Goal: Task Accomplishment & Management: Manage account settings

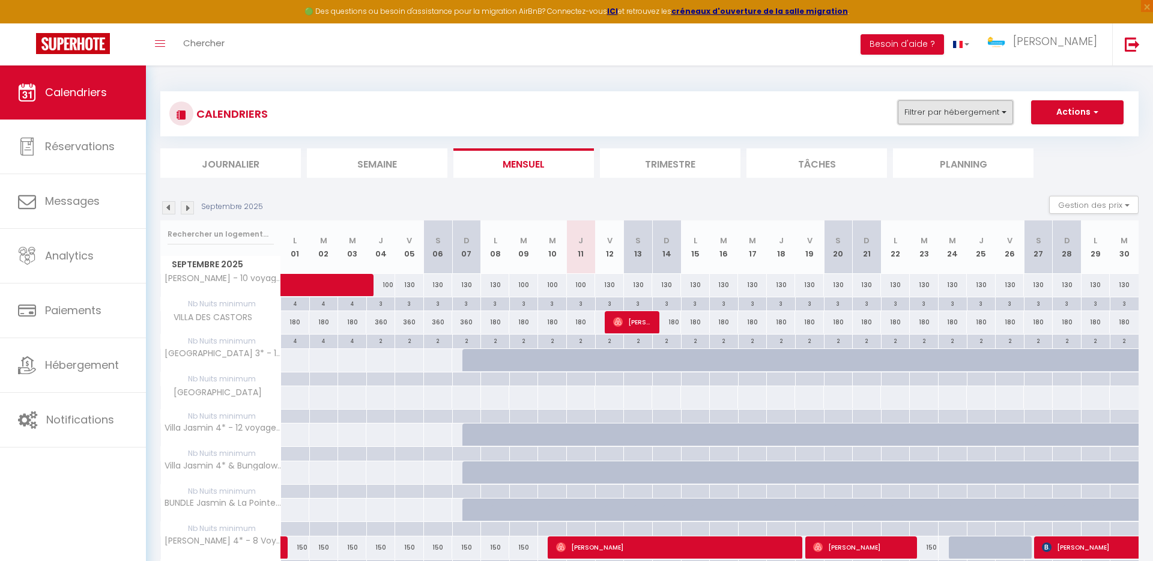
click at [992, 116] on button "Filtrer par hébergement" at bounding box center [955, 112] width 115 height 24
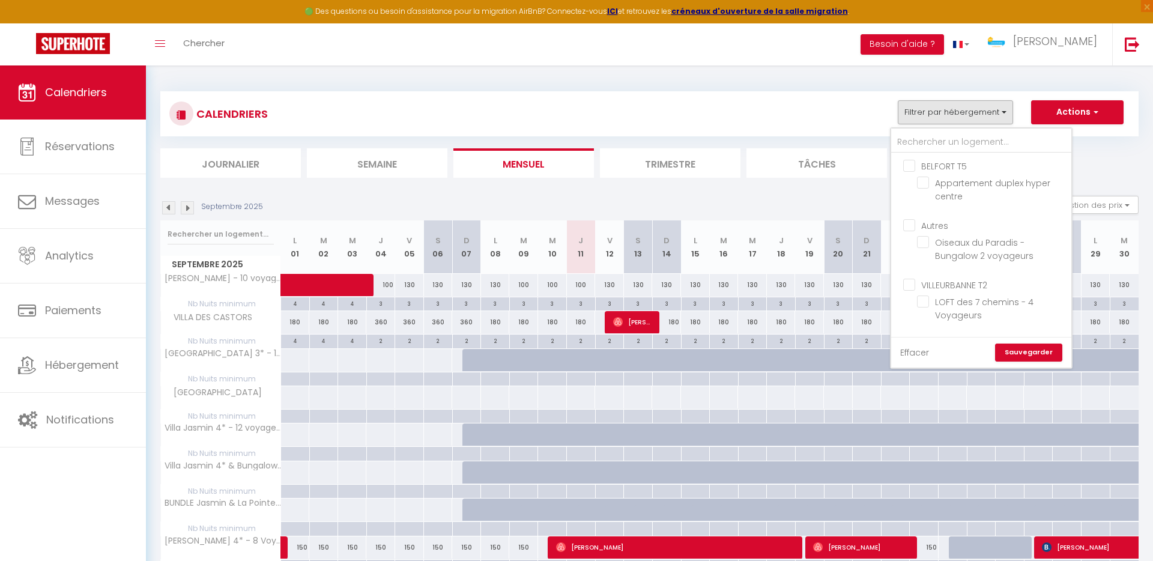
click at [912, 354] on link "Effacer" at bounding box center [915, 352] width 29 height 13
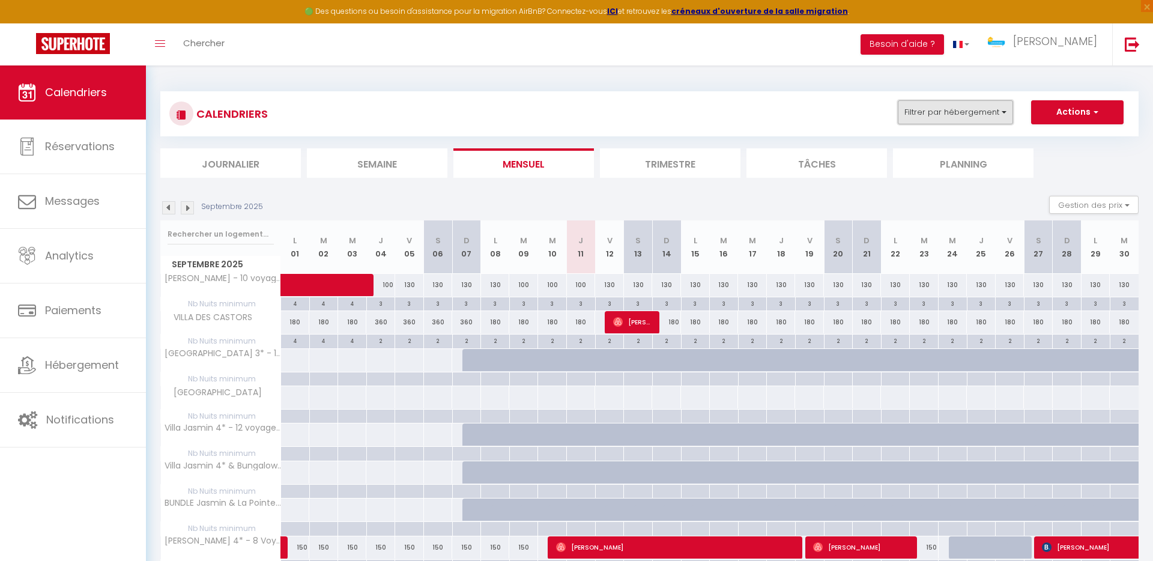
click at [1001, 115] on button "Filtrer par hébergement" at bounding box center [955, 112] width 115 height 24
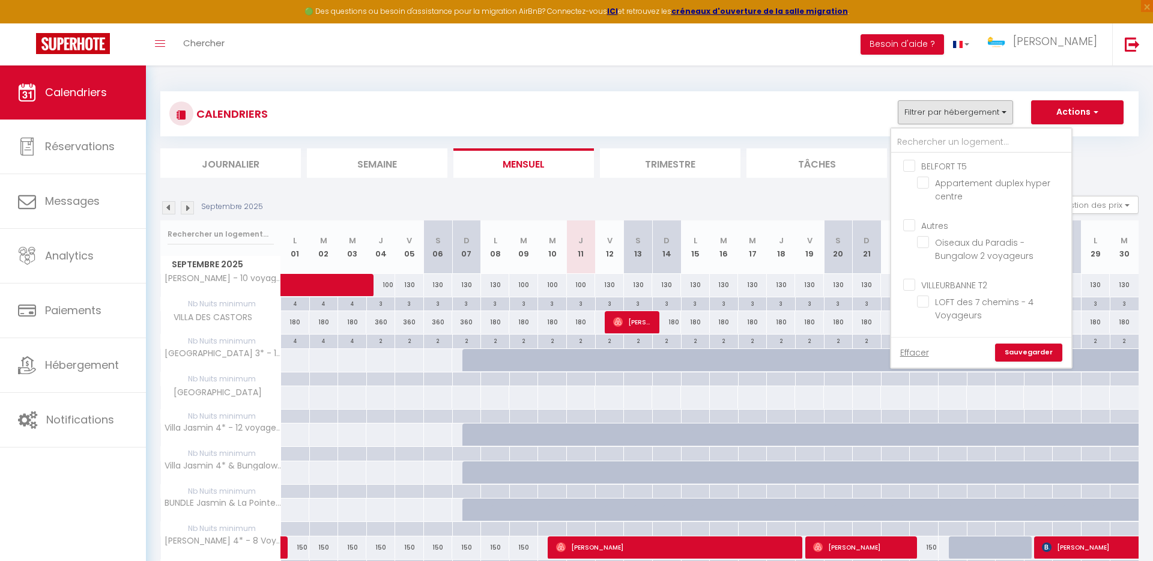
click at [916, 166] on input "BELFORT T5" at bounding box center [994, 165] width 180 height 12
checkbox input "true"
checkbox input "false"
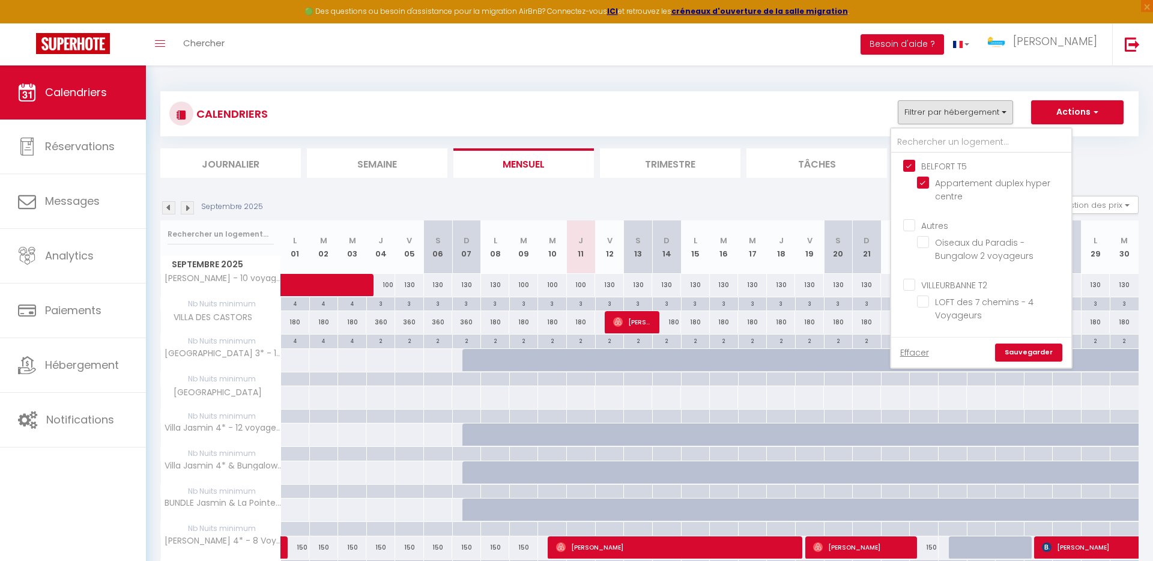
checkbox input "false"
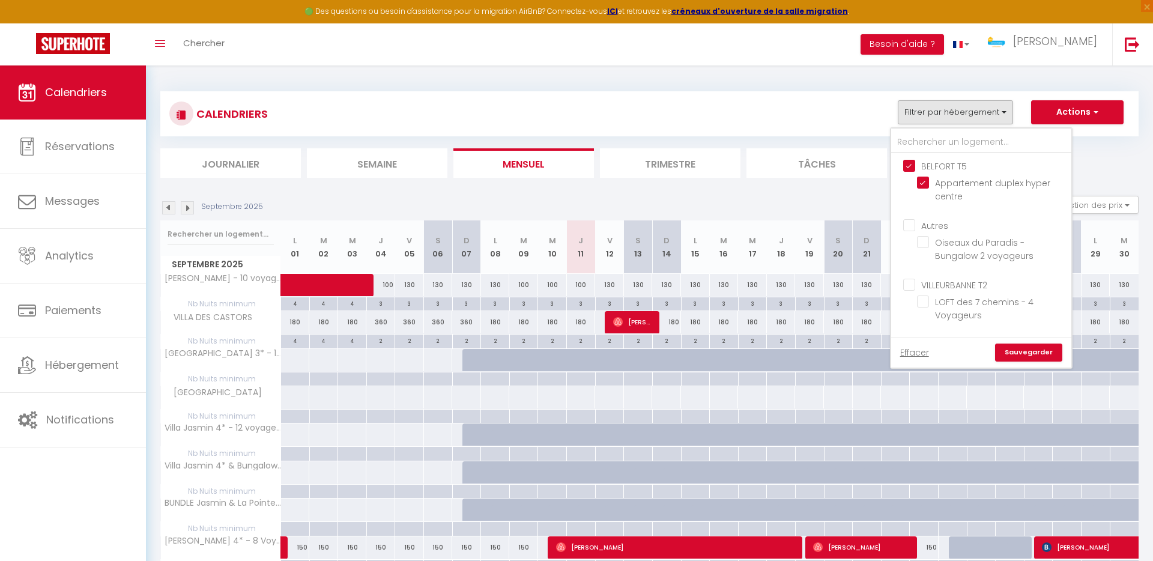
checkbox input "false"
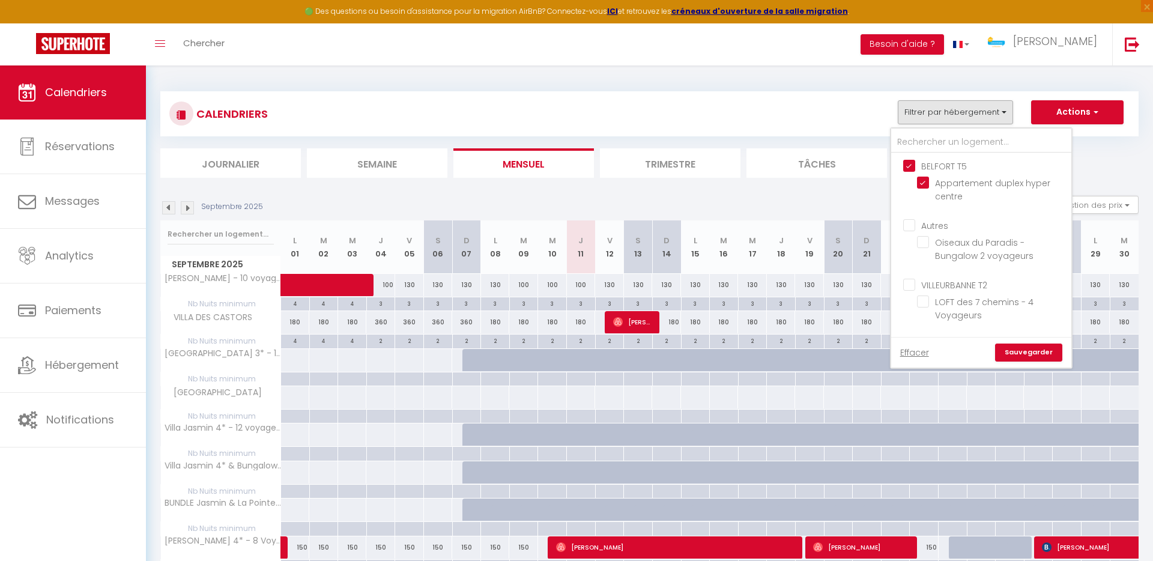
checkbox input "false"
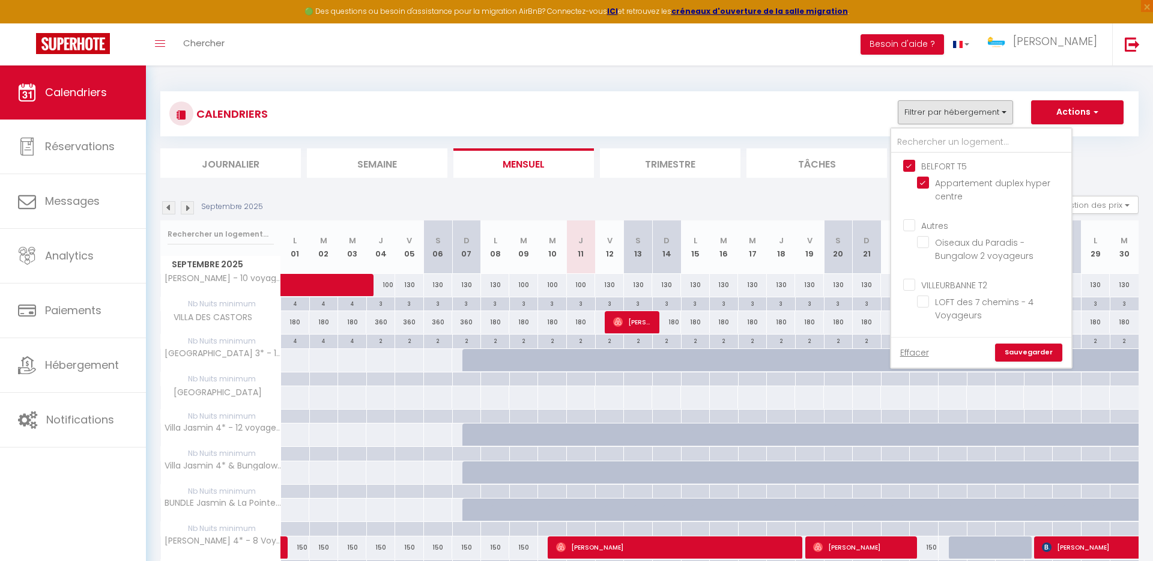
checkbox input "false"
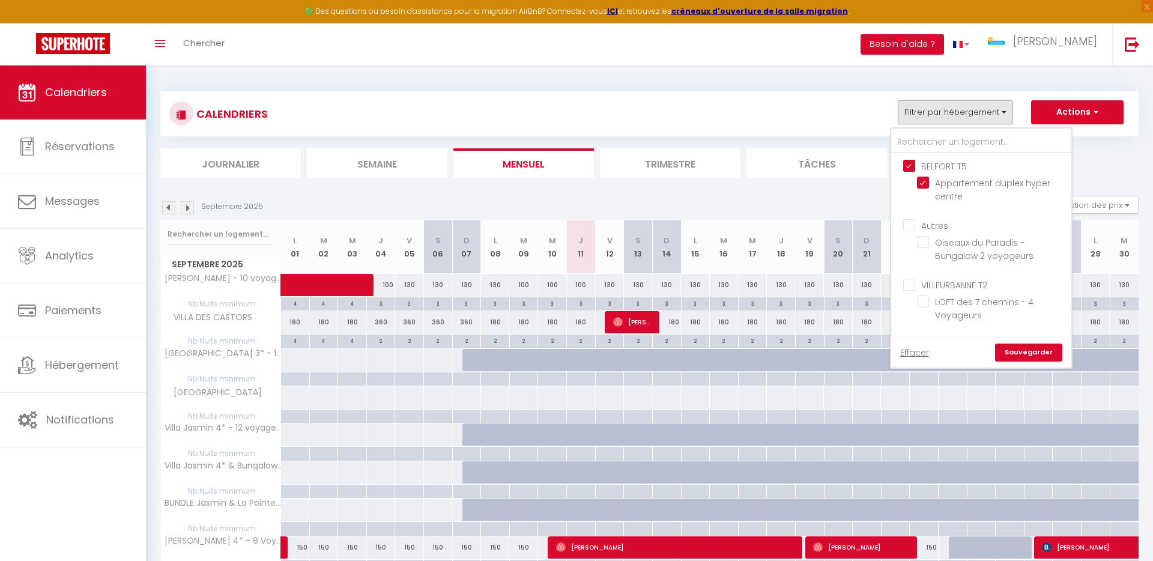
checkbox input "false"
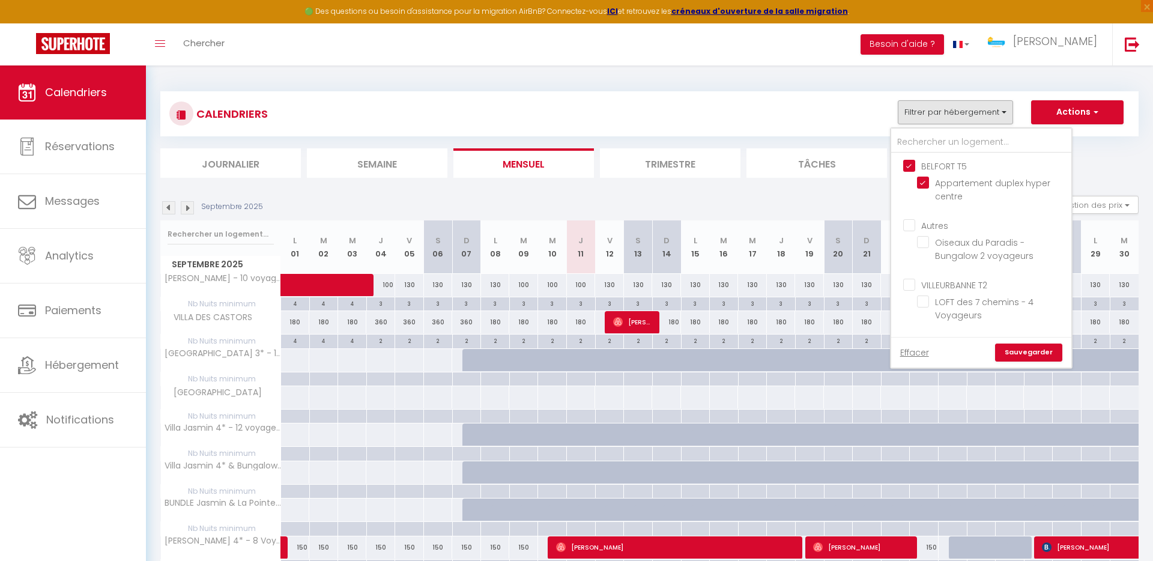
checkbox input "false"
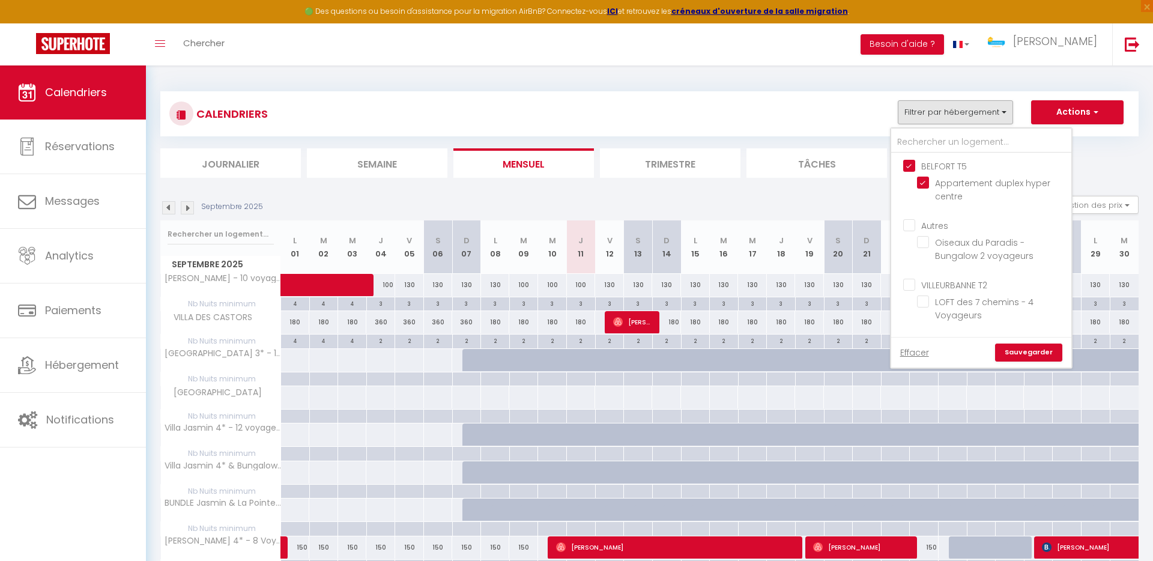
checkbox input "false"
click at [911, 384] on input "BELFORT T6" at bounding box center [994, 390] width 180 height 12
checkbox input "true"
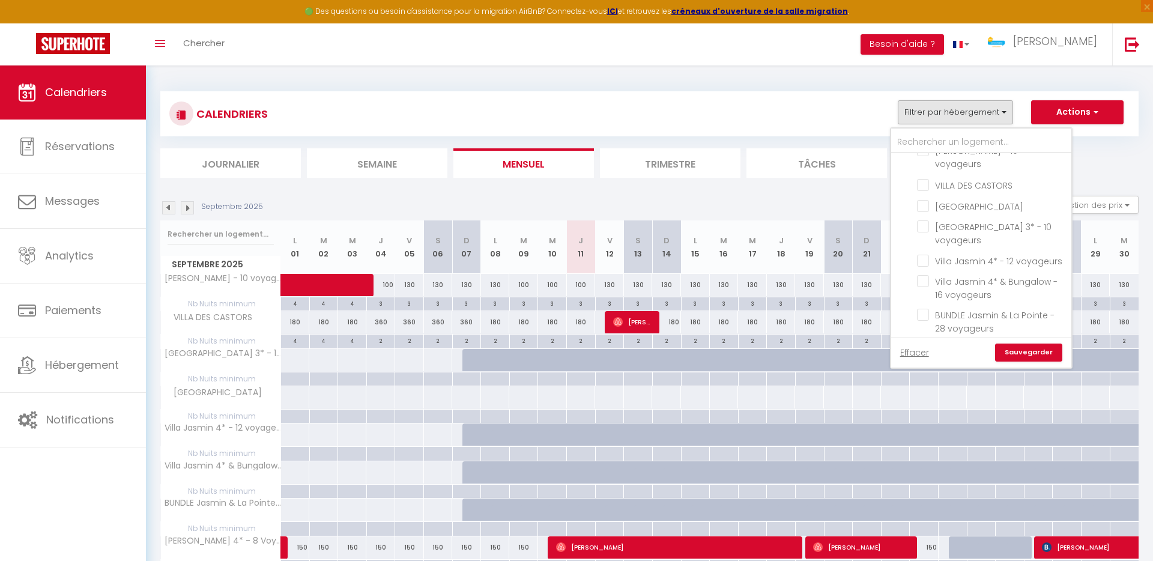
checkbox input "false"
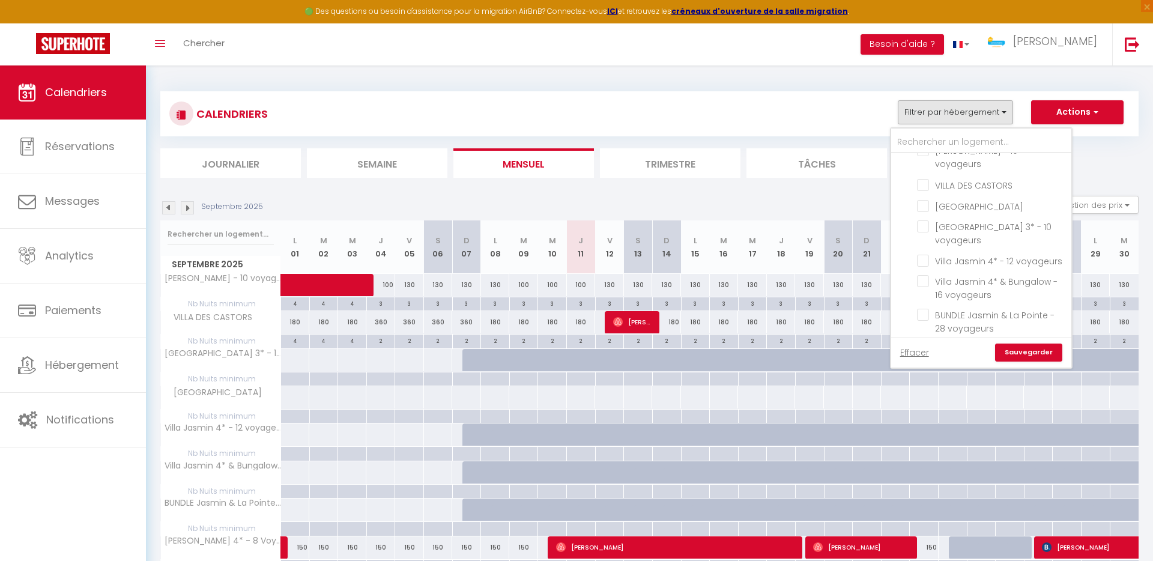
checkbox input "false"
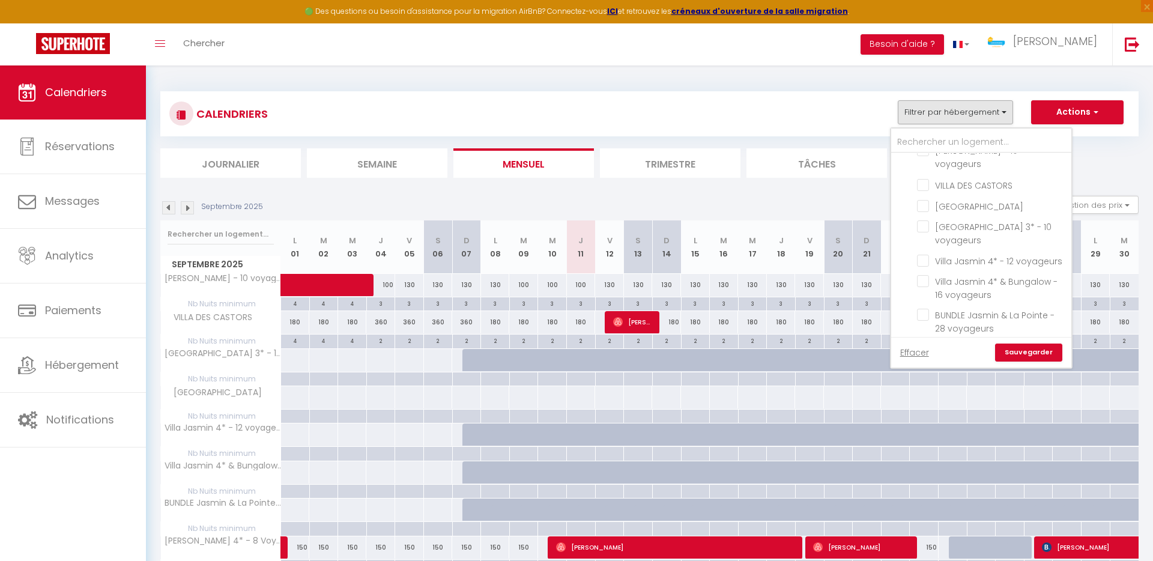
checkbox input "false"
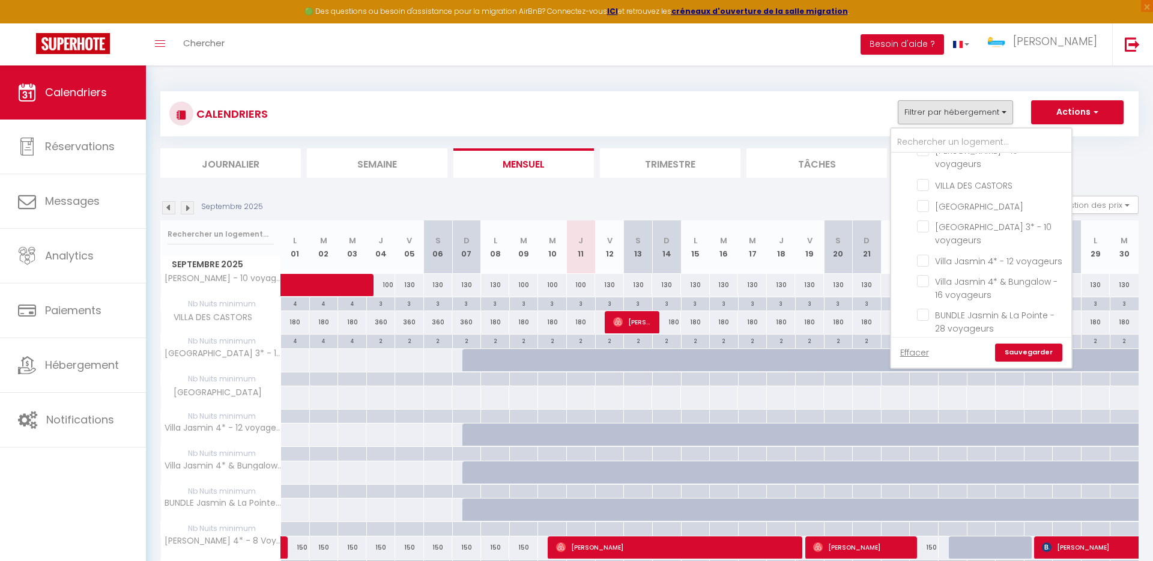
checkbox input "false"
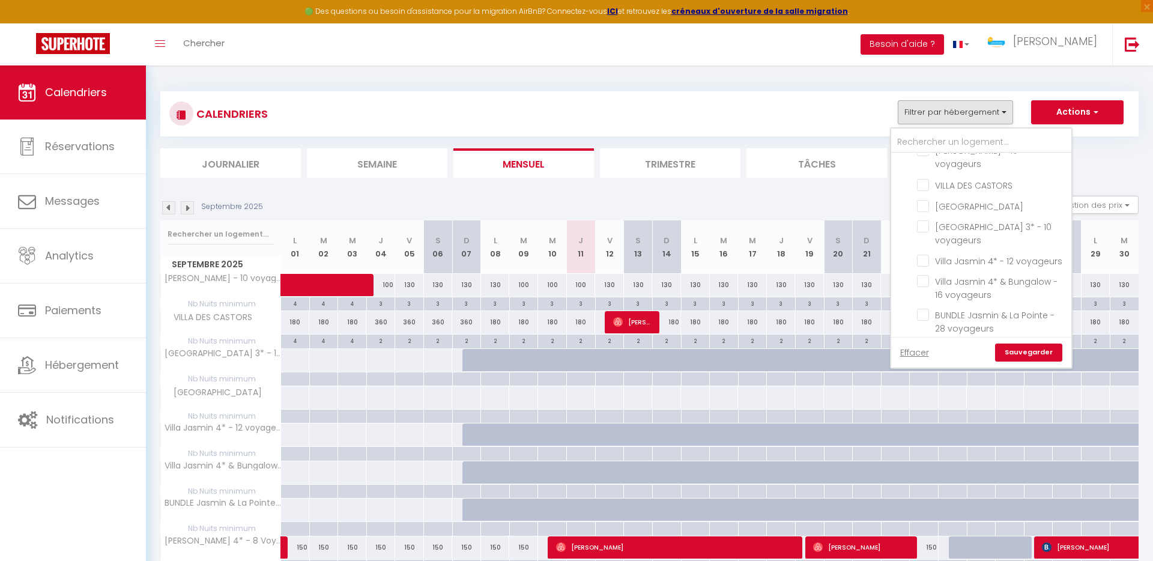
checkbox input "false"
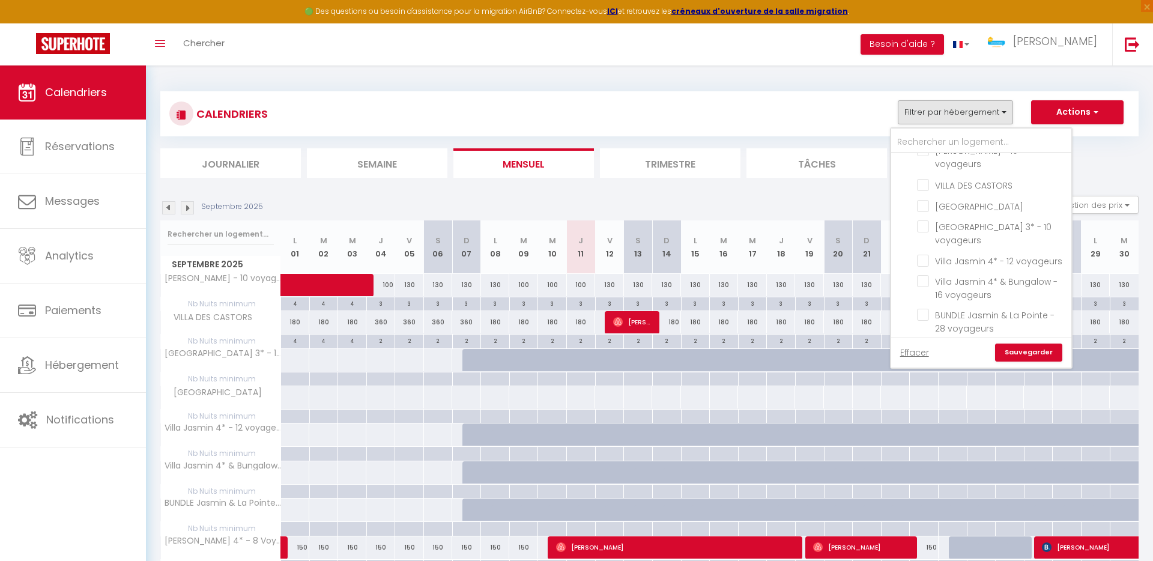
checkbox input "false"
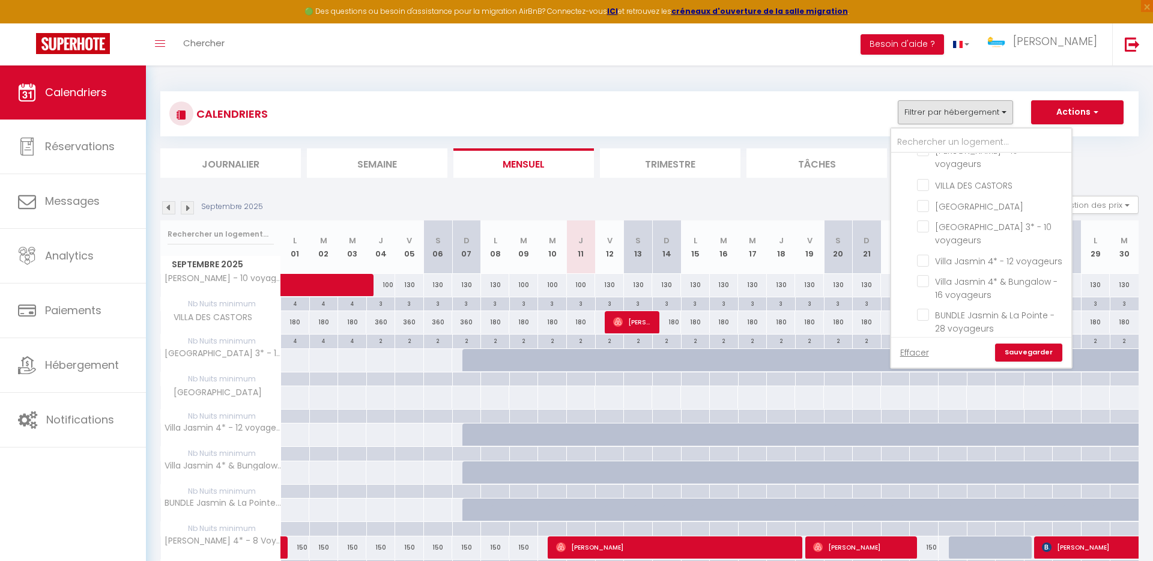
checkbox input "false"
checkbox input "true"
click at [1016, 353] on link "Sauvegarder" at bounding box center [1028, 353] width 67 height 18
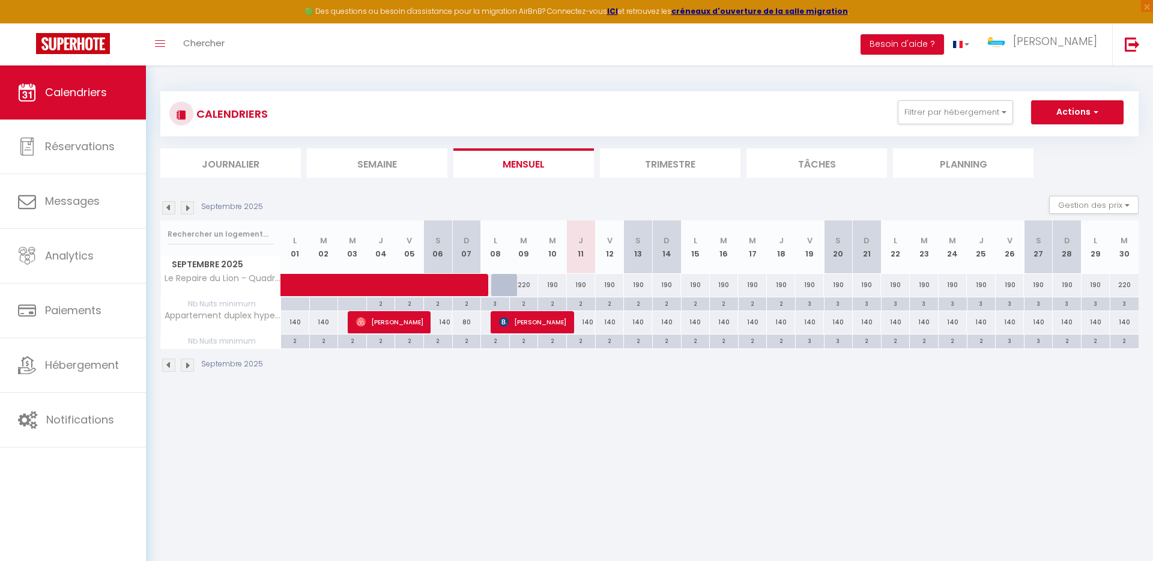
click at [591, 324] on div "140" at bounding box center [581, 322] width 29 height 22
type input "140"
type input "Jeu 11 Septembre 2025"
type input "Ven 12 Septembre 2025"
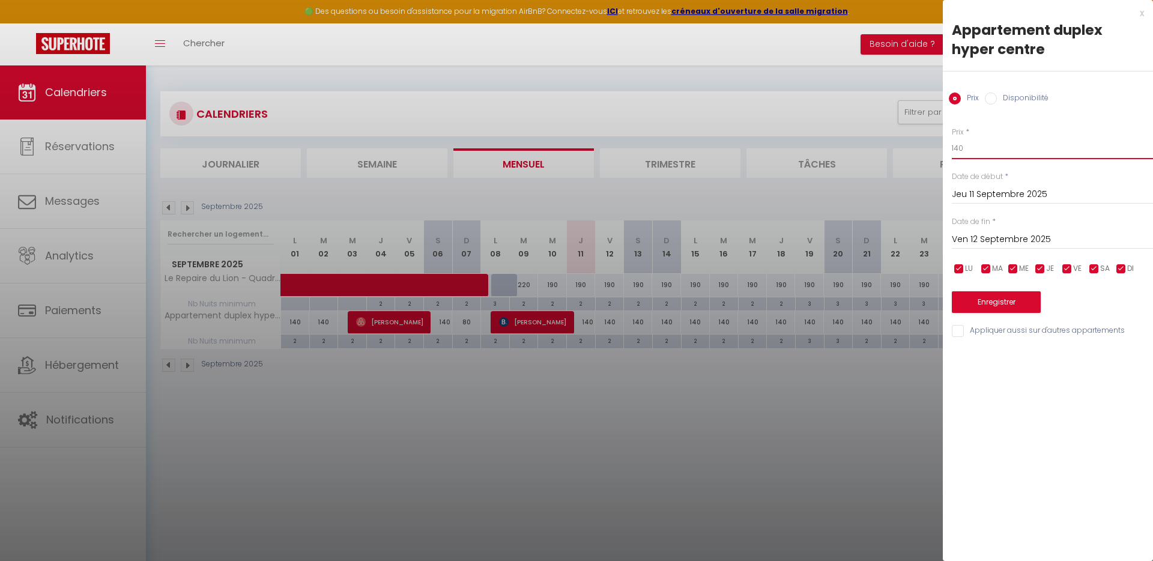
click at [978, 153] on input "140" at bounding box center [1052, 149] width 201 height 22
type input "80"
click at [1012, 304] on button "Enregistrer" at bounding box center [996, 302] width 89 height 22
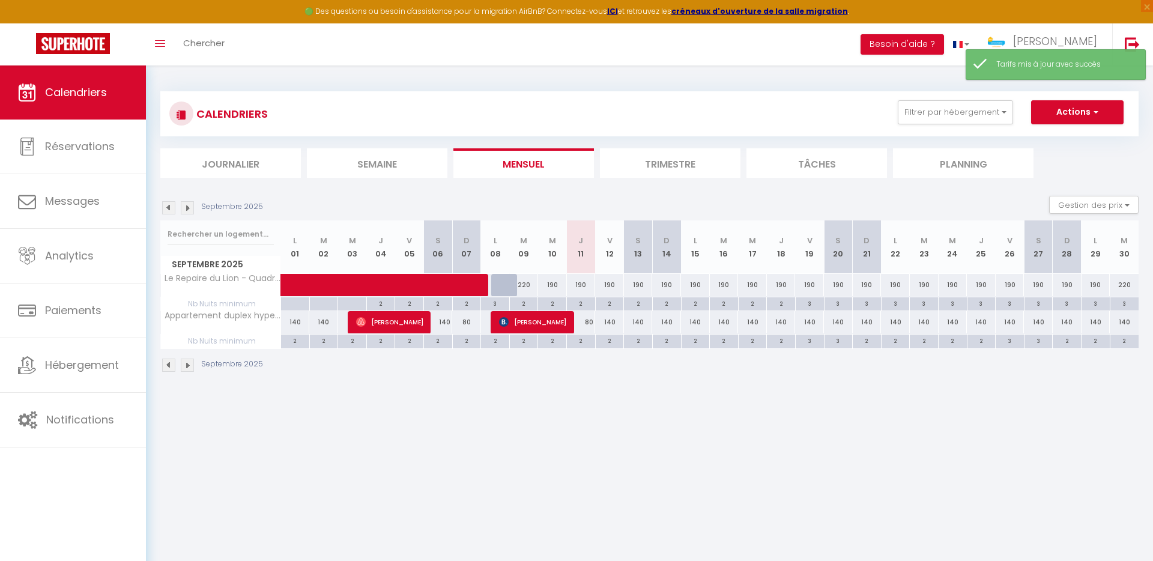
click at [669, 322] on div "140" at bounding box center [666, 322] width 29 height 22
type input "140"
type input "Dim 14 Septembre 2025"
type input "Lun 15 Septembre 2025"
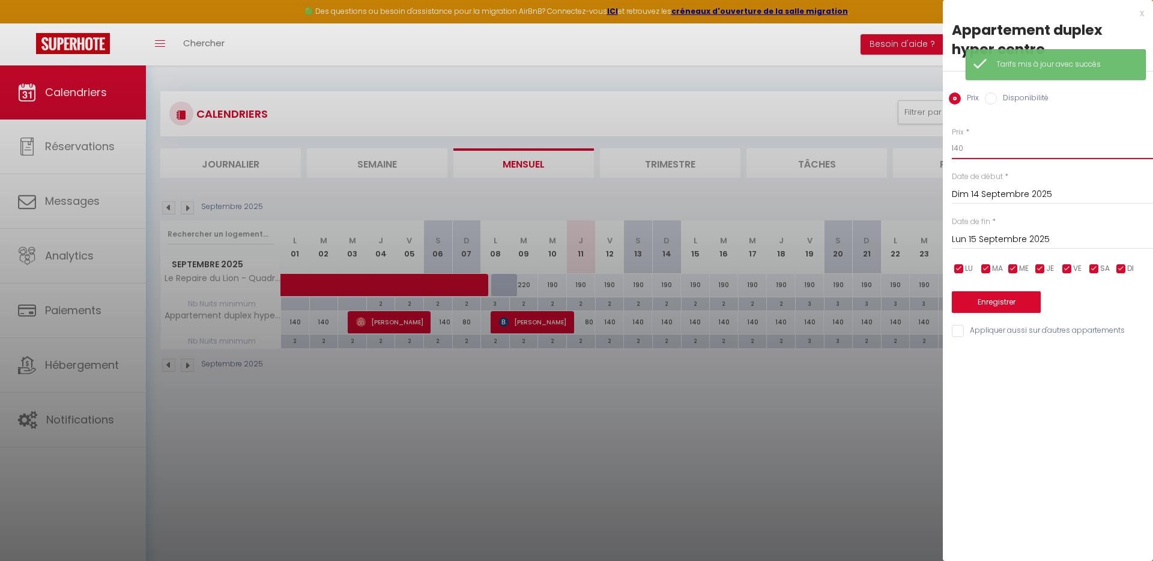
click at [967, 148] on input "140" at bounding box center [1052, 149] width 201 height 22
type input "80"
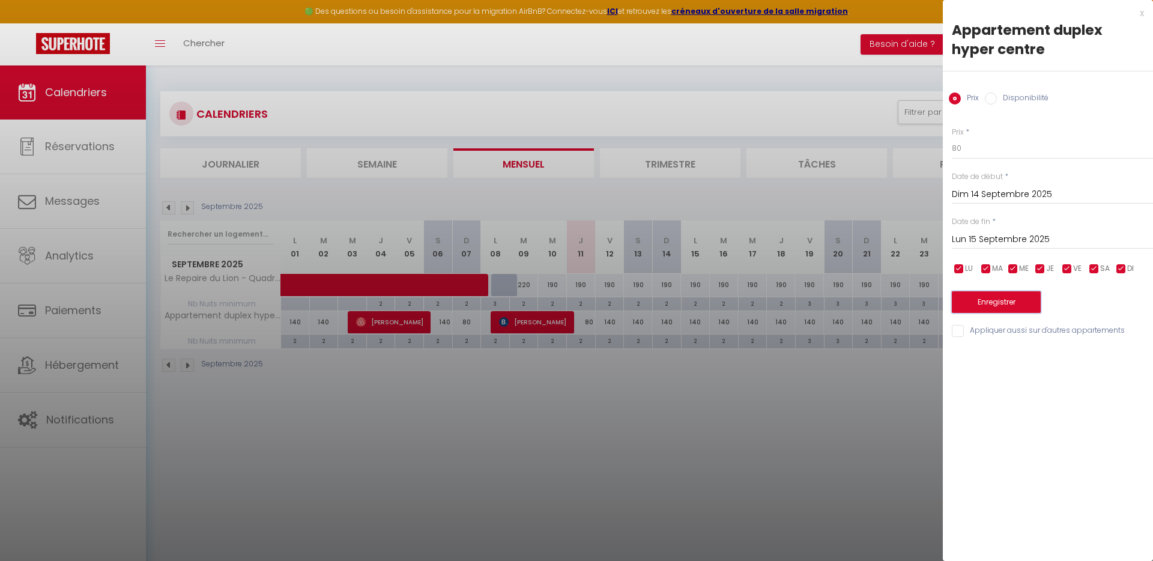
click at [1008, 304] on button "Enregistrer" at bounding box center [996, 302] width 89 height 22
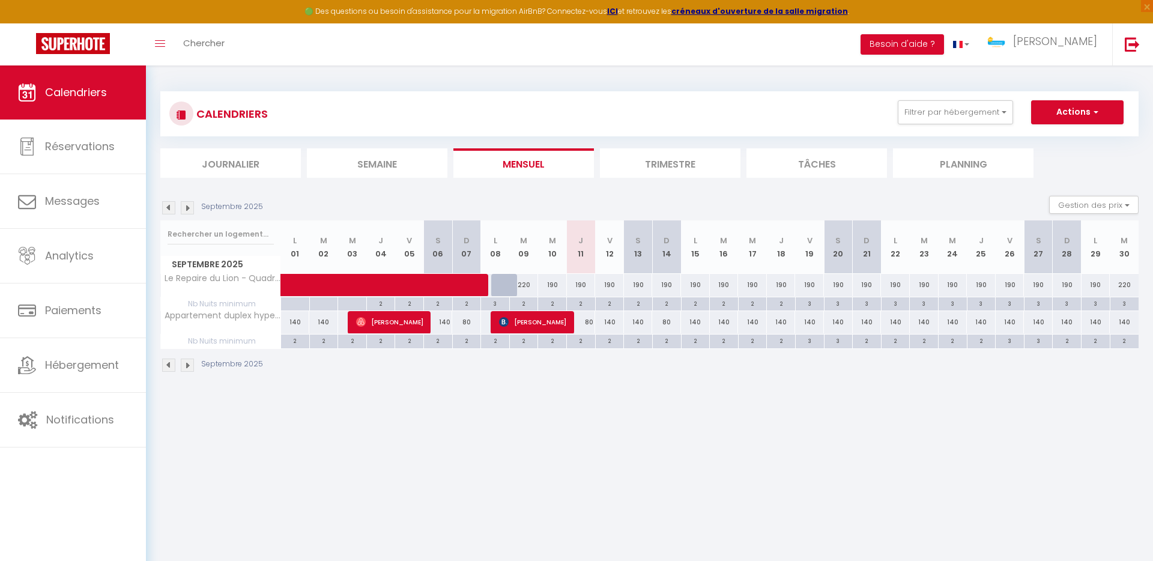
click at [697, 323] on div "140" at bounding box center [695, 322] width 29 height 22
type input "140"
type input "Lun 15 Septembre 2025"
type input "Mar 16 Septembre 2025"
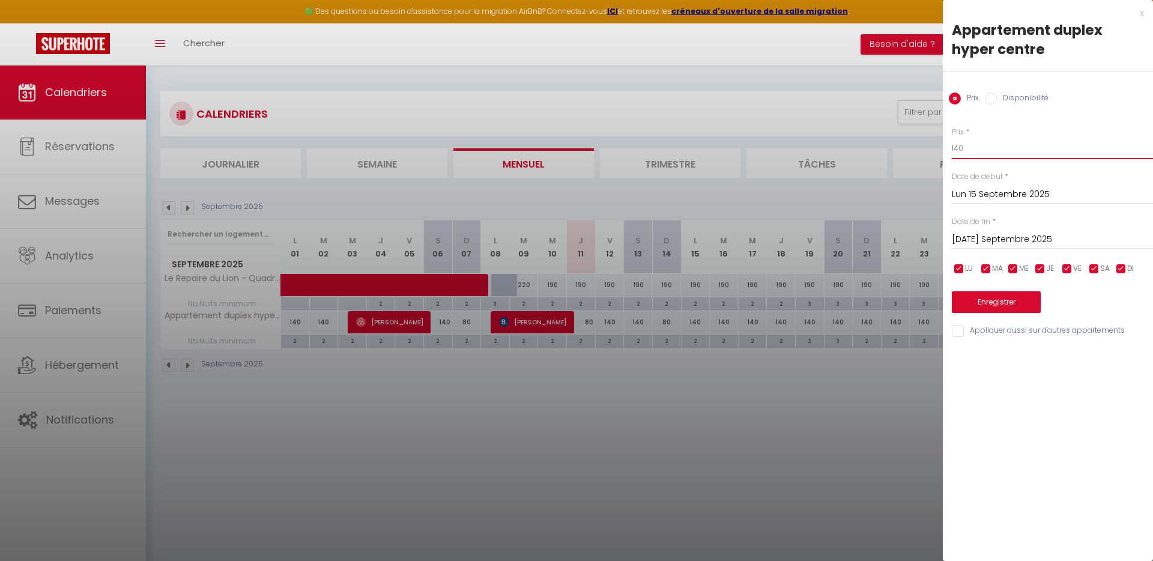
click at [986, 146] on input "140" at bounding box center [1052, 149] width 201 height 22
type input "130"
click at [1066, 238] on input "Mar 16 Septembre 2025" at bounding box center [1052, 240] width 201 height 16
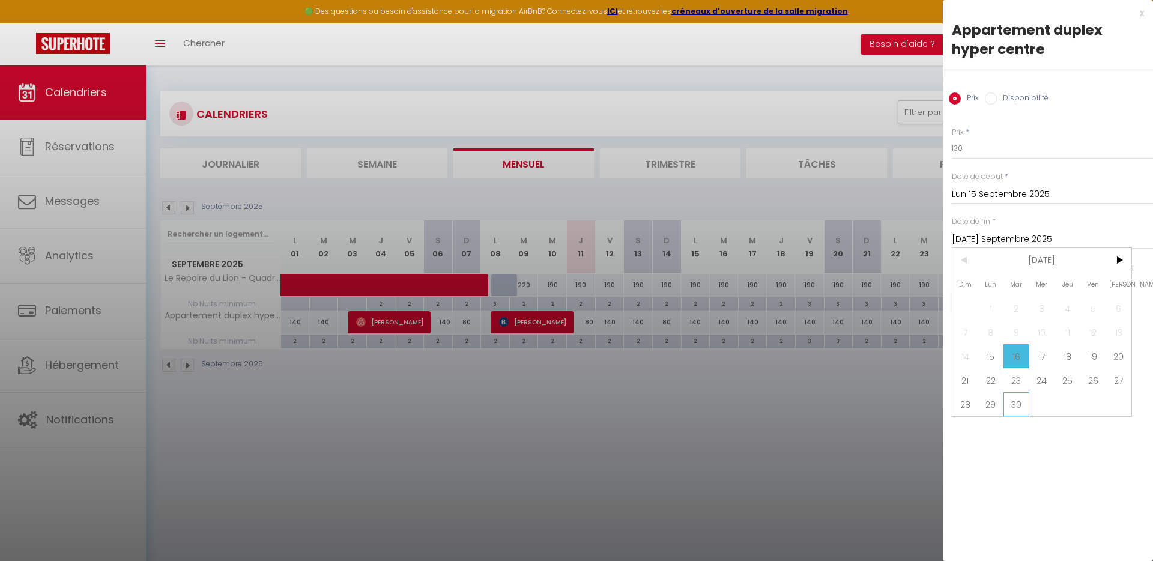
click at [1017, 409] on span "30" at bounding box center [1017, 404] width 26 height 24
type input "Mar 30 Septembre 2025"
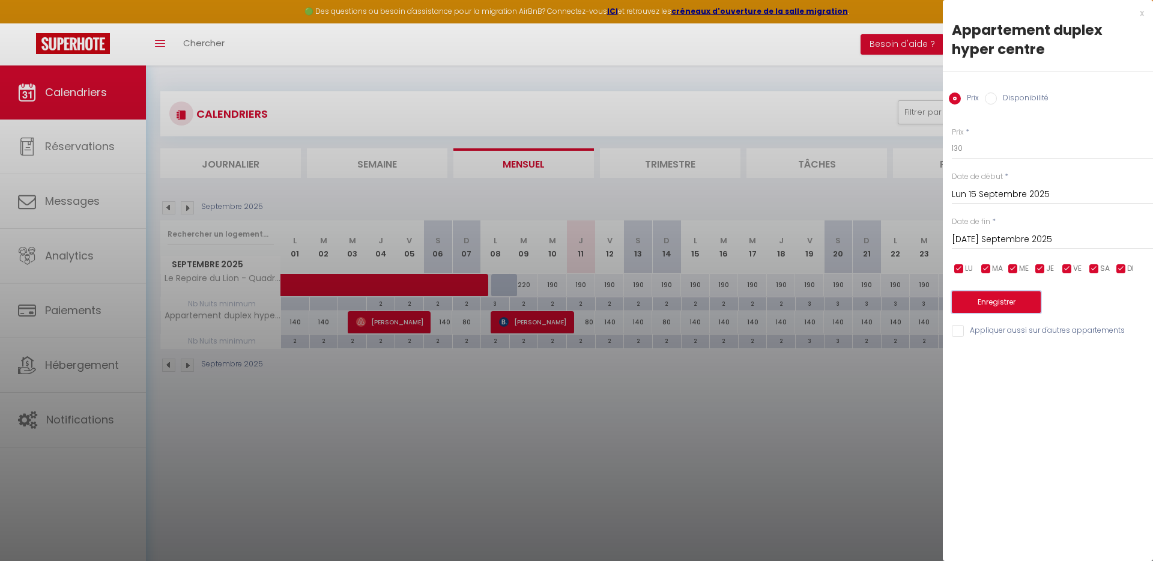
click at [985, 309] on button "Enregistrer" at bounding box center [996, 302] width 89 height 22
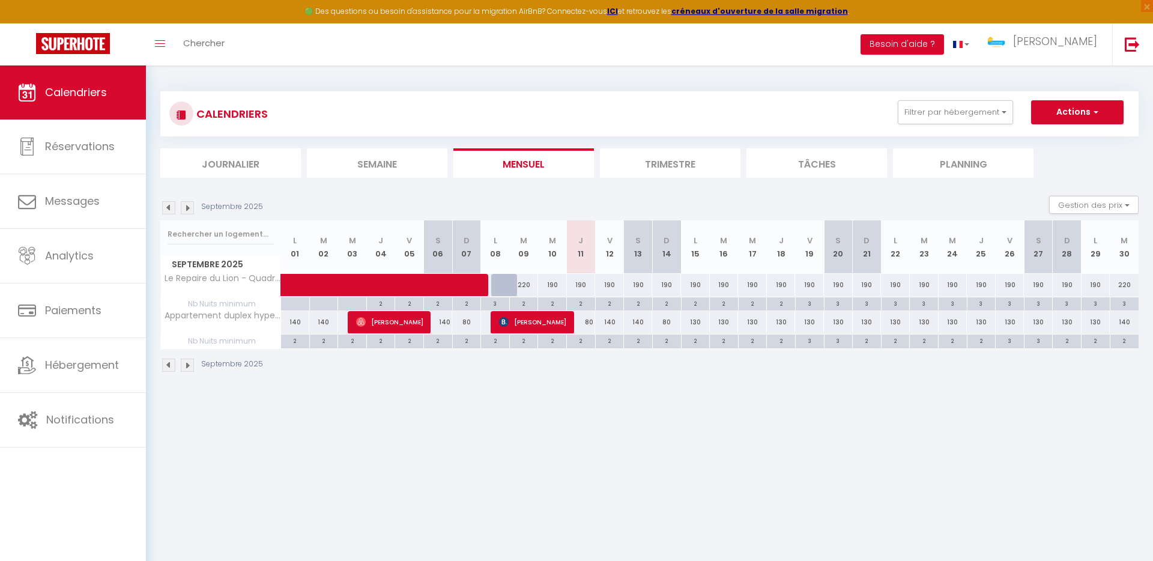
click at [809, 320] on div "130" at bounding box center [809, 322] width 29 height 22
type input "130"
type input "Ven 19 Septembre 2025"
type input "Sam 20 Septembre 2025"
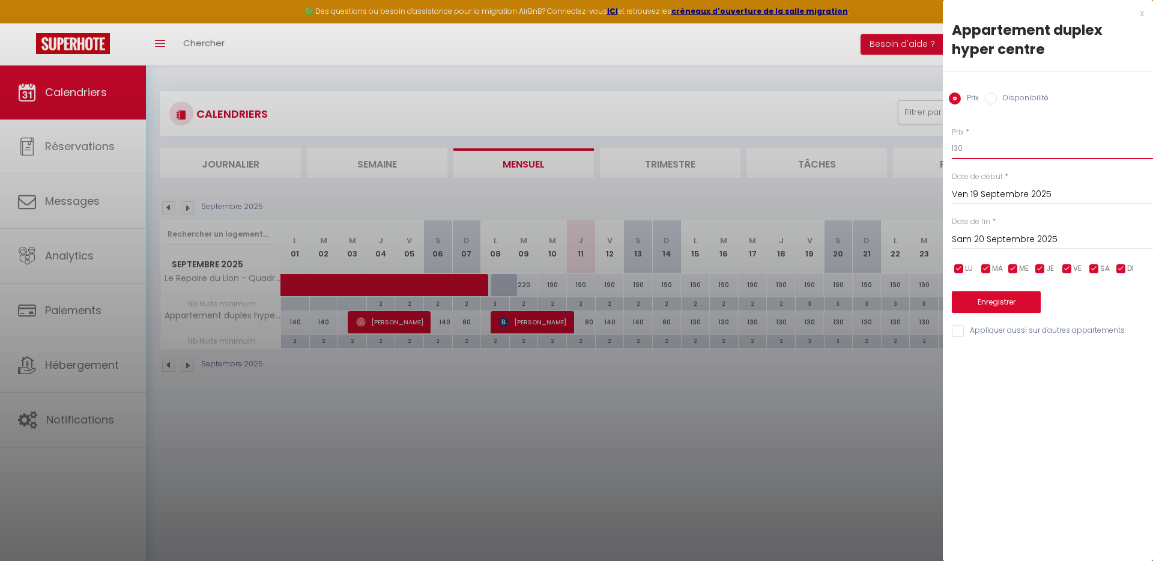
click at [971, 148] on input "130" at bounding box center [1052, 149] width 201 height 22
type input "140"
click at [1074, 238] on input "Sam 20 Septembre 2025" at bounding box center [1052, 240] width 201 height 16
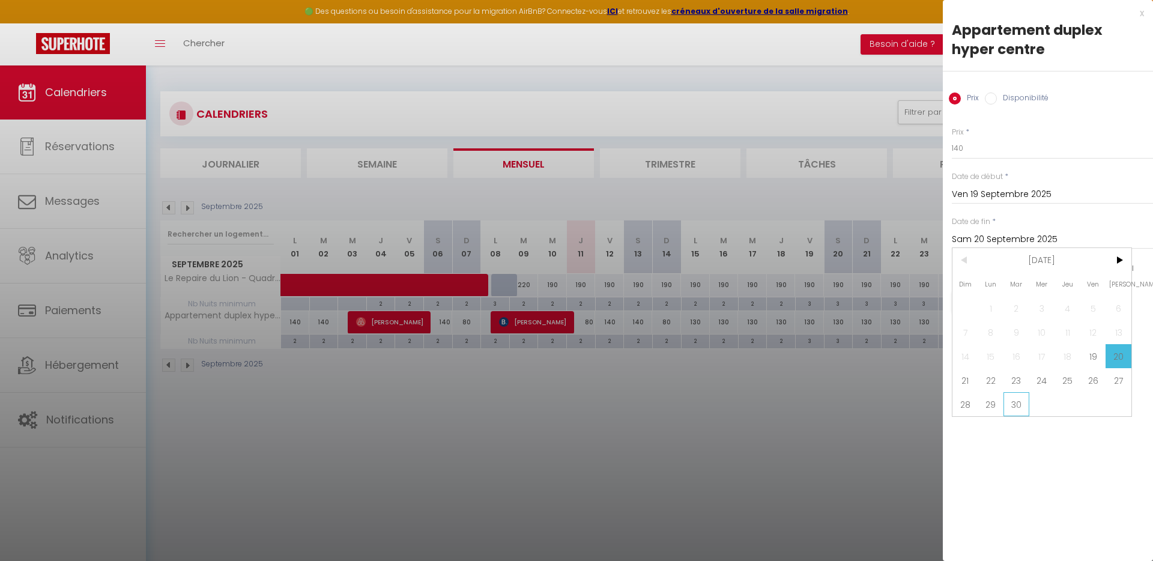
click at [1018, 407] on span "30" at bounding box center [1017, 404] width 26 height 24
type input "Mar 30 Septembre 2025"
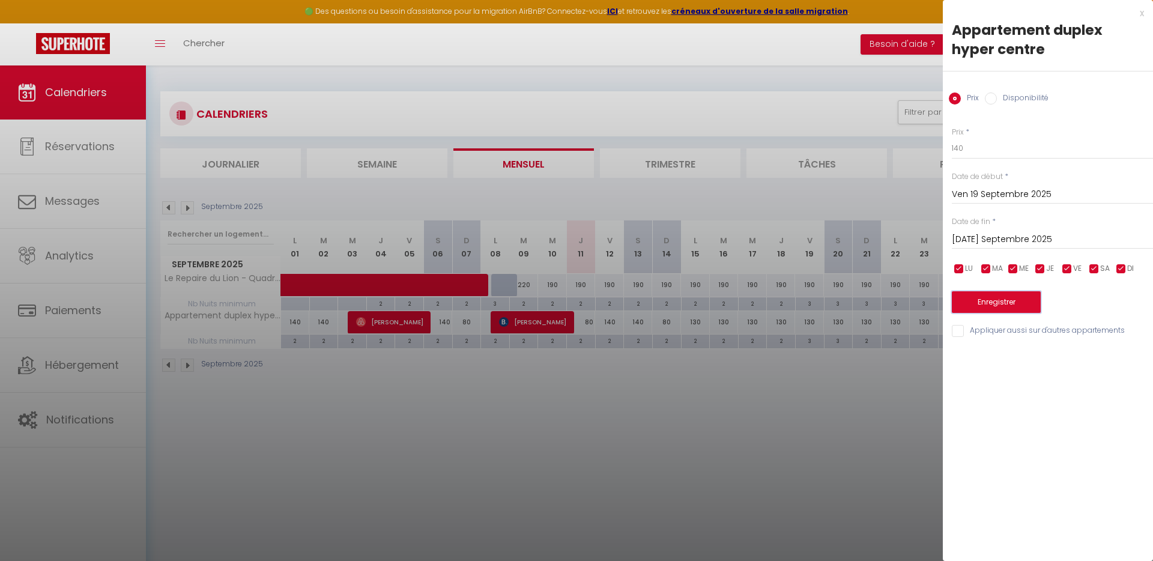
click at [991, 296] on button "Enregistrer" at bounding box center [996, 302] width 89 height 22
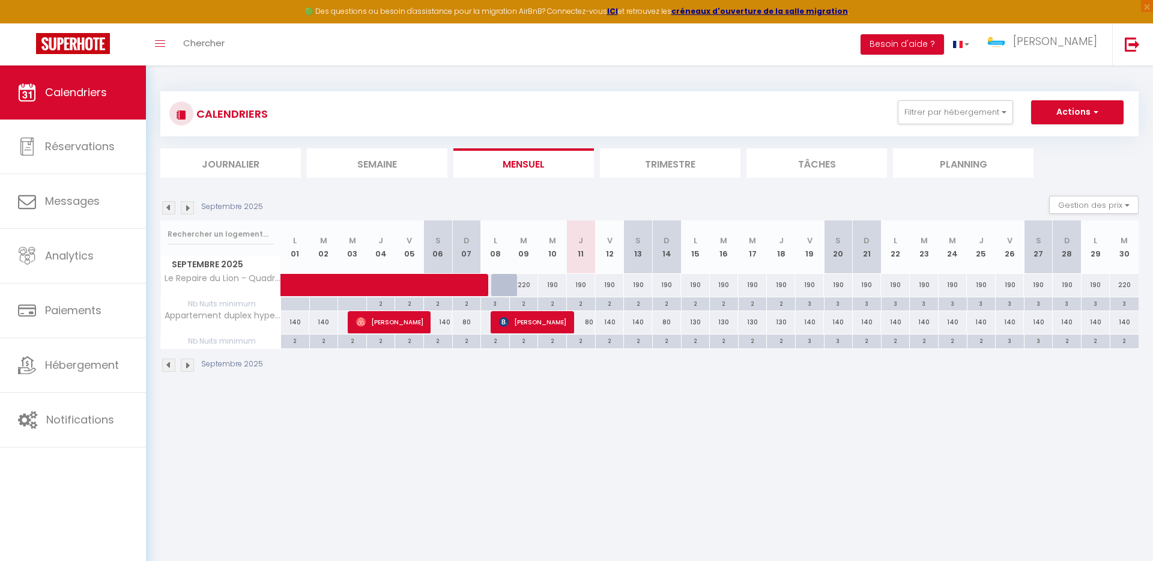
click at [583, 285] on div "190" at bounding box center [581, 285] width 29 height 22
type input "190"
type input "Jeu 11 Septembre 2025"
type input "Ven 12 Septembre 2025"
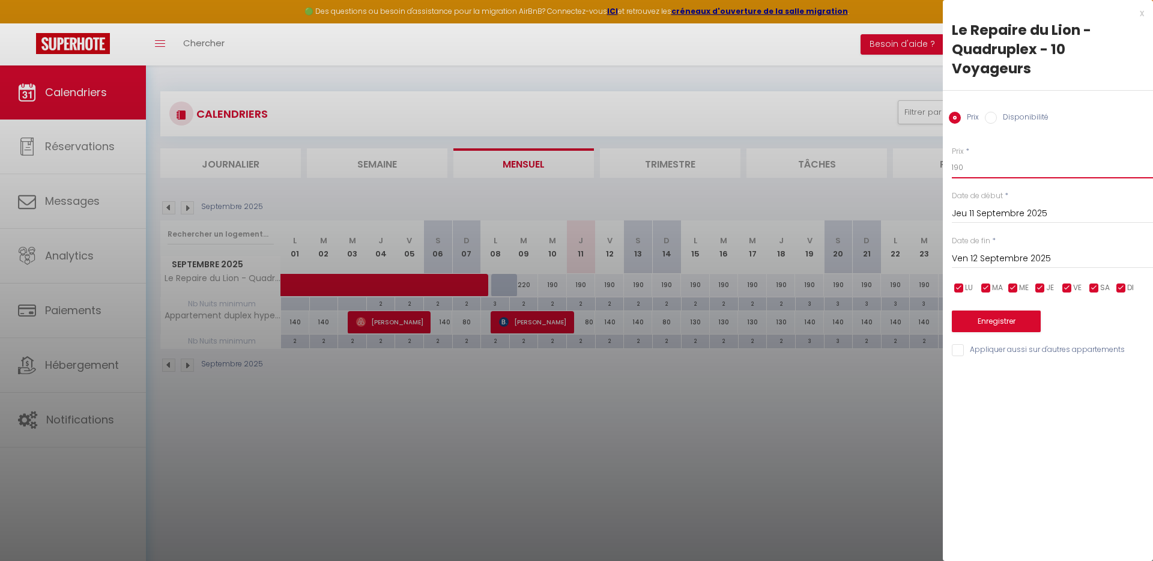
click at [1030, 171] on input "190" at bounding box center [1052, 168] width 201 height 22
type input "140"
click at [1023, 314] on button "Enregistrer" at bounding box center [996, 322] width 89 height 22
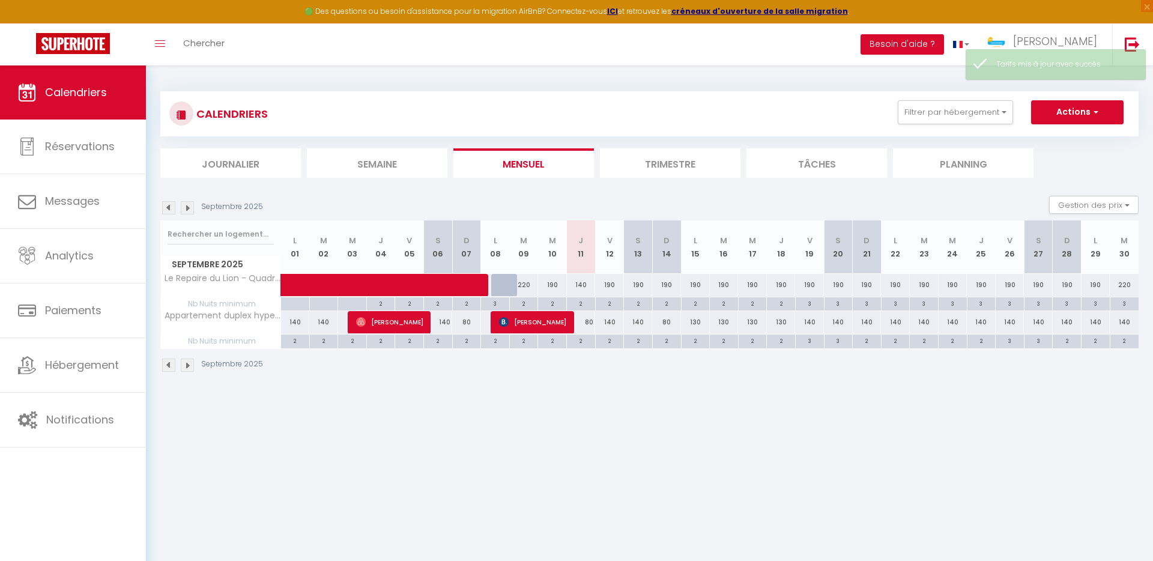
click at [610, 283] on div "190" at bounding box center [609, 285] width 29 height 22
type input "190"
type input "Ven 12 Septembre 2025"
type input "Sam 13 Septembre 2025"
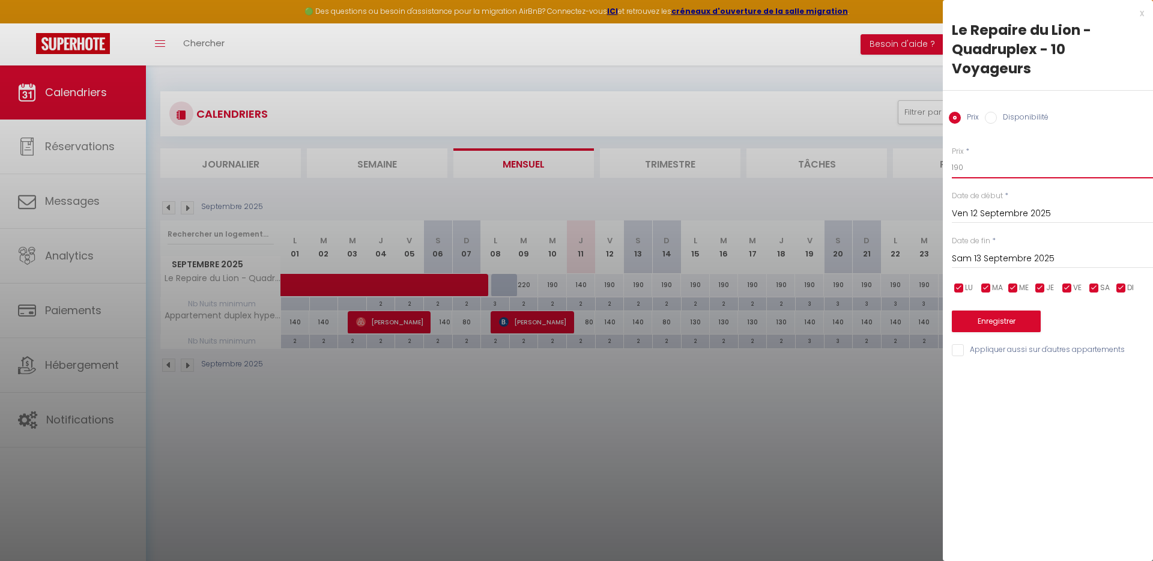
click at [968, 169] on input "190" at bounding box center [1052, 168] width 201 height 22
type input "17"
click at [837, 418] on div at bounding box center [576, 280] width 1153 height 561
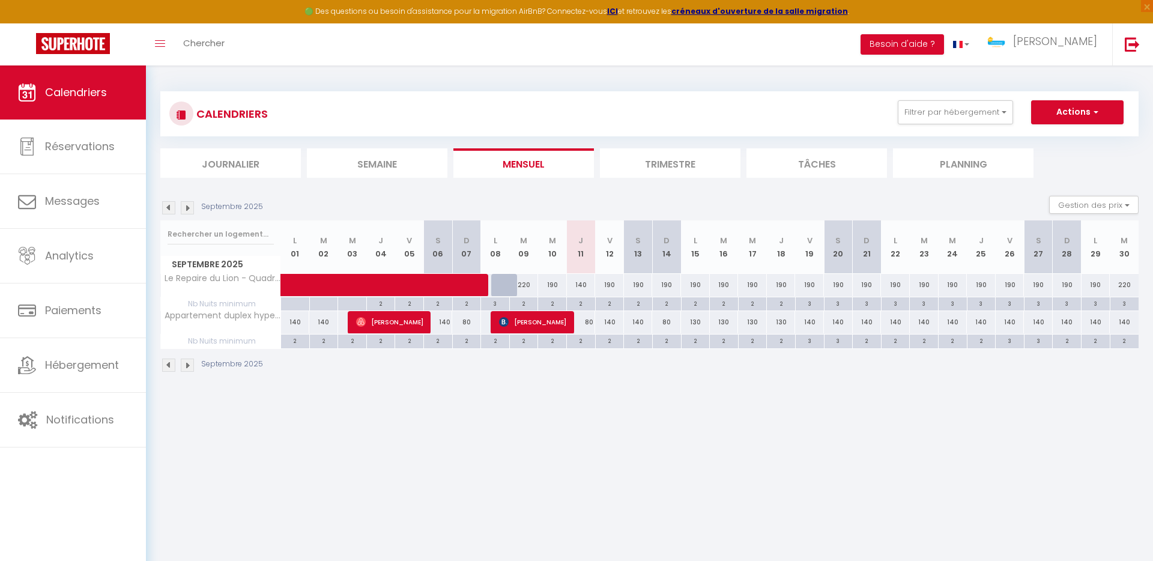
click at [186, 210] on img at bounding box center [187, 207] width 13 height 13
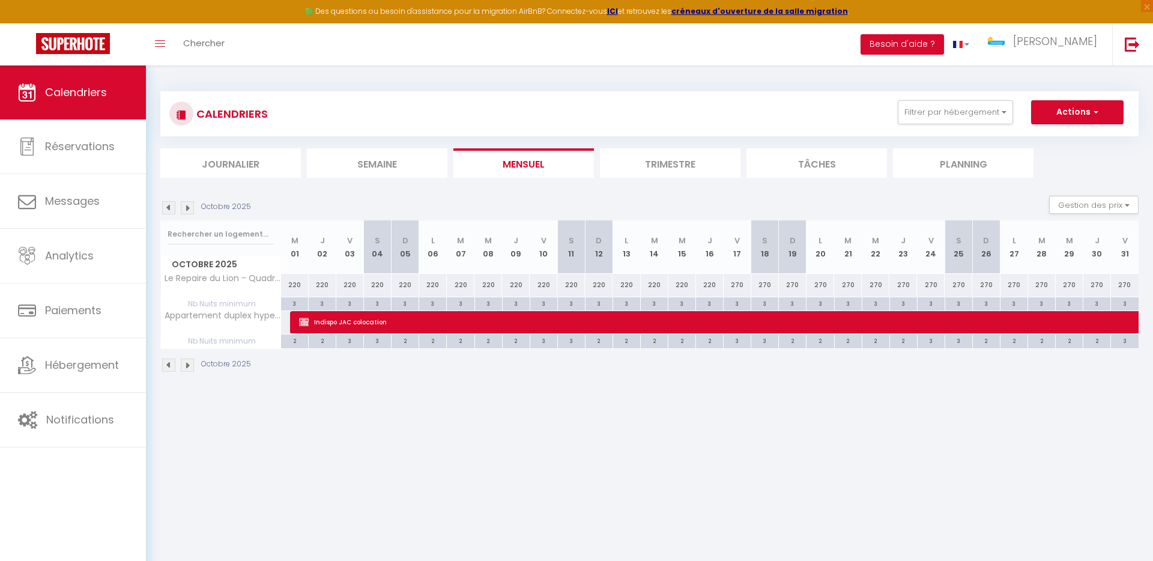
click at [294, 284] on div "220" at bounding box center [295, 285] width 28 height 22
type input "220"
type input "Mer 01 Octobre 2025"
type input "Jeu 02 Octobre 2025"
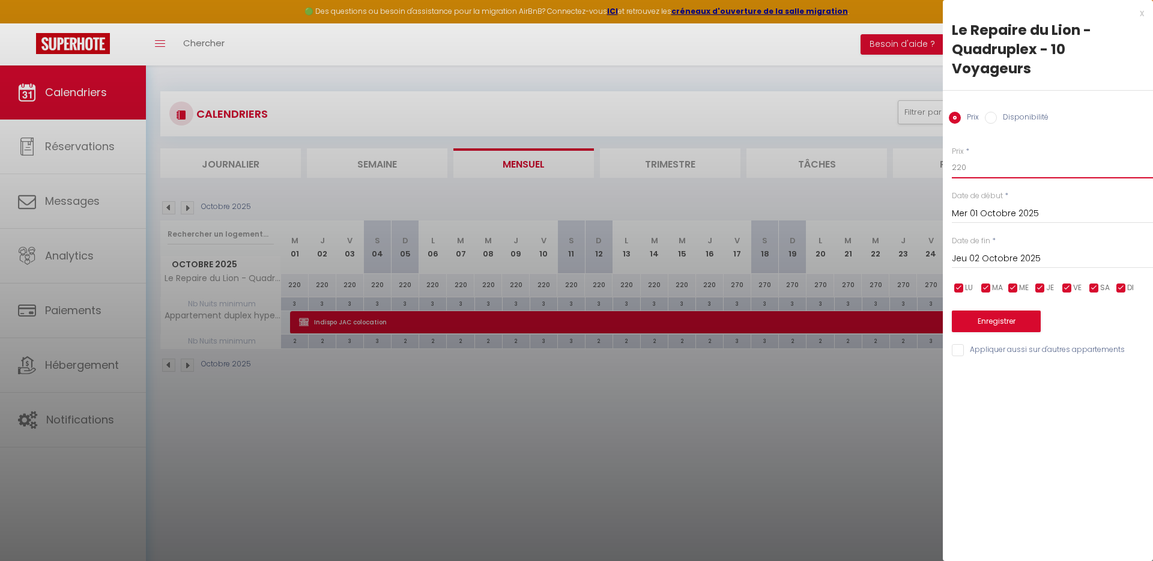
click at [983, 169] on input "220" at bounding box center [1052, 168] width 201 height 22
drag, startPoint x: 976, startPoint y: 171, endPoint x: 866, endPoint y: 171, distance: 109.3
click at [866, 171] on body "🟢 Des questions ou besoin d'assistance pour la migration AirBnB? Connectez-vous…" at bounding box center [576, 345] width 1153 height 561
type input "&"
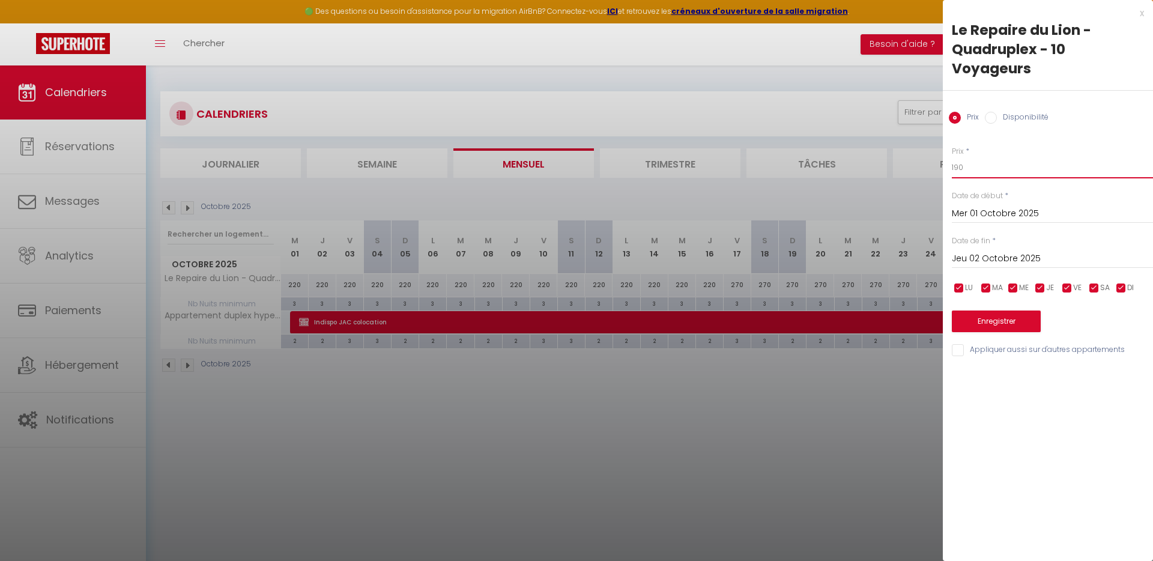
type input "190"
click at [1081, 255] on input "Jeu 02 Octobre 2025" at bounding box center [1052, 259] width 201 height 16
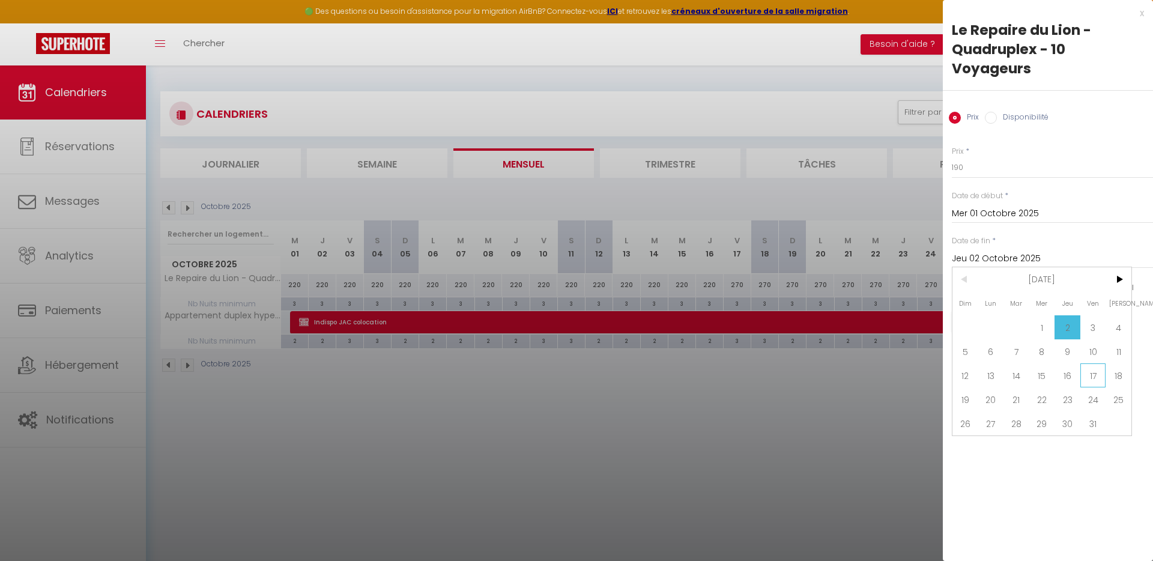
click at [1090, 381] on span "17" at bounding box center [1094, 375] width 26 height 24
type input "Ven 17 Octobre 2025"
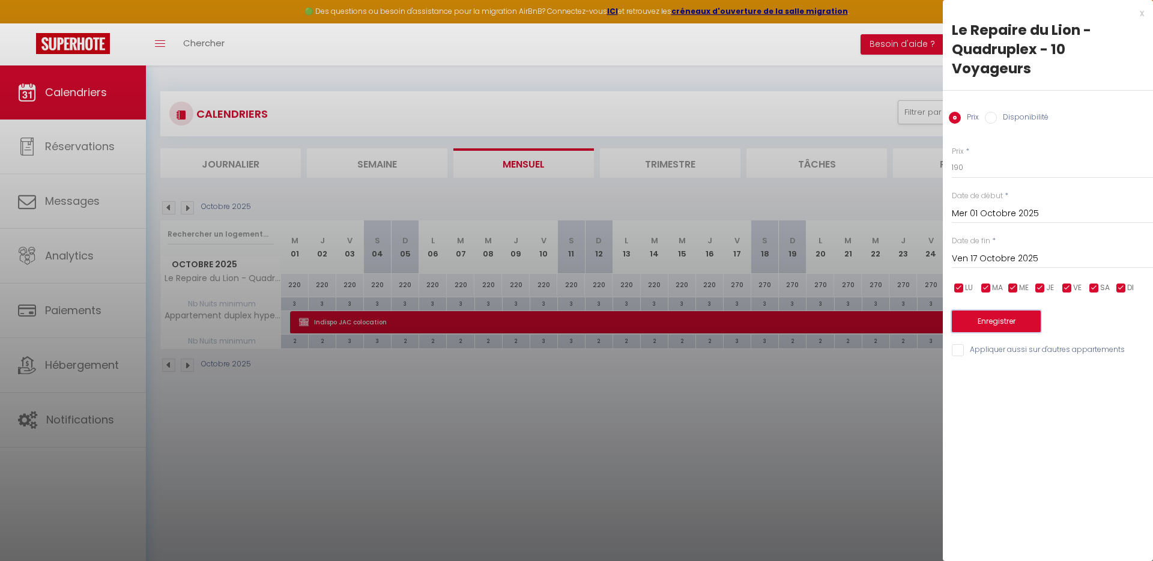
click at [999, 323] on button "Enregistrer" at bounding box center [996, 322] width 89 height 22
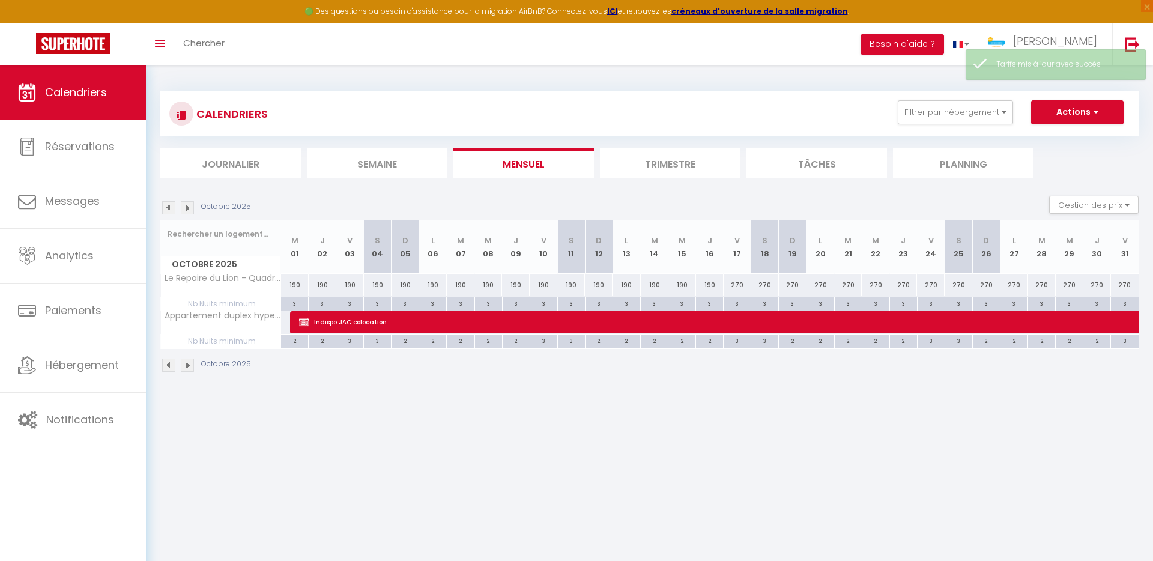
click at [738, 287] on div "270" at bounding box center [738, 285] width 28 height 22
type input "270"
type input "Ven 17 Octobre 2025"
type input "Sam 18 Octobre 2025"
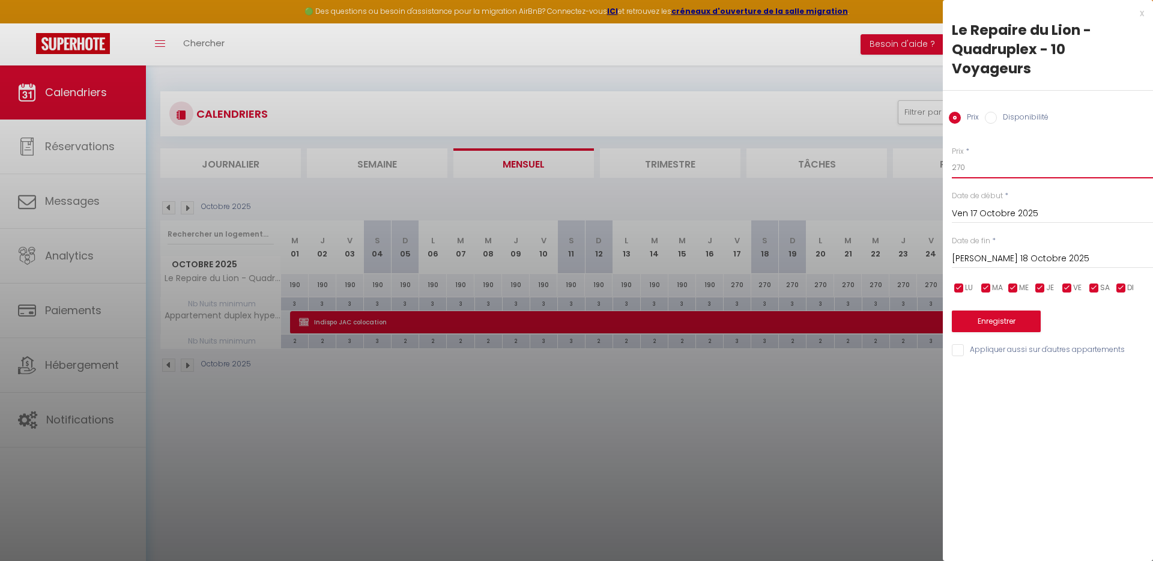
click at [991, 169] on input "270" at bounding box center [1052, 168] width 201 height 22
type input "220"
click at [1080, 260] on input "Sam 18 Octobre 2025" at bounding box center [1052, 259] width 201 height 16
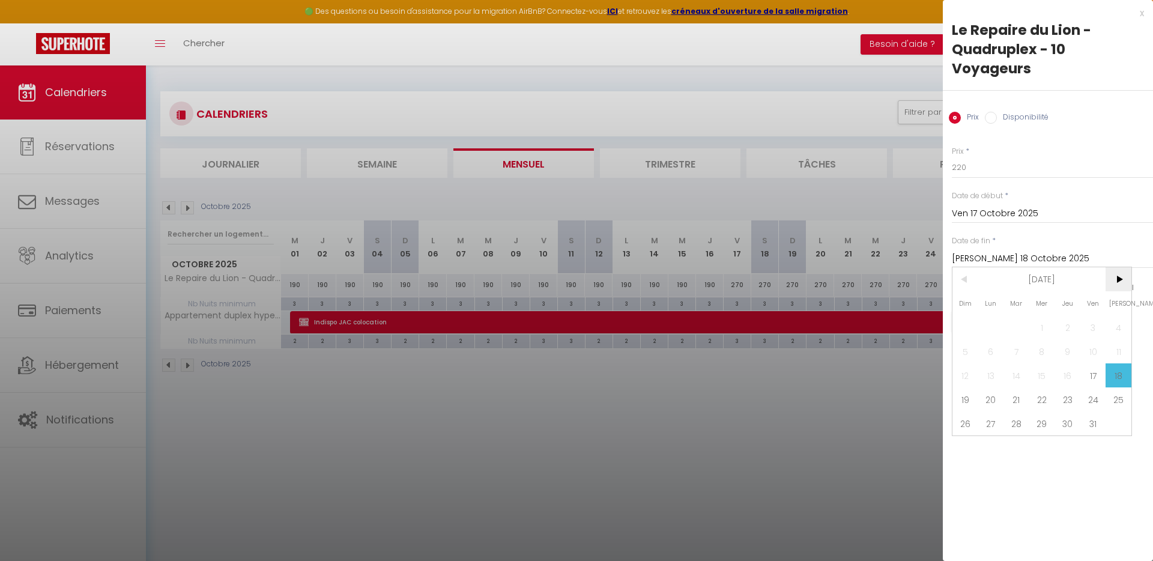
click at [1116, 275] on span ">" at bounding box center [1119, 279] width 26 height 24
click at [1117, 320] on span "1" at bounding box center [1119, 327] width 26 height 24
type input "Sam 01 Novembre 2025"
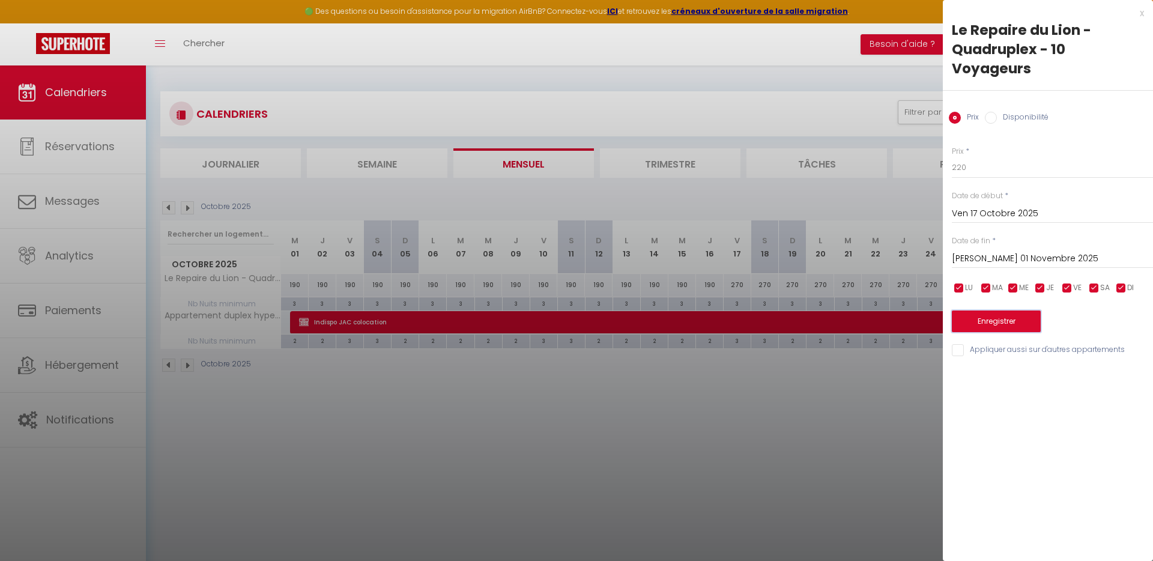
click at [1001, 317] on button "Enregistrer" at bounding box center [996, 322] width 89 height 22
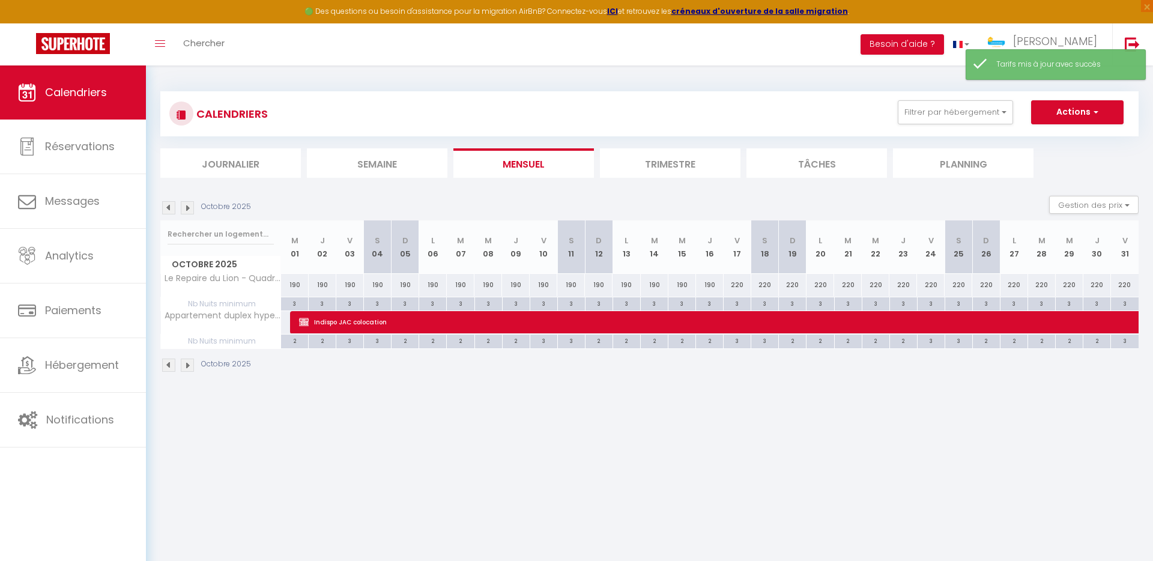
click at [185, 208] on img at bounding box center [187, 207] width 13 height 13
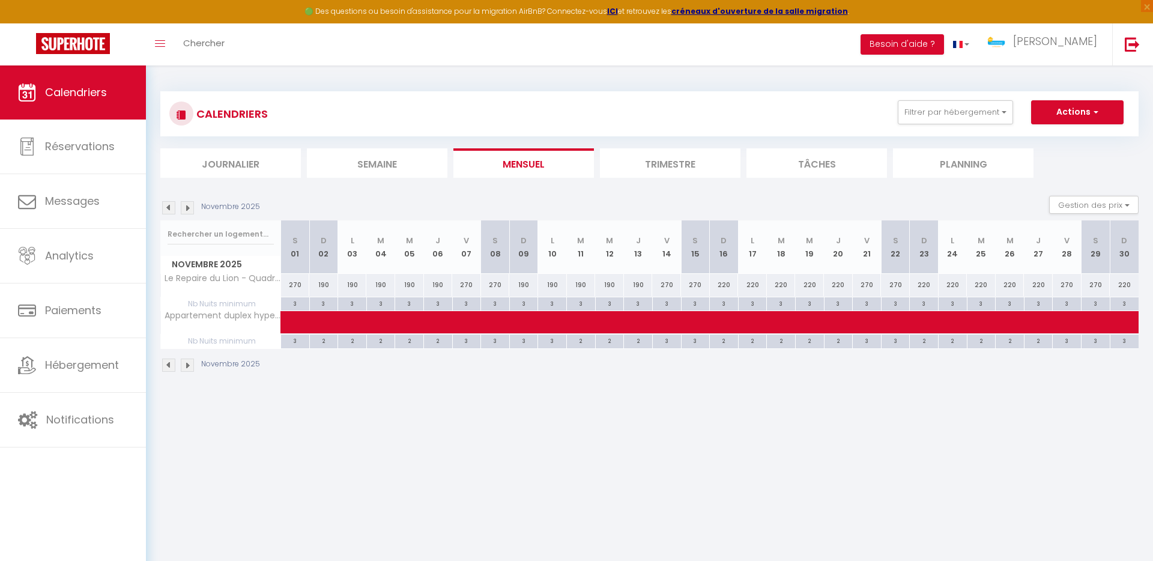
click at [466, 284] on div "270" at bounding box center [466, 285] width 29 height 22
type input "270"
type input "Ven 07 Novembre 2025"
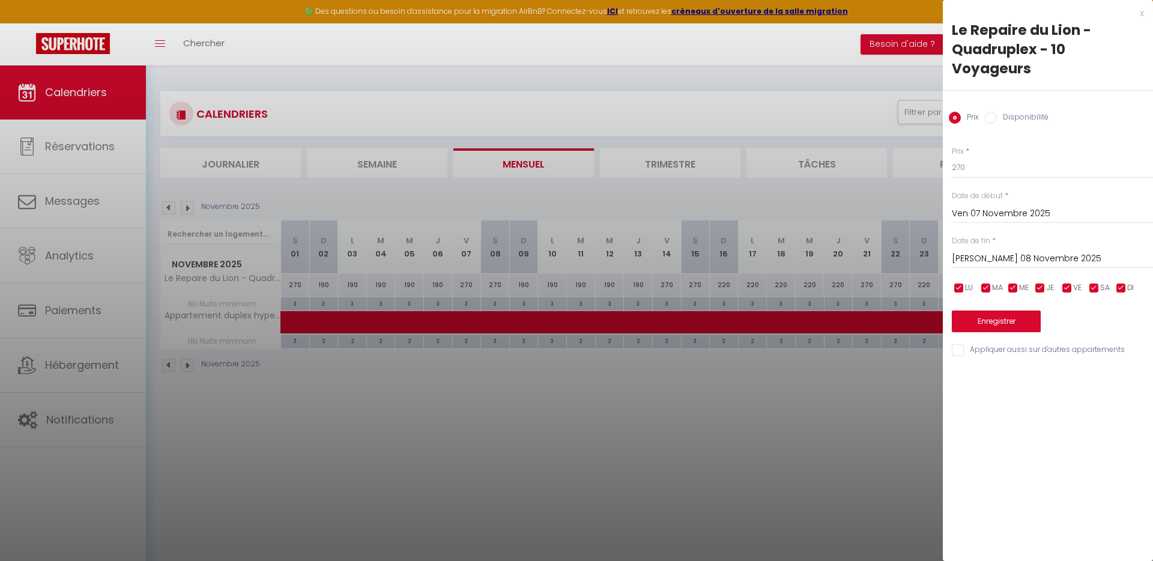
click at [1078, 263] on input "Sam 08 Novembre 2025" at bounding box center [1052, 259] width 201 height 16
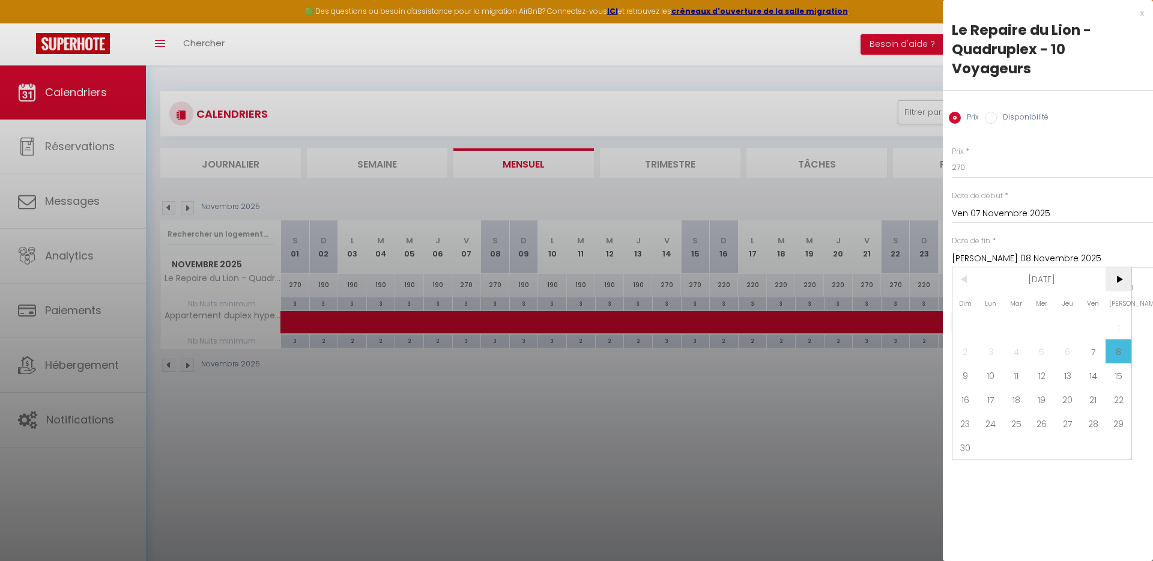
click at [1117, 282] on span ">" at bounding box center [1119, 279] width 26 height 24
click at [999, 323] on span "1" at bounding box center [992, 327] width 26 height 24
type input "Lun 01 Décembre 2025"
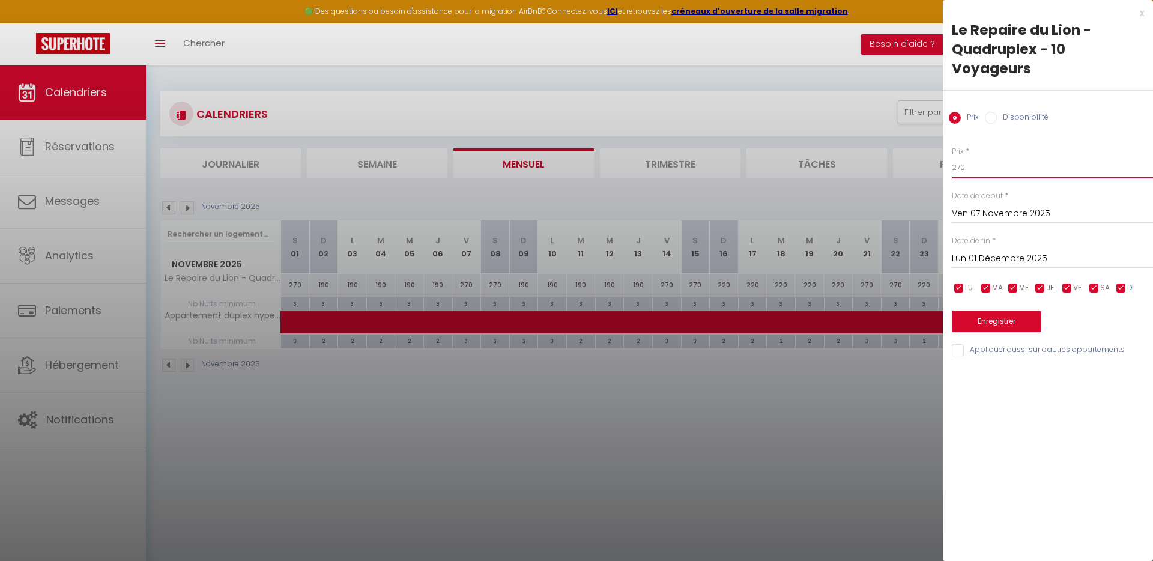
click at [992, 165] on input "270" at bounding box center [1052, 168] width 201 height 22
type input "220"
click at [1121, 294] on input "checkbox" at bounding box center [1122, 288] width 12 height 12
checkbox input "false"
click at [1039, 288] on input "checkbox" at bounding box center [1040, 288] width 12 height 12
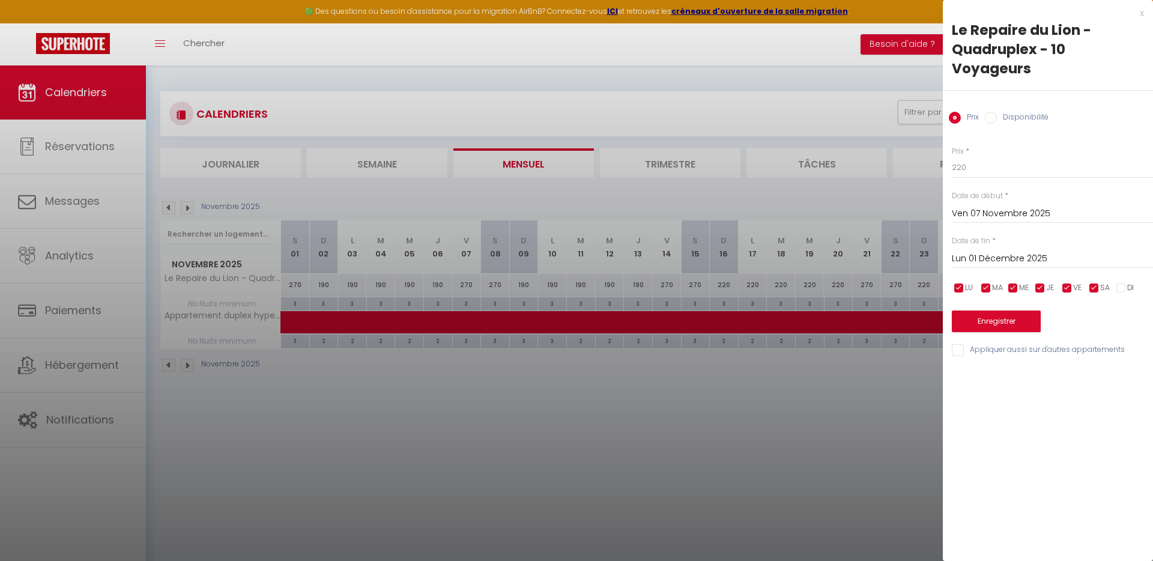
checkbox input "false"
click at [1015, 288] on input "checkbox" at bounding box center [1013, 288] width 12 height 12
checkbox input "false"
click at [986, 288] on input "checkbox" at bounding box center [986, 288] width 12 height 12
checkbox input "false"
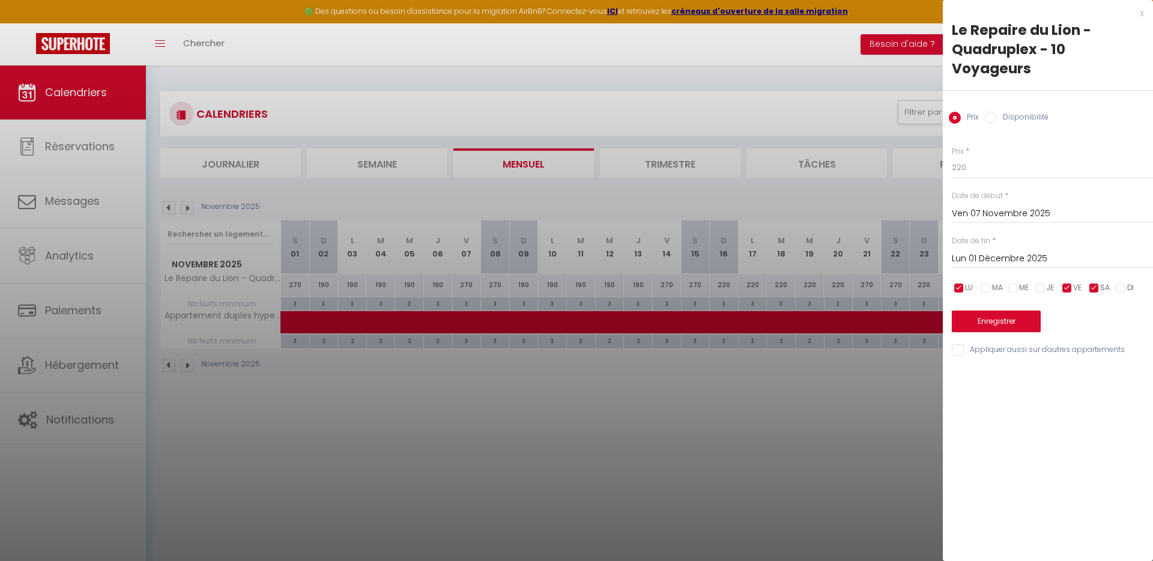
click at [962, 287] on input "checkbox" at bounding box center [959, 288] width 12 height 12
checkbox input "false"
click at [1019, 324] on button "Enregistrer" at bounding box center [996, 322] width 89 height 22
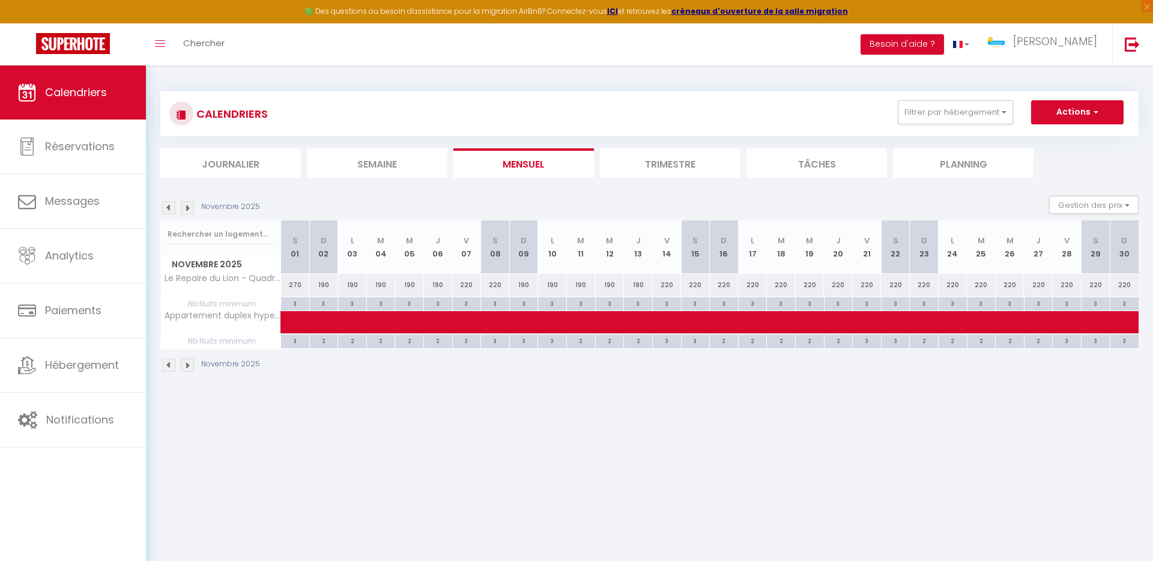
click at [186, 210] on img at bounding box center [187, 207] width 13 height 13
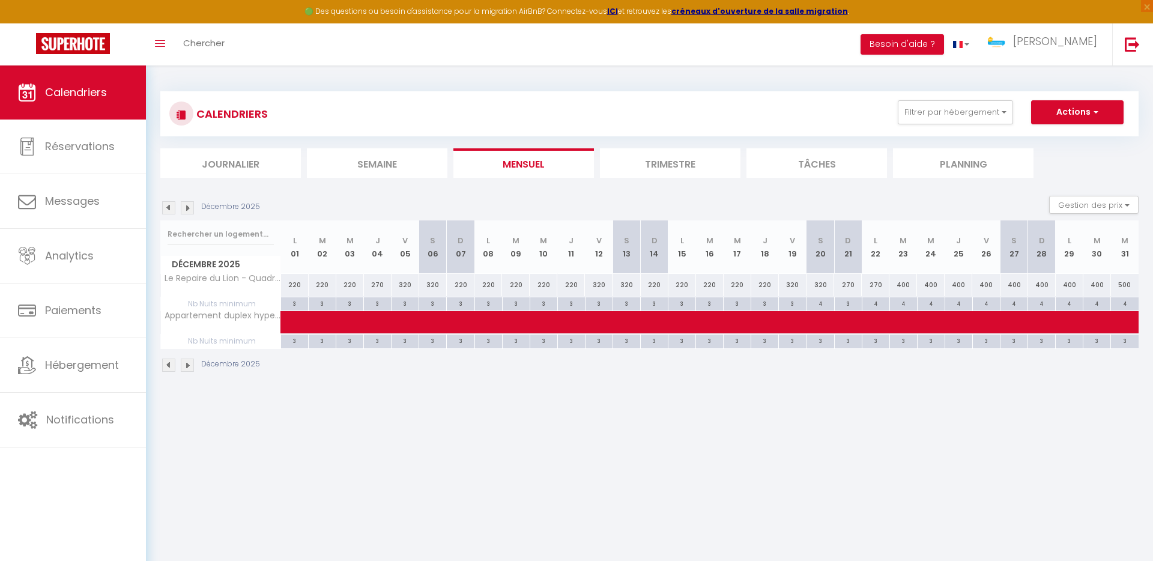
click at [403, 286] on div "320" at bounding box center [406, 285] width 28 height 22
type input "320"
type input "Ven 05 Décembre 2025"
type input "Sam 06 Décembre 2025"
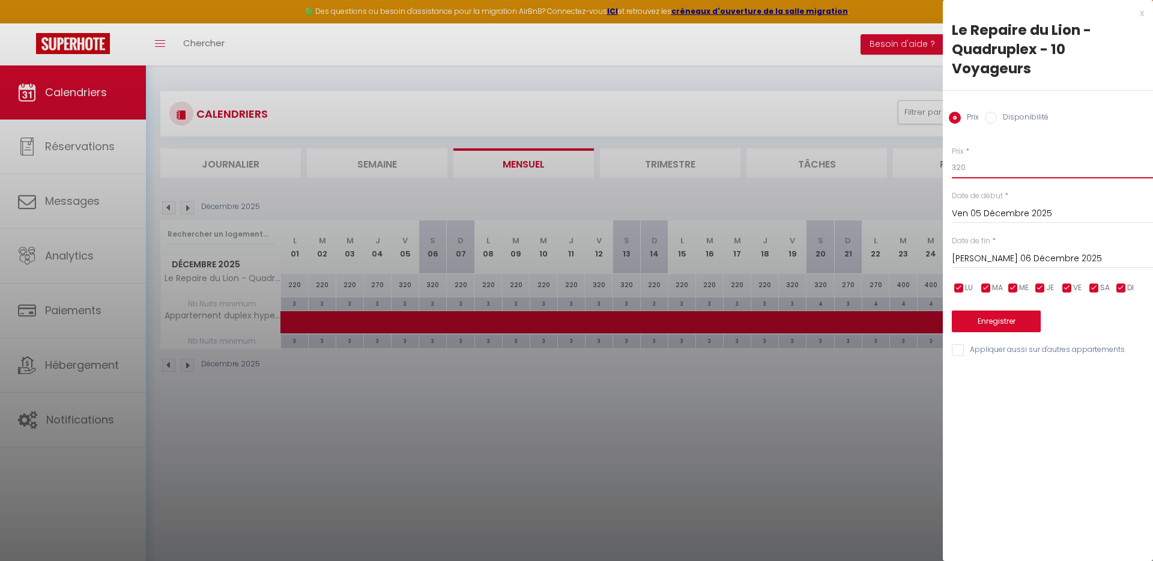
click at [979, 167] on input "320" at bounding box center [1052, 168] width 201 height 22
type input "280"
click at [1071, 257] on input "Sam 06 Décembre 2025" at bounding box center [1052, 259] width 201 height 16
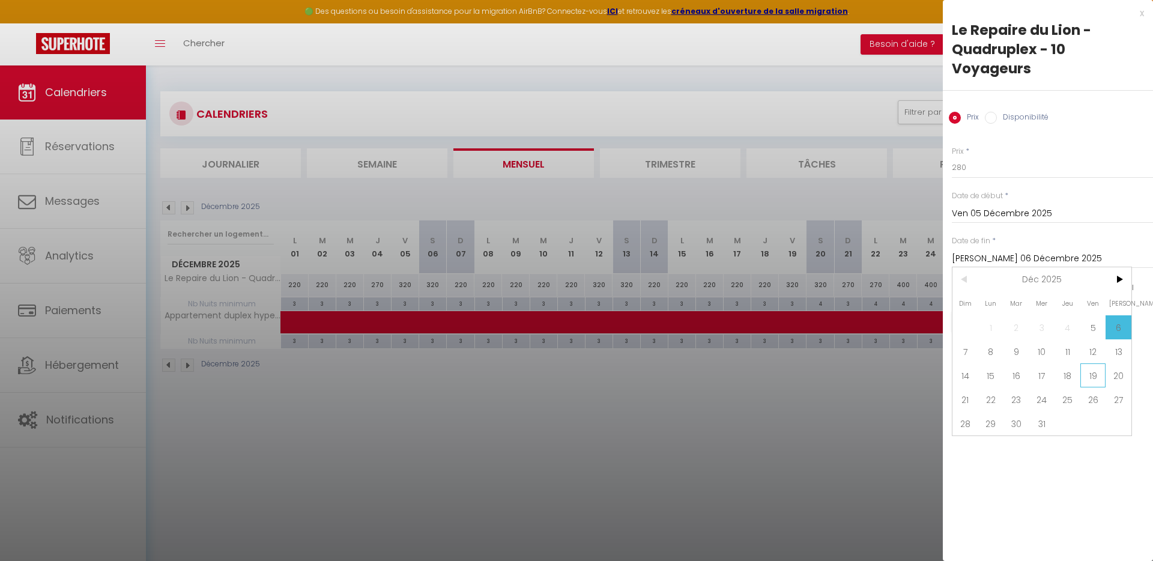
click at [1095, 378] on span "19" at bounding box center [1094, 375] width 26 height 24
type input "Ven 19 Décembre 2025"
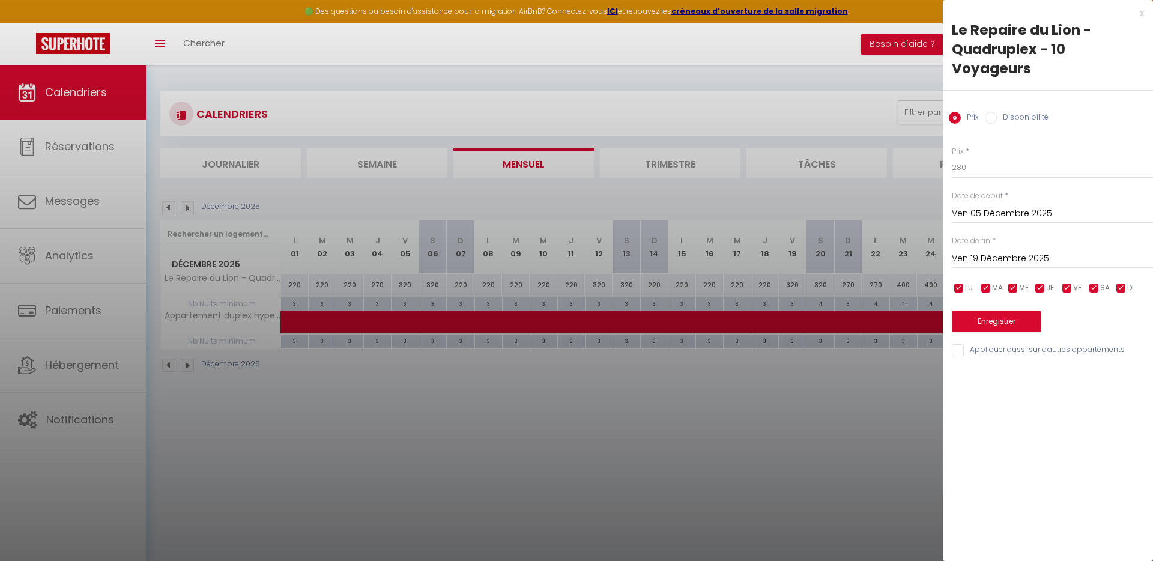
click at [1122, 287] on input "checkbox" at bounding box center [1122, 288] width 12 height 12
checkbox input "false"
click at [1042, 286] on input "checkbox" at bounding box center [1040, 288] width 12 height 12
checkbox input "false"
click at [1012, 283] on input "checkbox" at bounding box center [1013, 288] width 12 height 12
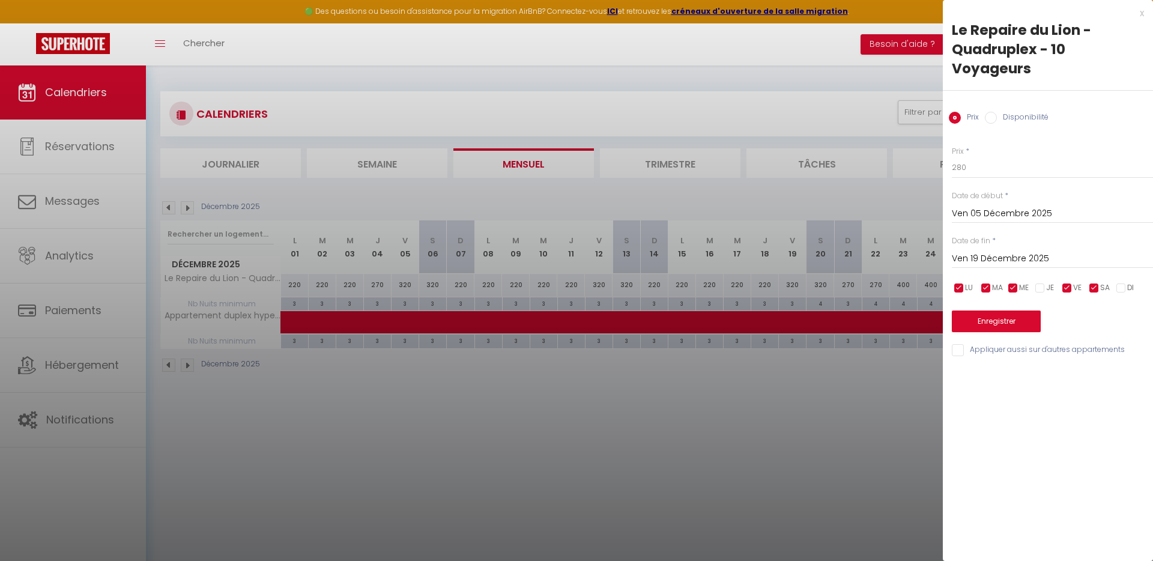
checkbox input "false"
click at [985, 286] on input "checkbox" at bounding box center [986, 288] width 12 height 12
checkbox input "false"
click at [962, 286] on input "checkbox" at bounding box center [959, 288] width 12 height 12
checkbox input "false"
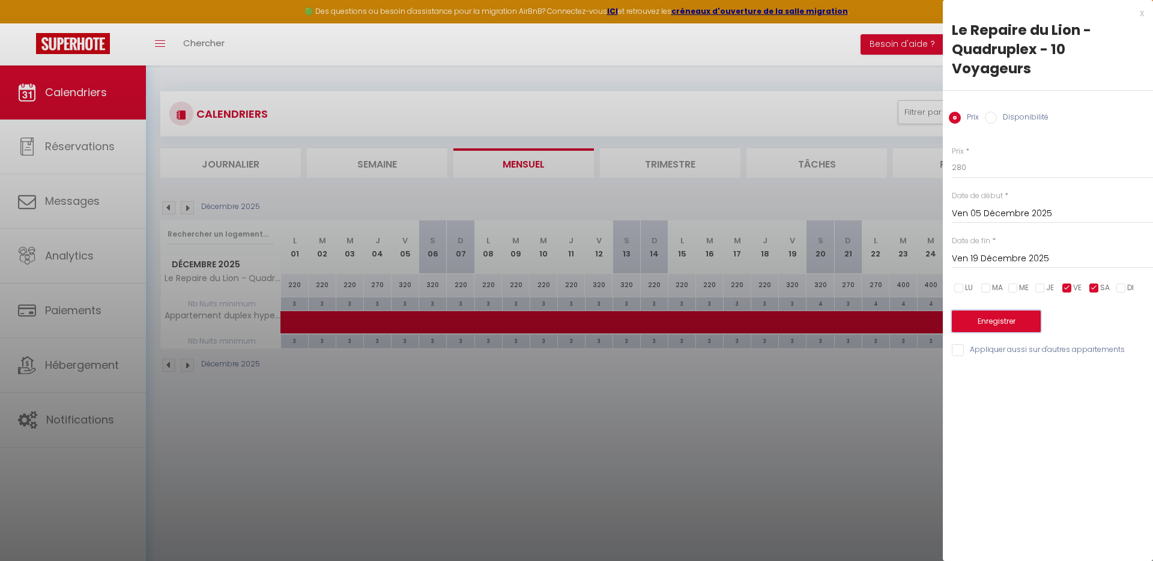
click at [998, 324] on button "Enregistrer" at bounding box center [996, 322] width 89 height 22
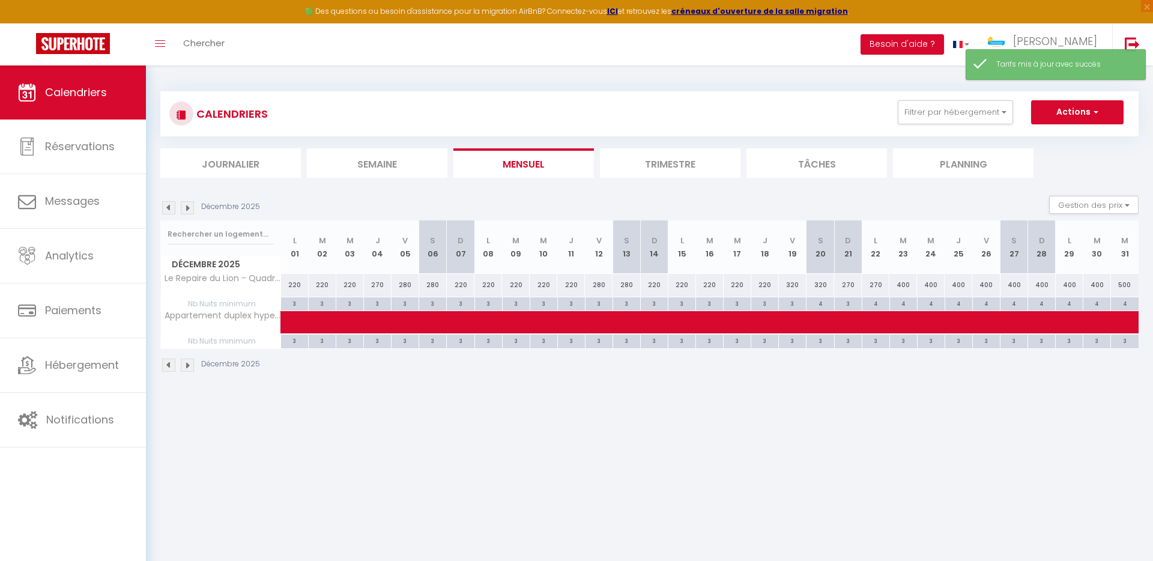
click at [795, 285] on div "320" at bounding box center [793, 285] width 28 height 22
type input "320"
type input "Ven 19 Décembre 2025"
type input "Sam 20 Décembre 2025"
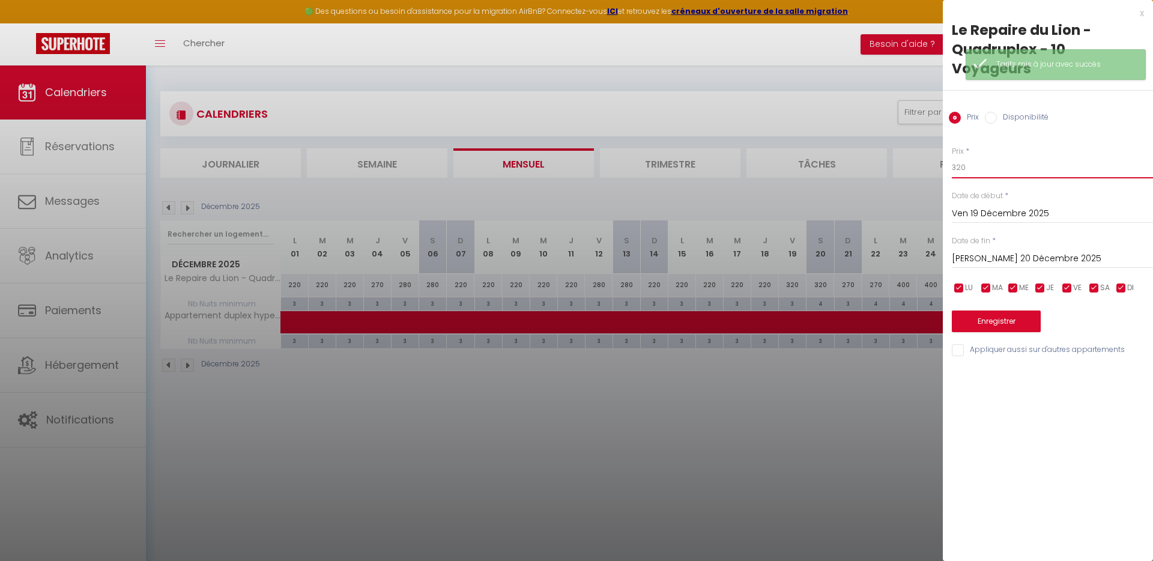
click at [968, 169] on input "320" at bounding box center [1052, 168] width 201 height 22
type input "3"
type input "250"
click at [1010, 326] on button "Enregistrer" at bounding box center [996, 322] width 89 height 22
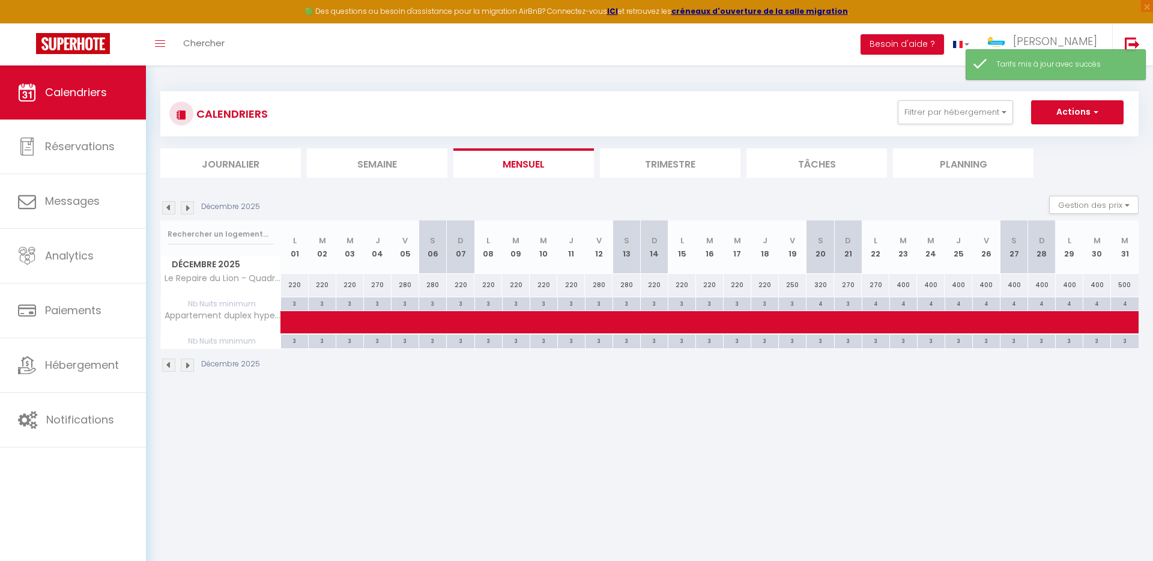
click at [823, 285] on div "320" at bounding box center [821, 285] width 28 height 22
type input "320"
type input "Sam 20 Décembre 2025"
type input "Dim 21 Décembre 2025"
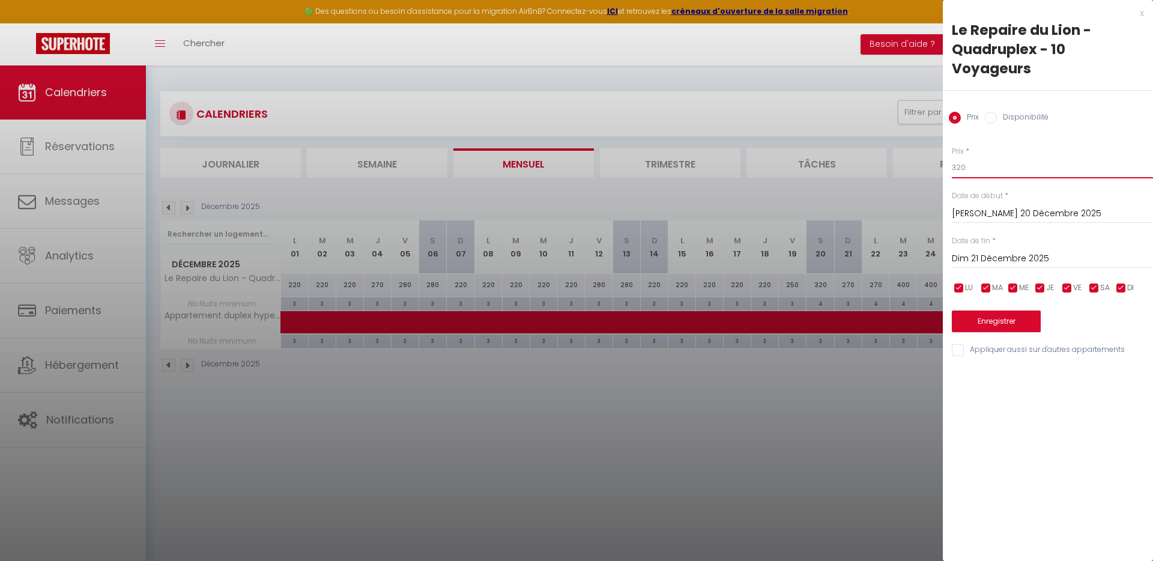
click at [976, 170] on input "320" at bounding box center [1052, 168] width 201 height 22
type input "270"
click at [1004, 327] on button "Enregistrer" at bounding box center [996, 322] width 89 height 22
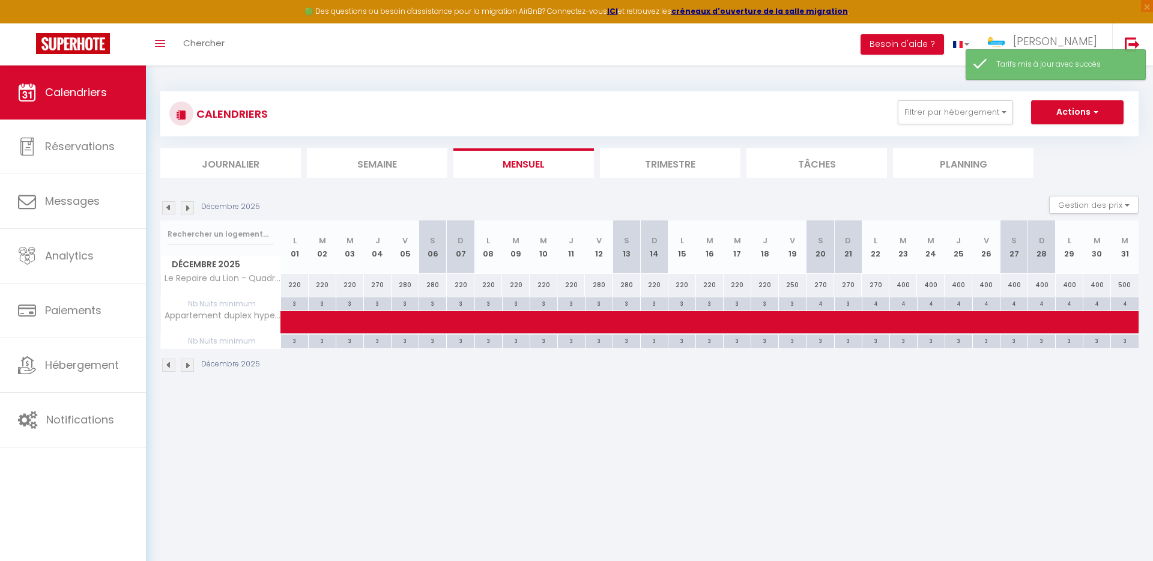
click at [822, 305] on div "4" at bounding box center [820, 302] width 27 height 11
type input "4"
type input "Sam 20 Décembre 2025"
type input "Dim 21 Décembre 2025"
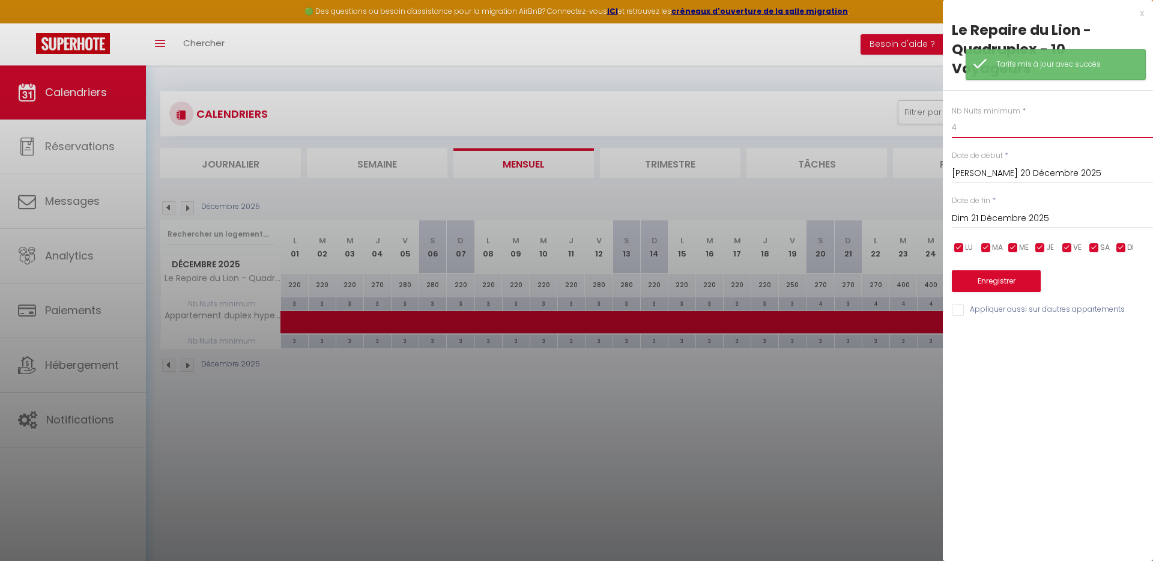
click at [986, 126] on input "4" at bounding box center [1052, 128] width 201 height 22
type input "3"
click at [979, 282] on button "Enregistrer" at bounding box center [996, 281] width 89 height 22
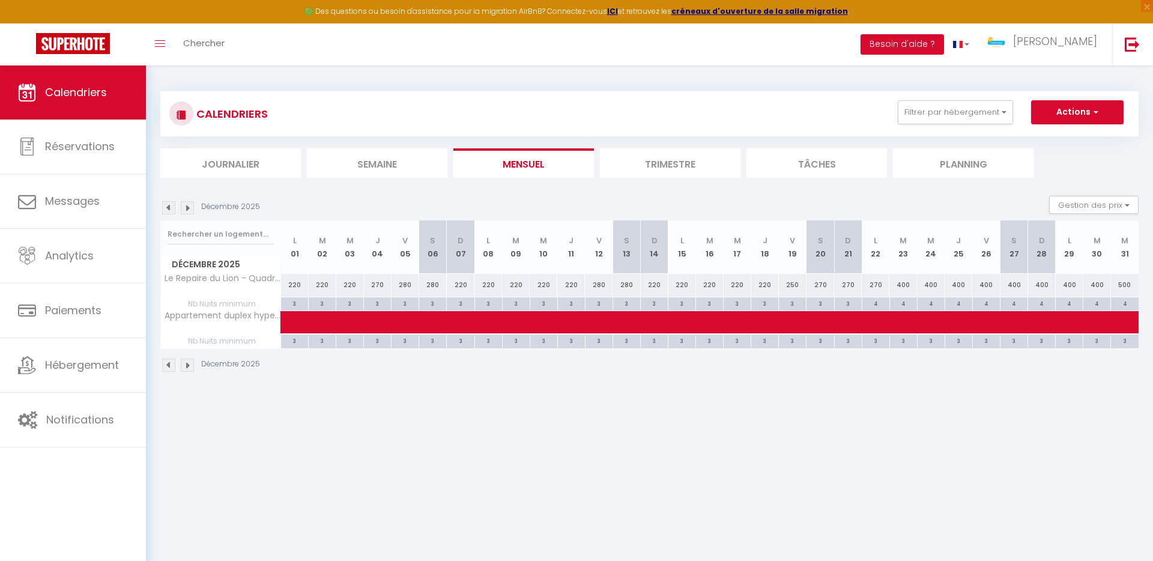
click at [904, 284] on div "400" at bounding box center [904, 285] width 28 height 22
type input "400"
type input "Mar 23 Décembre 2025"
type input "Mer 24 Décembre 2025"
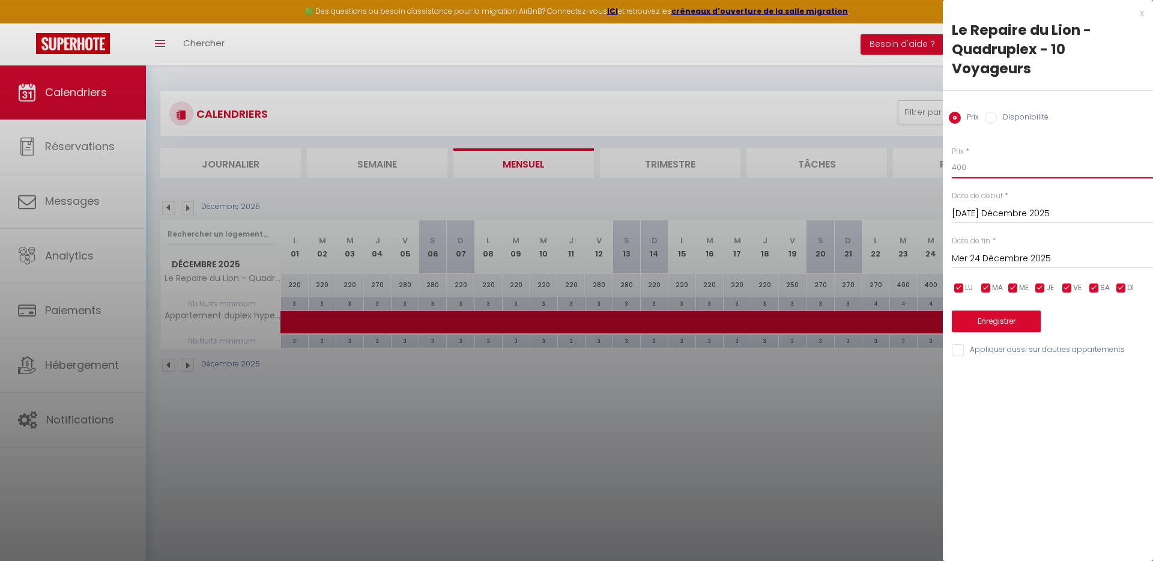
click at [1009, 164] on input "400" at bounding box center [1052, 168] width 201 height 22
type input "370"
click at [1018, 258] on input "Mer 24 Décembre 2025" at bounding box center [1052, 259] width 201 height 16
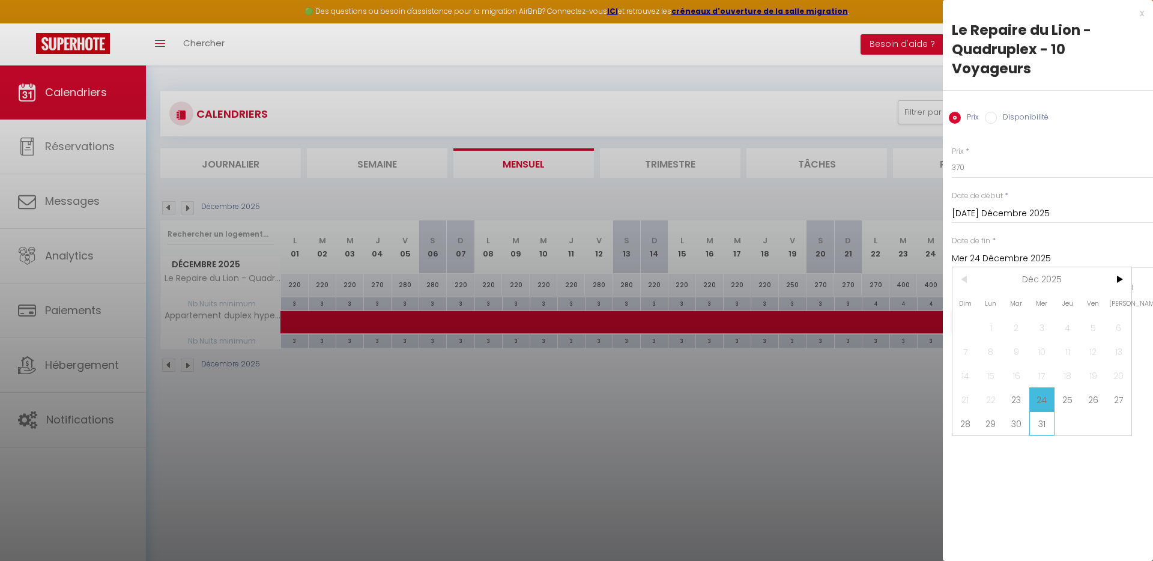
click at [1047, 419] on span "31" at bounding box center [1043, 424] width 26 height 24
type input "Mer 31 Décembre 2025"
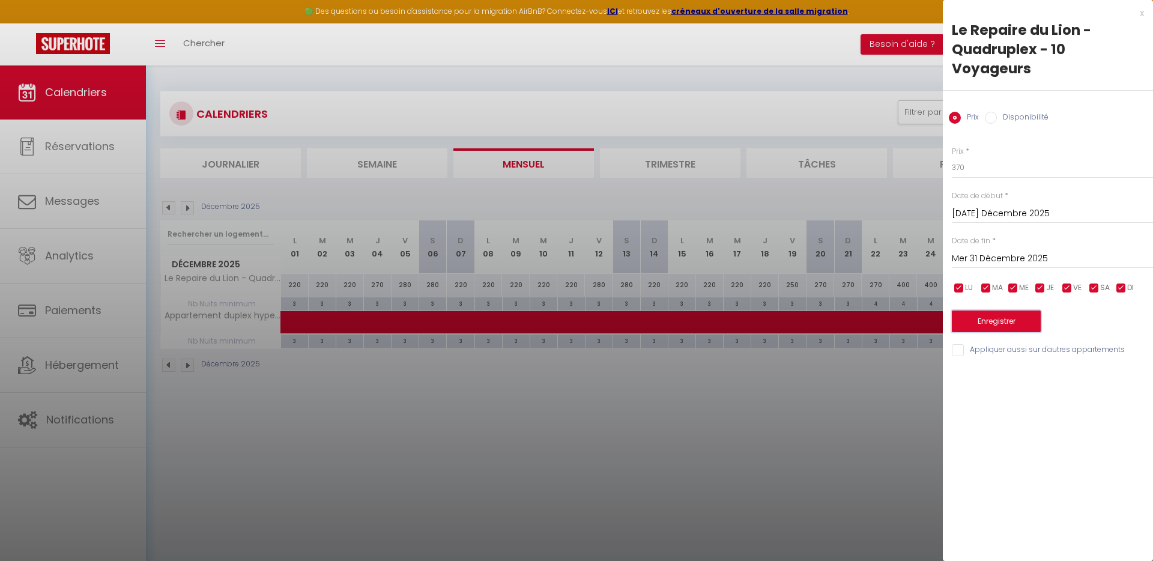
click at [1008, 321] on button "Enregistrer" at bounding box center [996, 322] width 89 height 22
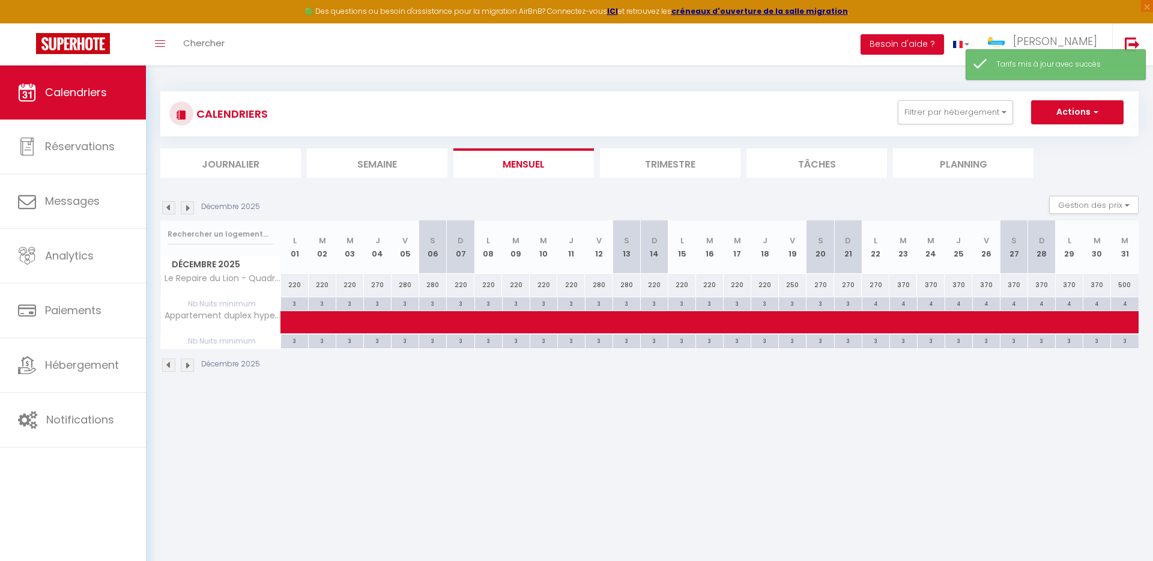
click at [1129, 284] on div "500" at bounding box center [1125, 285] width 28 height 22
type input "500"
type input "Mer 31 Décembre 2025"
type input "Jeu 01 Janvier 2026"
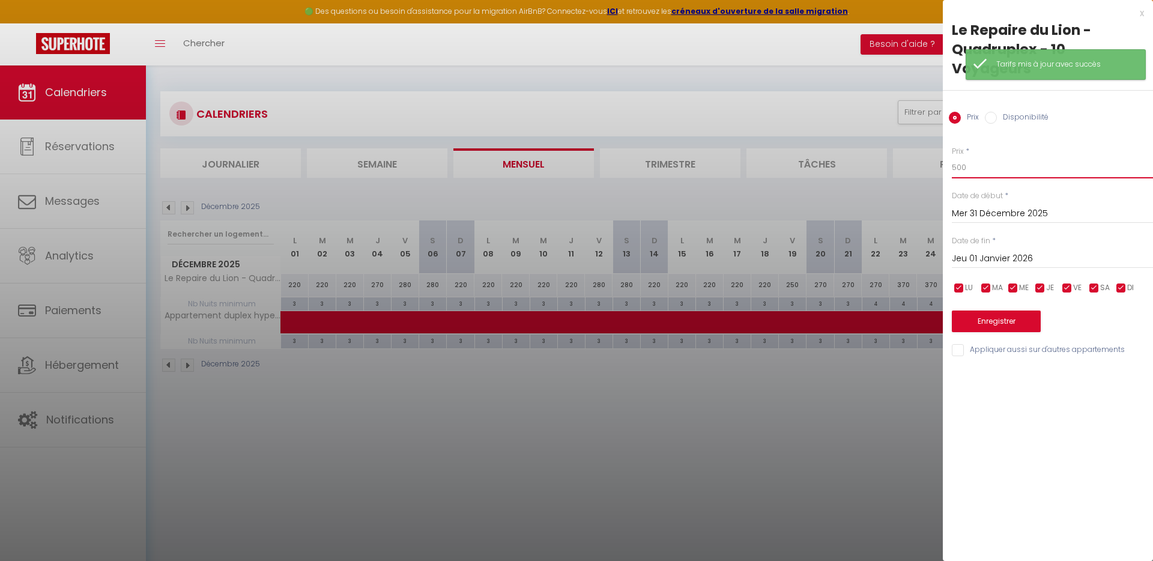
click at [1005, 167] on input "500" at bounding box center [1052, 168] width 201 height 22
type input "370"
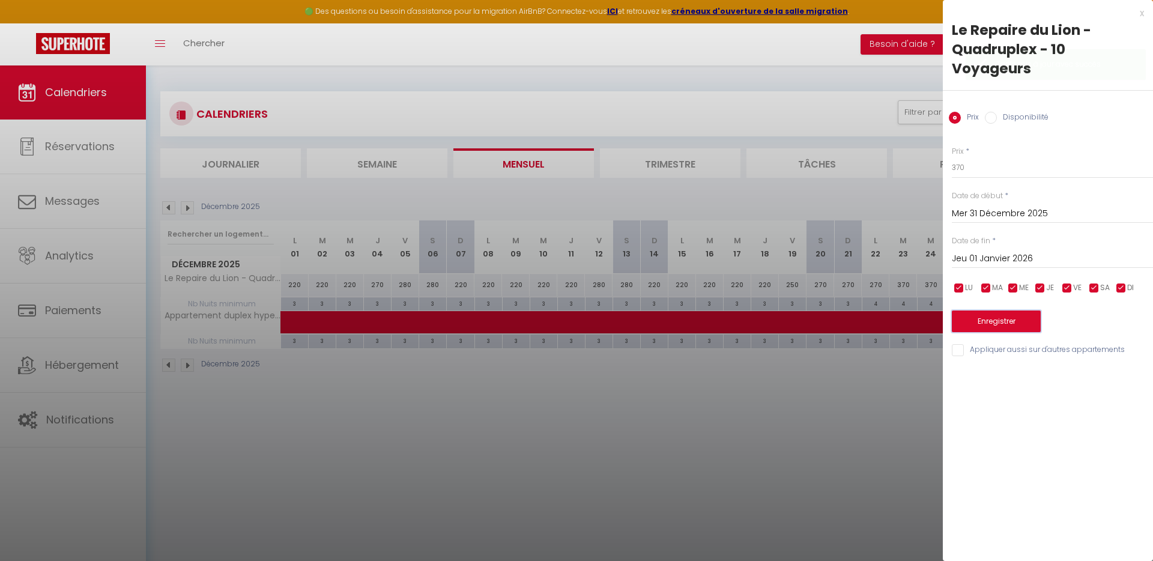
click at [1013, 326] on button "Enregistrer" at bounding box center [996, 322] width 89 height 22
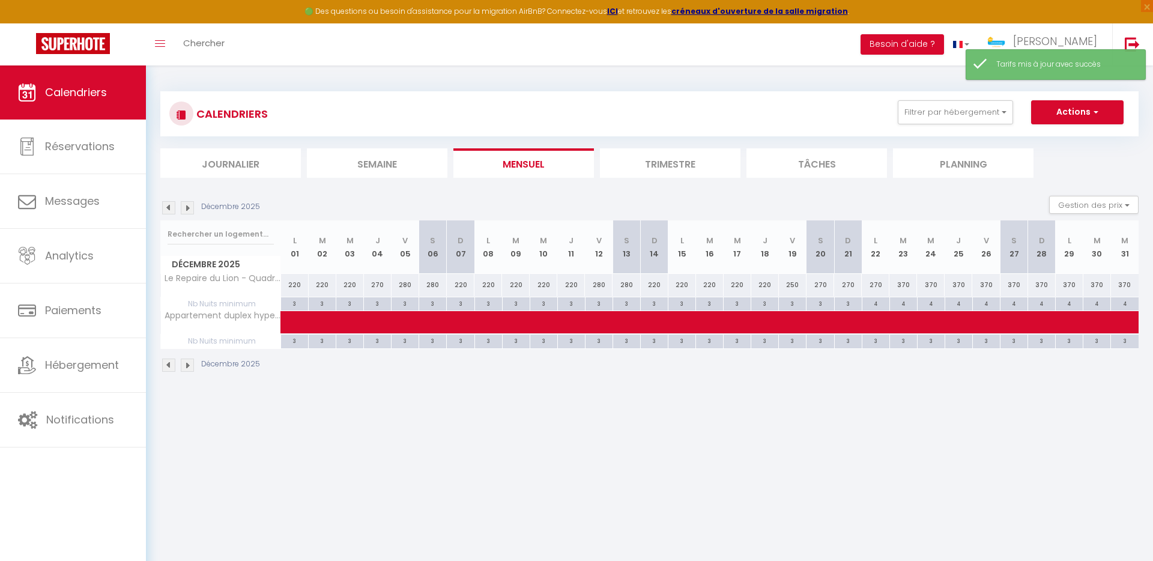
click at [189, 206] on img at bounding box center [187, 207] width 13 height 13
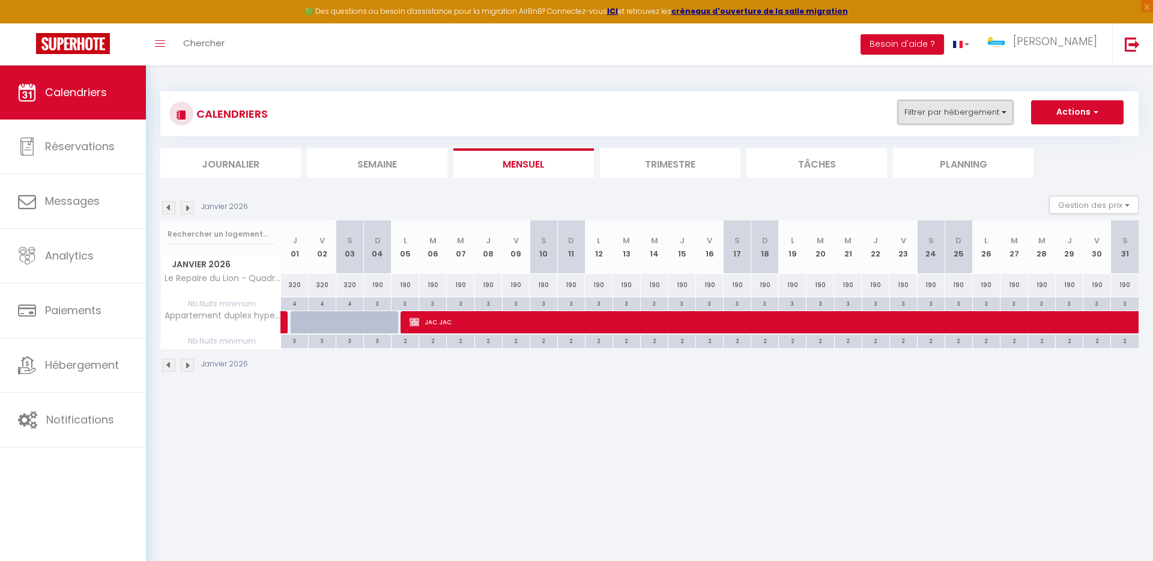
click at [954, 103] on button "Filtrer par hébergement" at bounding box center [955, 112] width 115 height 24
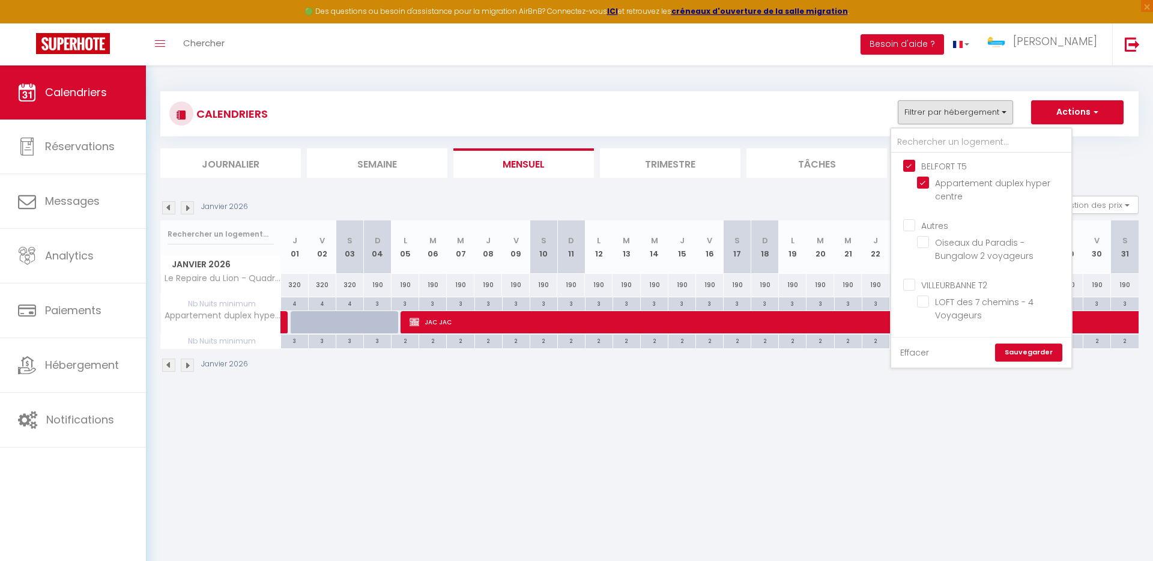
click at [922, 356] on link "Effacer" at bounding box center [915, 352] width 29 height 13
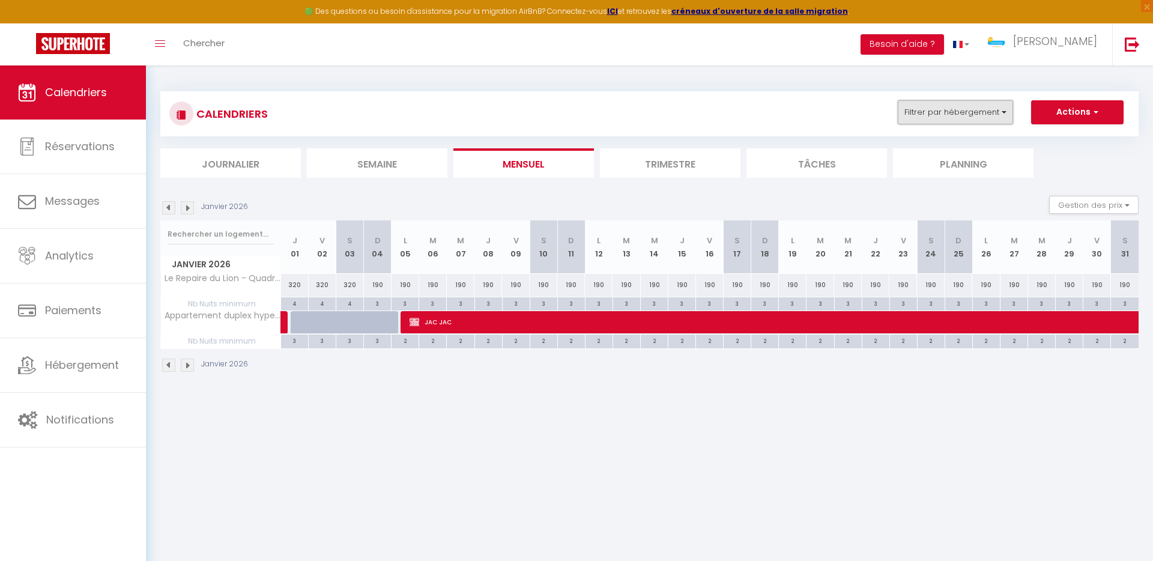
click at [984, 114] on button "Filtrer par hébergement" at bounding box center [955, 112] width 115 height 24
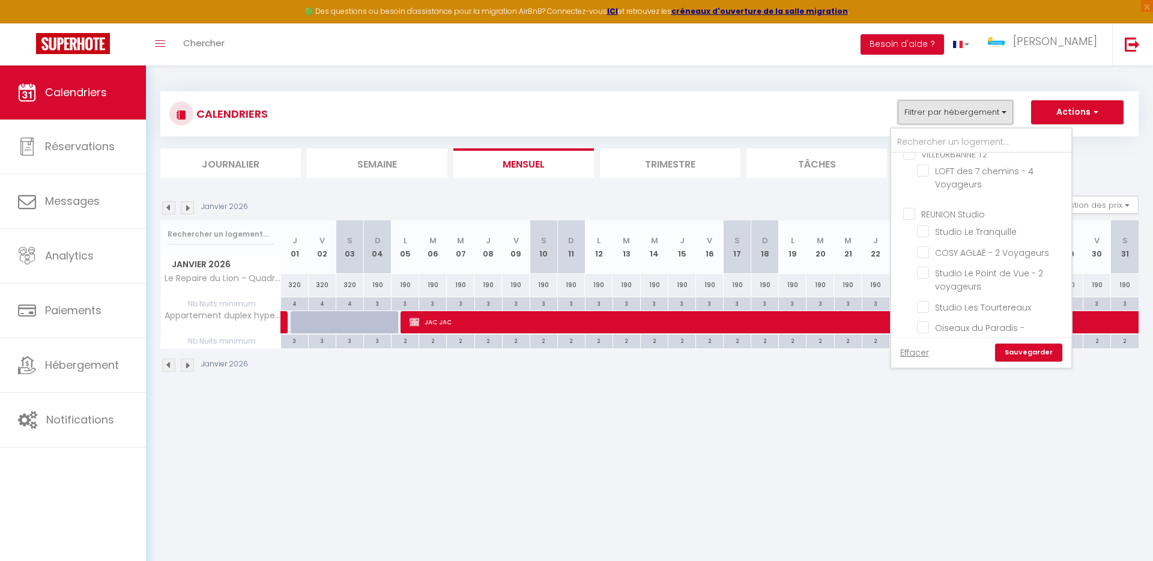
scroll to position [172, 0]
click at [913, 172] on input "REUNION Studio" at bounding box center [994, 171] width 180 height 12
checkbox input "true"
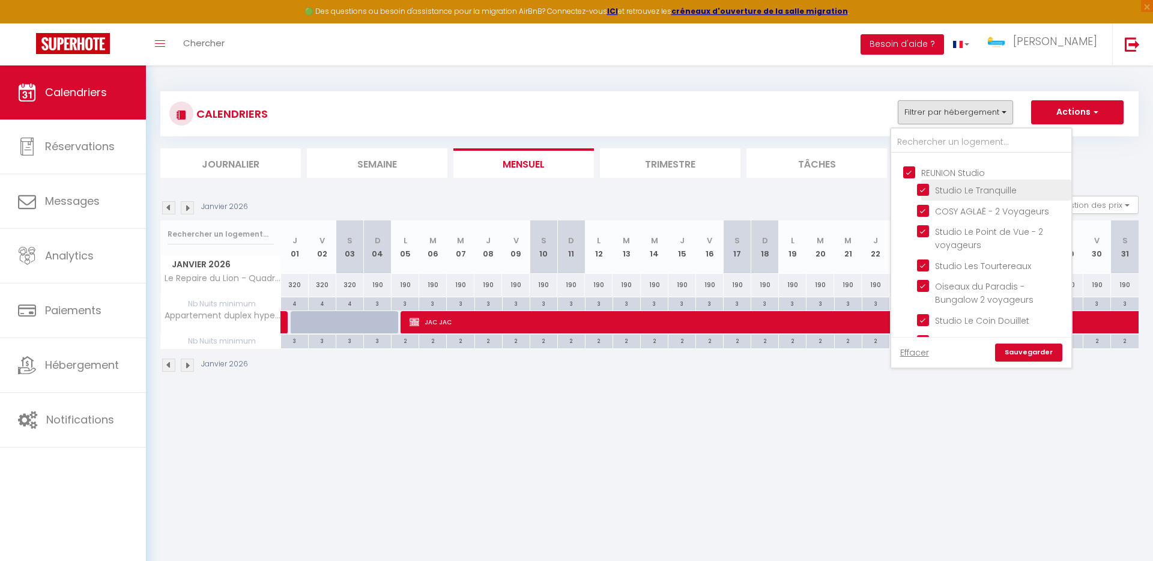
checkbox input "false"
checkbox input "true"
checkbox input "false"
checkbox input "true"
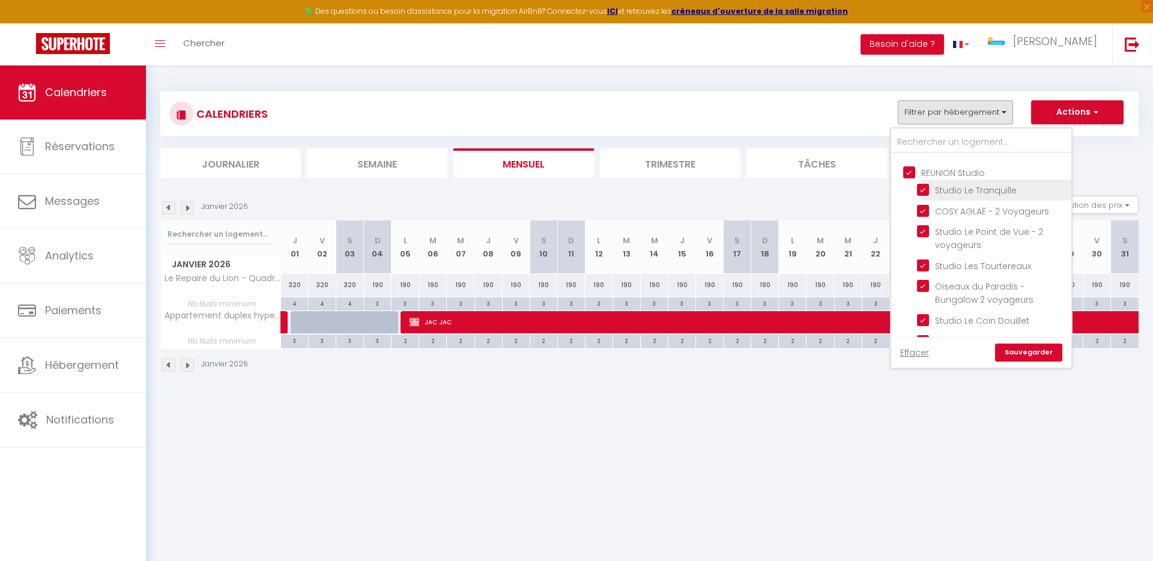
checkbox input "true"
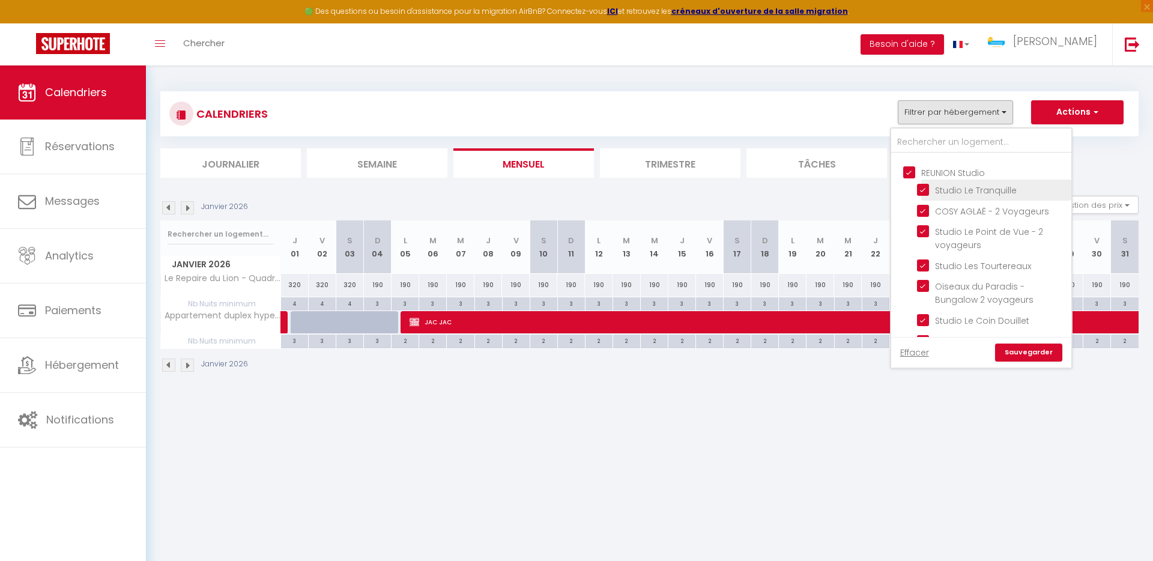
checkbox input "true"
checkbox input "false"
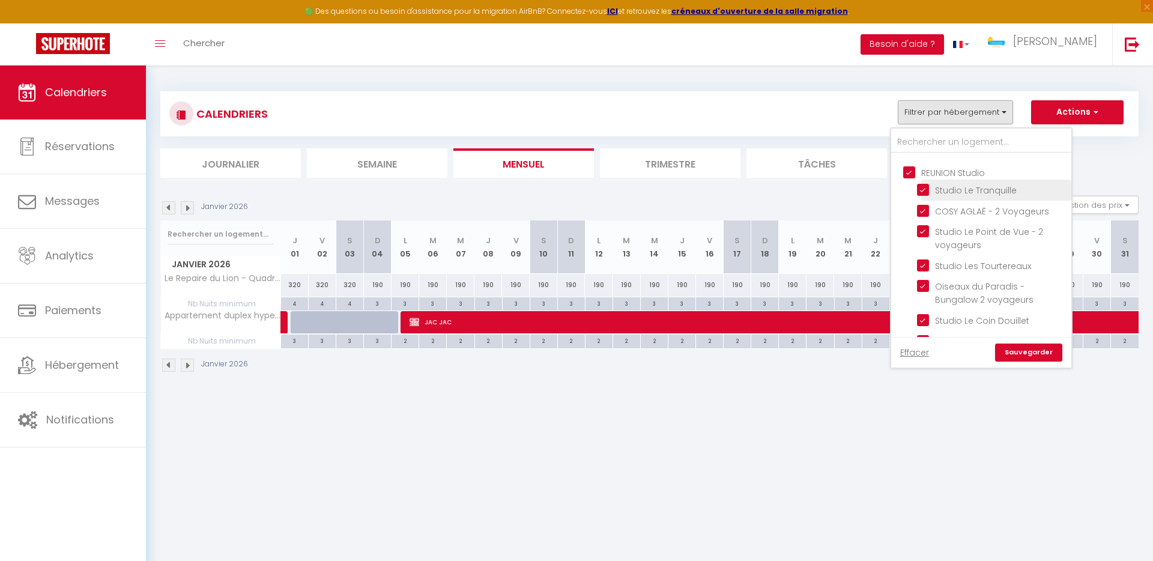
checkbox input "false"
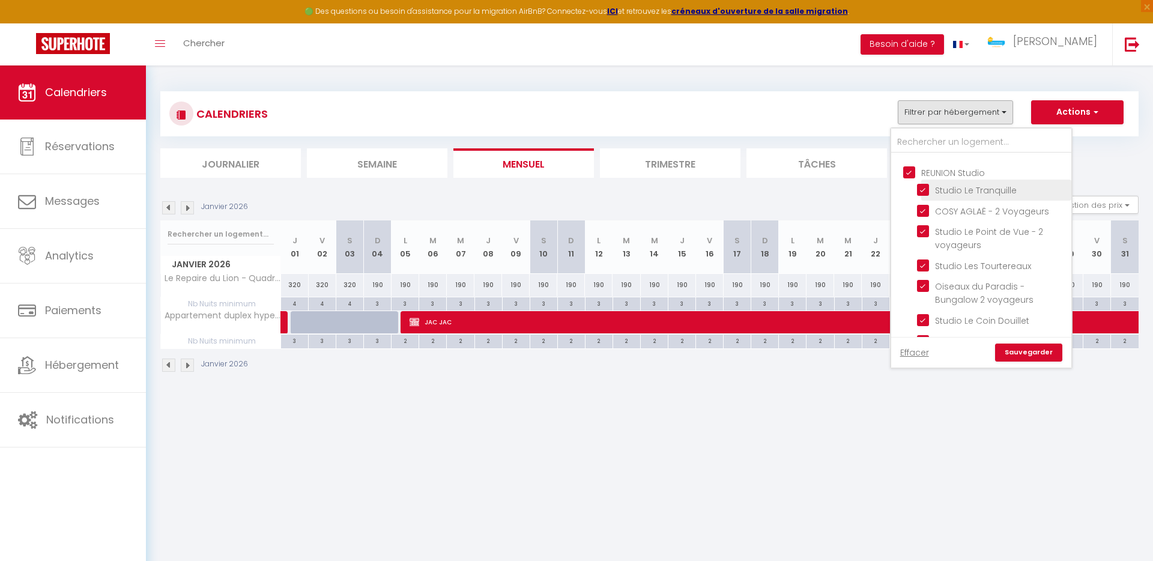
checkbox input "false"
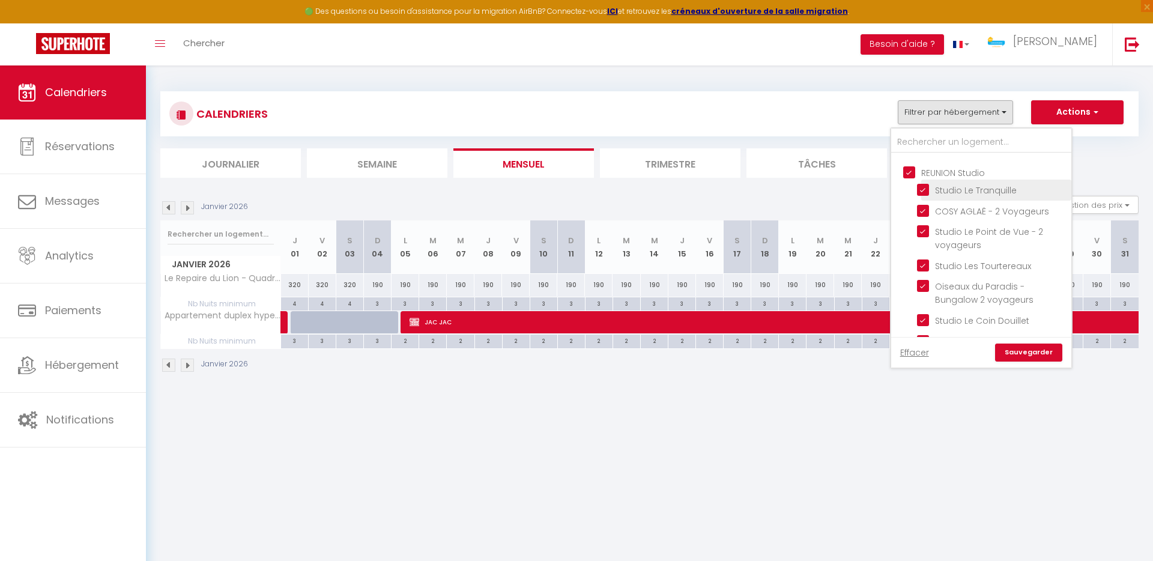
checkbox input "false"
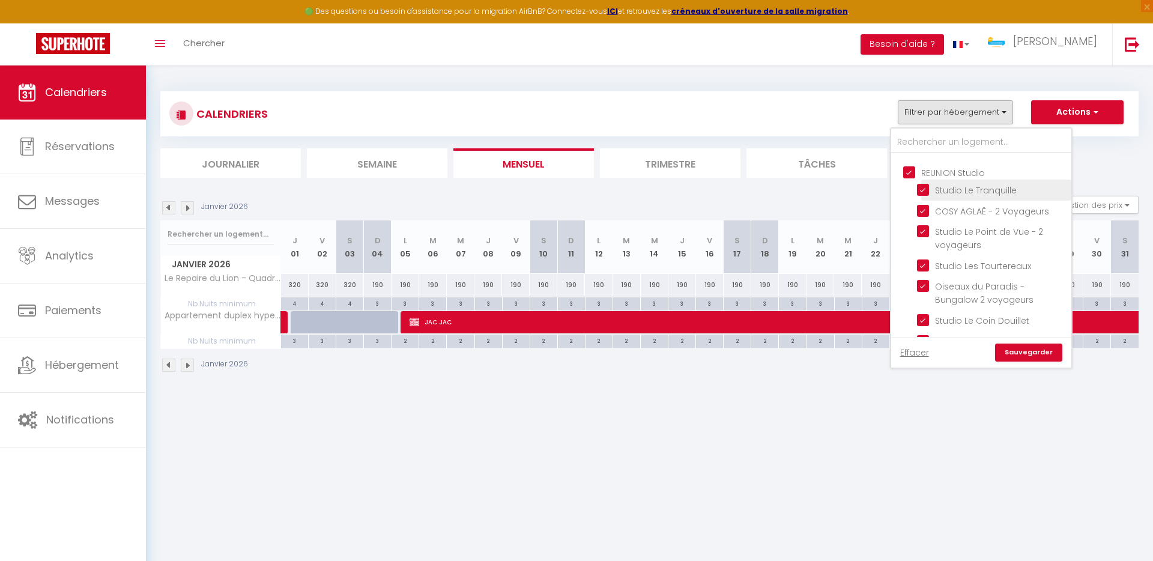
checkbox input "false"
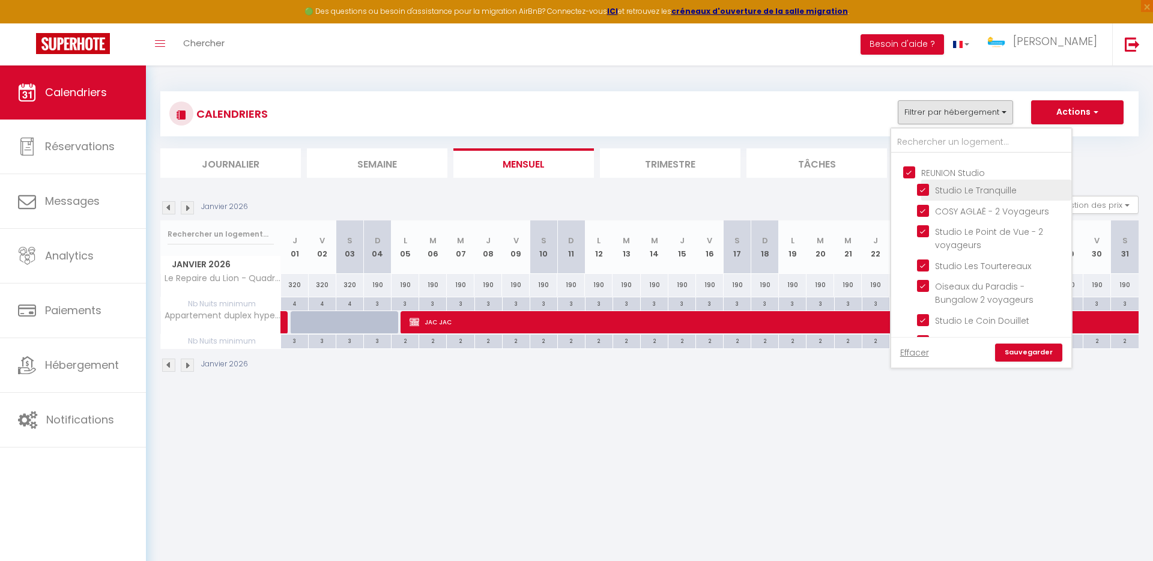
checkbox input "false"
click at [1025, 348] on link "Sauvegarder" at bounding box center [1028, 353] width 67 height 18
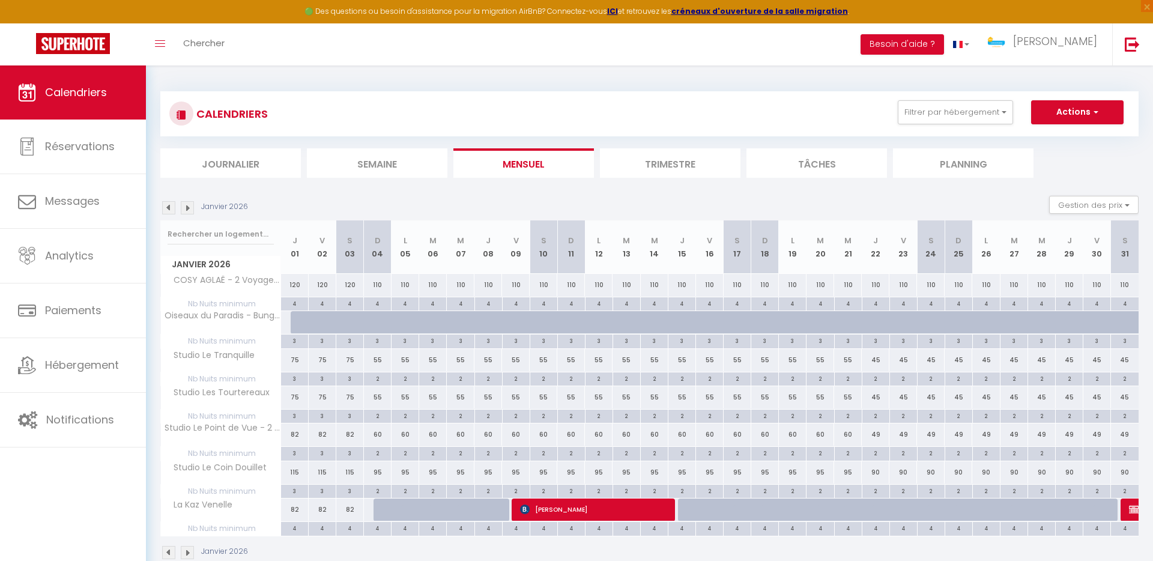
click at [168, 205] on img at bounding box center [168, 207] width 13 height 13
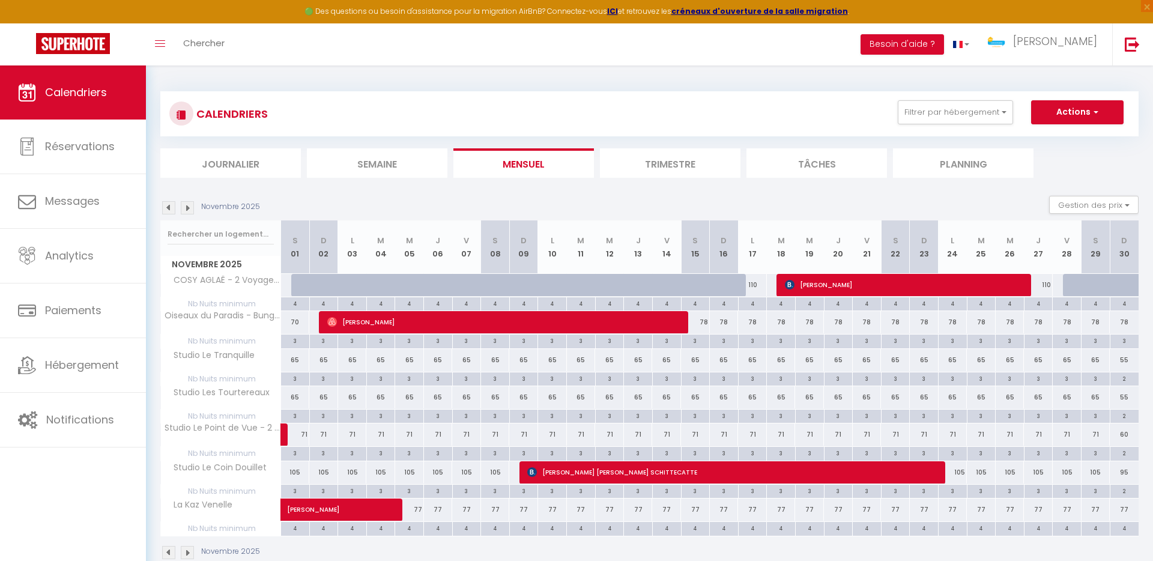
click at [168, 205] on img at bounding box center [168, 207] width 13 height 13
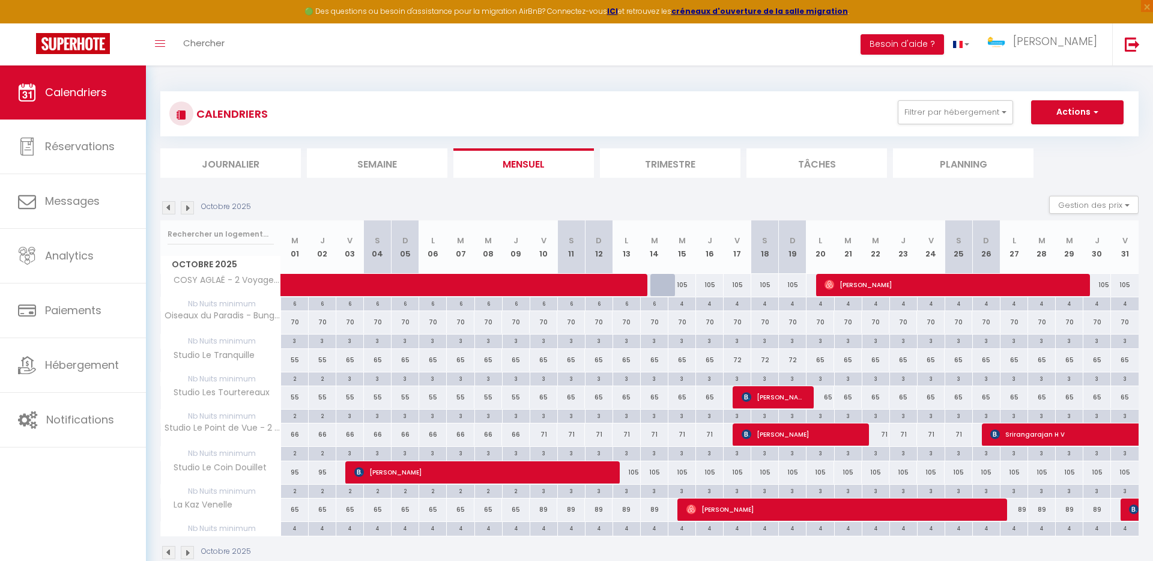
click at [168, 205] on img at bounding box center [168, 207] width 13 height 13
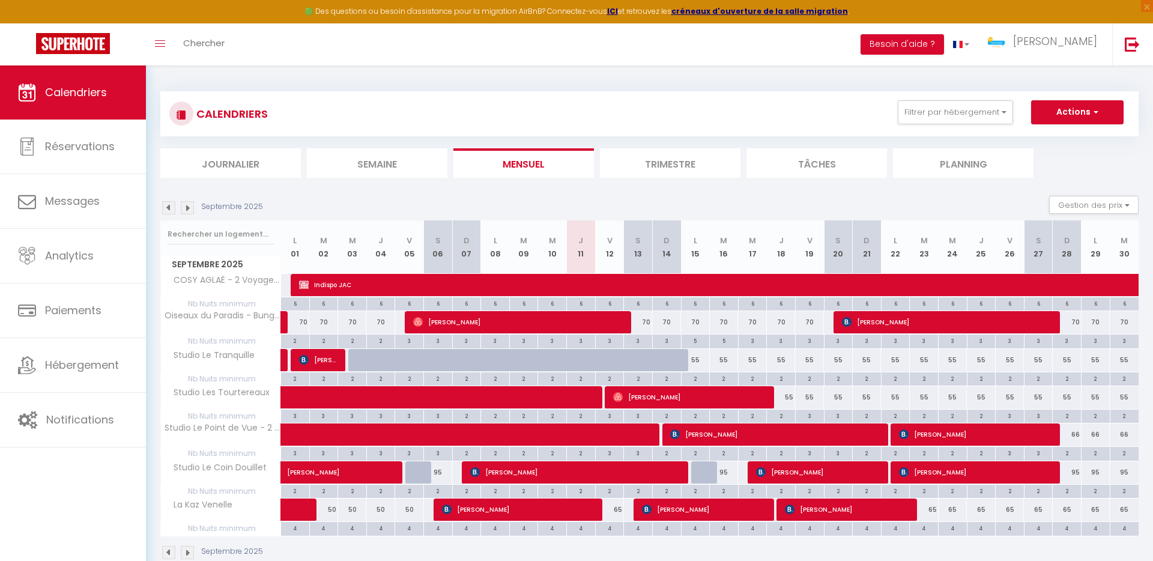
click at [168, 205] on img at bounding box center [168, 207] width 13 height 13
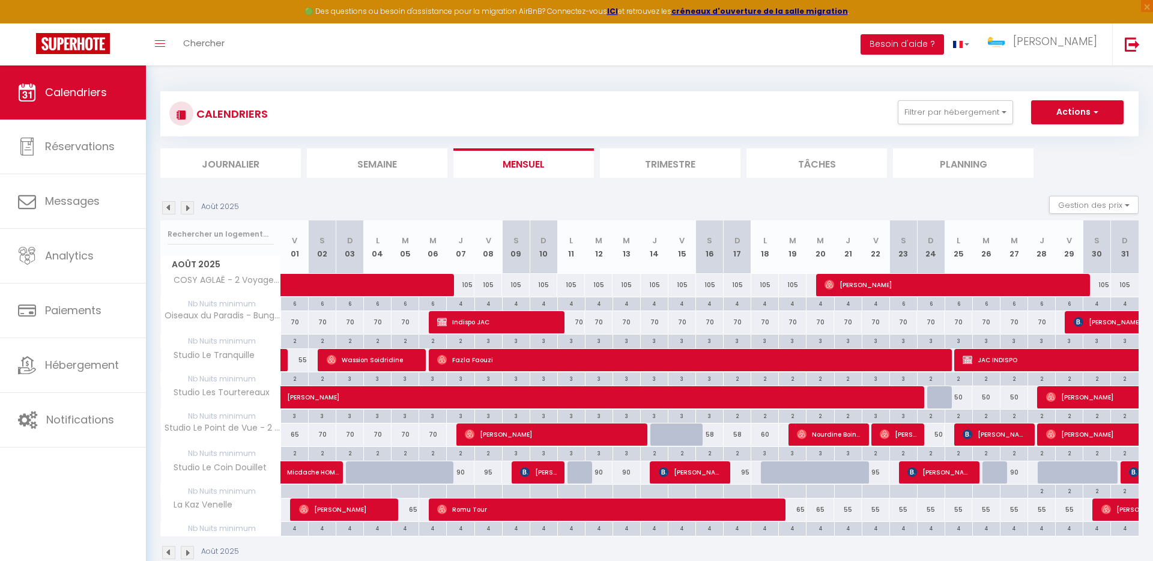
click at [168, 205] on img at bounding box center [168, 207] width 13 height 13
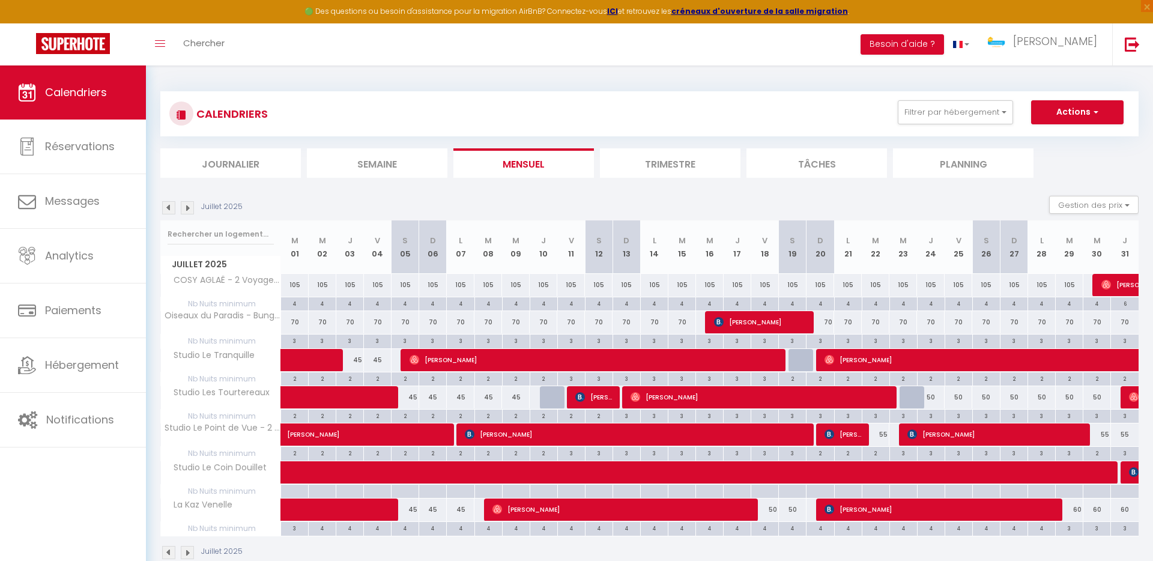
click at [168, 205] on img at bounding box center [168, 207] width 13 height 13
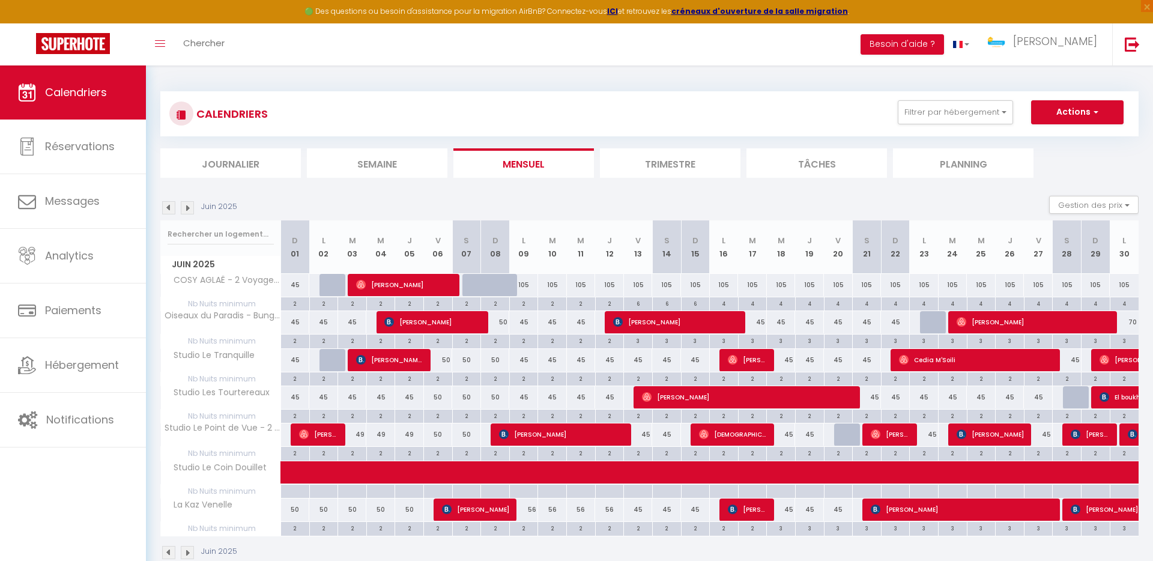
click at [168, 205] on img at bounding box center [168, 207] width 13 height 13
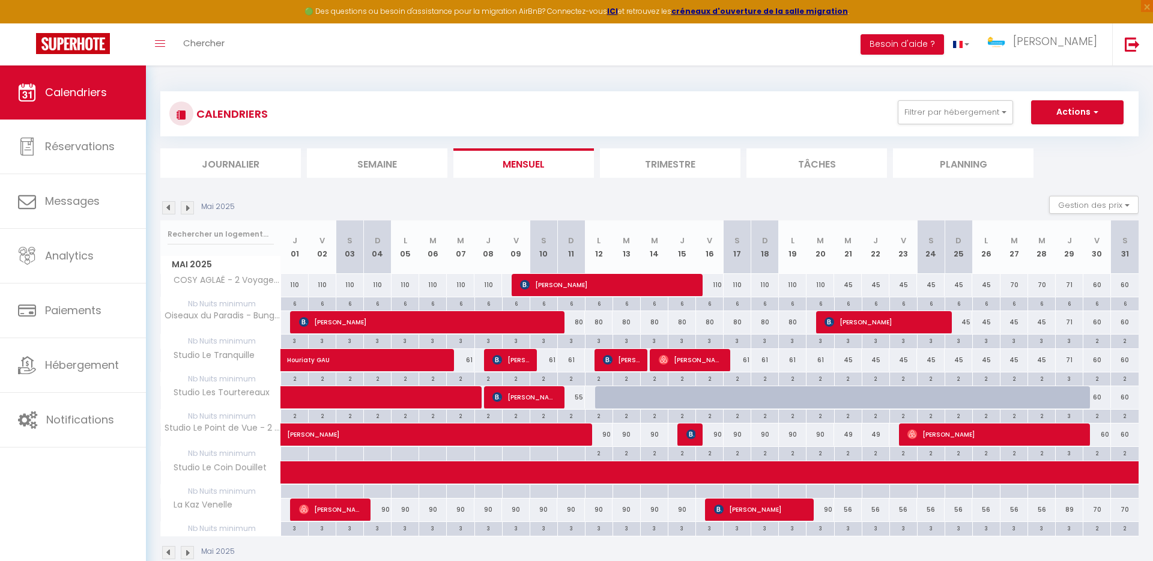
click at [168, 205] on img at bounding box center [168, 207] width 13 height 13
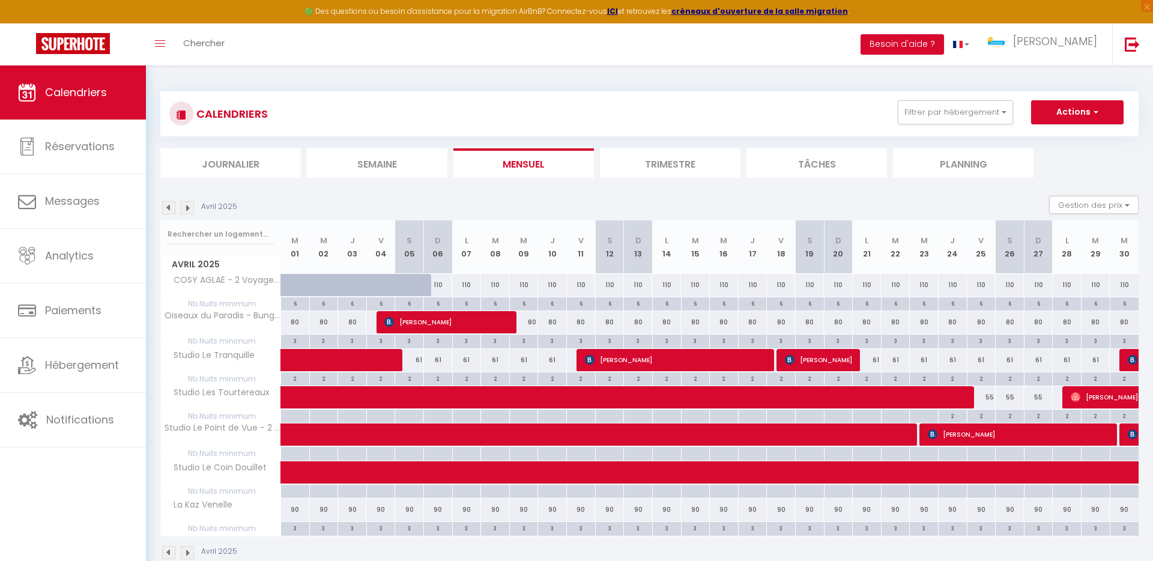
click at [168, 205] on img at bounding box center [168, 207] width 13 height 13
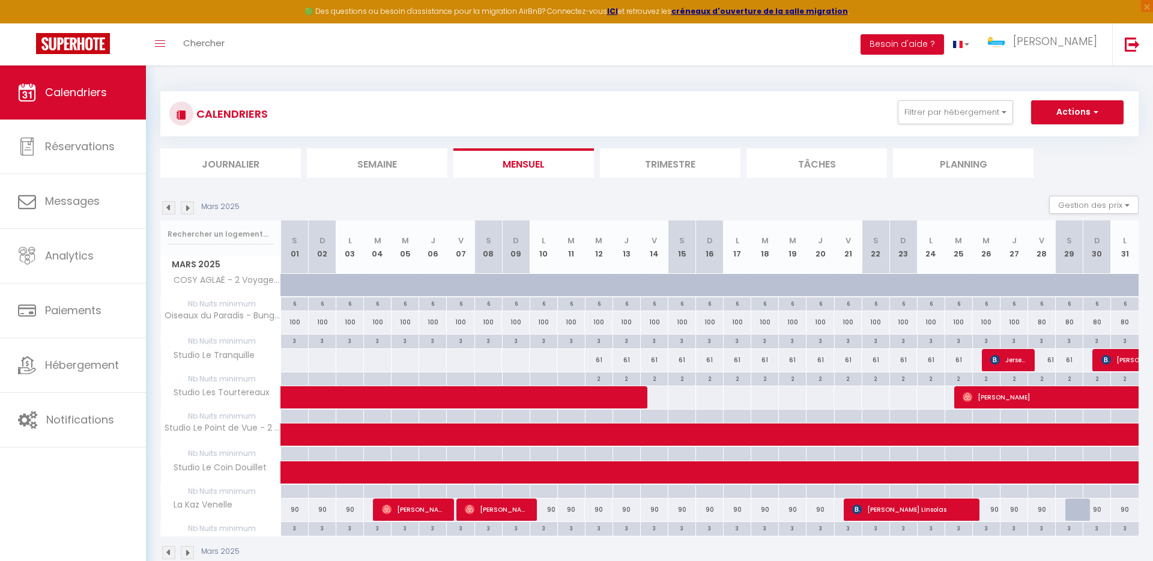
click at [168, 205] on img at bounding box center [168, 207] width 13 height 13
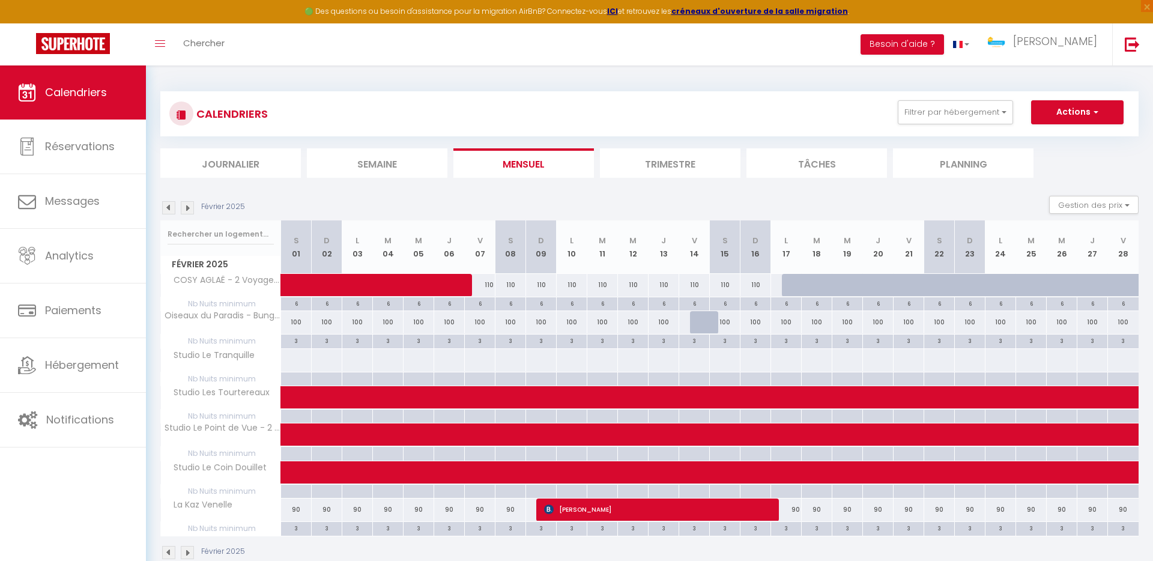
click at [168, 205] on img at bounding box center [168, 207] width 13 height 13
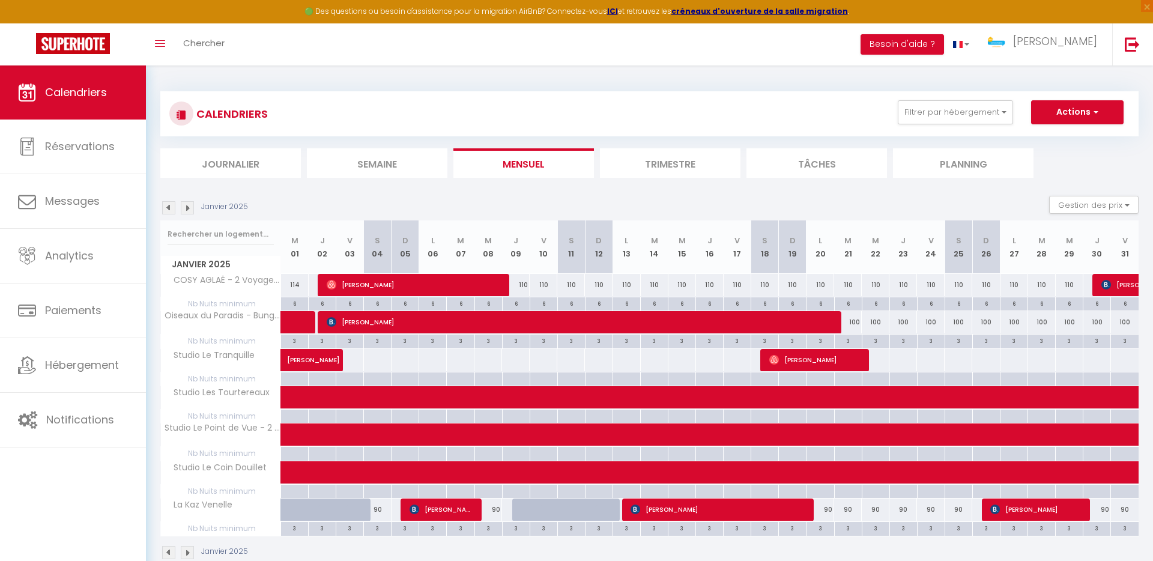
click at [168, 205] on img at bounding box center [168, 207] width 13 height 13
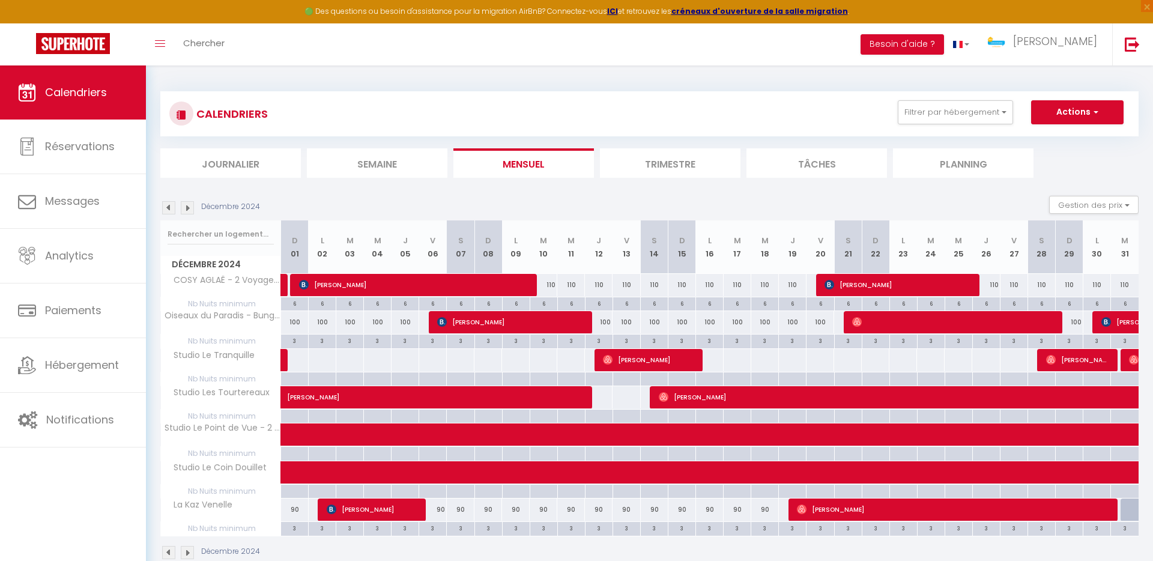
click at [168, 205] on img at bounding box center [168, 207] width 13 height 13
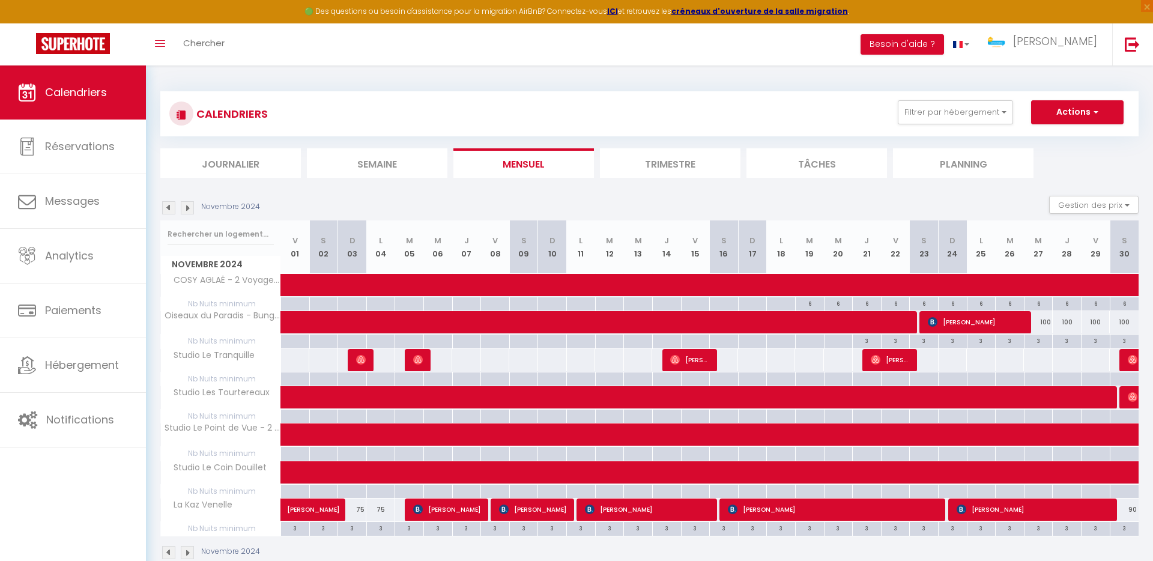
click at [168, 205] on img at bounding box center [168, 207] width 13 height 13
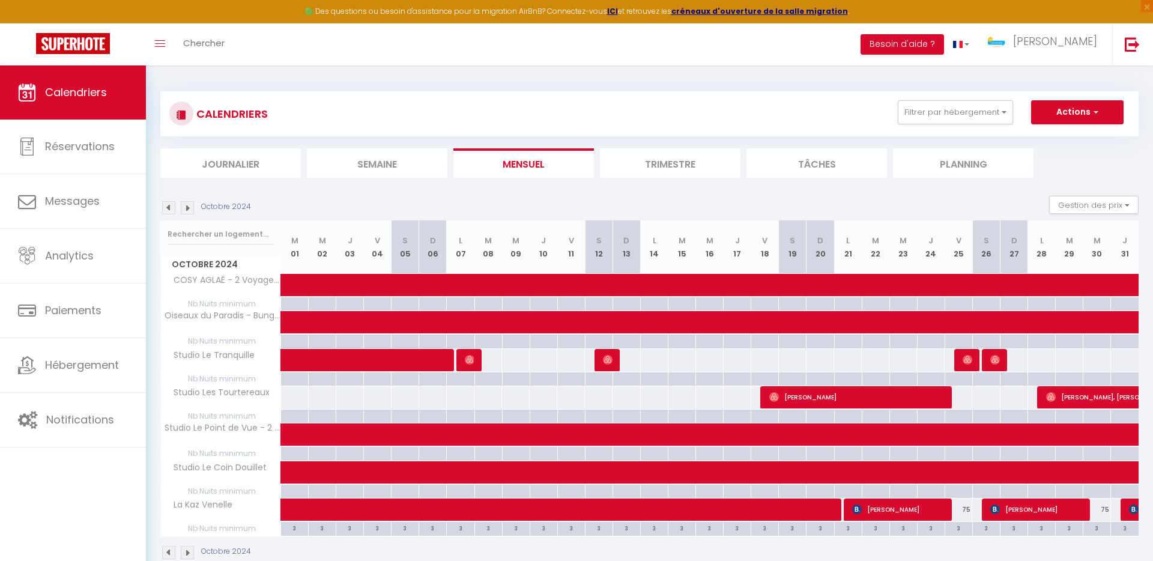
click at [168, 205] on img at bounding box center [168, 207] width 13 height 13
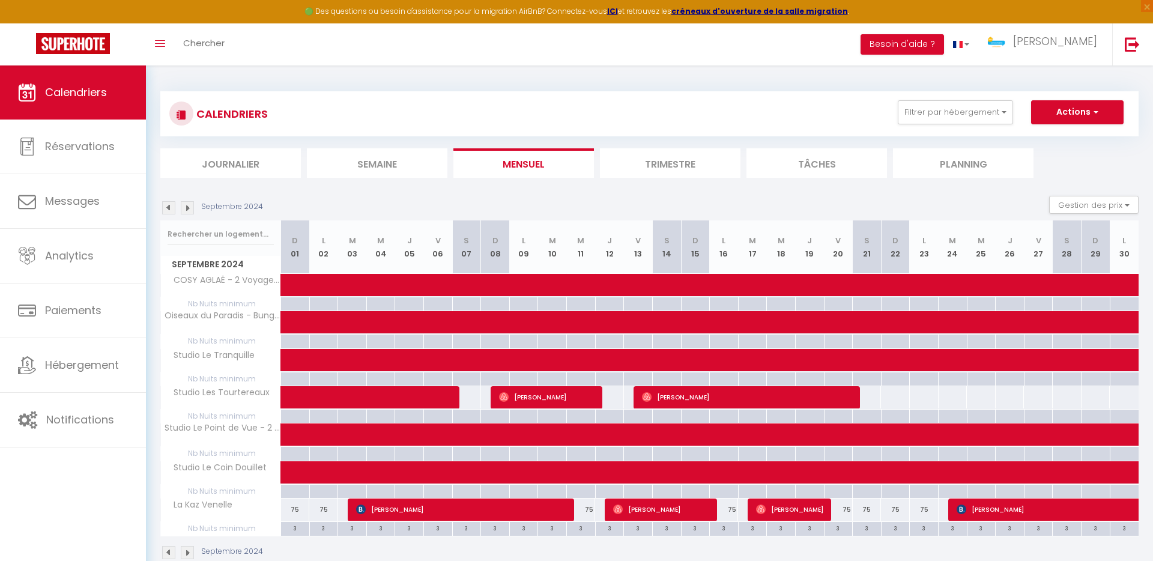
scroll to position [65, 0]
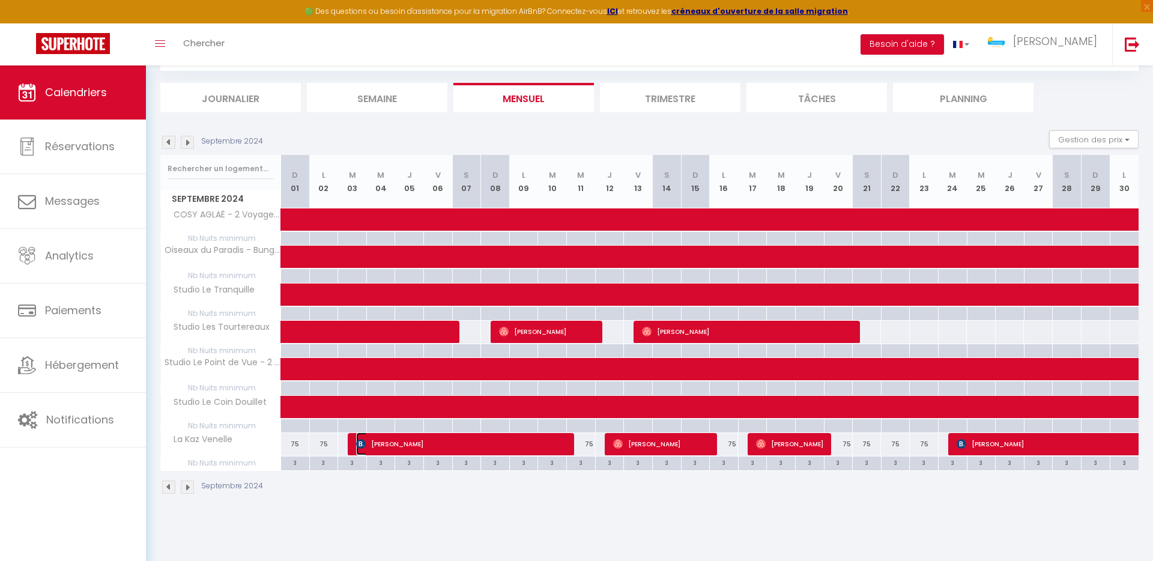
click at [463, 444] on span "Denis Cormano" at bounding box center [461, 444] width 211 height 23
select select "OK"
select select "KO"
select select "0"
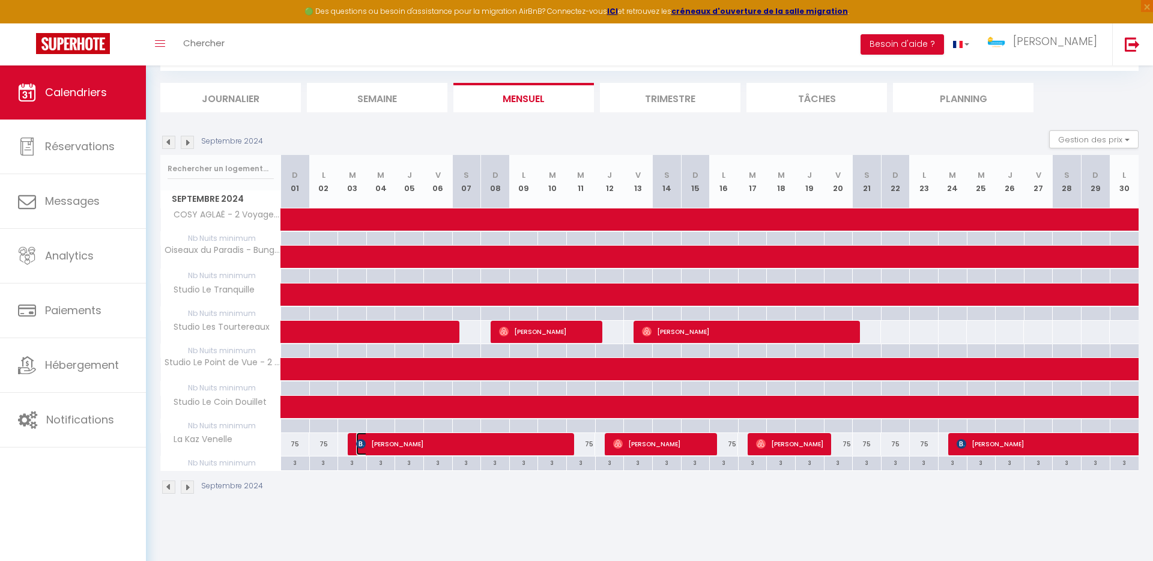
select select "1"
select select
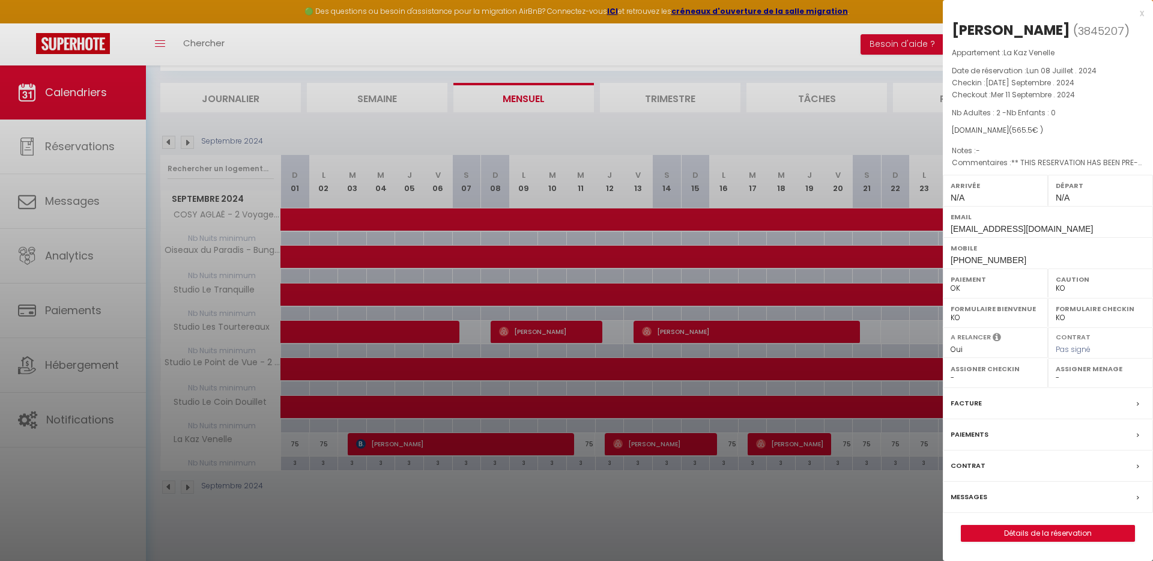
click at [970, 399] on label "Facture" at bounding box center [966, 403] width 31 height 13
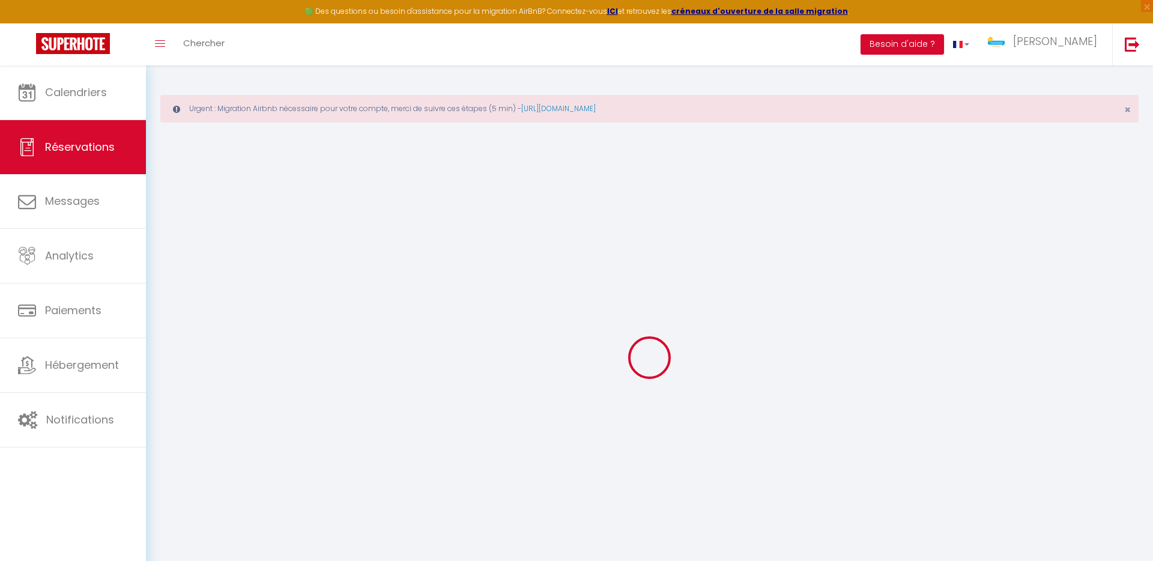
select select "cleaning"
select select "taxes"
select select
checkbox input "false"
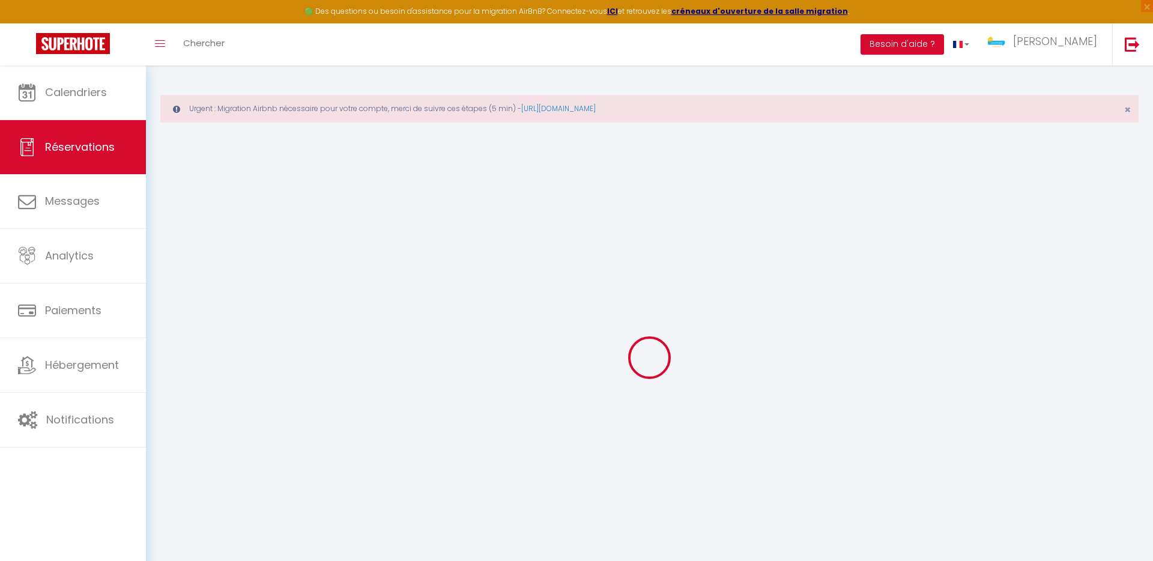
select select
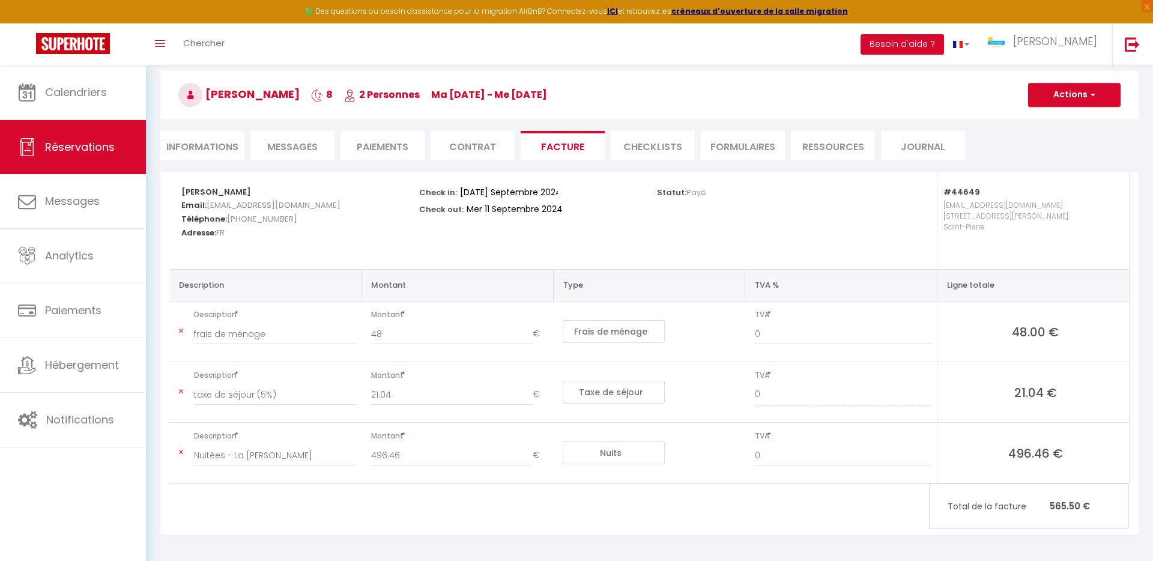
scroll to position [105, 0]
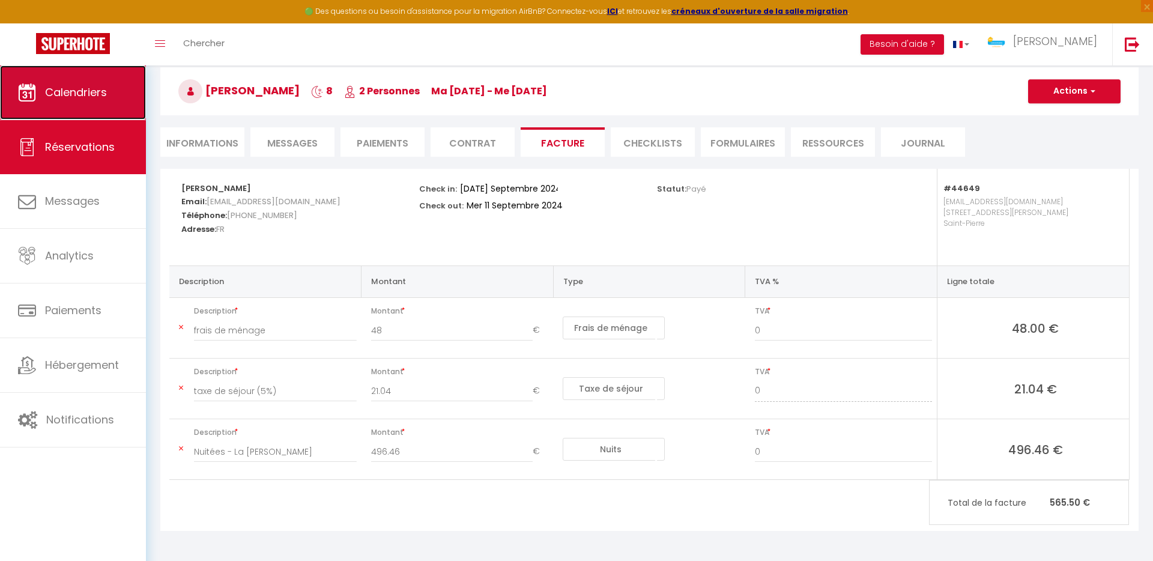
click at [67, 101] on link "Calendriers" at bounding box center [73, 92] width 146 height 54
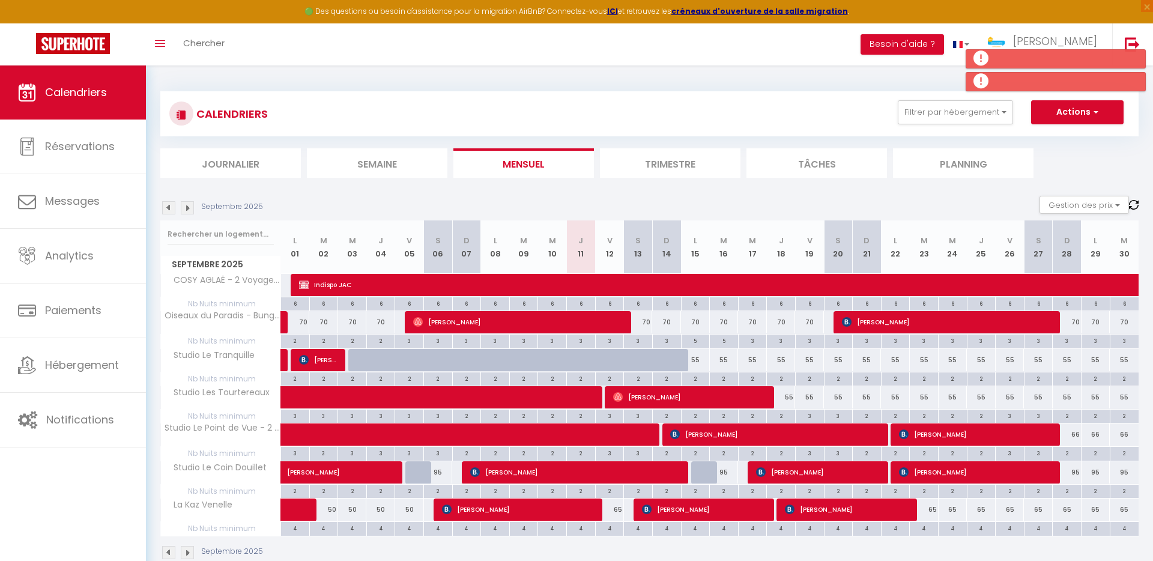
click at [183, 207] on img at bounding box center [187, 207] width 13 height 13
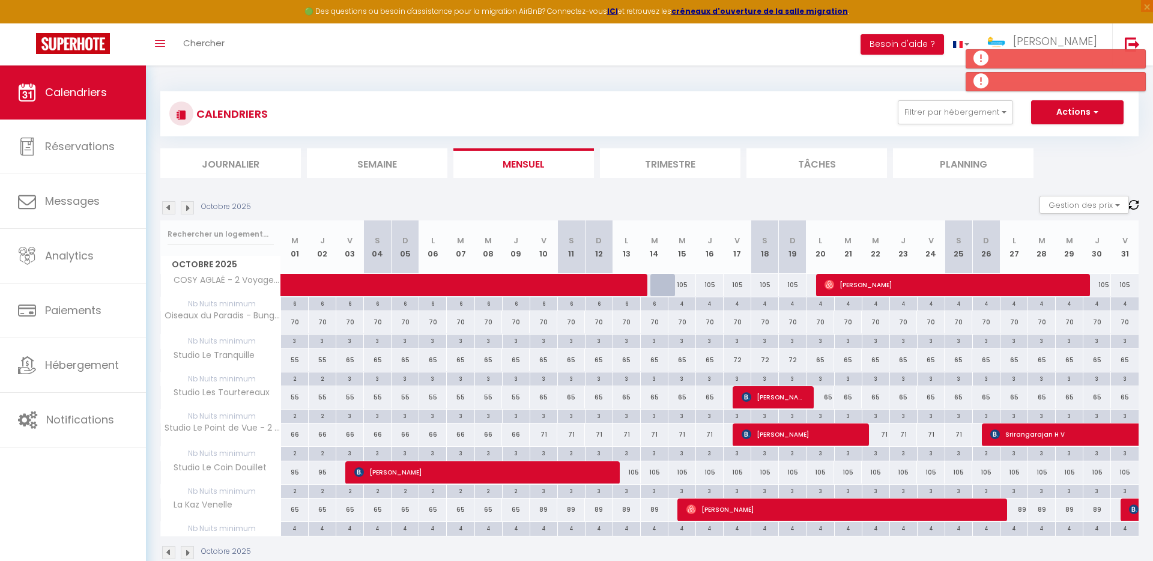
click at [187, 208] on img at bounding box center [187, 207] width 13 height 13
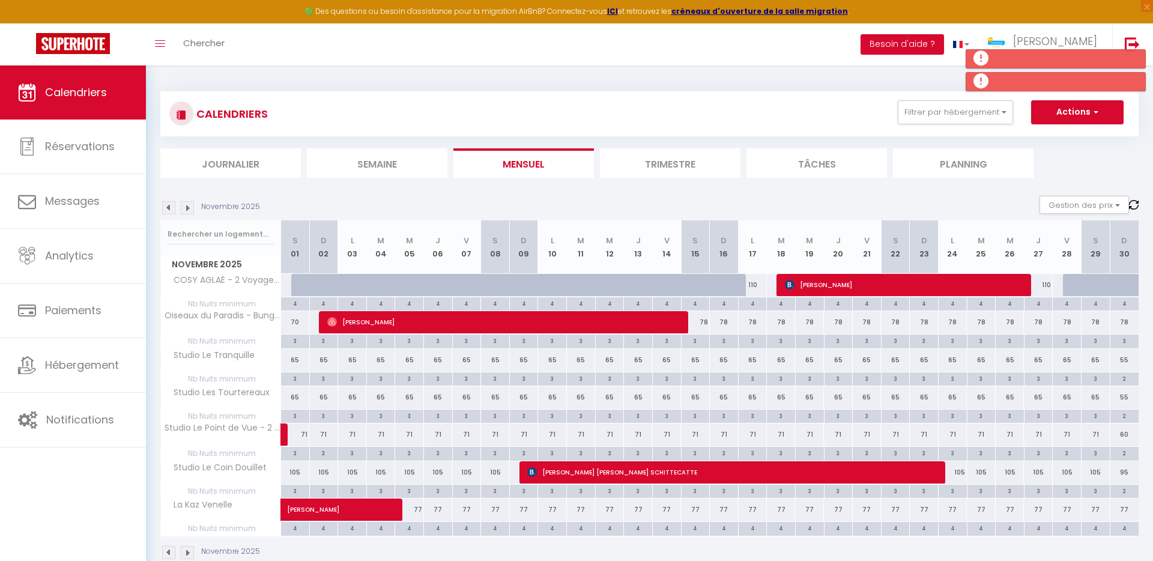
click at [187, 208] on img at bounding box center [187, 207] width 13 height 13
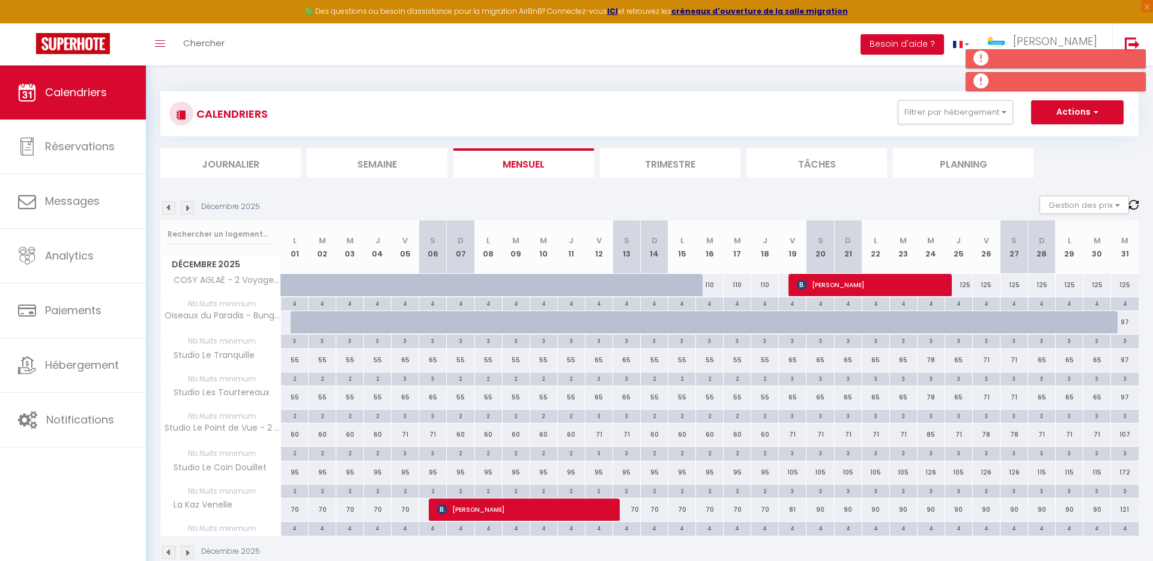
click at [187, 208] on img at bounding box center [187, 207] width 13 height 13
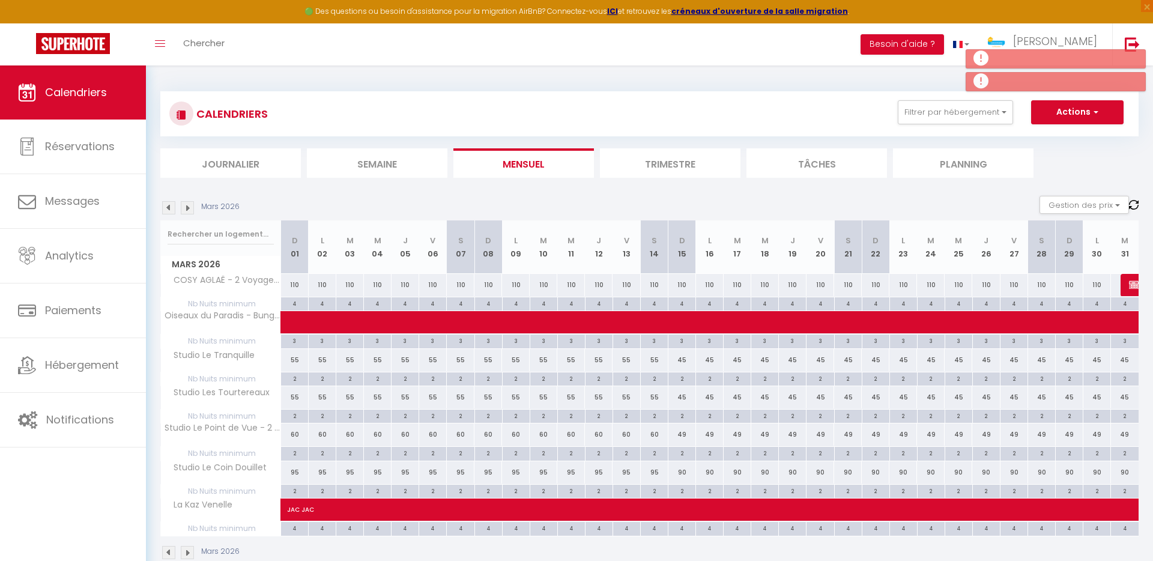
click at [187, 208] on img at bounding box center [187, 207] width 13 height 13
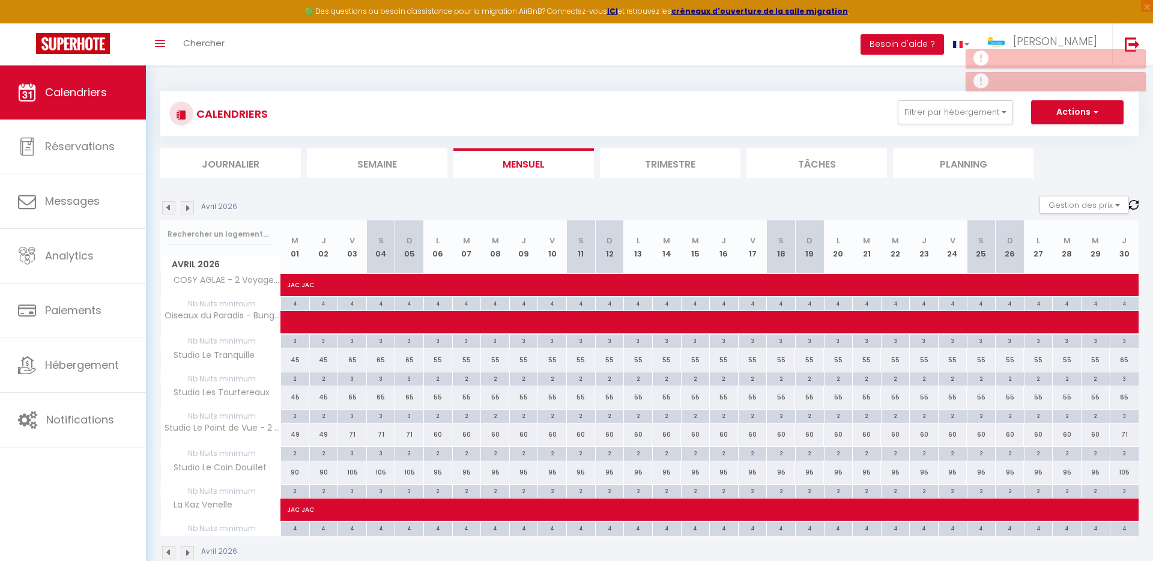
click at [187, 208] on img at bounding box center [187, 207] width 13 height 13
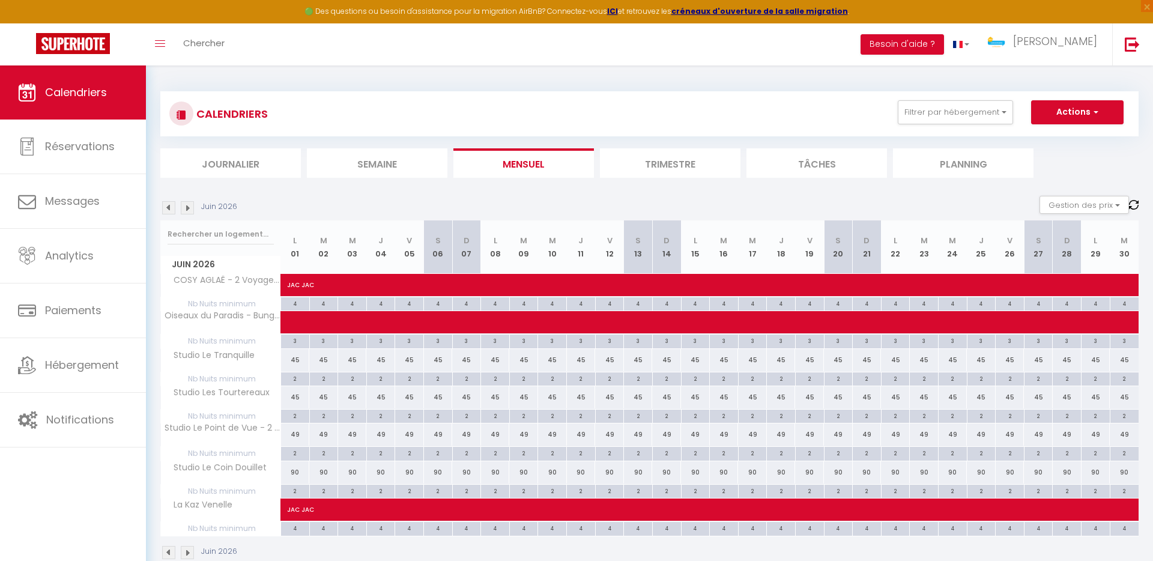
click at [187, 208] on img at bounding box center [187, 207] width 13 height 13
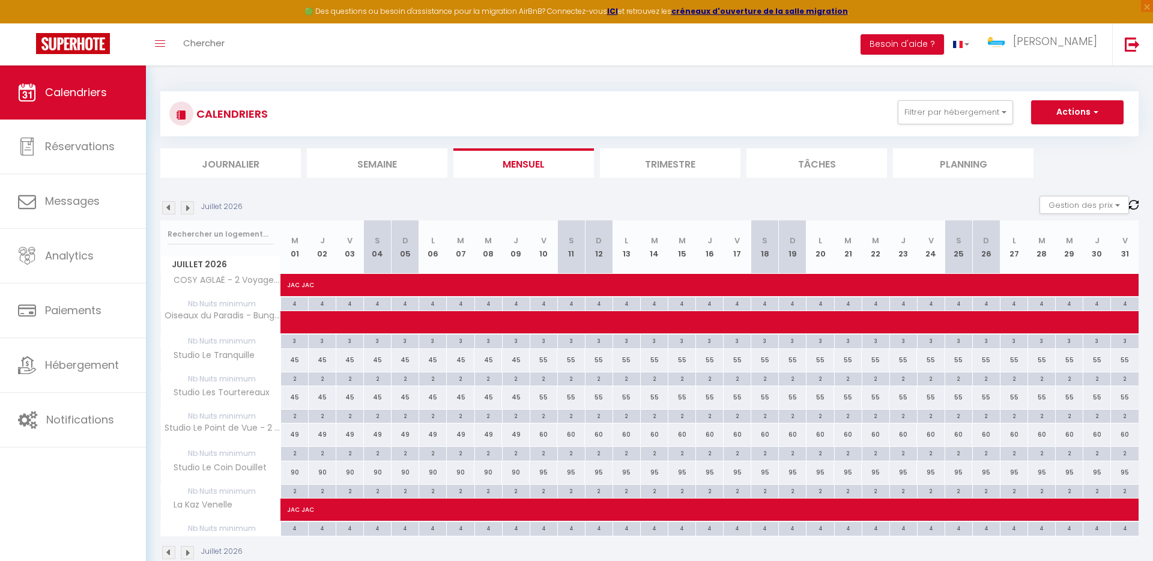
click at [187, 208] on img at bounding box center [187, 207] width 13 height 13
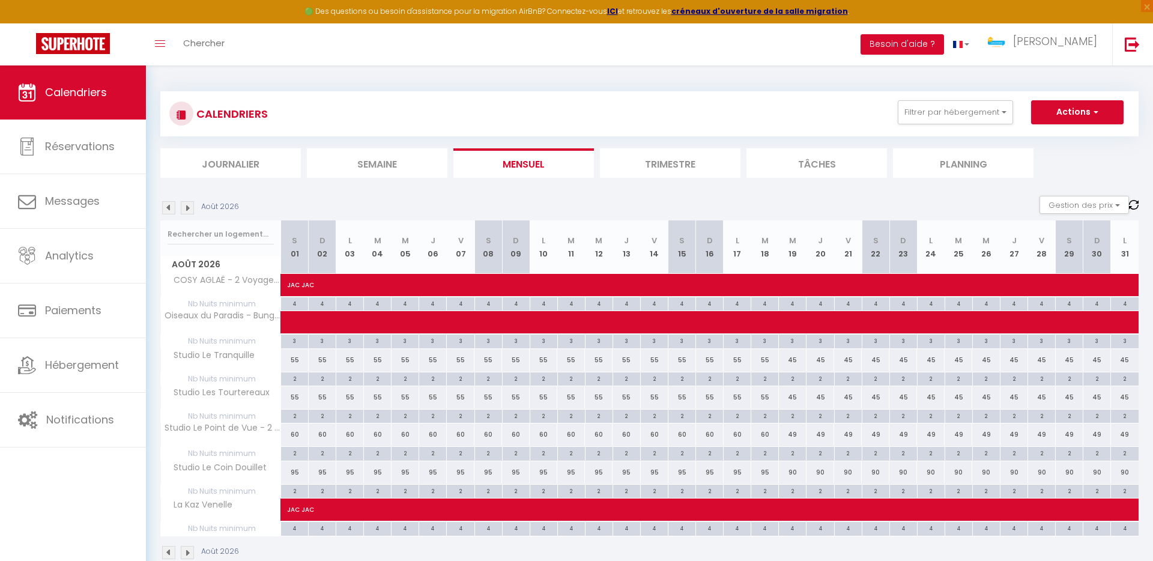
click at [171, 206] on img at bounding box center [168, 207] width 13 height 13
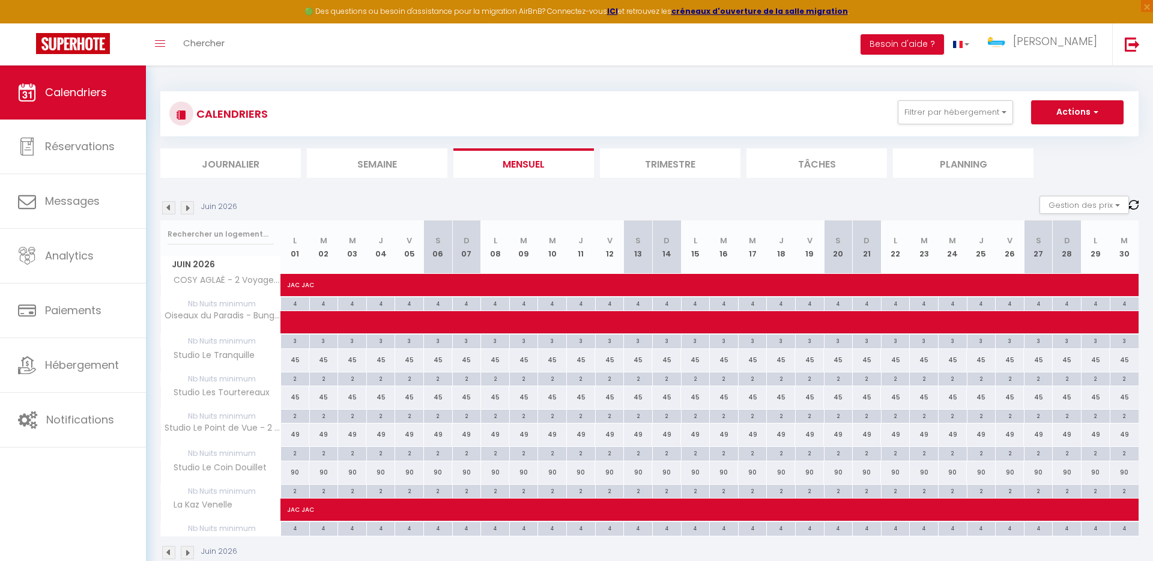
click at [171, 206] on img at bounding box center [168, 207] width 13 height 13
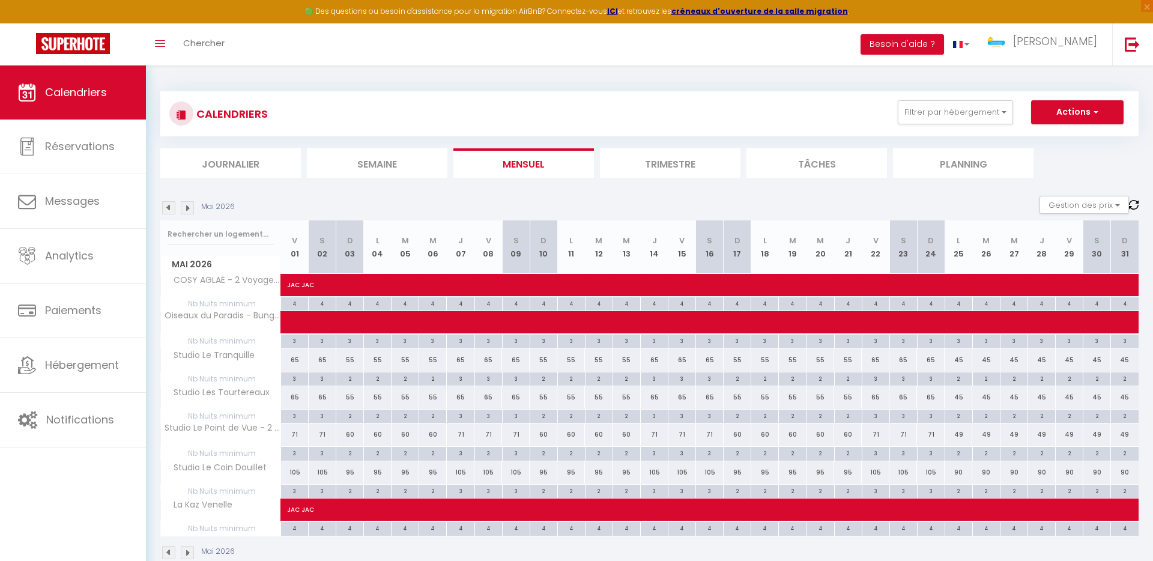
click at [171, 206] on img at bounding box center [168, 207] width 13 height 13
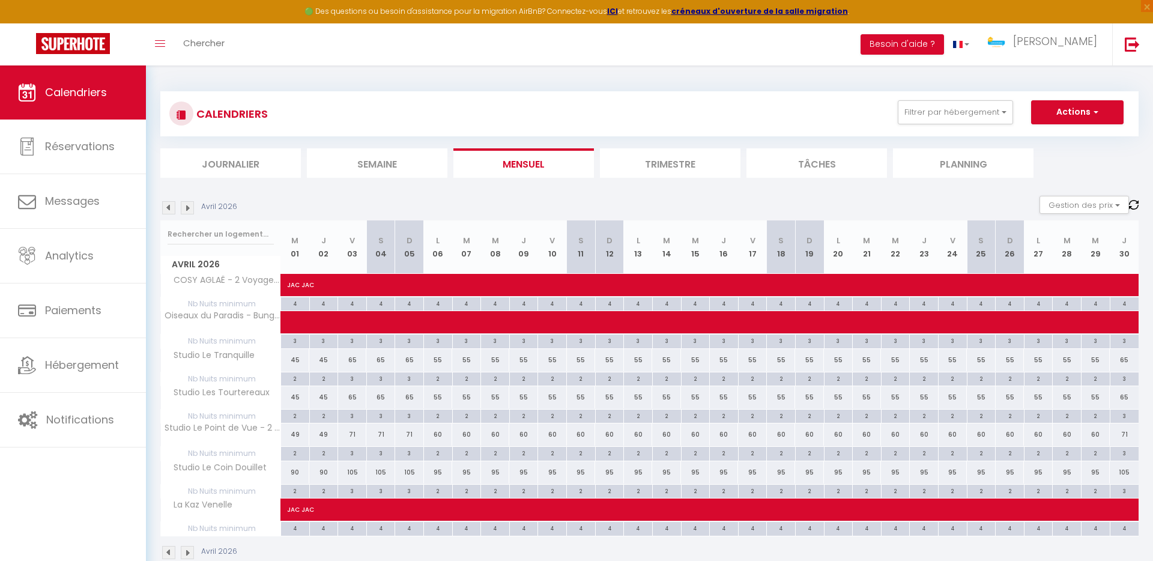
click at [171, 206] on img at bounding box center [168, 207] width 13 height 13
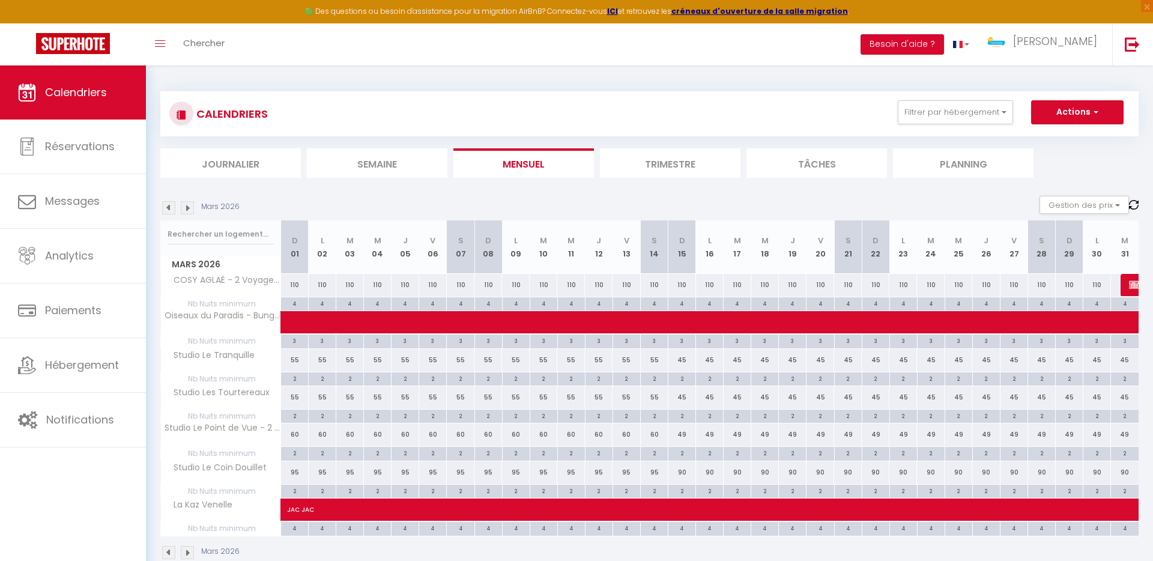
click at [171, 206] on img at bounding box center [168, 207] width 13 height 13
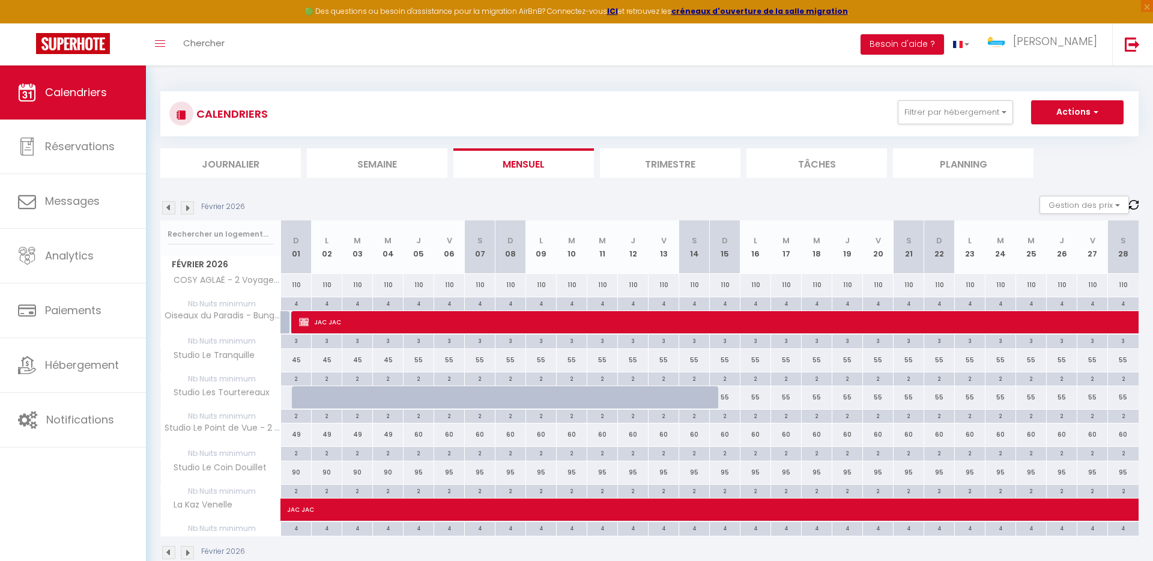
click at [171, 206] on img at bounding box center [168, 207] width 13 height 13
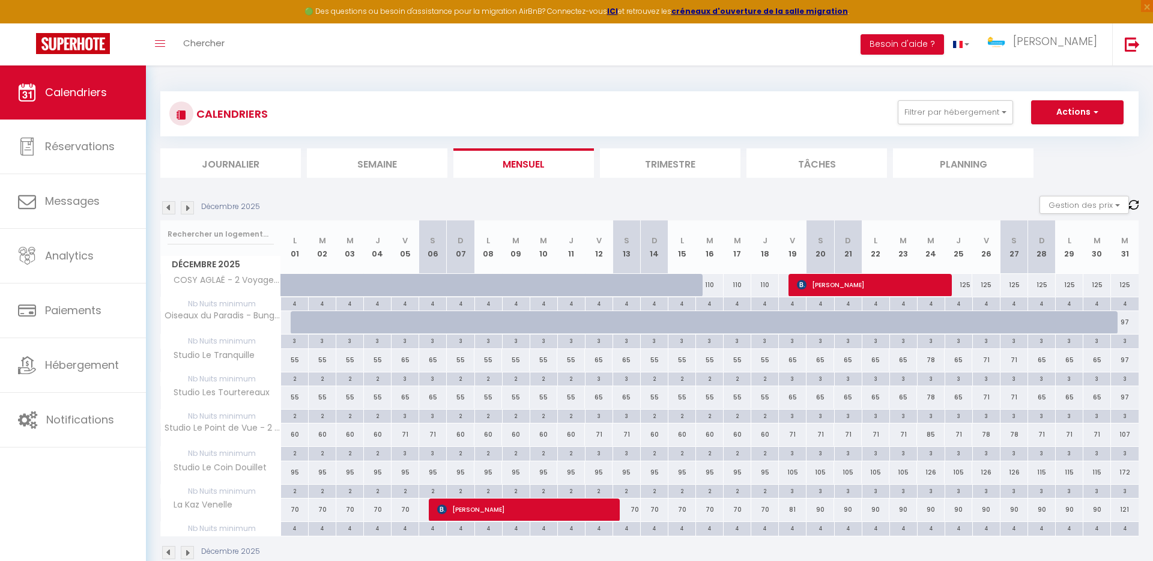
click at [171, 206] on img at bounding box center [168, 207] width 13 height 13
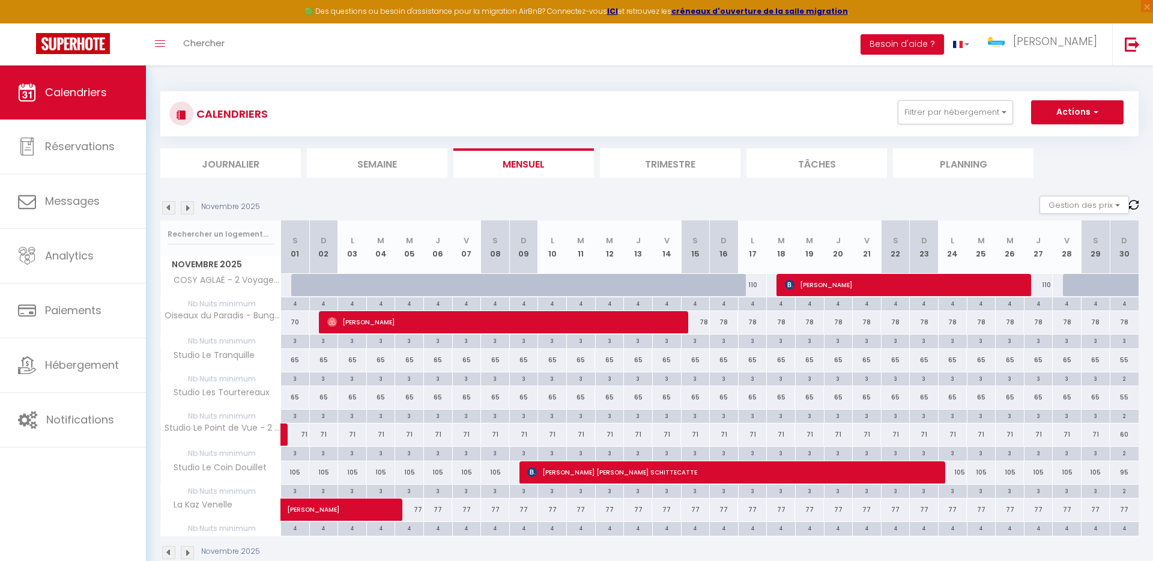
click at [171, 206] on img at bounding box center [168, 207] width 13 height 13
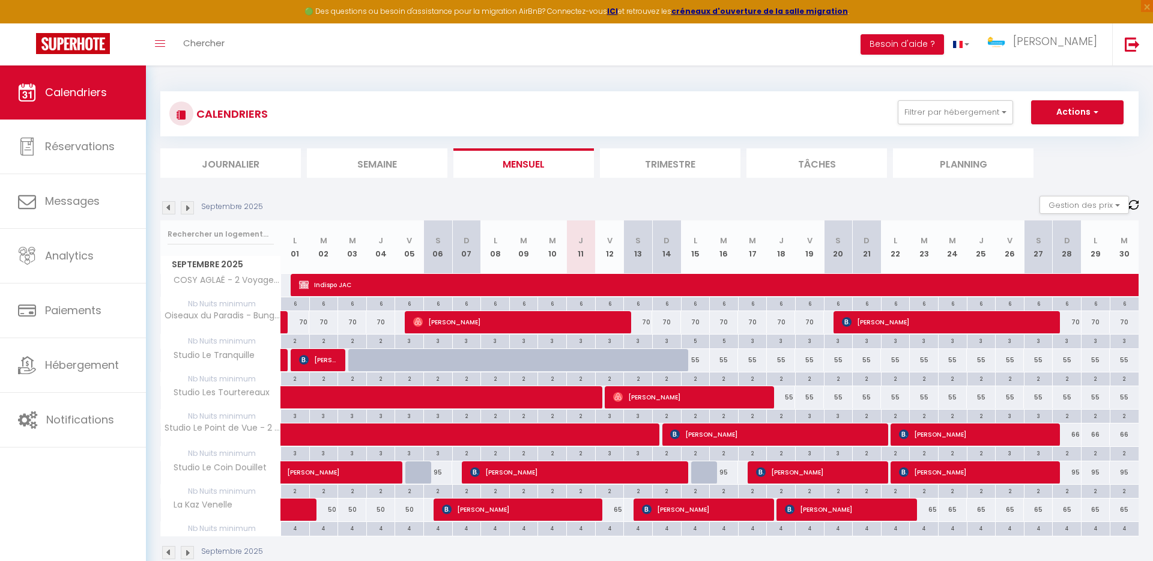
click at [171, 206] on img at bounding box center [168, 207] width 13 height 13
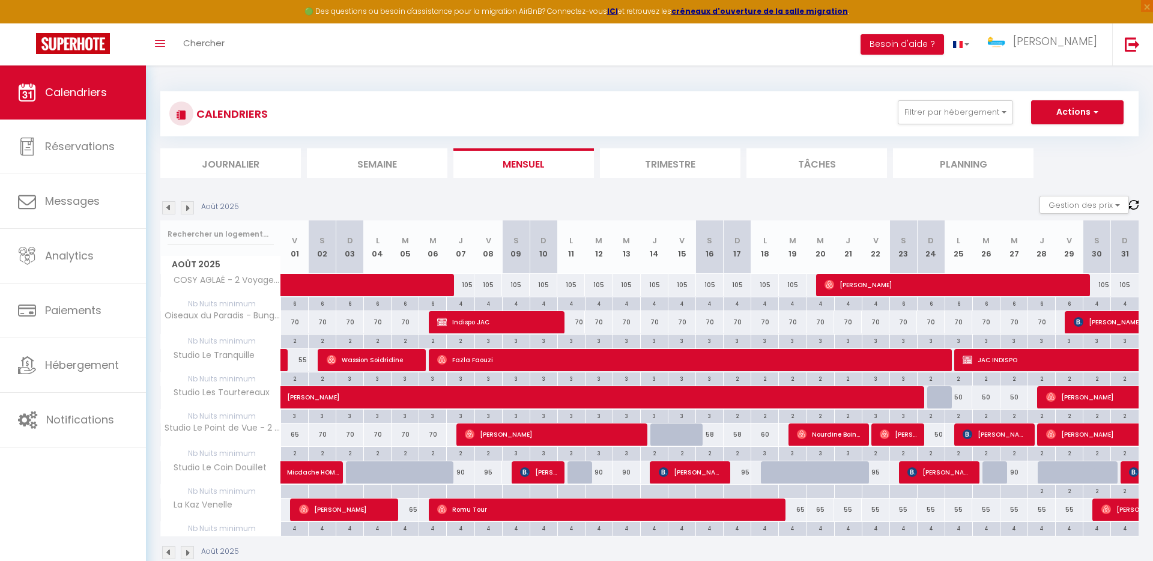
click at [186, 207] on img at bounding box center [187, 207] width 13 height 13
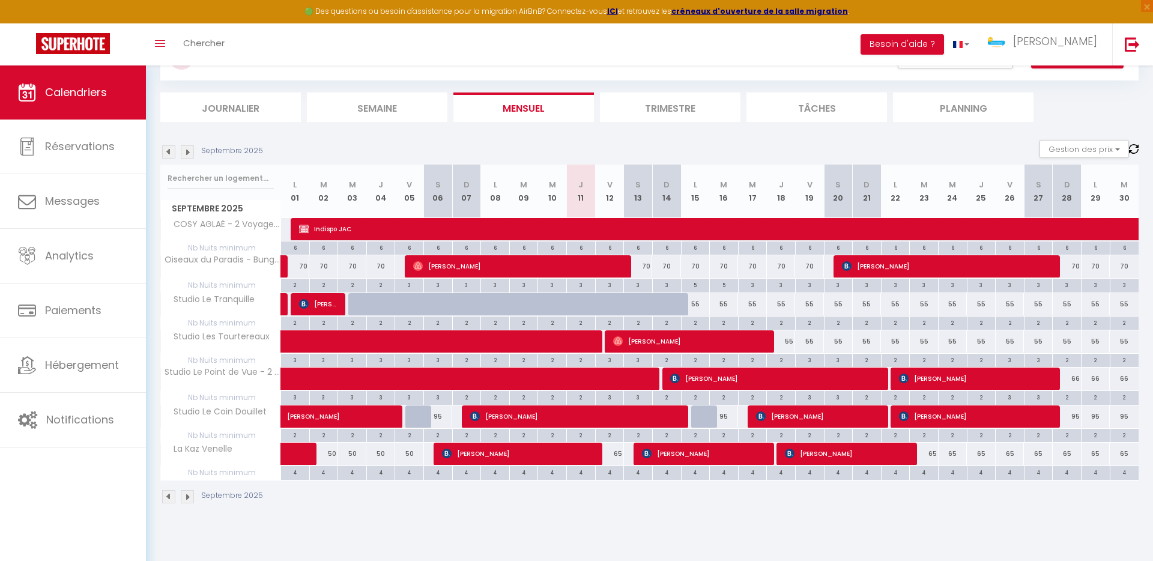
scroll to position [65, 0]
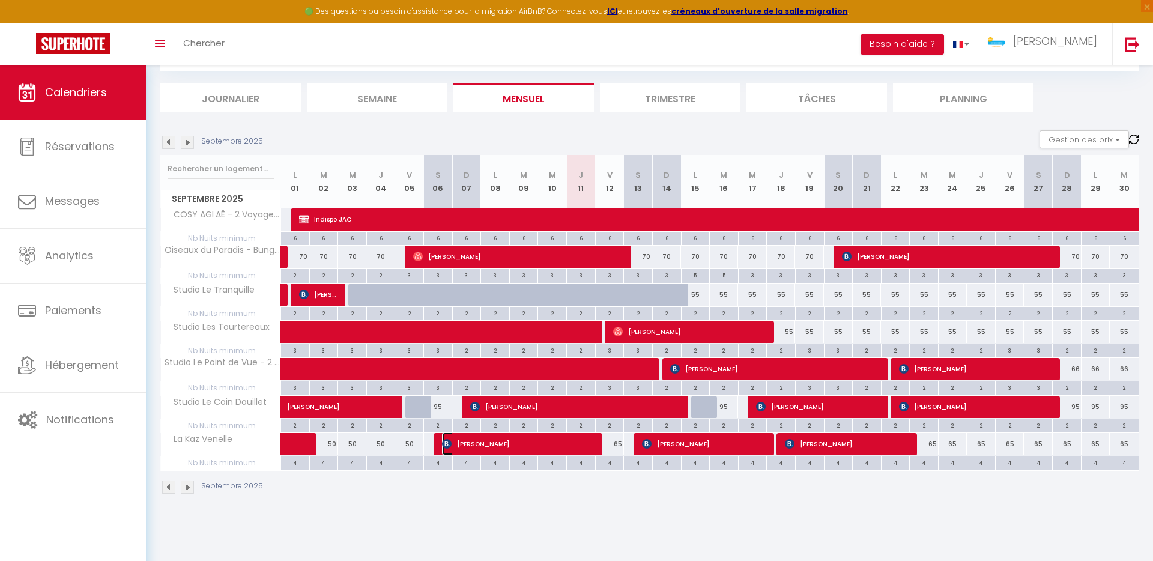
click at [524, 453] on span "[PERSON_NAME]" at bounding box center [519, 444] width 154 height 23
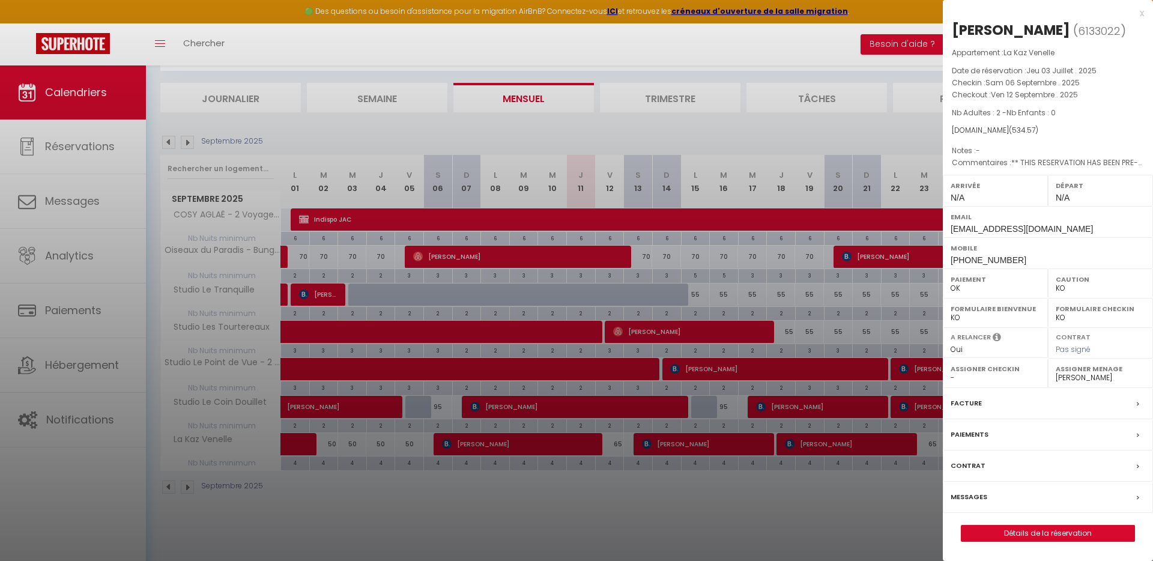
click at [701, 440] on div at bounding box center [576, 280] width 1153 height 561
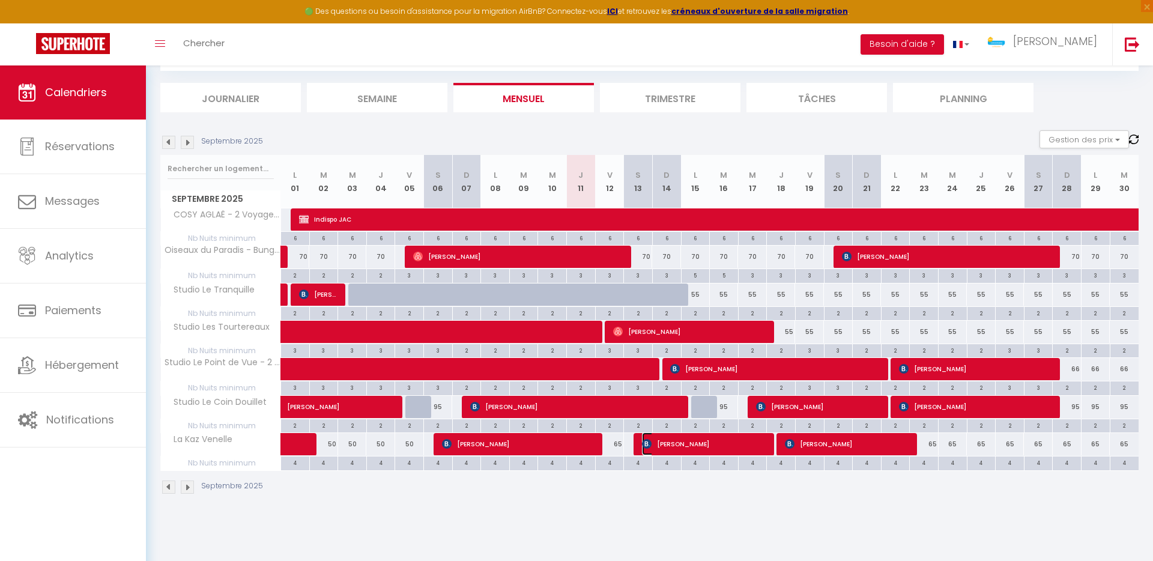
click at [706, 443] on span "[PERSON_NAME]" at bounding box center [704, 444] width 125 height 23
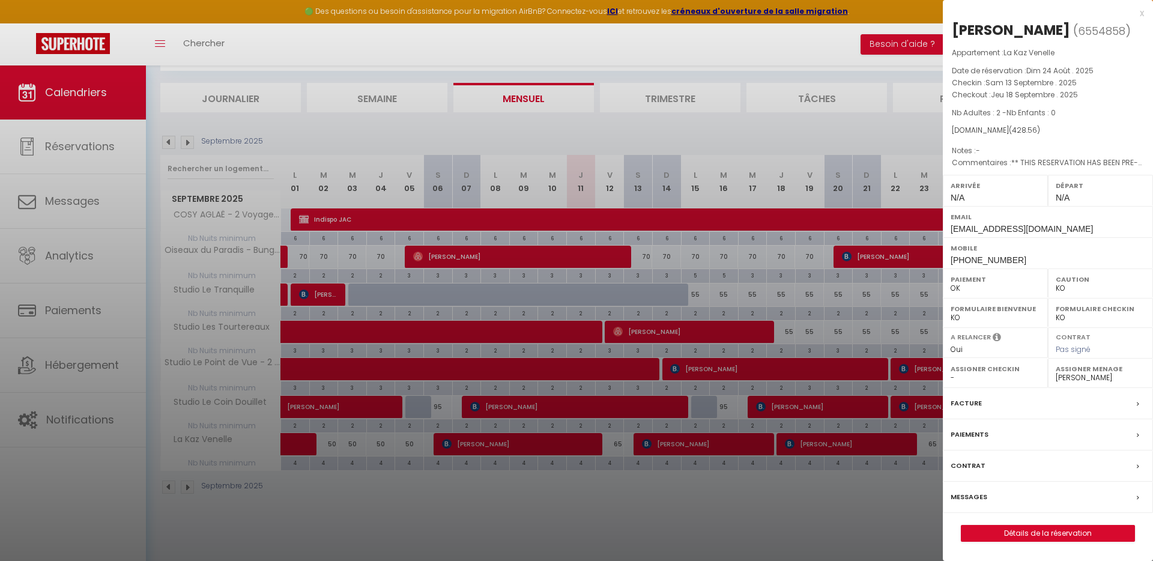
click at [829, 442] on div at bounding box center [576, 280] width 1153 height 561
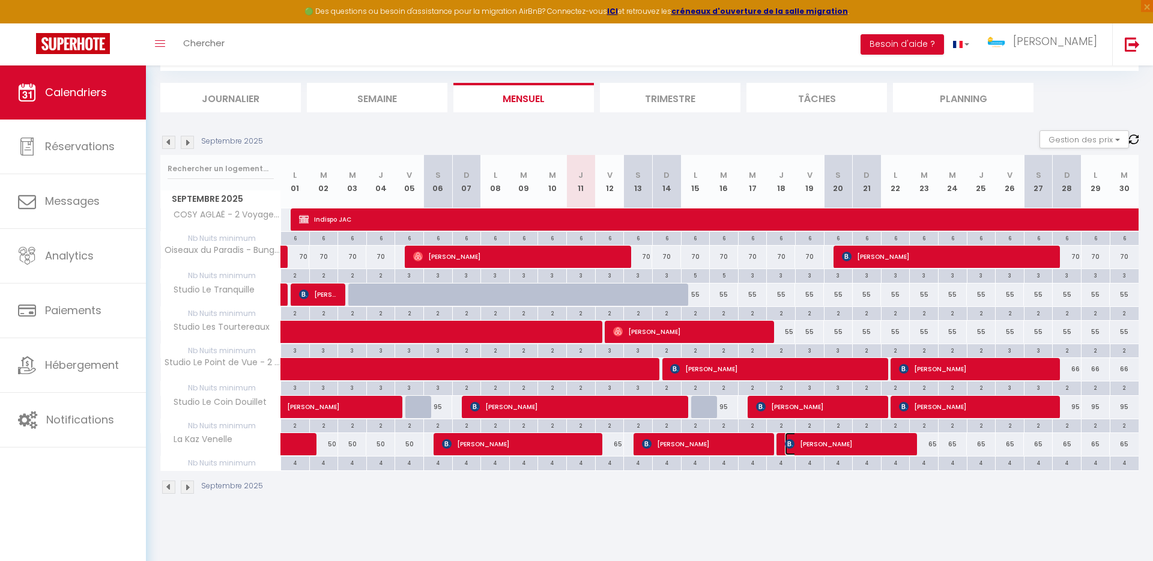
click at [829, 442] on span "[PERSON_NAME]" at bounding box center [847, 444] width 125 height 23
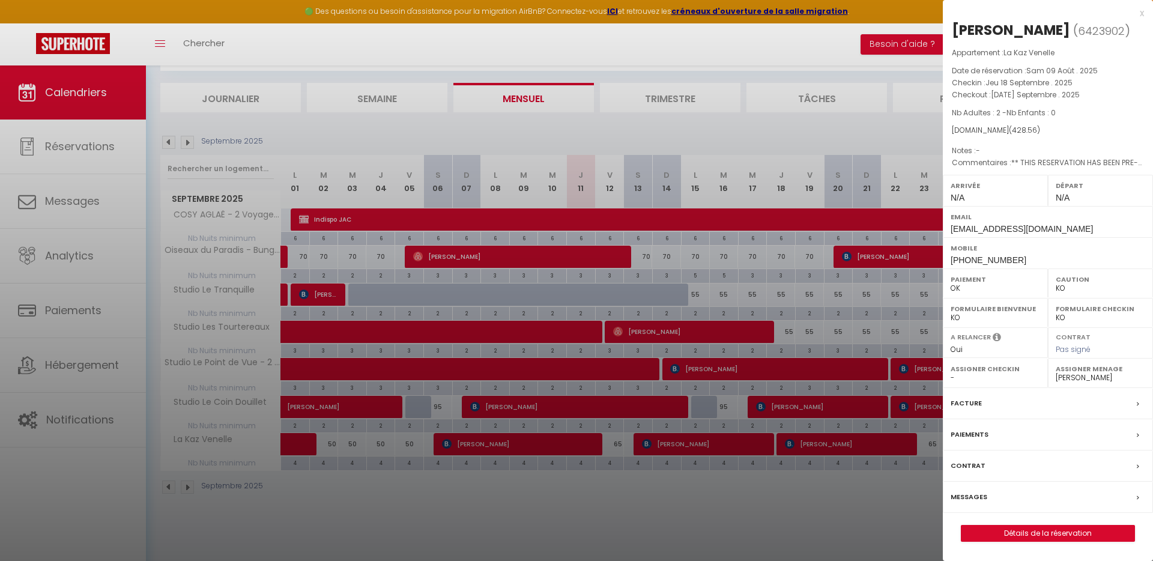
click at [1145, 11] on div "x Lisa Mellier ( 6423902 ) Appartement : La Kaz Venelle Date de réservation : S…" at bounding box center [1048, 280] width 210 height 560
click at [1142, 14] on div "x" at bounding box center [1043, 13] width 201 height 14
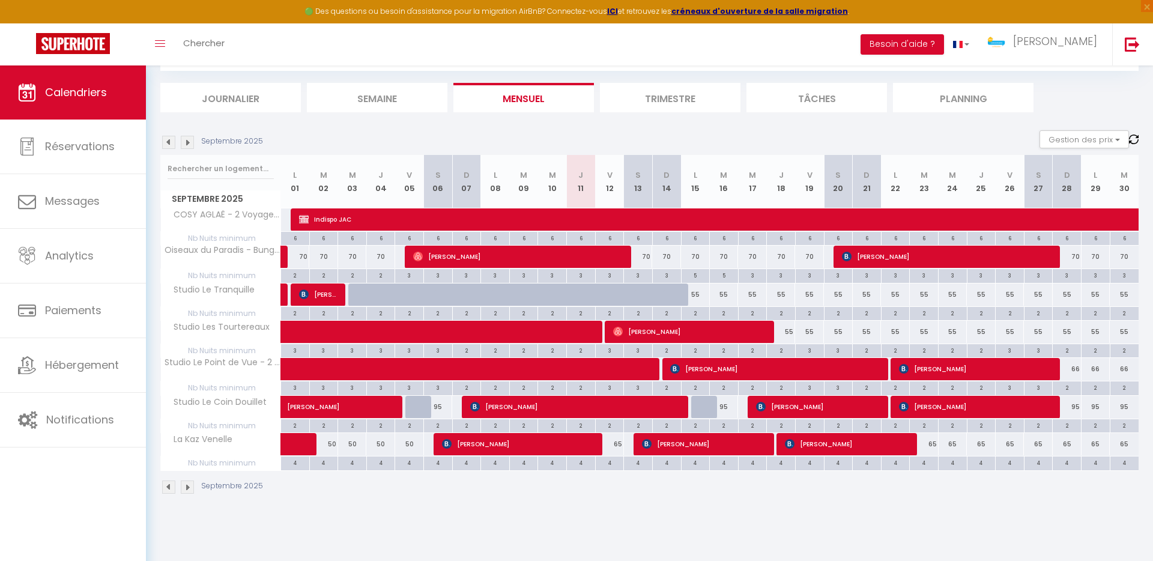
click at [185, 139] on img at bounding box center [187, 142] width 13 height 13
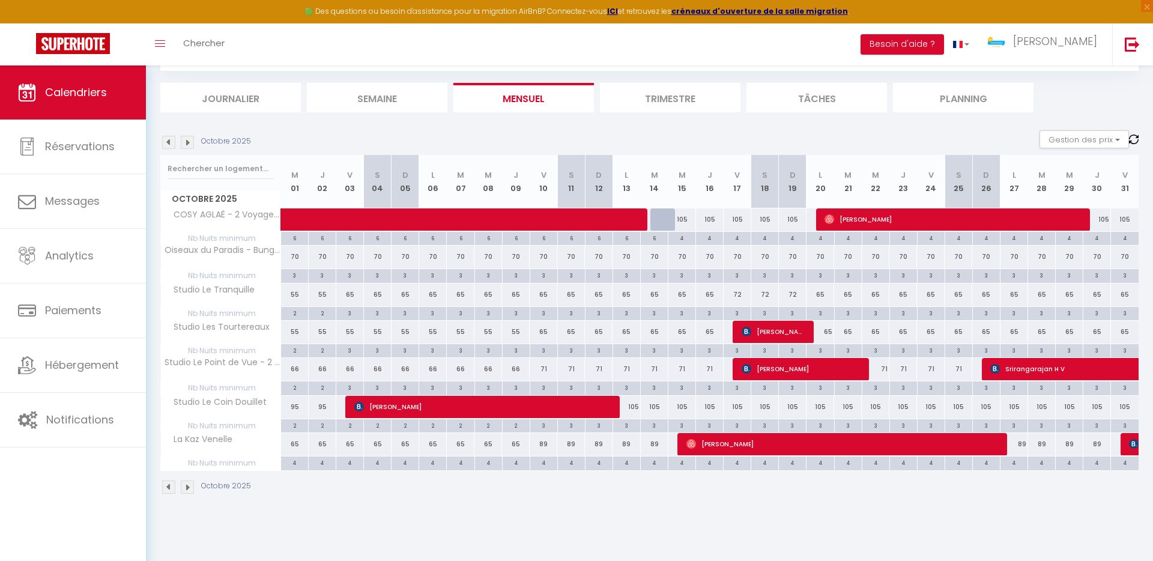
click at [1022, 446] on div "89" at bounding box center [1015, 444] width 28 height 22
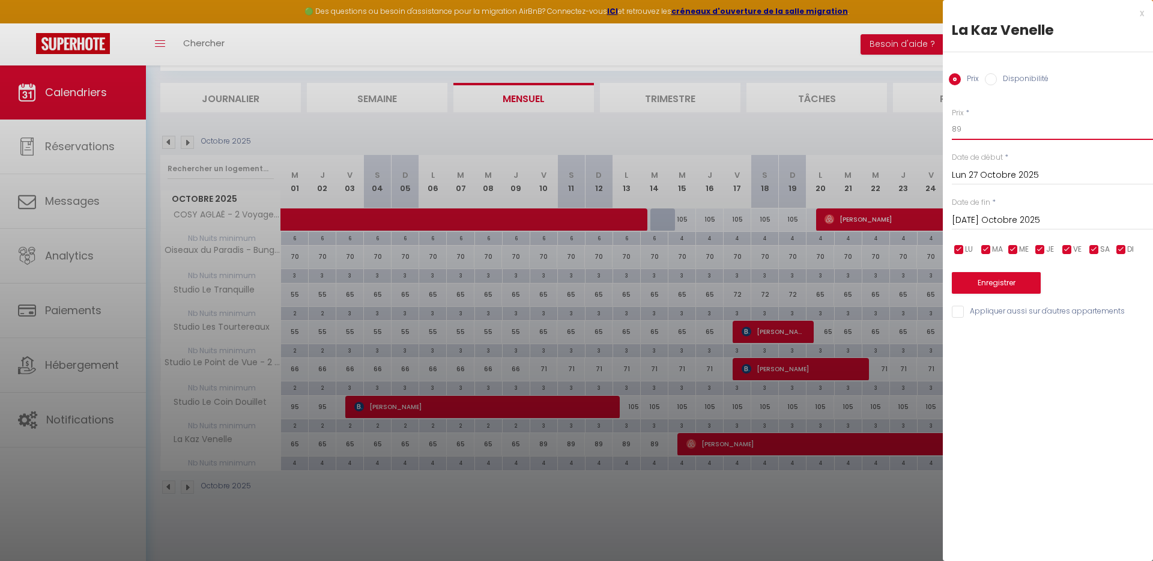
click at [971, 126] on input "89" at bounding box center [1052, 129] width 201 height 22
click at [1142, 14] on div "x" at bounding box center [1043, 13] width 201 height 14
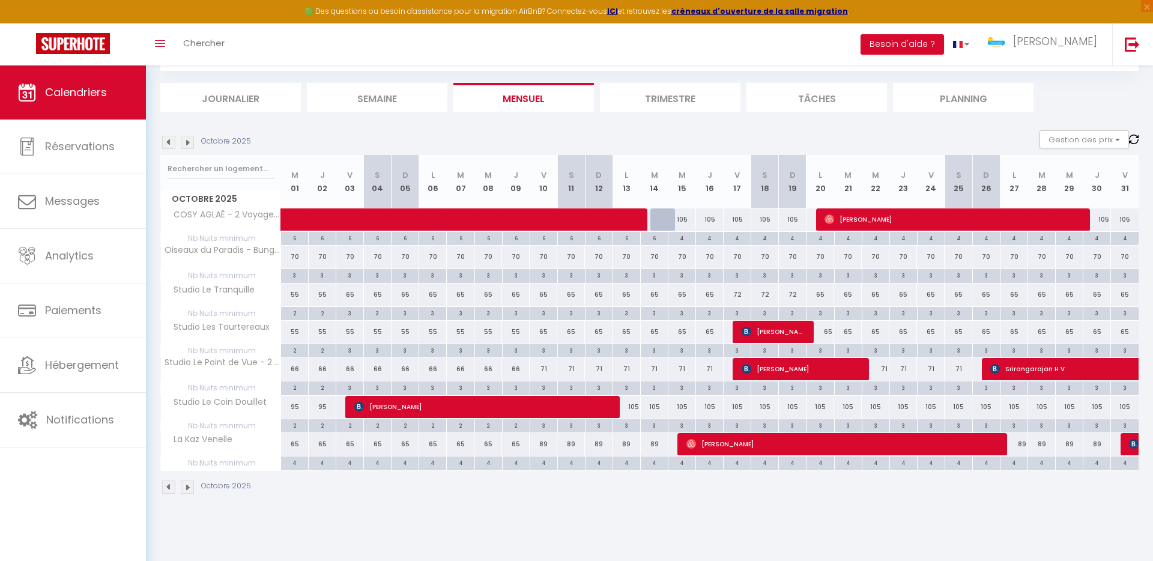
click at [186, 138] on img at bounding box center [187, 142] width 13 height 13
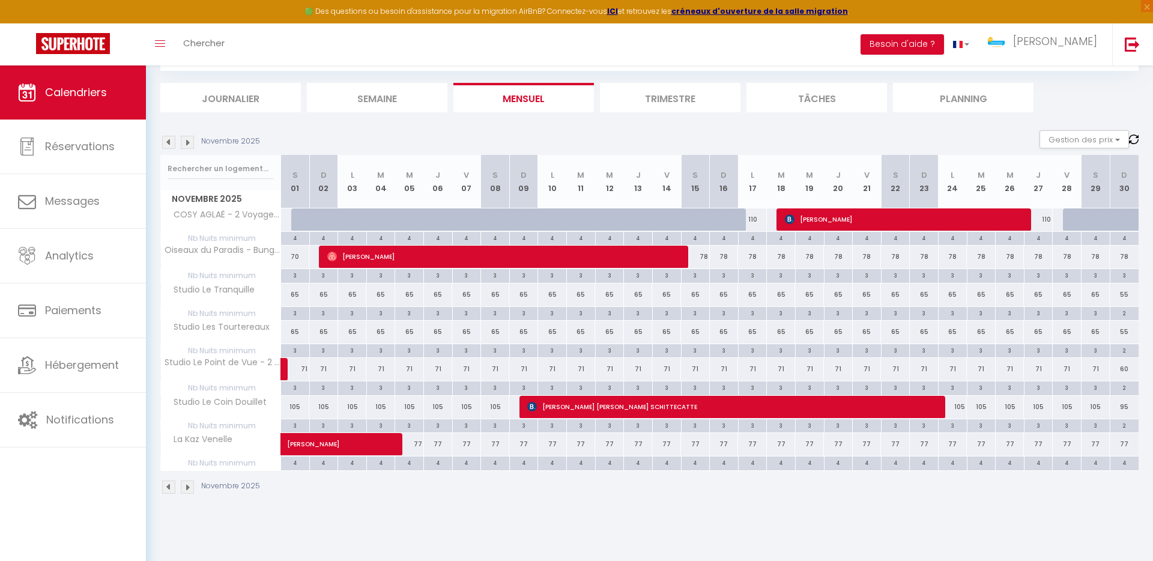
click at [186, 138] on img at bounding box center [187, 142] width 13 height 13
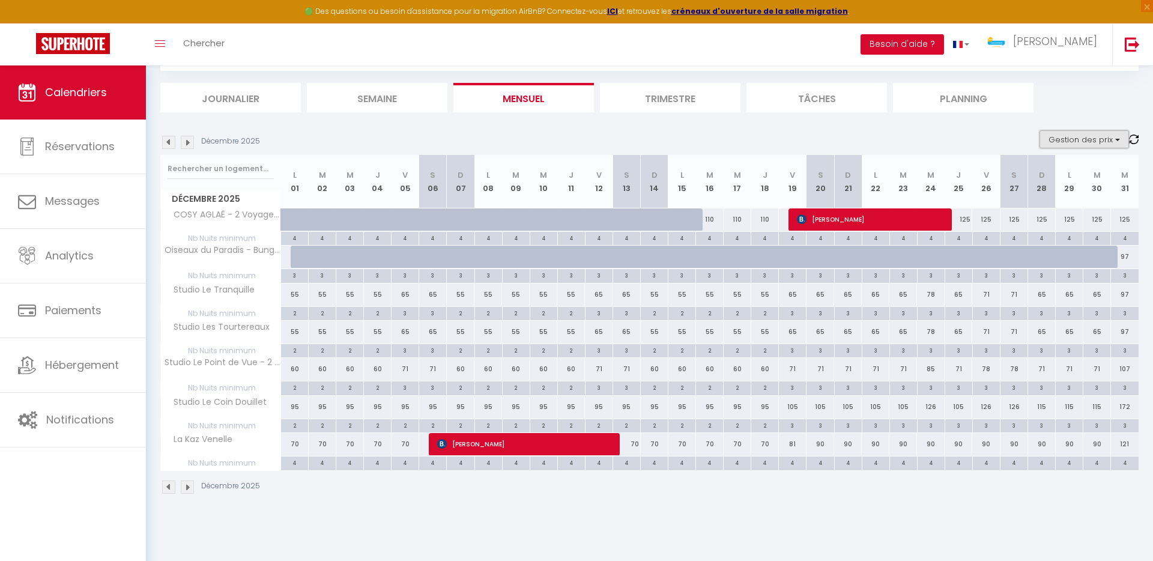
click at [1098, 145] on button "Gestion des prix" at bounding box center [1085, 139] width 90 height 18
click at [1053, 198] on input "Règles" at bounding box center [1075, 198] width 108 height 12
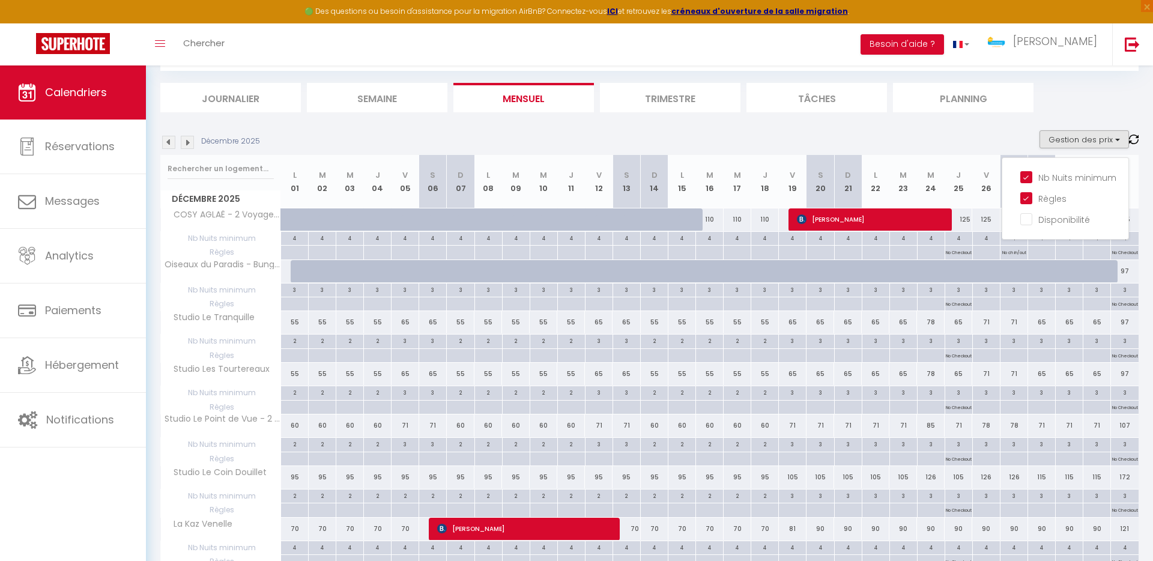
click at [1001, 137] on div "Décembre 2025 Gestion des prix Nb Nuits minimum Règles Disponibilité" at bounding box center [649, 142] width 979 height 25
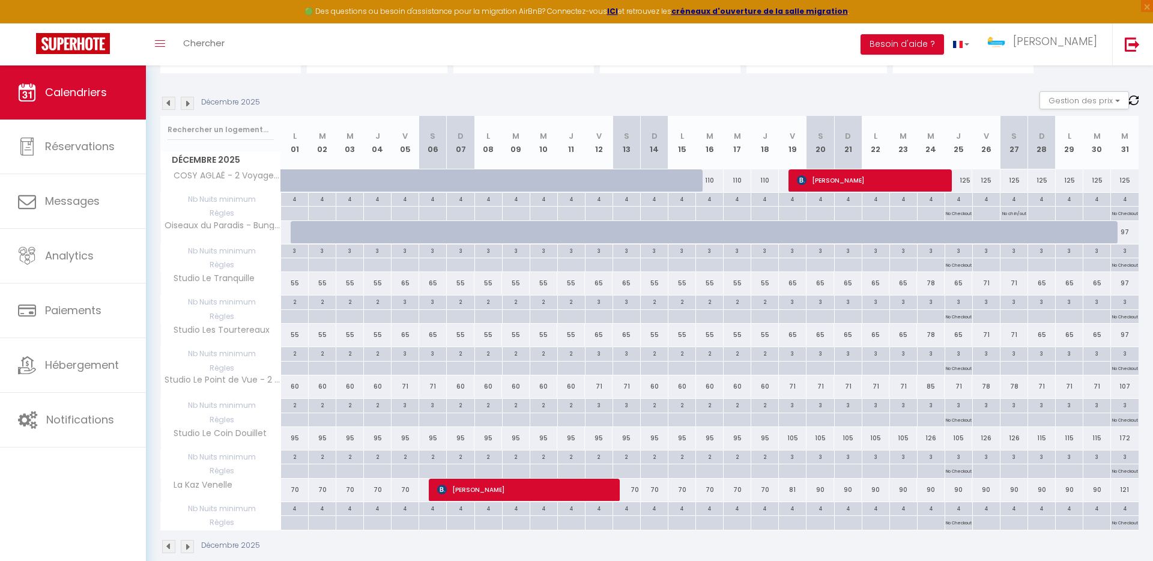
scroll to position [123, 0]
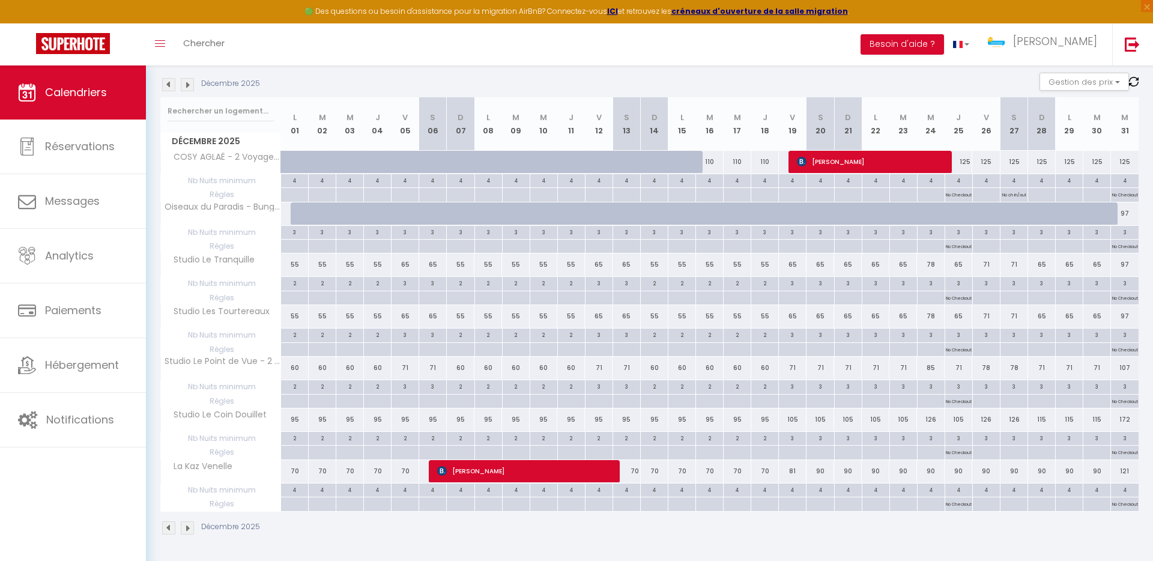
click at [956, 196] on p "No Checkout" at bounding box center [959, 193] width 26 height 11
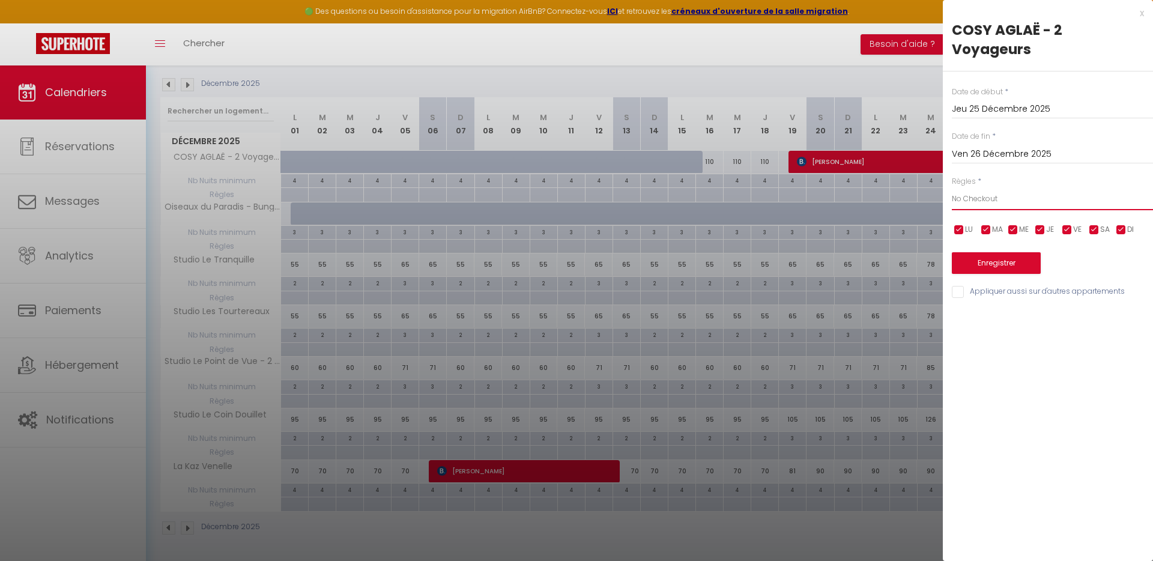
click at [977, 187] on select "Aucun No Checkin No Checkout Pas d'arrivée / Pas de départ" at bounding box center [1052, 198] width 201 height 23
click at [952, 187] on select "Aucun No Checkin No Checkout Pas d'arrivée / Pas de départ" at bounding box center [1052, 198] width 201 height 23
click at [912, 80] on div at bounding box center [576, 280] width 1153 height 561
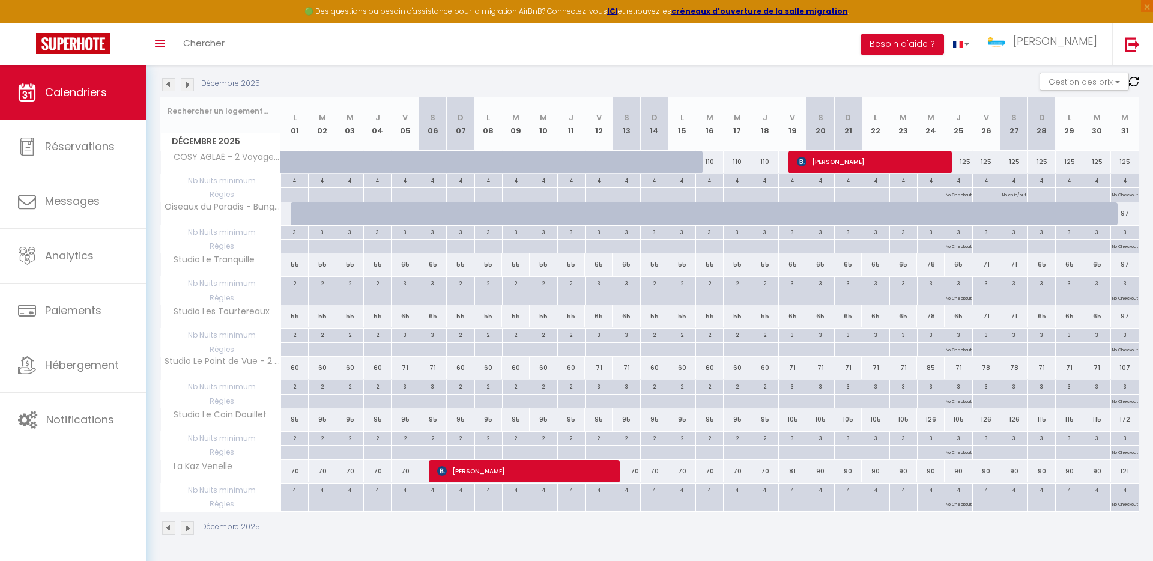
click at [961, 195] on p "No Checkout" at bounding box center [959, 193] width 26 height 11
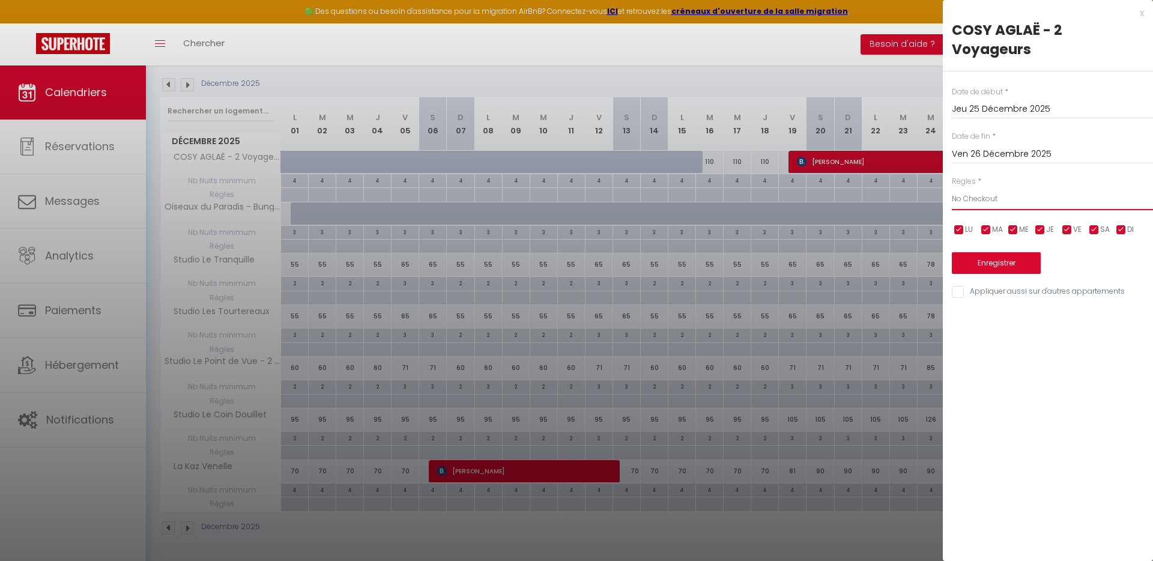
click at [1022, 187] on select "Aucun No Checkin No Checkout Pas d'arrivée / Pas de départ" at bounding box center [1052, 198] width 201 height 23
click at [952, 187] on select "Aucun No Checkin No Checkout Pas d'arrivée / Pas de départ" at bounding box center [1052, 198] width 201 height 23
click at [1001, 252] on button "Enregistrer" at bounding box center [996, 263] width 89 height 22
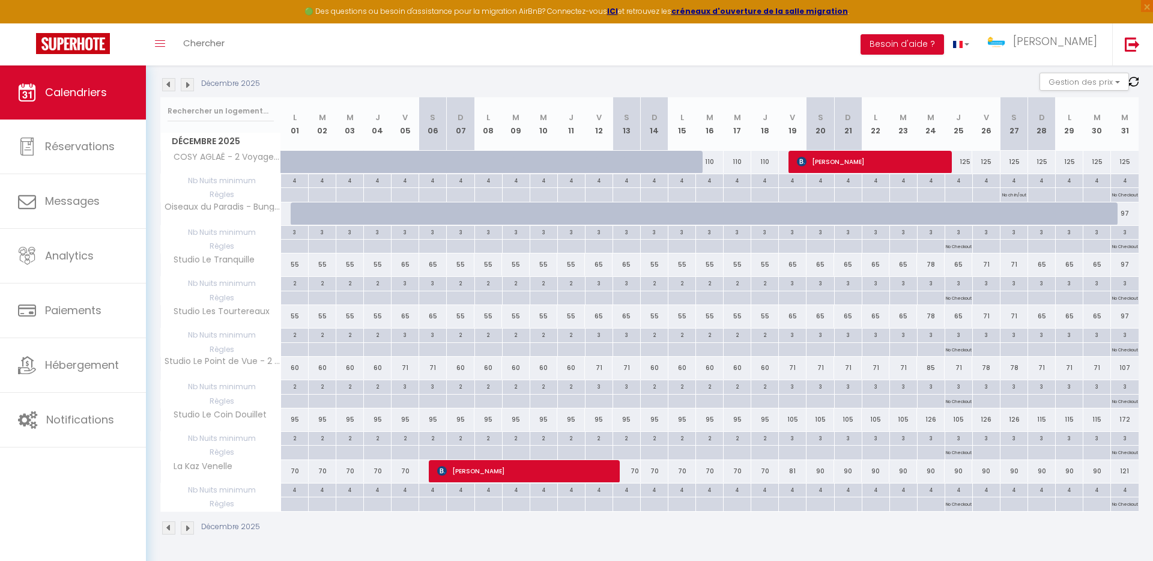
click at [294, 468] on div "70" at bounding box center [295, 471] width 28 height 22
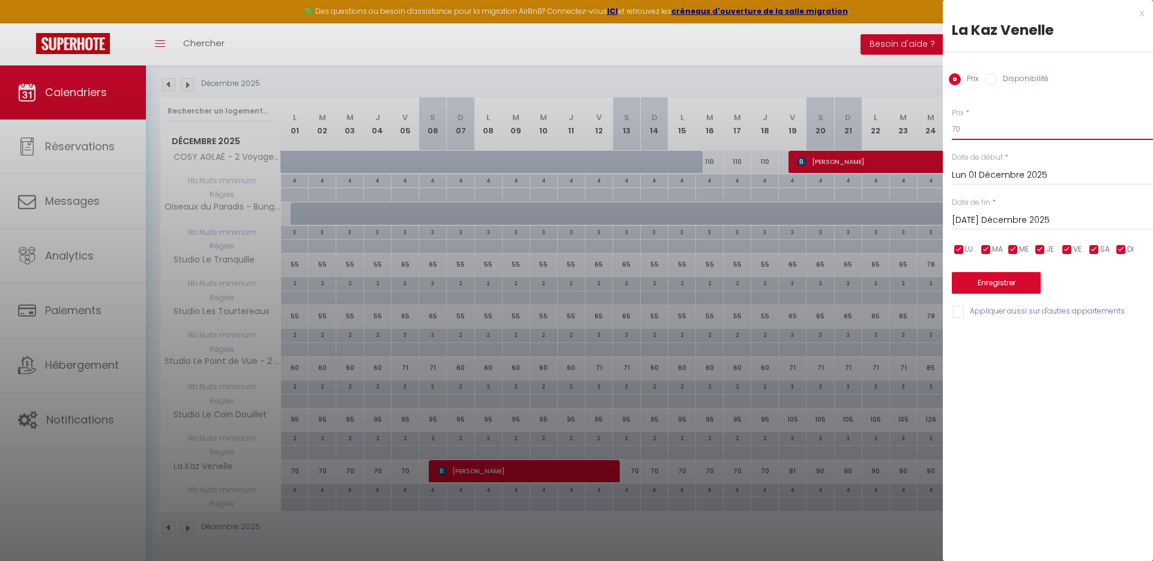
click at [985, 129] on input "70" at bounding box center [1052, 129] width 201 height 22
click at [1081, 217] on input "Mar 02 Décembre 2025" at bounding box center [1052, 221] width 201 height 16
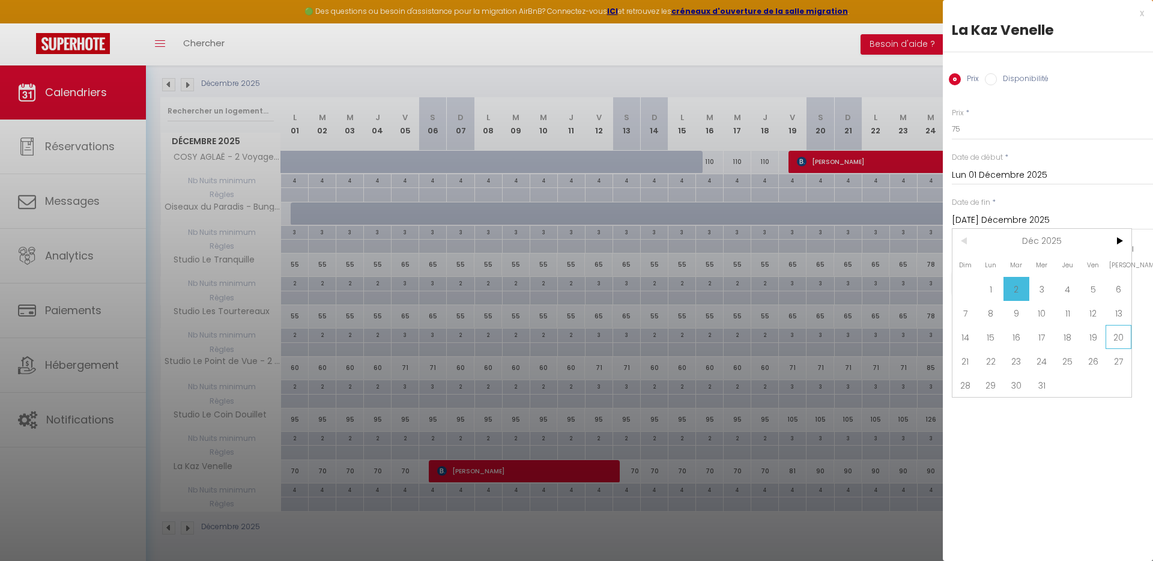
click at [1114, 339] on span "20" at bounding box center [1119, 337] width 26 height 24
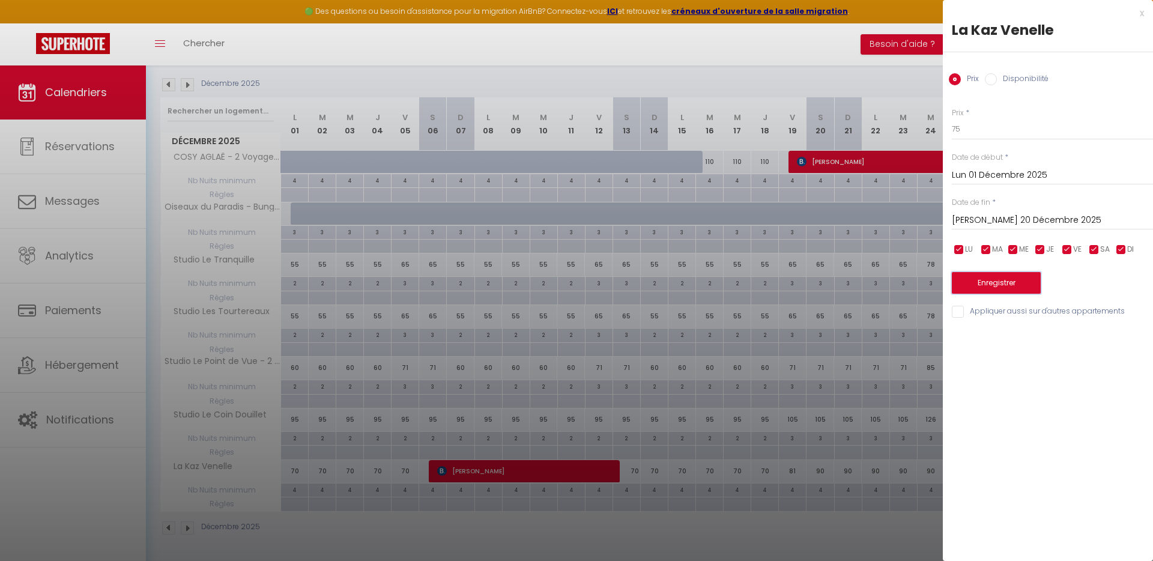
click at [1000, 286] on button "Enregistrer" at bounding box center [996, 283] width 89 height 22
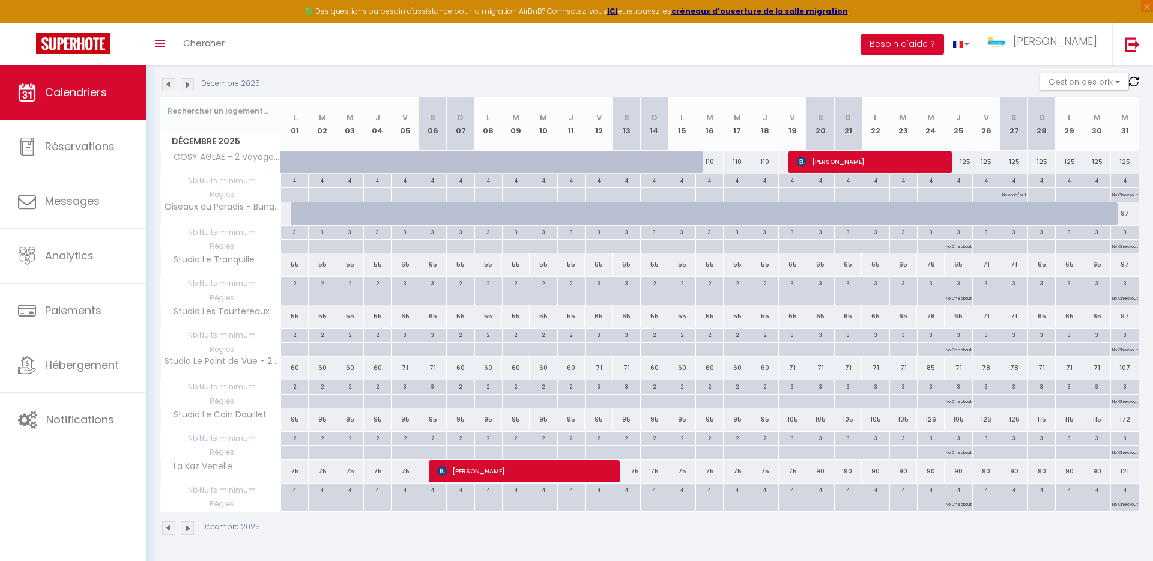
click at [174, 85] on img at bounding box center [168, 84] width 13 height 13
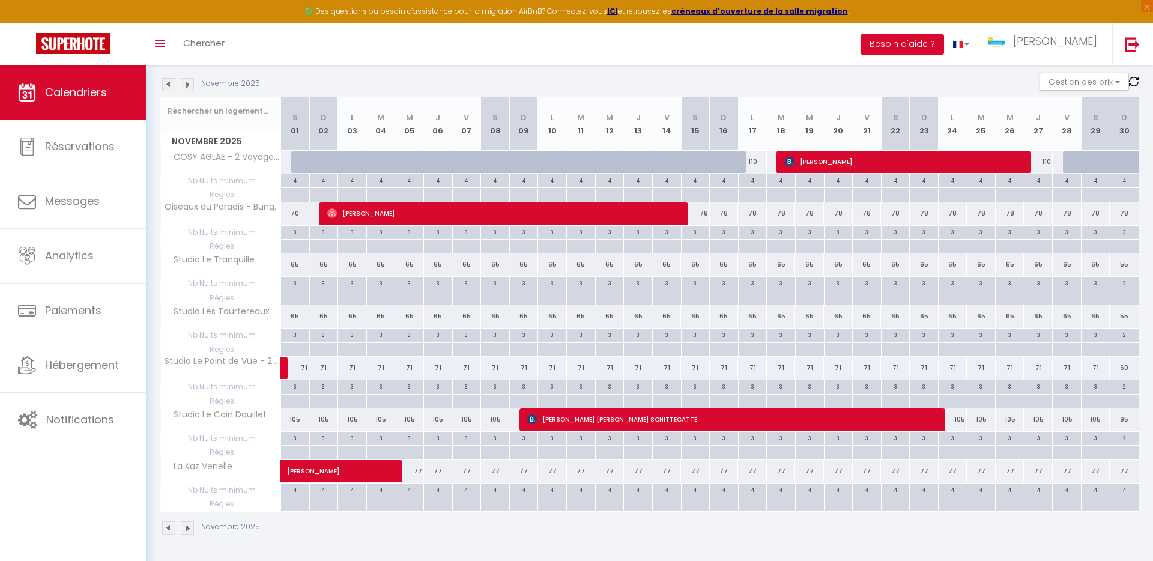
click at [174, 85] on img at bounding box center [168, 84] width 13 height 13
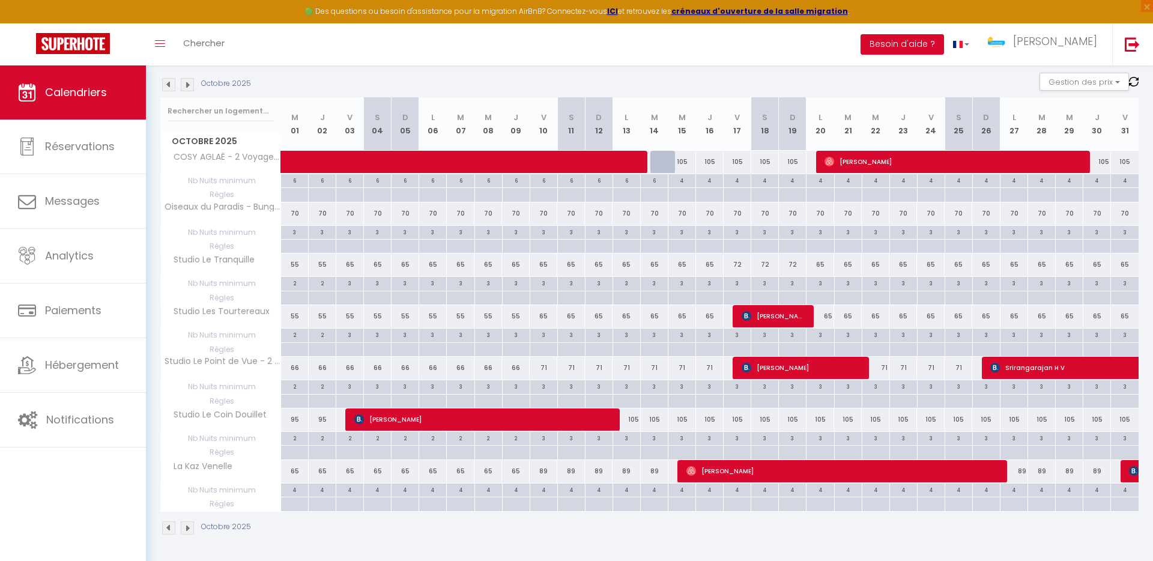
click at [174, 85] on img at bounding box center [168, 84] width 13 height 13
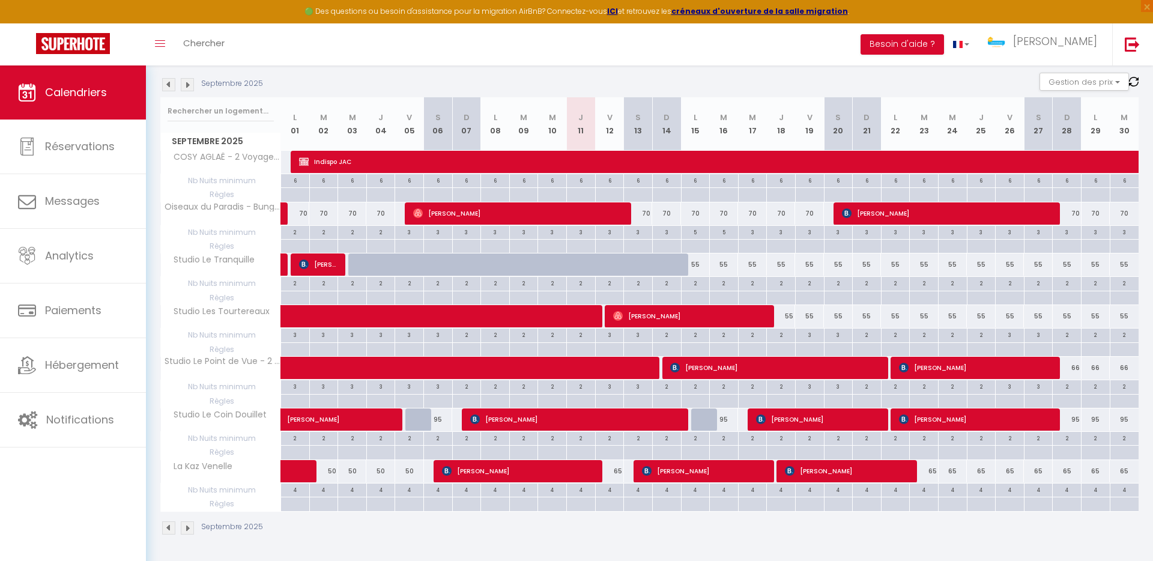
click at [791, 316] on div "55" at bounding box center [781, 316] width 29 height 22
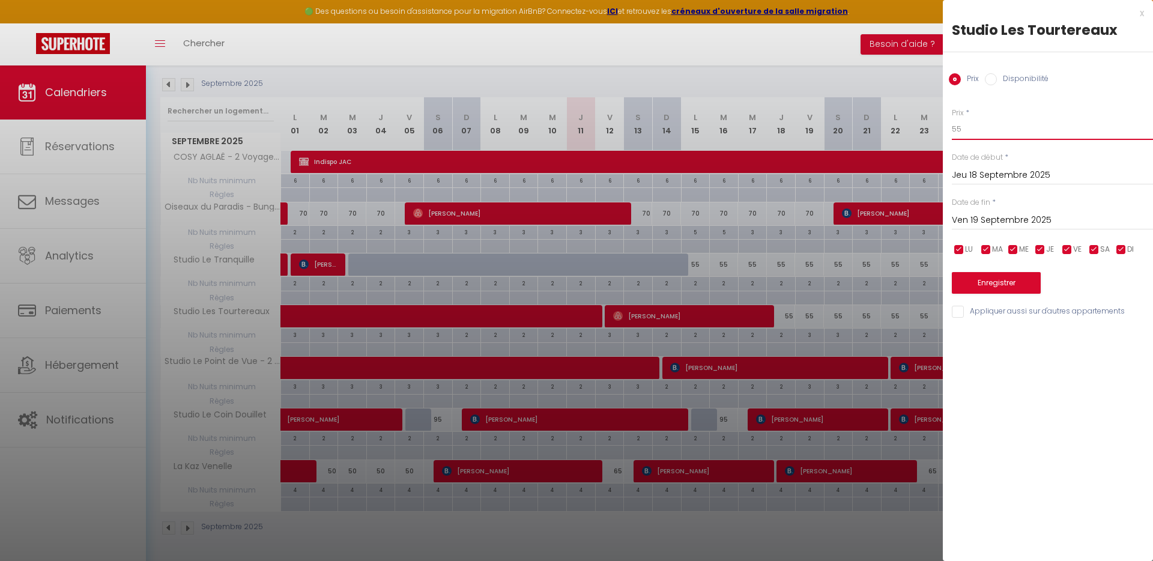
click at [1074, 125] on input "55" at bounding box center [1052, 129] width 201 height 22
click at [1090, 219] on input "Ven 19 Septembre 2025" at bounding box center [1052, 221] width 201 height 16
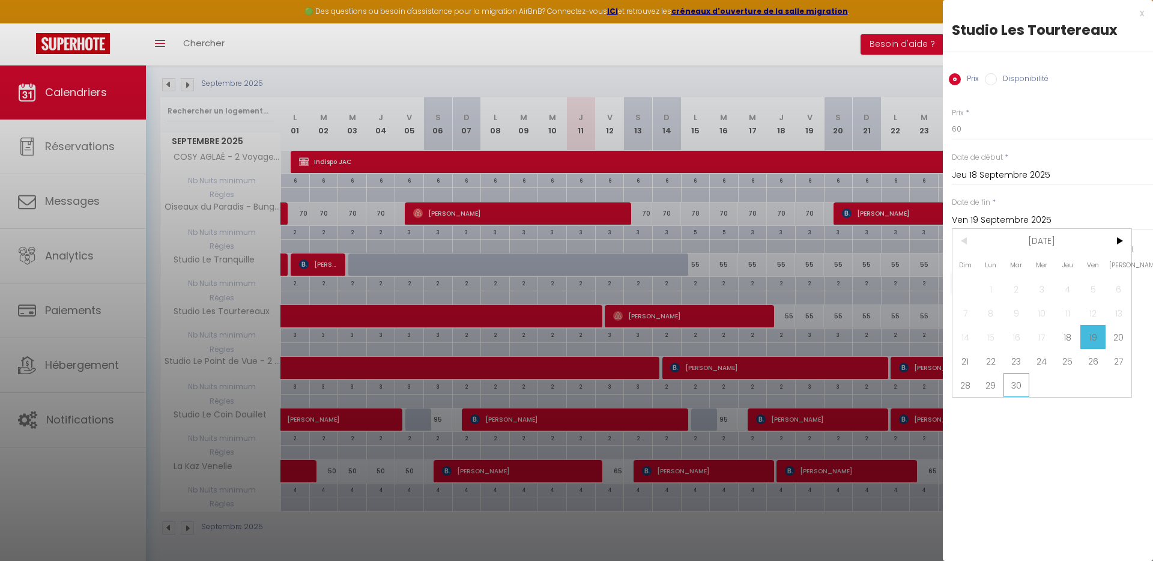
click at [1009, 387] on span "30" at bounding box center [1017, 385] width 26 height 24
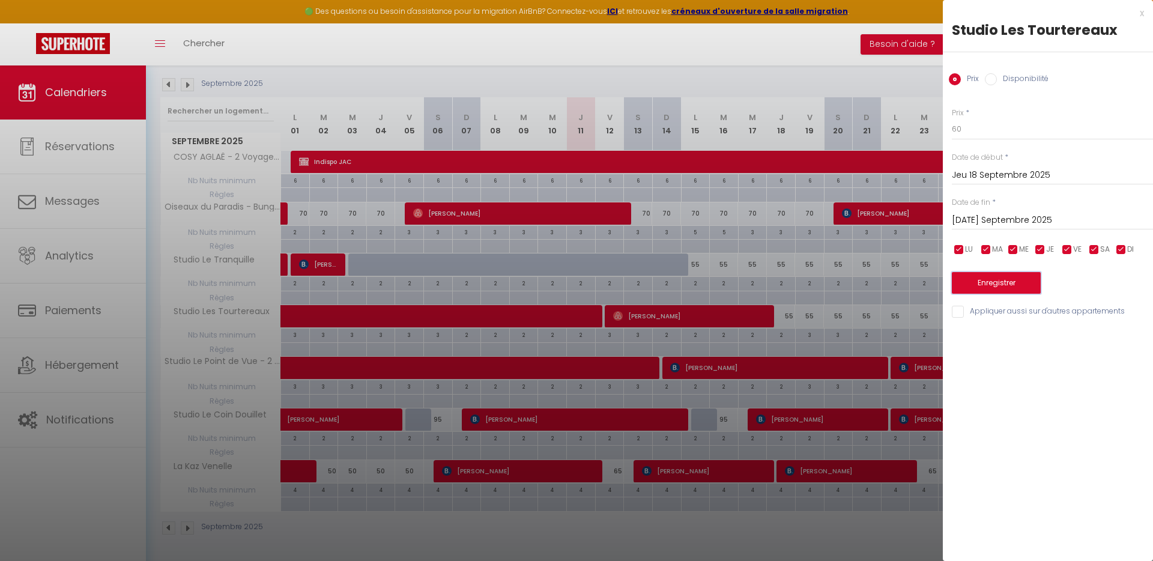
click at [980, 284] on button "Enregistrer" at bounding box center [996, 283] width 89 height 22
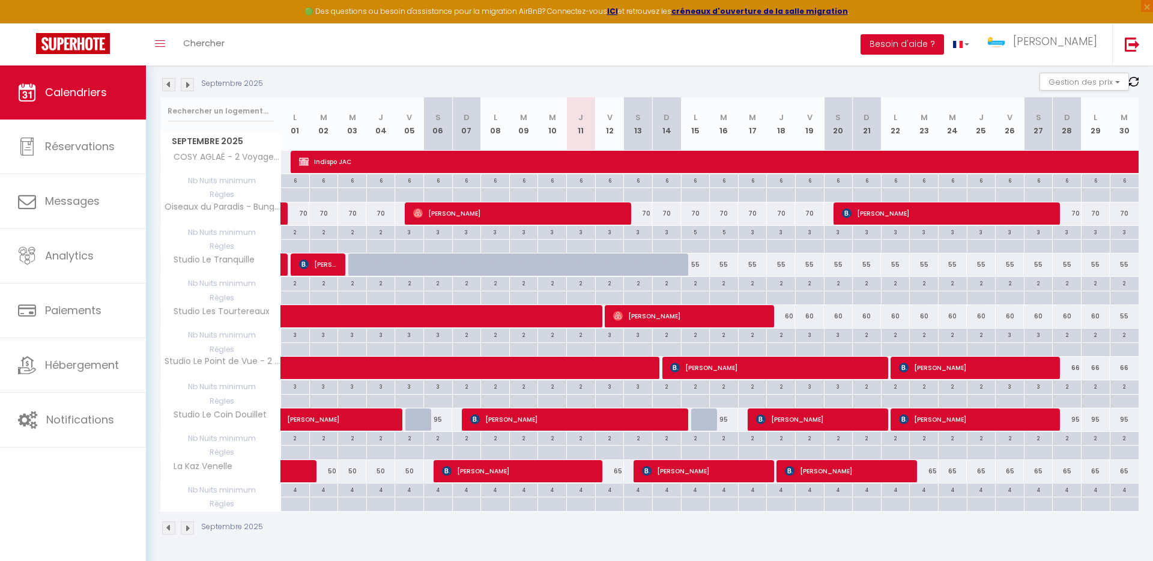
click at [186, 90] on img at bounding box center [187, 84] width 13 height 13
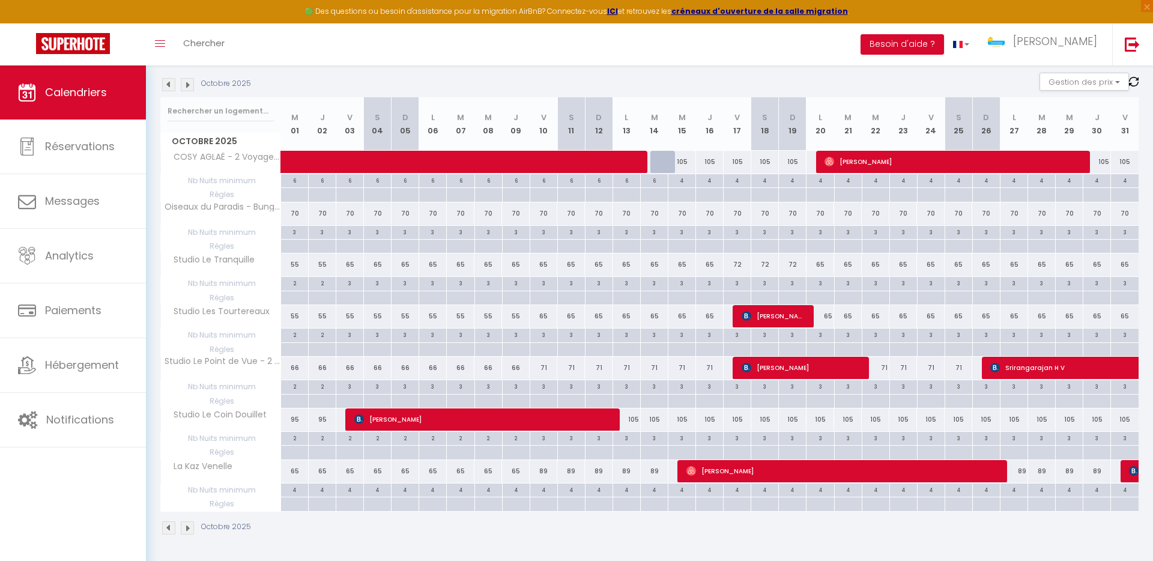
click at [904, 404] on div at bounding box center [904, 402] width 28 height 14
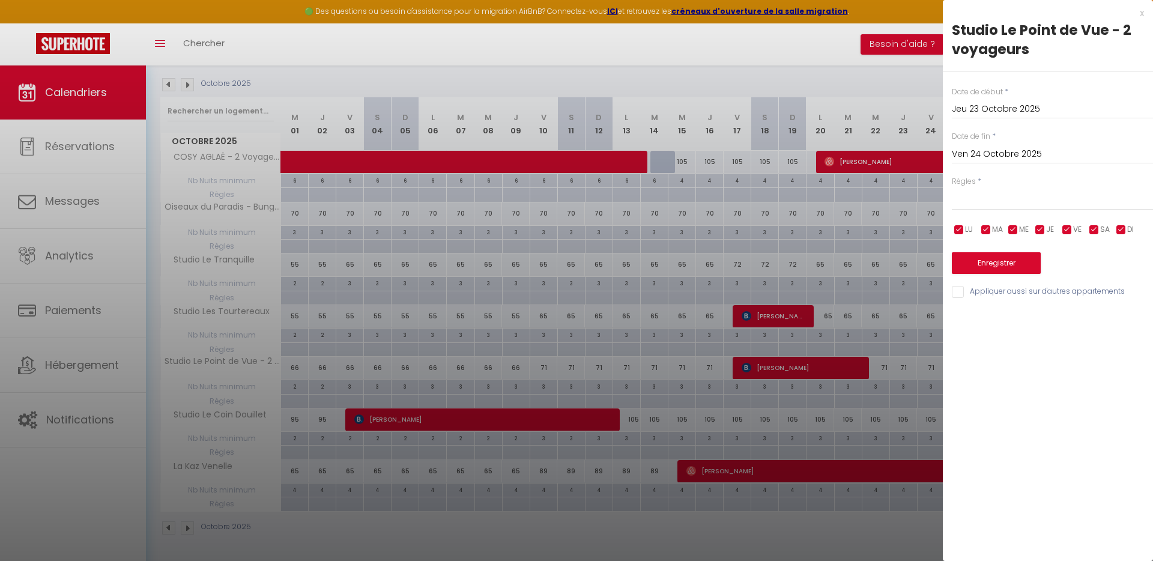
click at [870, 83] on div at bounding box center [576, 280] width 1153 height 561
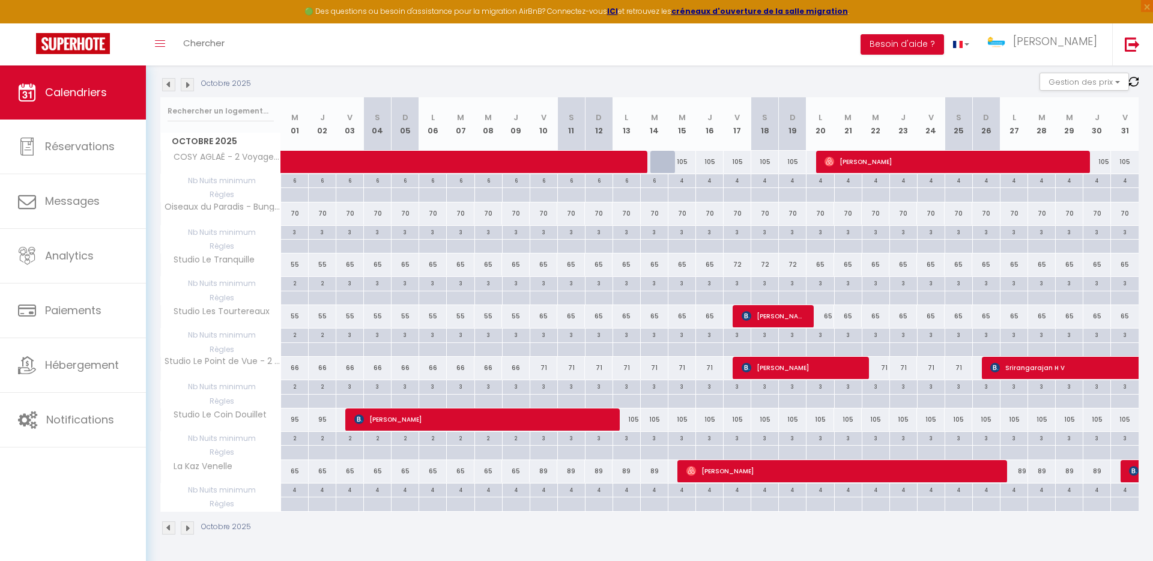
click at [572, 369] on div "71" at bounding box center [571, 368] width 28 height 22
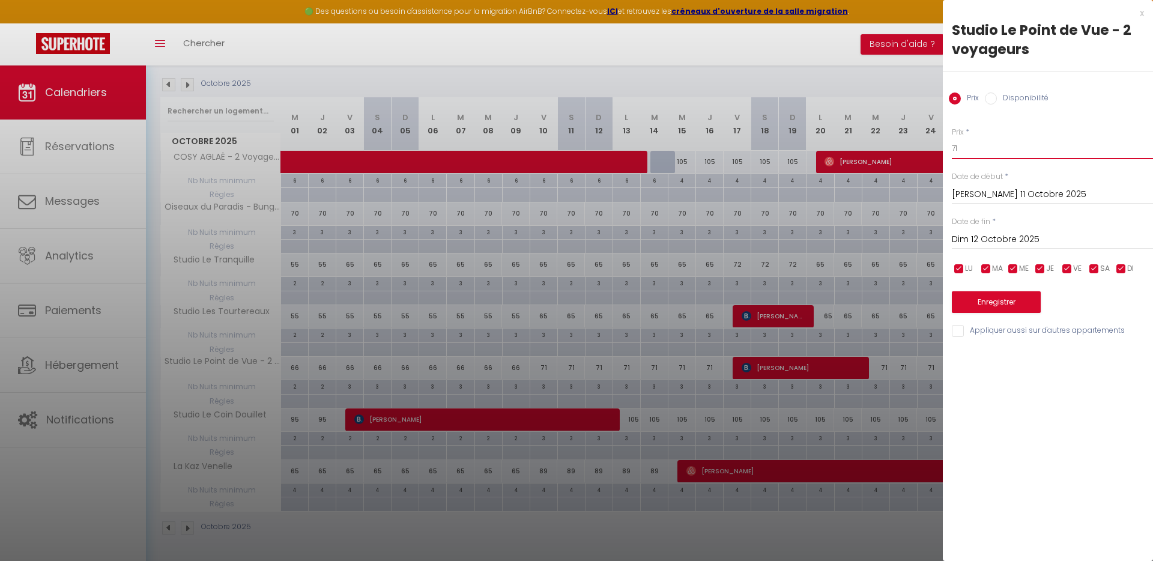
click at [1019, 148] on input "71" at bounding box center [1052, 149] width 201 height 22
click at [1071, 240] on input "Dim 12 Octobre 2025" at bounding box center [1052, 240] width 201 height 16
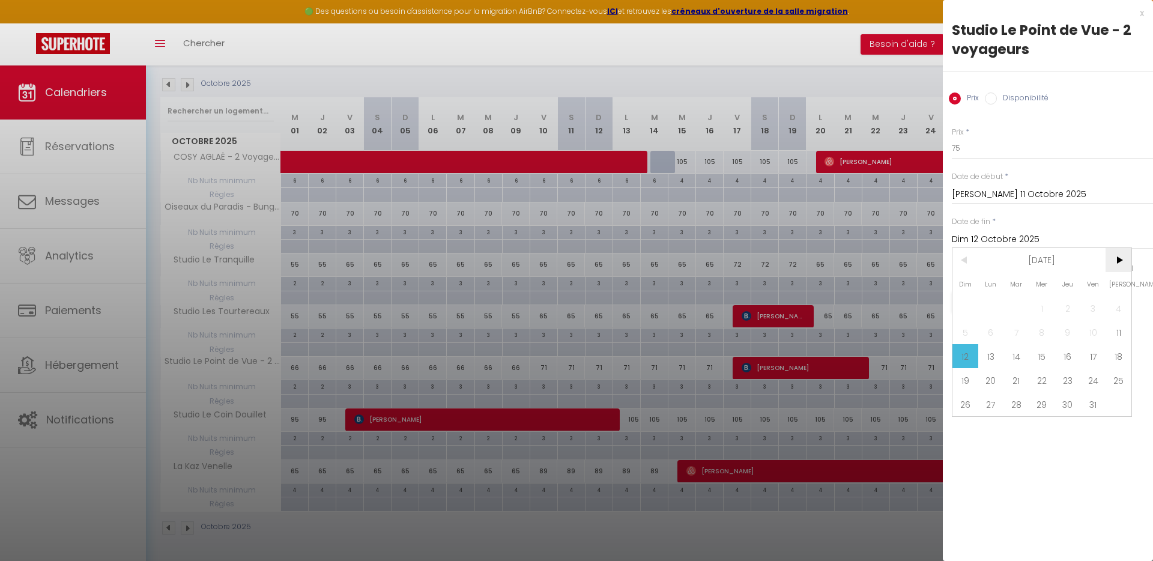
click at [1117, 261] on span ">" at bounding box center [1119, 260] width 26 height 24
click at [1117, 300] on span "1" at bounding box center [1119, 308] width 26 height 24
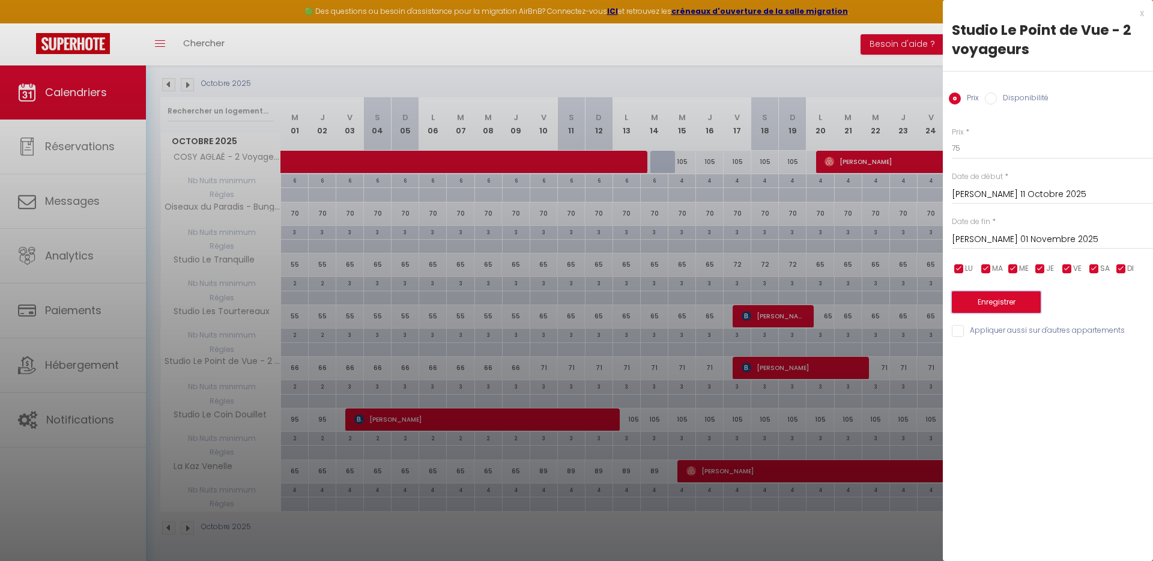
click at [988, 305] on button "Enregistrer" at bounding box center [996, 302] width 89 height 22
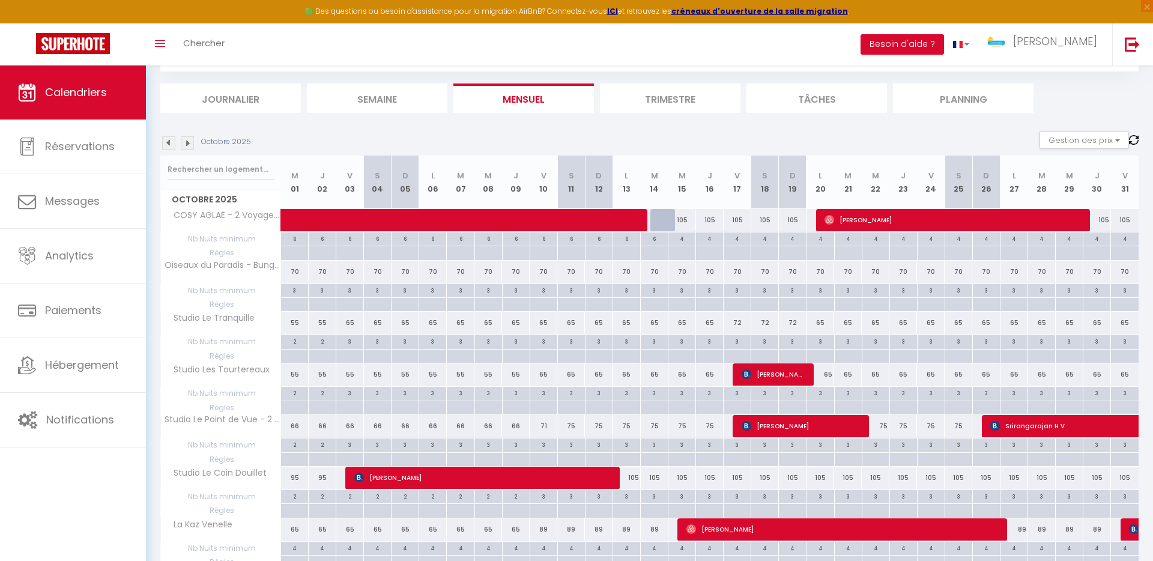
scroll to position [0, 0]
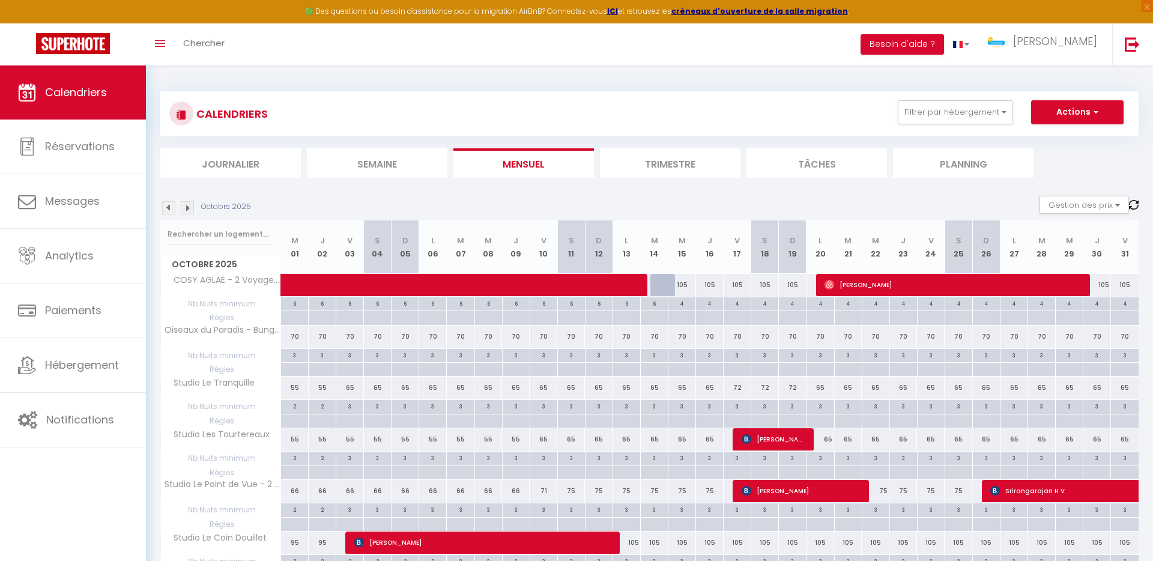
click at [186, 211] on img at bounding box center [187, 207] width 13 height 13
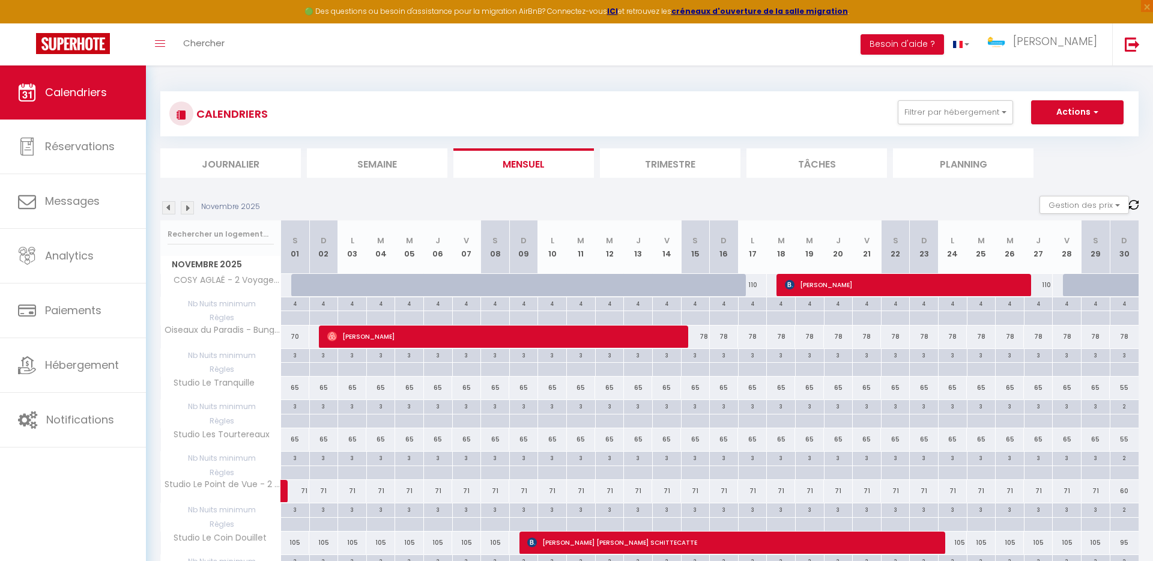
click at [186, 211] on img at bounding box center [187, 207] width 13 height 13
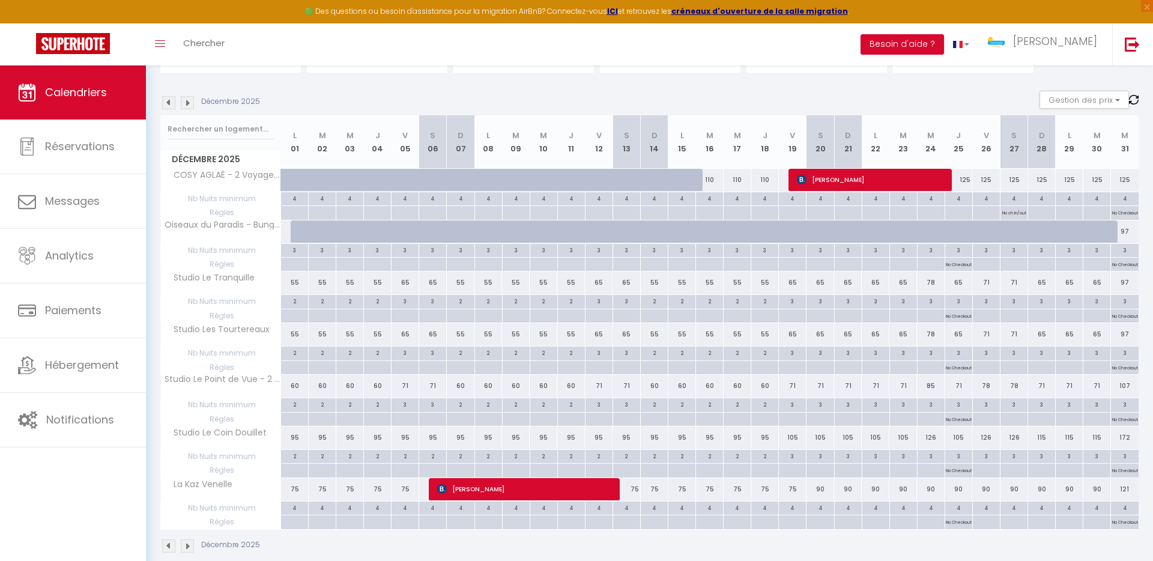
scroll to position [123, 0]
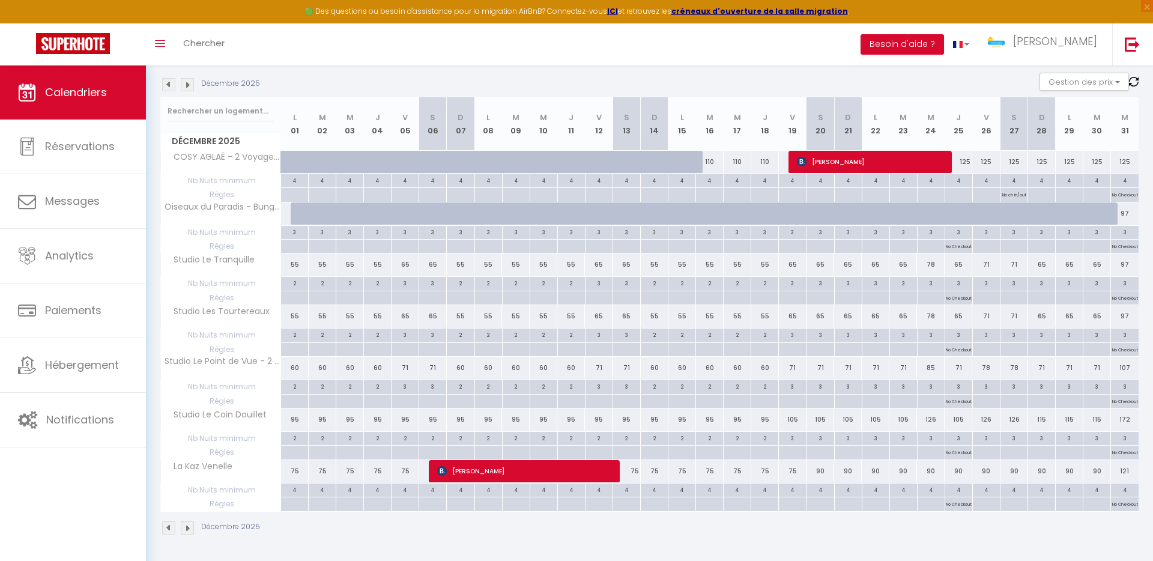
click at [294, 368] on div "60" at bounding box center [295, 368] width 28 height 22
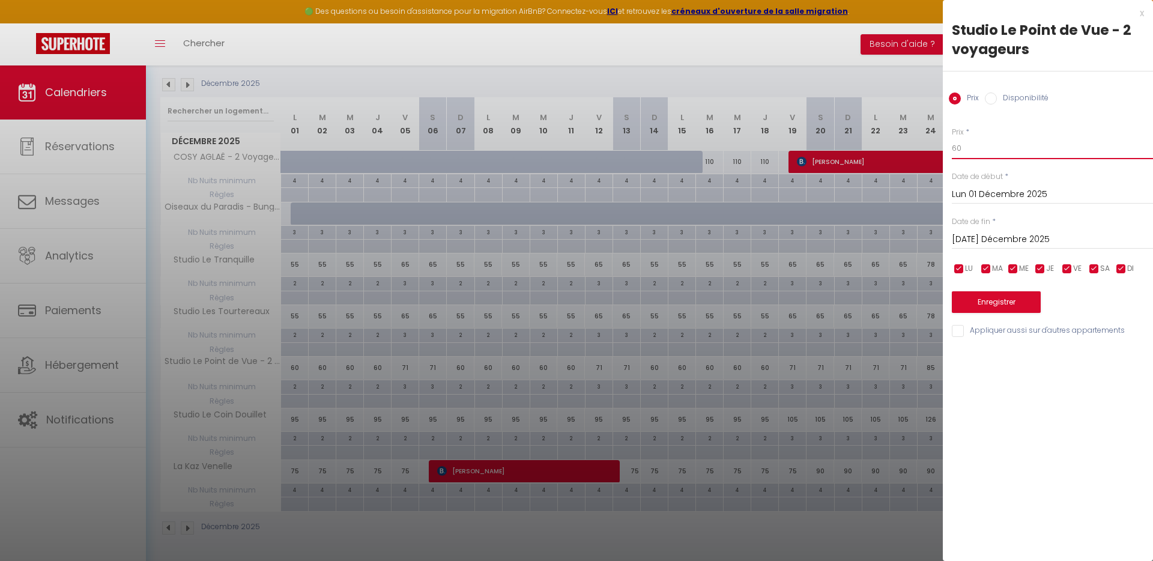
click at [973, 153] on input "60" at bounding box center [1052, 149] width 201 height 22
click at [1079, 244] on input "Mar 02 Décembre 2025" at bounding box center [1052, 240] width 201 height 16
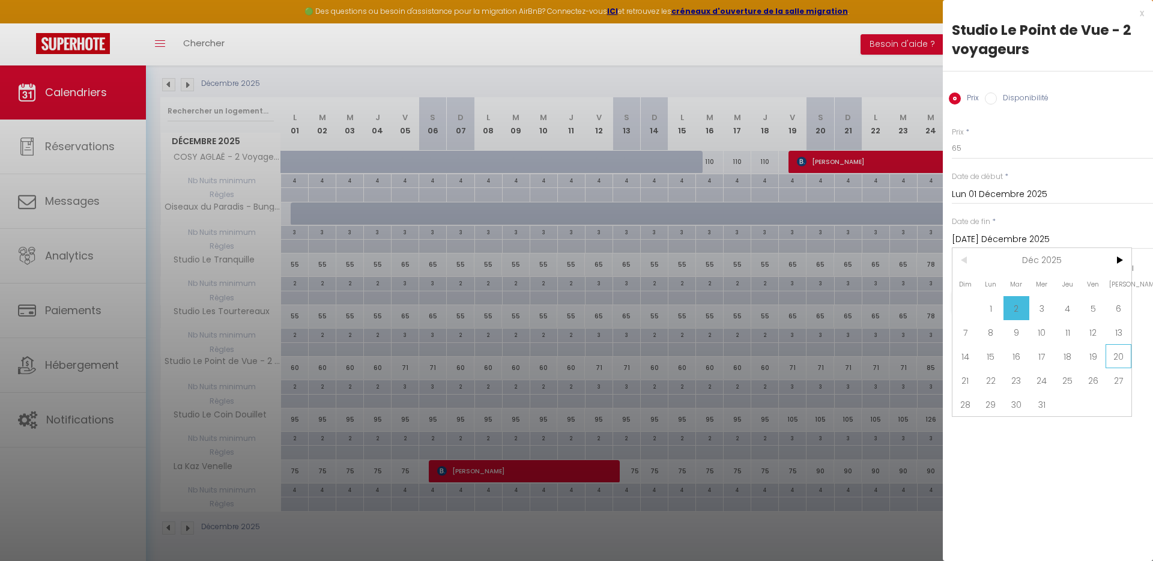
click at [1117, 357] on span "20" at bounding box center [1119, 356] width 26 height 24
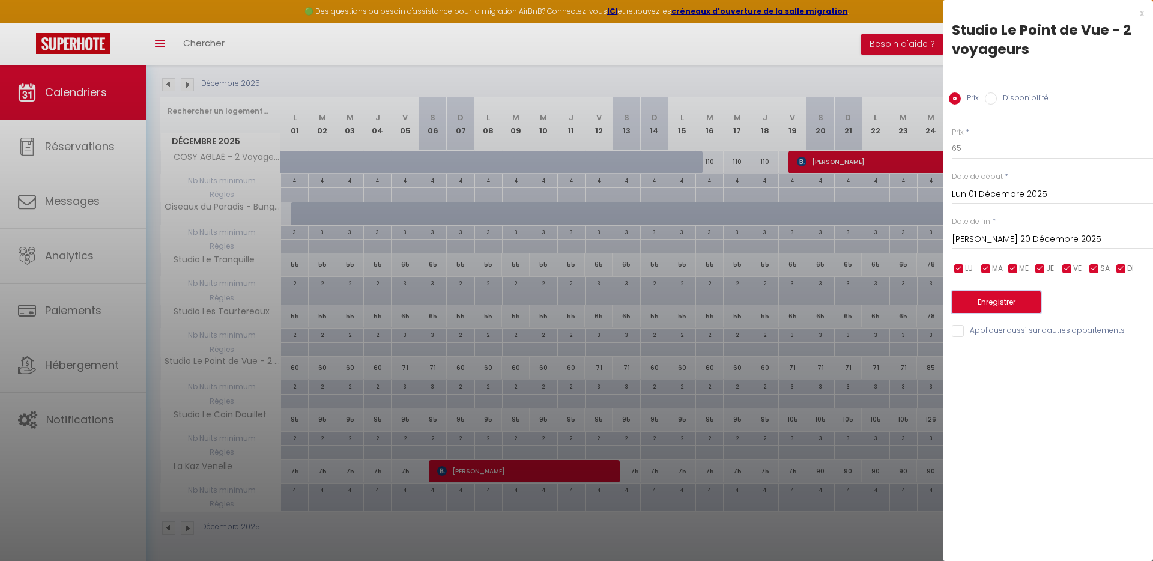
click at [988, 299] on button "Enregistrer" at bounding box center [996, 302] width 89 height 22
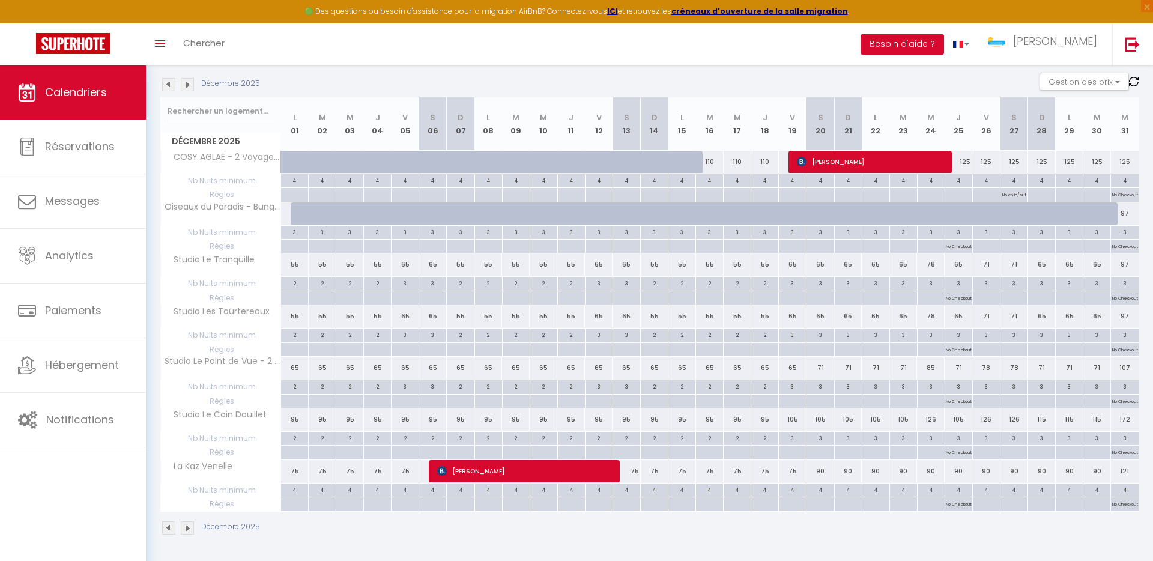
click at [905, 368] on div "71" at bounding box center [904, 368] width 28 height 22
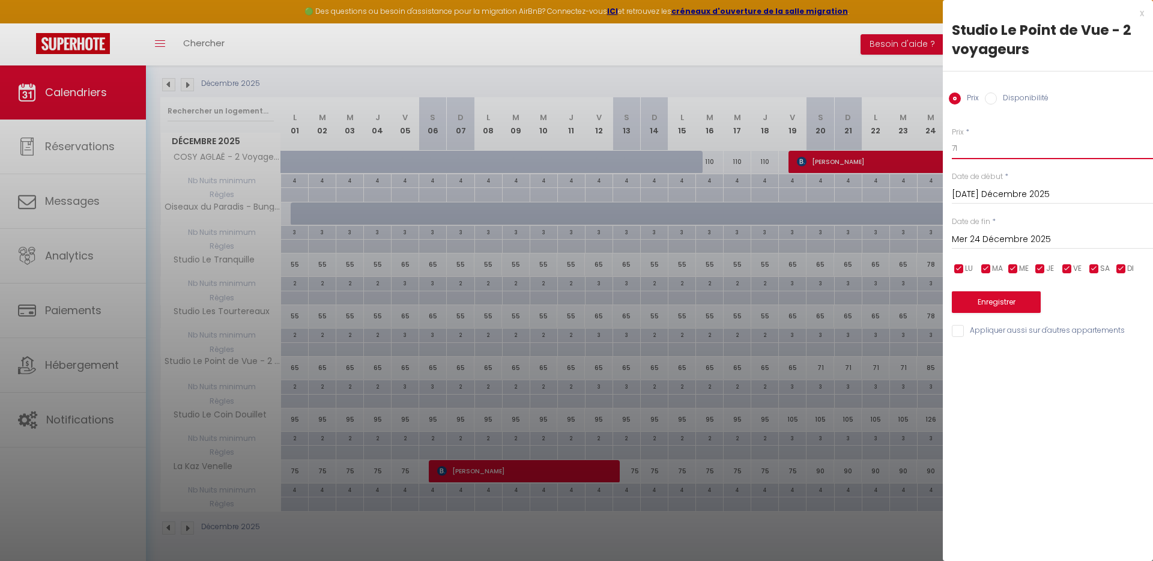
click at [976, 149] on input "71" at bounding box center [1052, 149] width 201 height 22
click at [1056, 238] on input "Mer 24 Décembre 2025" at bounding box center [1052, 240] width 201 height 16
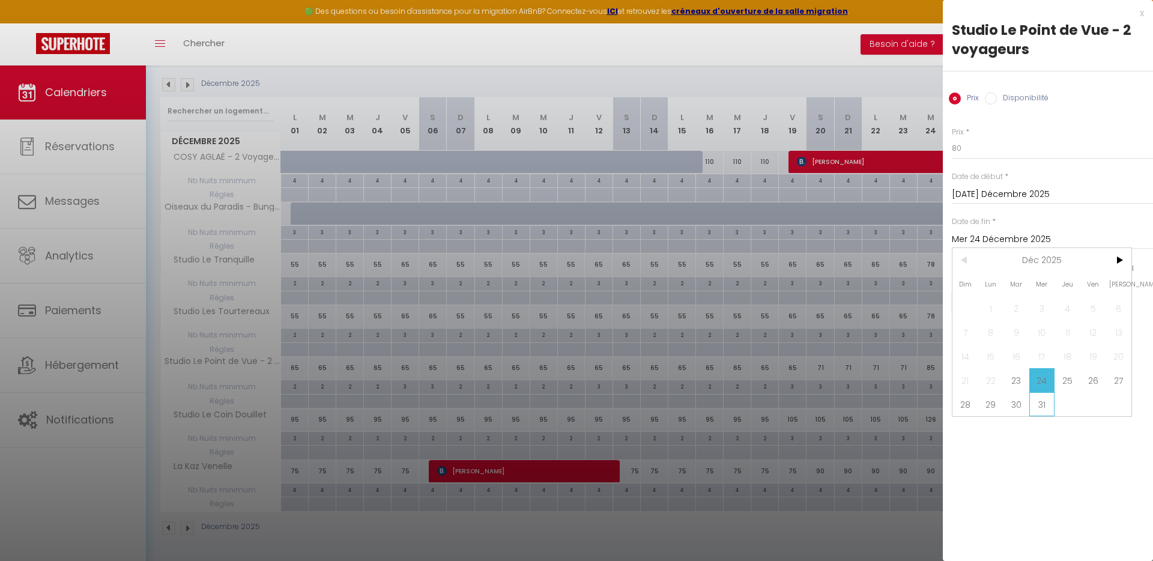
click at [1045, 401] on span "31" at bounding box center [1043, 404] width 26 height 24
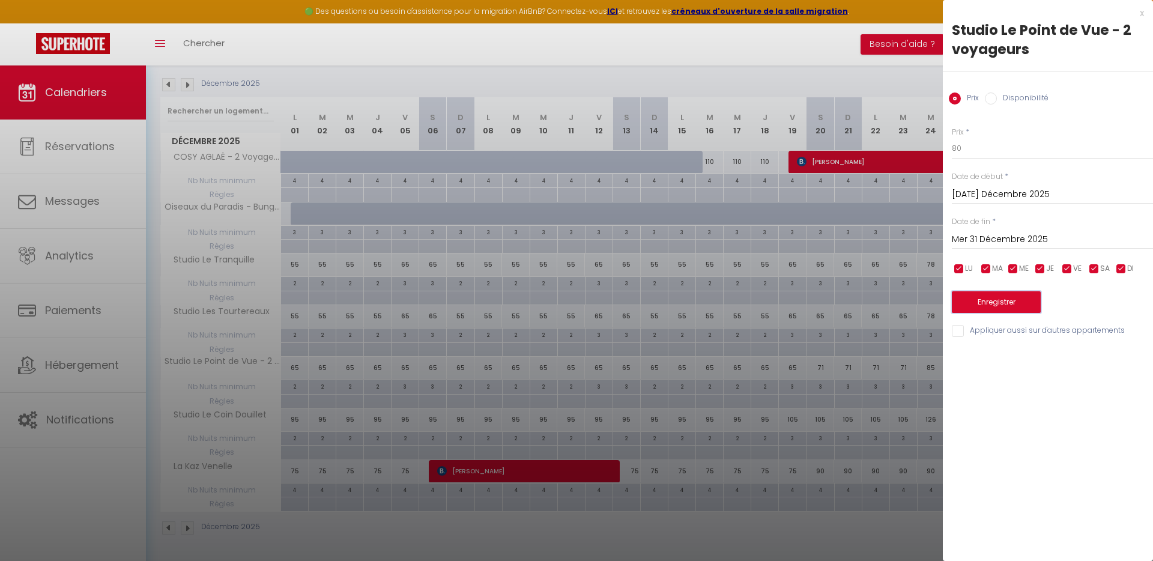
click at [1003, 304] on button "Enregistrer" at bounding box center [996, 302] width 89 height 22
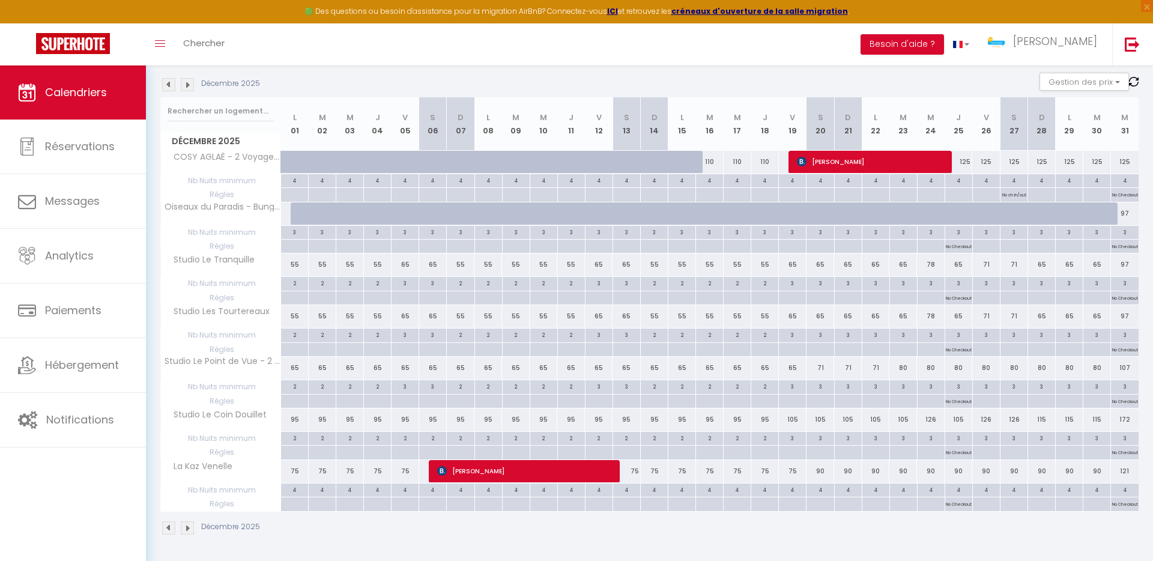
click at [168, 87] on img at bounding box center [168, 84] width 13 height 13
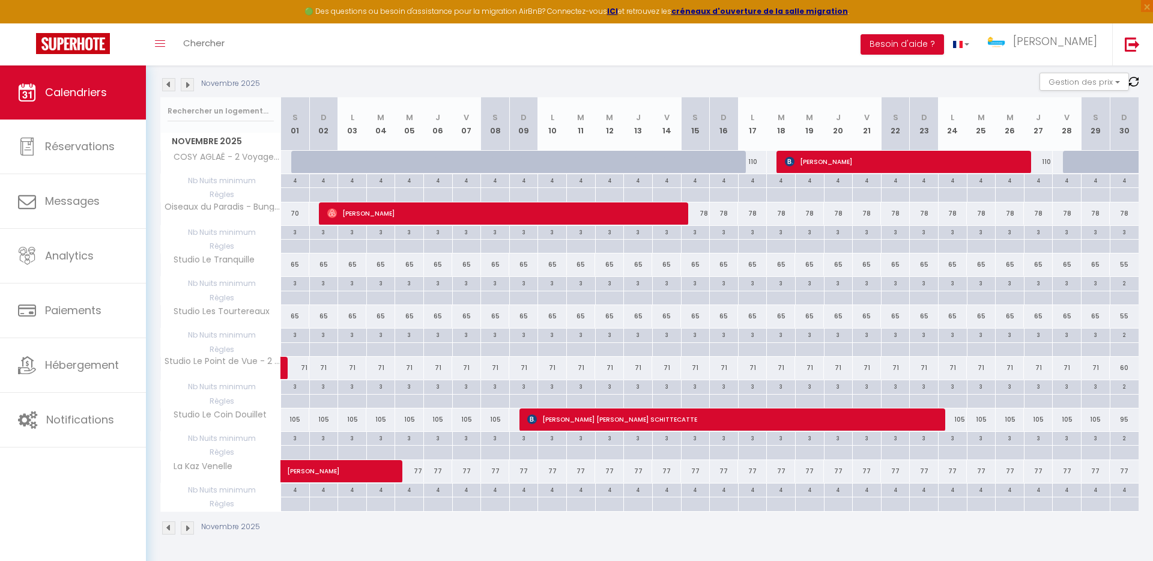
click at [168, 87] on img at bounding box center [168, 84] width 13 height 13
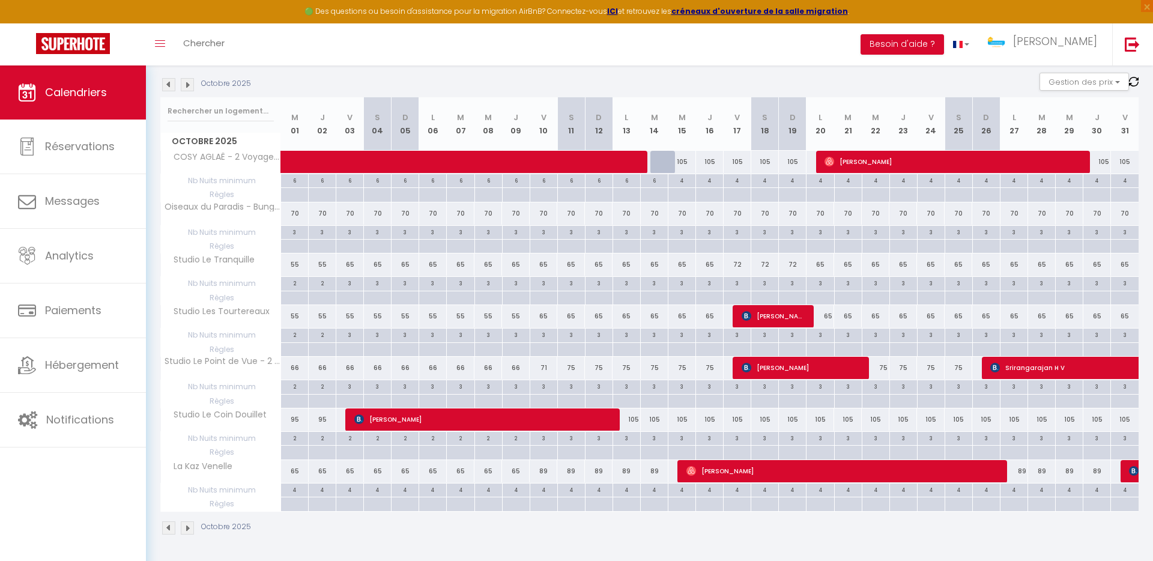
click at [168, 84] on img at bounding box center [168, 84] width 13 height 13
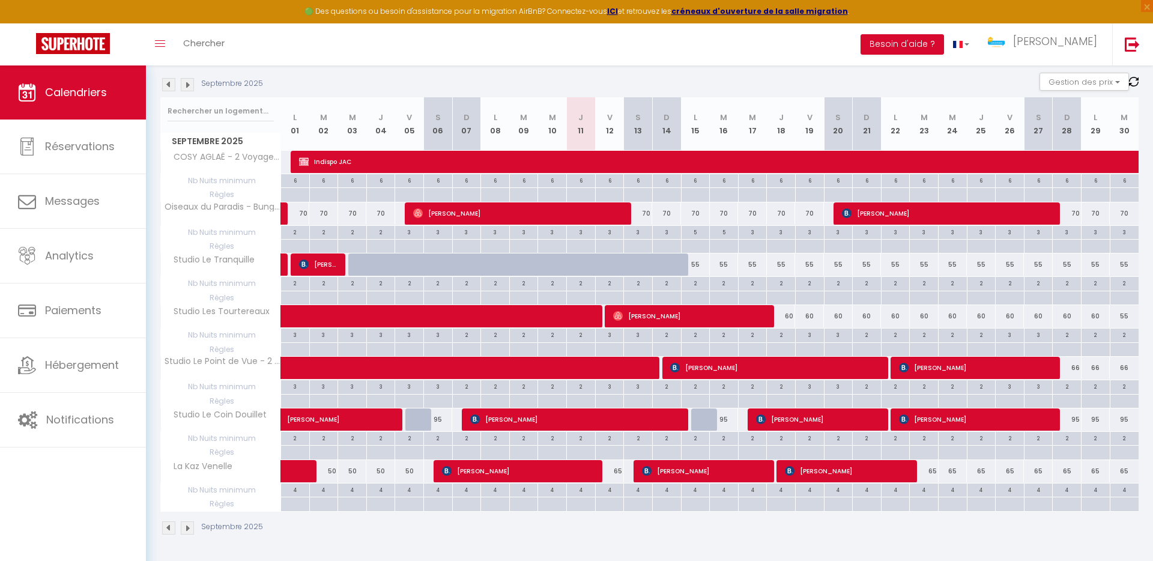
click at [640, 228] on div "3" at bounding box center [638, 231] width 28 height 11
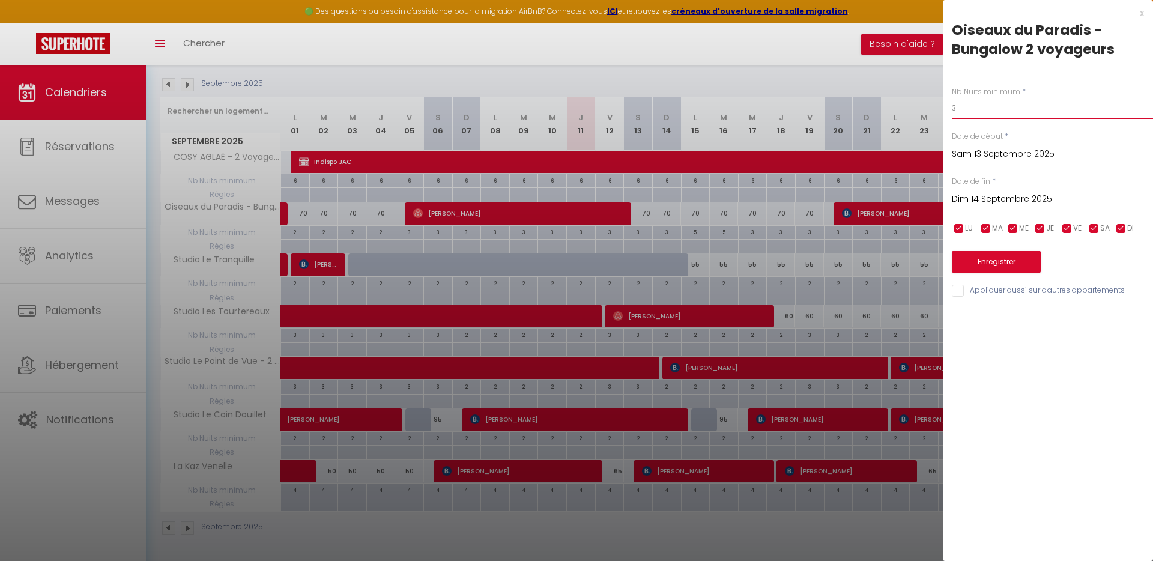
click at [1004, 108] on input "3" at bounding box center [1052, 108] width 201 height 22
click at [1142, 14] on div "x" at bounding box center [1043, 13] width 201 height 14
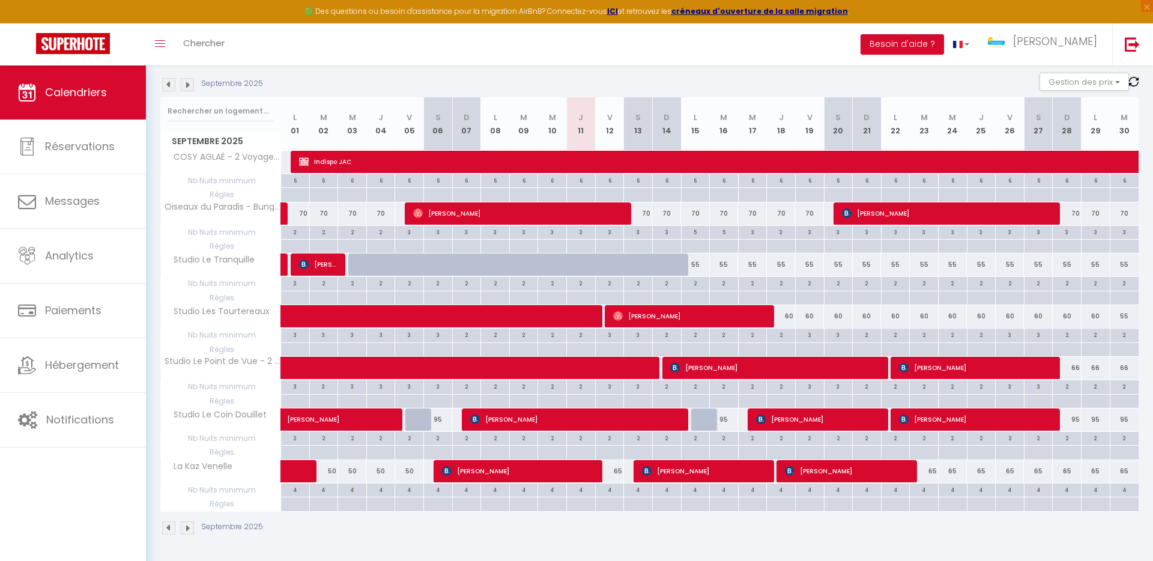
click at [694, 229] on div "5" at bounding box center [696, 231] width 28 height 11
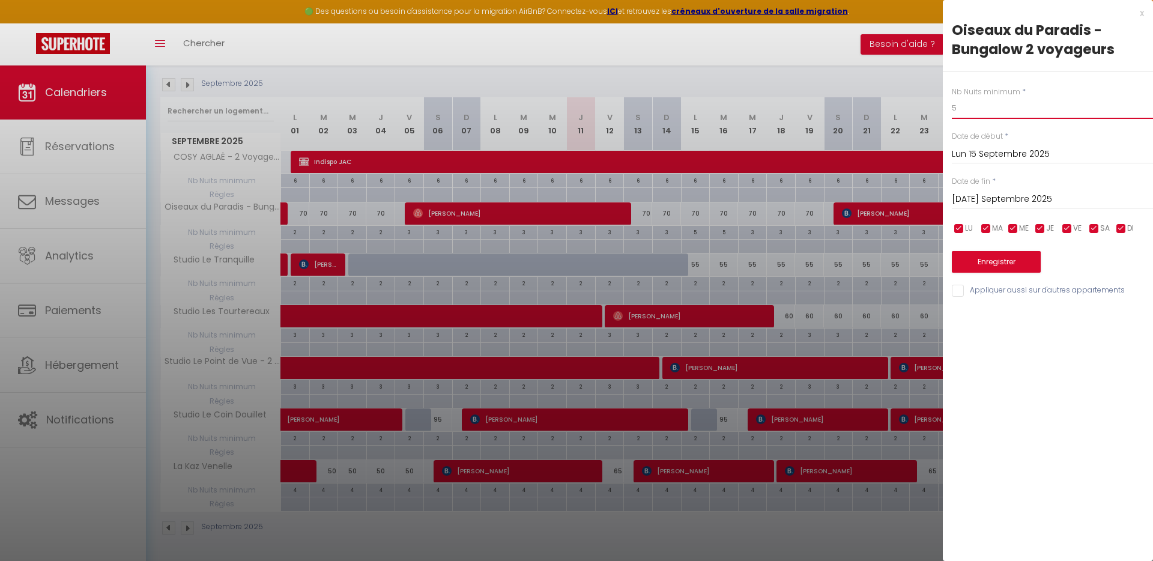
click at [981, 112] on input "5" at bounding box center [1052, 108] width 201 height 22
click at [1036, 195] on input "Mar 16 Septembre 2025" at bounding box center [1052, 200] width 201 height 16
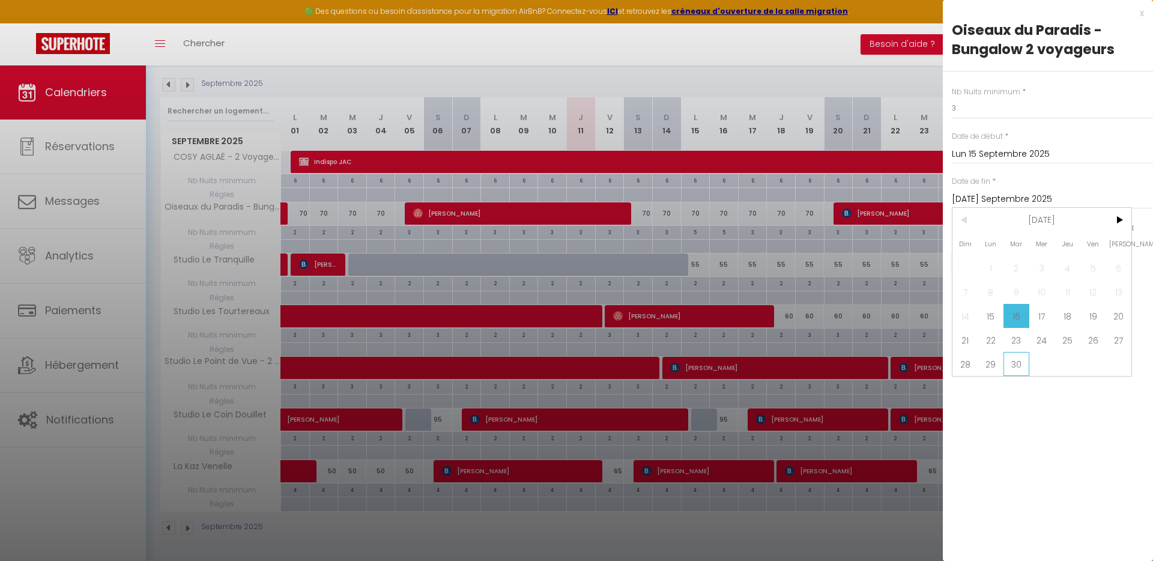
click at [1013, 362] on span "30" at bounding box center [1017, 364] width 26 height 24
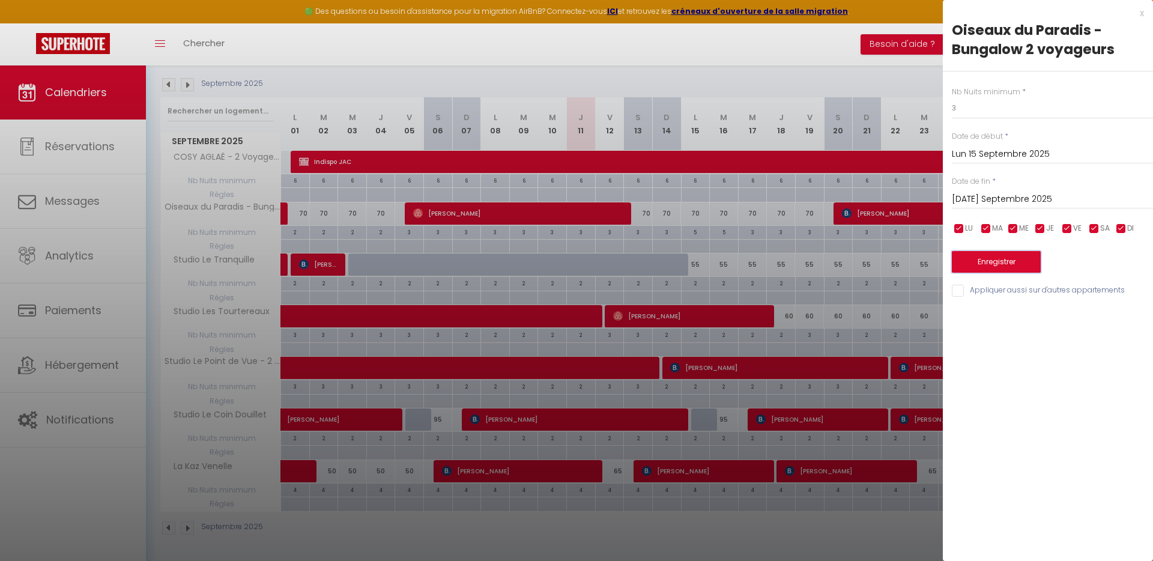
click at [996, 270] on button "Enregistrer" at bounding box center [996, 262] width 89 height 22
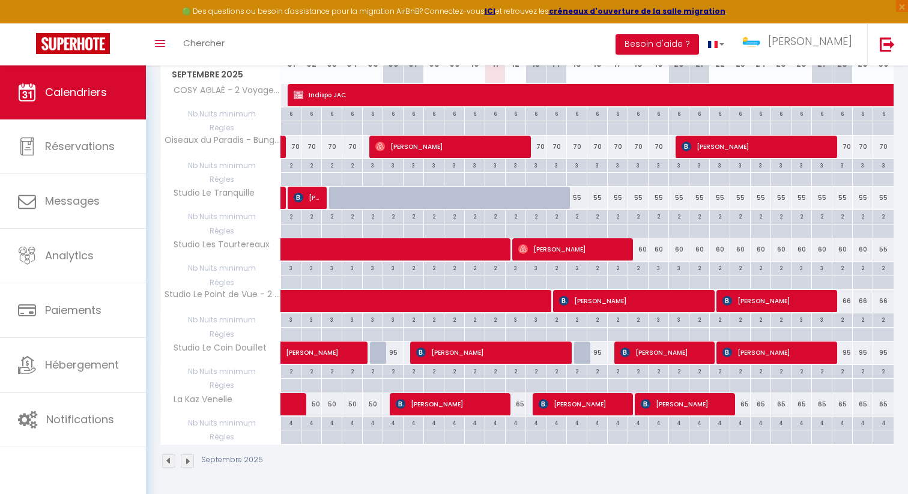
scroll to position [0, 0]
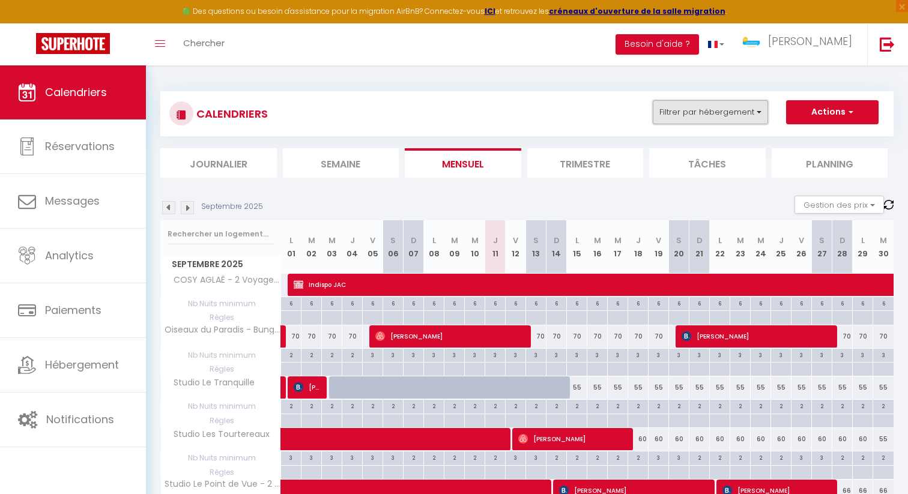
click at [737, 118] on button "Filtrer par hébergement" at bounding box center [710, 112] width 115 height 24
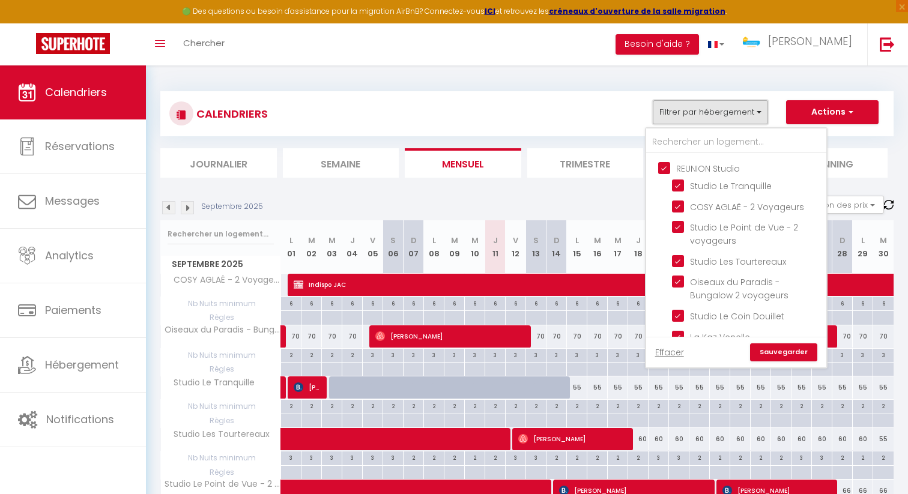
scroll to position [182, 0]
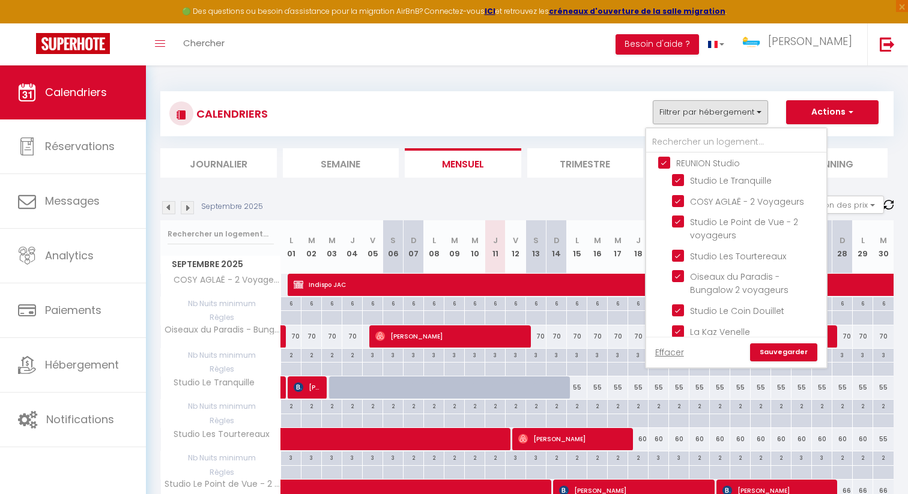
click at [667, 165] on input "REUNION Studio" at bounding box center [748, 162] width 180 height 12
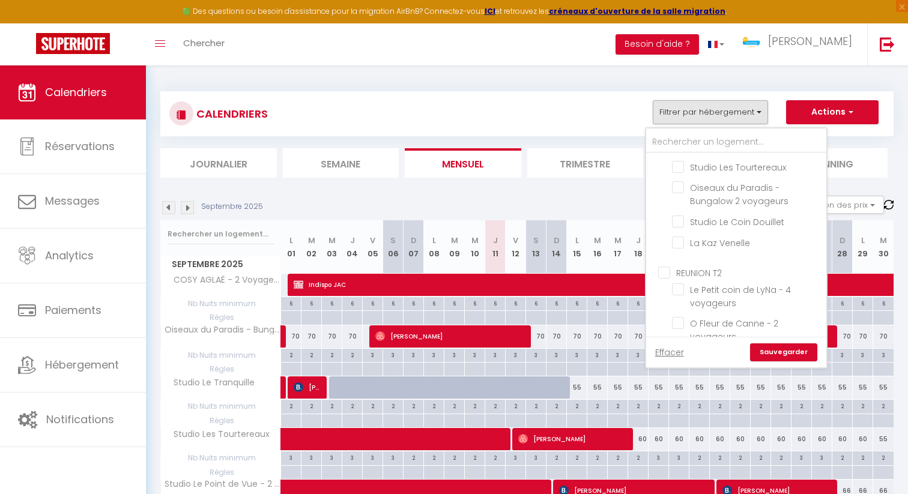
scroll to position [340, 0]
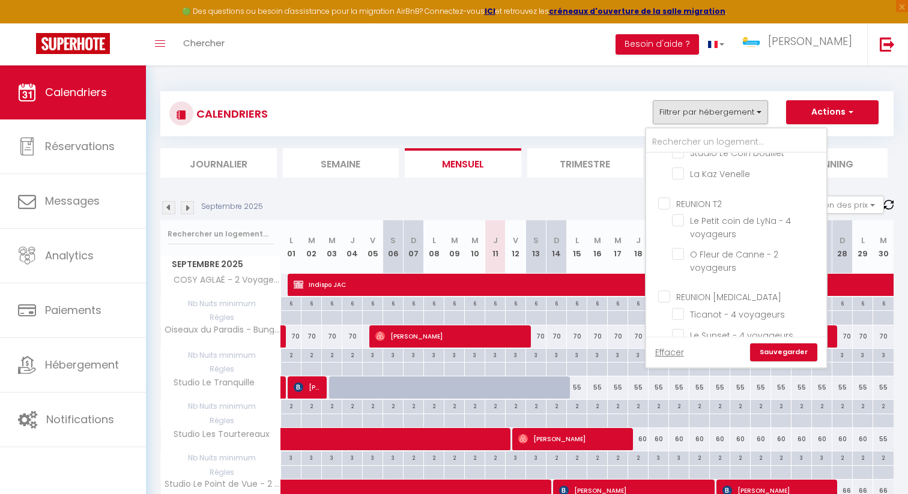
click at [663, 199] on input "REUNION T2" at bounding box center [748, 202] width 180 height 12
click at [791, 353] on link "Sauvegarder" at bounding box center [783, 353] width 67 height 18
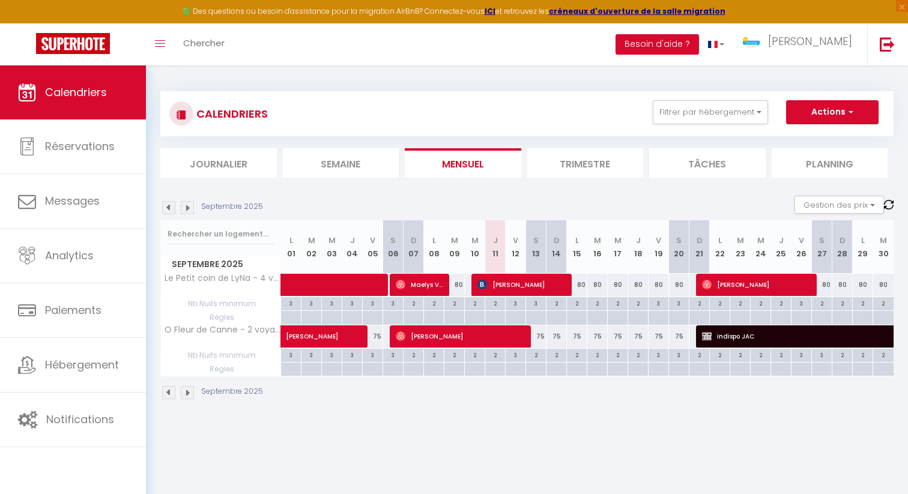
click at [656, 301] on div "3" at bounding box center [659, 302] width 20 height 11
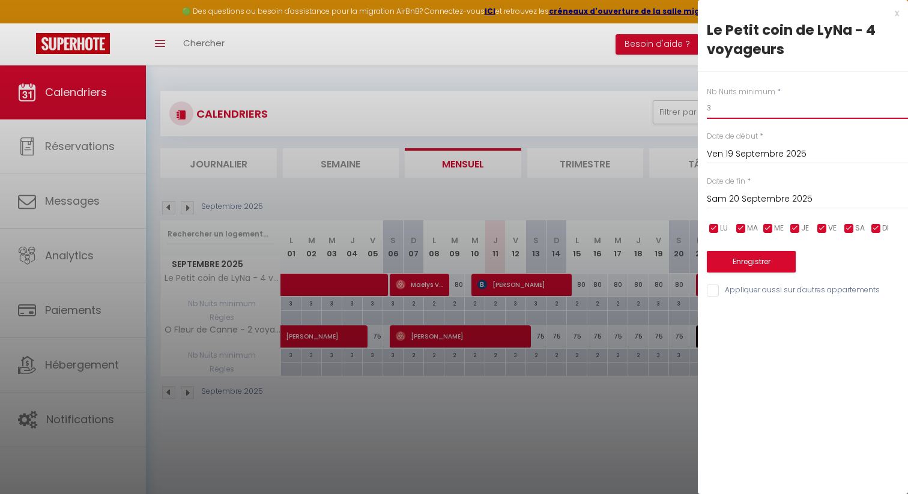
click at [758, 113] on input "3" at bounding box center [807, 108] width 201 height 22
click at [797, 197] on input "Sam 20 Septembre 2025" at bounding box center [807, 200] width 201 height 16
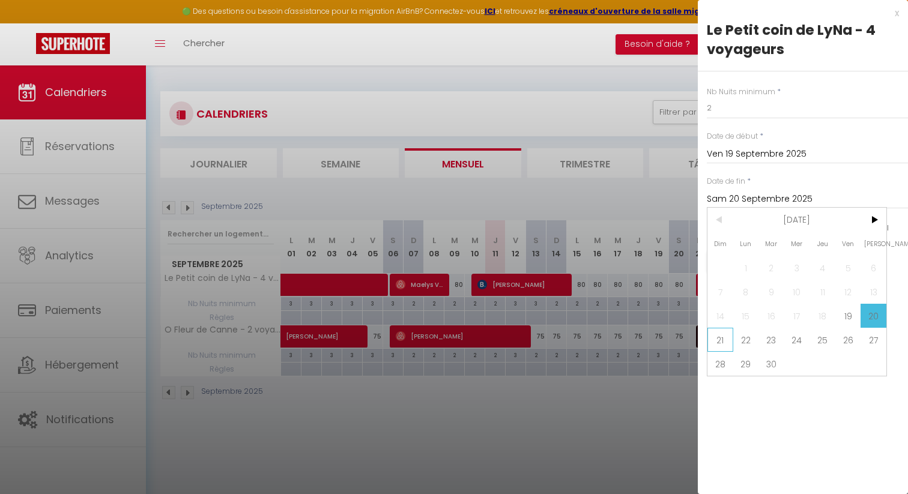
click at [722, 335] on span "21" at bounding box center [721, 340] width 26 height 24
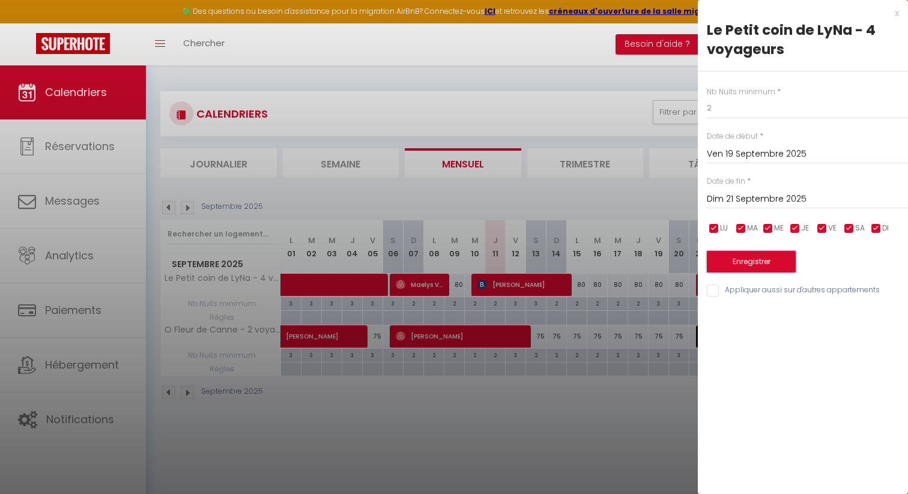
click at [753, 259] on button "Enregistrer" at bounding box center [751, 262] width 89 height 22
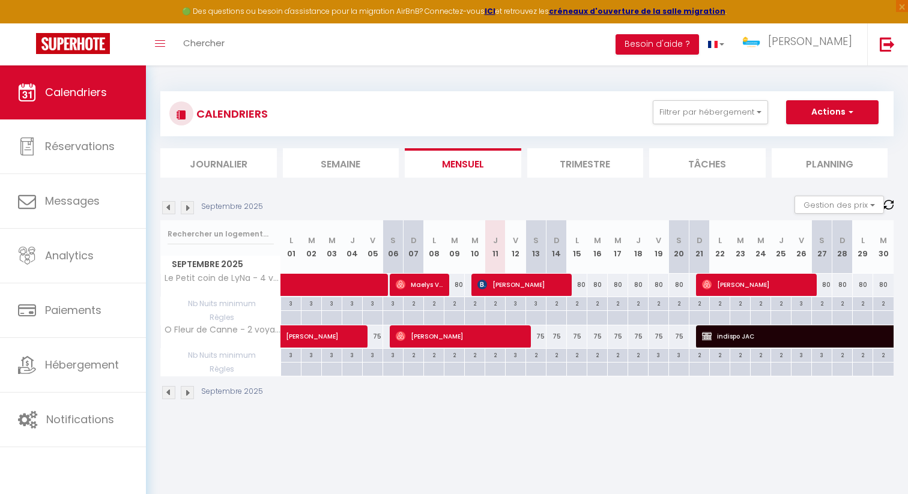
click at [581, 286] on div "80" at bounding box center [577, 285] width 20 height 22
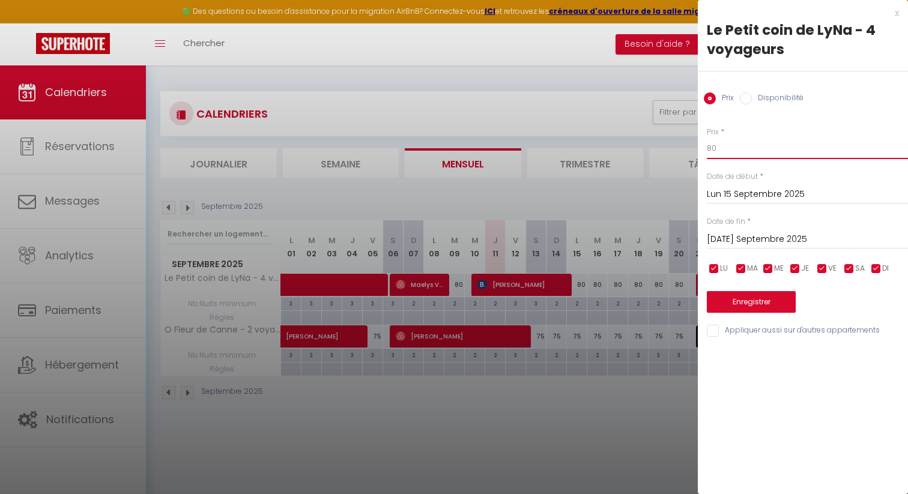
click at [722, 148] on input "80" at bounding box center [807, 149] width 201 height 22
click at [724, 146] on input "80" at bounding box center [807, 149] width 201 height 22
click at [785, 240] on input "Mar 16 Septembre 2025" at bounding box center [807, 240] width 201 height 16
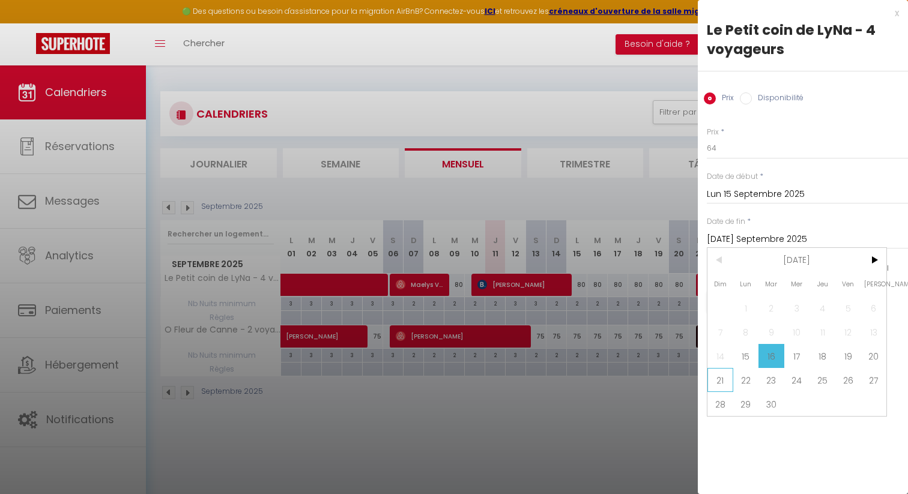
click at [721, 380] on span "21" at bounding box center [721, 380] width 26 height 24
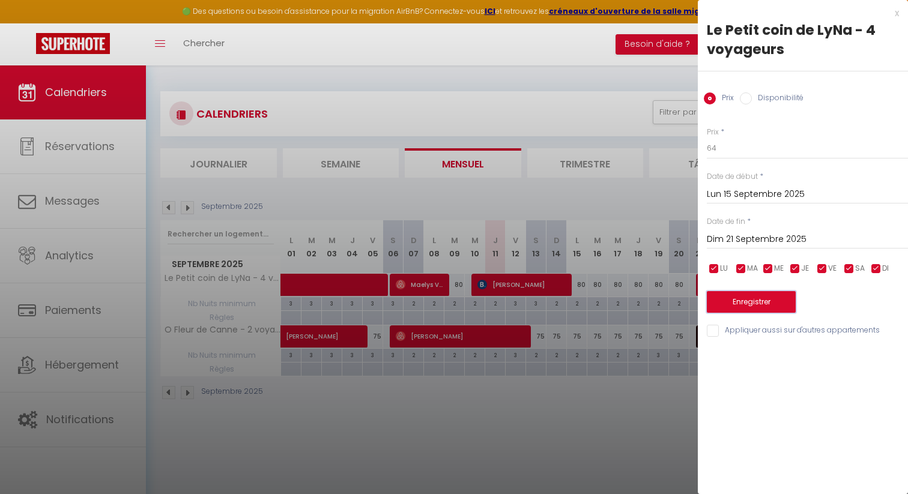
click at [743, 302] on button "Enregistrer" at bounding box center [751, 302] width 89 height 22
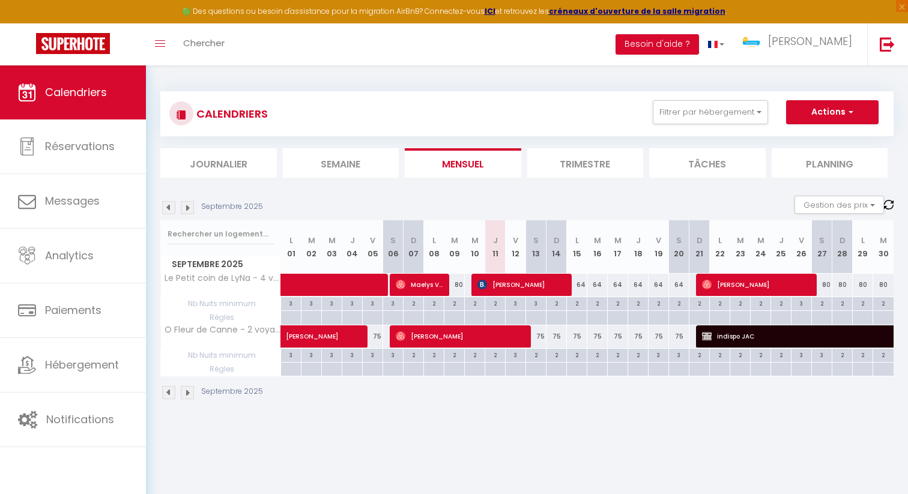
click at [827, 285] on div "80" at bounding box center [822, 285] width 20 height 22
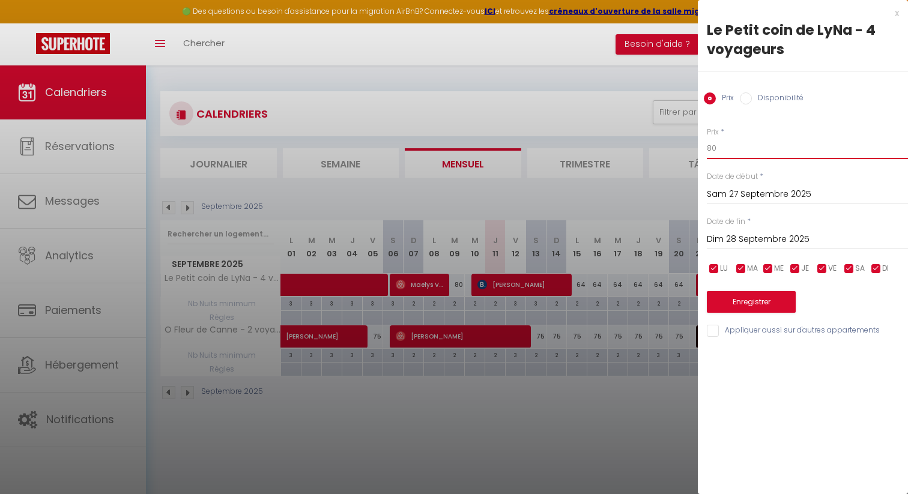
click at [729, 147] on input "80" at bounding box center [807, 149] width 201 height 22
click at [831, 237] on input "Dim 28 Septembre 2025" at bounding box center [807, 240] width 201 height 16
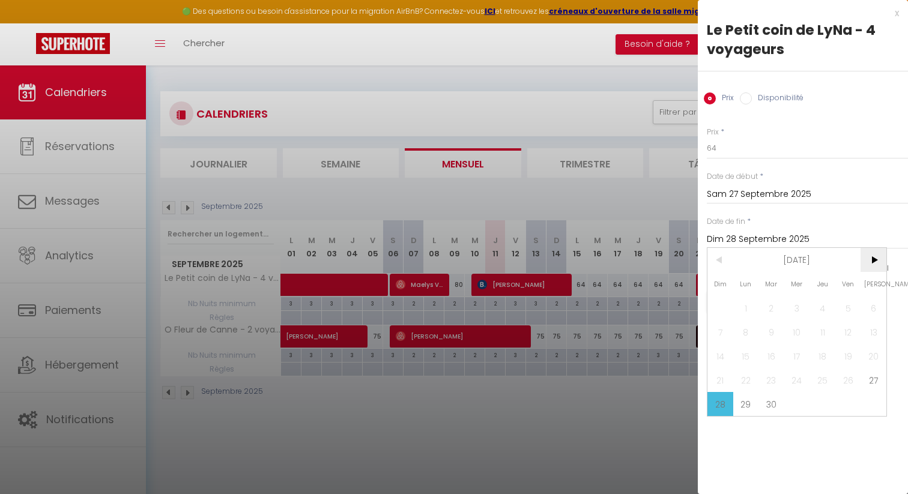
click at [872, 265] on span ">" at bounding box center [874, 260] width 26 height 24
click at [797, 303] on span "1" at bounding box center [798, 308] width 26 height 24
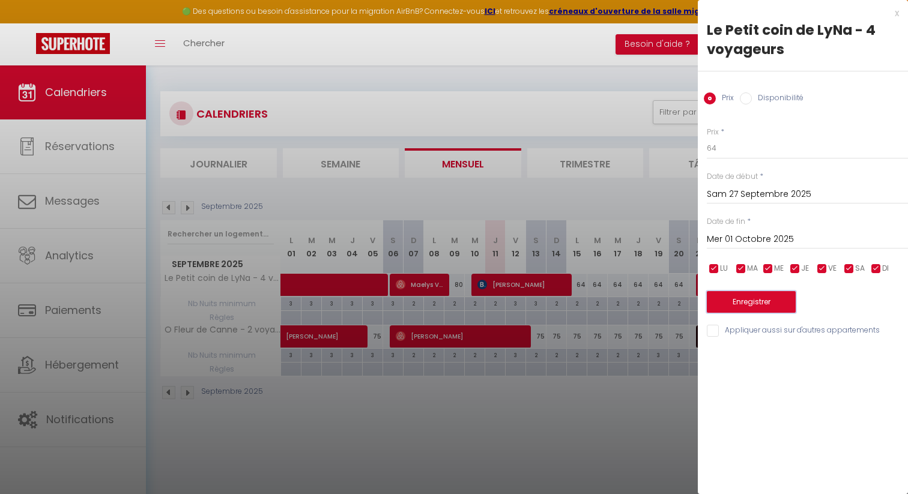
click at [759, 306] on button "Enregistrer" at bounding box center [751, 302] width 89 height 22
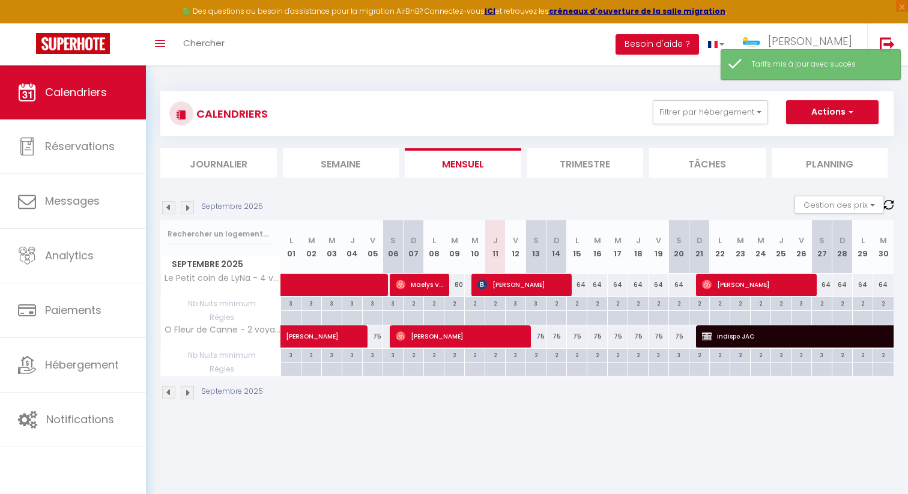
click at [187, 205] on img at bounding box center [187, 207] width 13 height 13
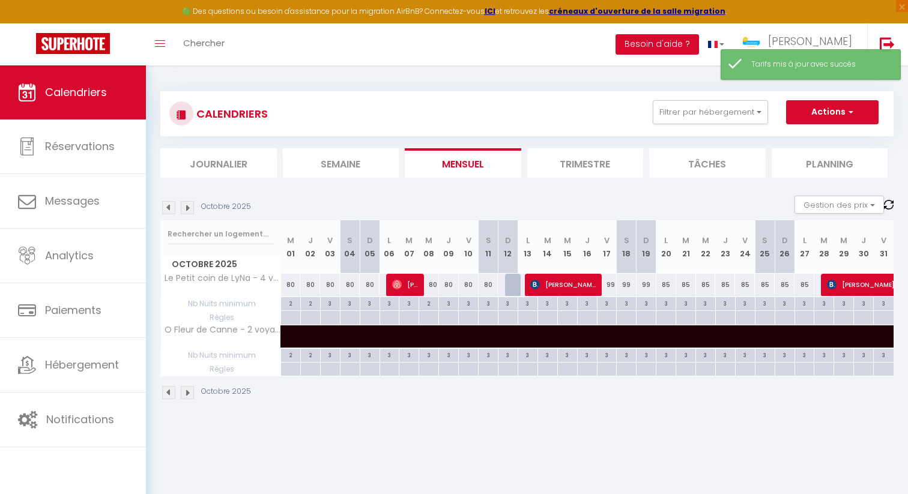
click at [289, 283] on div "80" at bounding box center [291, 285] width 20 height 22
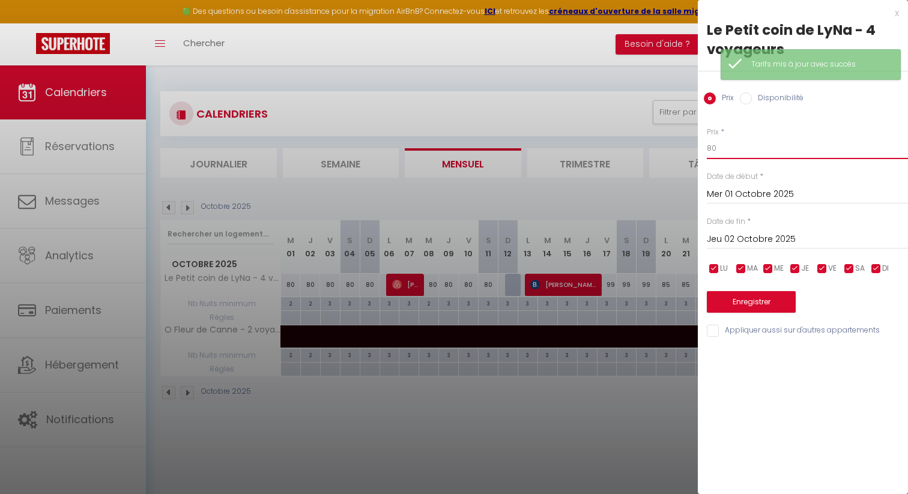
drag, startPoint x: 719, startPoint y: 147, endPoint x: 666, endPoint y: 147, distance: 52.9
click at [683, 147] on body "🟢 Des questions ou besoin d'assistance pour la migration AirBnB? Connectez-vous…" at bounding box center [454, 312] width 908 height 494
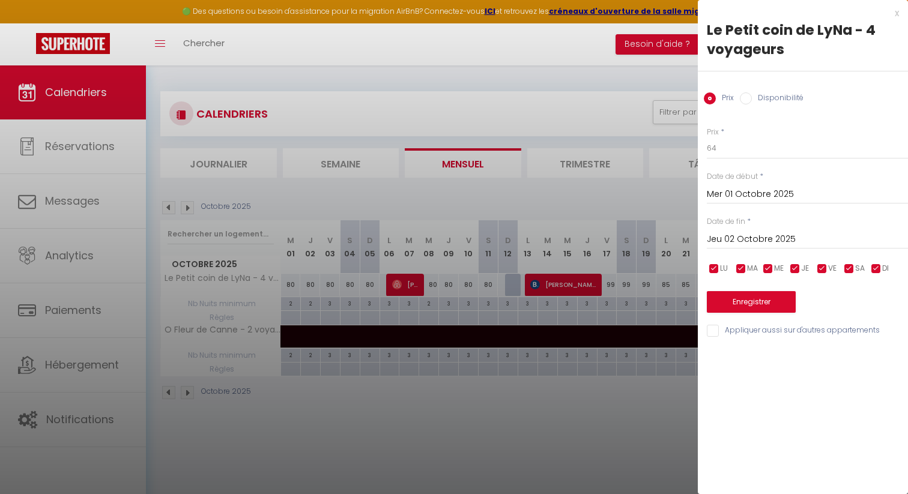
click at [815, 235] on input "Jeu 02 Octobre 2025" at bounding box center [807, 240] width 201 height 16
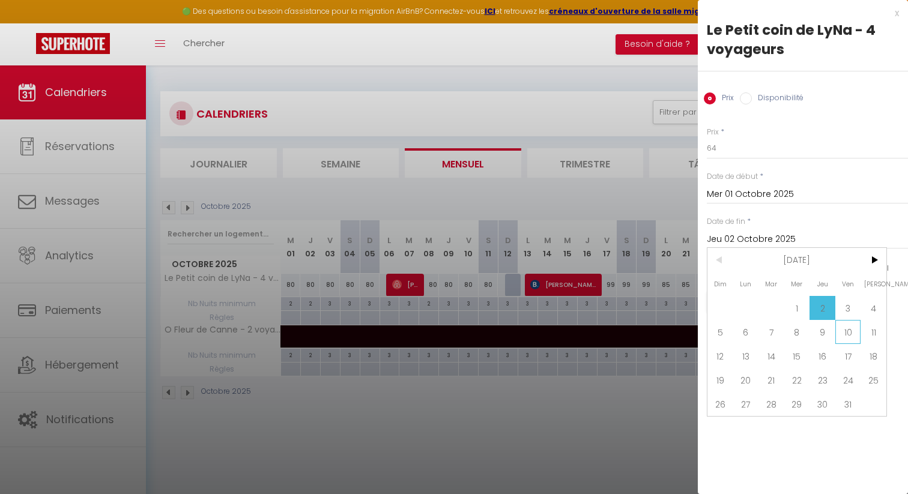
click at [844, 328] on span "10" at bounding box center [849, 332] width 26 height 24
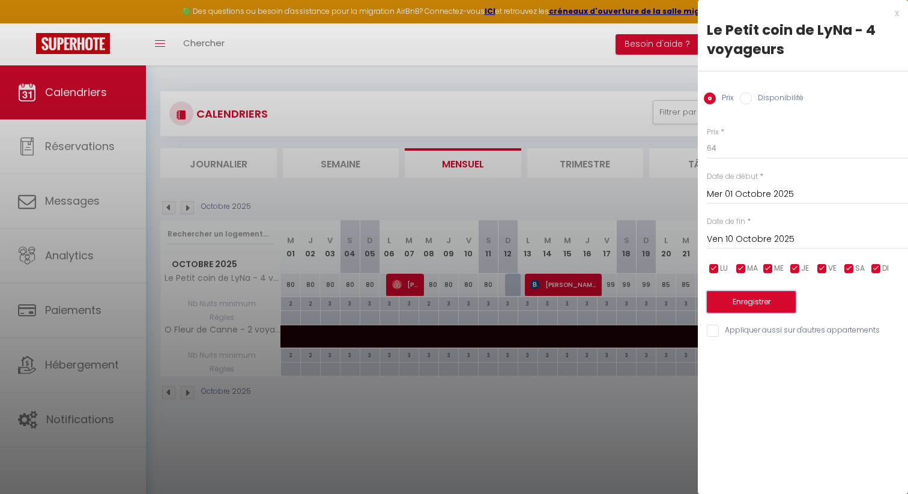
click at [752, 302] on button "Enregistrer" at bounding box center [751, 302] width 89 height 22
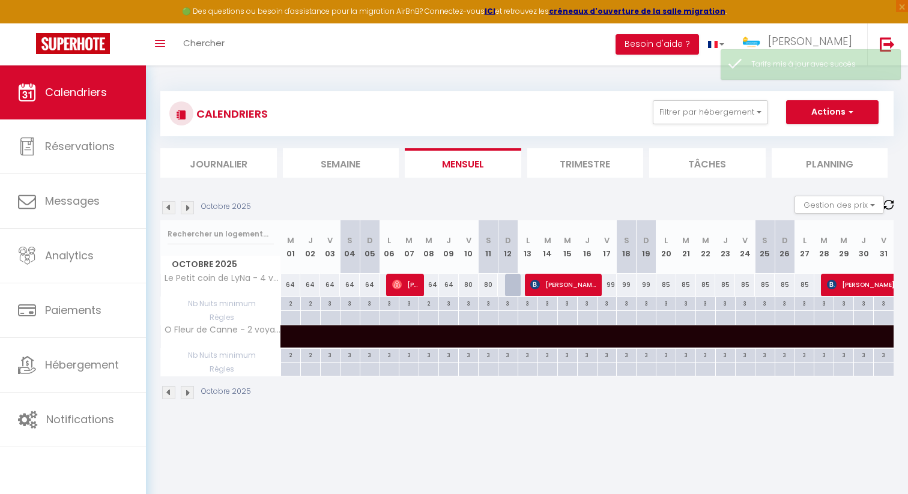
click at [467, 286] on div "80" at bounding box center [469, 285] width 20 height 22
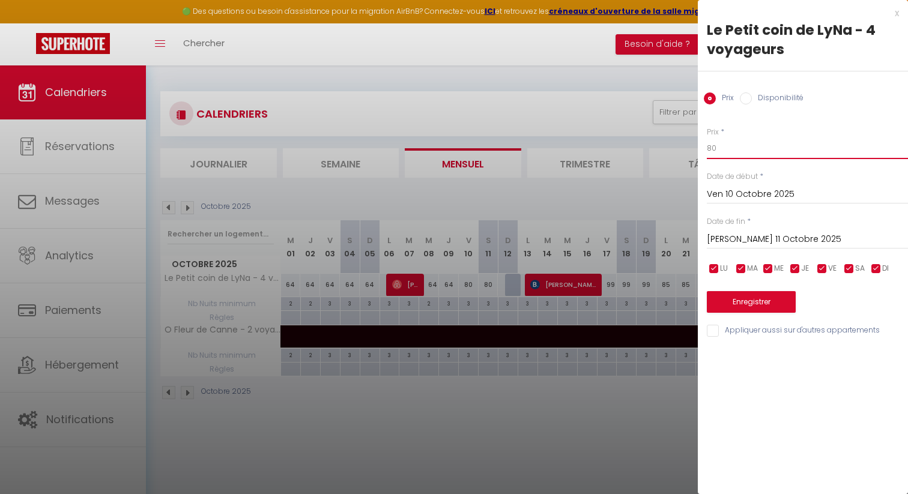
click at [728, 145] on input "80" at bounding box center [807, 149] width 201 height 22
drag, startPoint x: 773, startPoint y: 238, endPoint x: 777, endPoint y: 246, distance: 8.3
click at [773, 239] on input "Sam 11 Octobre 2025" at bounding box center [807, 240] width 201 height 16
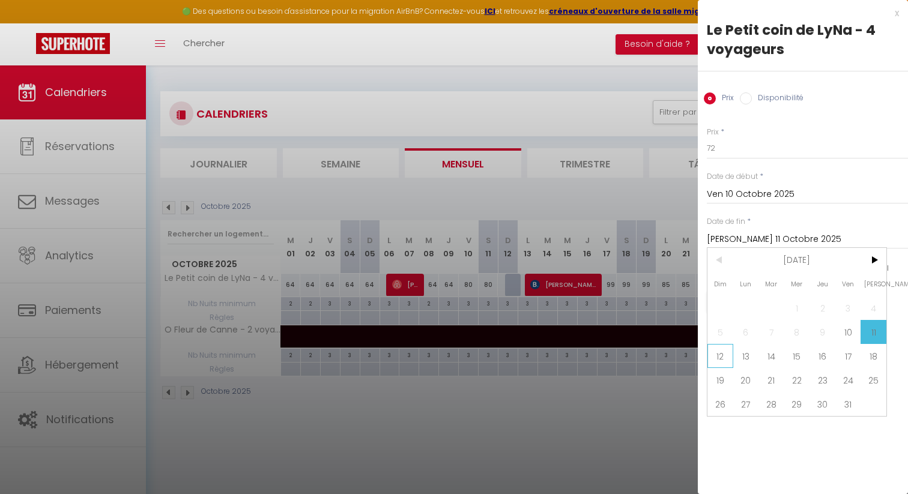
click at [726, 354] on span "12" at bounding box center [721, 356] width 26 height 24
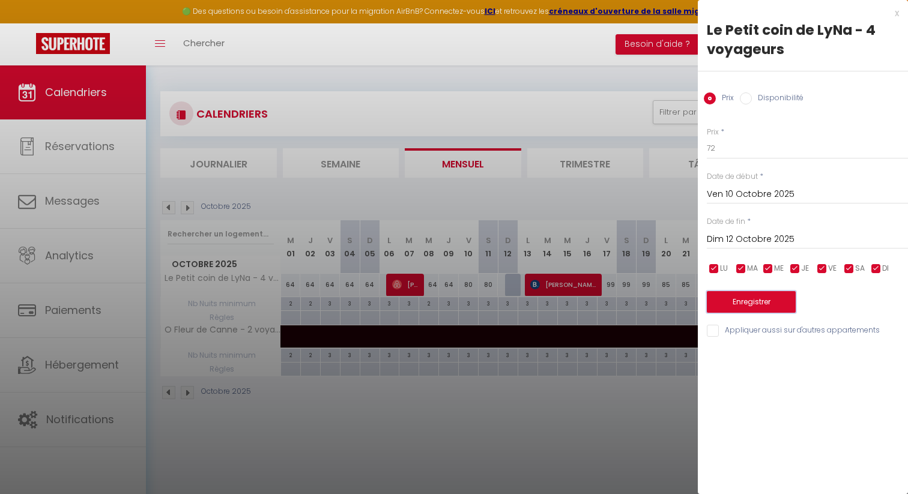
click at [727, 301] on button "Enregistrer" at bounding box center [751, 302] width 89 height 22
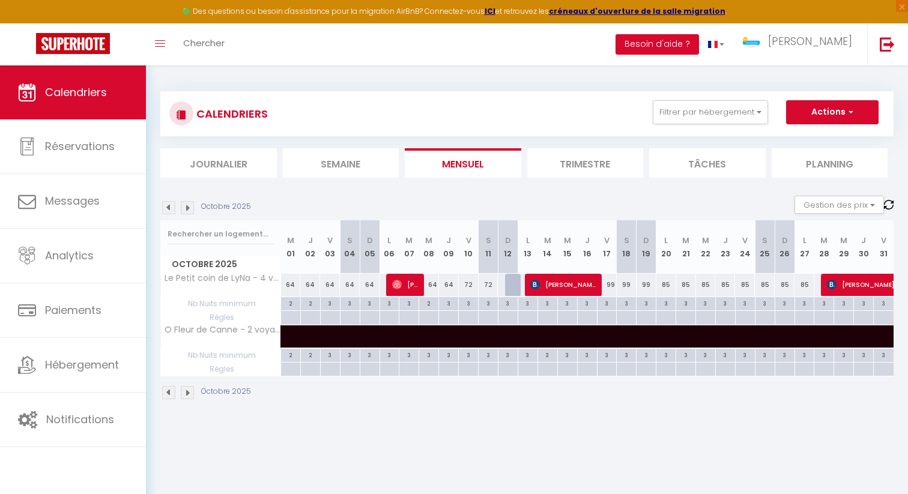
click at [612, 284] on div "99" at bounding box center [607, 285] width 20 height 22
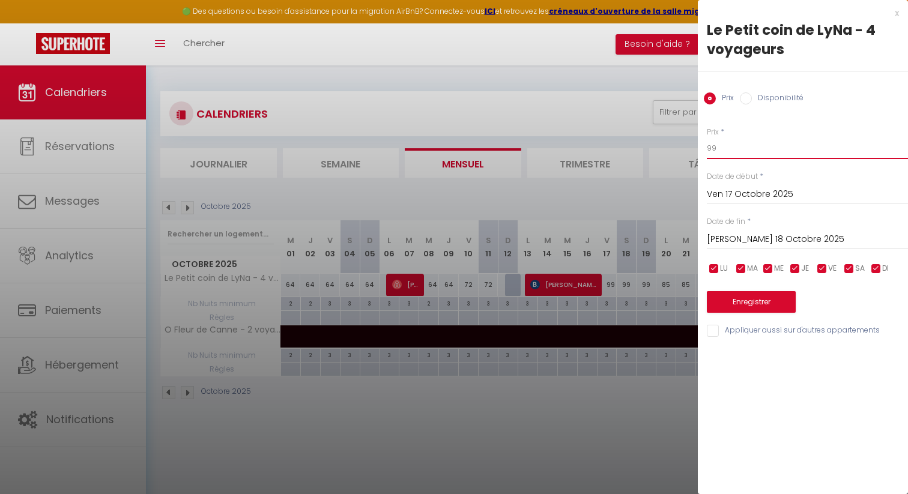
drag, startPoint x: 720, startPoint y: 147, endPoint x: 659, endPoint y: 147, distance: 61.3
click at [693, 147] on body "🟢 Des questions ou besoin d'assistance pour la migration AirBnB? Connectez-vous…" at bounding box center [454, 312] width 908 height 494
click at [773, 241] on input "Sam 18 Octobre 2025" at bounding box center [807, 240] width 201 height 16
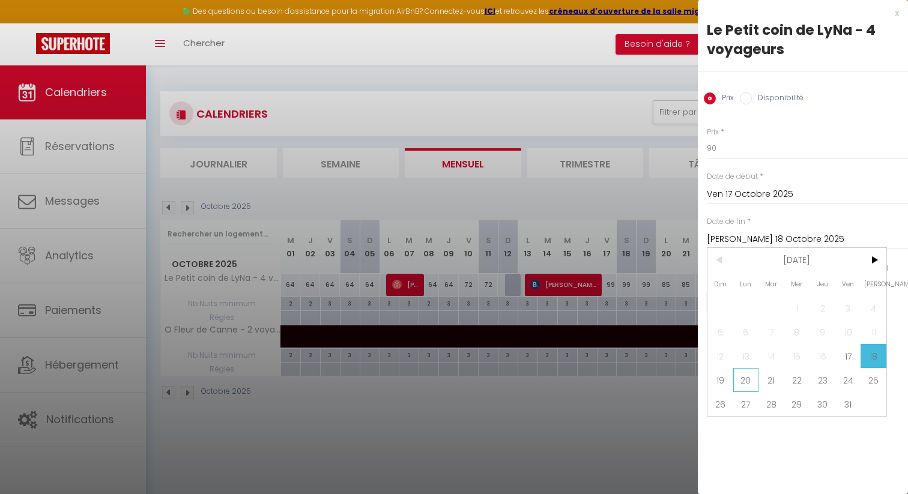
click at [744, 377] on span "20" at bounding box center [746, 380] width 26 height 24
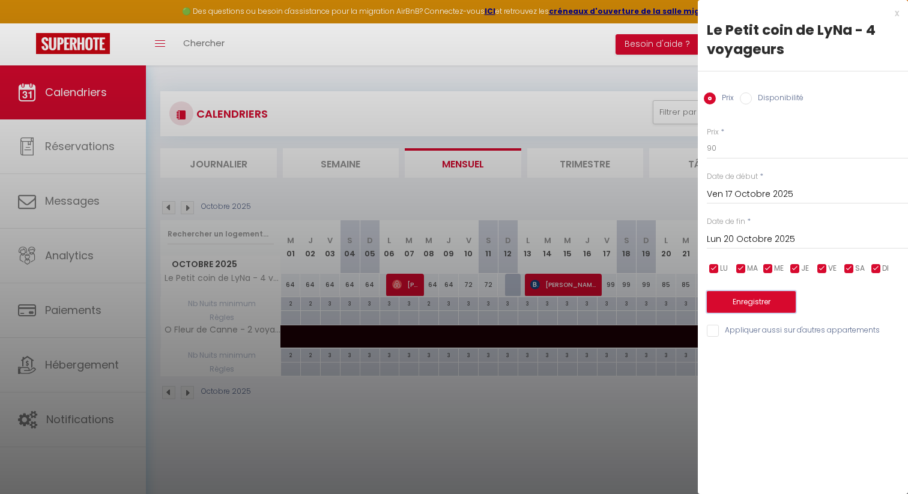
click at [730, 300] on button "Enregistrer" at bounding box center [751, 302] width 89 height 22
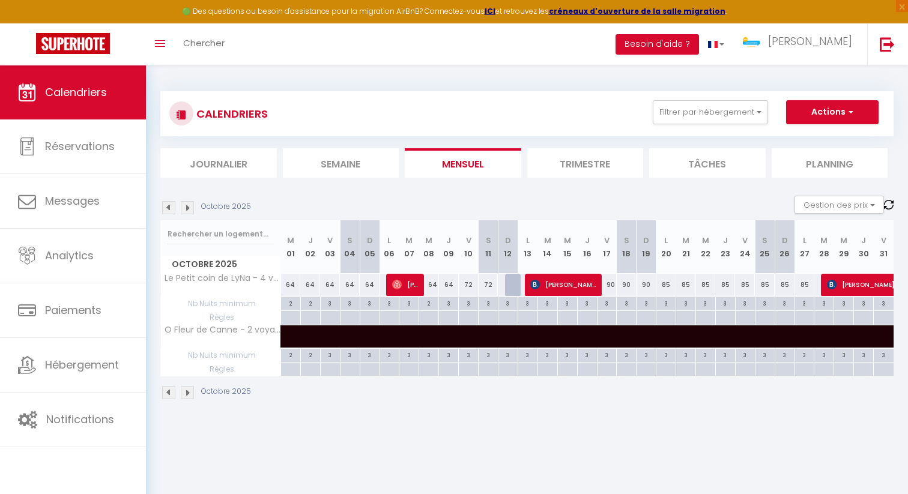
click at [661, 285] on div "85" at bounding box center [667, 285] width 20 height 22
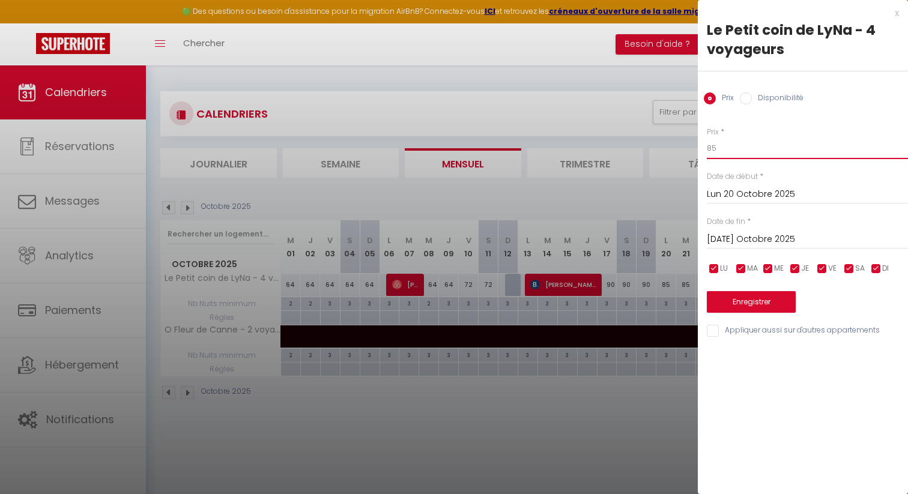
click at [756, 147] on input "85" at bounding box center [807, 149] width 201 height 22
click at [815, 238] on input "Mar 21 Octobre 2025" at bounding box center [807, 240] width 201 height 16
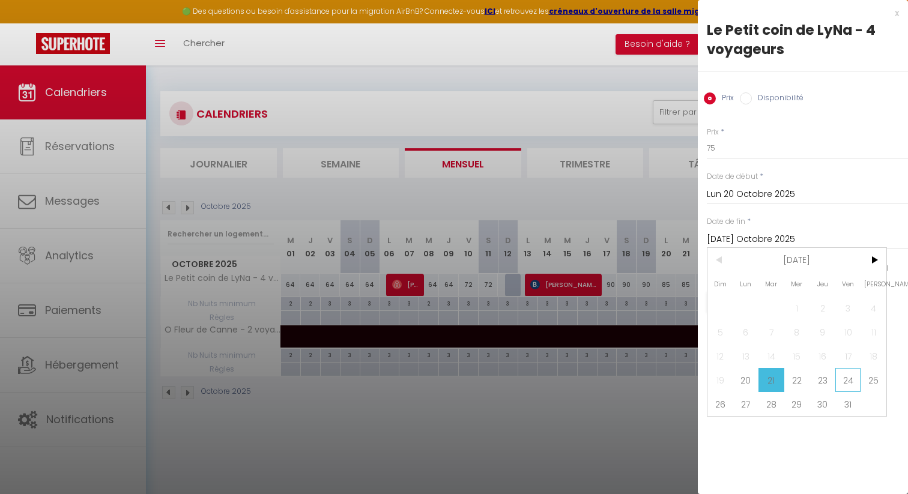
click at [842, 376] on span "24" at bounding box center [849, 380] width 26 height 24
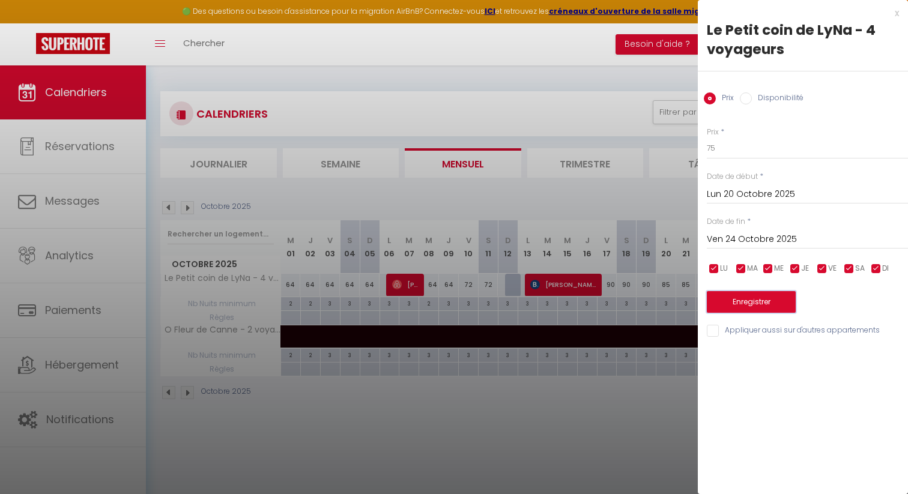
click at [776, 308] on button "Enregistrer" at bounding box center [751, 302] width 89 height 22
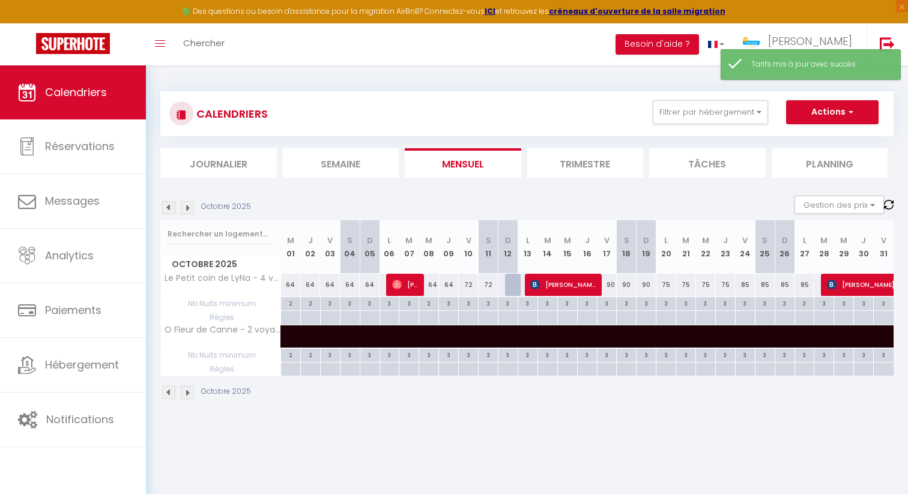
click at [782, 286] on div "85" at bounding box center [785, 285] width 20 height 22
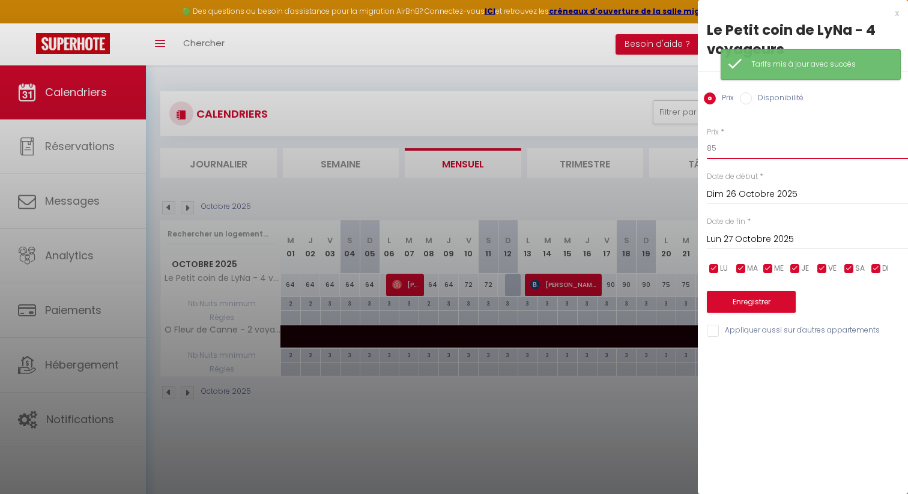
click at [723, 150] on input "85" at bounding box center [807, 149] width 201 height 22
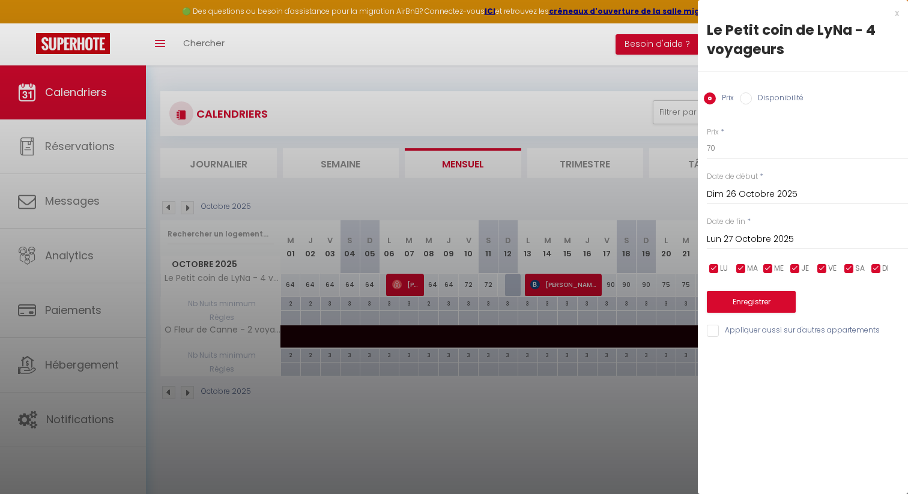
click at [761, 237] on input "Lun 27 Octobre 2025" at bounding box center [807, 240] width 201 height 16
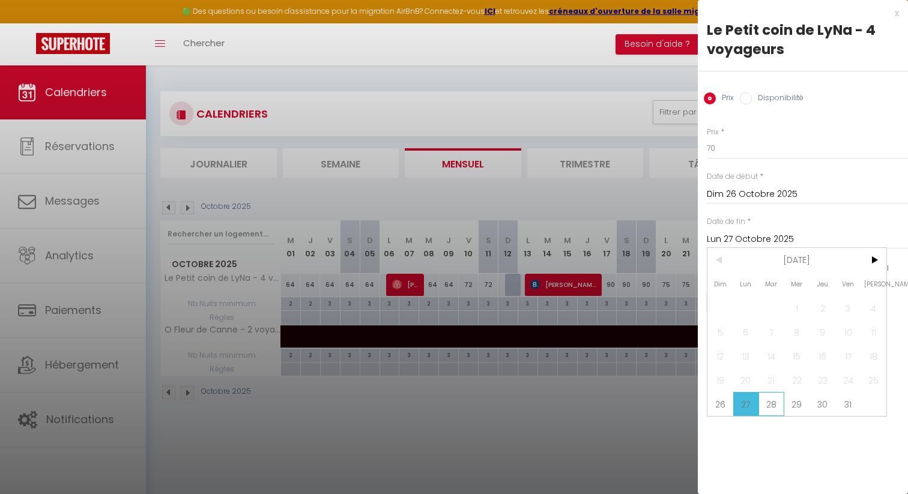
click at [771, 405] on span "28" at bounding box center [772, 404] width 26 height 24
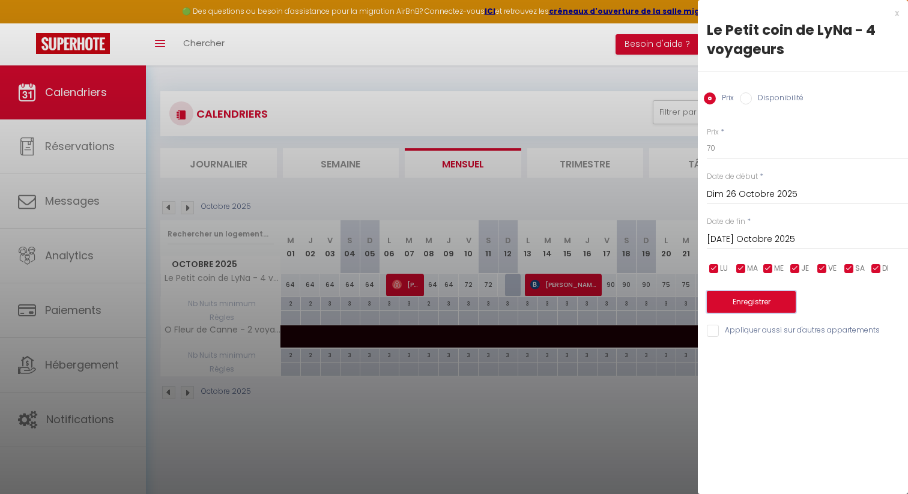
click at [746, 300] on button "Enregistrer" at bounding box center [751, 302] width 89 height 22
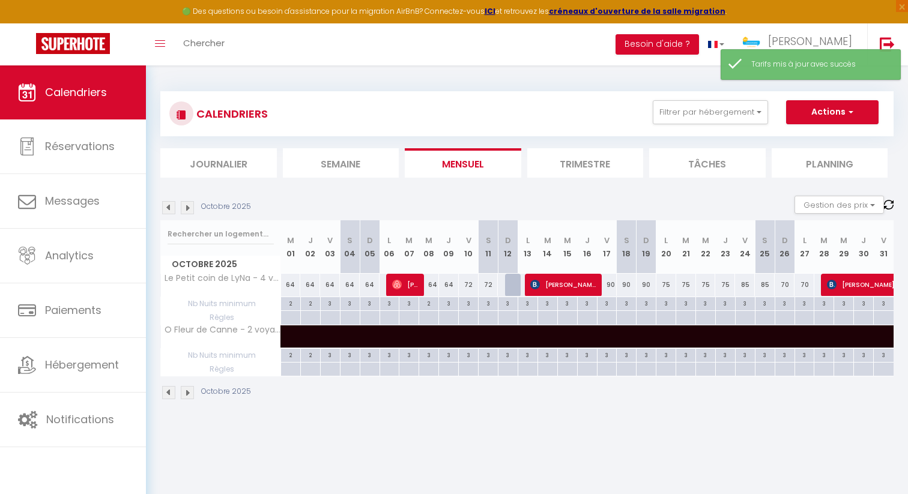
click at [786, 305] on div "3" at bounding box center [785, 302] width 19 height 11
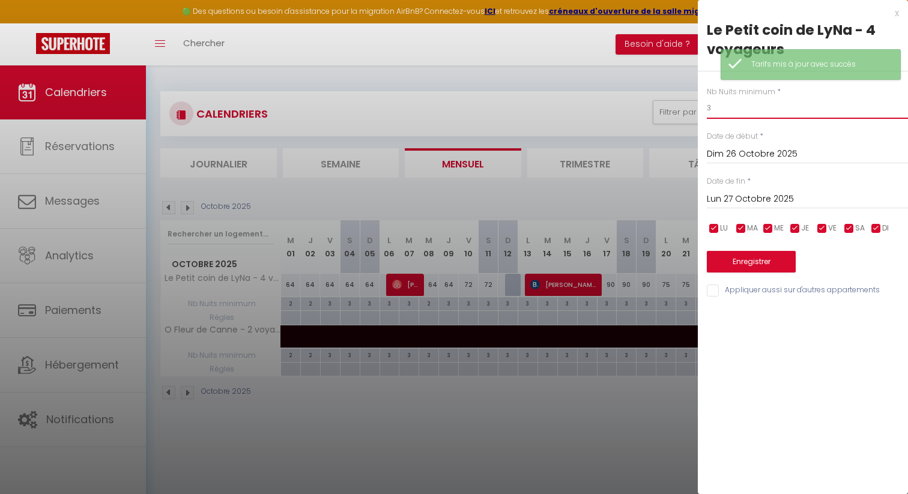
click at [722, 110] on input "3" at bounding box center [807, 108] width 201 height 22
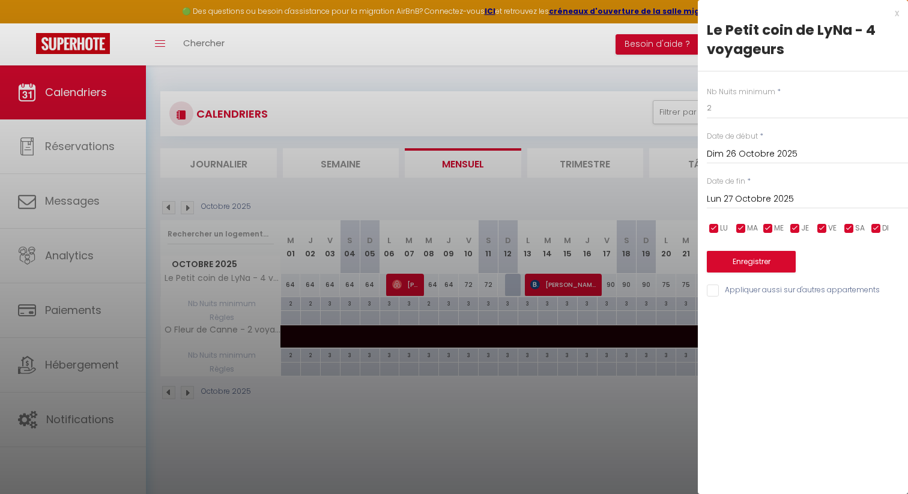
click at [836, 199] on input "Lun 27 Octobre 2025" at bounding box center [807, 200] width 201 height 16
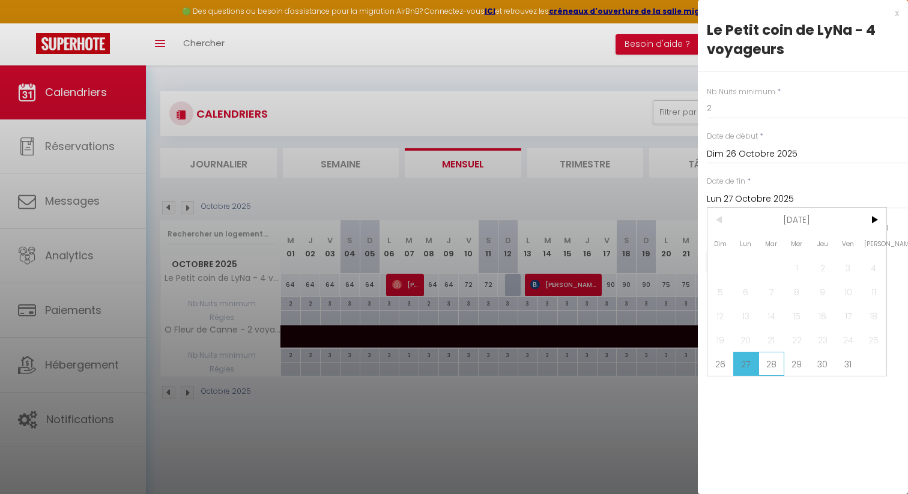
click at [772, 362] on span "28" at bounding box center [772, 364] width 26 height 24
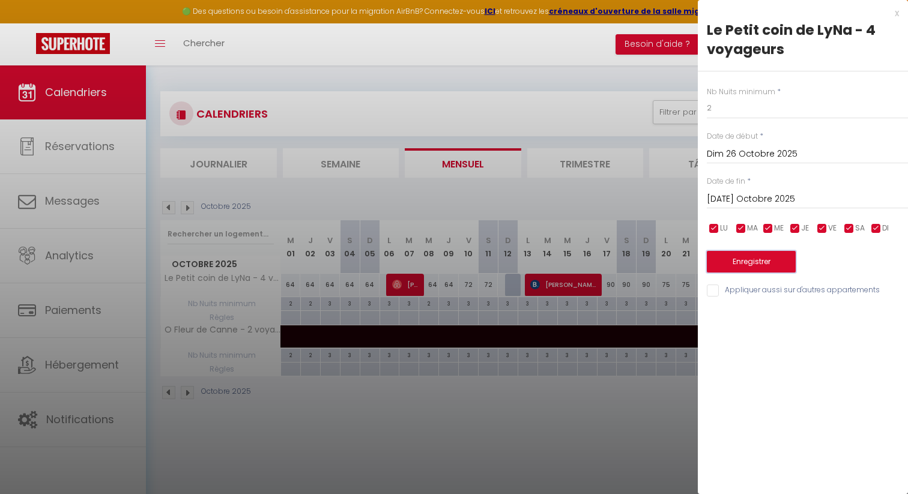
click at [755, 259] on button "Enregistrer" at bounding box center [751, 262] width 89 height 22
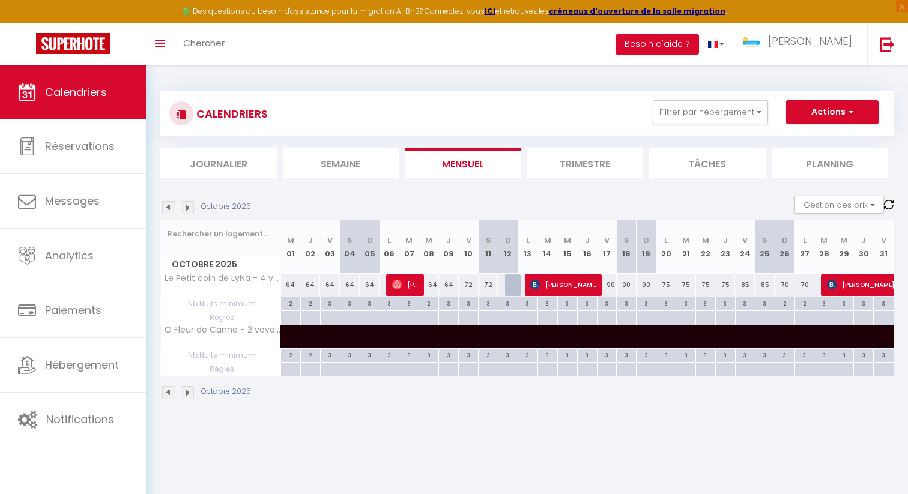
click at [185, 207] on img at bounding box center [187, 207] width 13 height 13
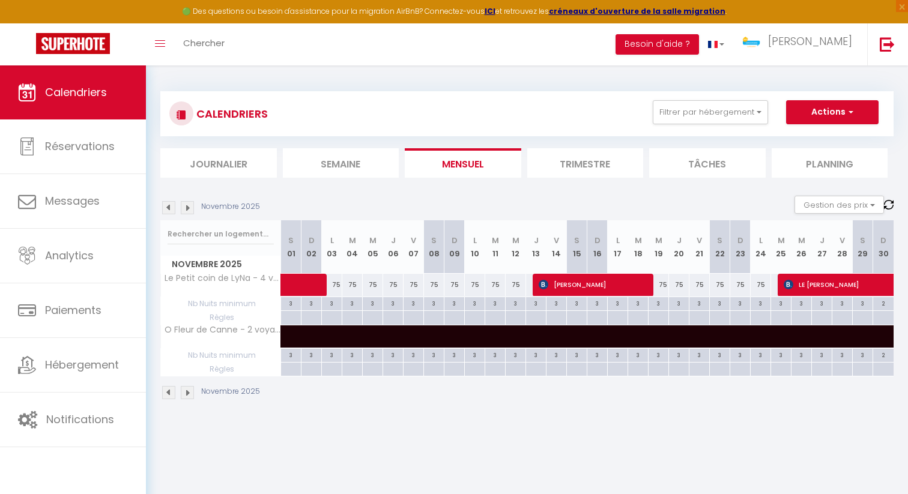
click at [169, 208] on img at bounding box center [168, 207] width 13 height 13
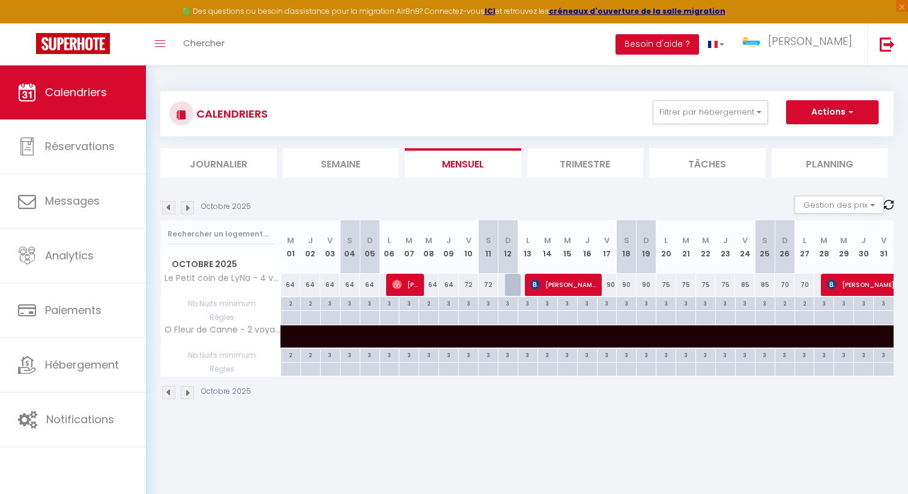
click at [165, 208] on img at bounding box center [168, 207] width 13 height 13
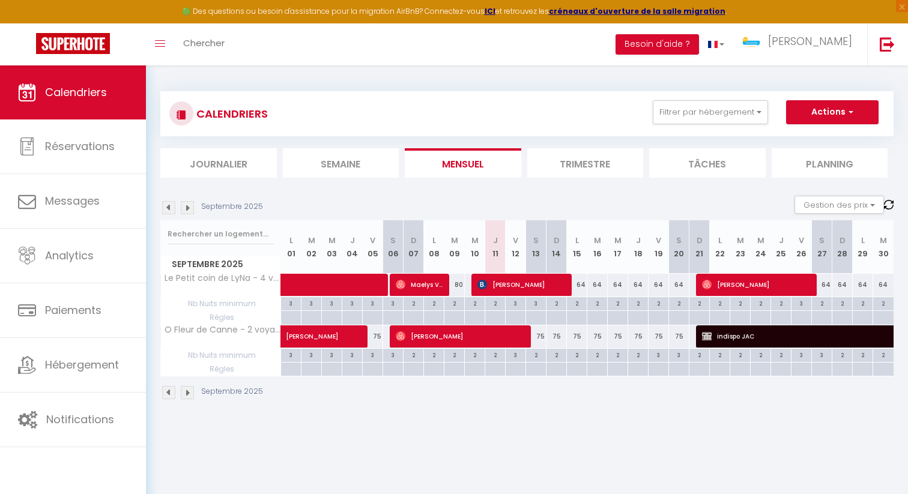
click at [541, 334] on div "75" at bounding box center [536, 337] width 20 height 22
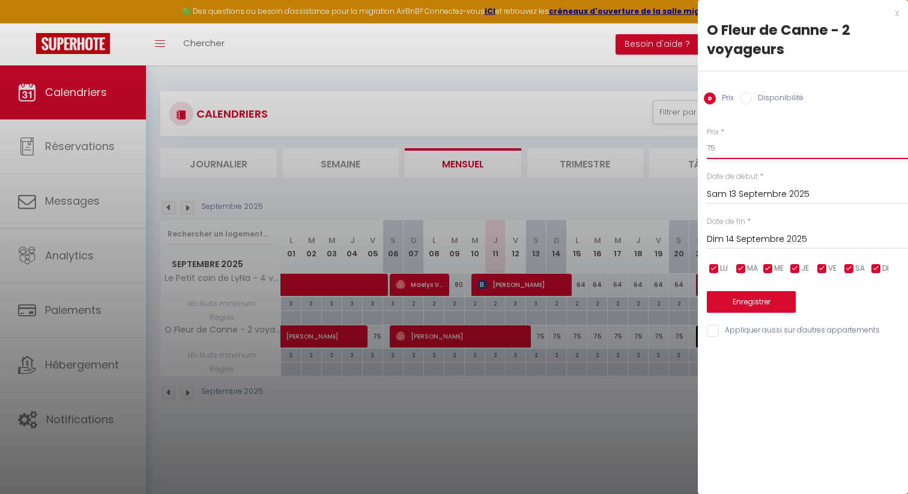
drag, startPoint x: 714, startPoint y: 151, endPoint x: 669, endPoint y: 151, distance: 44.5
click at [669, 151] on body "🟢 Des questions ou besoin d'assistance pour la migration AirBnB? Connectez-vous…" at bounding box center [454, 312] width 908 height 494
click at [803, 235] on input "Dim 14 Septembre 2025" at bounding box center [807, 240] width 201 height 16
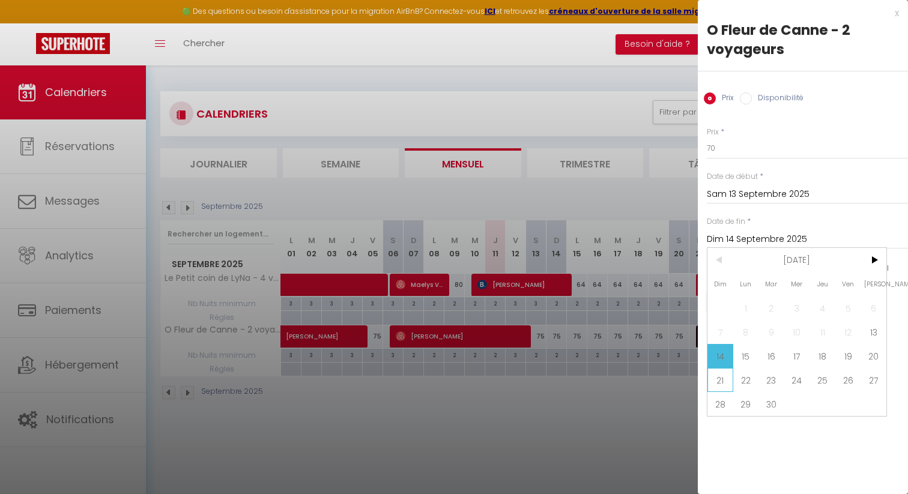
click at [721, 386] on span "21" at bounding box center [721, 380] width 26 height 24
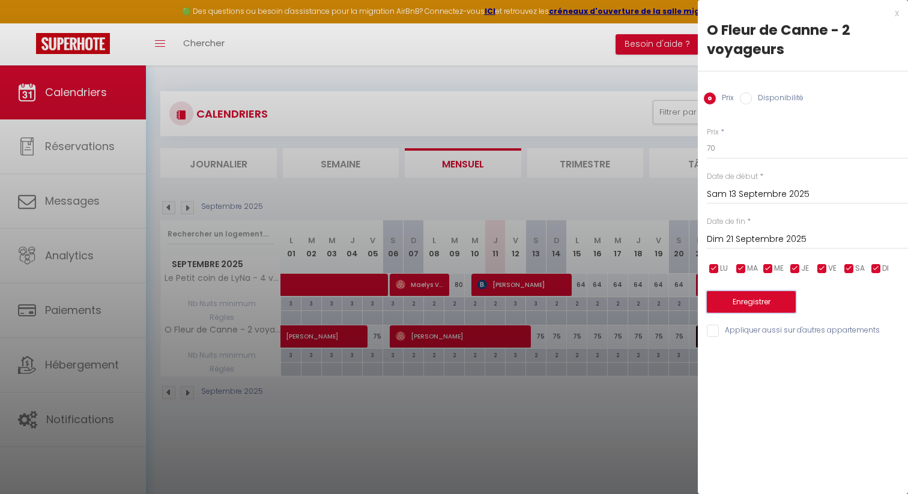
click at [738, 299] on button "Enregistrer" at bounding box center [751, 302] width 89 height 22
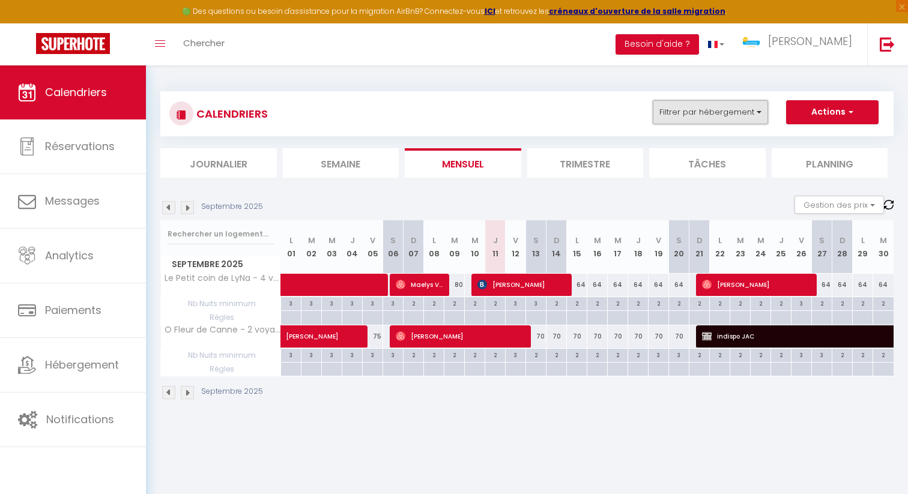
click at [676, 108] on button "Filtrer par hébergement" at bounding box center [710, 112] width 115 height 24
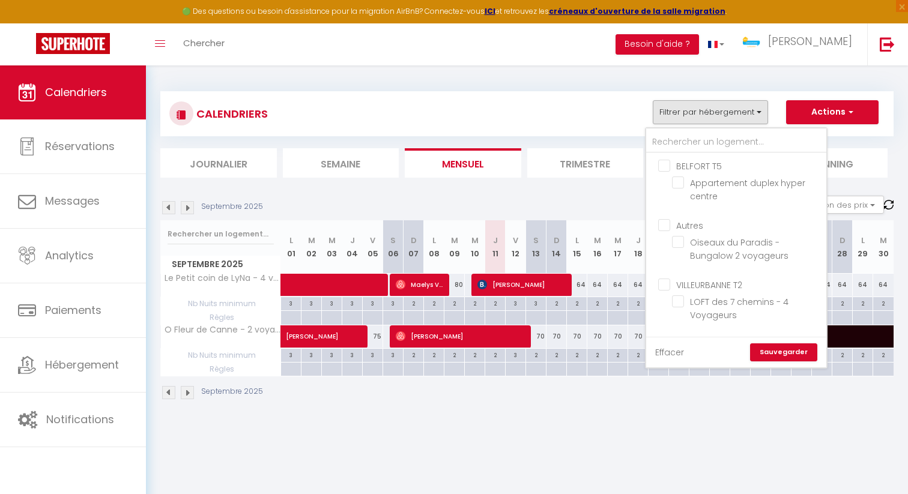
click at [675, 351] on link "Effacer" at bounding box center [669, 352] width 29 height 13
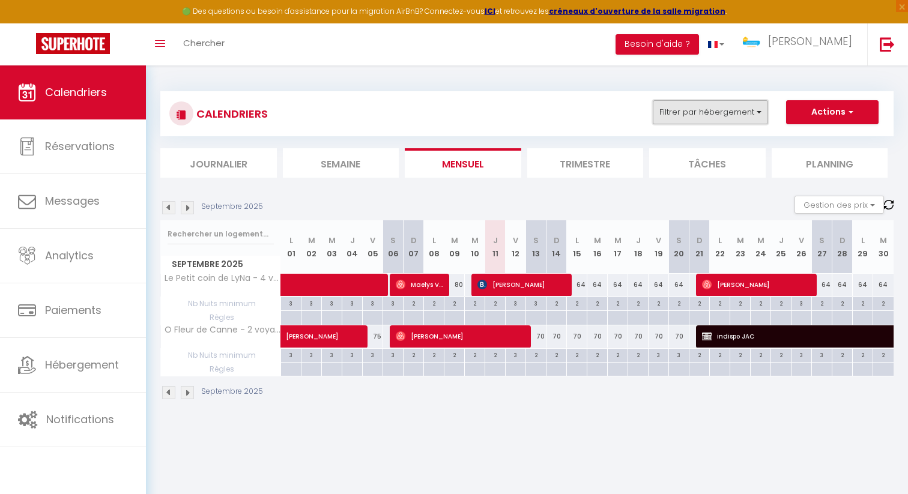
click at [676, 115] on button "Filtrer par hébergement" at bounding box center [710, 112] width 115 height 24
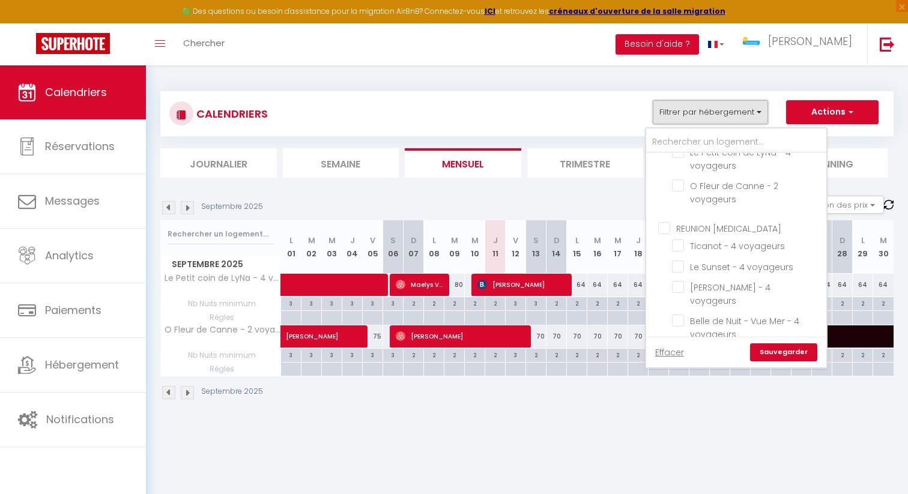
scroll to position [384, 0]
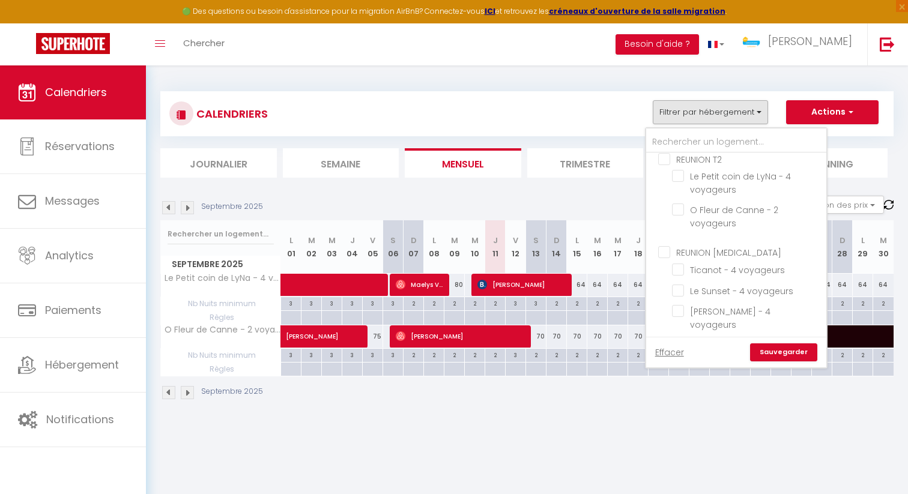
click at [687, 252] on input "REUNION [MEDICAL_DATA]" at bounding box center [748, 252] width 180 height 12
click at [787, 354] on link "Sauvegarder" at bounding box center [783, 353] width 67 height 18
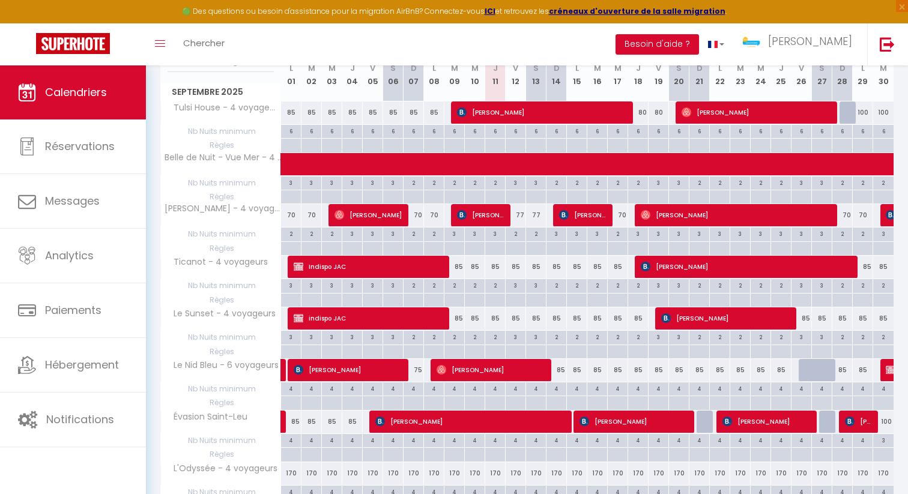
scroll to position [173, 0]
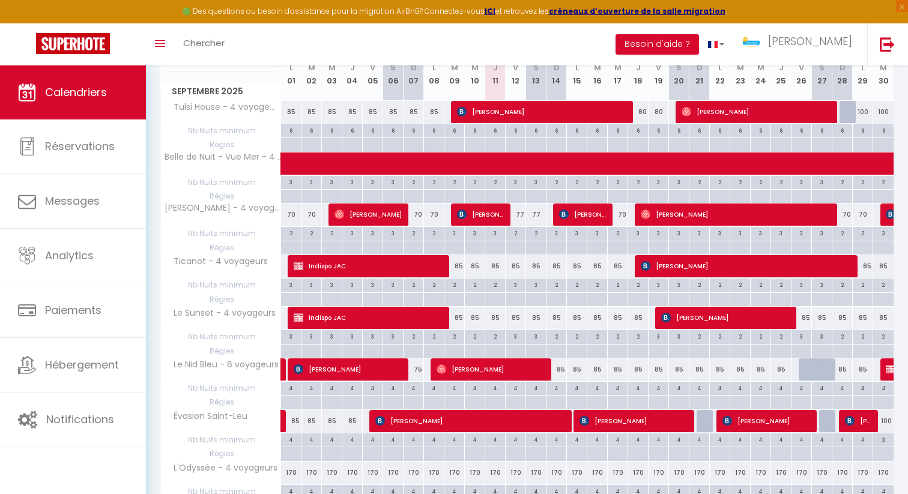
click at [498, 267] on div "85" at bounding box center [495, 266] width 20 height 22
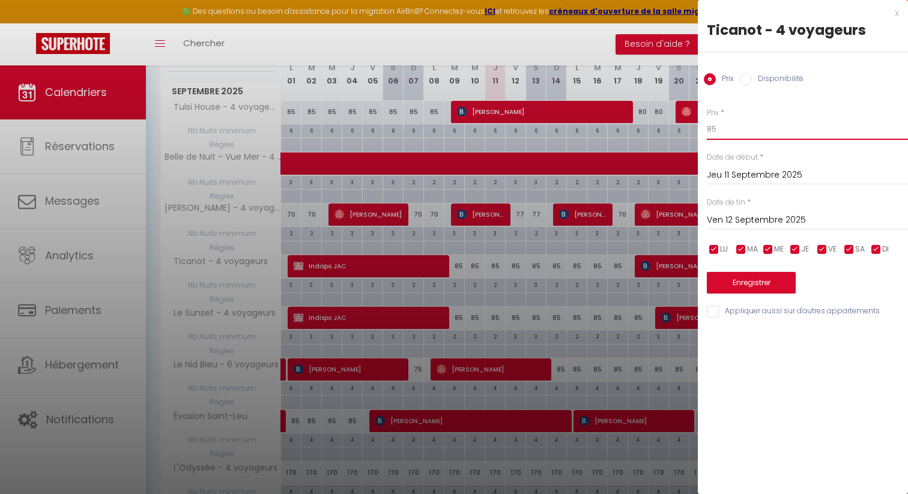
click at [758, 123] on input "85" at bounding box center [807, 129] width 201 height 22
click at [824, 219] on input "Ven 12 Septembre 2025" at bounding box center [807, 221] width 201 height 16
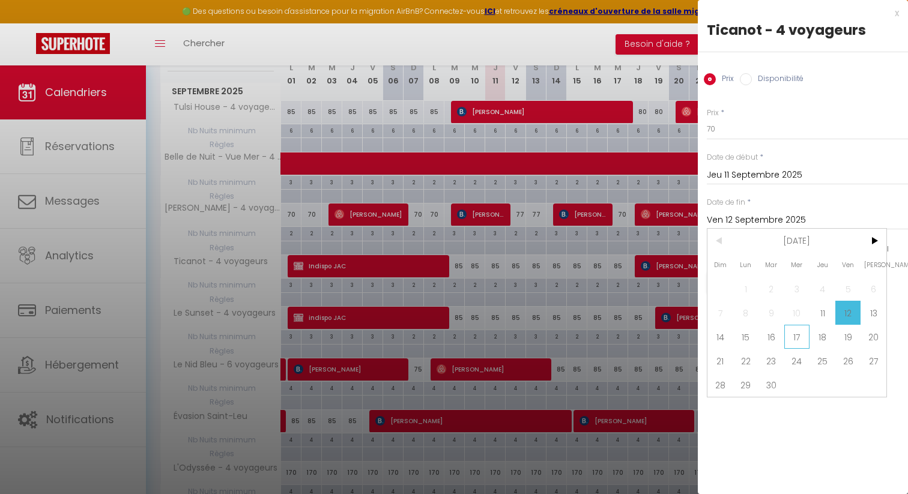
click at [801, 337] on span "17" at bounding box center [798, 337] width 26 height 24
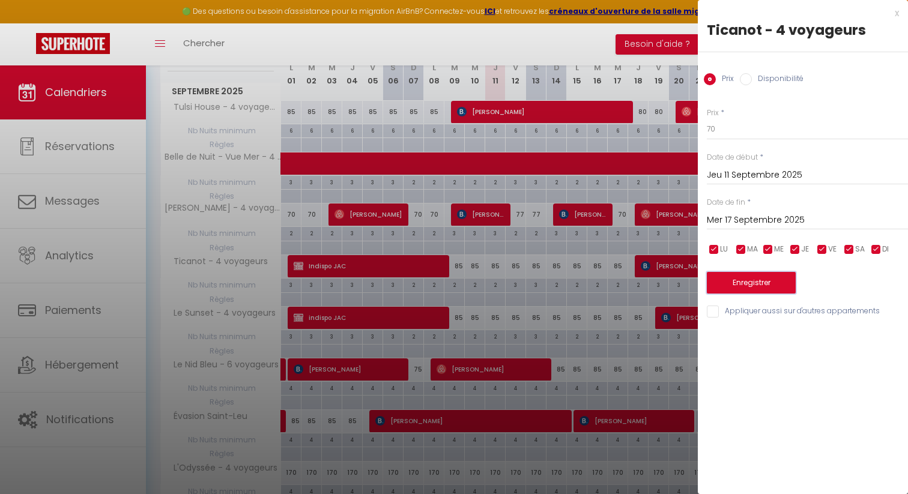
click at [773, 285] on button "Enregistrer" at bounding box center [751, 283] width 89 height 22
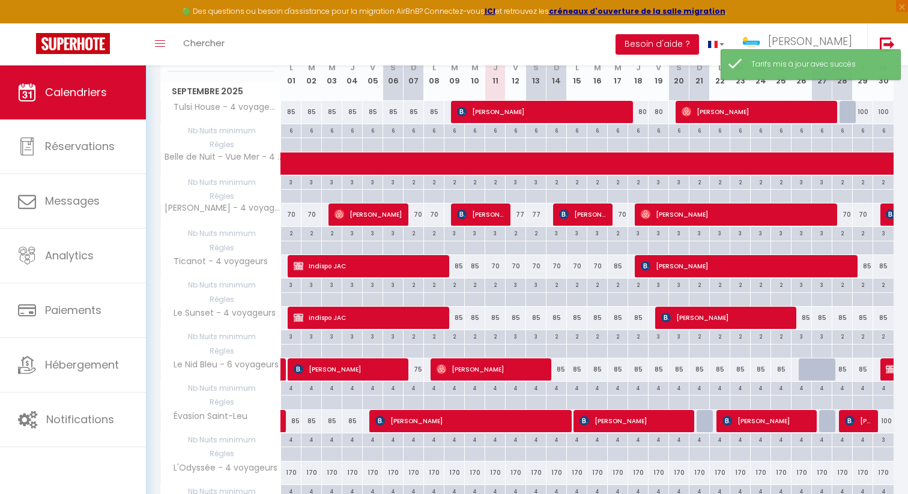
click at [493, 317] on div "85" at bounding box center [495, 318] width 20 height 22
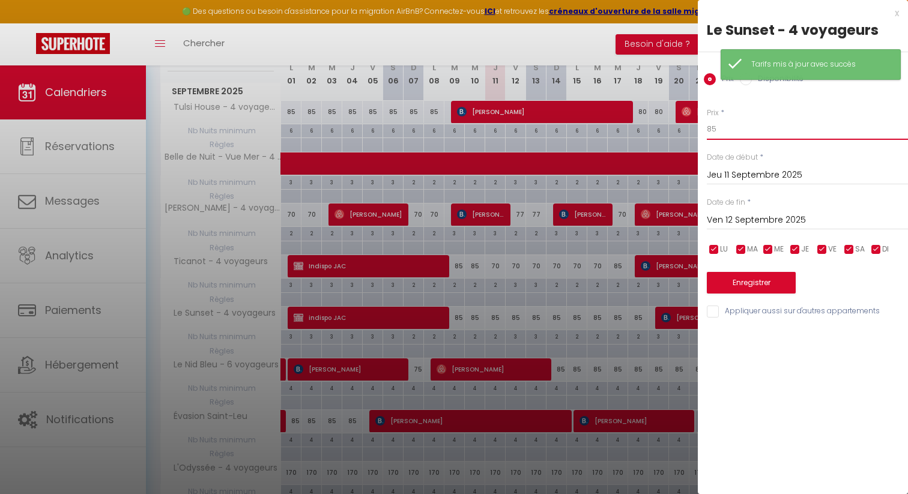
click at [724, 126] on input "85" at bounding box center [807, 129] width 201 height 22
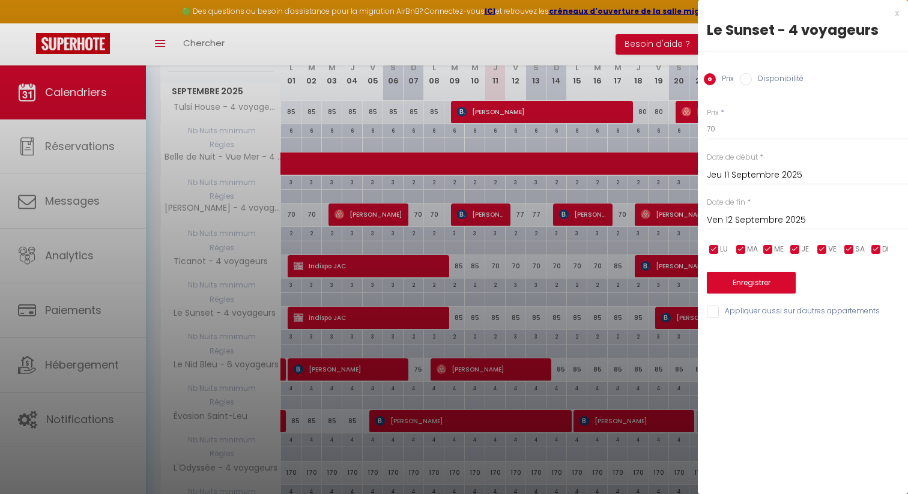
click at [788, 217] on input "Ven 12 Septembre 2025" at bounding box center [807, 221] width 201 height 16
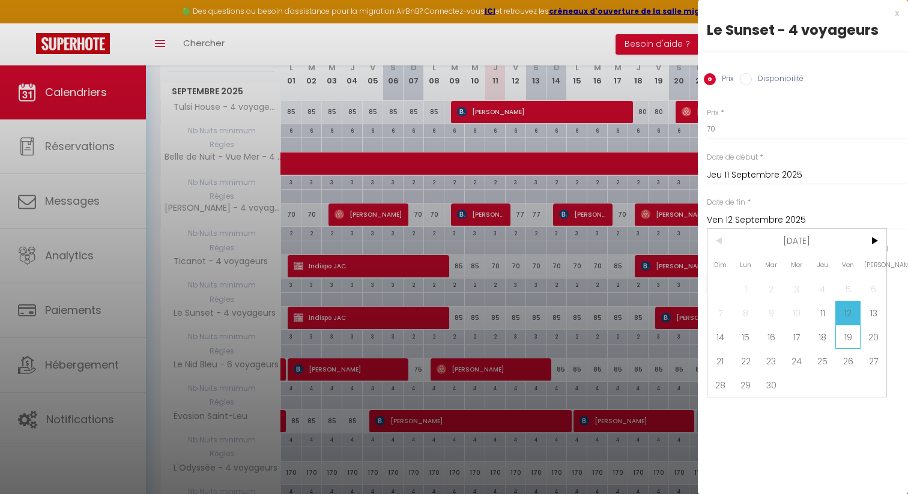
click at [852, 340] on span "19" at bounding box center [849, 337] width 26 height 24
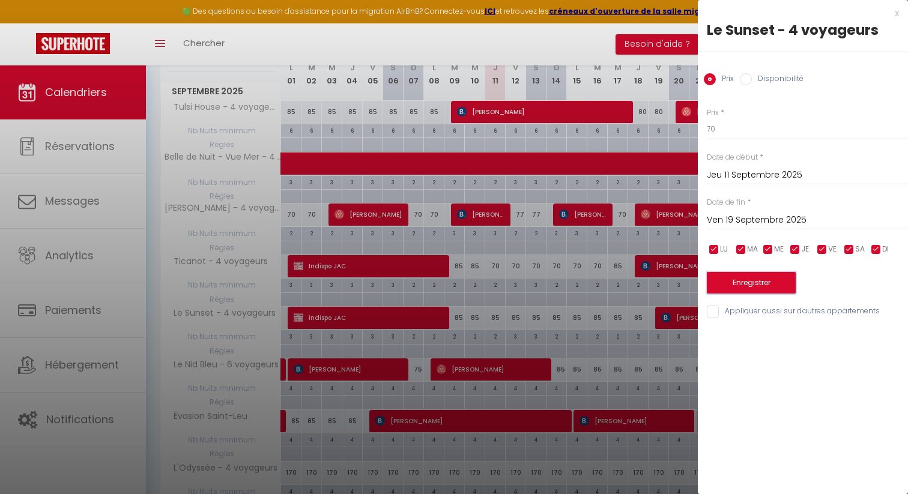
click at [768, 283] on button "Enregistrer" at bounding box center [751, 283] width 89 height 22
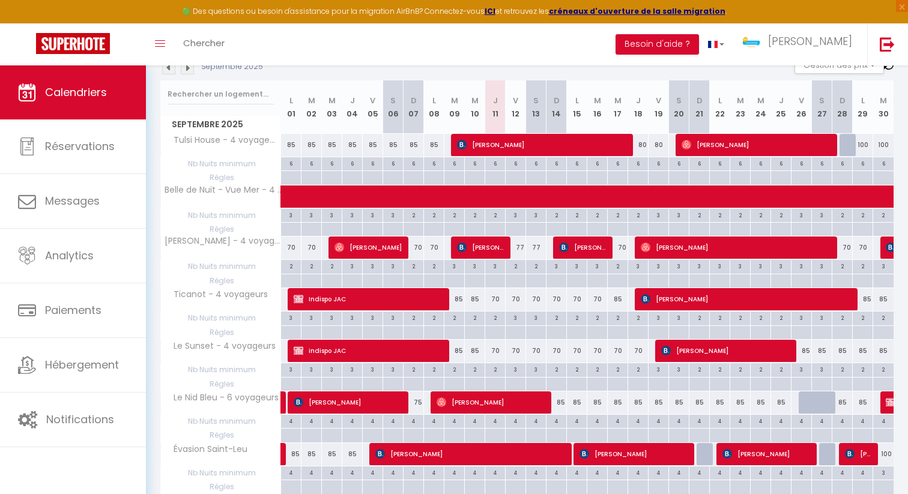
scroll to position [132, 0]
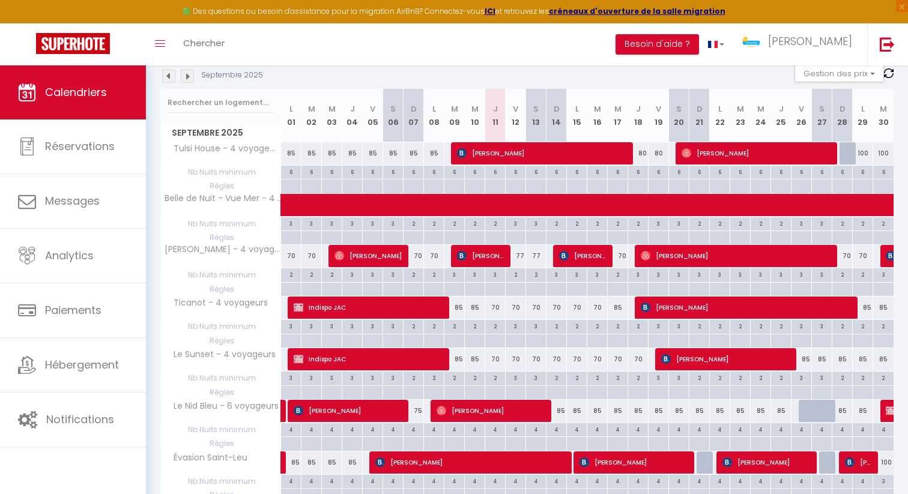
click at [497, 326] on div "2" at bounding box center [495, 325] width 20 height 11
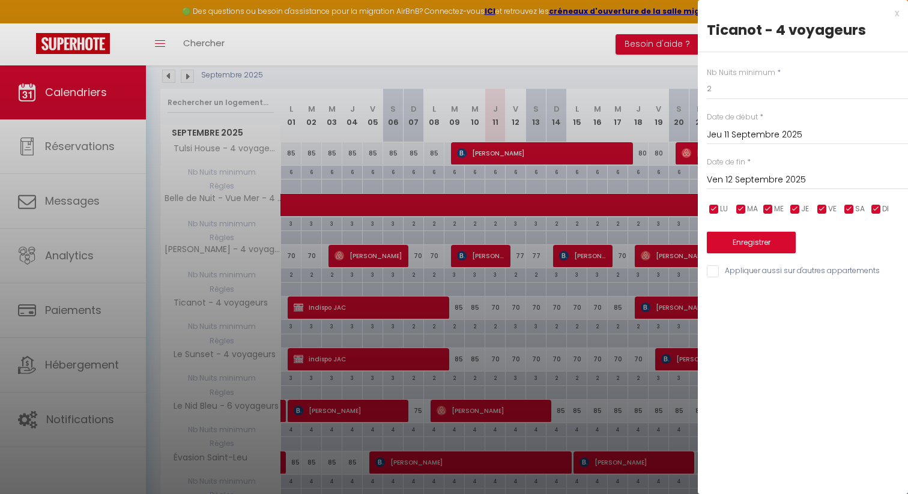
click at [791, 179] on input "Ven 12 Septembre 2025" at bounding box center [807, 180] width 201 height 16
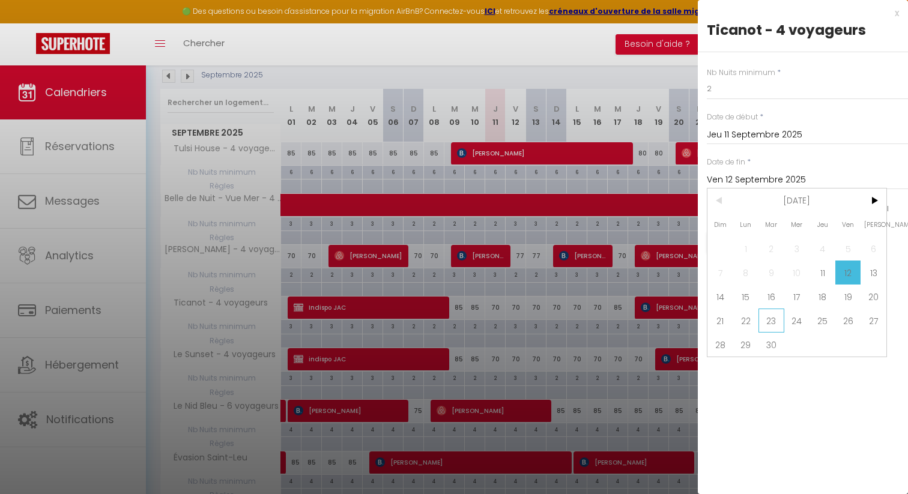
click at [773, 317] on span "23" at bounding box center [772, 321] width 26 height 24
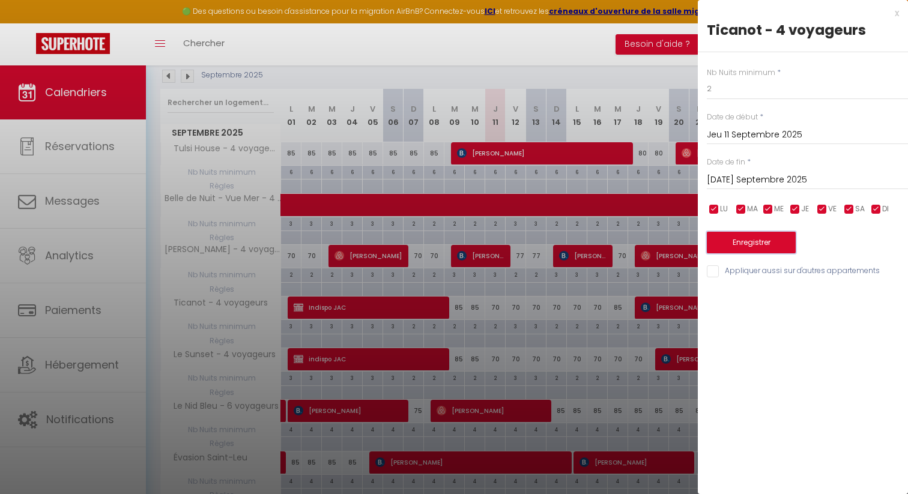
click at [733, 246] on button "Enregistrer" at bounding box center [751, 243] width 89 height 22
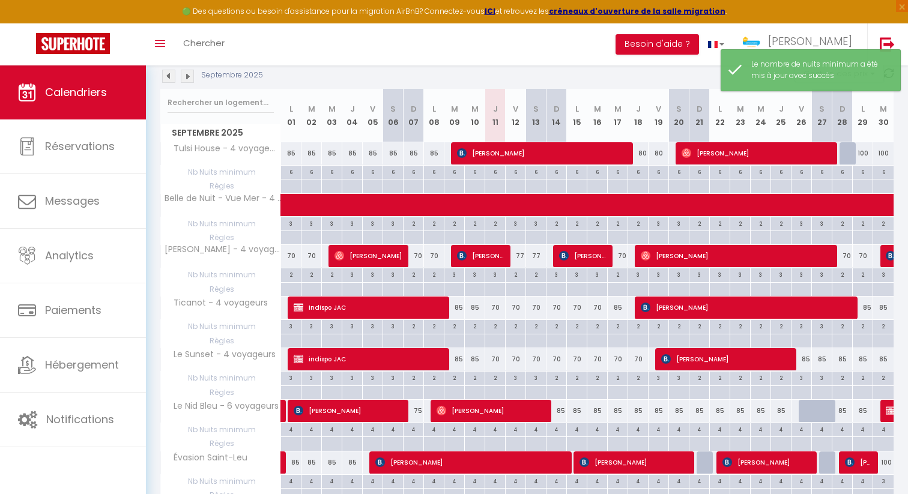
click at [495, 375] on div "2" at bounding box center [495, 377] width 20 height 11
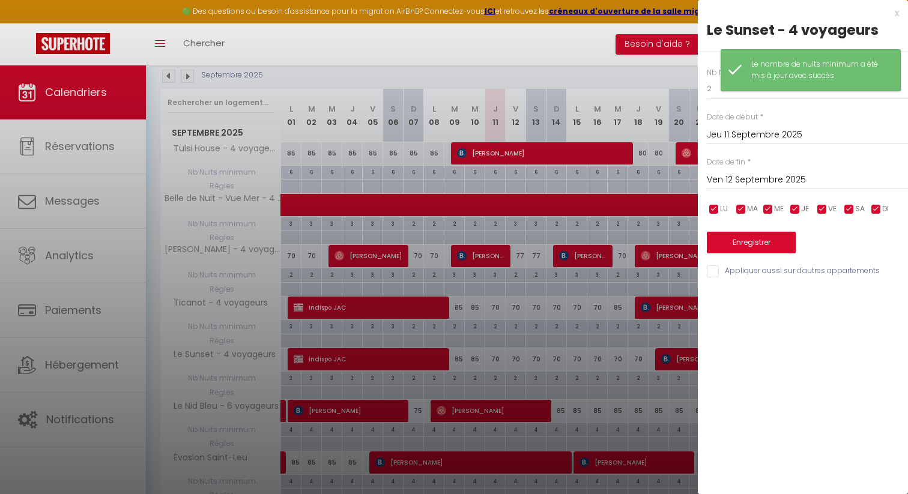
click at [773, 176] on input "Ven 12 Septembre 2025" at bounding box center [807, 180] width 201 height 16
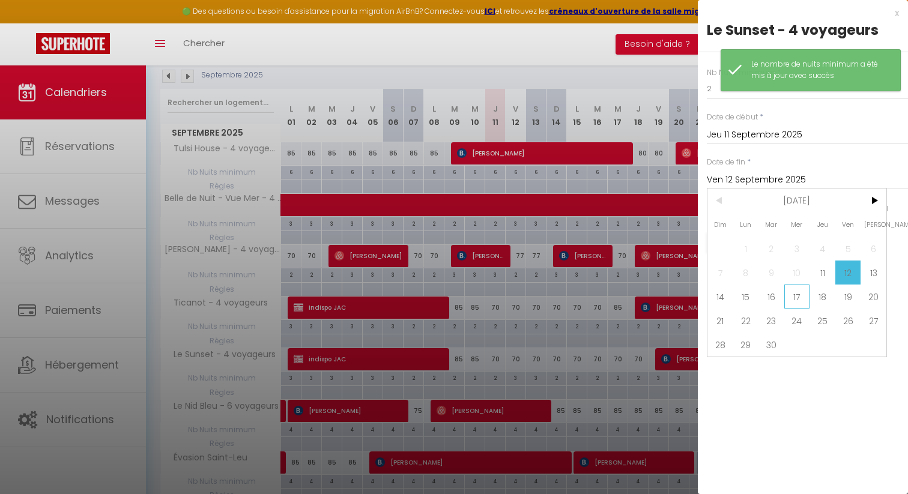
click at [790, 300] on span "17" at bounding box center [798, 297] width 26 height 24
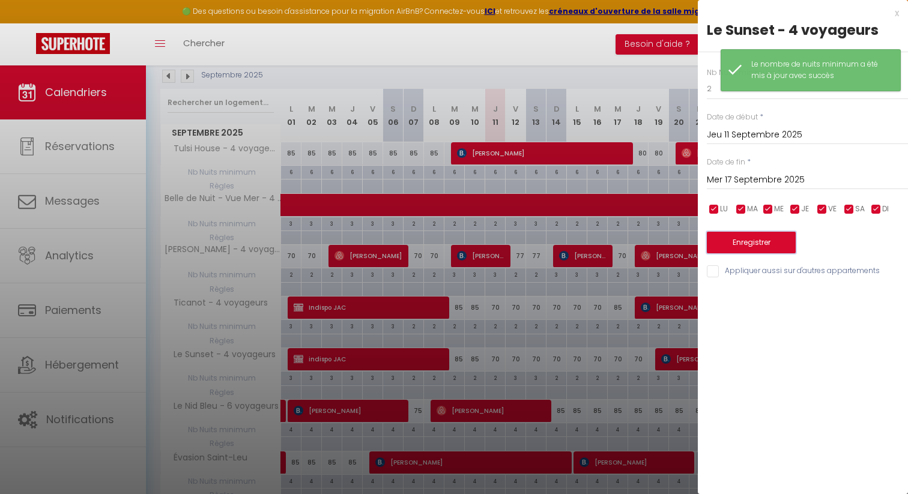
click at [756, 248] on button "Enregistrer" at bounding box center [751, 243] width 89 height 22
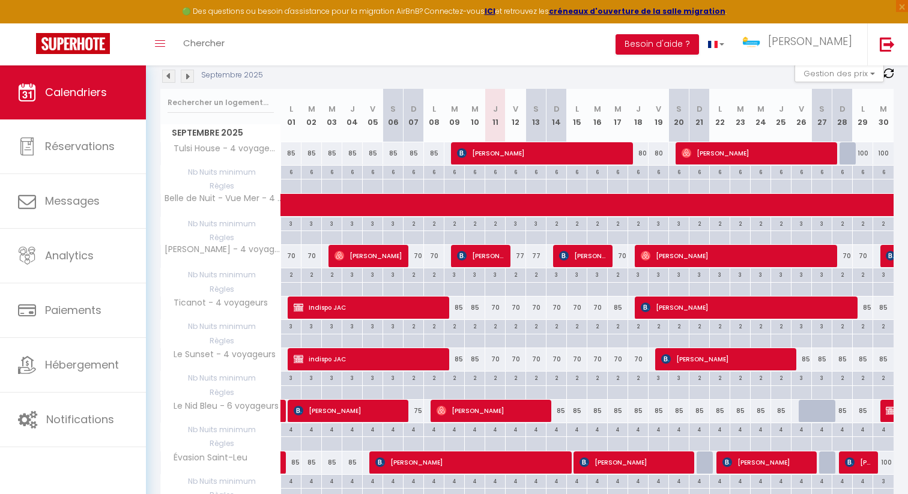
click at [520, 256] on div "77" at bounding box center [516, 256] width 20 height 22
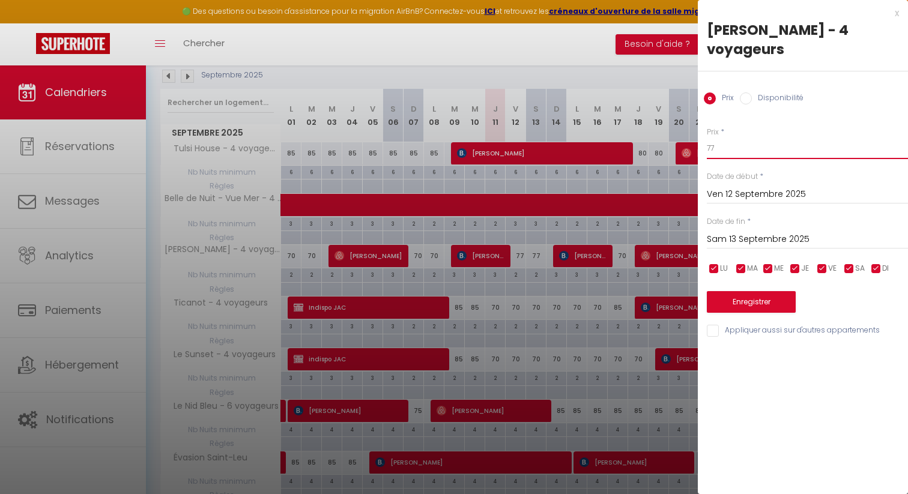
drag, startPoint x: 731, startPoint y: 151, endPoint x: 683, endPoint y: 151, distance: 48.1
click at [683, 151] on body "🟢 Des questions ou besoin d'assistance pour la migration AirBnB? Connectez-vous…" at bounding box center [454, 269] width 908 height 670
click at [746, 232] on input "Sam 13 Septembre 2025" at bounding box center [807, 240] width 201 height 16
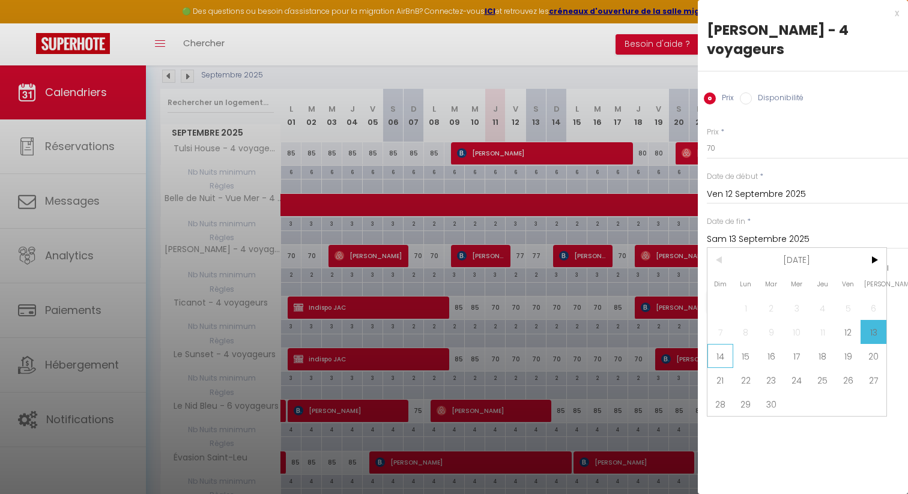
click at [722, 357] on span "14" at bounding box center [721, 356] width 26 height 24
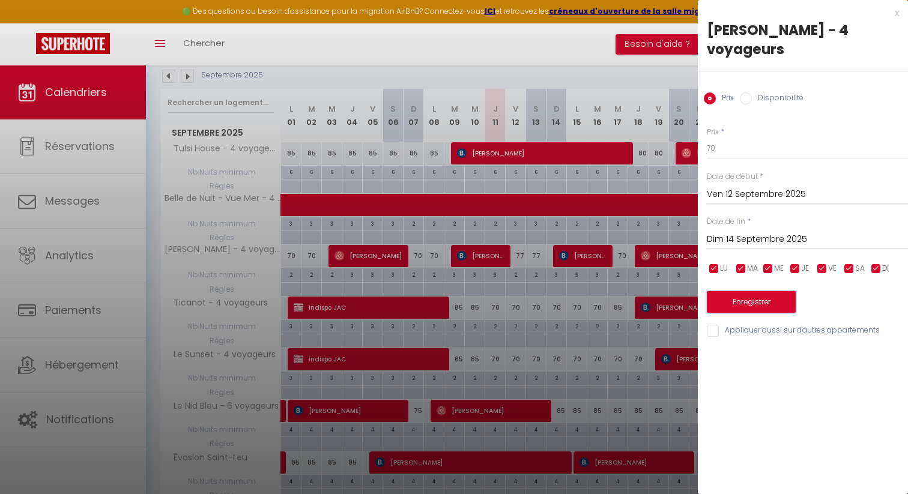
click at [749, 299] on button "Enregistrer" at bounding box center [751, 302] width 89 height 22
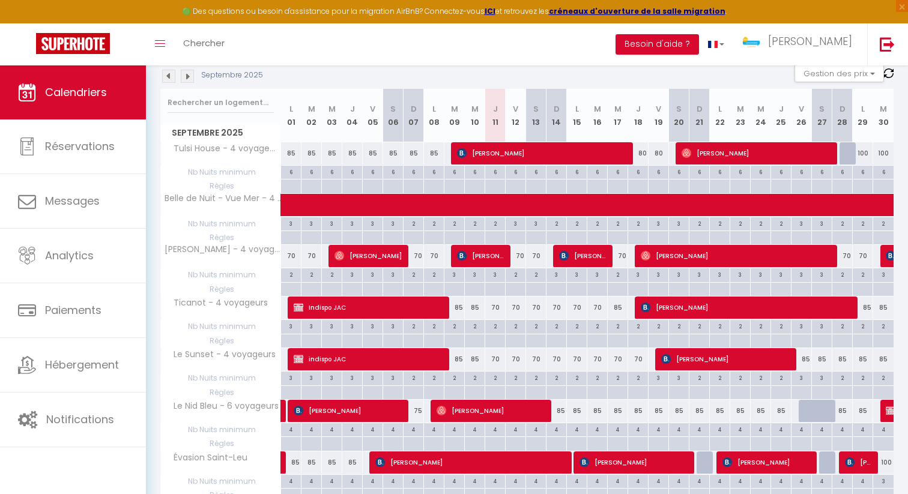
click at [616, 311] on div "85" at bounding box center [618, 308] width 20 height 22
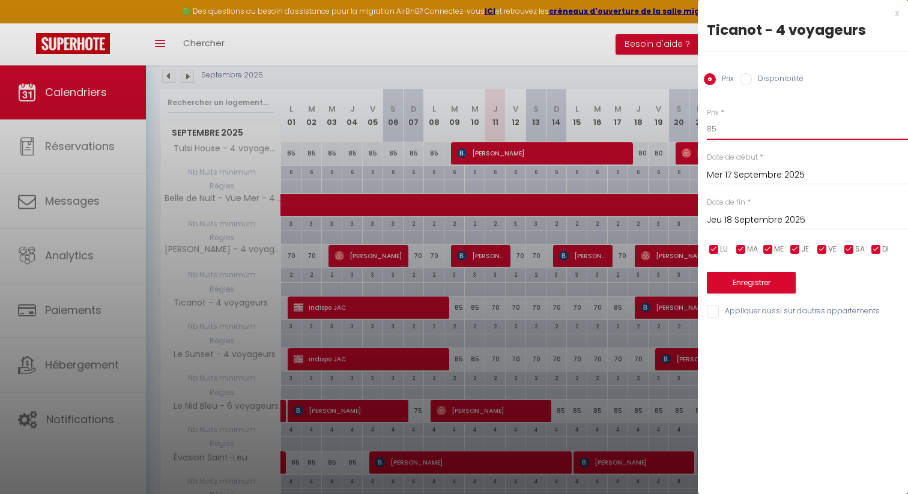
click at [682, 131] on body "🟢 Des questions ou besoin d'assistance pour la migration AirBnB? Connectez-vous…" at bounding box center [454, 269] width 908 height 670
click at [744, 284] on button "Enregistrer" at bounding box center [751, 283] width 89 height 22
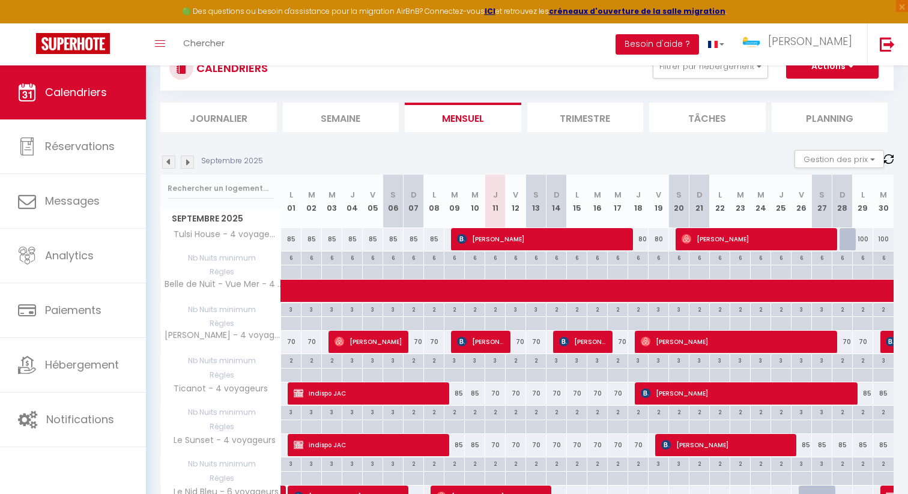
scroll to position [0, 0]
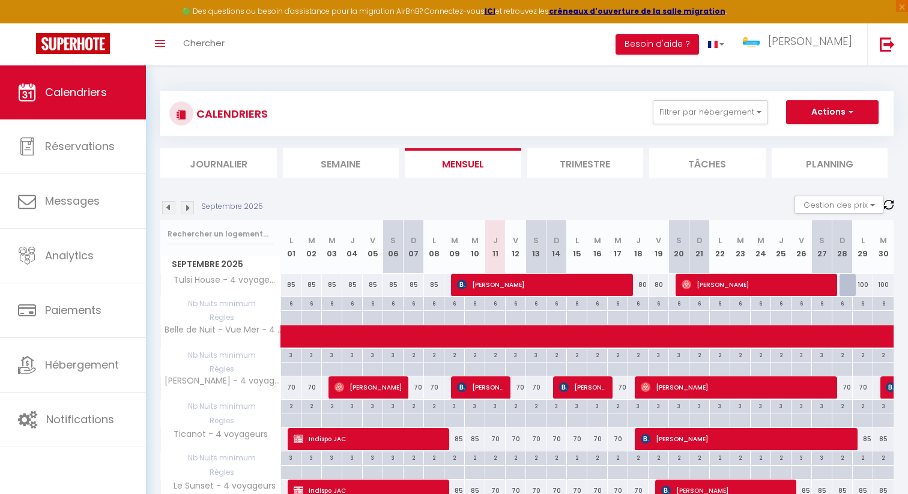
click at [185, 209] on img at bounding box center [187, 207] width 13 height 13
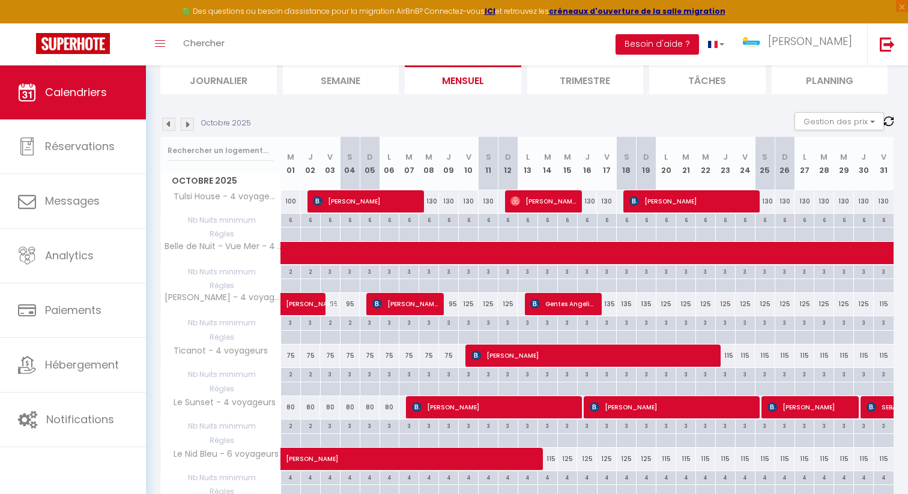
scroll to position [5, 0]
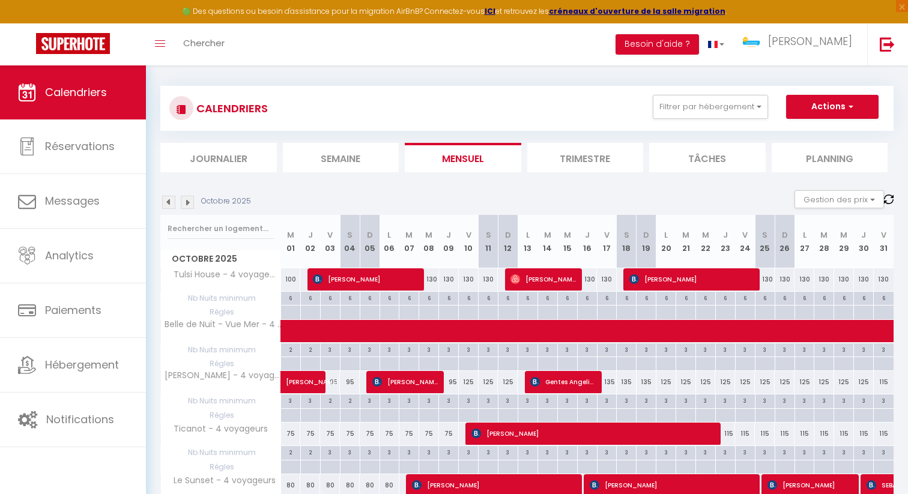
click at [183, 204] on img at bounding box center [187, 202] width 13 height 13
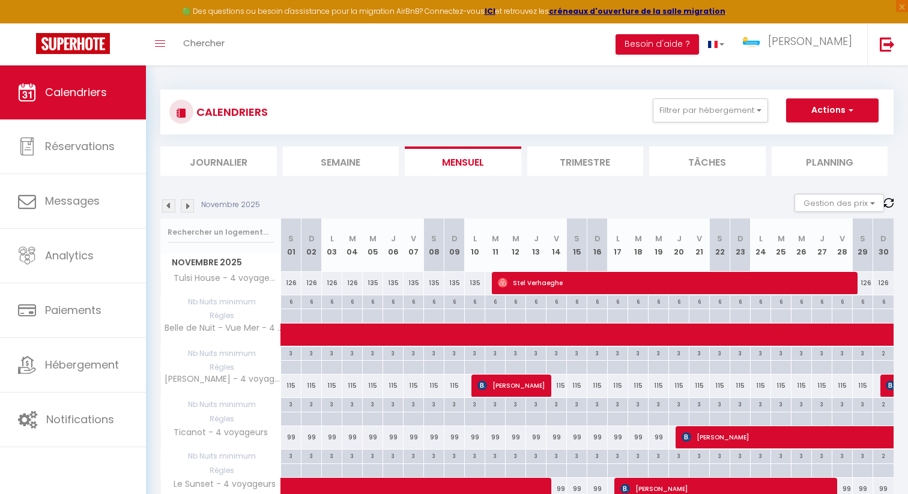
scroll to position [0, 0]
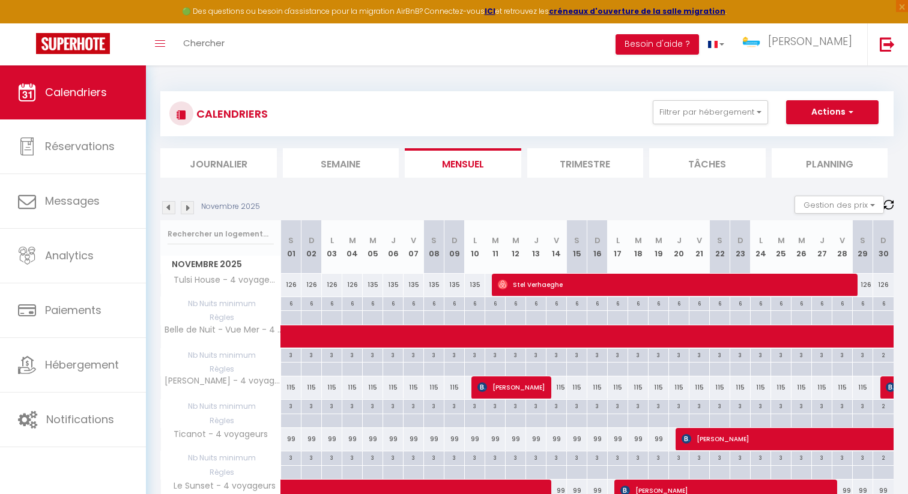
click at [185, 207] on img at bounding box center [187, 207] width 13 height 13
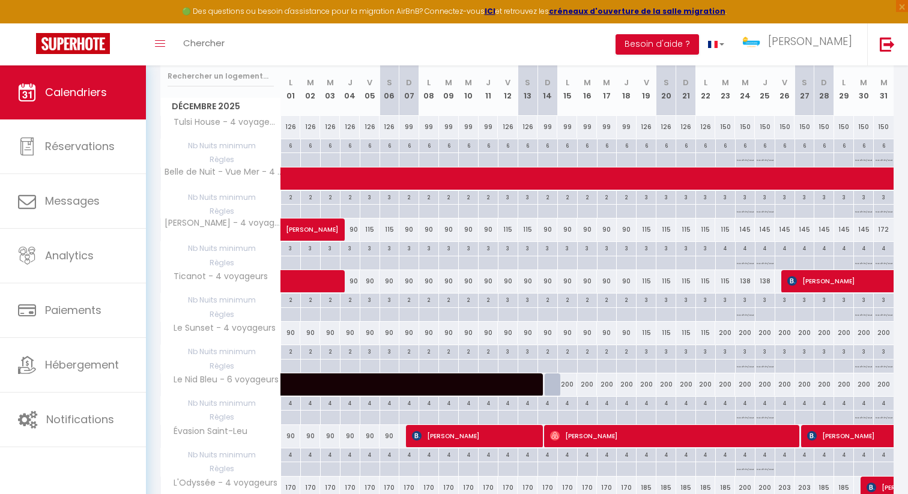
scroll to position [157, 0]
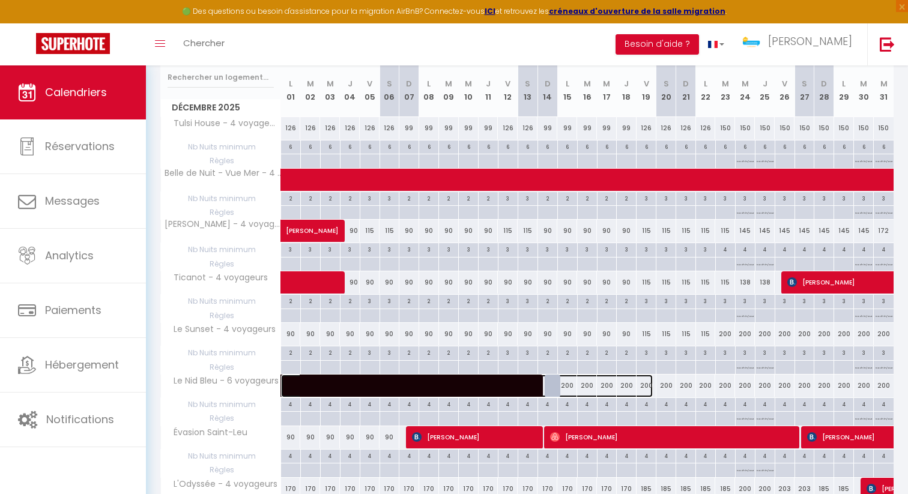
click at [482, 385] on span at bounding box center [473, 386] width 359 height 23
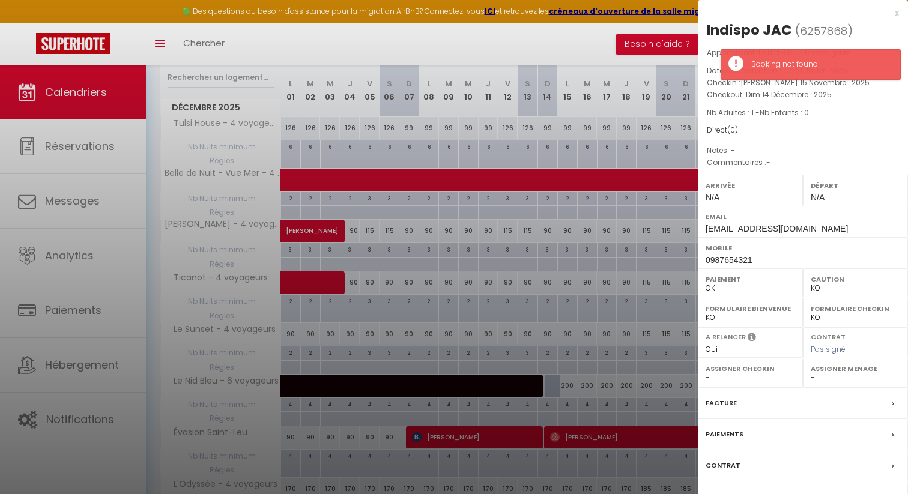
click at [895, 13] on div "x" at bounding box center [798, 13] width 201 height 14
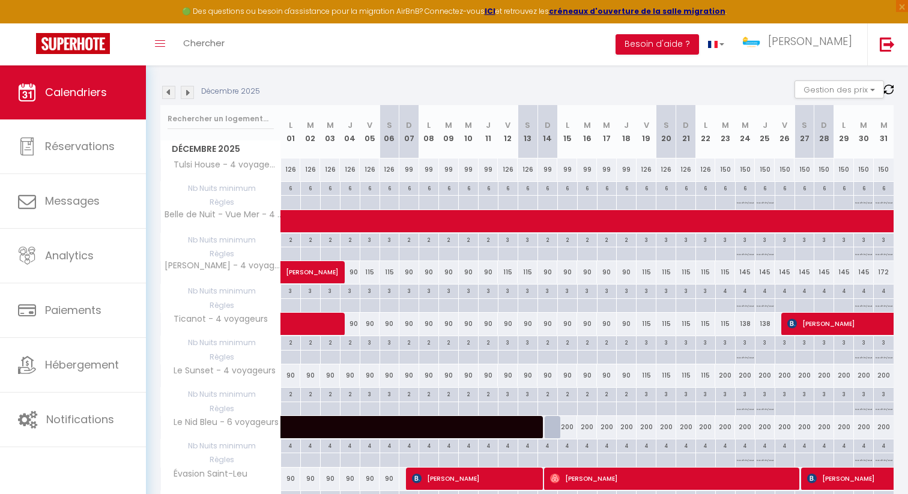
scroll to position [101, 0]
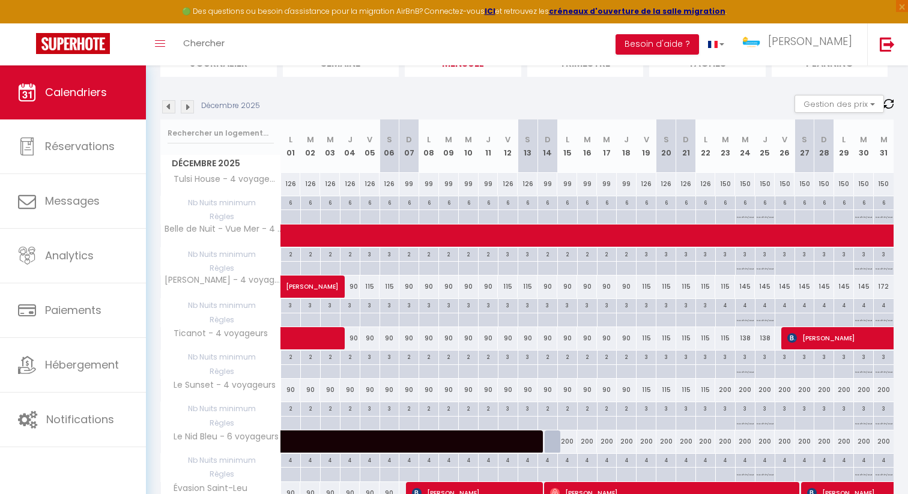
click at [181, 108] on img at bounding box center [187, 106] width 13 height 13
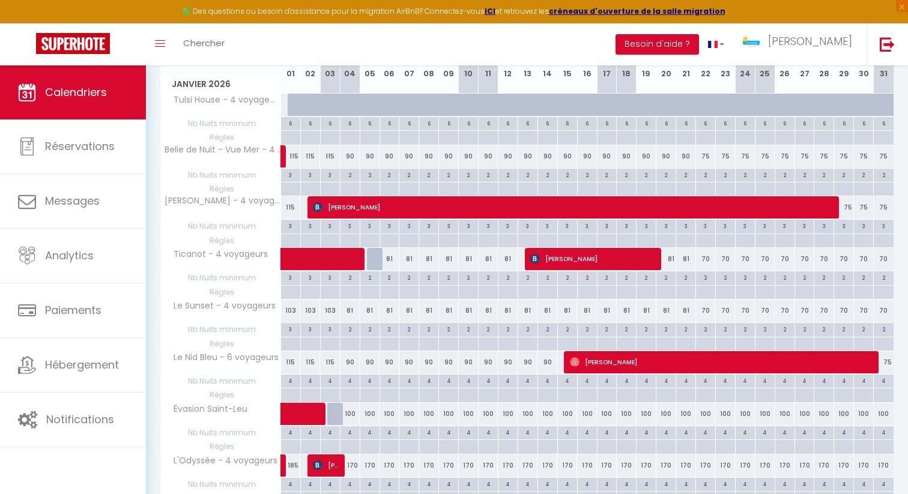
scroll to position [183, 0]
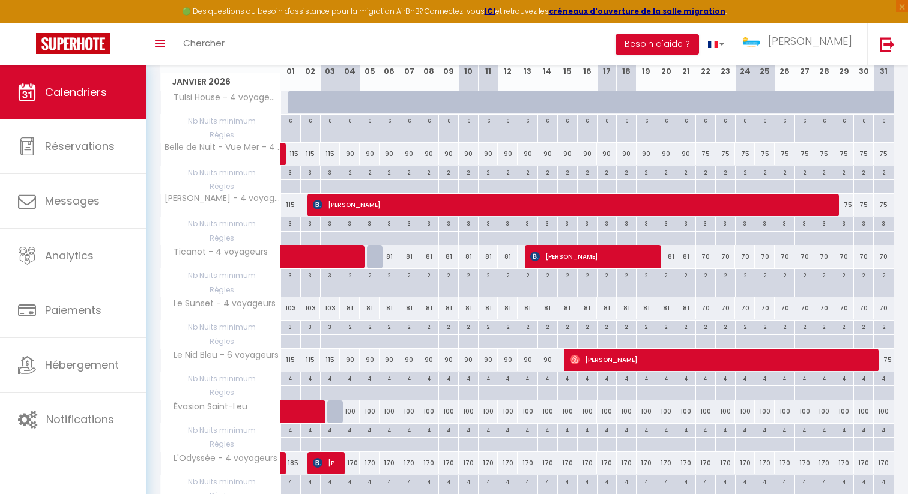
click at [350, 358] on div "90" at bounding box center [350, 360] width 20 height 22
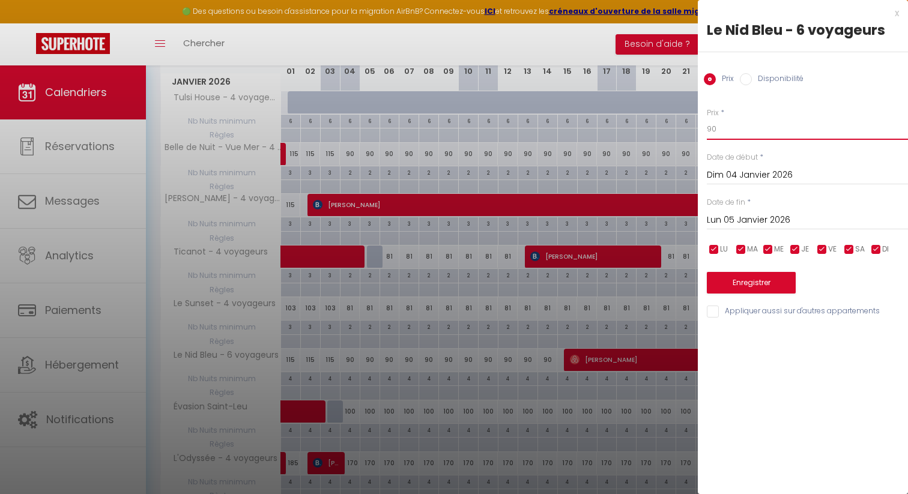
click at [753, 129] on input "90" at bounding box center [807, 129] width 201 height 22
click at [819, 218] on input "Lun 05 Janvier 2026" at bounding box center [807, 221] width 201 height 16
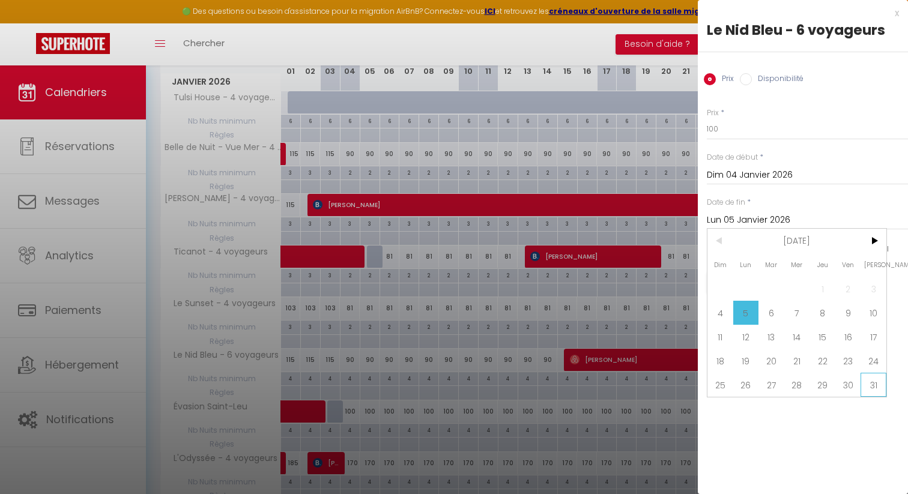
click at [873, 376] on span "31" at bounding box center [874, 385] width 26 height 24
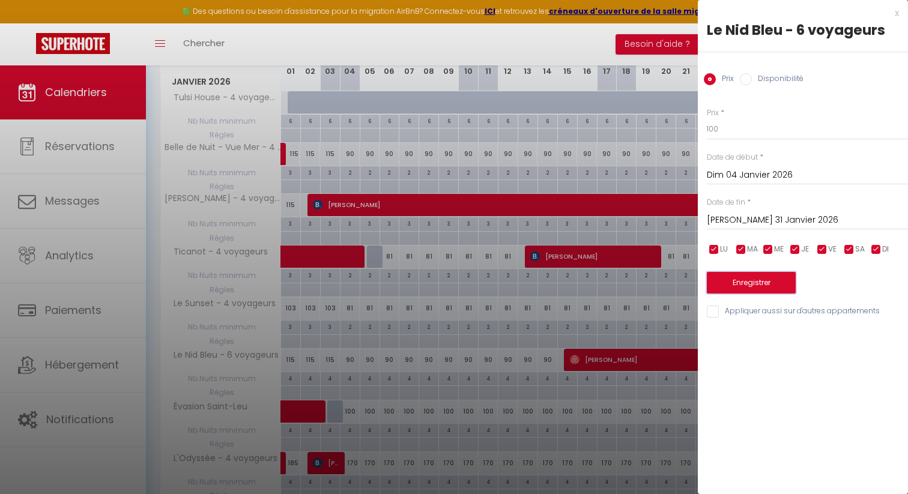
click at [761, 285] on button "Enregistrer" at bounding box center [751, 283] width 89 height 22
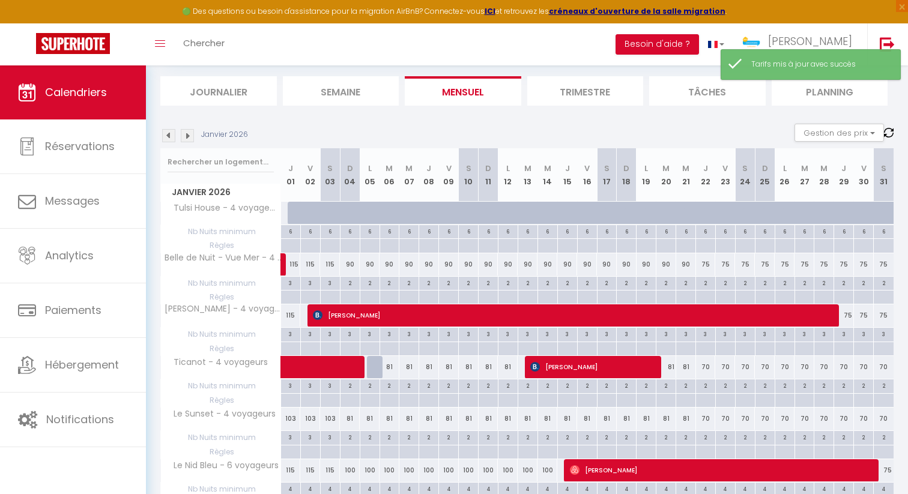
scroll to position [0, 0]
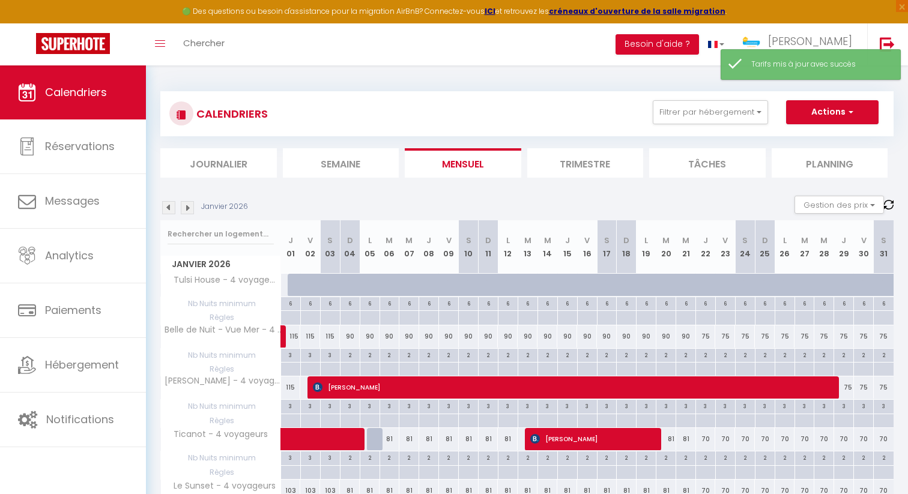
click at [187, 209] on img at bounding box center [187, 207] width 13 height 13
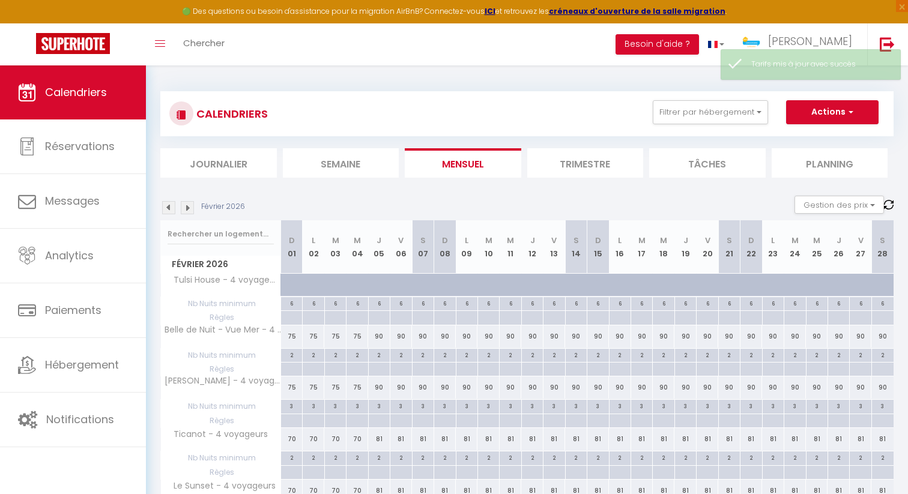
click at [187, 209] on img at bounding box center [187, 207] width 13 height 13
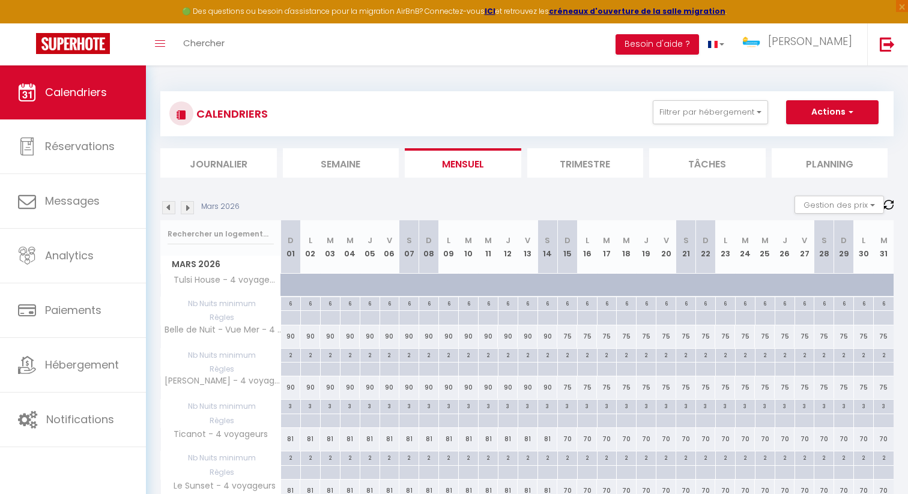
click at [186, 207] on img at bounding box center [187, 207] width 13 height 13
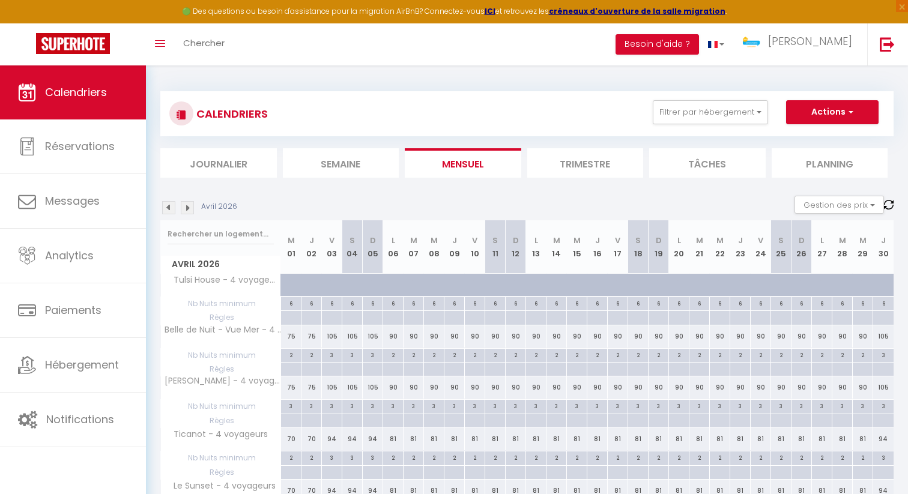
click at [186, 207] on img at bounding box center [187, 207] width 13 height 13
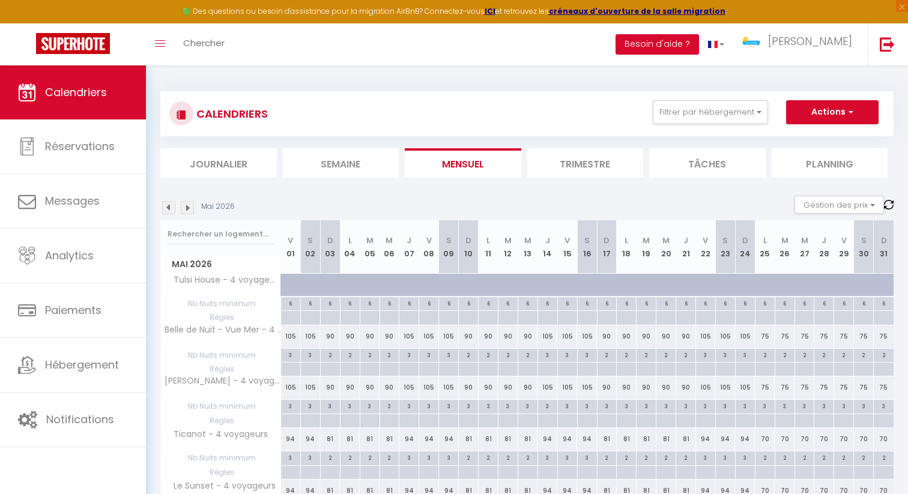
click at [186, 207] on img at bounding box center [187, 207] width 13 height 13
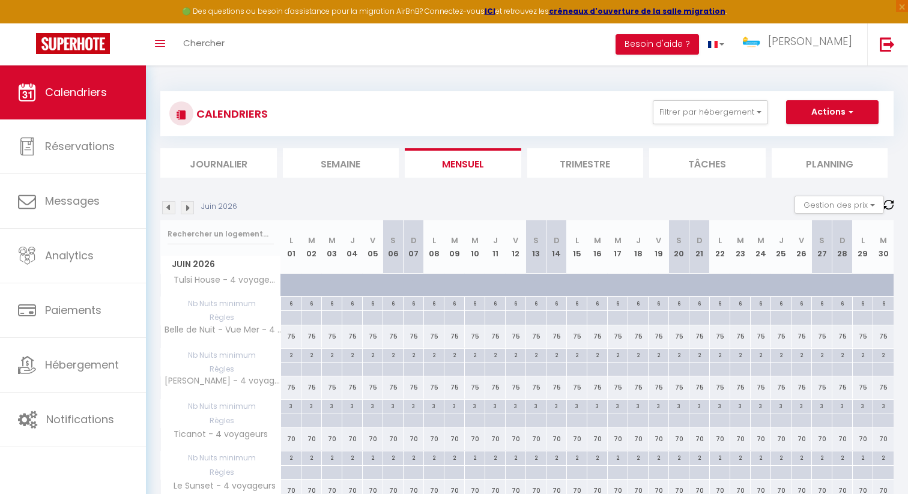
click at [186, 207] on img at bounding box center [187, 207] width 13 height 13
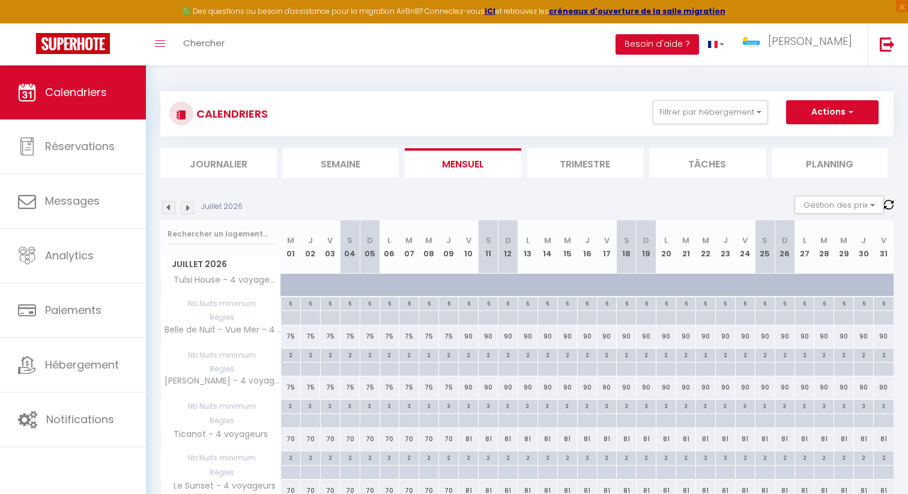
click at [186, 207] on img at bounding box center [187, 207] width 13 height 13
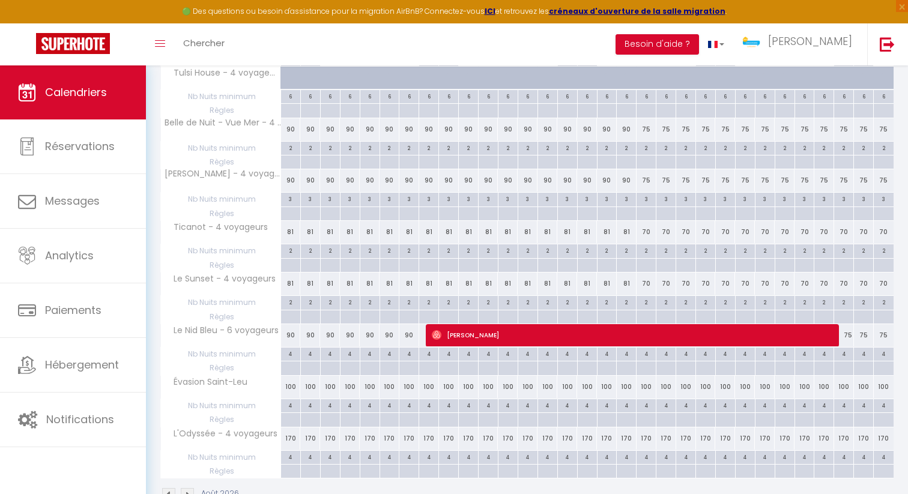
scroll to position [241, 0]
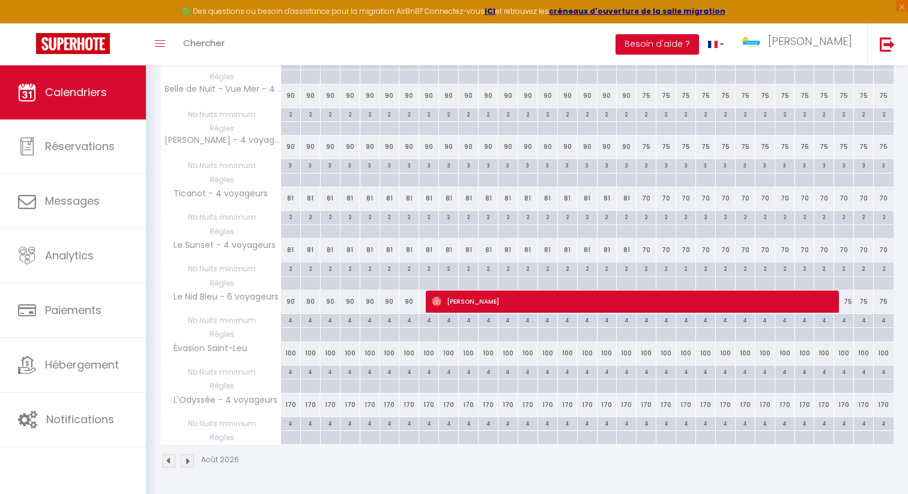
click at [293, 299] on div "90" at bounding box center [291, 302] width 20 height 22
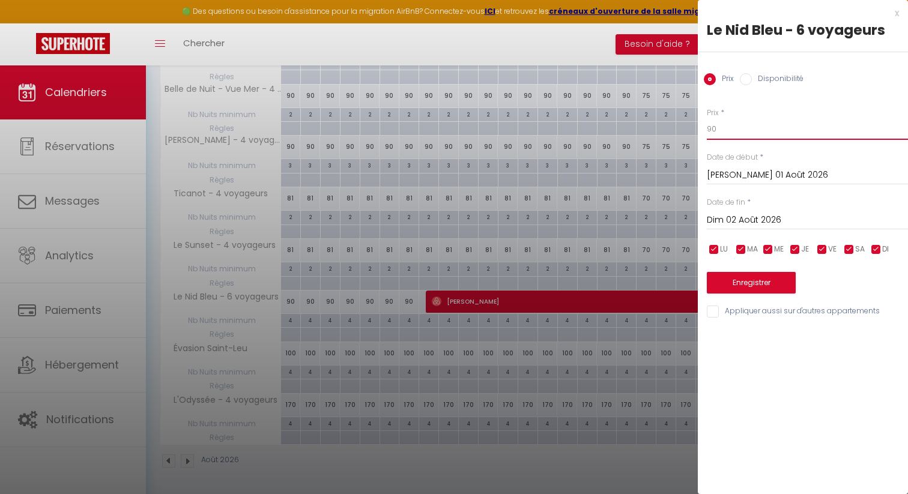
drag, startPoint x: 725, startPoint y: 128, endPoint x: 653, endPoint y: 129, distance: 72.1
click at [658, 128] on body "🟢 Des questions ou besoin d'assistance pour la migration AirBnB? Connectez-vous…" at bounding box center [454, 160] width 908 height 670
click at [801, 217] on input "Dim 02 Août 2026" at bounding box center [807, 221] width 201 height 16
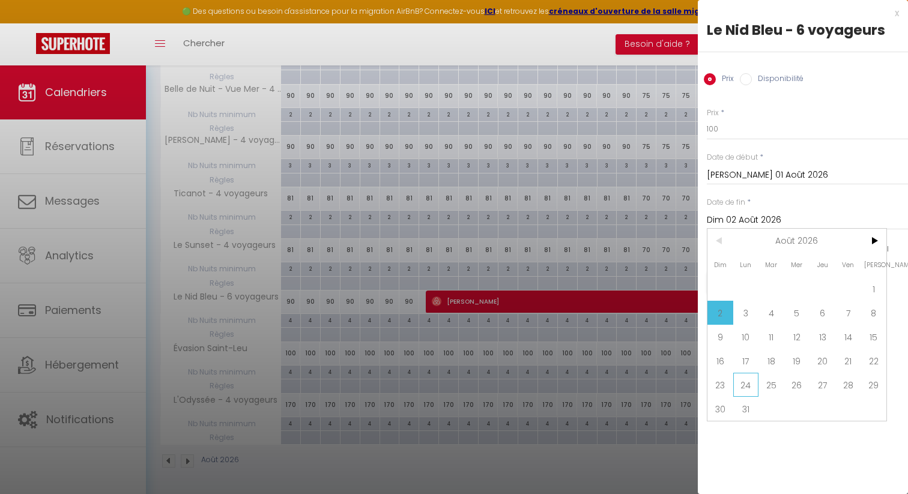
click at [746, 375] on span "24" at bounding box center [746, 385] width 26 height 24
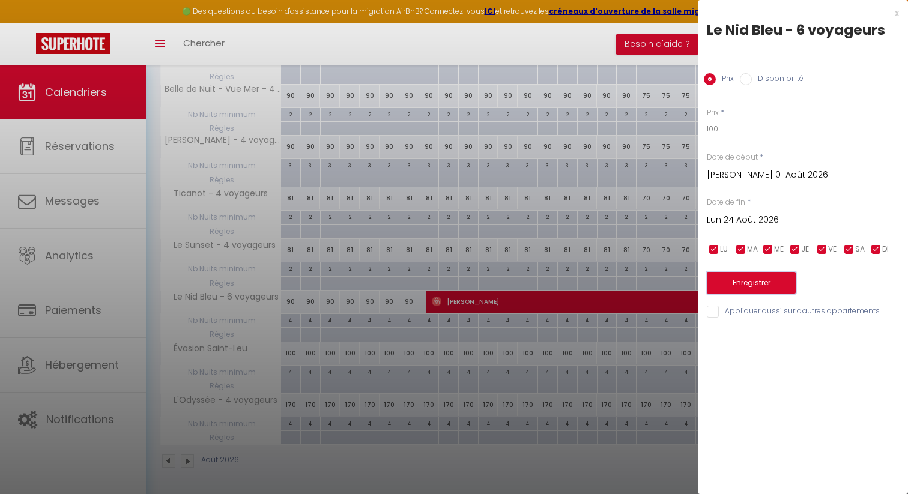
click at [722, 288] on button "Enregistrer" at bounding box center [751, 283] width 89 height 22
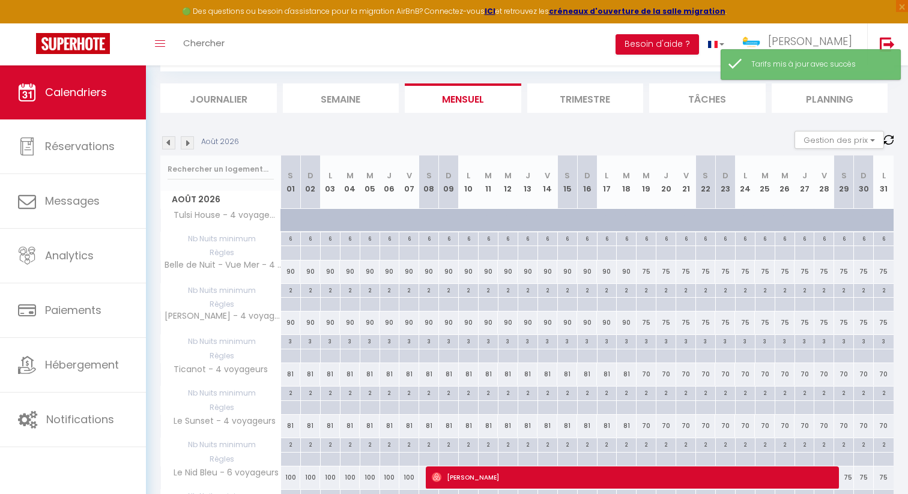
scroll to position [0, 0]
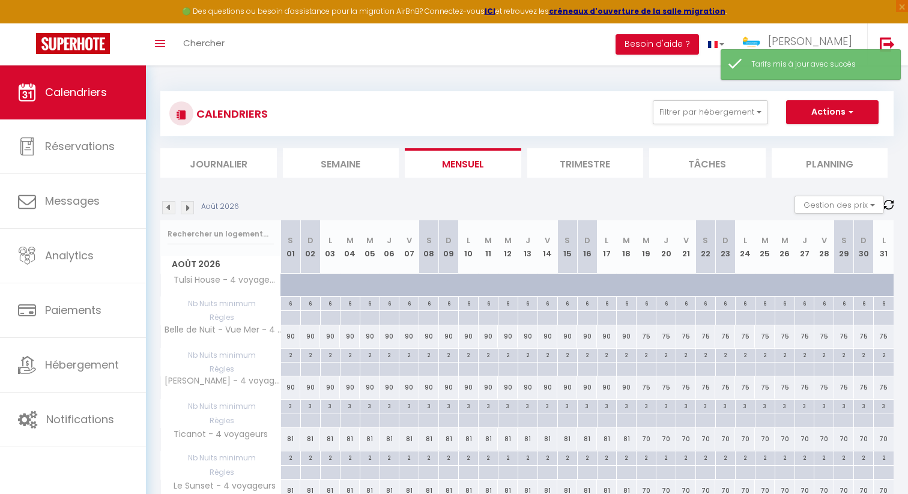
click at [169, 208] on img at bounding box center [168, 207] width 13 height 13
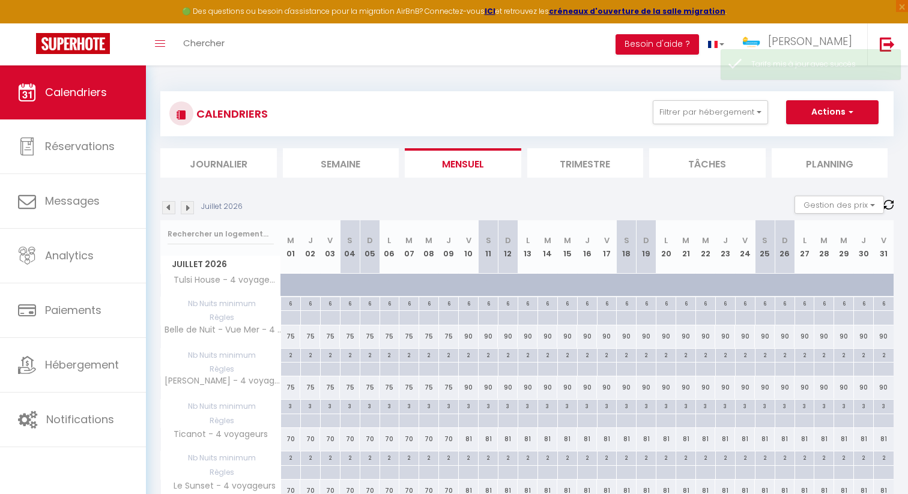
click at [169, 208] on img at bounding box center [168, 207] width 13 height 13
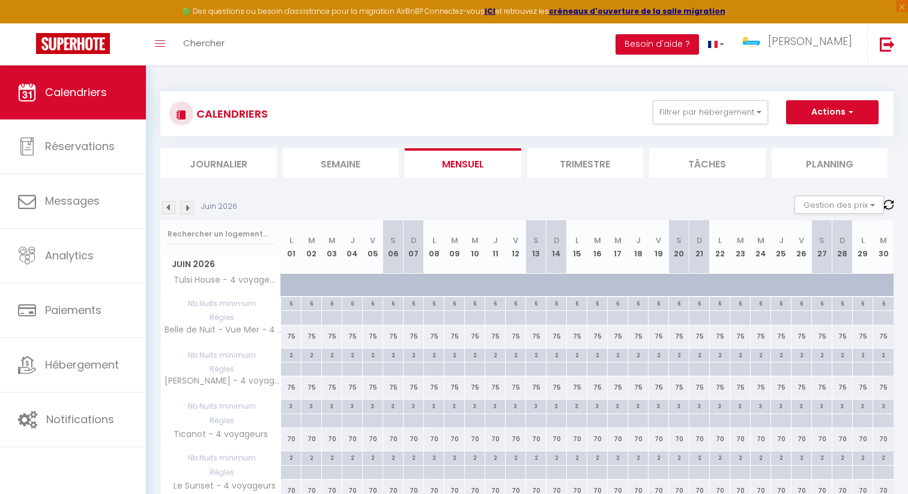
click at [169, 208] on img at bounding box center [168, 207] width 13 height 13
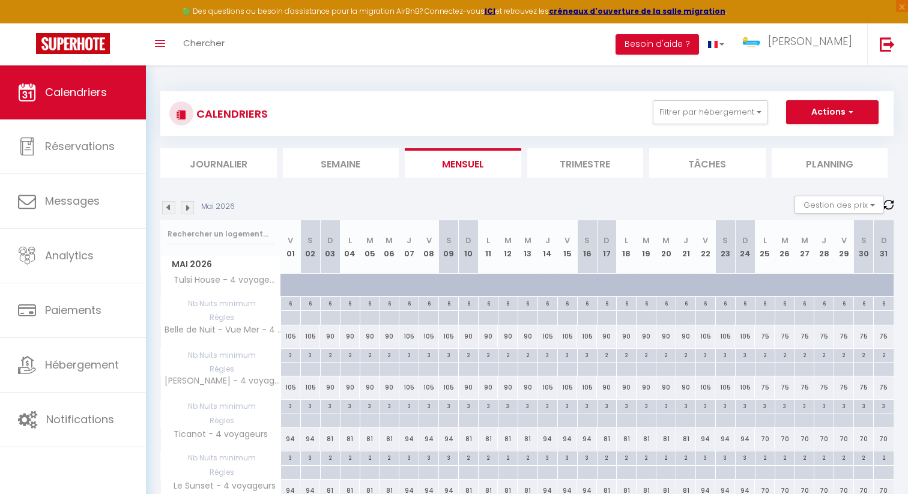
click at [169, 208] on img at bounding box center [168, 207] width 13 height 13
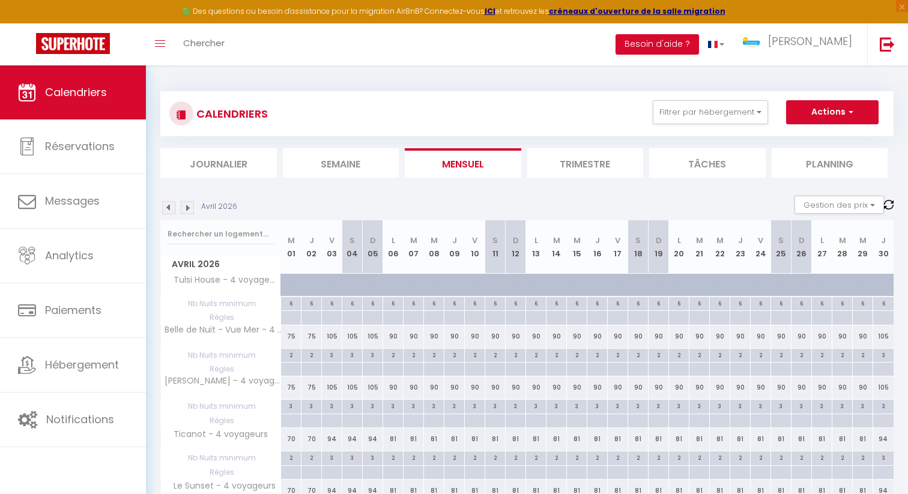
click at [169, 208] on img at bounding box center [168, 207] width 13 height 13
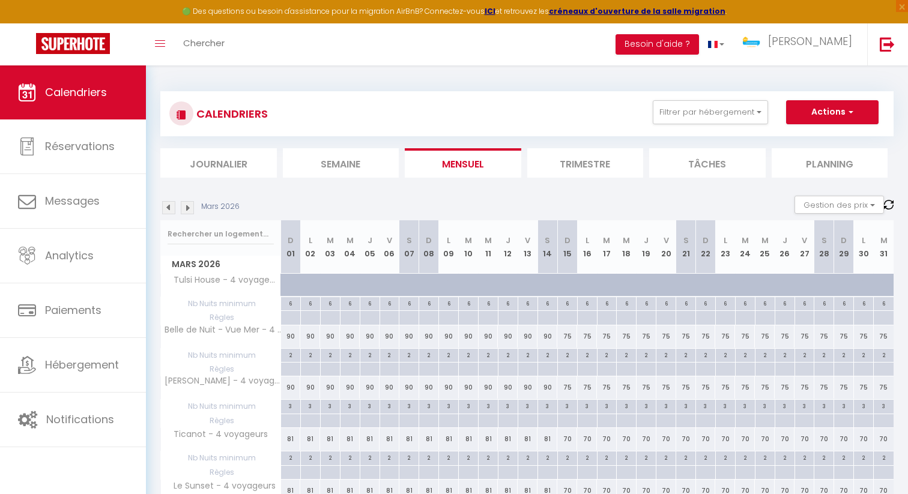
click at [169, 208] on img at bounding box center [168, 207] width 13 height 13
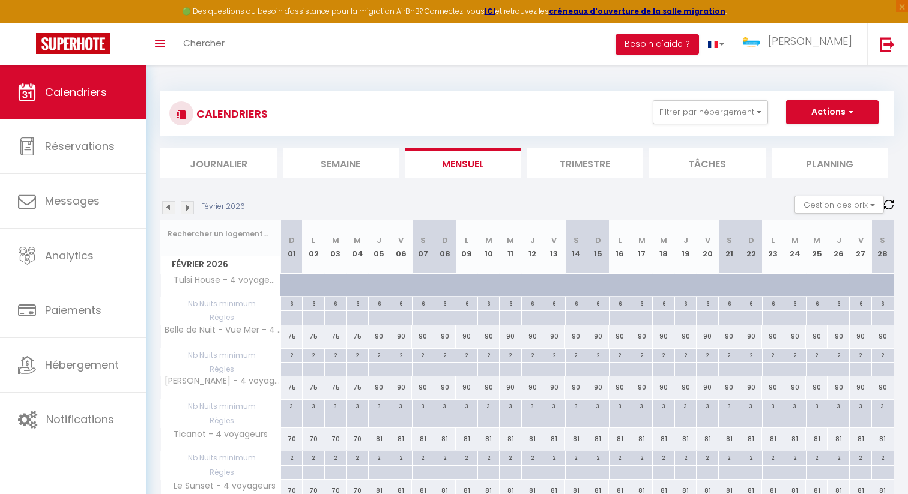
click at [169, 208] on img at bounding box center [168, 207] width 13 height 13
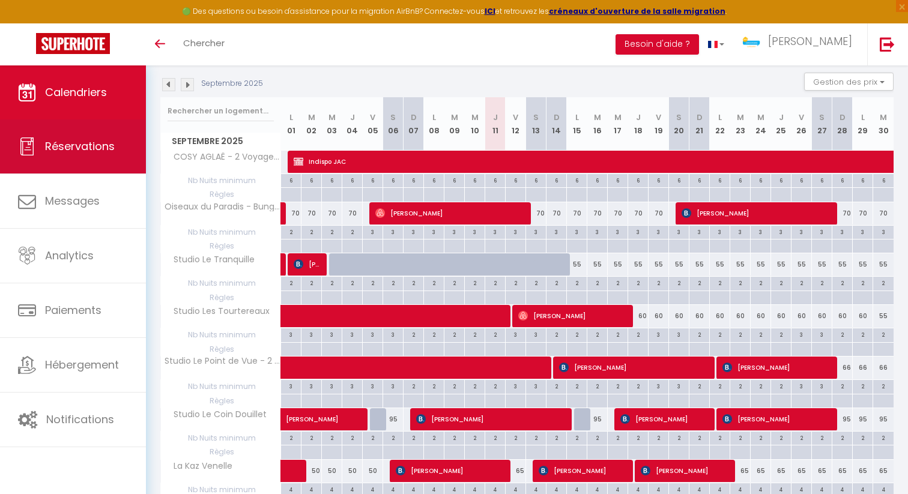
click at [83, 149] on span "Réservations" at bounding box center [80, 146] width 70 height 15
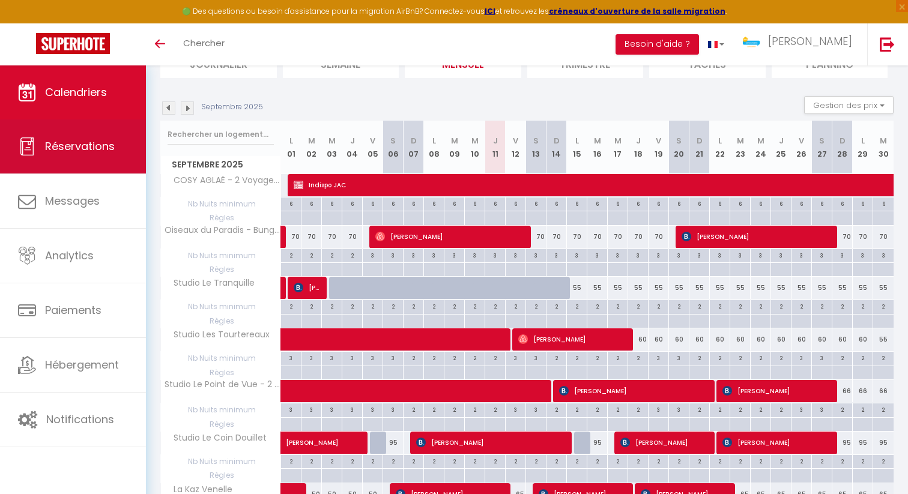
select select "not_cancelled"
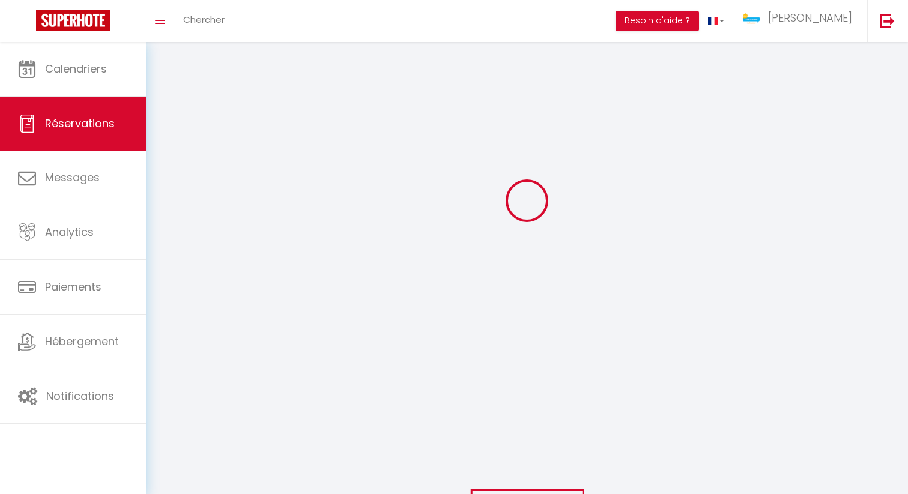
scroll to position [123, 0]
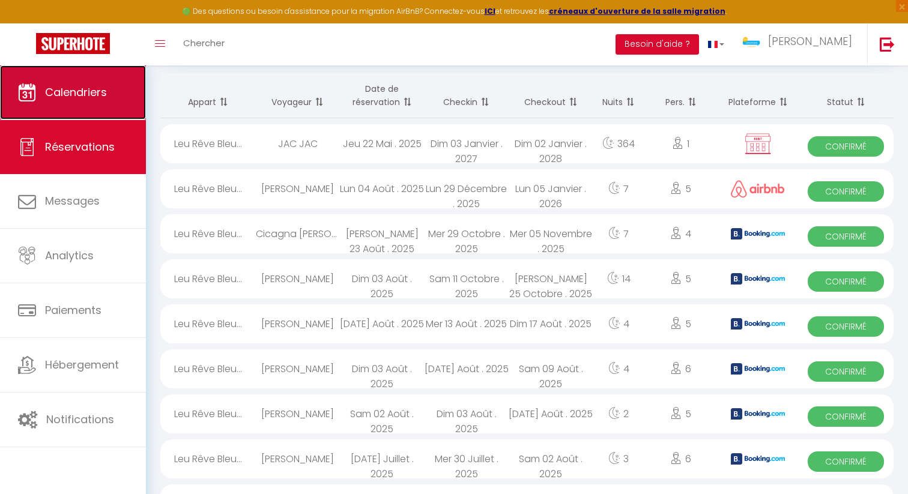
click at [105, 96] on span "Calendriers" at bounding box center [76, 92] width 62 height 15
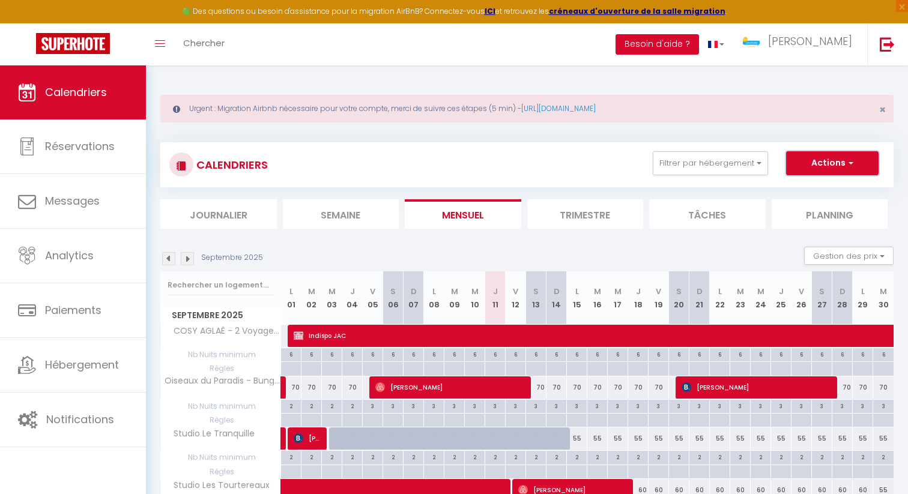
click at [823, 167] on button "Actions" at bounding box center [832, 163] width 93 height 24
click at [819, 187] on link "Nouvelle réservation" at bounding box center [820, 191] width 105 height 18
select select
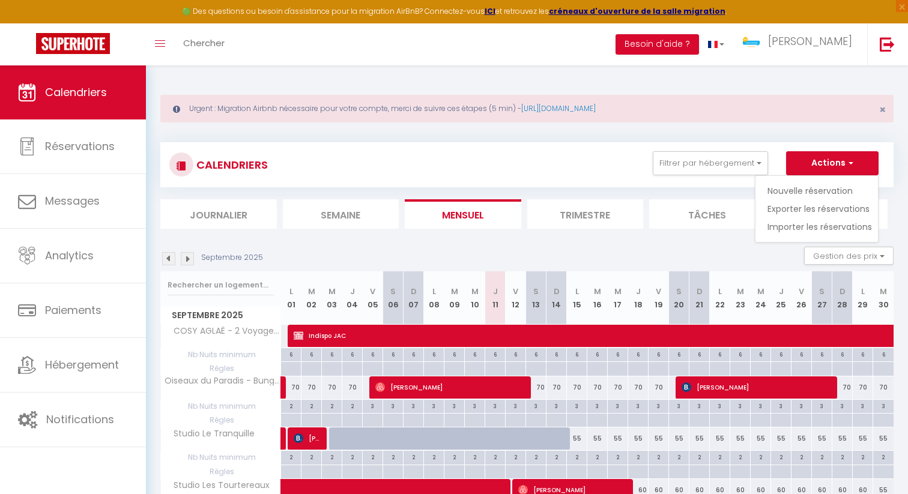
select select
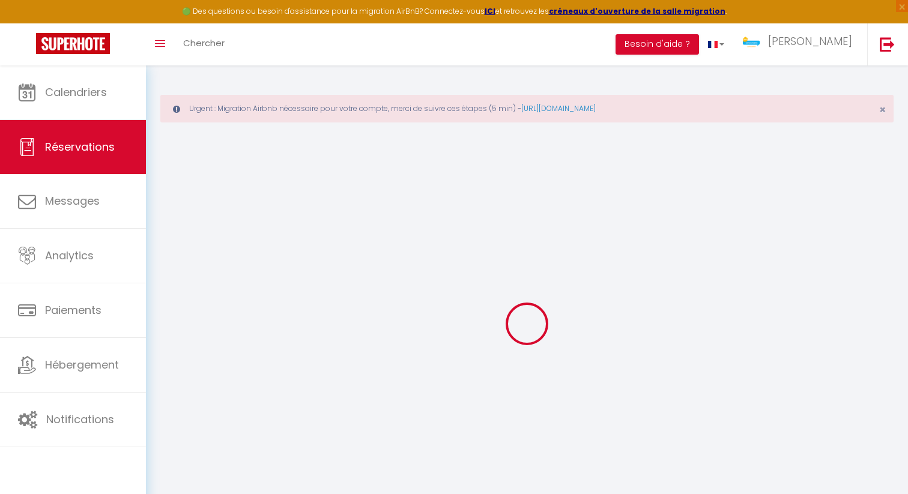
select select
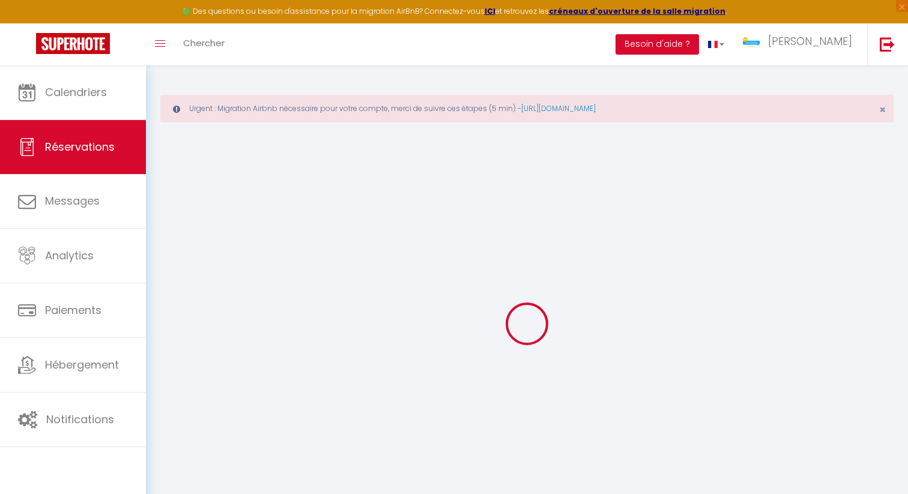
select select
checkbox input "false"
select select
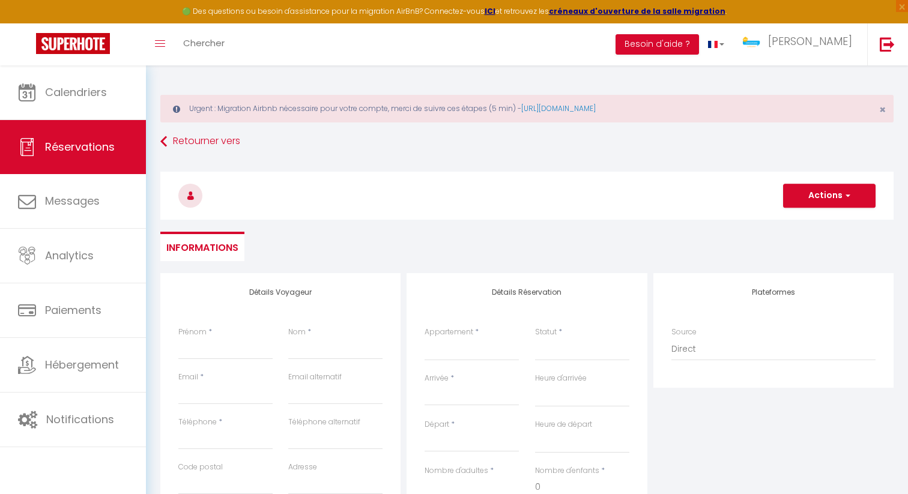
select select
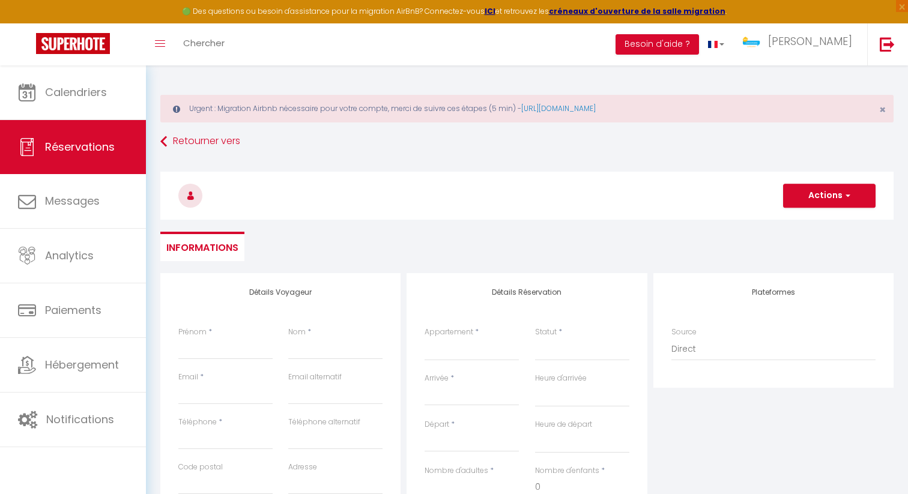
checkbox input "false"
select select
click at [199, 352] on input "Prénom" at bounding box center [225, 349] width 94 height 22
type input "R"
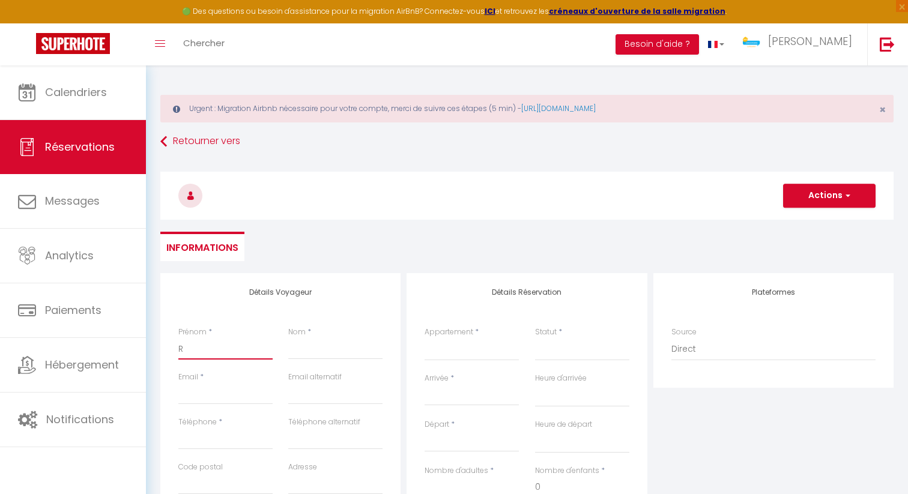
select select
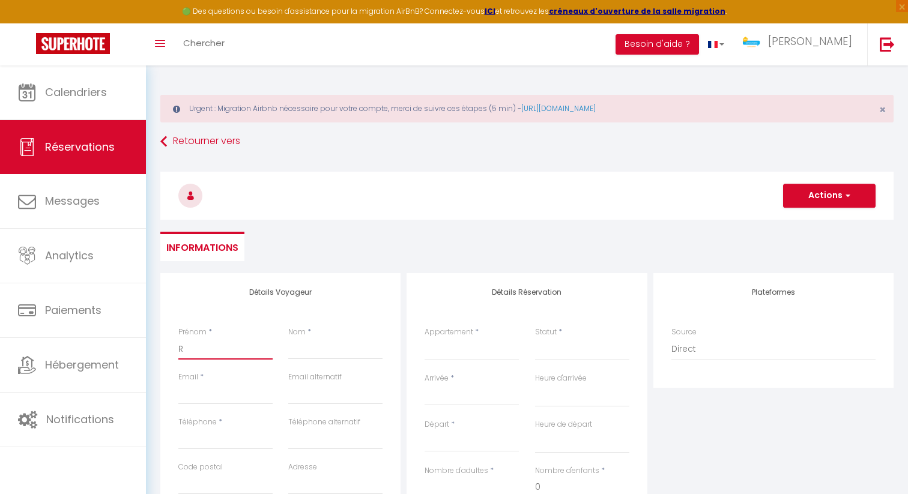
select select
checkbox input "false"
type input "RA"
select select
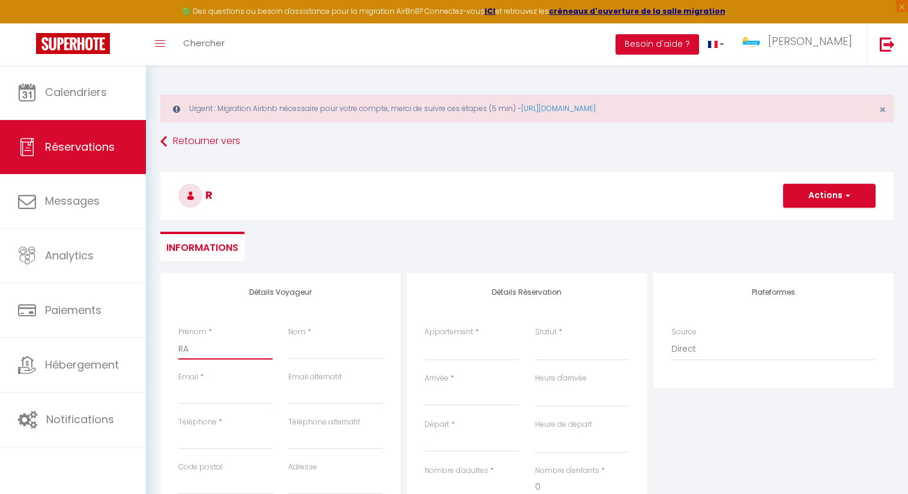
select select
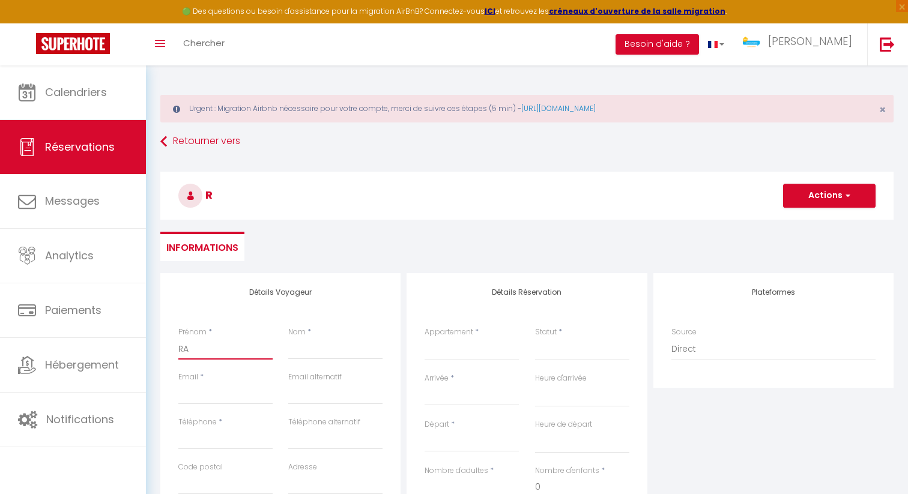
select select
checkbox input "false"
type input "RAB"
select select
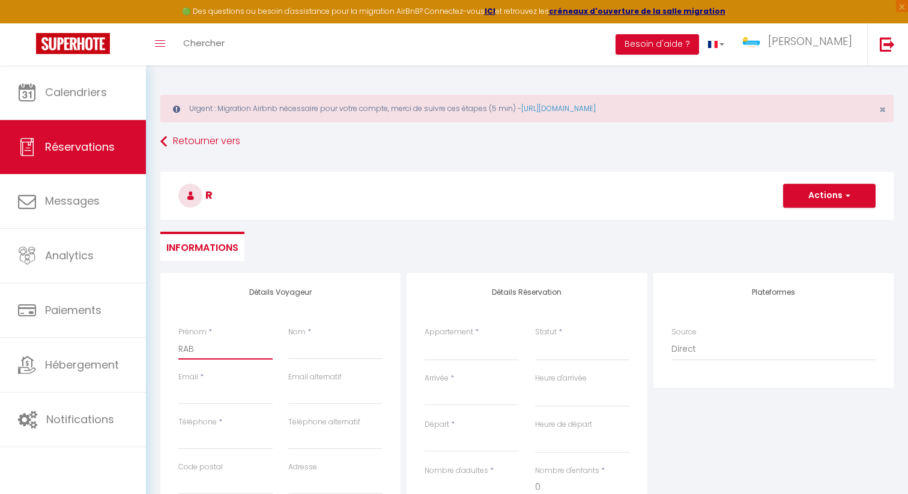
select select
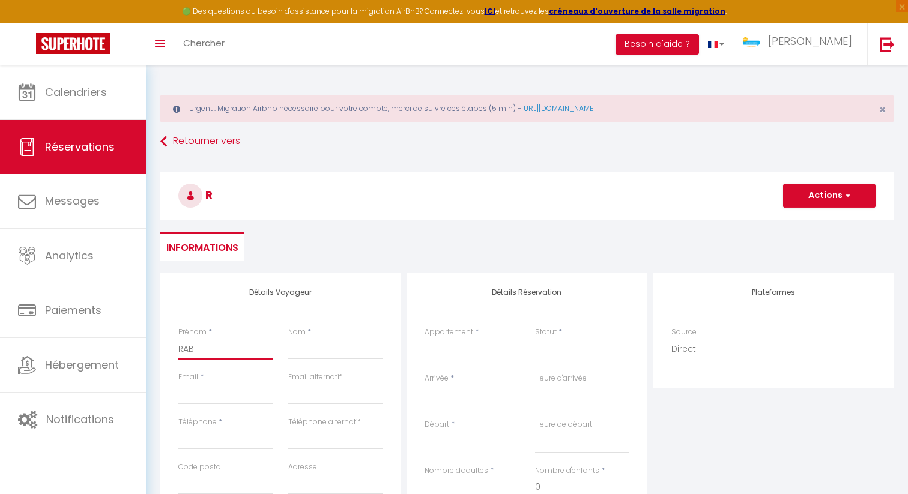
checkbox input "false"
type input "RABI"
select select
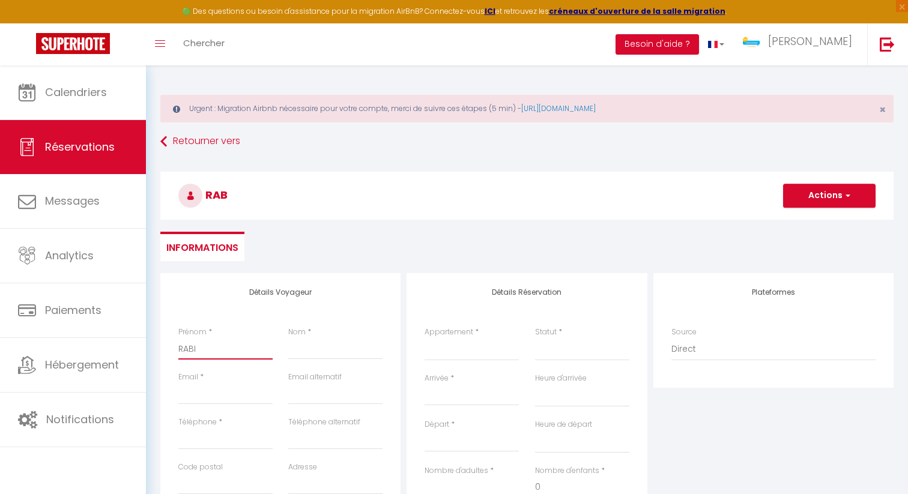
select select
checkbox input "false"
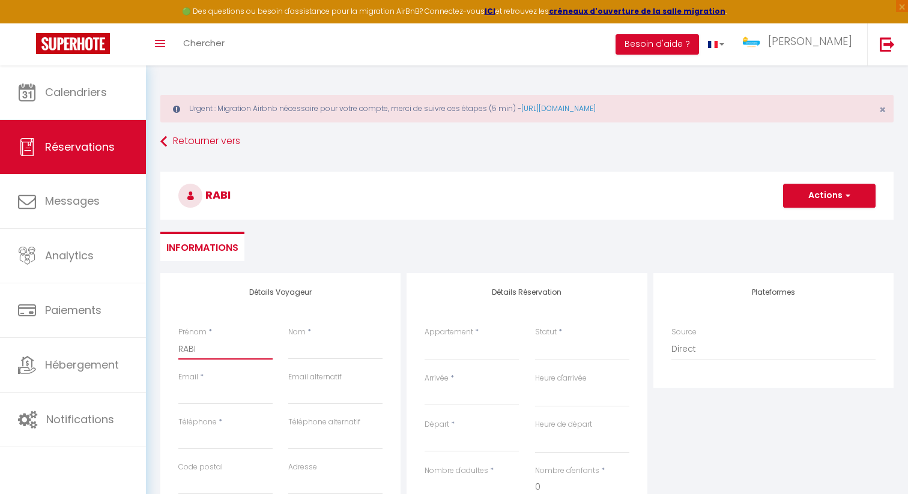
type input "RABIA"
select select
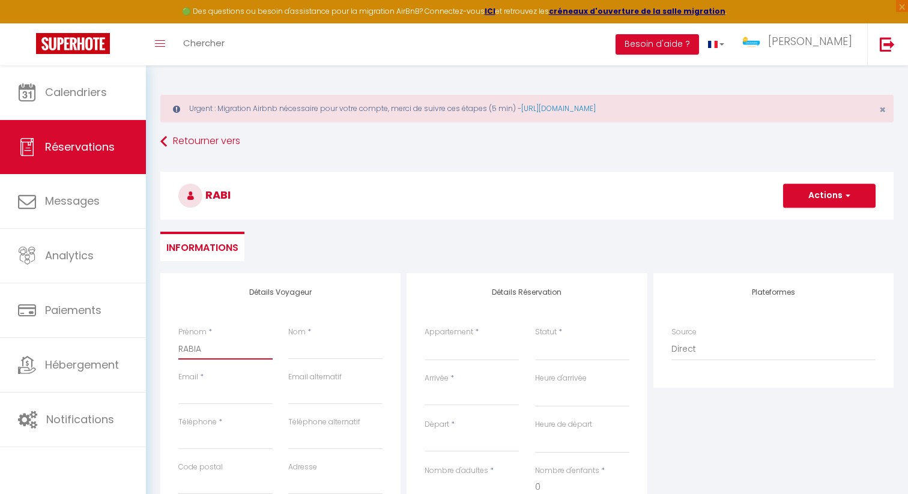
select select
checkbox input "false"
type input "RABIAN"
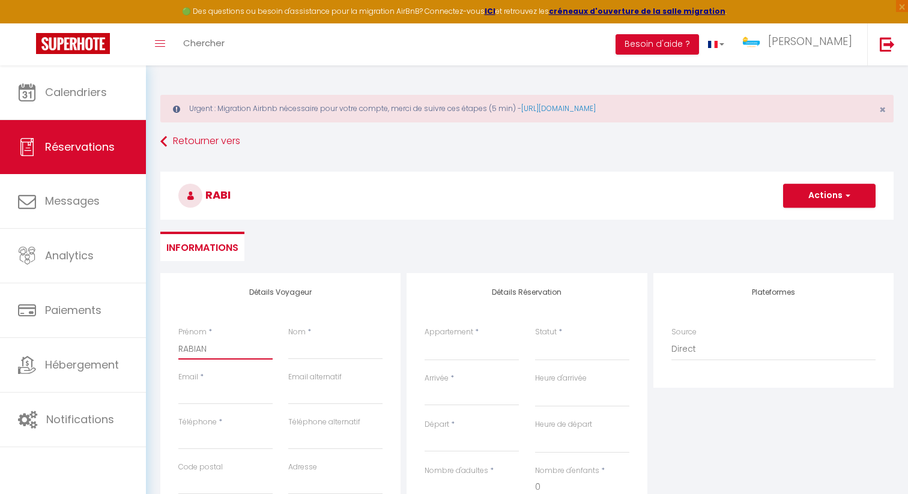
select select
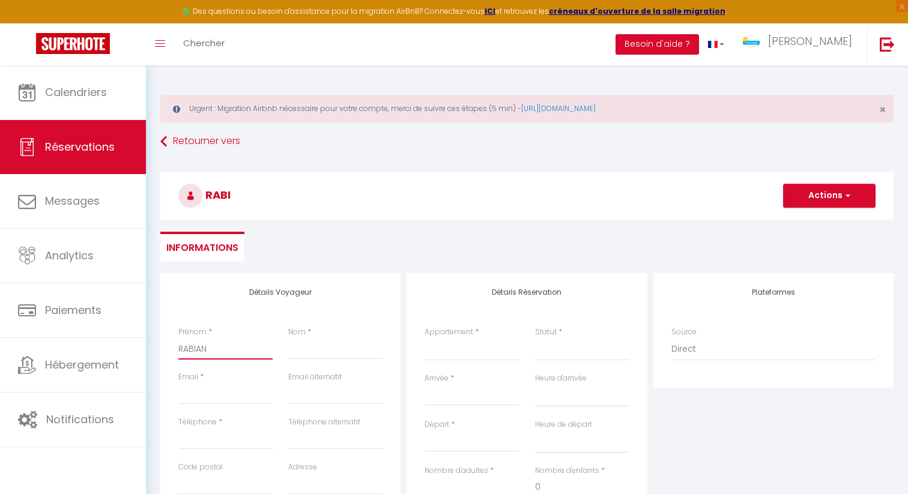
select select
checkbox input "false"
type input "RABIANT"
select select
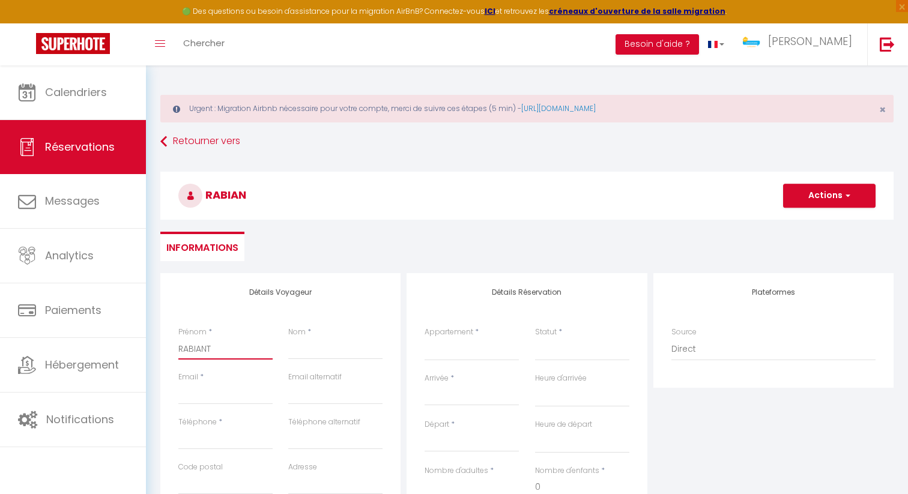
select select
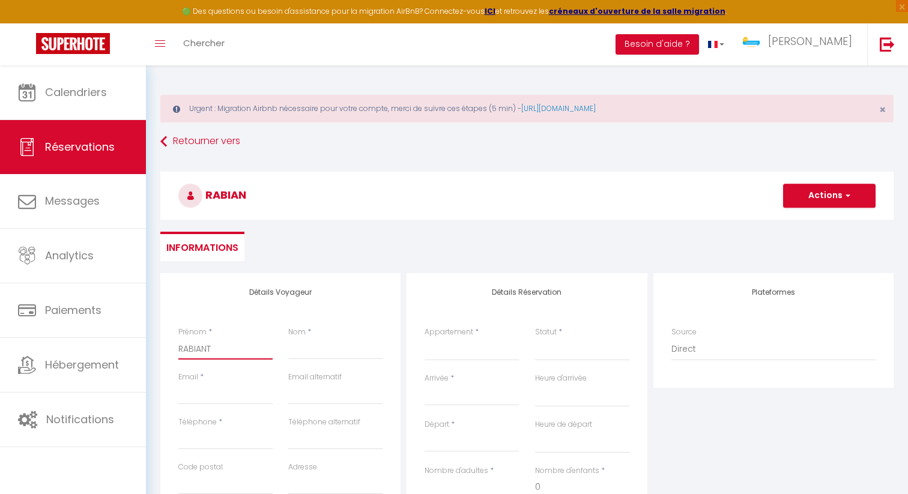
select select
checkbox input "false"
type input "RABIANTI"
select select
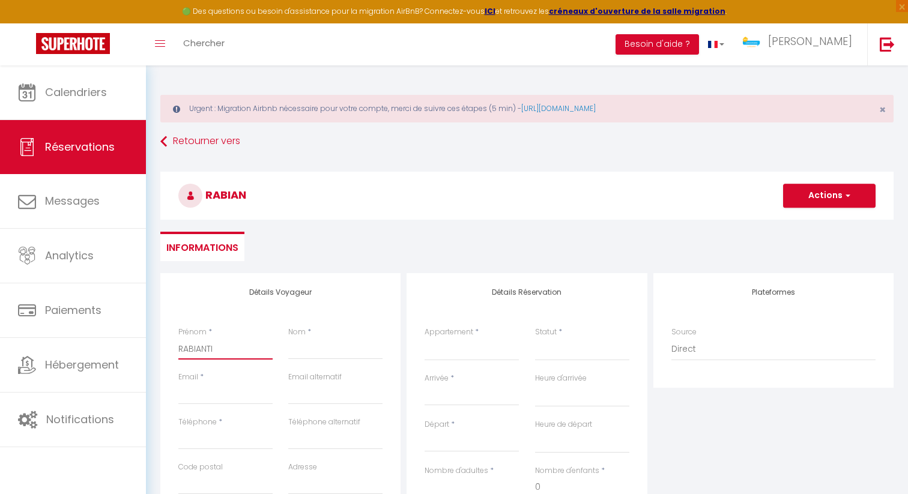
select select
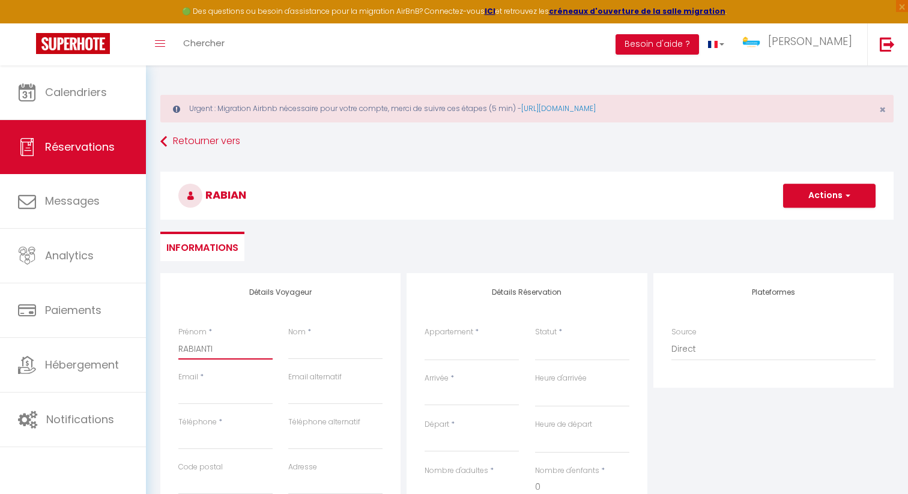
checkbox input "false"
type input "RABIANTI"
select select
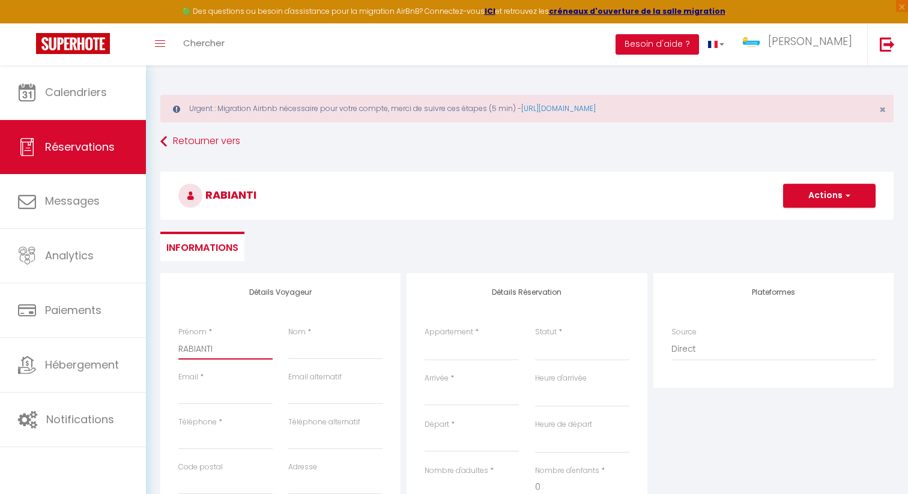
select select
checkbox input "false"
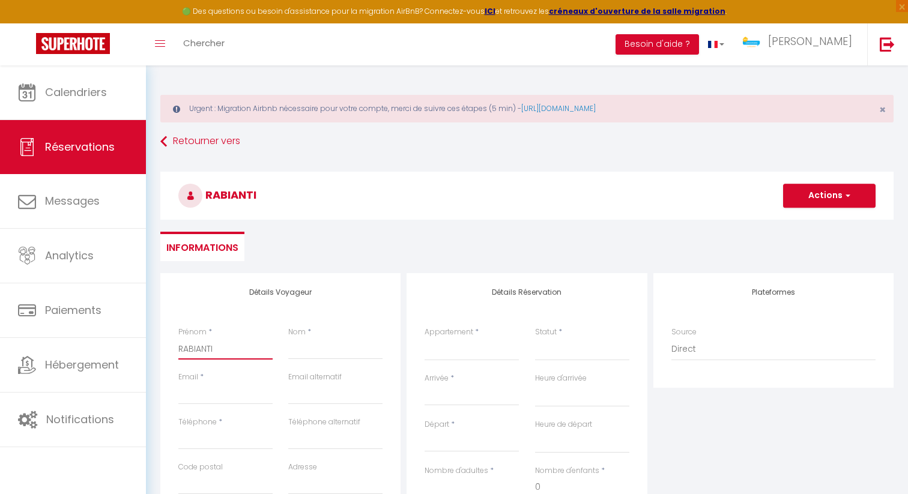
type input "RABIANTI A"
select select
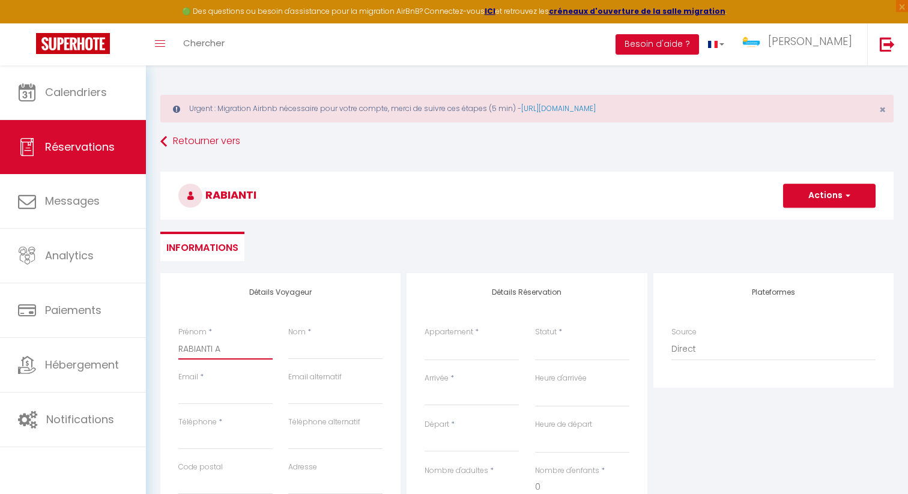
select select
checkbox input "false"
type input "RABIANTI AI"
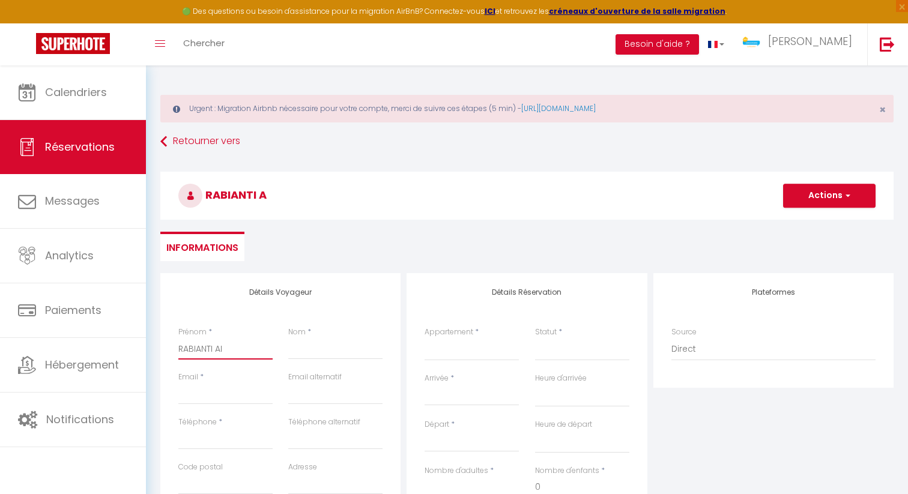
select select
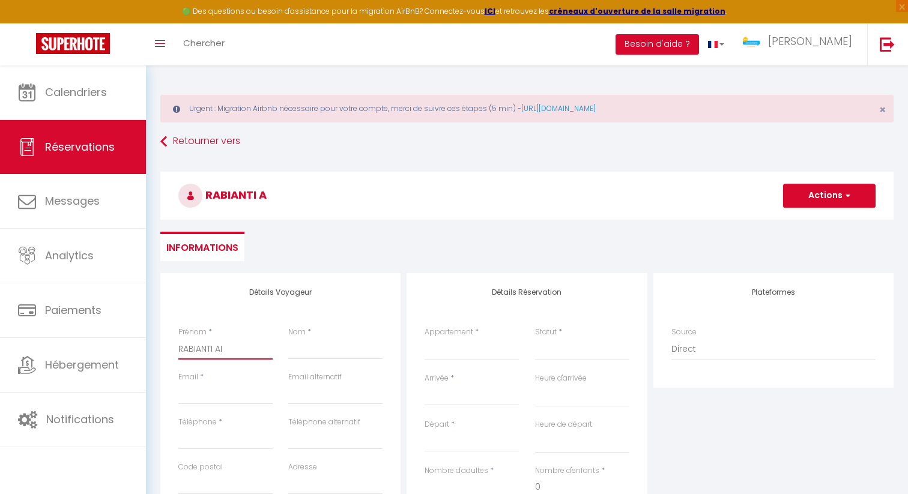
select select
checkbox input "false"
type input "RABIANTI AIR"
select select
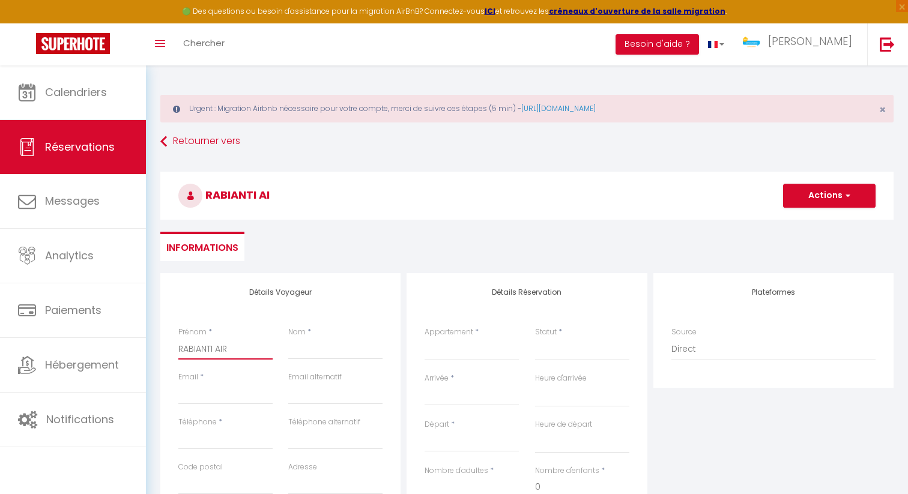
select select
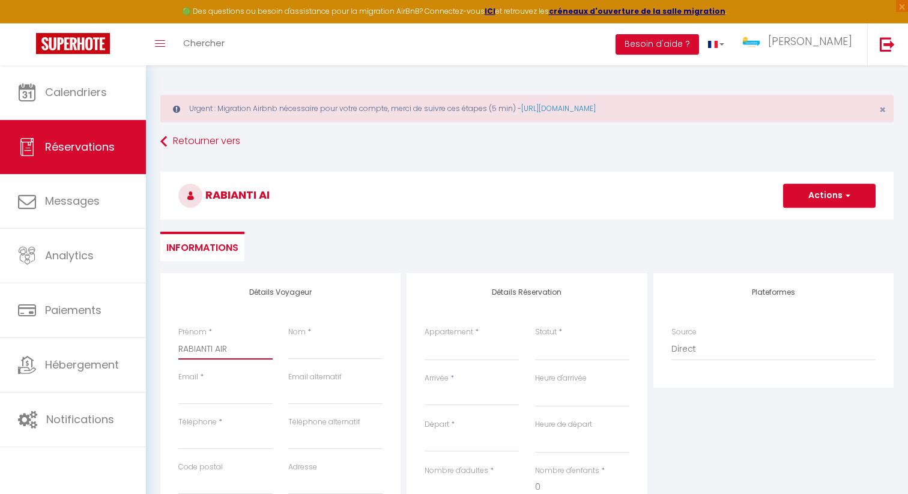
select select
checkbox input "false"
type input "RABIANTI AIRB"
select select
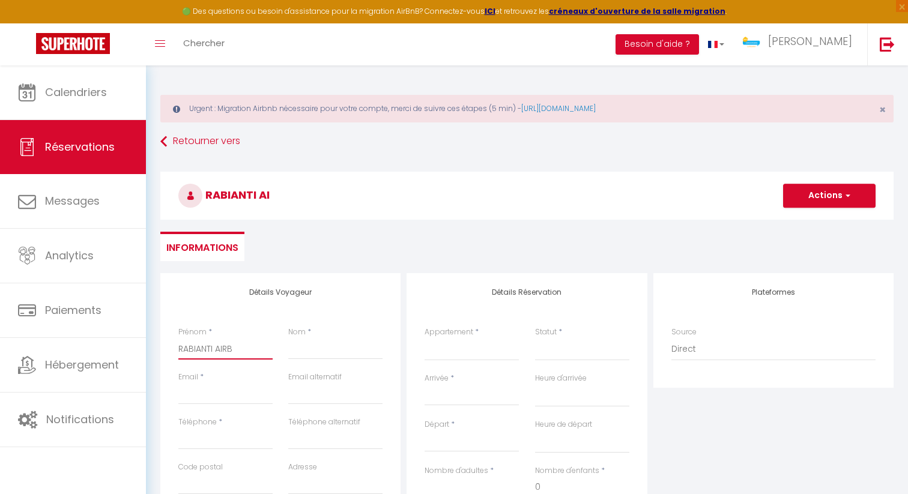
select select
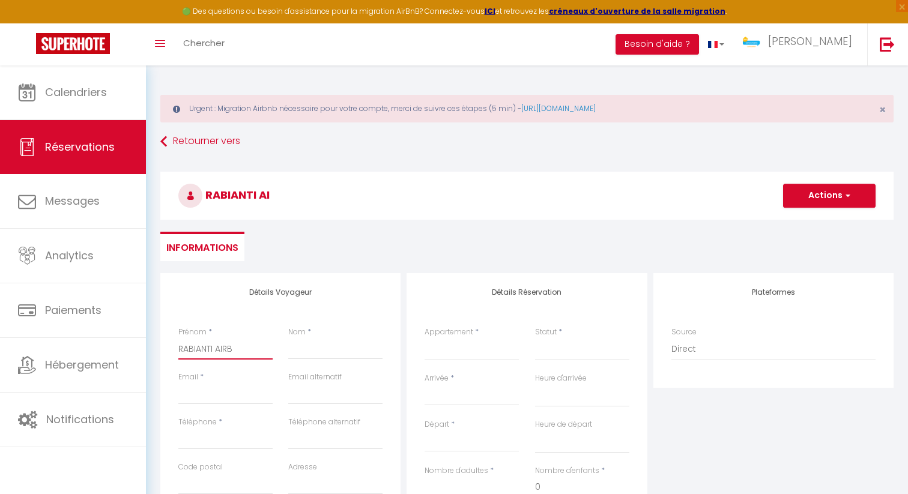
checkbox input "false"
type input "RABIANTI AIRBN"
select select
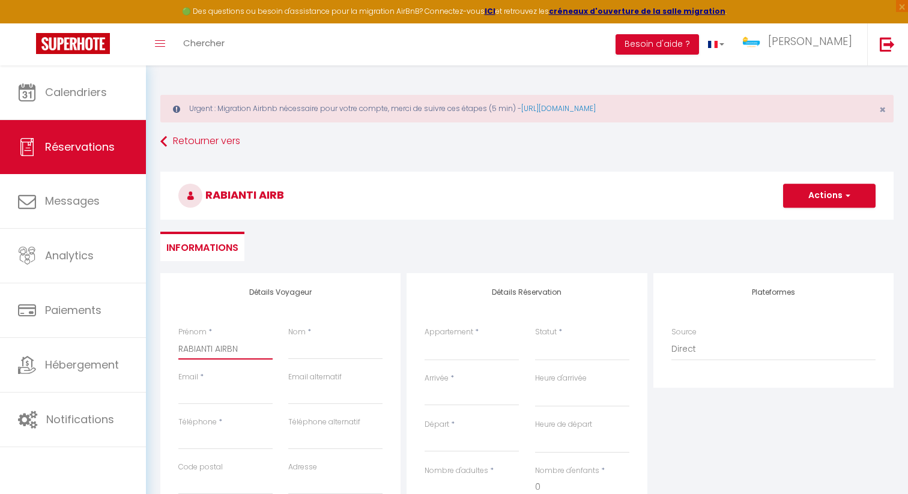
select select
checkbox input "false"
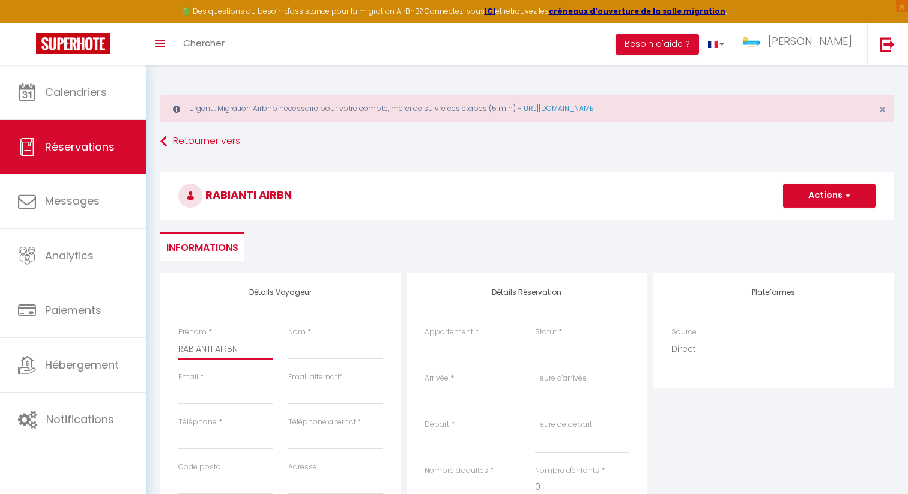
type input "RABIANTI AIRBNB"
select select
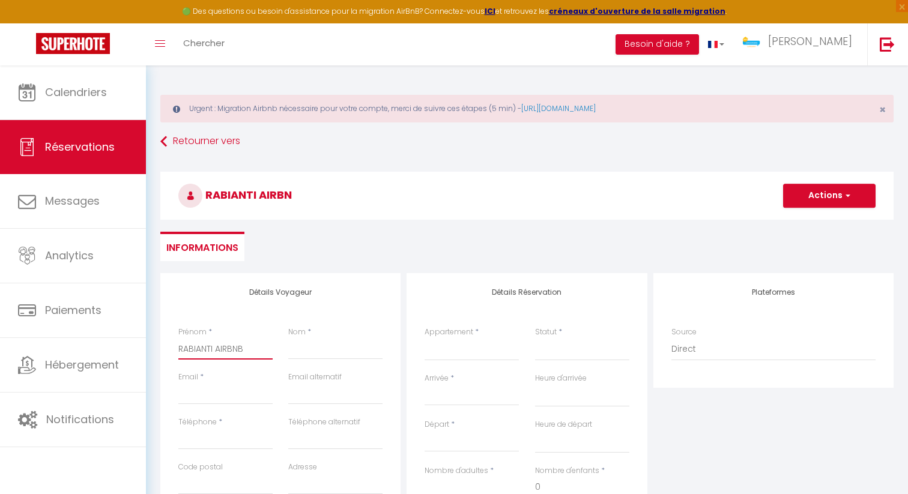
select select
checkbox input "false"
type input "RABIANTI AIRB"
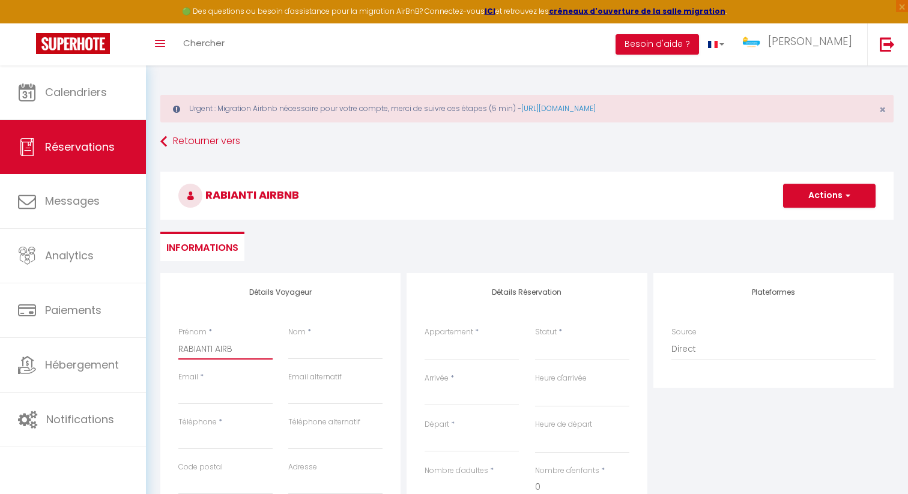
select select
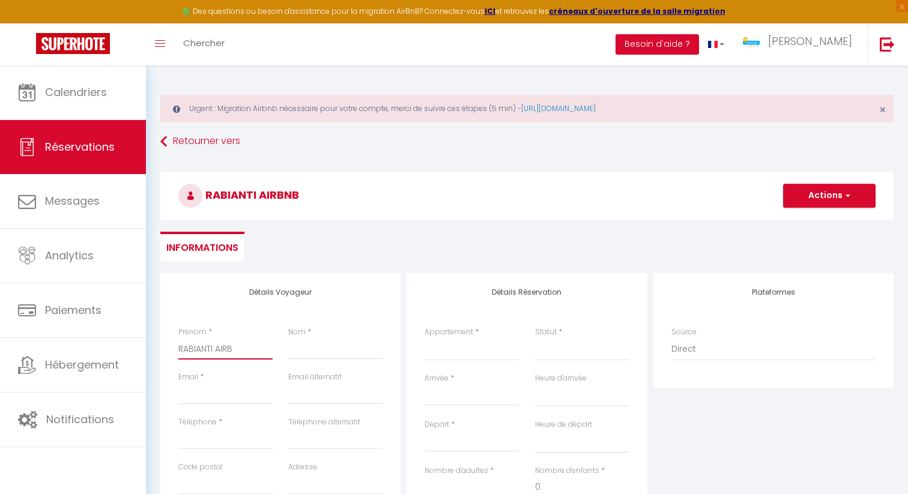
select select
checkbox input "false"
type input "RABIANTI AIRBN"
select select
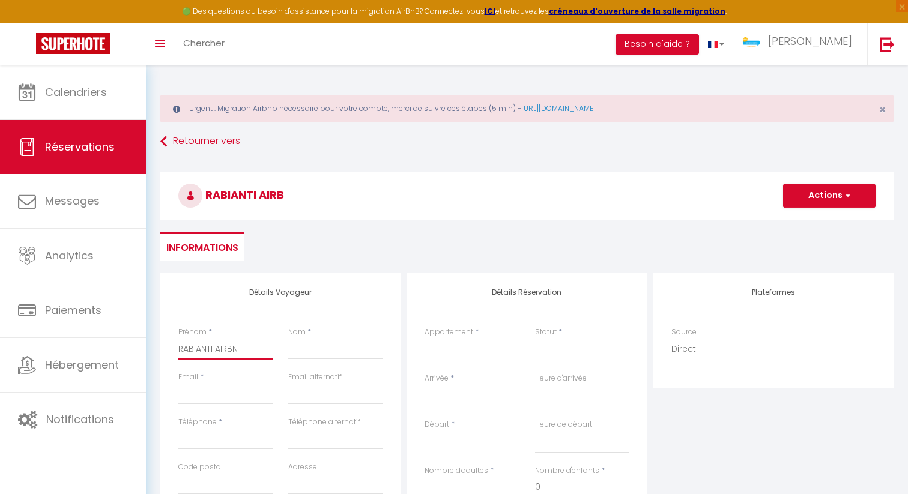
select select
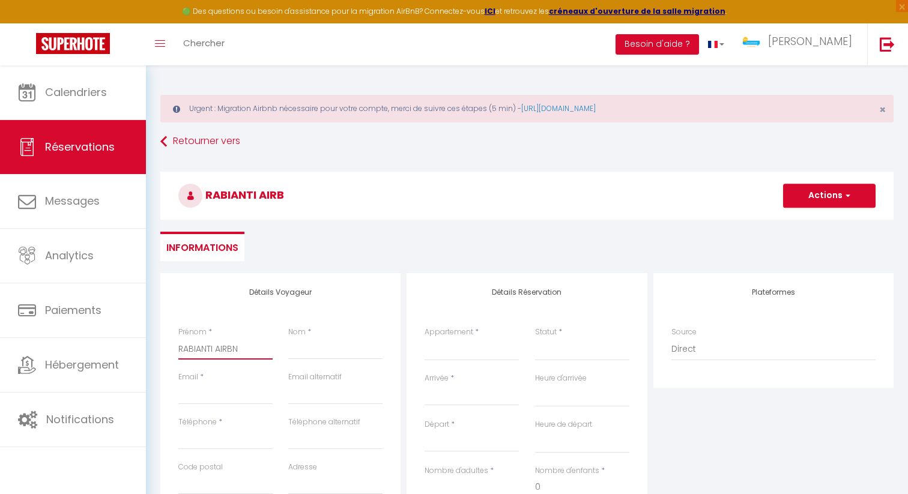
select select
checkbox input "false"
type input "RABIANTI AIRBNB"
select select
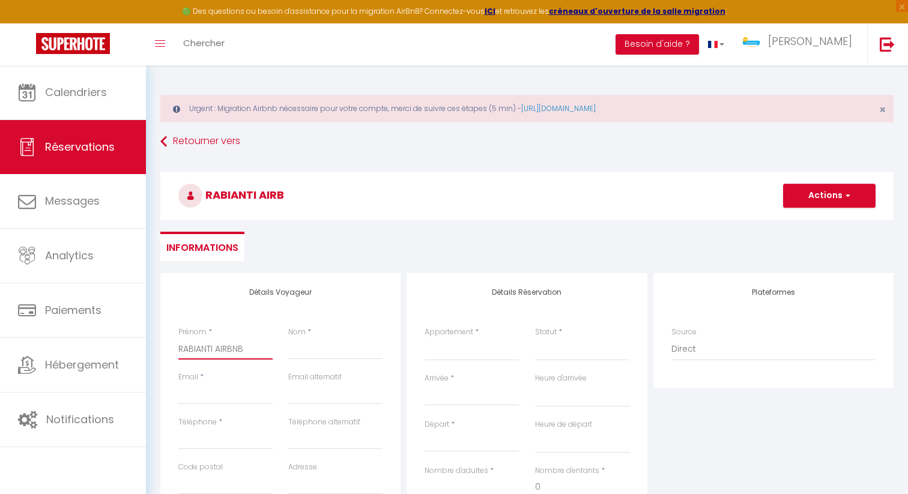
select select
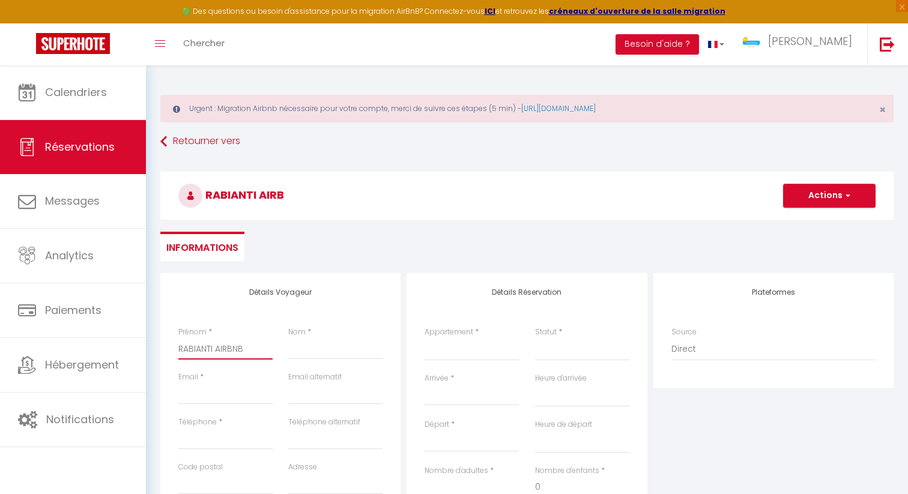
checkbox input "false"
type input "RABIANTI AIRBNB"
type input "n"
select select
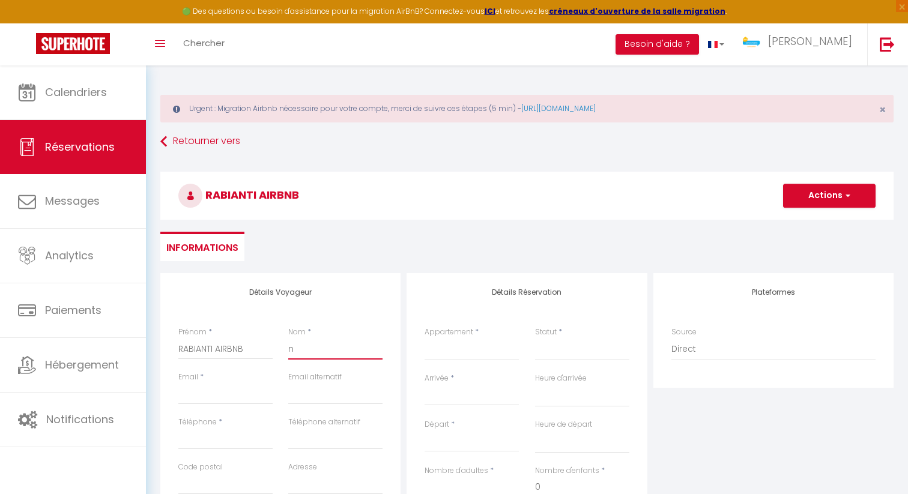
select select
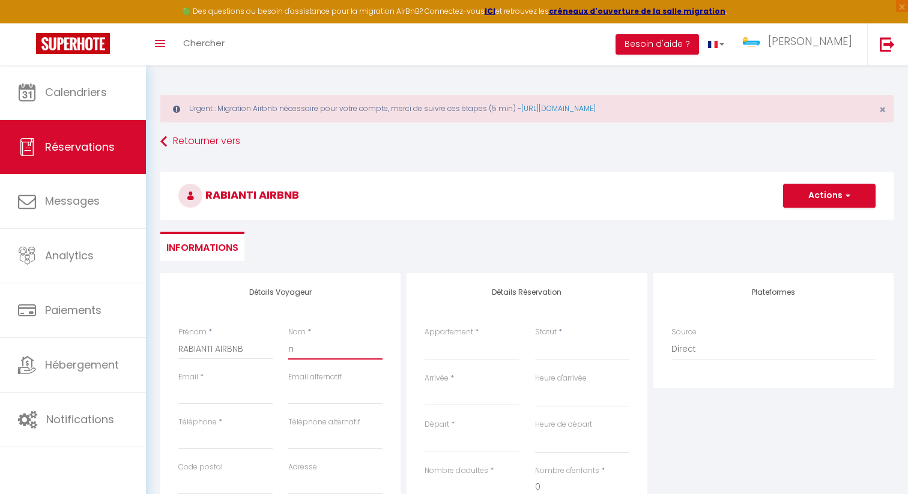
checkbox input "false"
type input "no"
select select
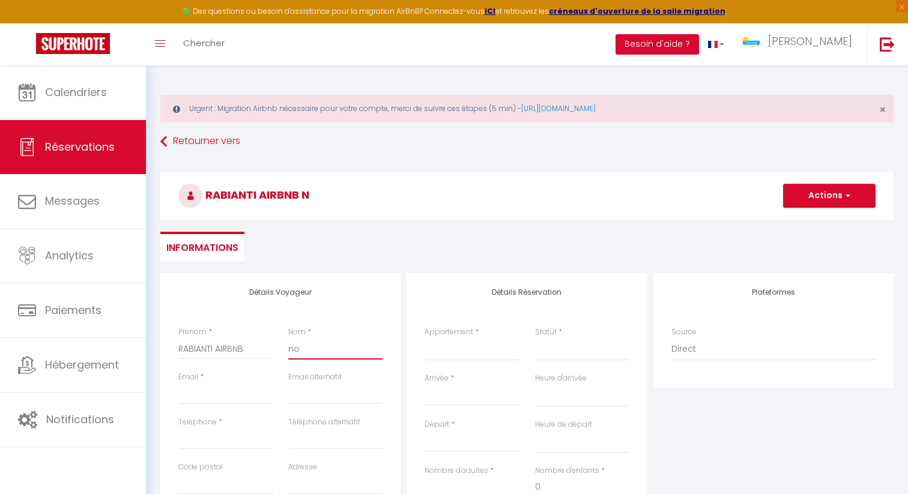
select select
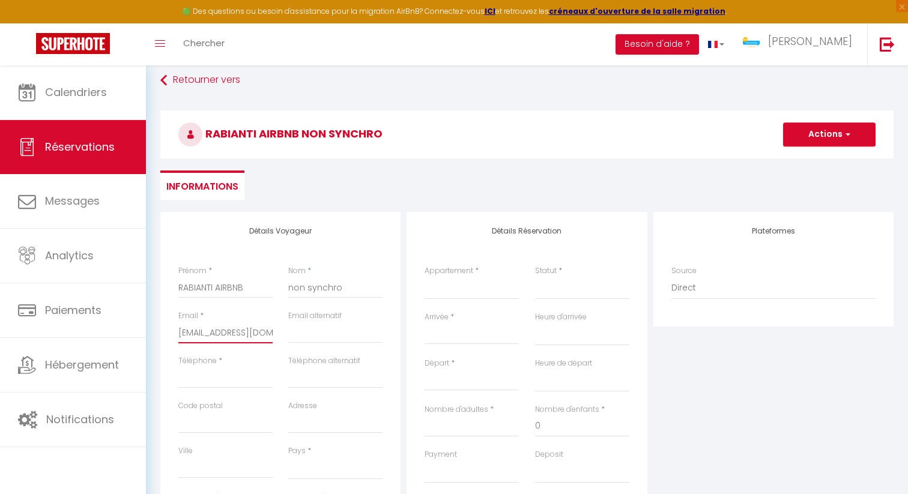
scroll to position [90, 0]
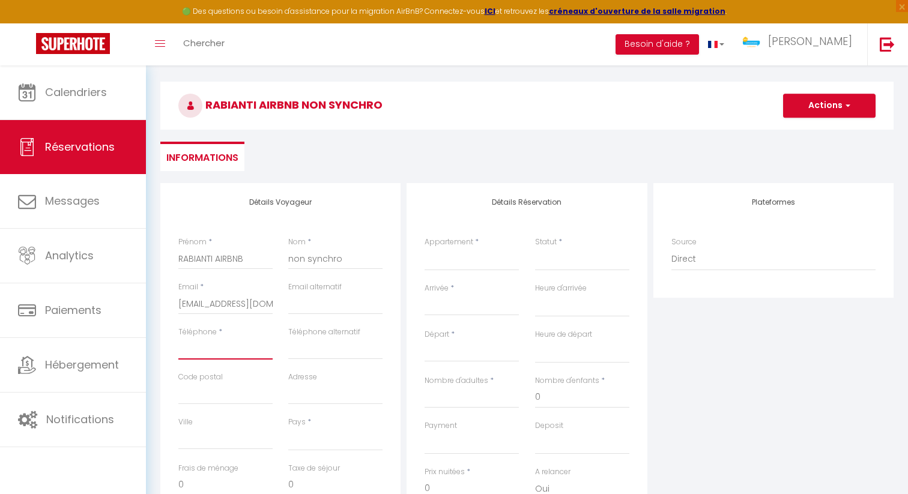
click at [216, 347] on input "Téléphone" at bounding box center [225, 349] width 94 height 22
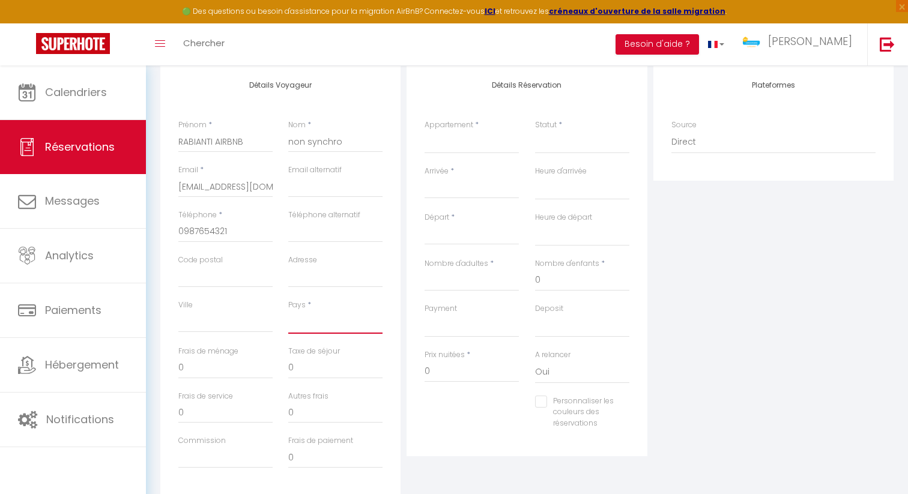
click at [302, 322] on select "[GEOGRAPHIC_DATA] [GEOGRAPHIC_DATA] [GEOGRAPHIC_DATA] [GEOGRAPHIC_DATA] [GEOGRA…" at bounding box center [335, 322] width 94 height 23
click at [288, 311] on select "[GEOGRAPHIC_DATA] [GEOGRAPHIC_DATA] [GEOGRAPHIC_DATA] [GEOGRAPHIC_DATA] [GEOGRA…" at bounding box center [335, 322] width 94 height 23
click at [469, 139] on select "Villa Constellation [PERSON_NAME] 4* - 8 Voyageurs La Kaz Venelle La Casa Del J…" at bounding box center [472, 142] width 94 height 23
click at [425, 131] on select "Villa Constellation [PERSON_NAME] 4* - 8 Voyageurs La Kaz Venelle La Casa Del J…" at bounding box center [472, 142] width 94 height 23
click at [475, 188] on input "Arrivée" at bounding box center [472, 189] width 94 height 16
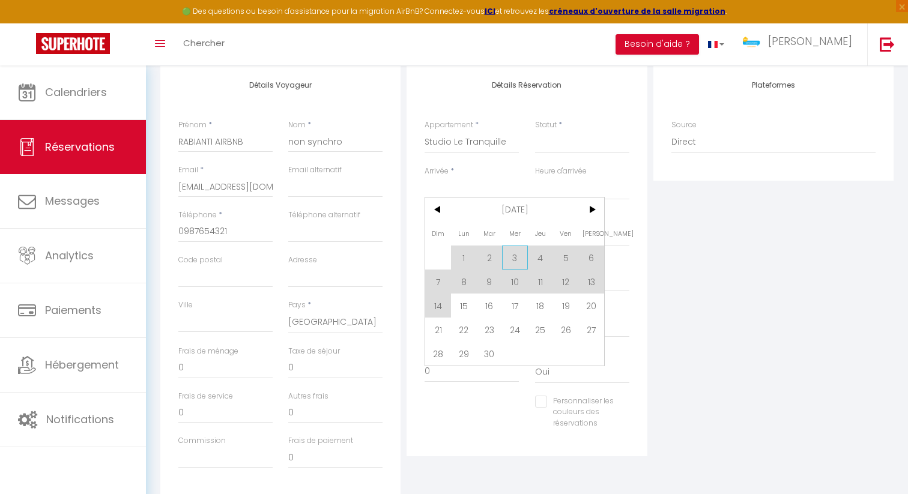
click at [511, 263] on span "3" at bounding box center [515, 258] width 26 height 24
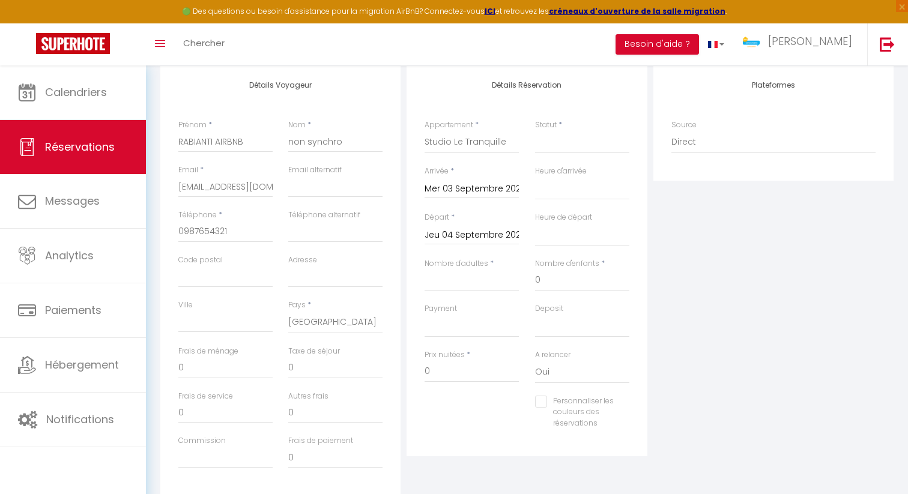
click at [462, 236] on input "Jeu 04 Septembre 2025" at bounding box center [472, 236] width 94 height 16
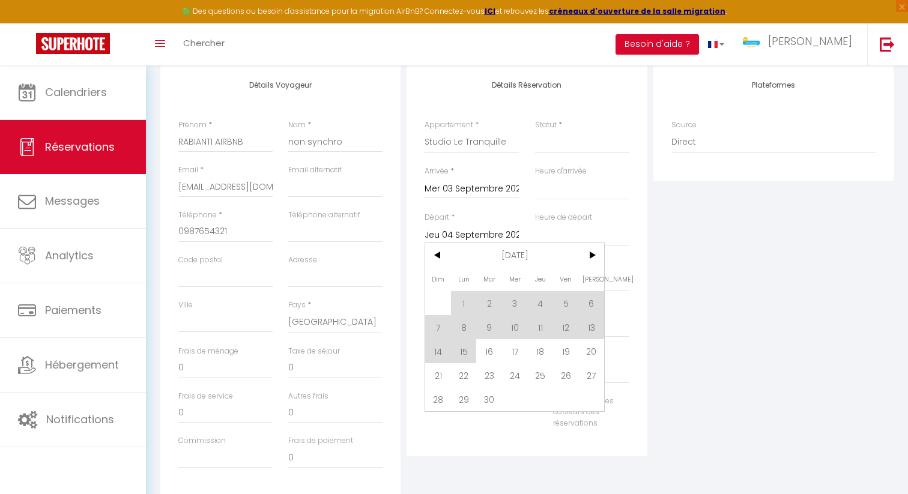
drag, startPoint x: 444, startPoint y: 353, endPoint x: 541, endPoint y: 368, distance: 98.5
click at [444, 353] on span "14" at bounding box center [438, 351] width 26 height 24
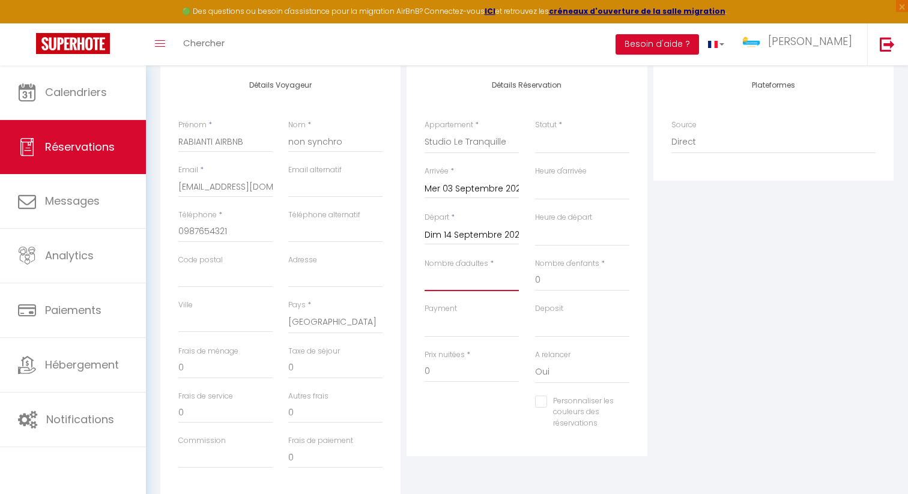
click at [464, 276] on input "Nombre d'adultes" at bounding box center [472, 281] width 94 height 22
click at [550, 140] on select "Confirmé Non Confirmé [PERSON_NAME] par le voyageur No Show Request" at bounding box center [582, 142] width 94 height 23
click at [535, 131] on select "Confirmé Non Confirmé [PERSON_NAME] par le voyageur No Show Request" at bounding box center [582, 142] width 94 height 23
click at [194, 366] on input "0" at bounding box center [225, 368] width 94 height 22
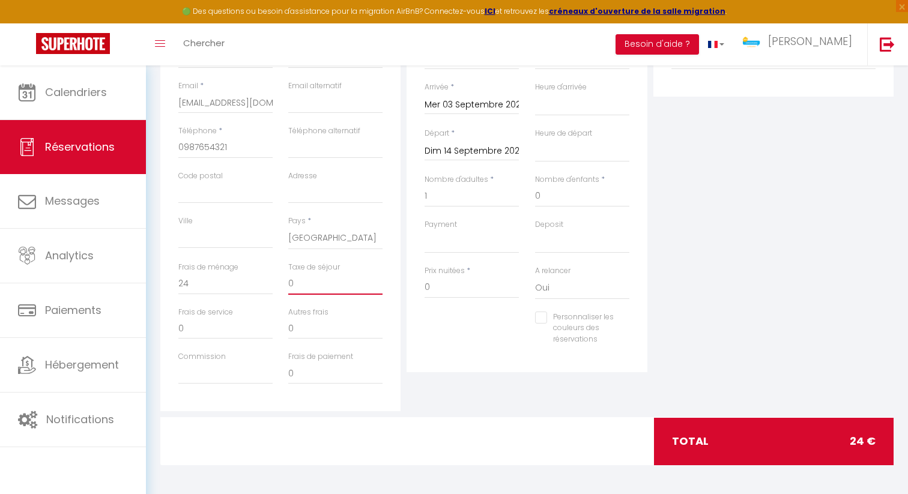
scroll to position [293, 0]
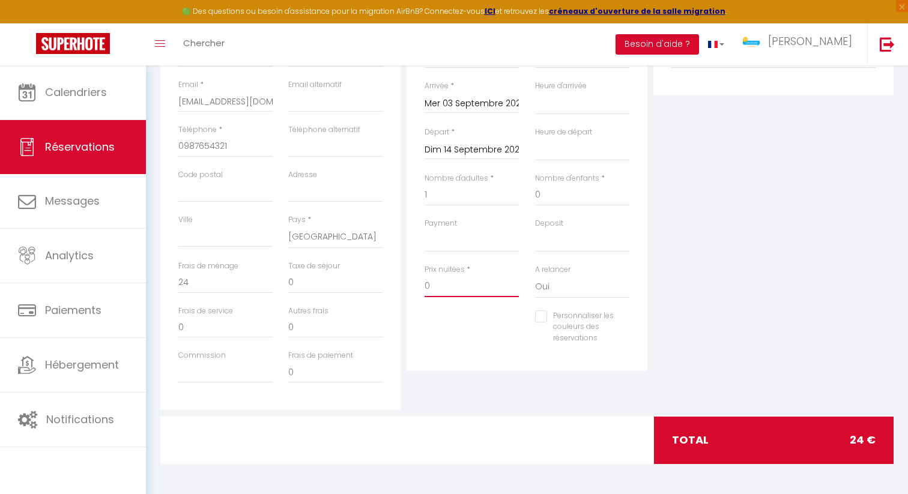
click at [451, 284] on input "0" at bounding box center [472, 287] width 94 height 22
click at [541, 314] on input "Personnaliser les couleurs des réservations" at bounding box center [574, 317] width 79 height 12
click at [626, 332] on span at bounding box center [625, 331] width 10 height 10
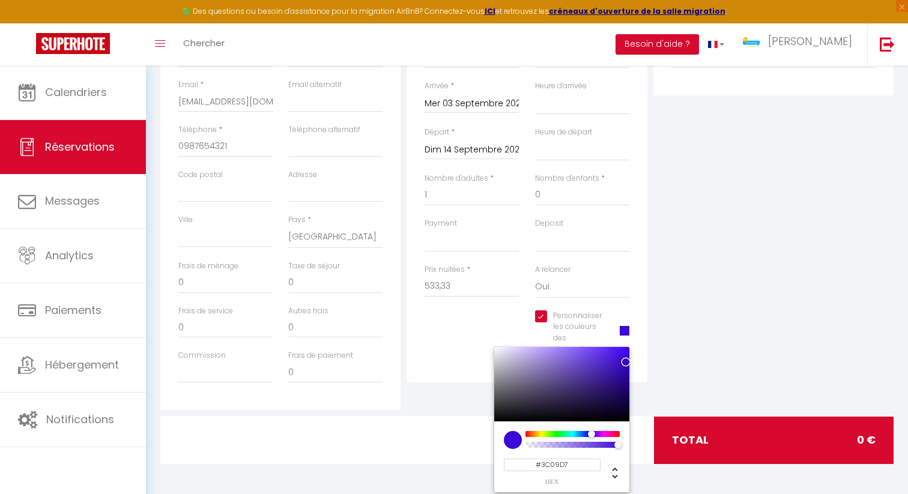
click at [592, 433] on div at bounding box center [573, 434] width 92 height 6
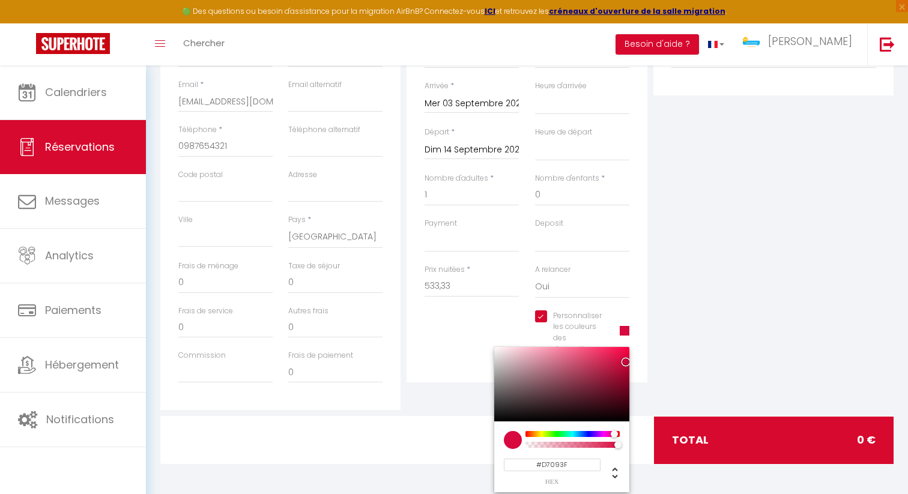
click at [615, 433] on div at bounding box center [573, 434] width 92 height 6
click at [601, 433] on div at bounding box center [573, 434] width 92 height 6
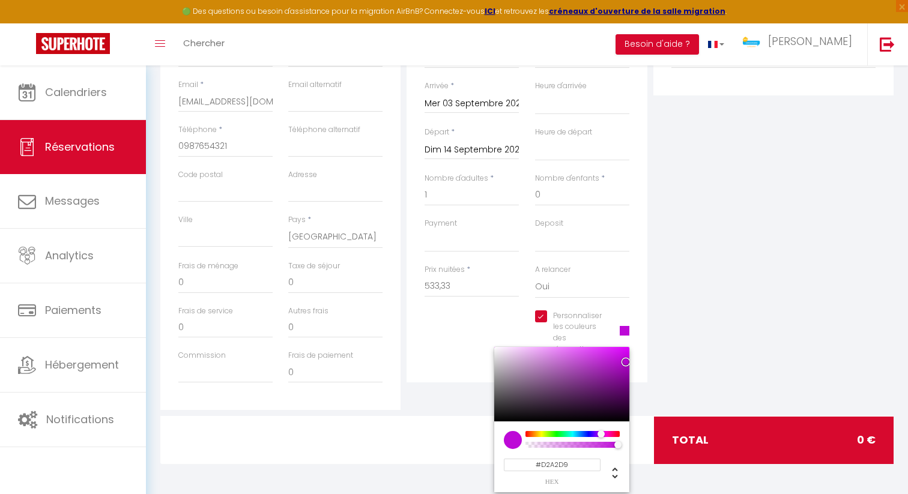
click at [529, 359] on div at bounding box center [561, 384] width 135 height 74
click at [738, 311] on div "Plateformes Source Direct [DOMAIN_NAME] [DOMAIN_NAME] Chalet montagne Expedia G…" at bounding box center [774, 196] width 246 height 430
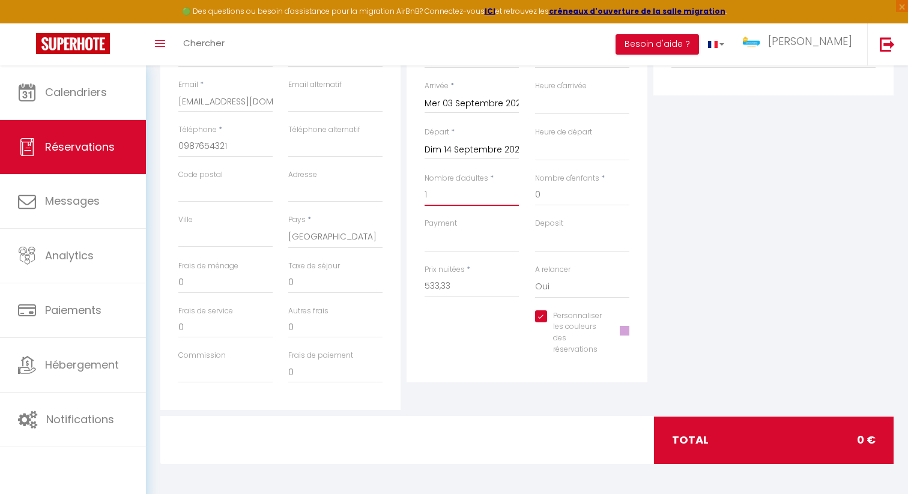
click at [473, 190] on input "1" at bounding box center [472, 195] width 94 height 22
click at [458, 287] on input "0" at bounding box center [472, 287] width 94 height 22
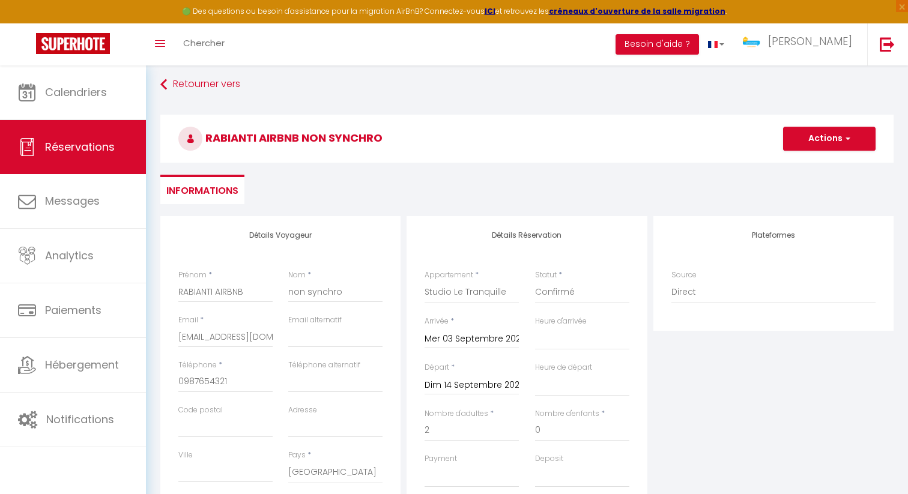
scroll to position [0, 0]
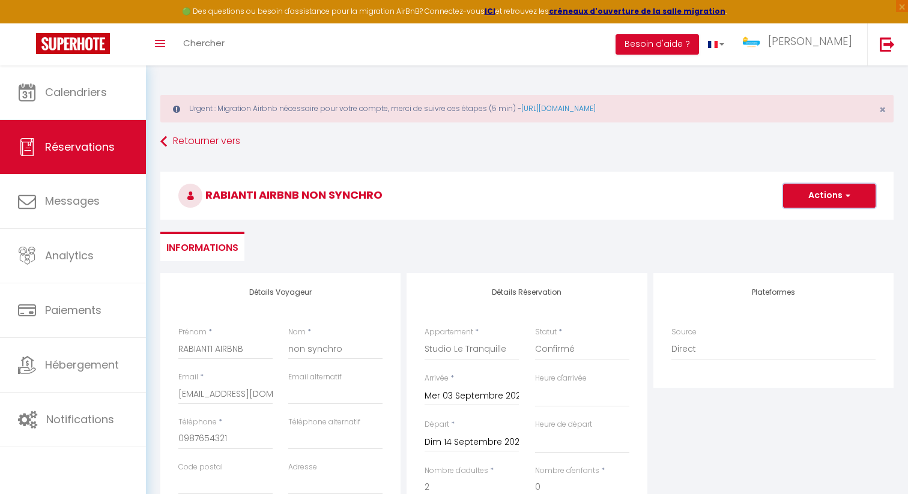
click at [843, 202] on button "Actions" at bounding box center [829, 196] width 93 height 24
click at [727, 354] on select "Direct [DOMAIN_NAME] [DOMAIN_NAME] Chalet montagne Expedia Gite de [GEOGRAPHIC_…" at bounding box center [774, 349] width 204 height 23
click at [672, 338] on select "Direct [DOMAIN_NAME] [DOMAIN_NAME] Chalet montagne Expedia Gite de [GEOGRAPHIC_…" at bounding box center [774, 349] width 204 height 23
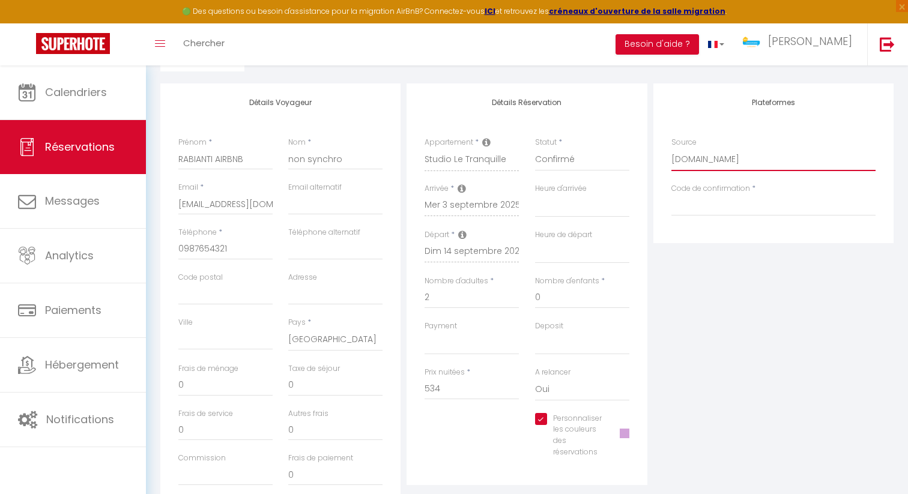
scroll to position [191, 0]
click at [770, 202] on input "Code de confirmation" at bounding box center [774, 204] width 204 height 22
click at [766, 153] on select "Direct [DOMAIN_NAME] [DOMAIN_NAME] Chalet montagne Expedia Gite de [GEOGRAPHIC_…" at bounding box center [774, 158] width 204 height 23
click at [672, 147] on select "Direct [DOMAIN_NAME] [DOMAIN_NAME] Chalet montagne Expedia Gite de [GEOGRAPHIC_…" at bounding box center [774, 158] width 204 height 23
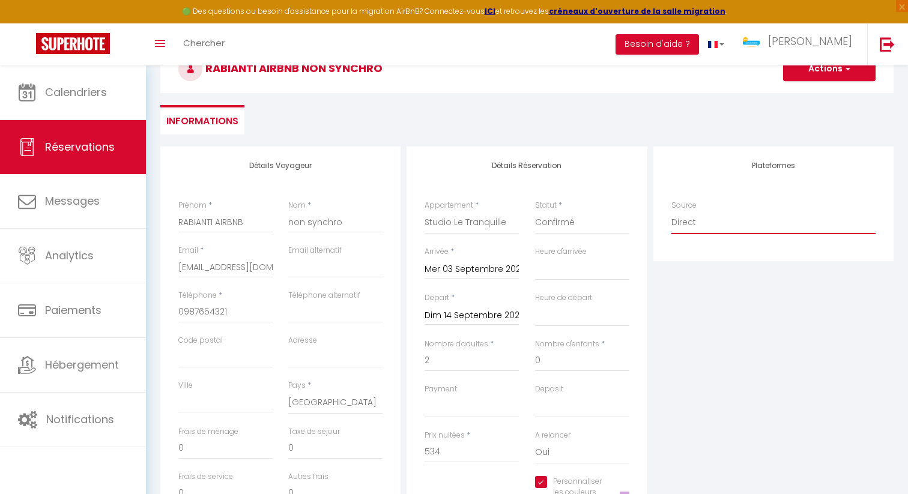
scroll to position [0, 0]
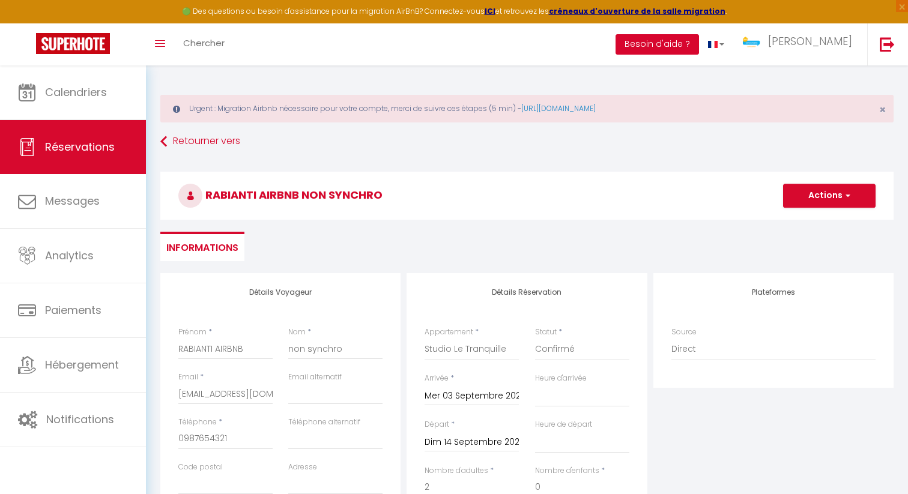
click at [699, 49] on button "Besoin d'aide ?" at bounding box center [658, 44] width 84 height 20
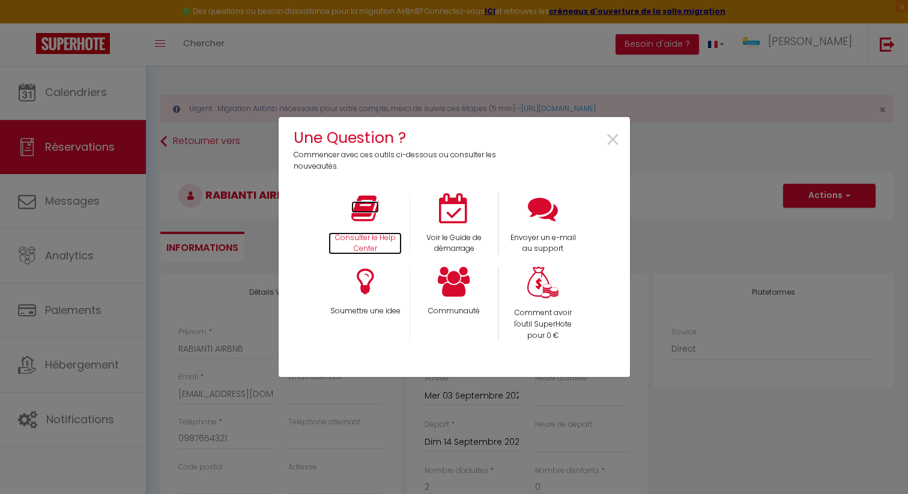
click at [360, 212] on icon at bounding box center [365, 208] width 28 height 30
click at [613, 135] on span "×" at bounding box center [613, 140] width 16 height 38
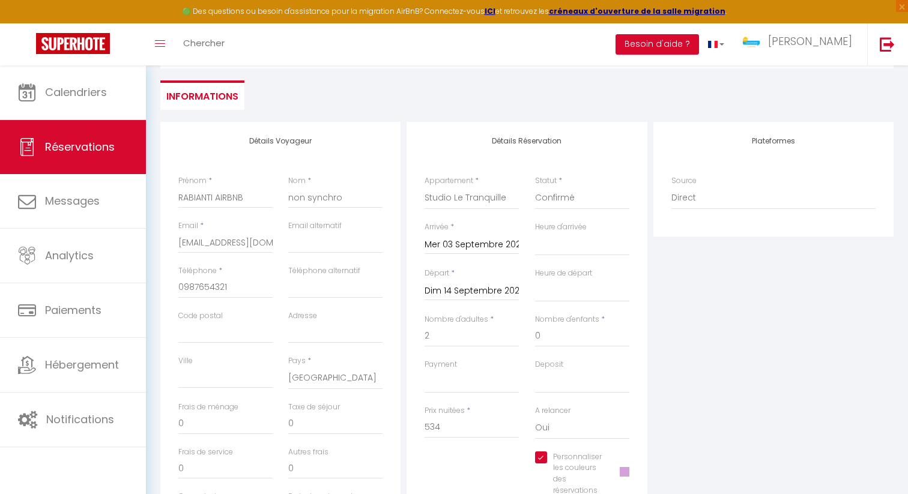
scroll to position [232, 0]
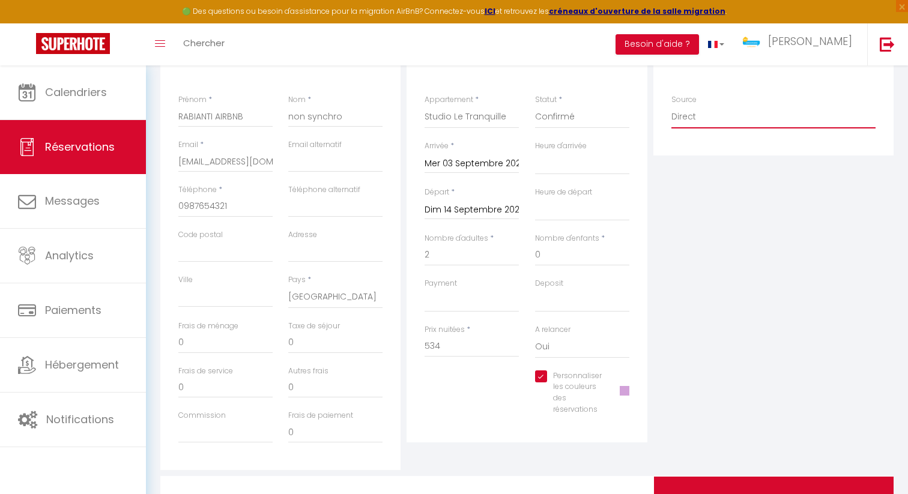
click at [733, 116] on select "Direct [DOMAIN_NAME] [DOMAIN_NAME] Chalet montagne Expedia Gite de [GEOGRAPHIC_…" at bounding box center [774, 117] width 204 height 23
click at [672, 106] on select "Direct [DOMAIN_NAME] [DOMAIN_NAME] Chalet montagne Expedia Gite de [GEOGRAPHIC_…" at bounding box center [774, 117] width 204 height 23
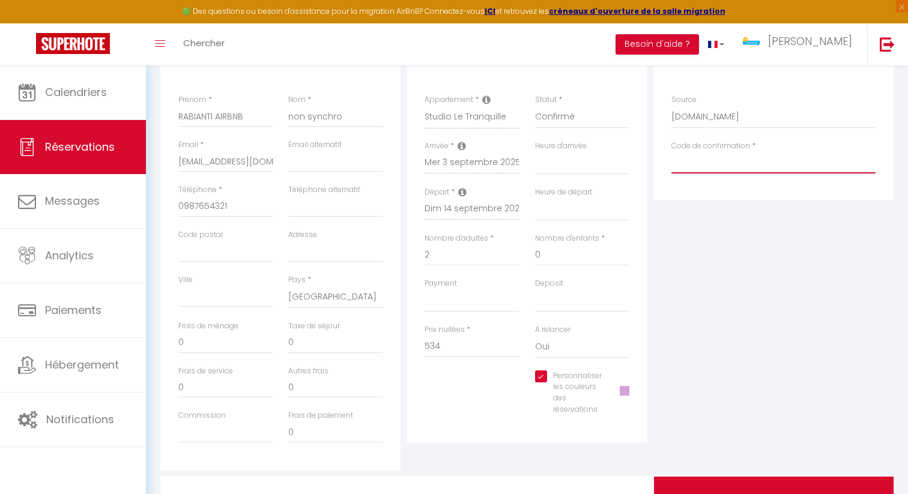
click at [726, 165] on input "Code de confirmation" at bounding box center [774, 163] width 204 height 22
paste input "HMZ4M5FESJ"
click at [457, 347] on input "534" at bounding box center [472, 347] width 94 height 22
click at [218, 340] on input "0" at bounding box center [225, 343] width 94 height 22
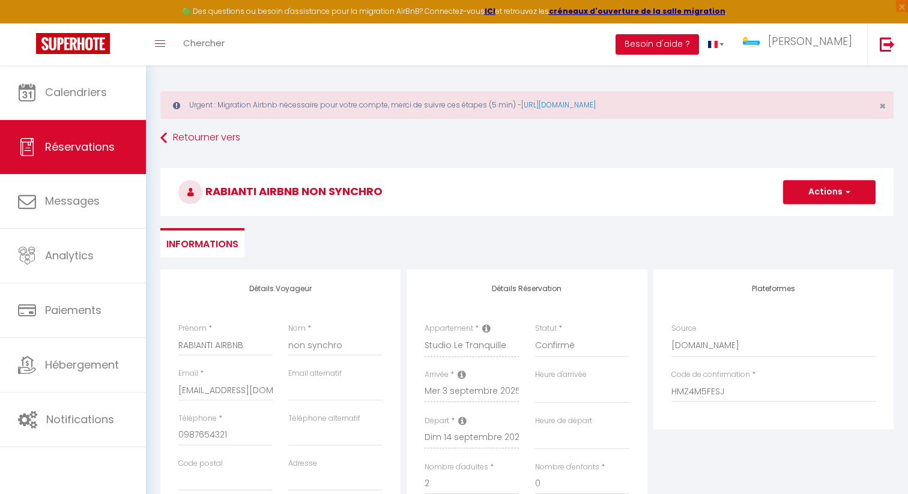
scroll to position [0, 0]
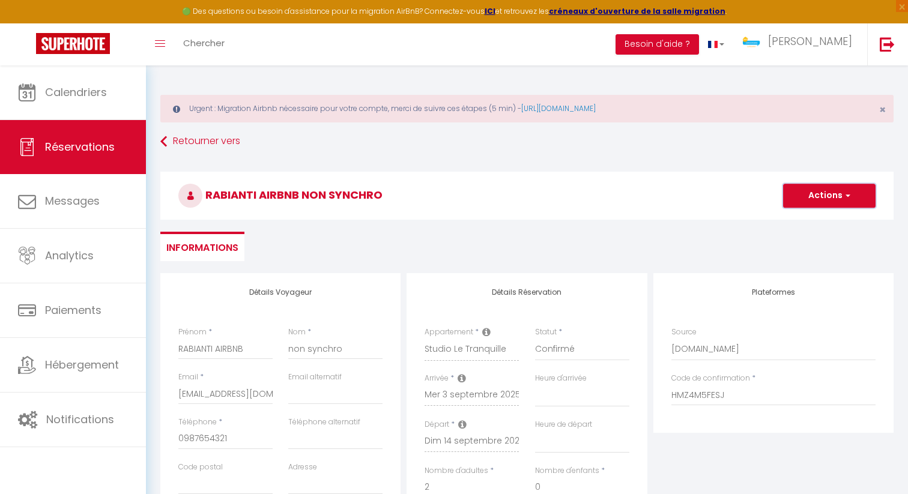
click at [824, 196] on button "Actions" at bounding box center [829, 196] width 93 height 24
click at [809, 220] on link "Enregistrer" at bounding box center [817, 222] width 95 height 16
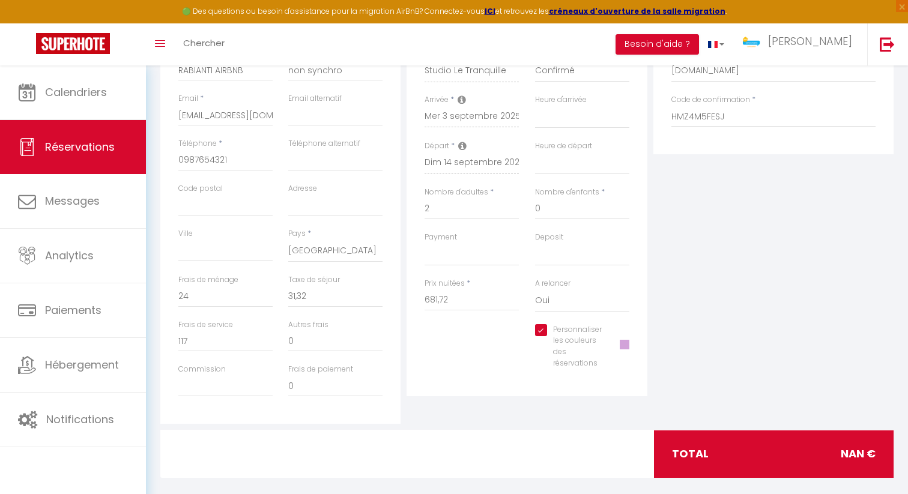
scroll to position [293, 0]
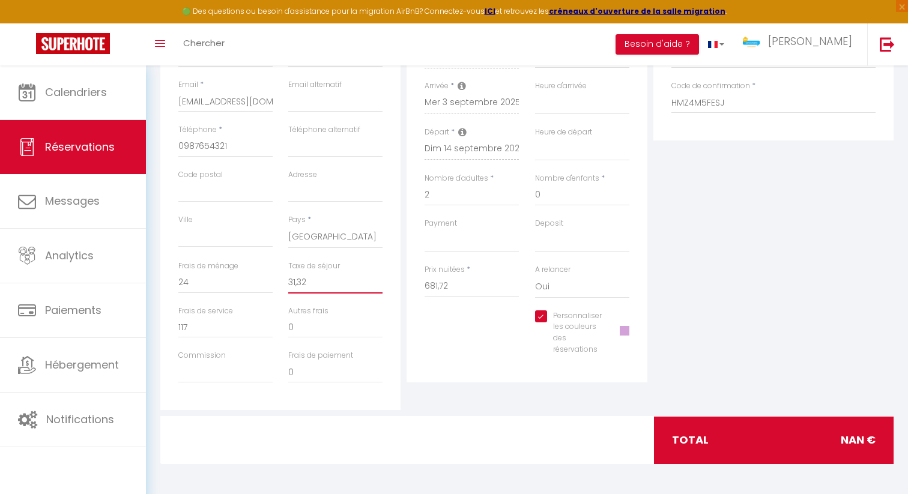
click at [320, 279] on input "31,32" at bounding box center [335, 283] width 94 height 22
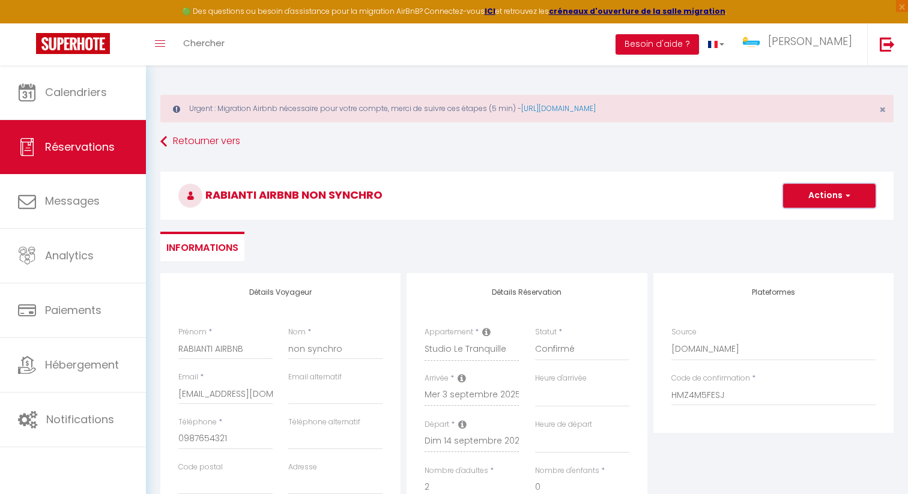
click at [825, 192] on button "Actions" at bounding box center [829, 196] width 93 height 24
click at [810, 222] on link "Enregistrer" at bounding box center [817, 222] width 95 height 16
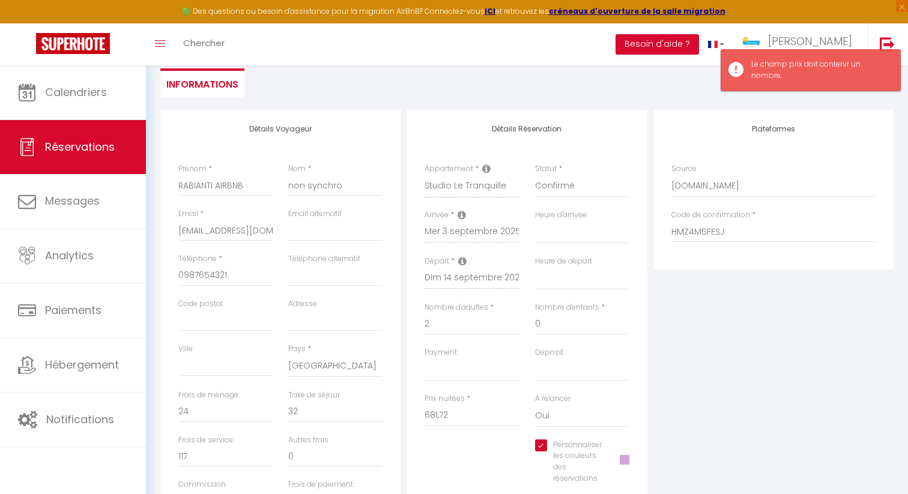
scroll to position [293, 0]
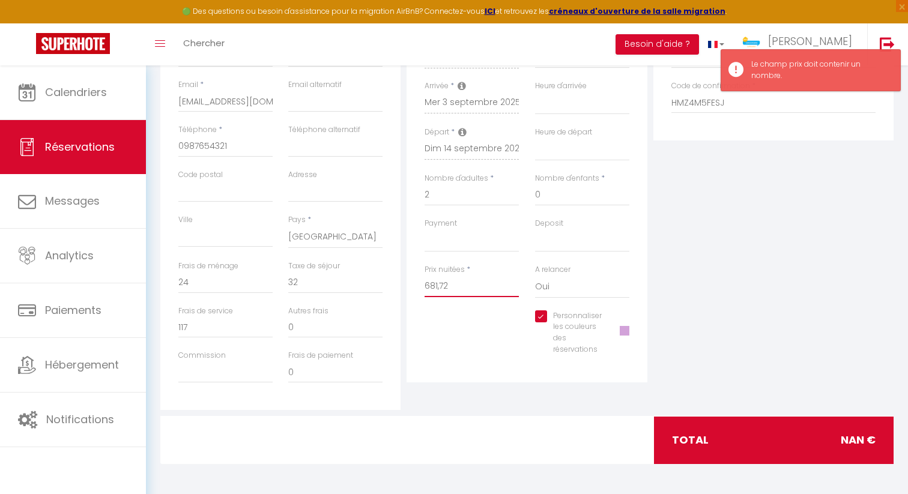
click at [458, 284] on input "681,72" at bounding box center [472, 287] width 94 height 22
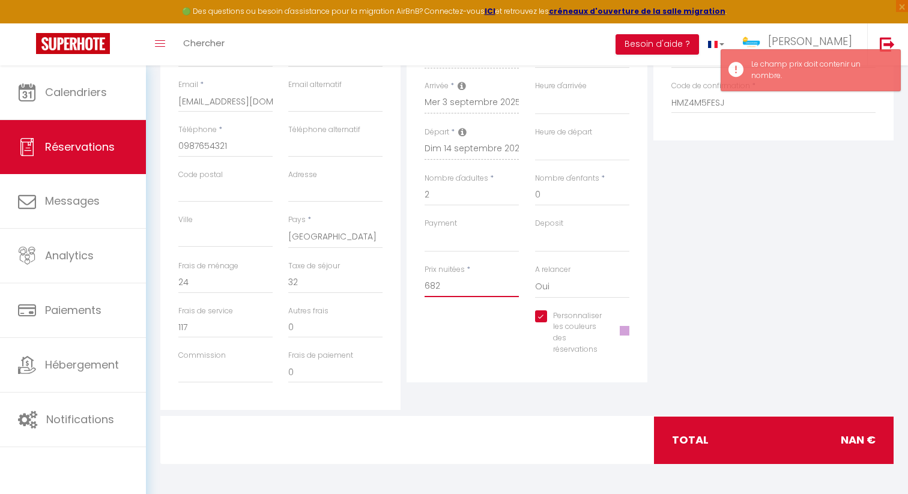
scroll to position [0, 0]
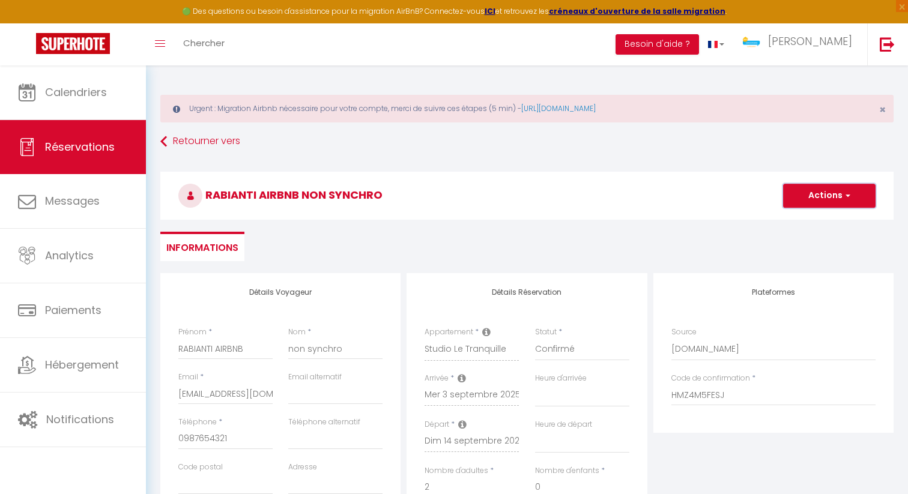
click at [816, 201] on button "Actions" at bounding box center [829, 196] width 93 height 24
click at [811, 221] on link "Enregistrer" at bounding box center [817, 222] width 95 height 16
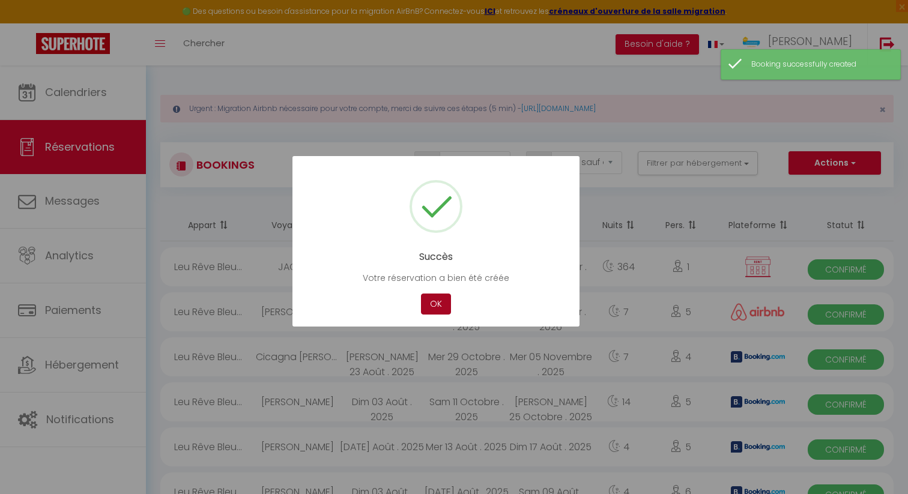
click at [434, 306] on button "OK" at bounding box center [436, 304] width 30 height 21
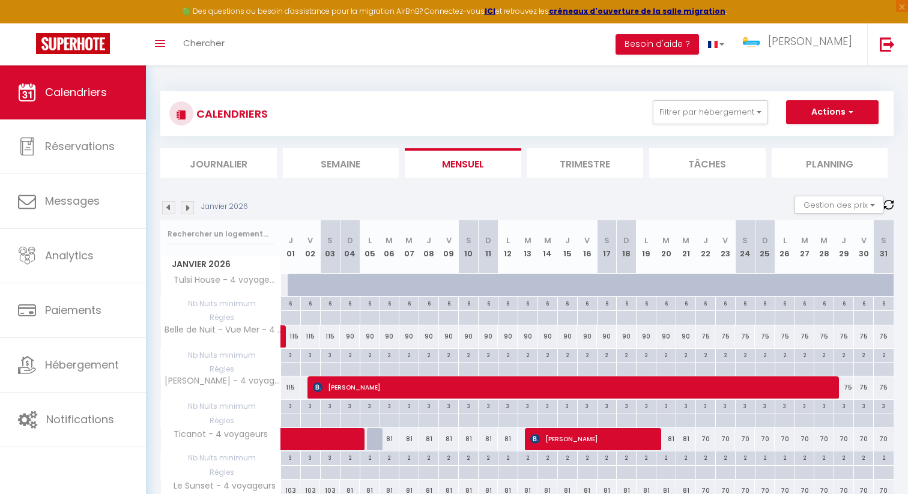
click at [171, 207] on img at bounding box center [168, 207] width 13 height 13
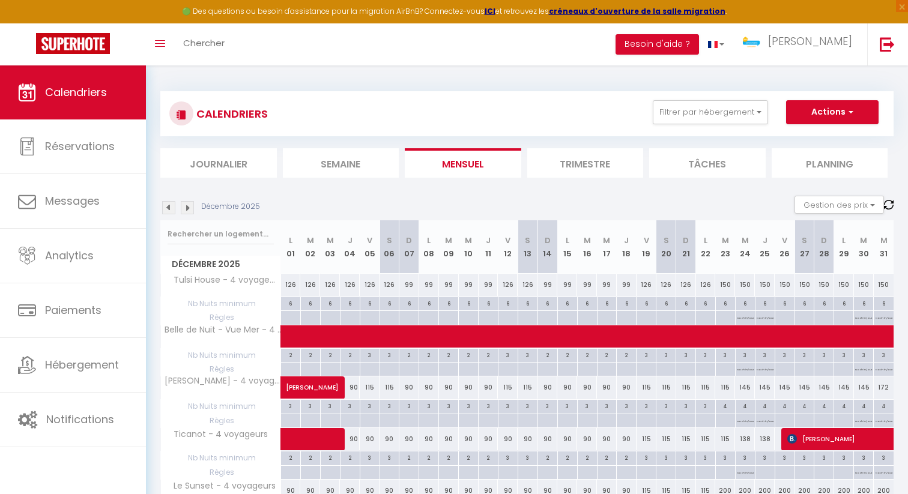
click at [171, 207] on img at bounding box center [168, 207] width 13 height 13
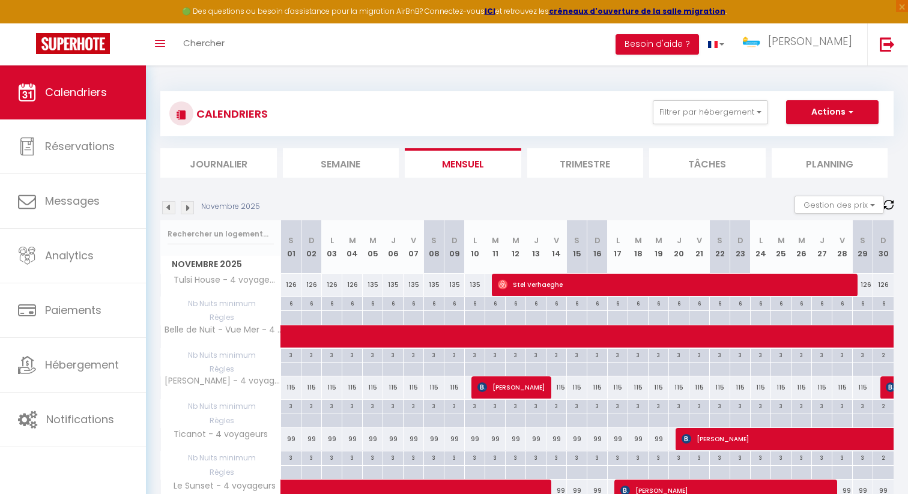
click at [172, 208] on img at bounding box center [168, 207] width 13 height 13
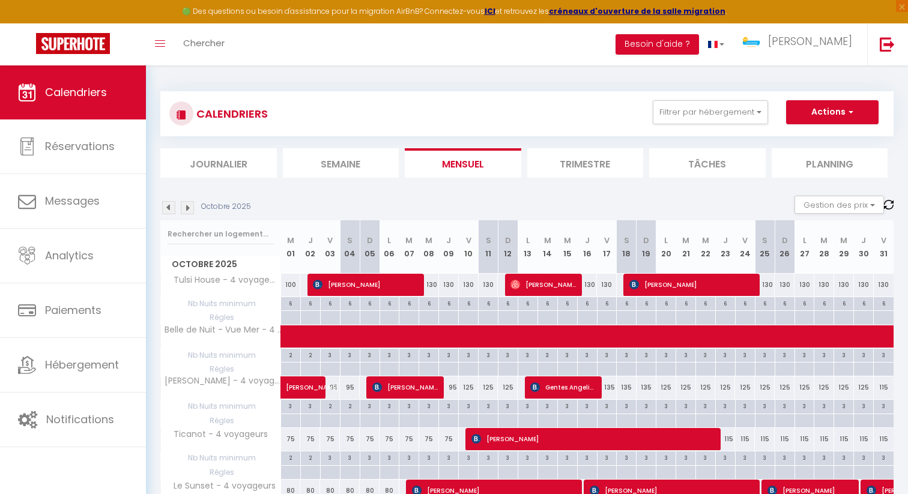
click at [173, 207] on img at bounding box center [168, 207] width 13 height 13
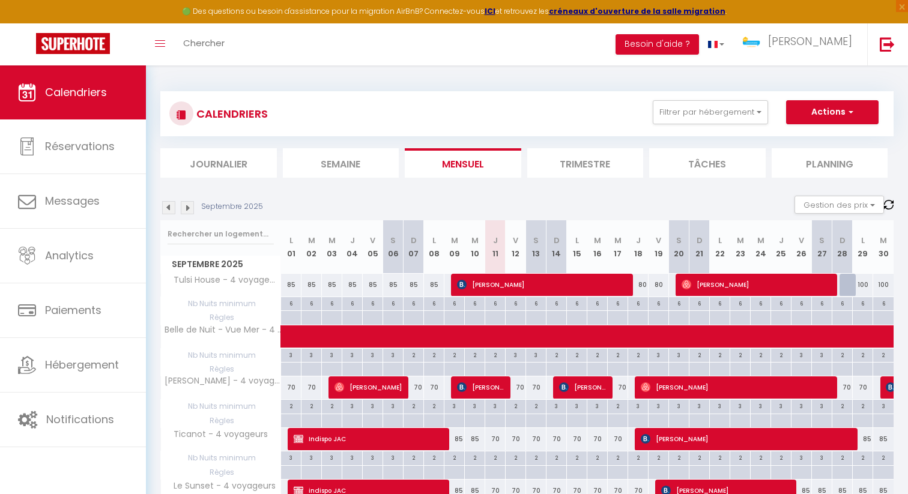
click at [188, 208] on img at bounding box center [187, 207] width 13 height 13
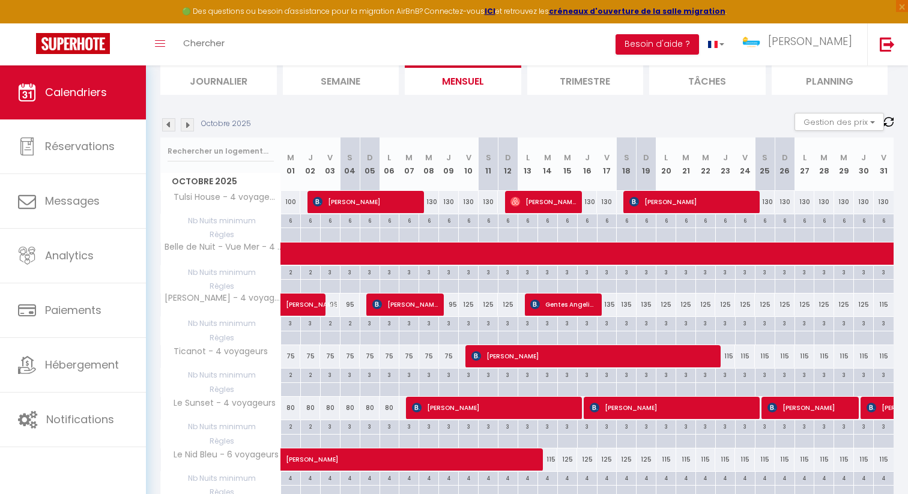
scroll to position [78, 0]
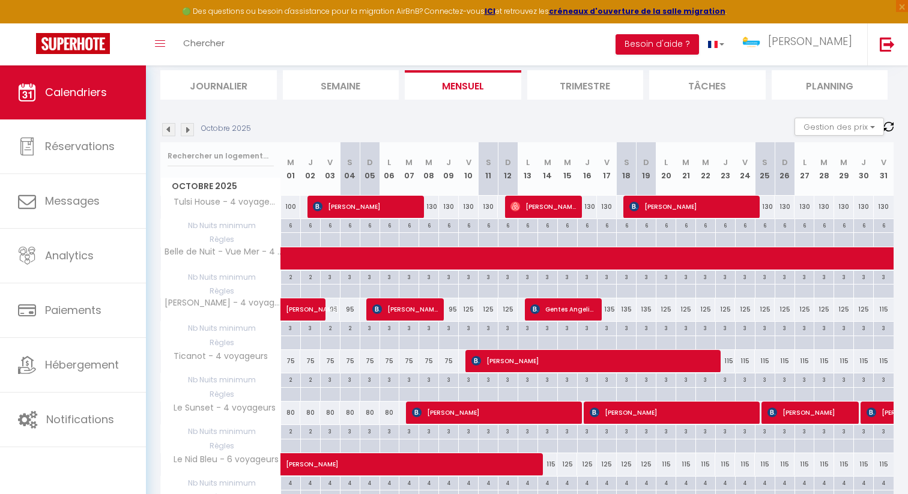
click at [168, 129] on img at bounding box center [168, 129] width 13 height 13
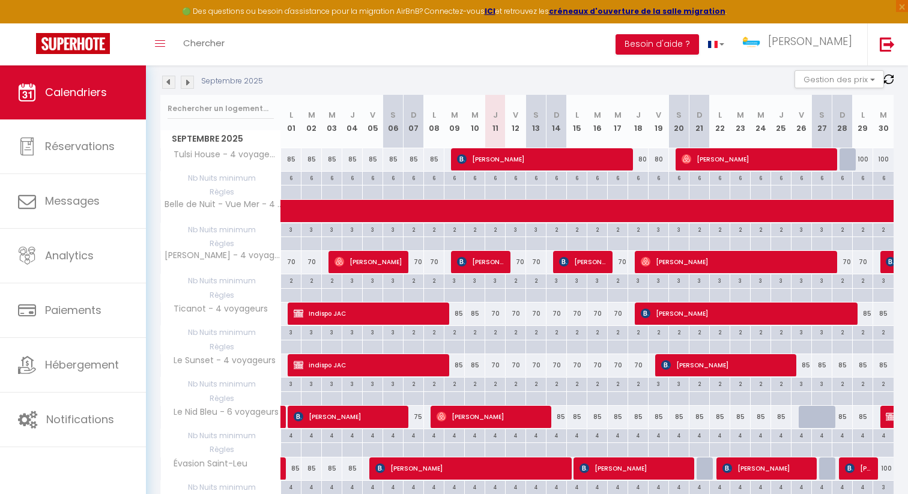
scroll to position [94, 0]
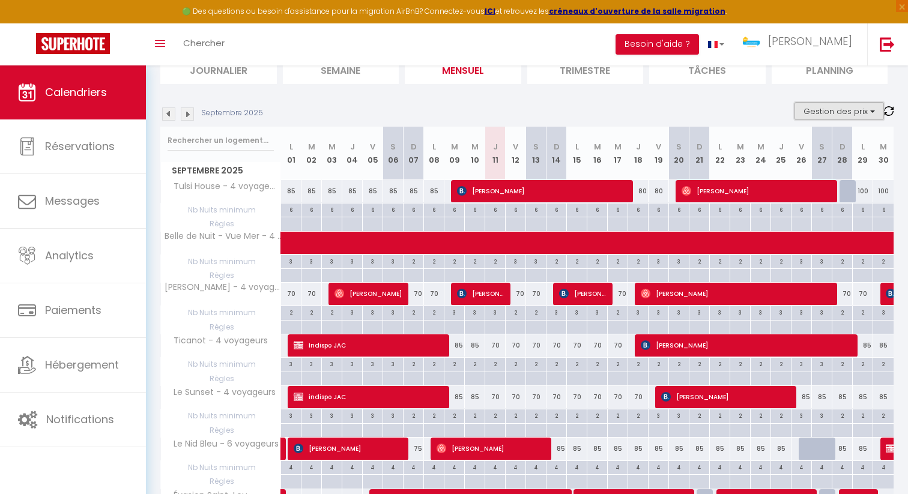
click at [861, 114] on button "Gestion des prix" at bounding box center [840, 111] width 90 height 18
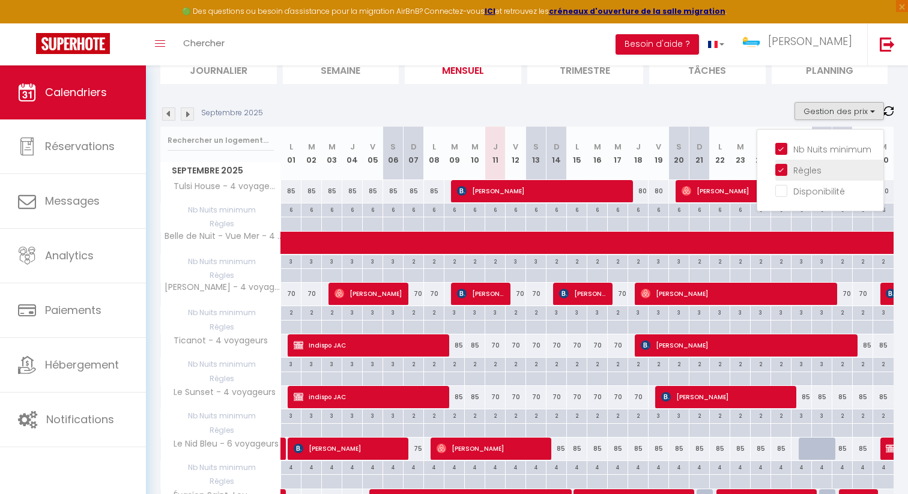
click at [798, 167] on input "Règles" at bounding box center [830, 169] width 108 height 12
checkbox input "false"
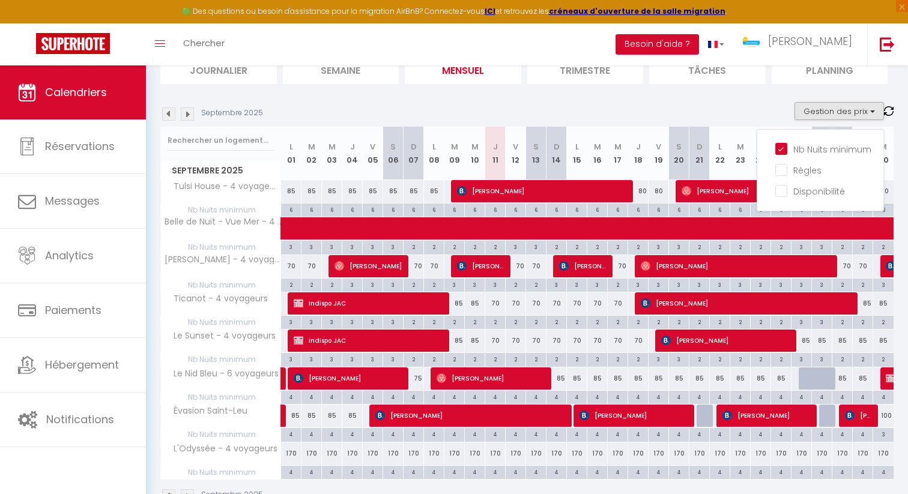
click at [440, 97] on section "Septembre 2025 Gestion des prix Nb Nuits minimum Règles Disponibilité Septembre…" at bounding box center [526, 302] width 733 height 425
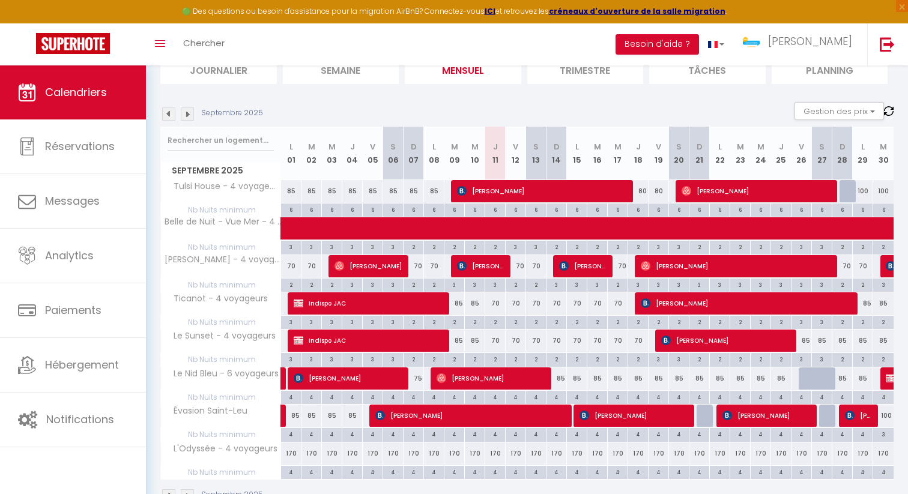
click at [186, 114] on img at bounding box center [187, 114] width 13 height 13
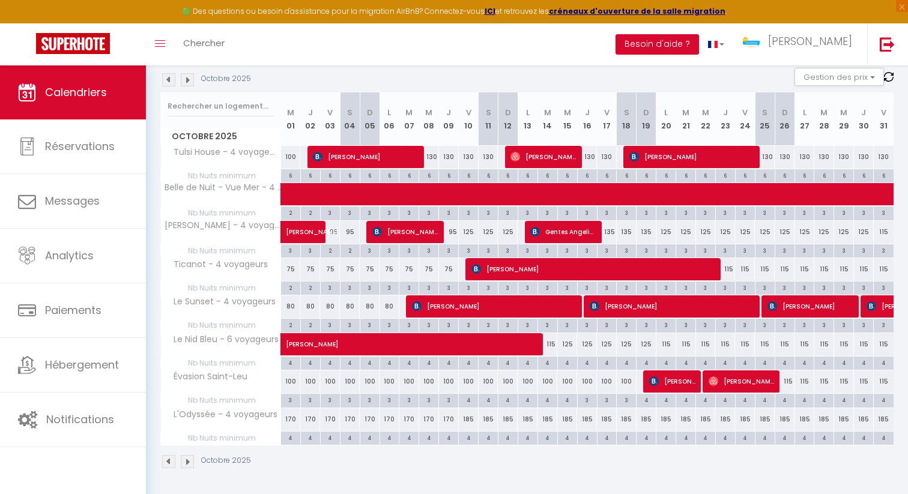
scroll to position [127, 0]
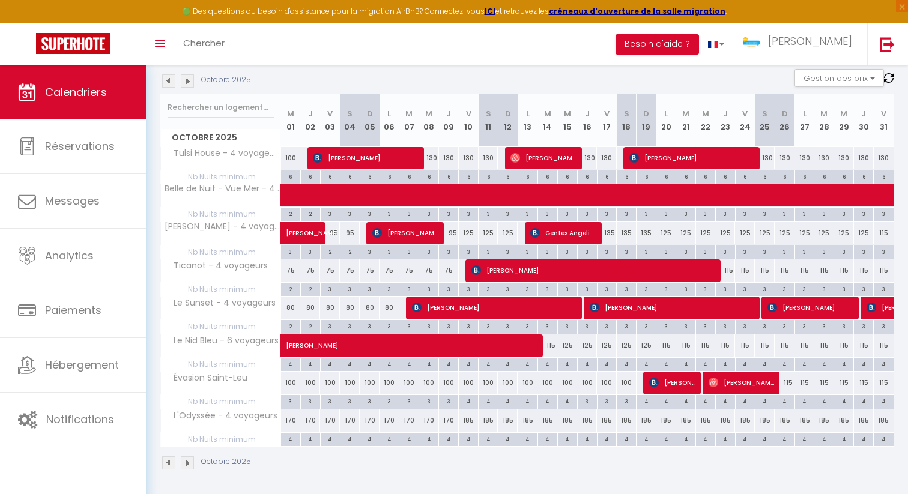
click at [292, 402] on div "3" at bounding box center [290, 400] width 19 height 11
type input "3"
type input "Mer 01 Octobre 2025"
type input "Jeu 02 Octobre 2025"
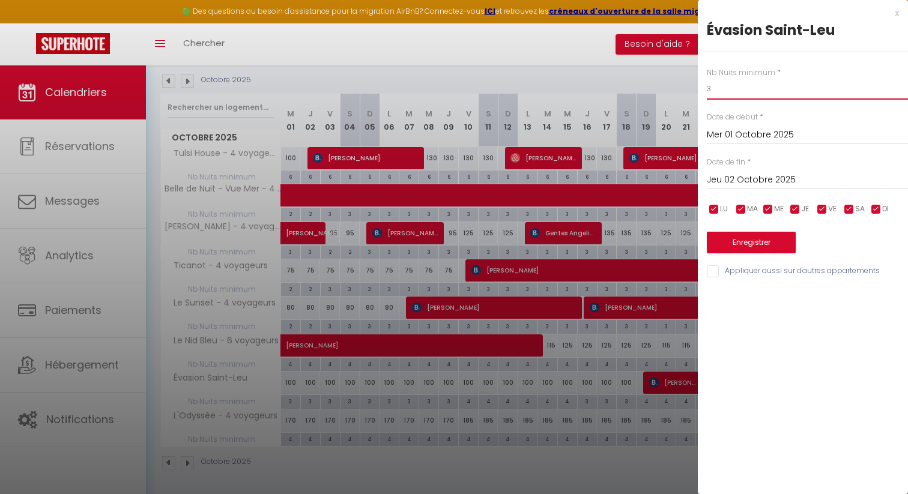
click at [721, 91] on input "3" at bounding box center [807, 89] width 201 height 22
type input "4"
click at [813, 180] on input "Jeu 02 Octobre 2025" at bounding box center [807, 180] width 201 height 16
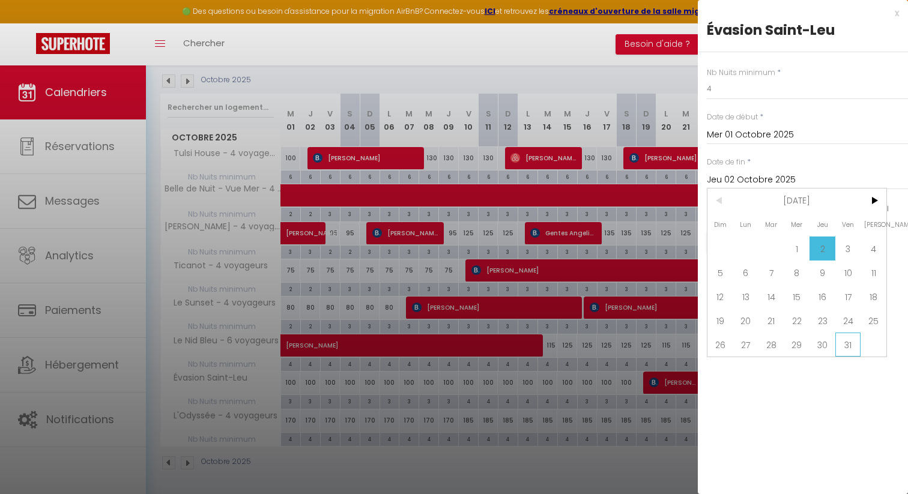
click at [854, 337] on span "31" at bounding box center [849, 345] width 26 height 24
type input "Ven 31 Octobre 2025"
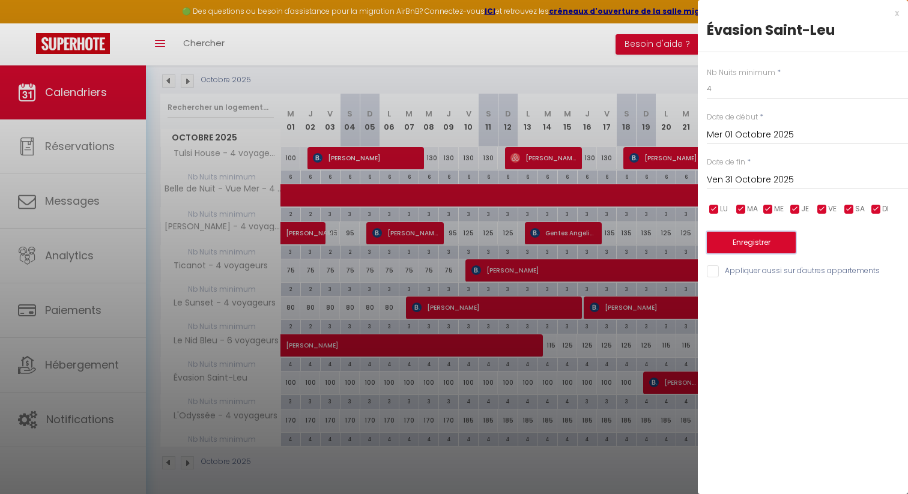
click at [754, 239] on button "Enregistrer" at bounding box center [751, 243] width 89 height 22
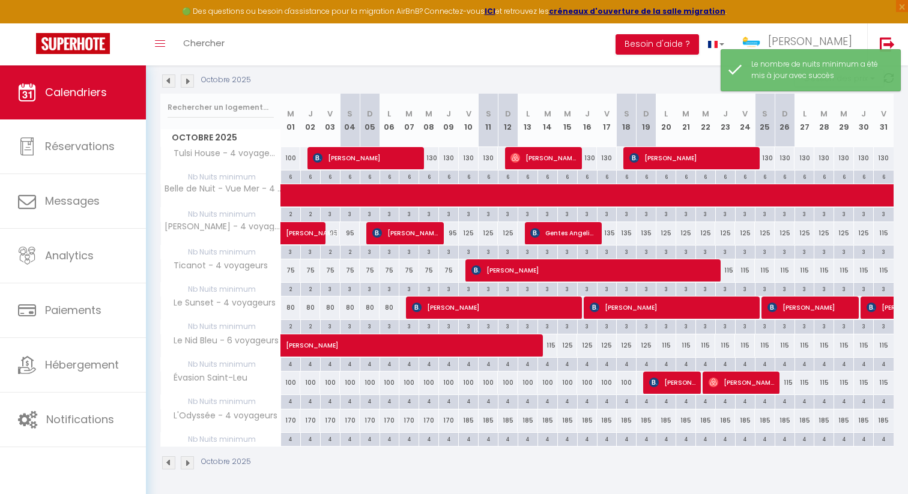
click at [470, 383] on div "100" at bounding box center [469, 383] width 20 height 22
type input "100"
type input "Ven 10 Octobre 2025"
type input "Sam 11 Octobre 2025"
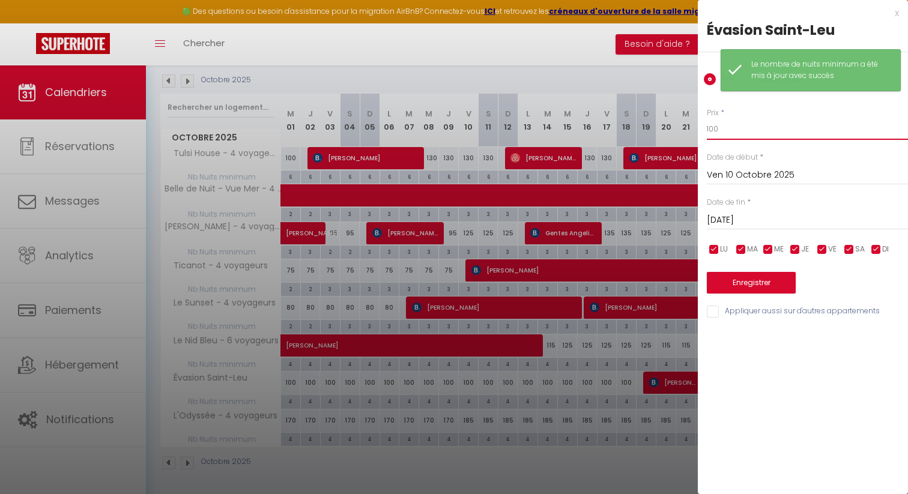
click at [767, 131] on input "100" at bounding box center [807, 129] width 201 height 22
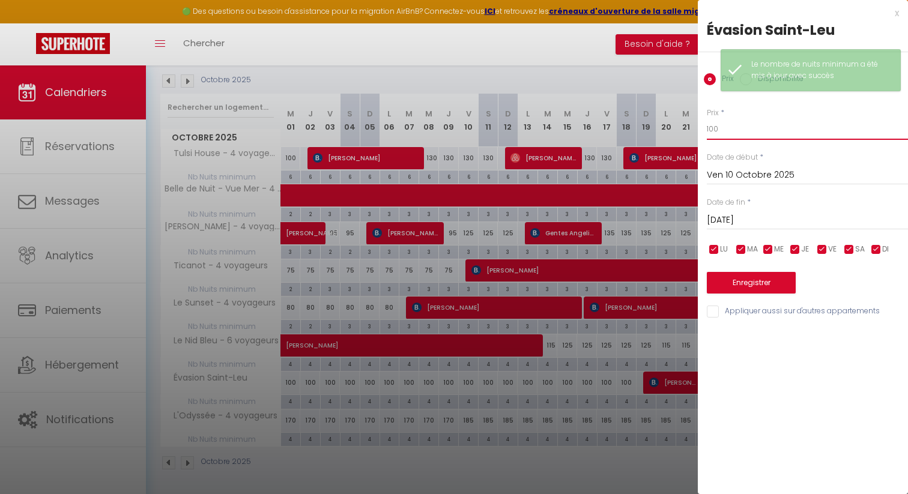
click at [767, 131] on input "100" at bounding box center [807, 129] width 201 height 22
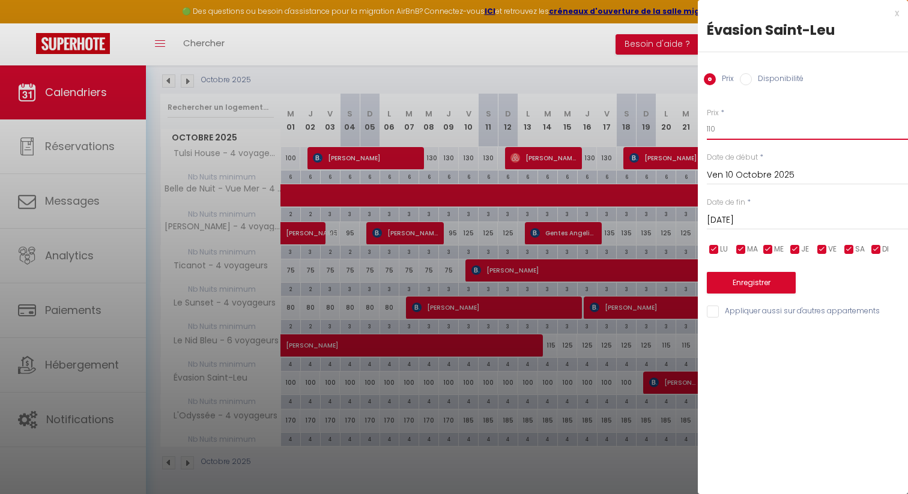
type input "110"
click at [800, 219] on input "Sam 11 Octobre 2025" at bounding box center [807, 221] width 201 height 16
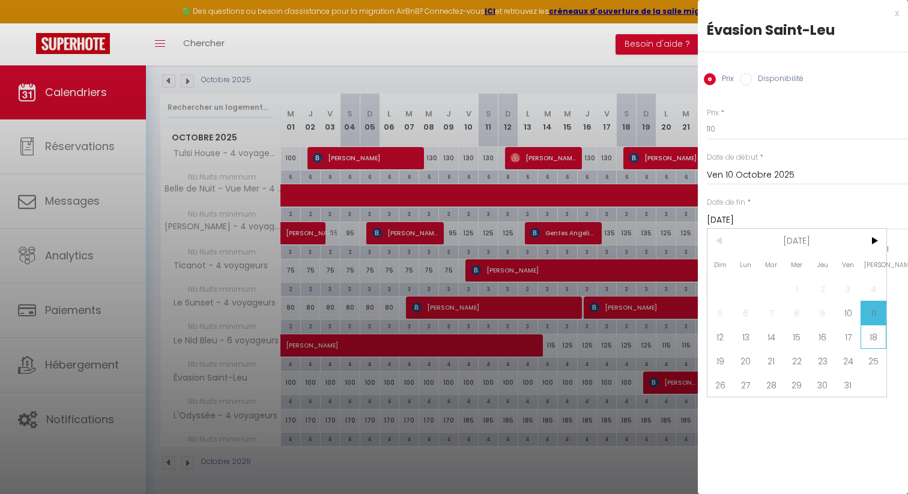
click at [873, 341] on span "18" at bounding box center [874, 337] width 26 height 24
type input "Sam 18 Octobre 2025"
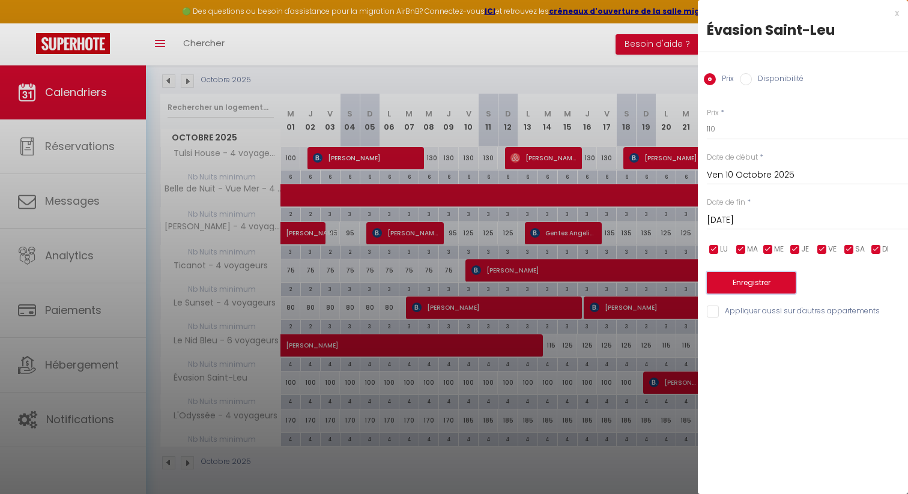
click at [745, 287] on button "Enregistrer" at bounding box center [751, 283] width 89 height 22
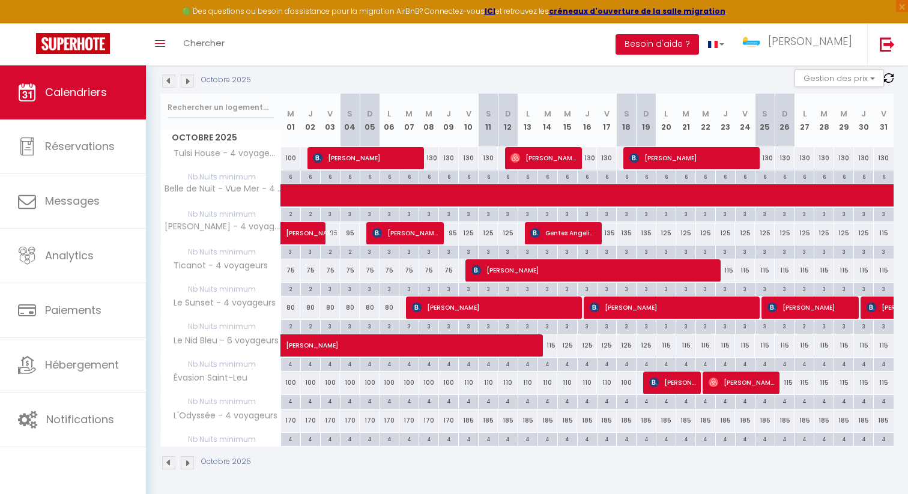
click at [627, 383] on div "100" at bounding box center [627, 383] width 20 height 22
type input "100"
type input "Sam 18 Octobre 2025"
type input "Dim 19 Octobre 2025"
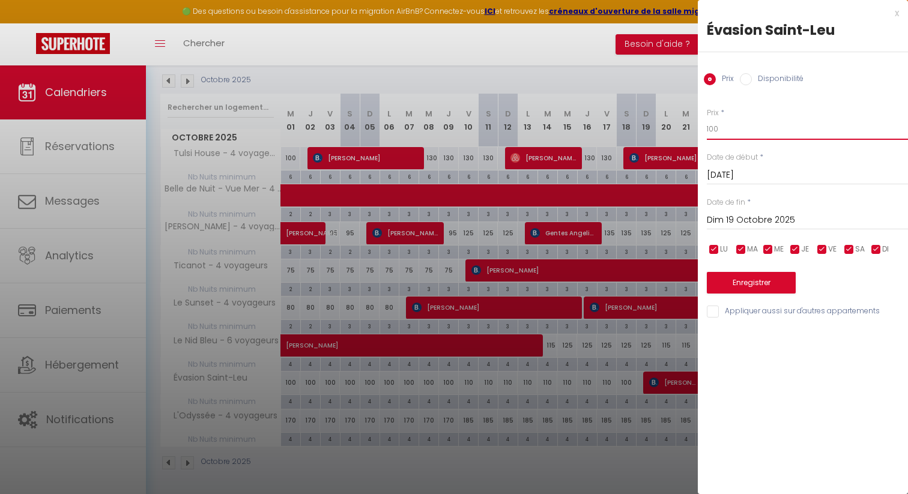
click at [732, 132] on input "100" at bounding box center [807, 129] width 201 height 22
type input "110"
click at [746, 279] on button "Enregistrer" at bounding box center [751, 283] width 89 height 22
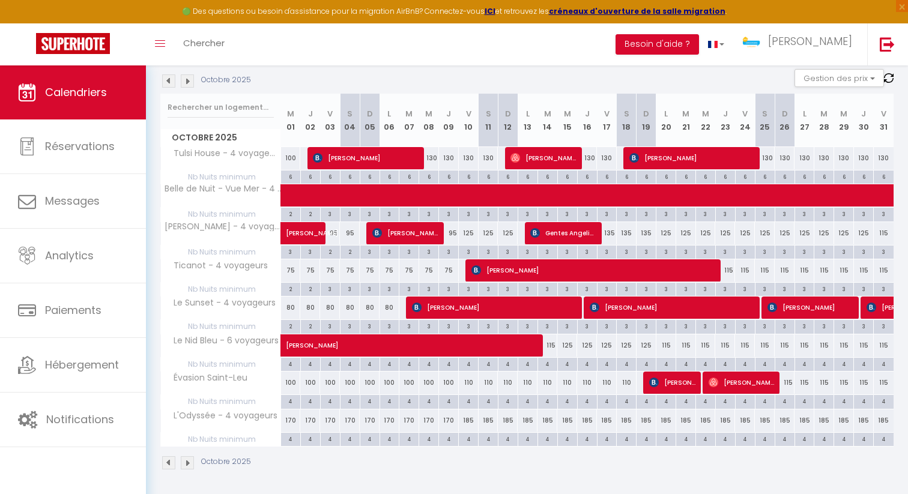
click at [186, 84] on img at bounding box center [187, 80] width 13 height 13
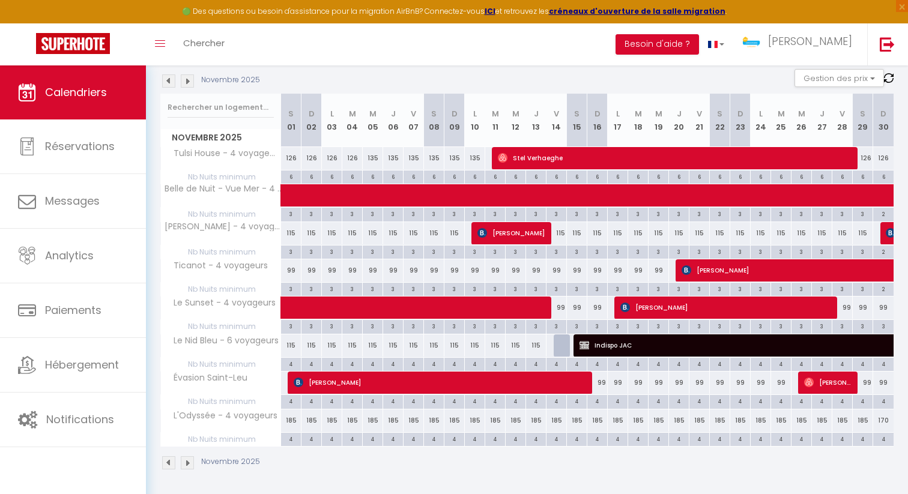
click at [187, 82] on img at bounding box center [187, 80] width 13 height 13
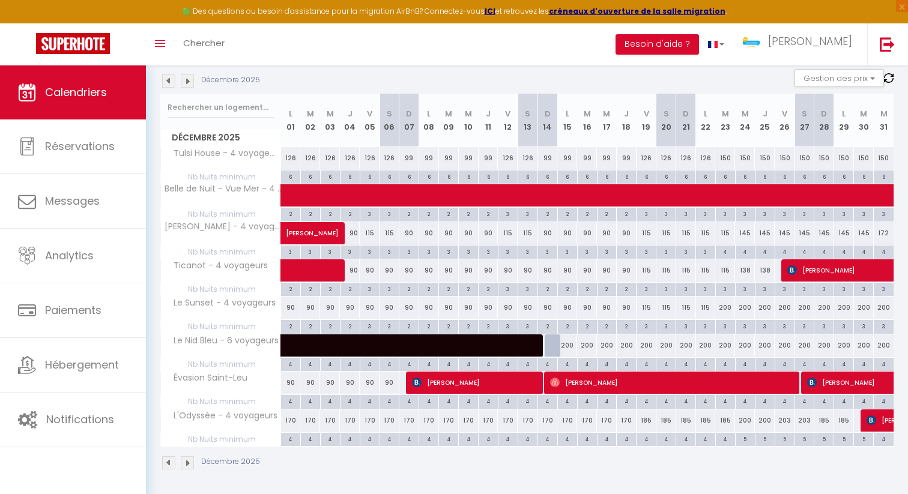
click at [290, 383] on div "90" at bounding box center [291, 383] width 20 height 22
type input "90"
type input "Lun 01 Décembre 2025"
type input "Mar 02 Décembre 2025"
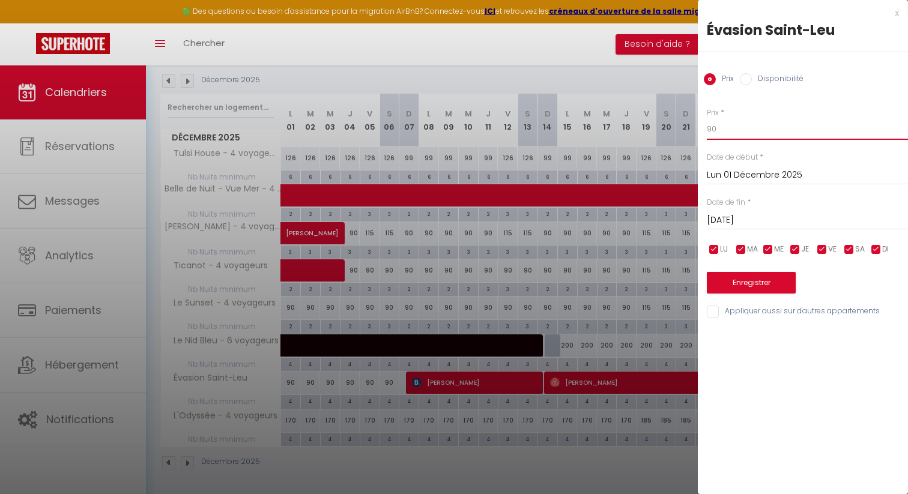
click at [721, 124] on input "90" at bounding box center [807, 129] width 201 height 22
type input "110"
click at [739, 217] on input "Mar 02 Décembre 2025" at bounding box center [807, 221] width 201 height 16
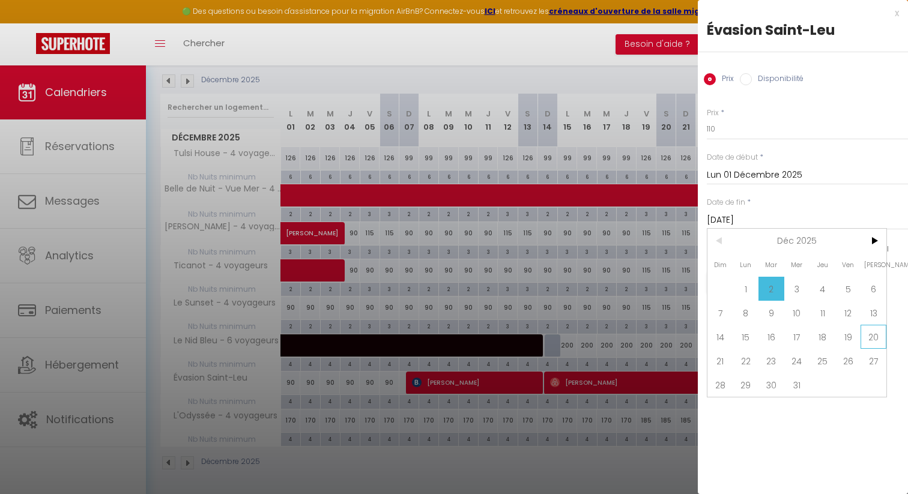
click at [871, 337] on span "20" at bounding box center [874, 337] width 26 height 24
type input "Sam 20 Décembre 2025"
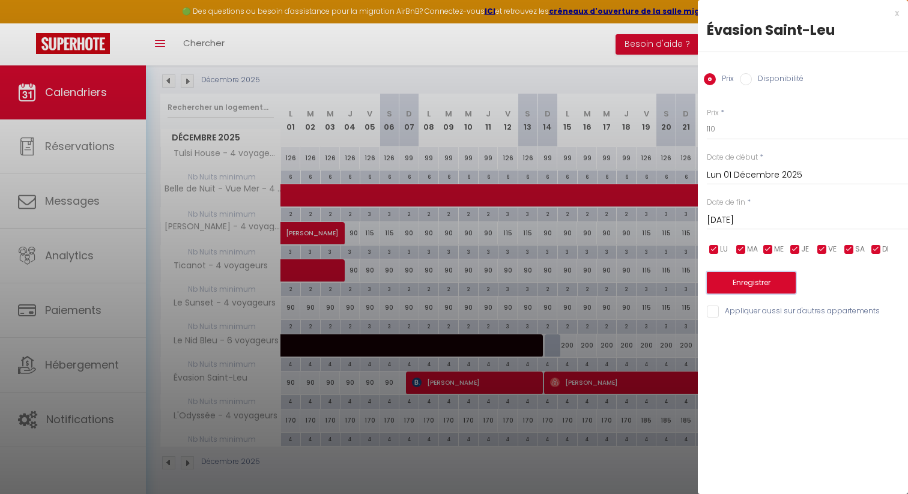
click at [735, 281] on button "Enregistrer" at bounding box center [751, 283] width 89 height 22
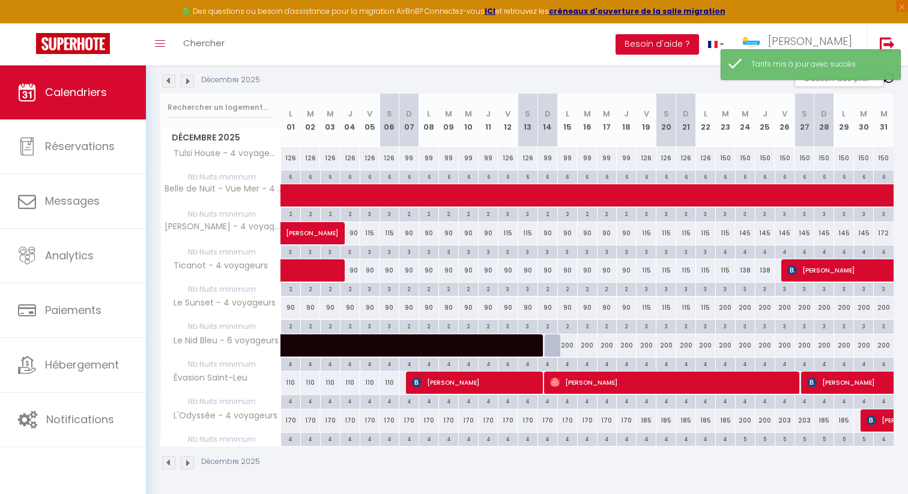
click at [165, 82] on img at bounding box center [168, 80] width 13 height 13
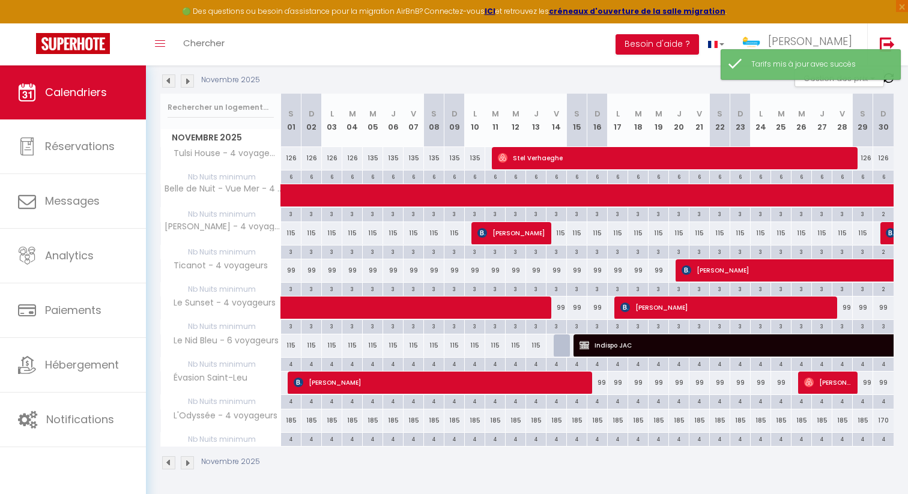
click at [602, 383] on div "99" at bounding box center [598, 383] width 20 height 22
type input "99"
type input "Dim 16 Novembre 2025"
type input "Lun 17 Novembre 2025"
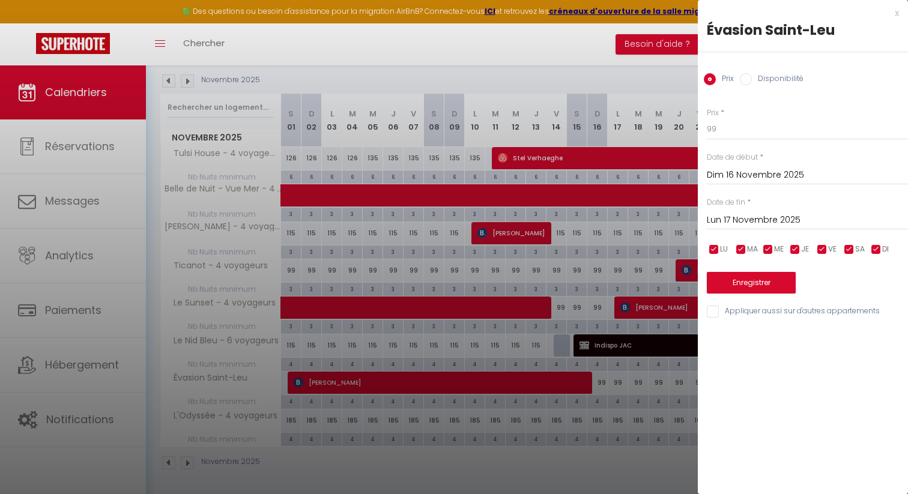
click at [744, 171] on input "Dim 16 Novembre 2025" at bounding box center [807, 176] width 201 height 16
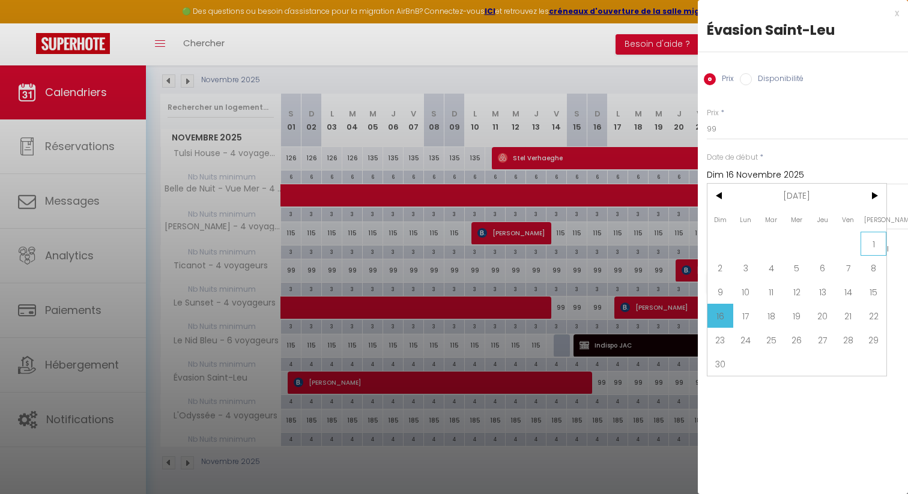
click at [869, 239] on span "1" at bounding box center [874, 244] width 26 height 24
type input "Sam 01 Novembre 2025"
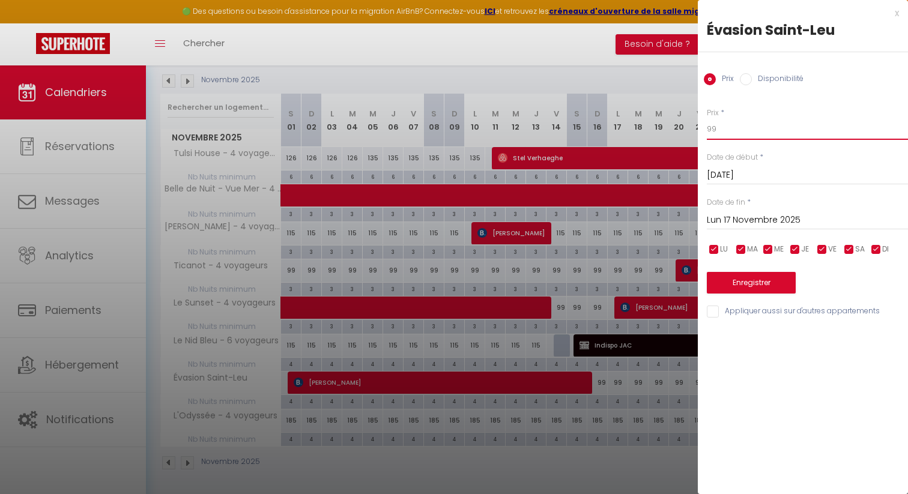
click at [737, 132] on input "99" at bounding box center [807, 129] width 201 height 22
type input "110"
click at [818, 223] on input "Lun 17 Novembre 2025" at bounding box center [807, 221] width 201 height 16
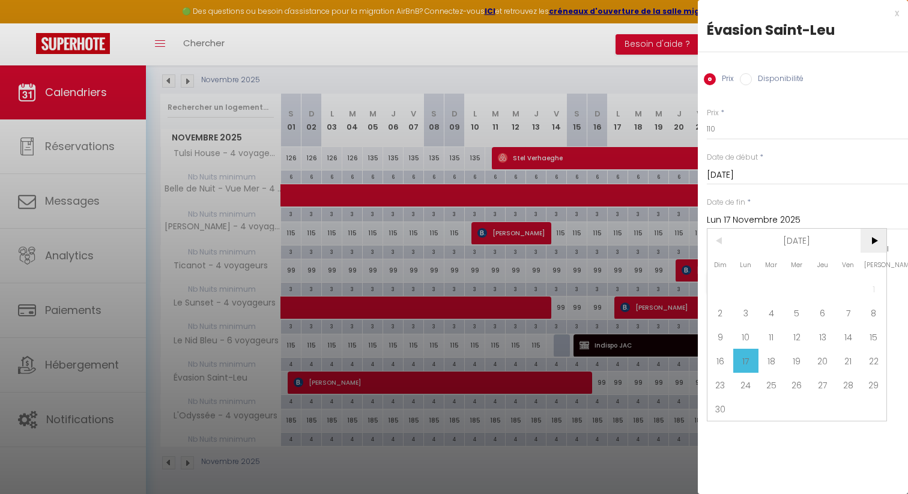
click at [870, 239] on span ">" at bounding box center [874, 241] width 26 height 24
click at [750, 288] on span "1" at bounding box center [746, 289] width 26 height 24
type input "Lun 01 Décembre 2025"
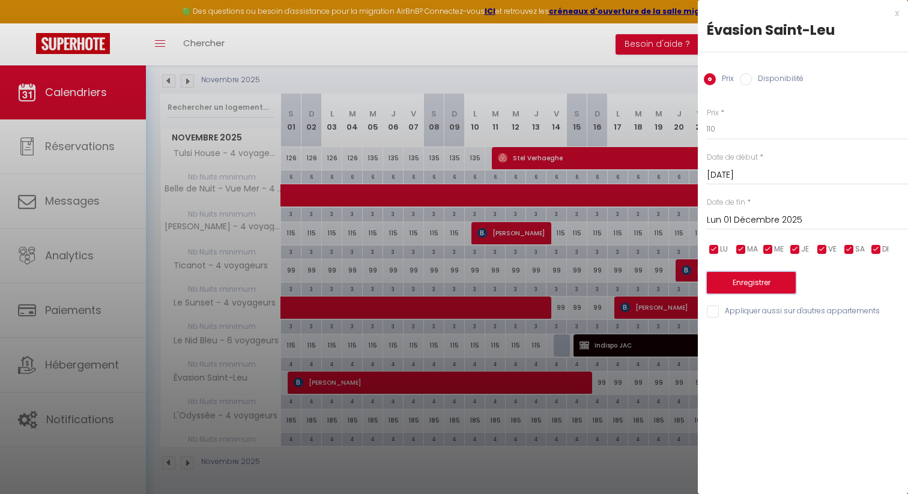
click at [729, 280] on button "Enregistrer" at bounding box center [751, 283] width 89 height 22
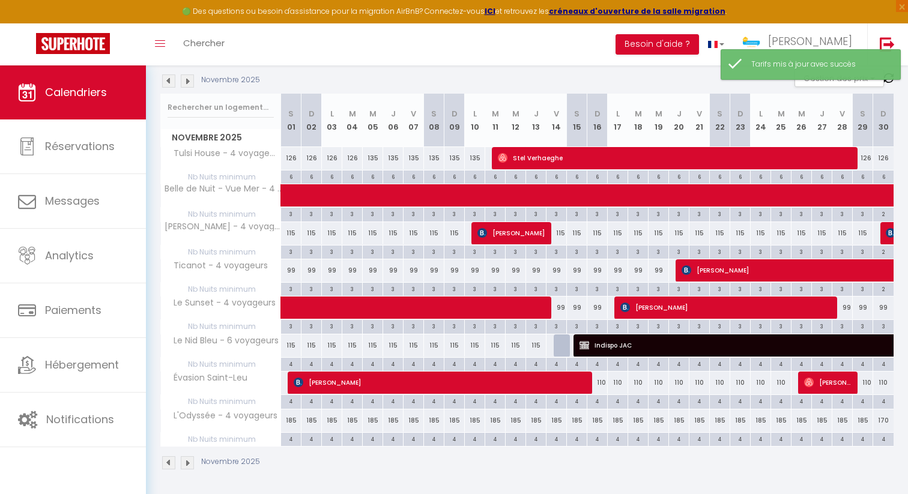
click at [185, 81] on img at bounding box center [187, 80] width 13 height 13
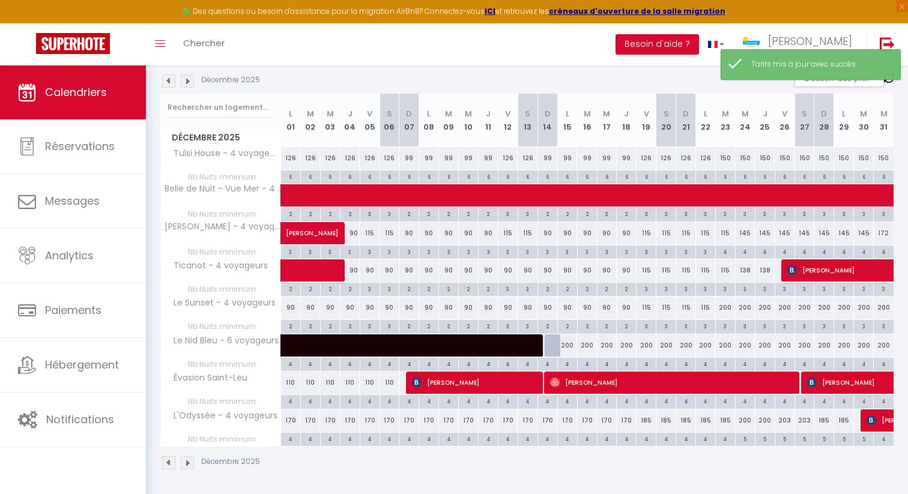
click at [185, 81] on img at bounding box center [187, 80] width 13 height 13
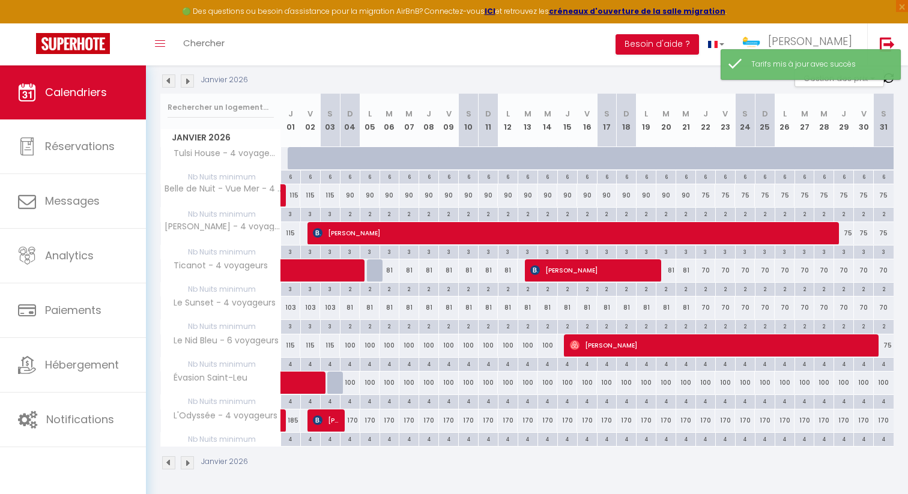
click at [185, 81] on img at bounding box center [187, 80] width 13 height 13
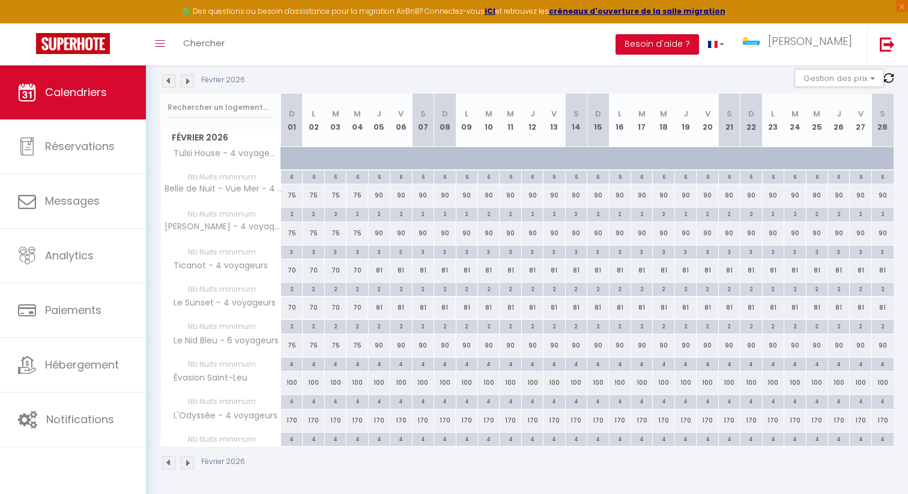
click at [185, 81] on img at bounding box center [187, 80] width 13 height 13
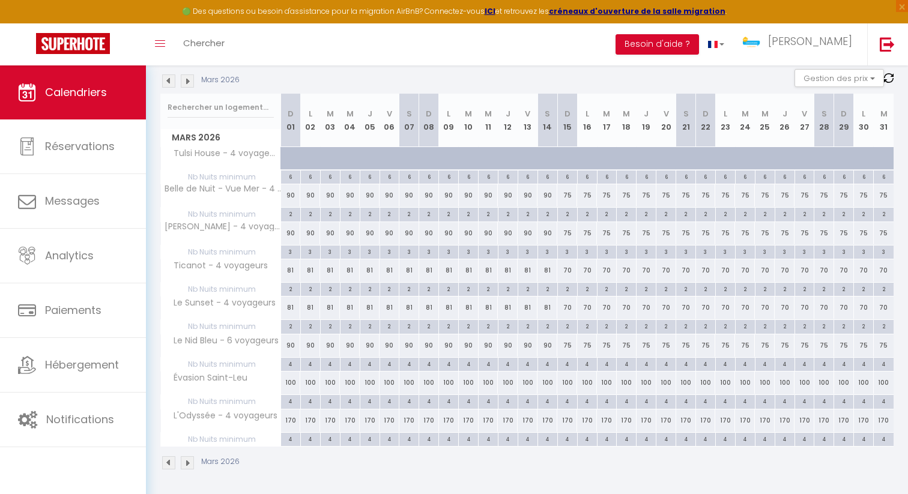
click at [185, 81] on img at bounding box center [187, 80] width 13 height 13
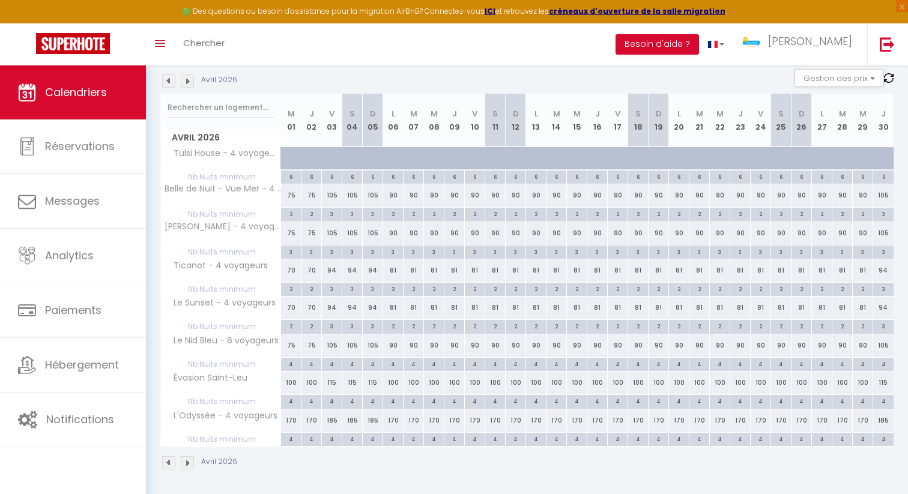
click at [185, 81] on img at bounding box center [187, 80] width 13 height 13
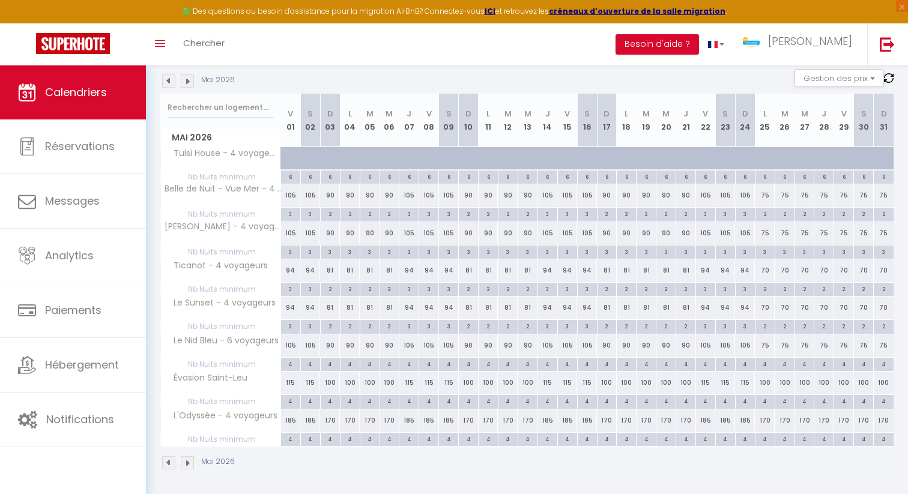
click at [185, 81] on img at bounding box center [187, 80] width 13 height 13
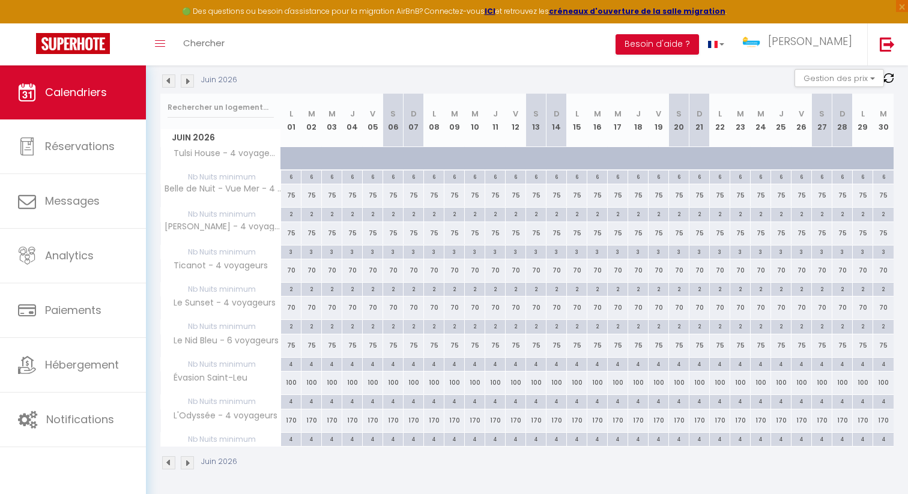
click at [185, 82] on img at bounding box center [187, 80] width 13 height 13
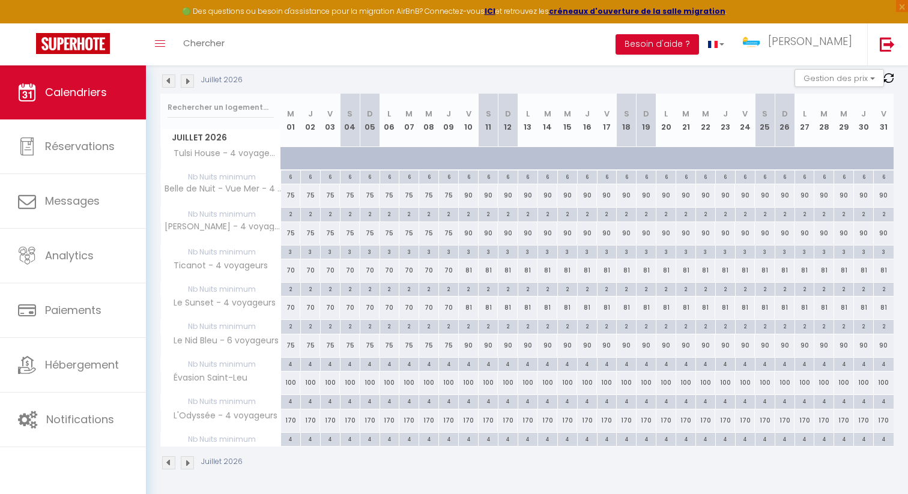
click at [185, 82] on img at bounding box center [187, 80] width 13 height 13
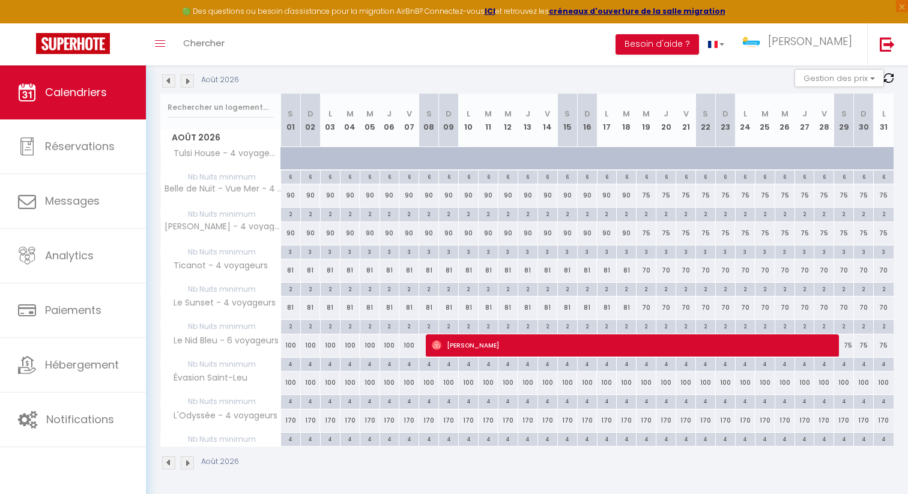
click at [169, 80] on img at bounding box center [168, 80] width 13 height 13
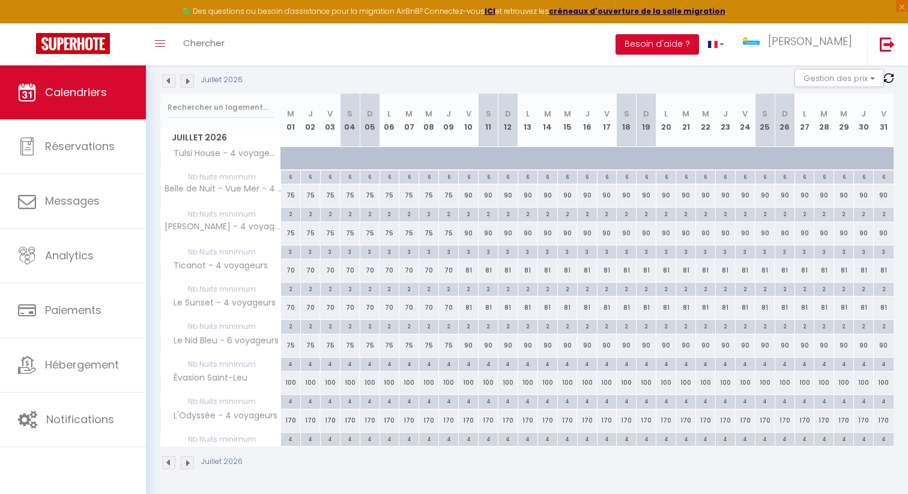
click at [350, 382] on div "100" at bounding box center [350, 383] width 20 height 22
type input "100"
type input "Sam 04 Juillet 2026"
type input "Dim 05 Juillet 2026"
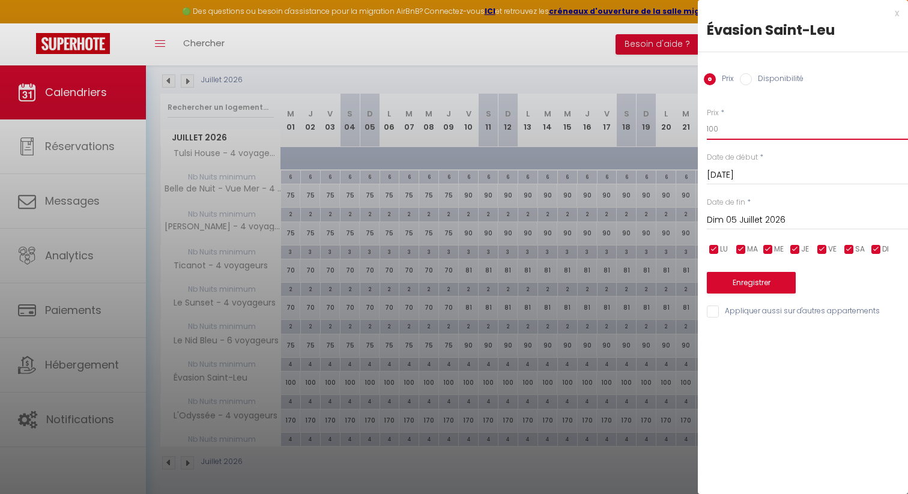
click at [745, 127] on input "100" at bounding box center [807, 129] width 201 height 22
type input "115"
click at [831, 220] on input "Dim 05 Juillet 2026" at bounding box center [807, 221] width 201 height 16
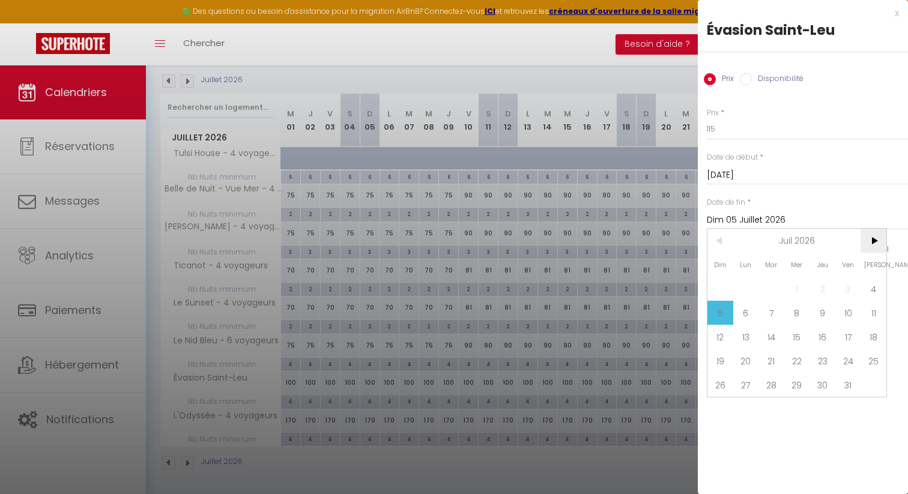
click at [877, 241] on span ">" at bounding box center [874, 241] width 26 height 24
click at [715, 381] on span "23" at bounding box center [721, 385] width 26 height 24
type input "Dim 23 Août 2026"
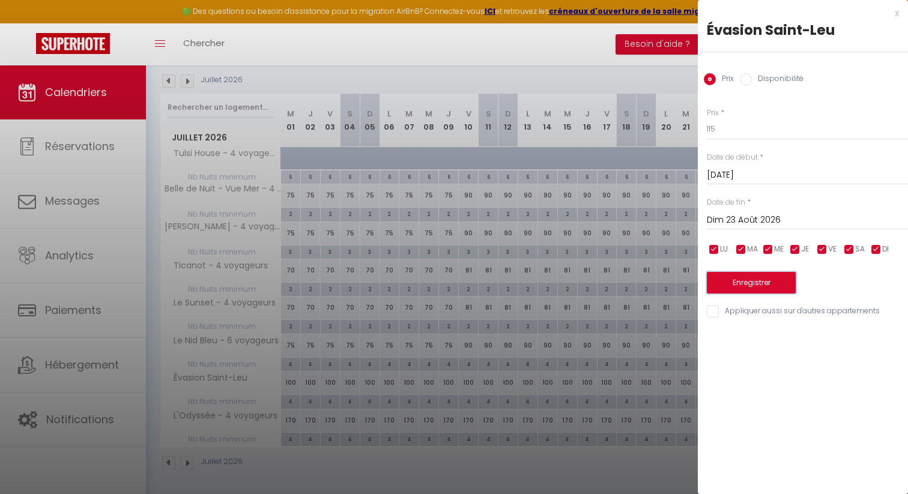
click at [749, 293] on button "Enregistrer" at bounding box center [751, 283] width 89 height 22
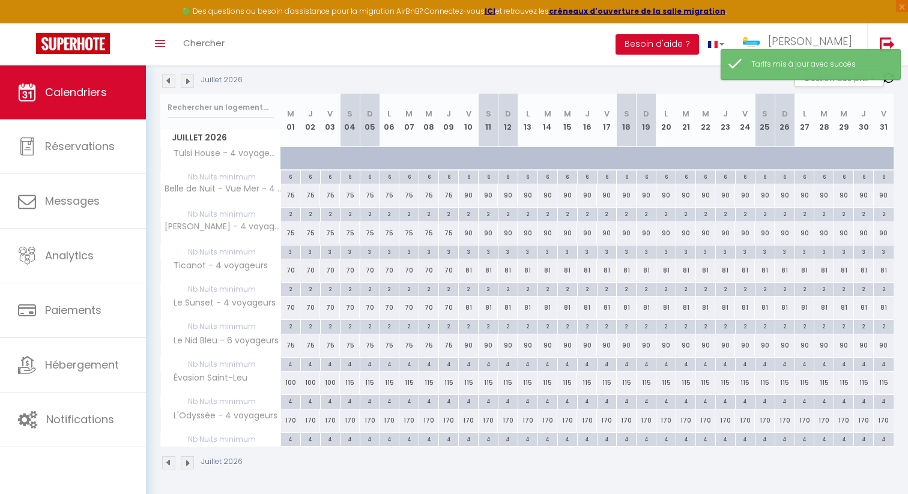
click at [190, 82] on img at bounding box center [187, 80] width 13 height 13
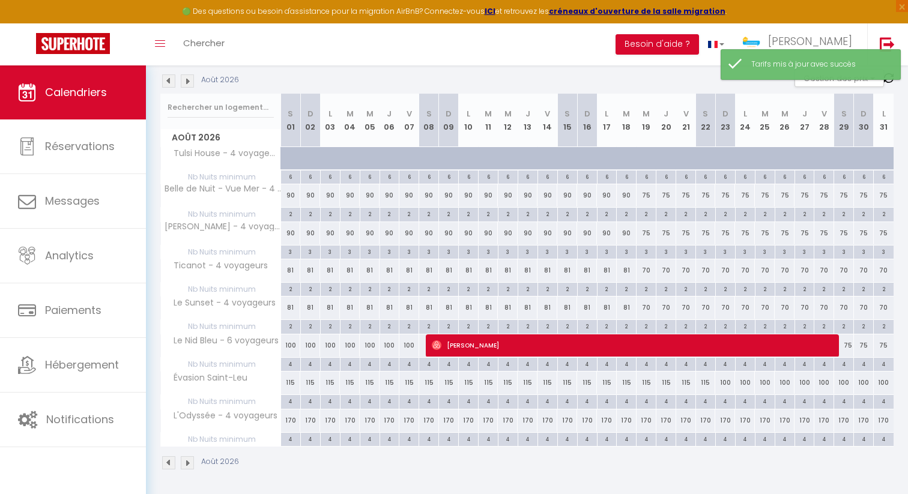
click at [190, 82] on img at bounding box center [187, 80] width 13 height 13
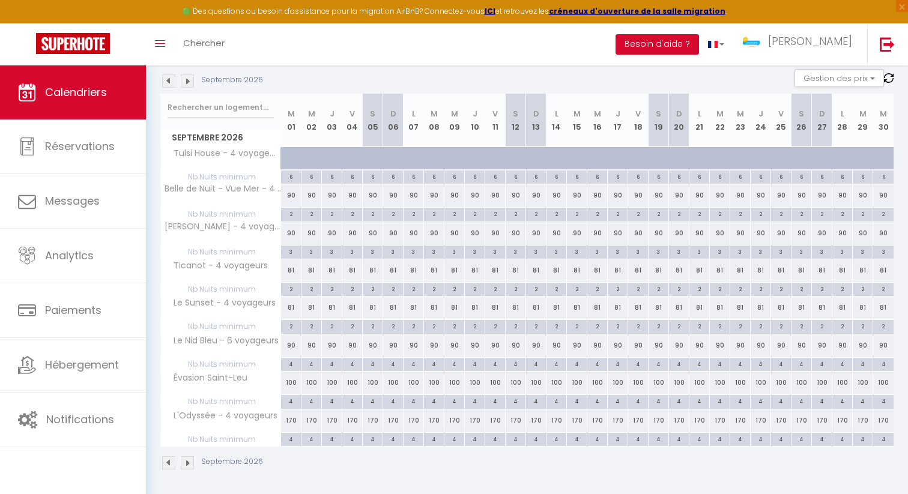
click at [184, 77] on img at bounding box center [187, 80] width 13 height 13
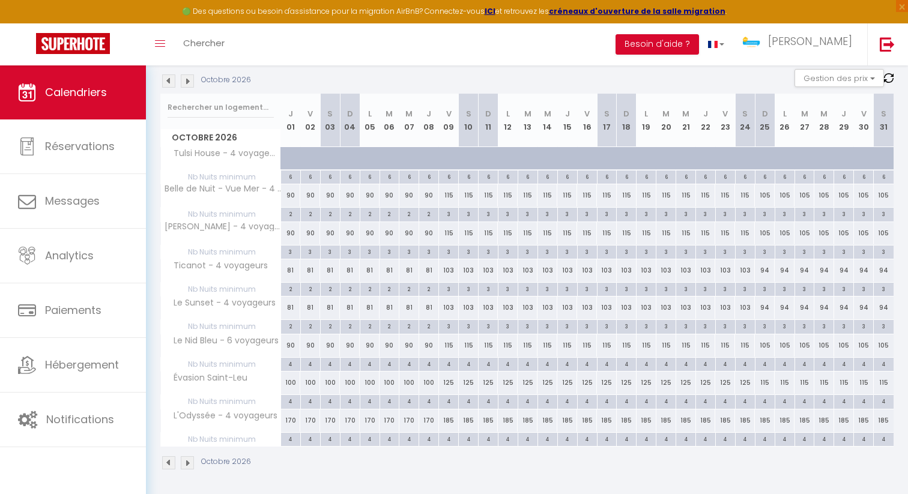
click at [187, 81] on img at bounding box center [187, 80] width 13 height 13
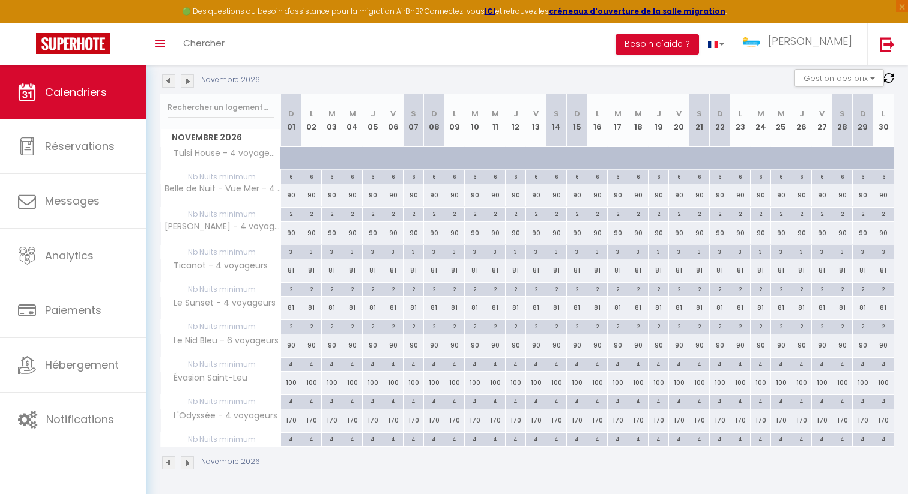
click at [187, 82] on img at bounding box center [187, 80] width 13 height 13
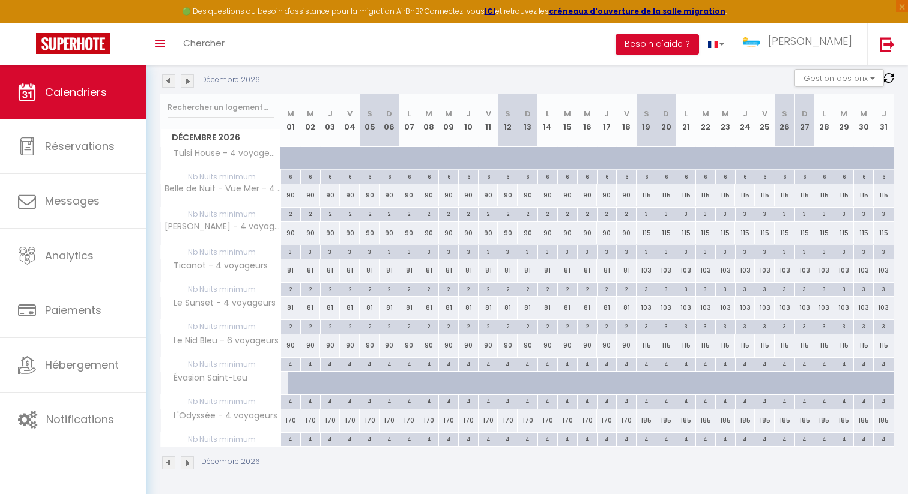
click at [168, 80] on img at bounding box center [168, 80] width 13 height 13
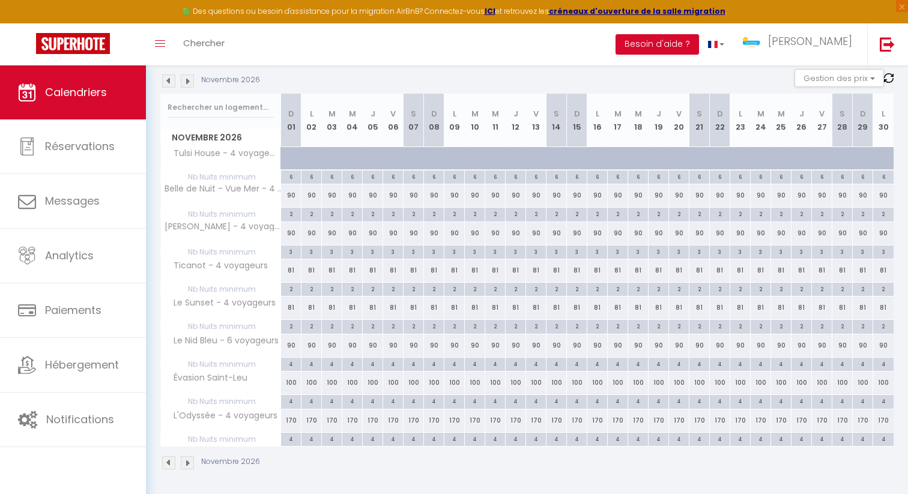
click at [291, 381] on div "100" at bounding box center [291, 383] width 20 height 22
type input "100"
type input "Dim 01 Novembre 2026"
type input "Lun 02 Novembre 2026"
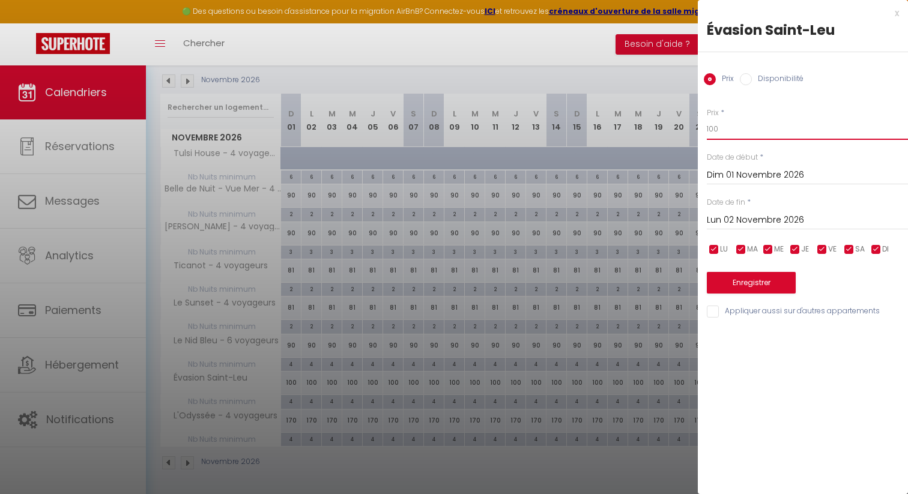
click at [751, 126] on input "100" at bounding box center [807, 129] width 201 height 22
type input "110"
click at [824, 216] on input "Lun 02 Novembre 2026" at bounding box center [807, 221] width 201 height 16
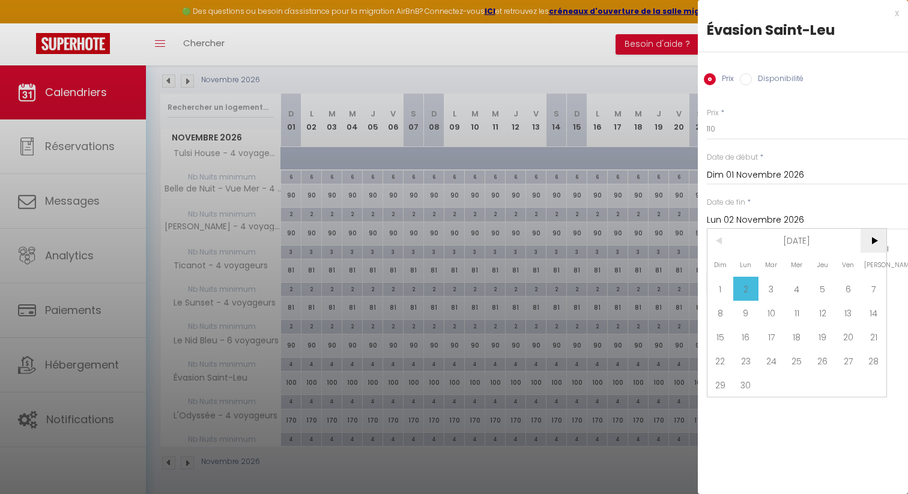
click at [878, 243] on span ">" at bounding box center [874, 241] width 26 height 24
click at [848, 335] on span "18" at bounding box center [849, 337] width 26 height 24
type input "Ven 18 Décembre 2026"
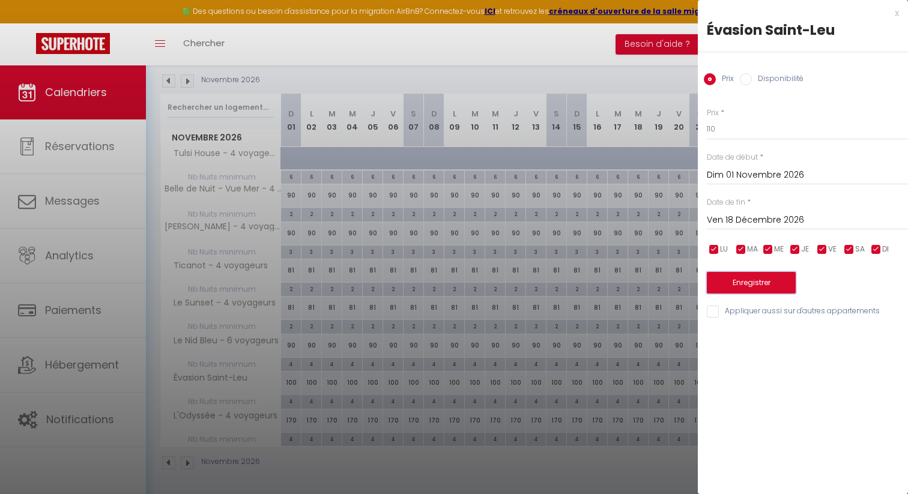
click at [723, 278] on button "Enregistrer" at bounding box center [751, 283] width 89 height 22
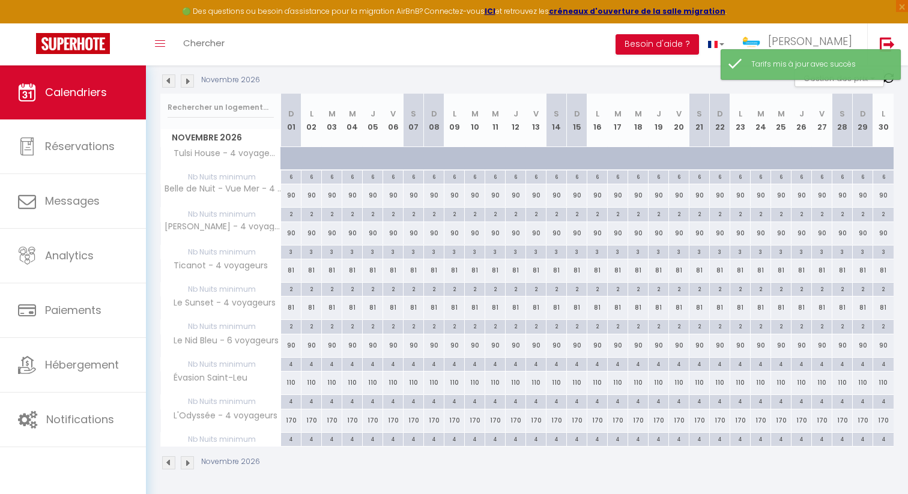
click at [166, 84] on img at bounding box center [168, 80] width 13 height 13
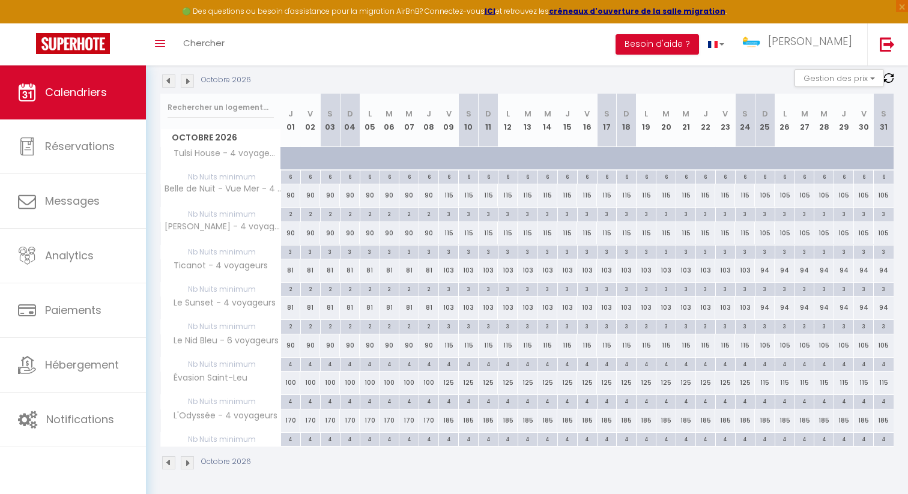
click at [167, 76] on img at bounding box center [168, 80] width 13 height 13
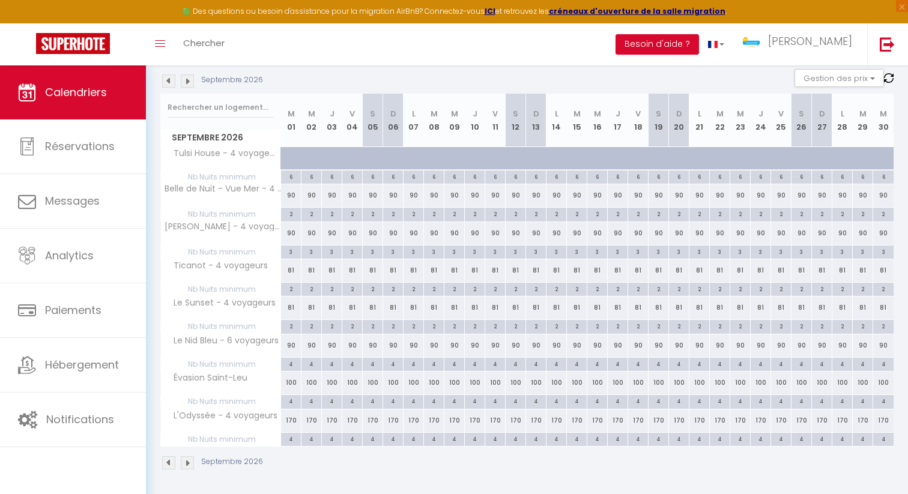
click at [288, 380] on div "100" at bounding box center [291, 383] width 20 height 22
type input "100"
type input "Mar 01 Septembre 2026"
type input "Mer 02 Septembre 2026"
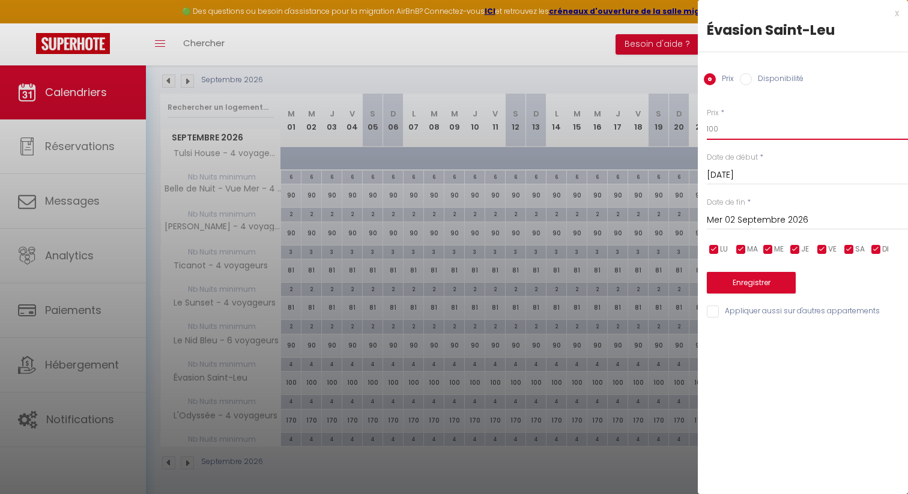
click at [738, 126] on input "100" at bounding box center [807, 129] width 201 height 22
type input "110"
click at [800, 222] on input "Mer 02 Septembre 2026" at bounding box center [807, 221] width 201 height 16
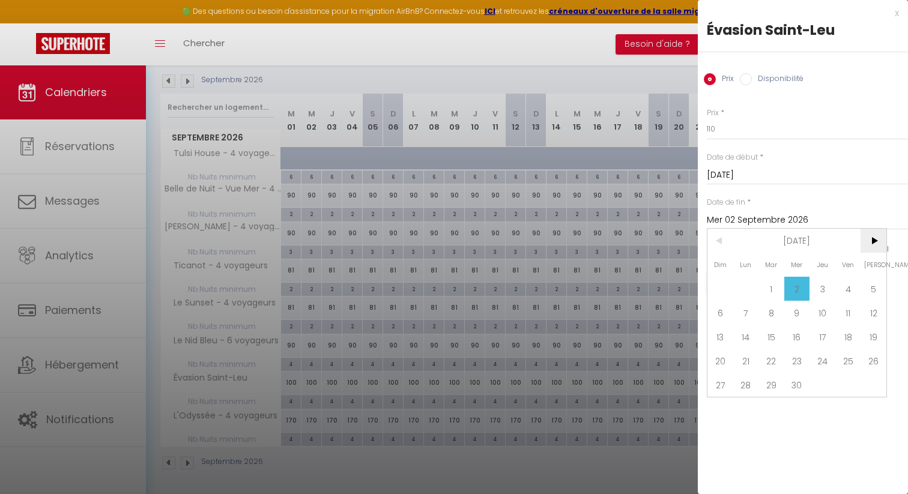
click at [873, 240] on span ">" at bounding box center [874, 241] width 26 height 24
click at [846, 311] on span "9" at bounding box center [849, 313] width 26 height 24
type input "Ven 09 Octobre 2026"
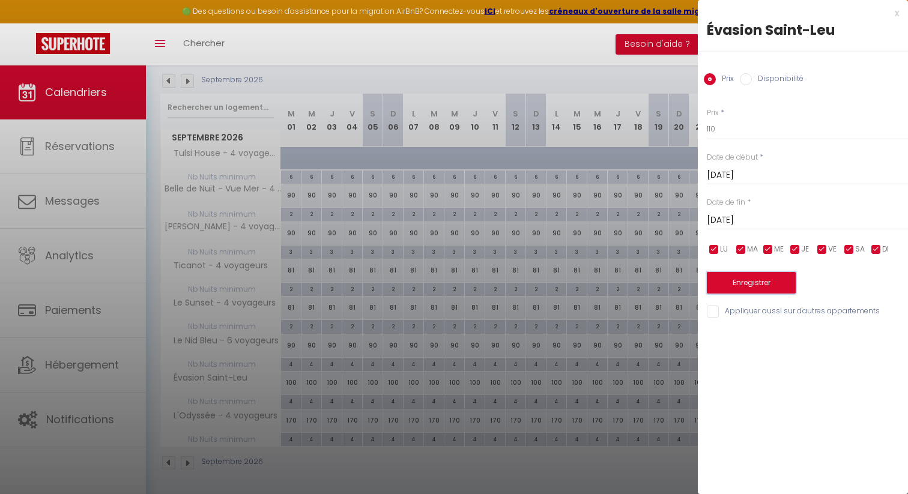
click at [747, 285] on button "Enregistrer" at bounding box center [751, 283] width 89 height 22
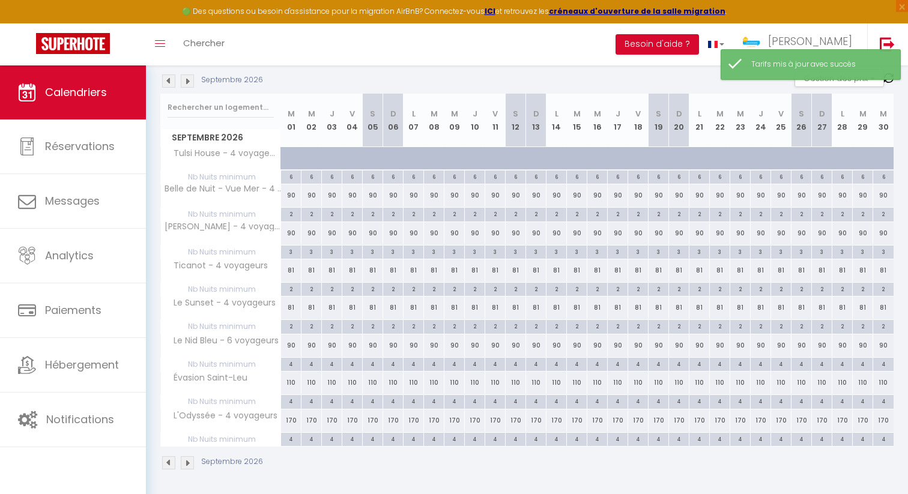
click at [165, 77] on img at bounding box center [168, 80] width 13 height 13
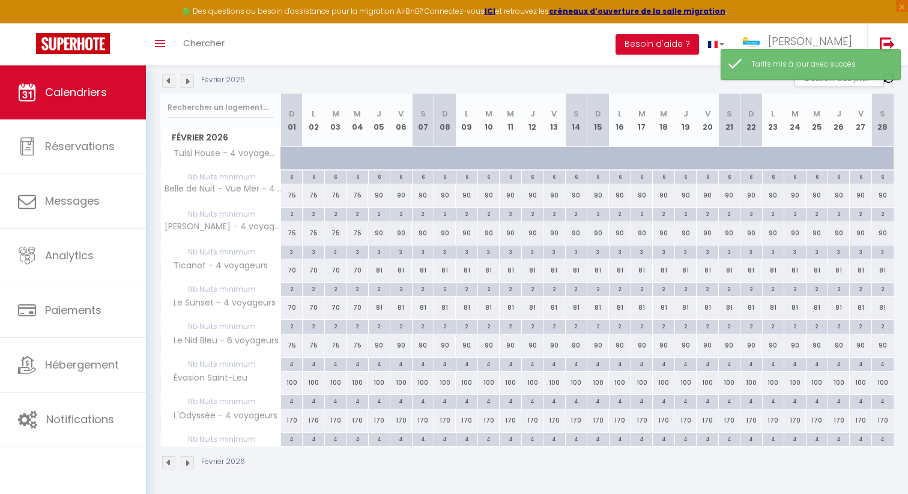
click at [165, 77] on img at bounding box center [168, 80] width 13 height 13
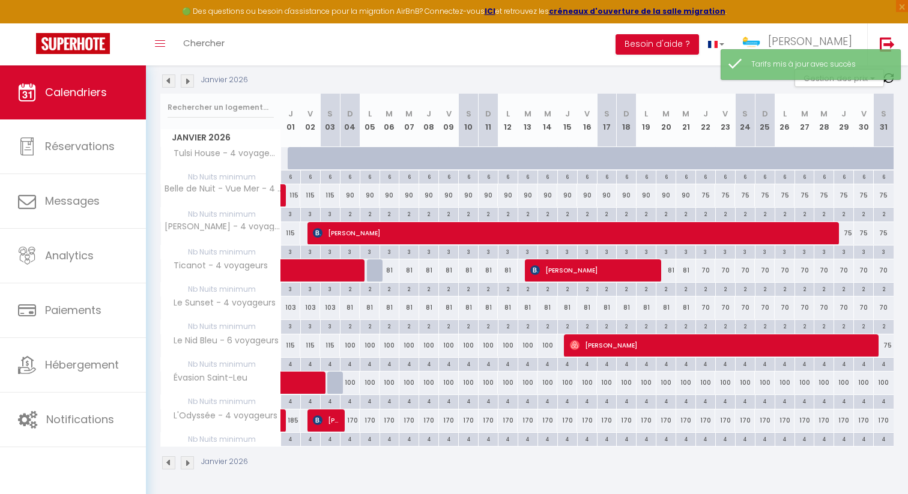
click at [165, 77] on img at bounding box center [168, 80] width 13 height 13
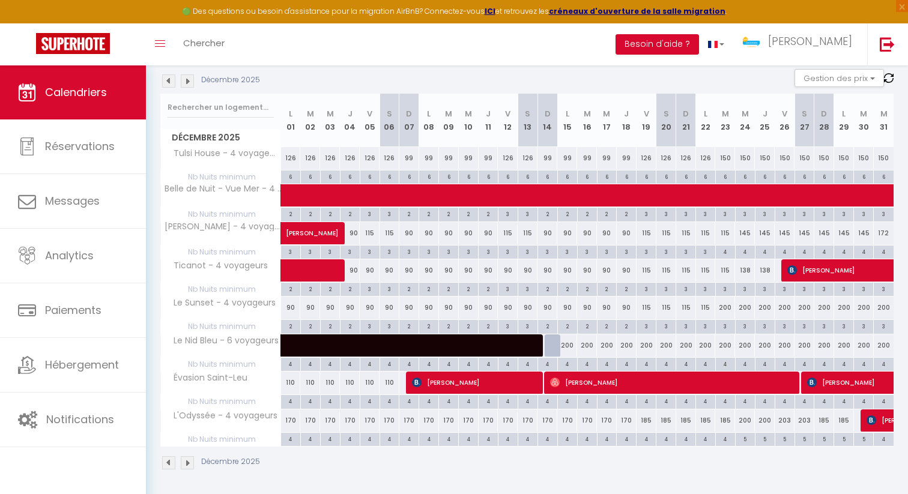
click at [165, 79] on img at bounding box center [168, 80] width 13 height 13
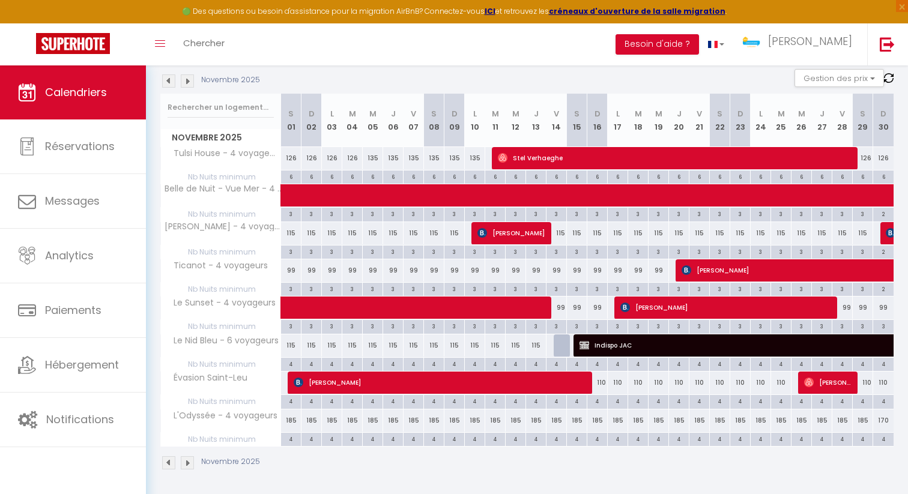
click at [165, 80] on img at bounding box center [168, 80] width 13 height 13
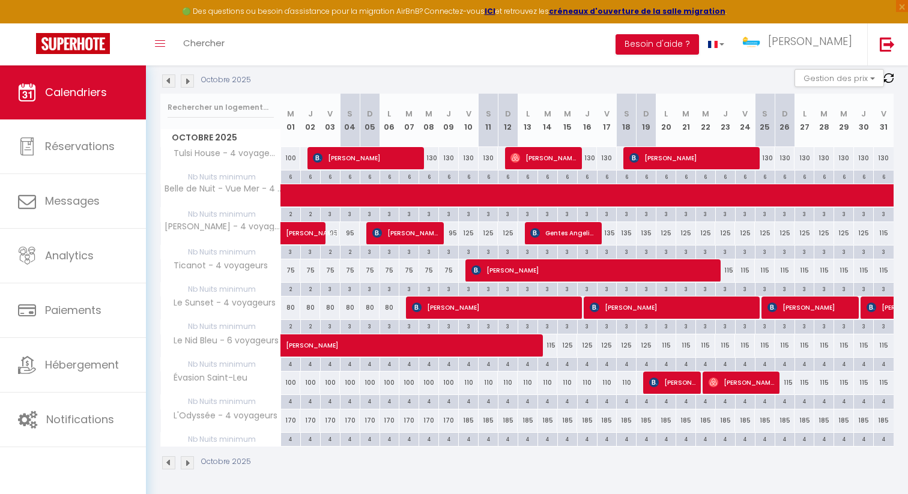
click at [192, 80] on img at bounding box center [187, 80] width 13 height 13
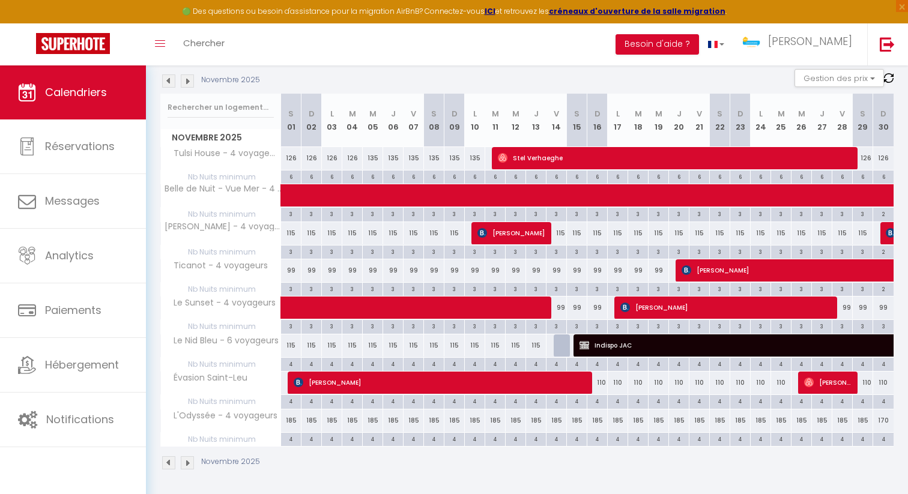
click at [193, 82] on img at bounding box center [187, 80] width 13 height 13
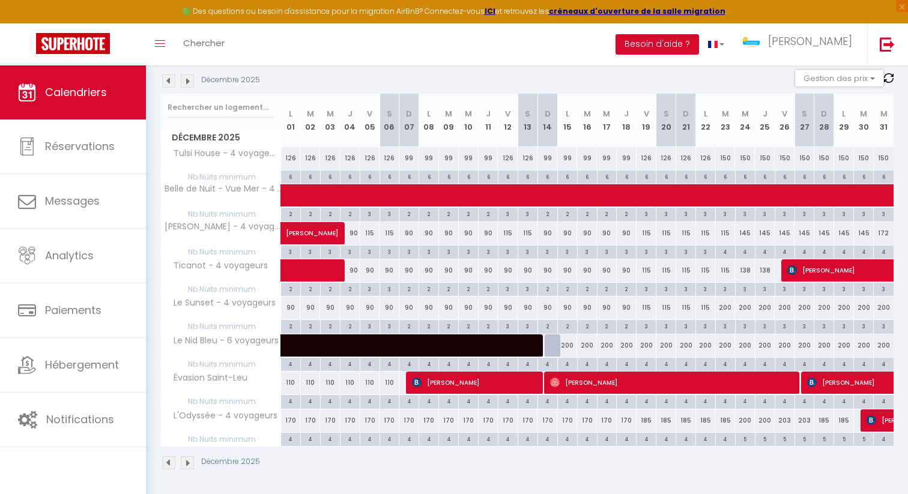
click at [193, 82] on img at bounding box center [187, 80] width 13 height 13
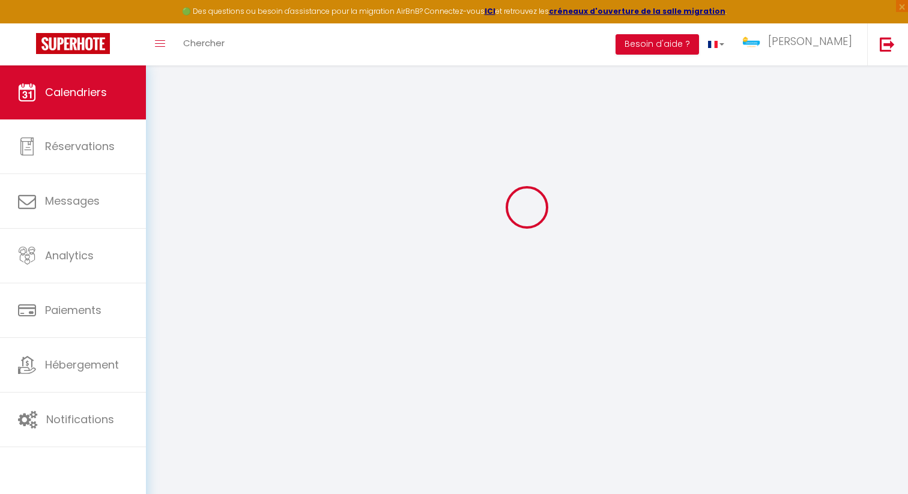
select select "KO"
select select "0"
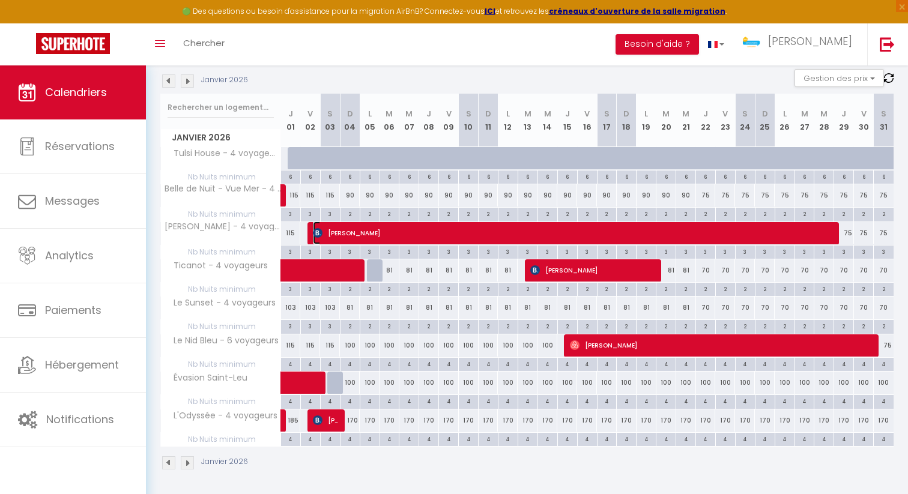
click at [430, 236] on span "François Hainigue" at bounding box center [574, 233] width 522 height 23
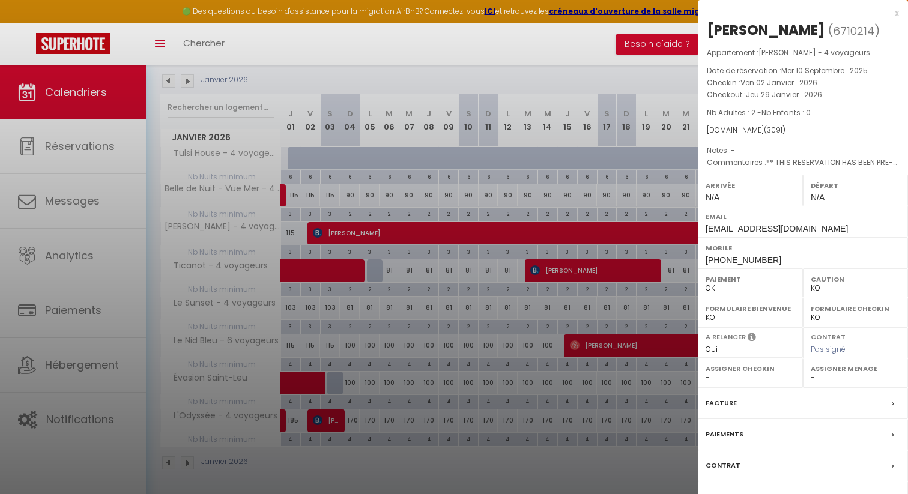
click at [169, 82] on div at bounding box center [454, 247] width 908 height 494
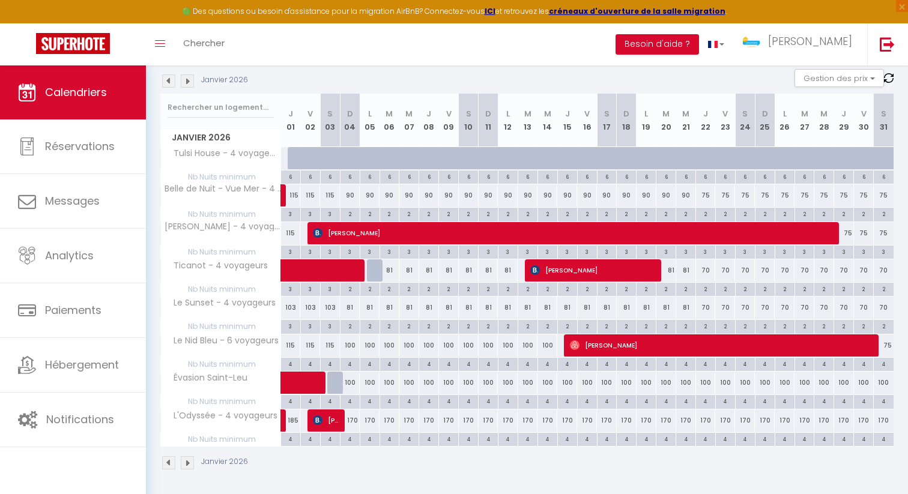
click at [165, 82] on img at bounding box center [168, 80] width 13 height 13
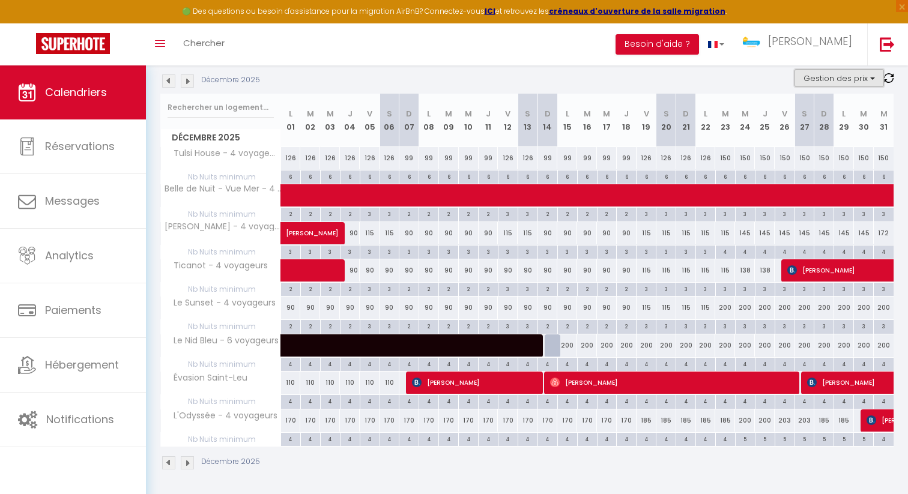
click at [842, 74] on button "Gestion des prix" at bounding box center [840, 78] width 90 height 18
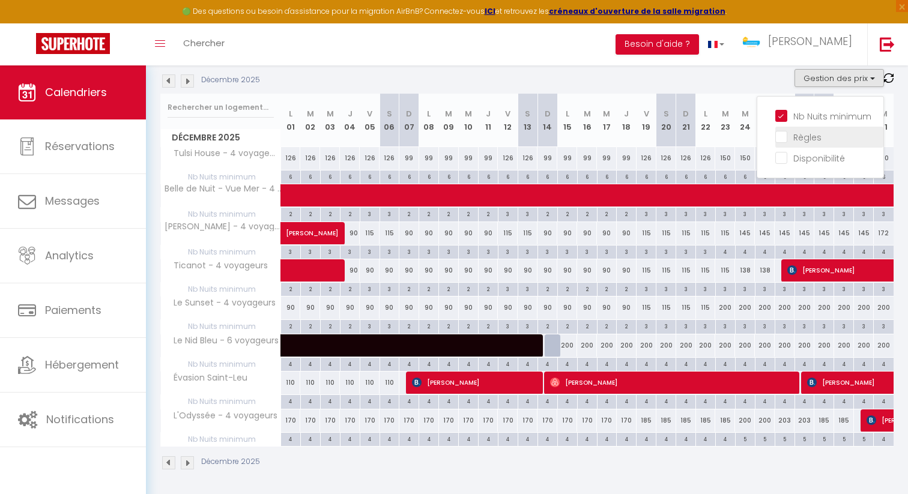
click at [813, 132] on input "Règles" at bounding box center [830, 136] width 108 height 12
checkbox input "true"
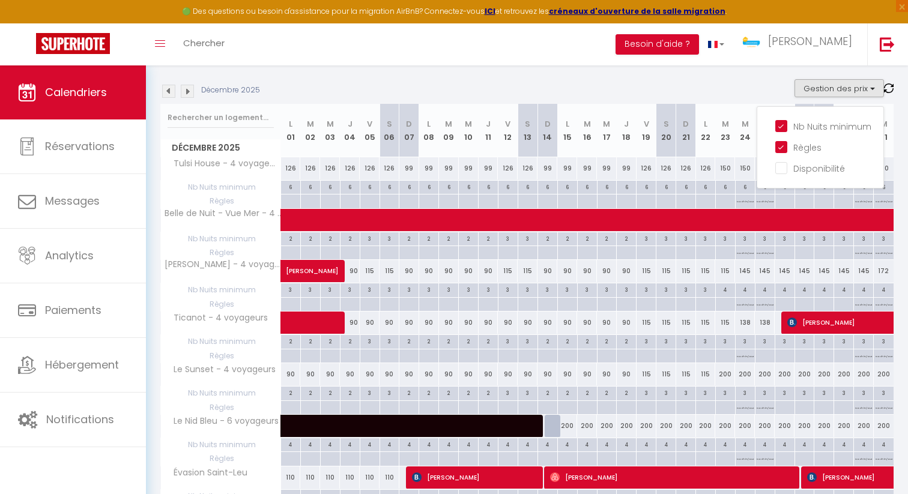
scroll to position [115, 0]
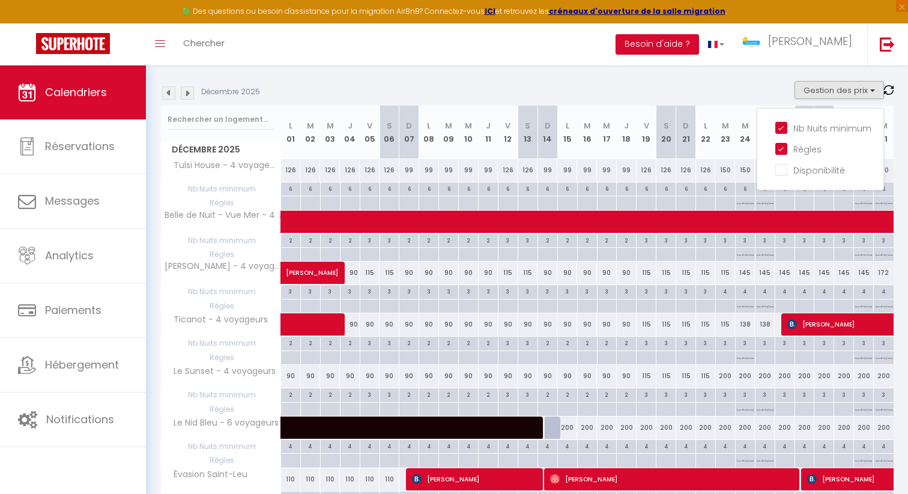
click at [730, 254] on div at bounding box center [725, 255] width 20 height 14
type input "Mar 23 Décembre 2025"
type input "Mer 24 Décembre 2025"
select select
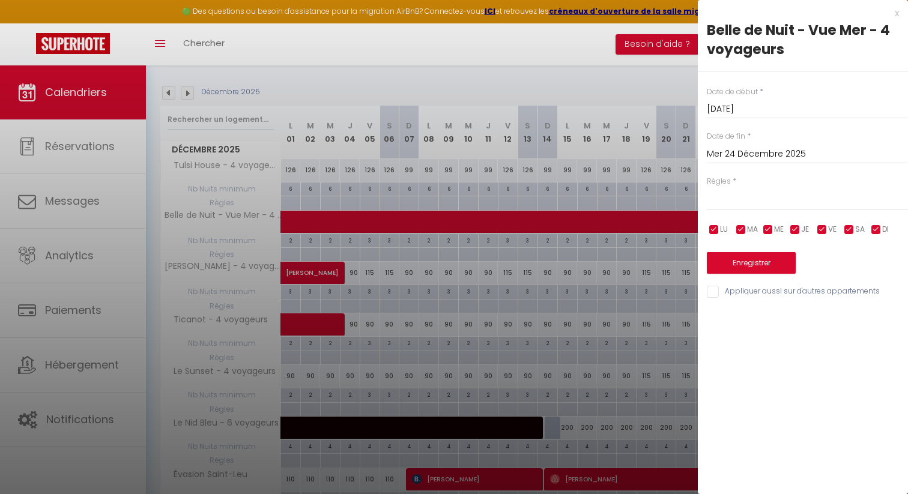
click at [635, 99] on div at bounding box center [454, 247] width 908 height 494
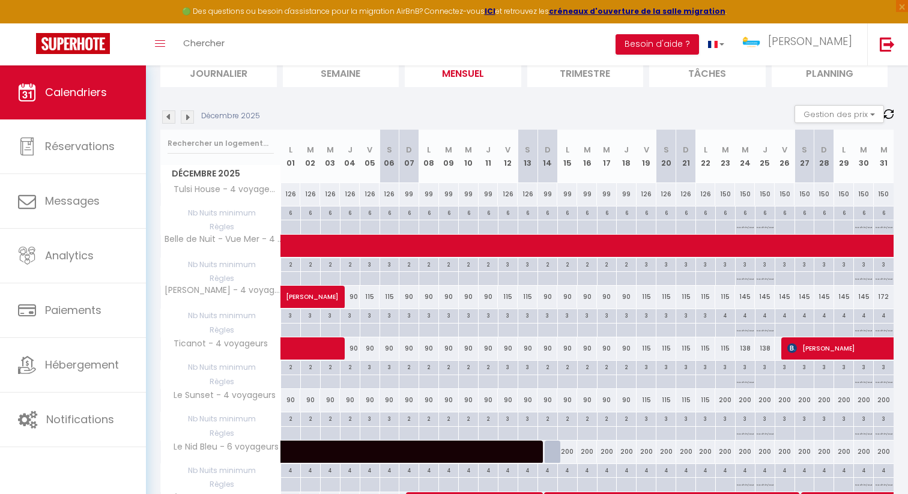
scroll to position [40, 0]
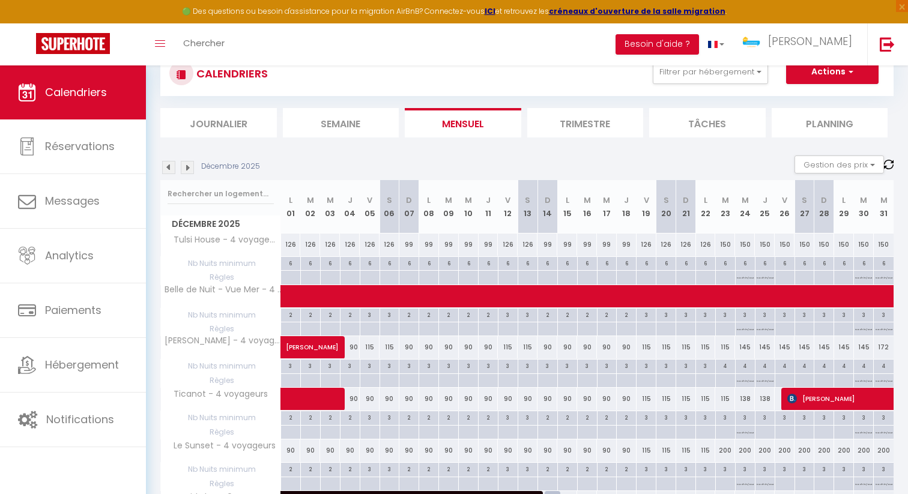
click at [166, 168] on img at bounding box center [168, 167] width 13 height 13
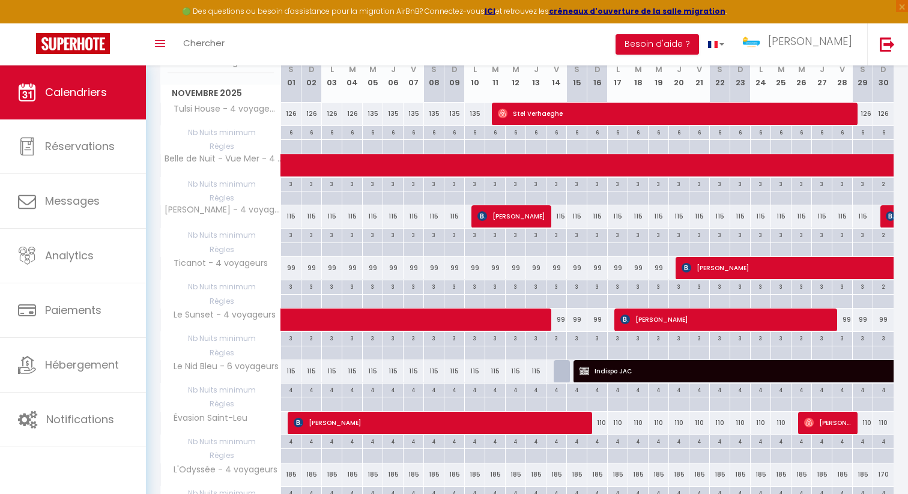
scroll to position [168, 0]
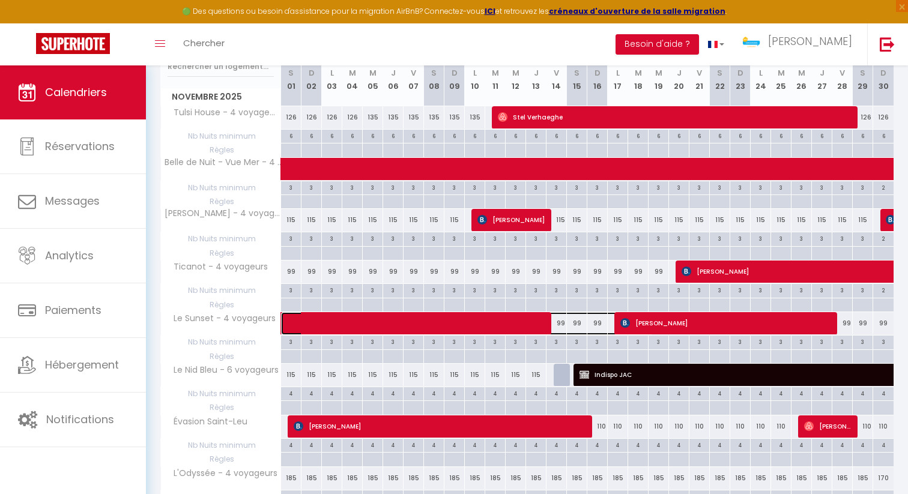
click at [560, 324] on span at bounding box center [473, 323] width 359 height 23
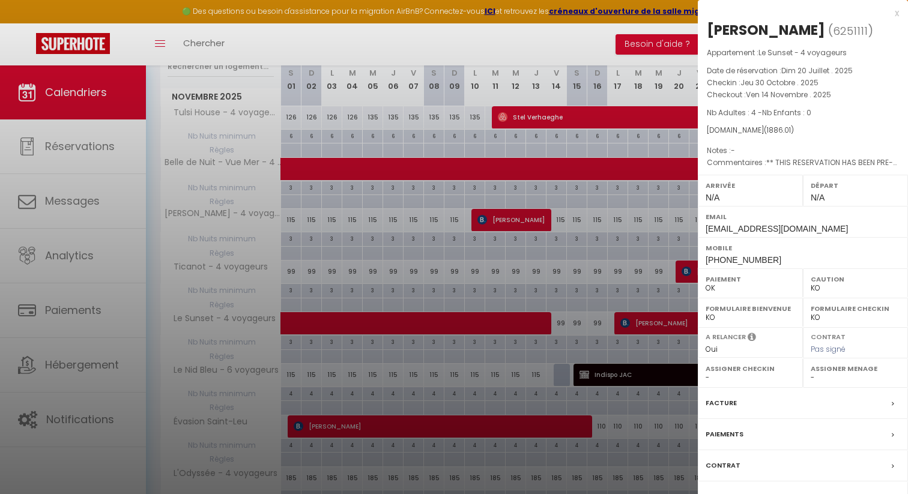
click at [896, 14] on div "x" at bounding box center [798, 13] width 201 height 14
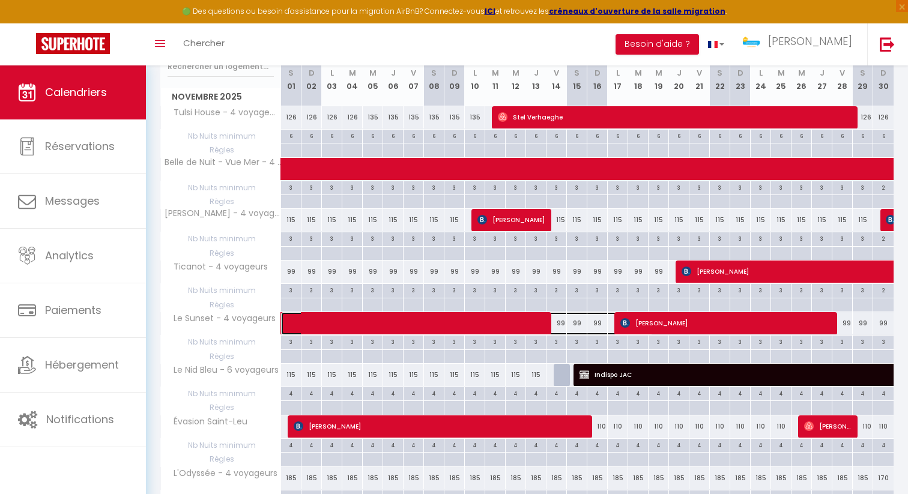
click at [579, 322] on span at bounding box center [473, 323] width 359 height 23
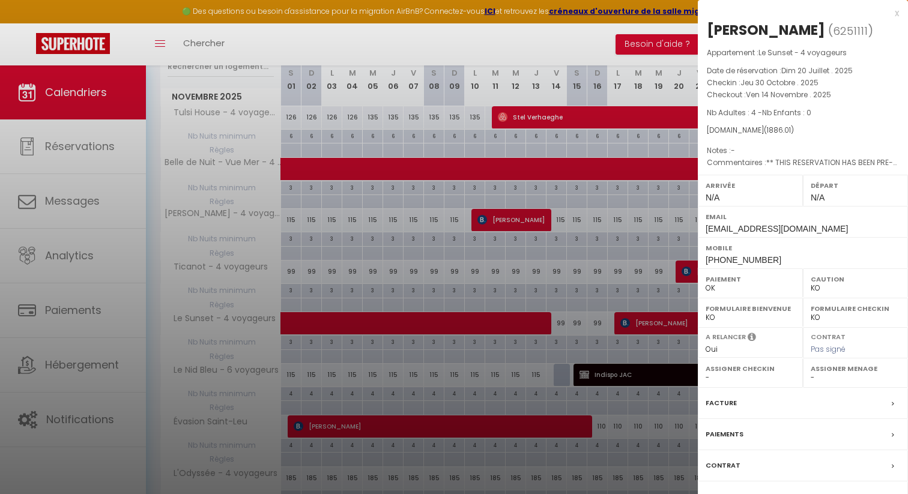
click at [585, 275] on div at bounding box center [454, 247] width 908 height 494
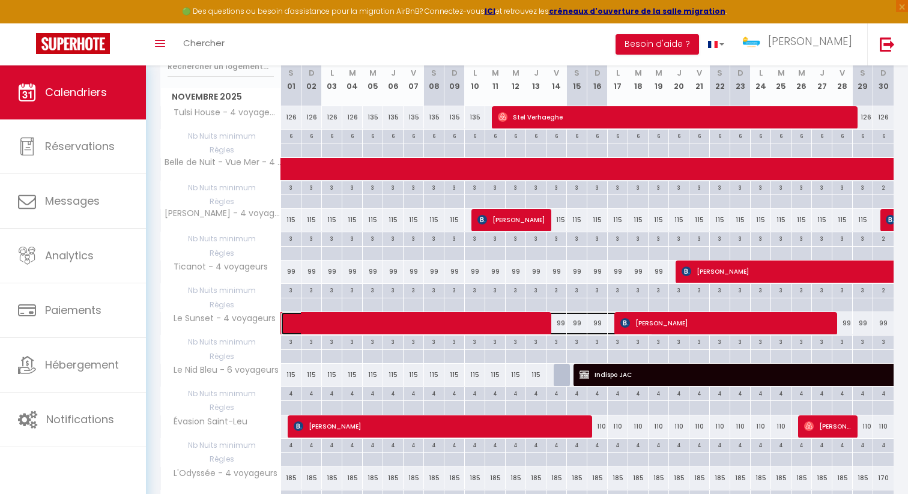
click at [595, 322] on span at bounding box center [473, 323] width 359 height 23
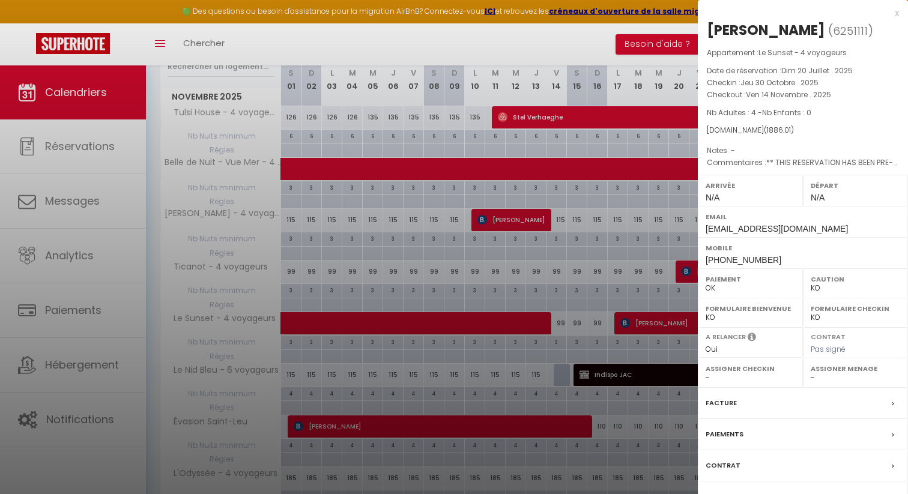
click at [895, 13] on div "x" at bounding box center [798, 13] width 201 height 14
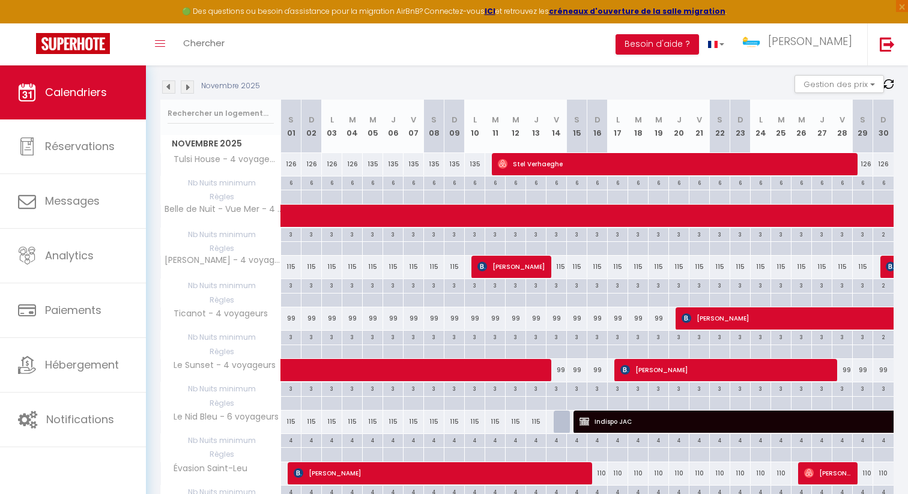
scroll to position [114, 0]
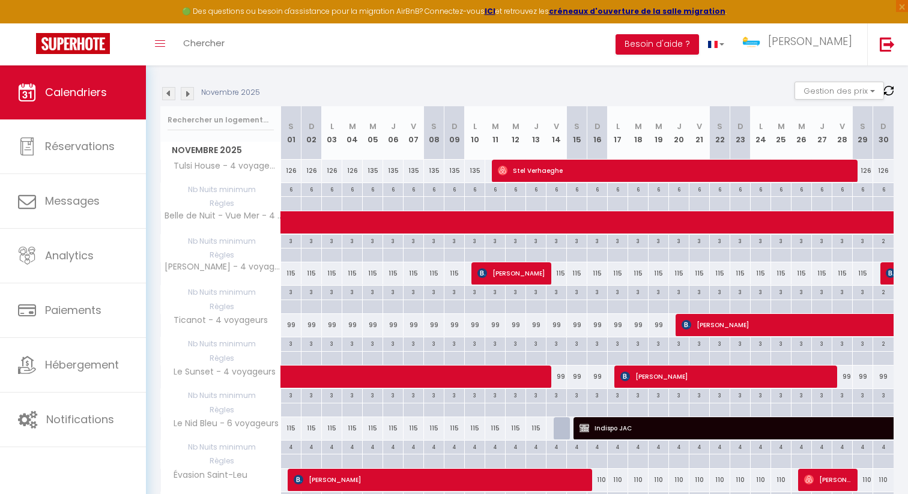
click at [169, 91] on img at bounding box center [168, 93] width 13 height 13
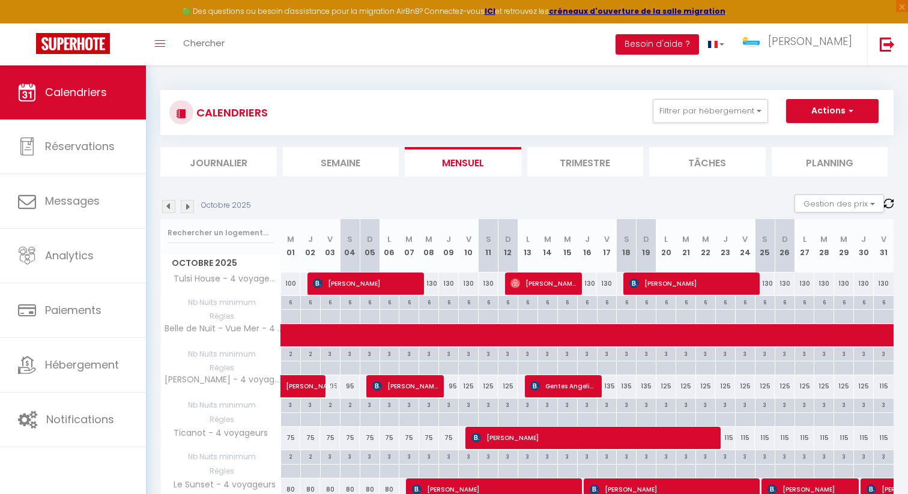
scroll to position [0, 0]
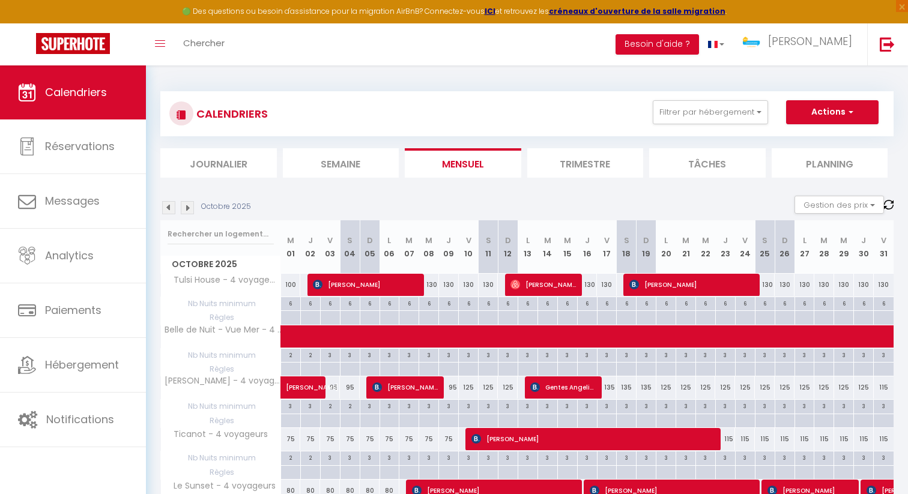
click at [168, 206] on img at bounding box center [168, 207] width 13 height 13
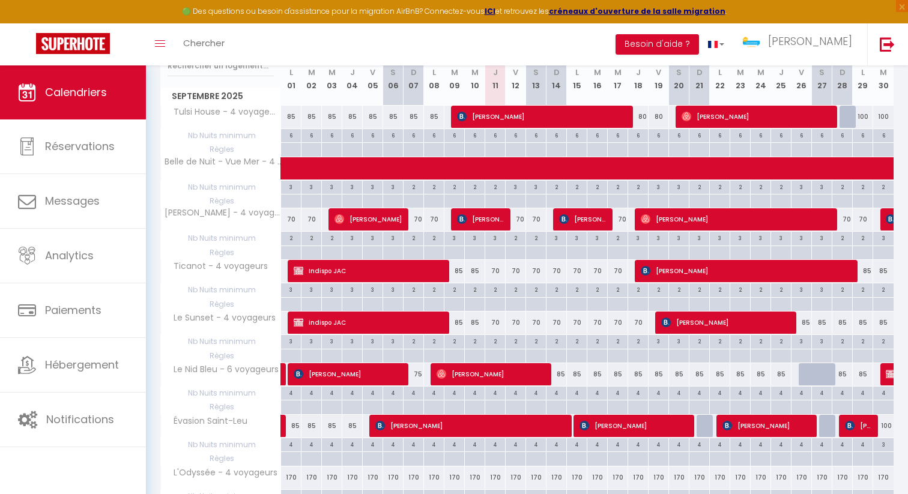
scroll to position [165, 0]
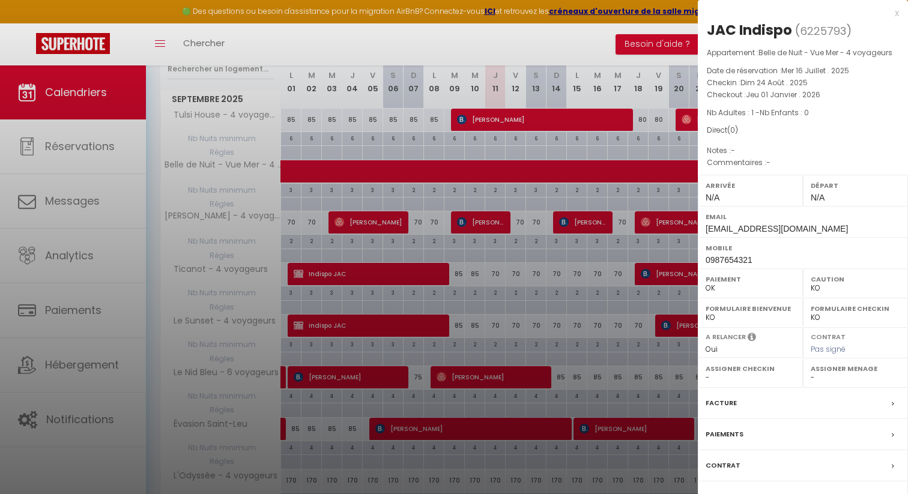
click at [897, 17] on div "x" at bounding box center [798, 13] width 201 height 14
checkbox input "false"
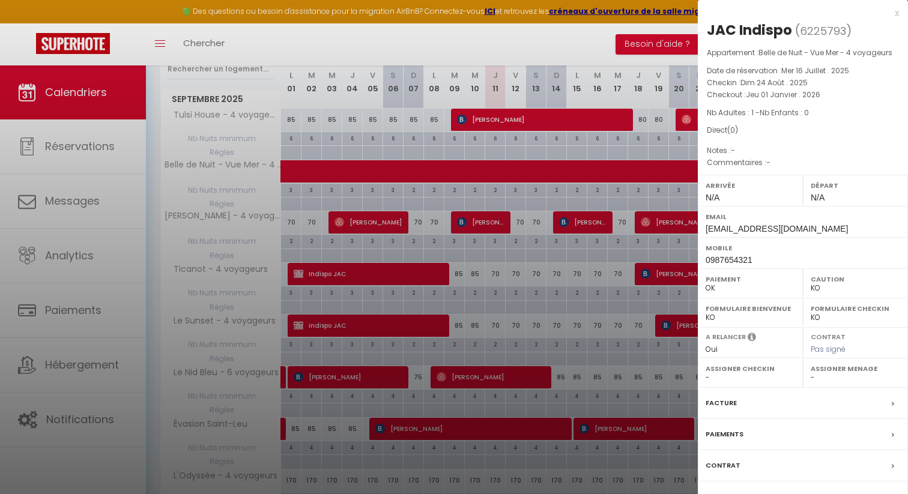
checkbox input "false"
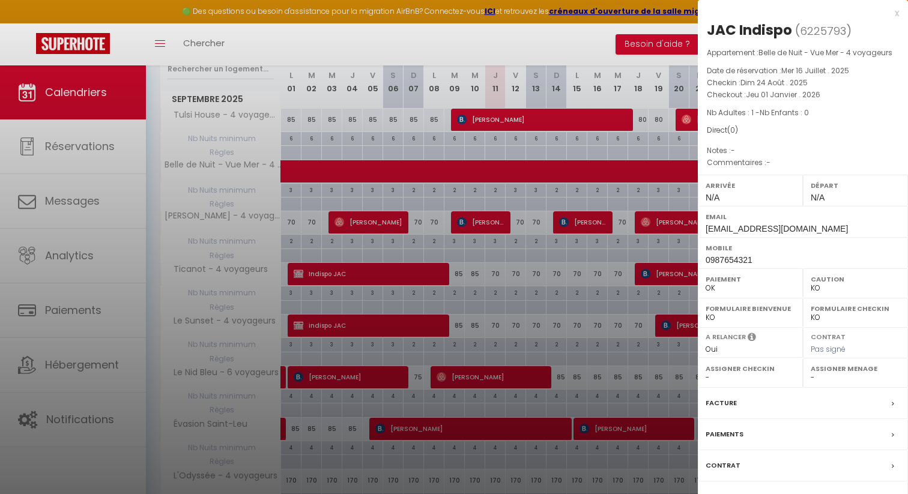
checkbox input "false"
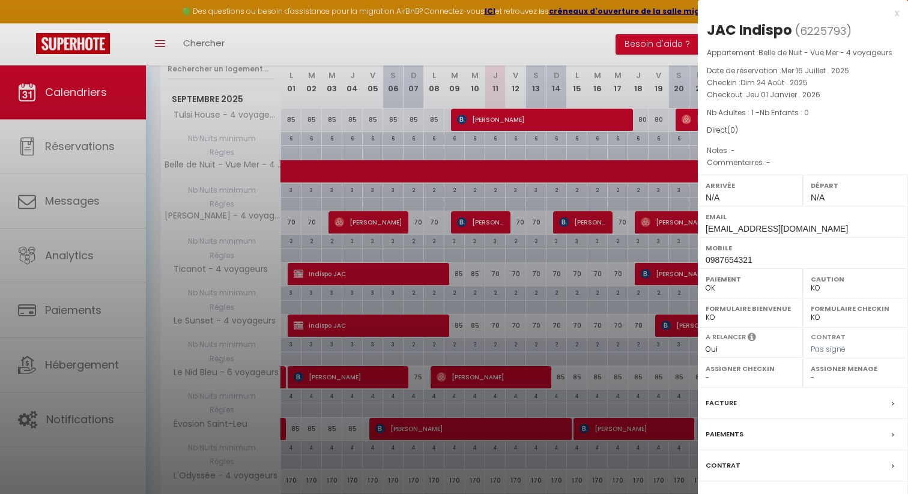
checkbox input "false"
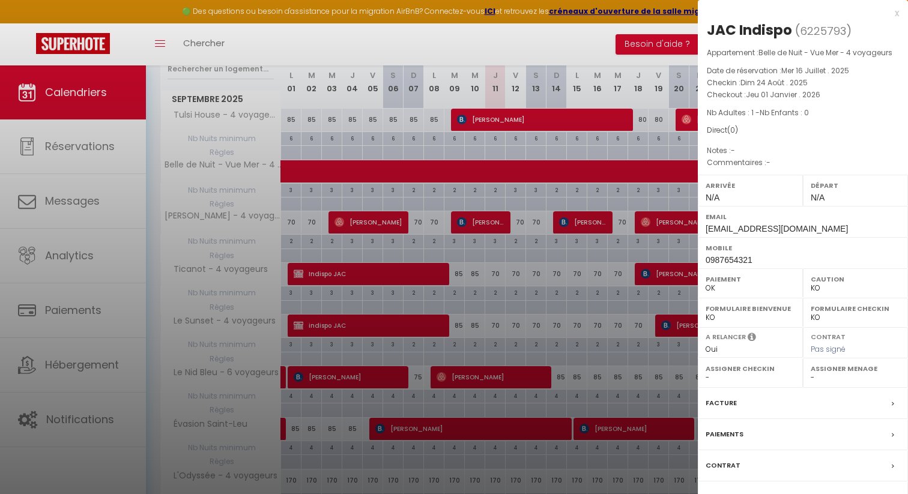
checkbox input "false"
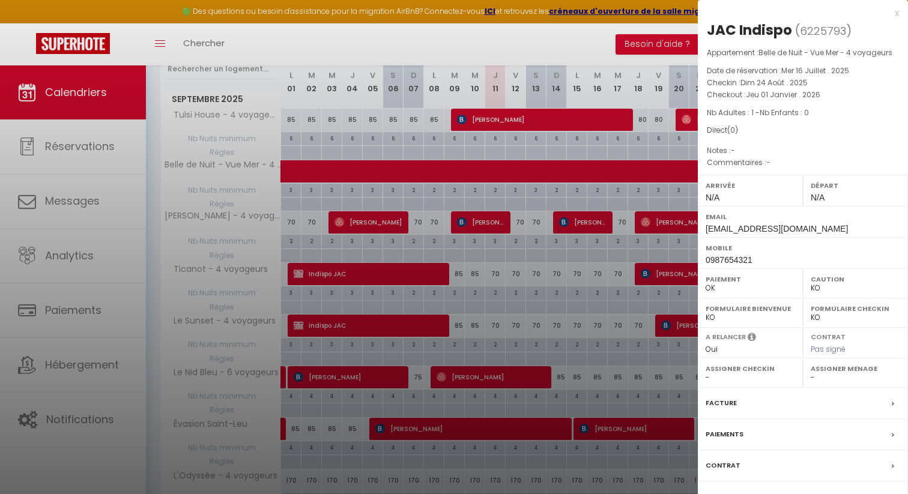
checkbox input "false"
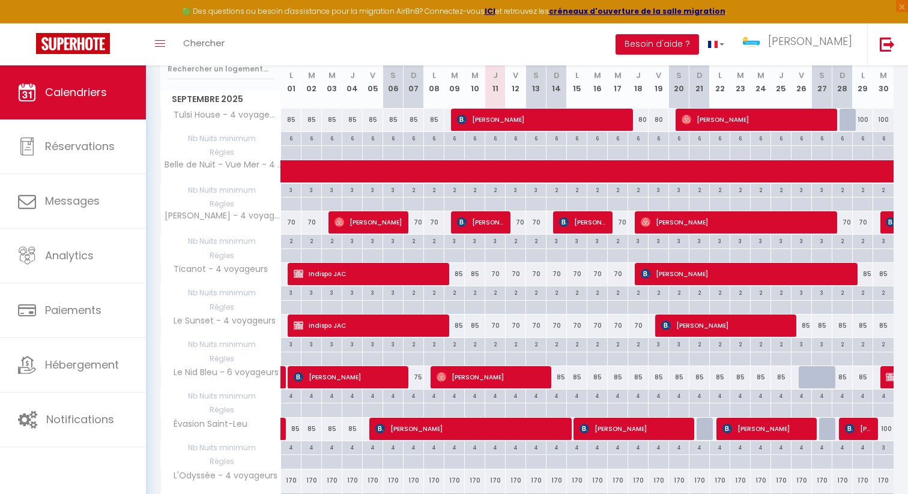
scroll to position [0, 0]
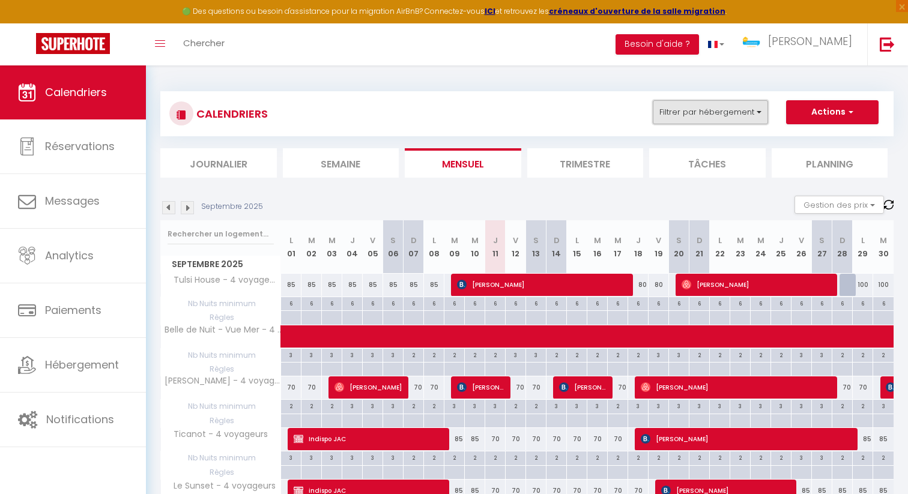
click at [687, 115] on button "Filtrer par hébergement" at bounding box center [710, 112] width 115 height 24
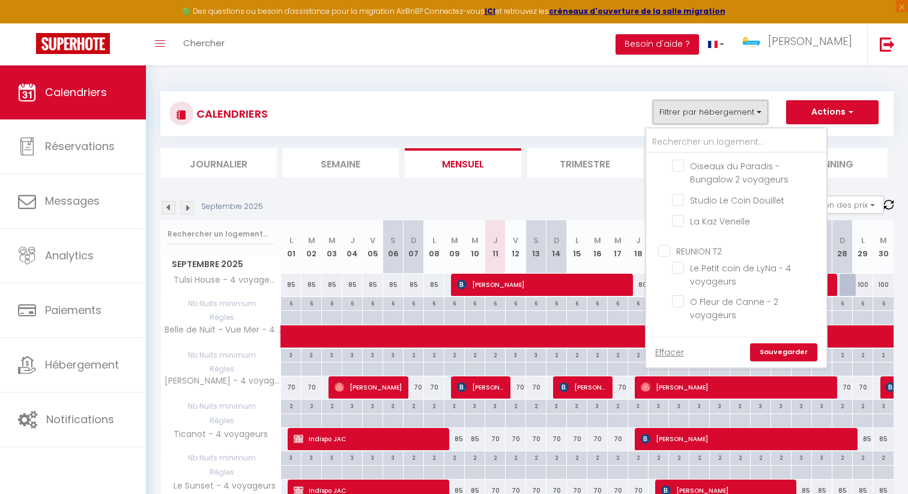
scroll to position [329, 0]
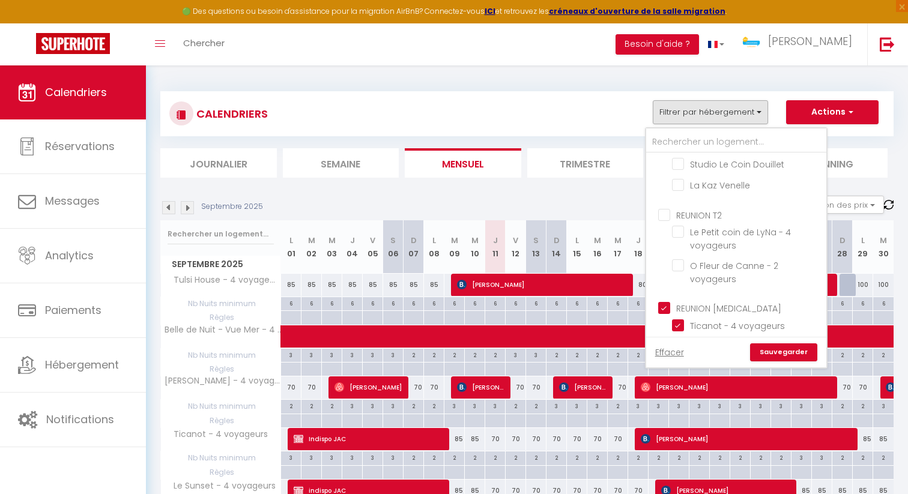
click at [666, 308] on input "REUNION [MEDICAL_DATA]" at bounding box center [748, 308] width 180 height 12
checkbox input "false"
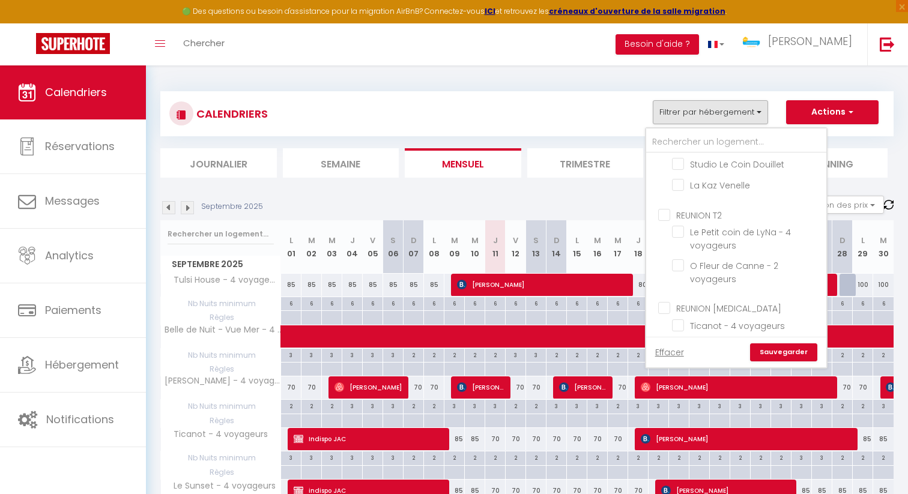
checkbox input "false"
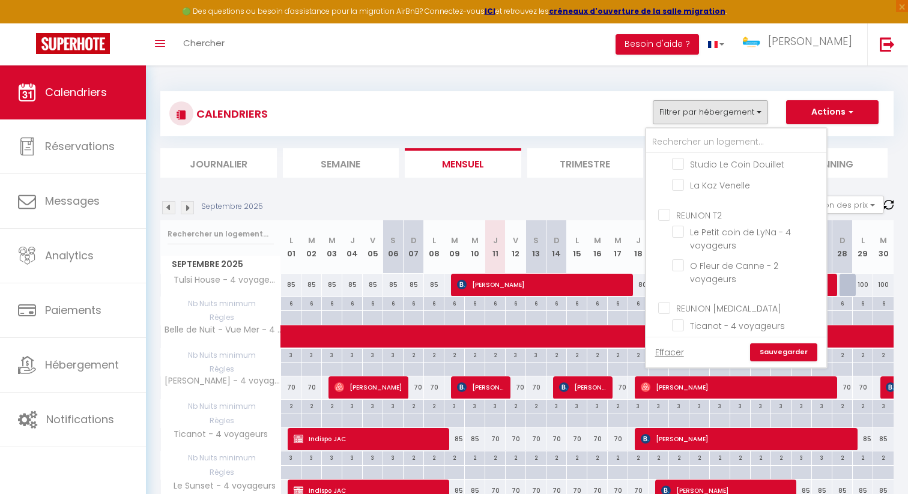
checkbox input "false"
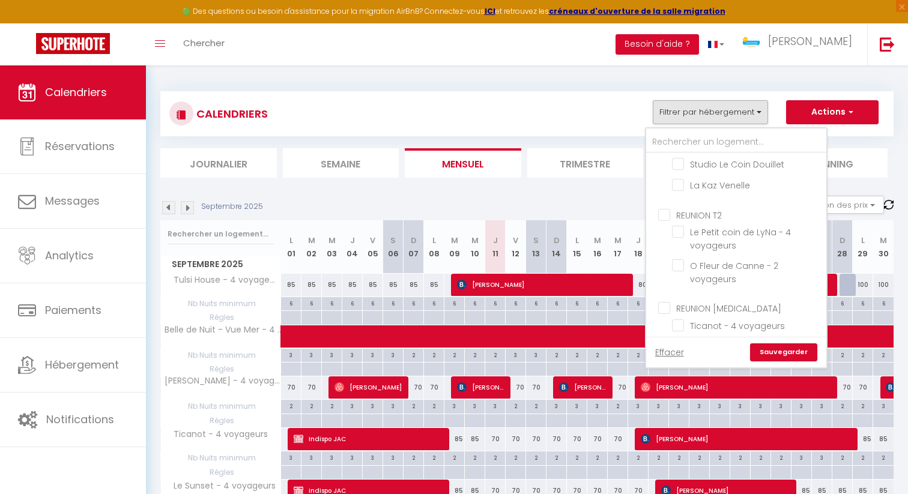
checkbox input "false"
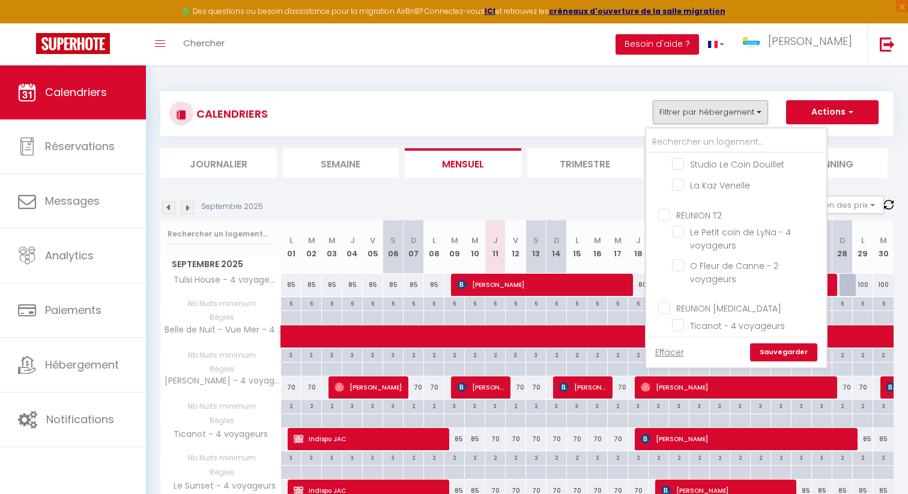
checkbox input "false"
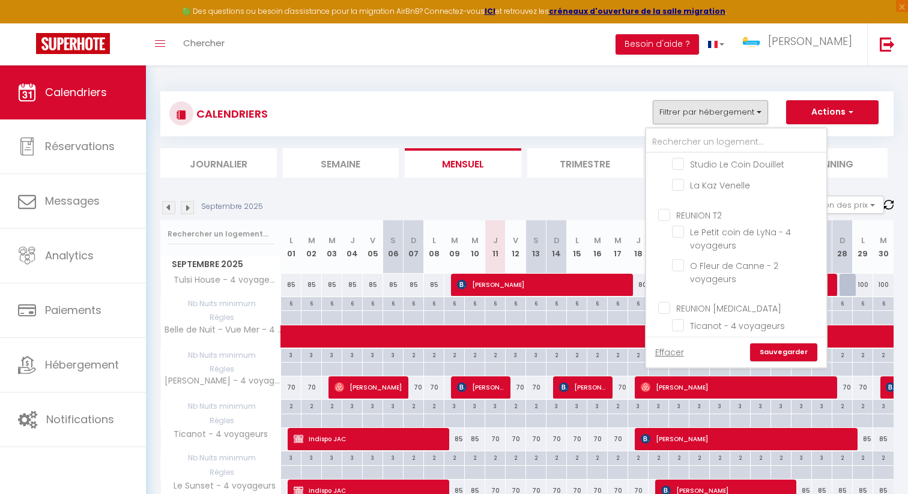
checkbox input "false"
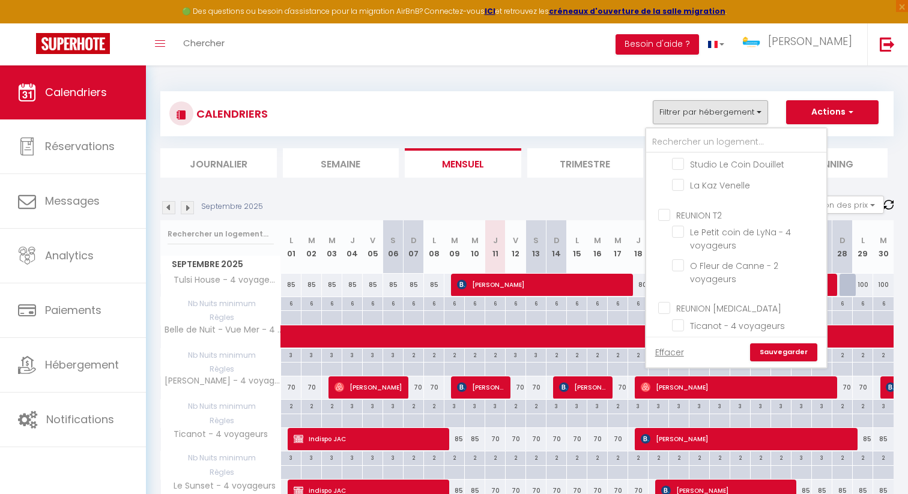
checkbox input "false"
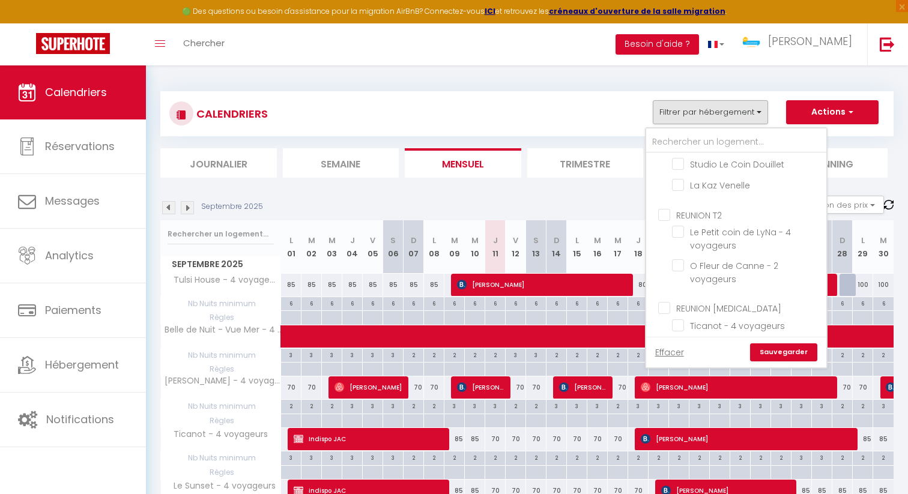
checkbox input "false"
click at [493, 85] on div "CALENDRIERS Filtrer par hébergement BELFORT T5 Appartement duplex hyper centre …" at bounding box center [526, 401] width 733 height 642
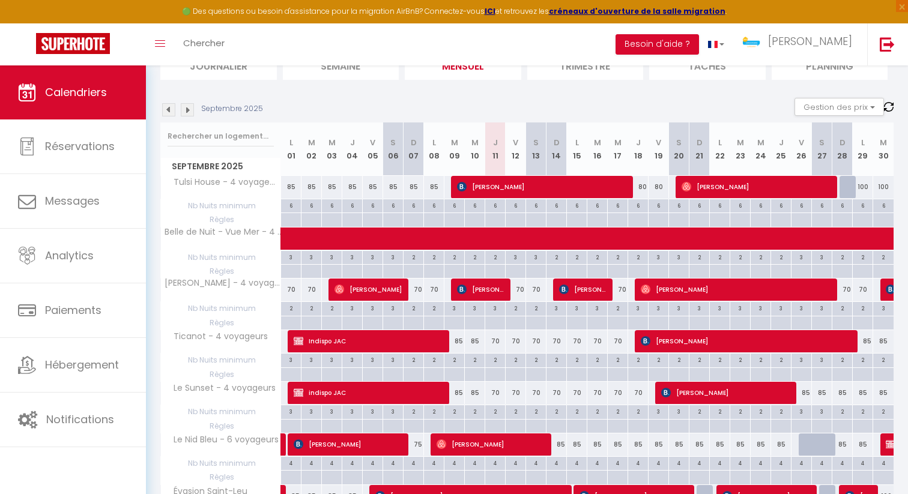
scroll to position [55, 0]
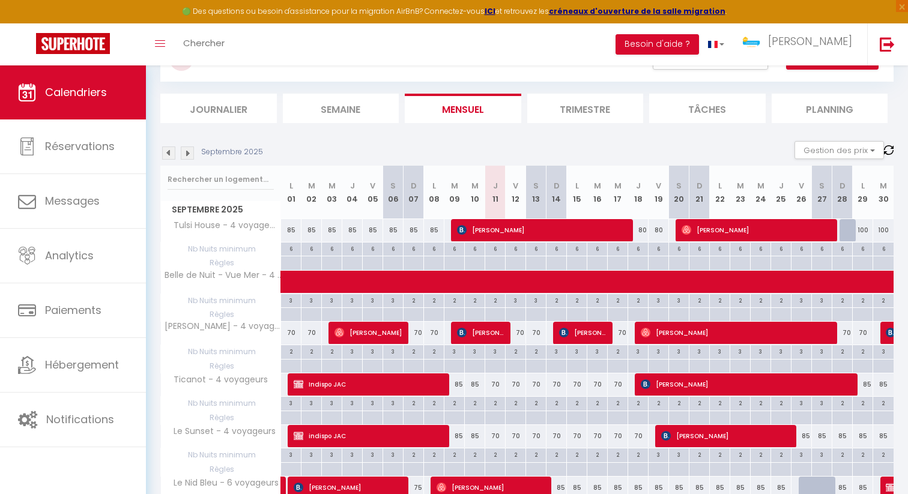
click at [187, 156] on img at bounding box center [187, 153] width 13 height 13
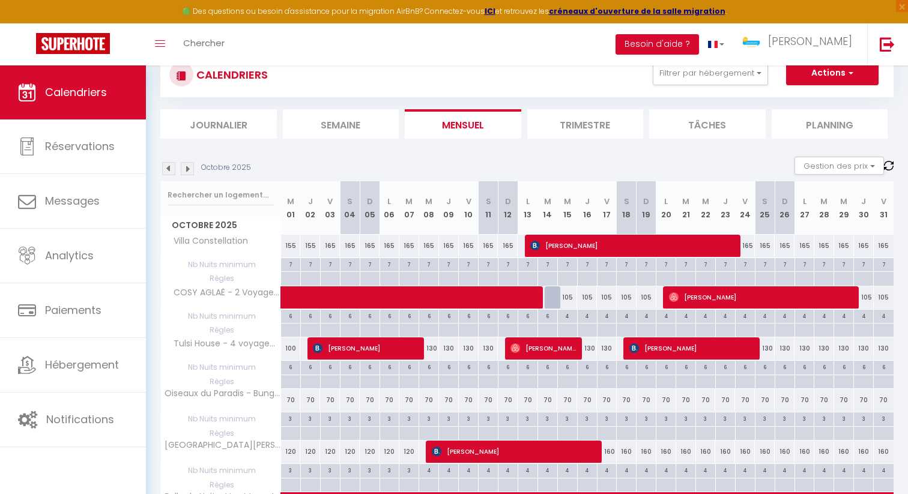
scroll to position [0, 0]
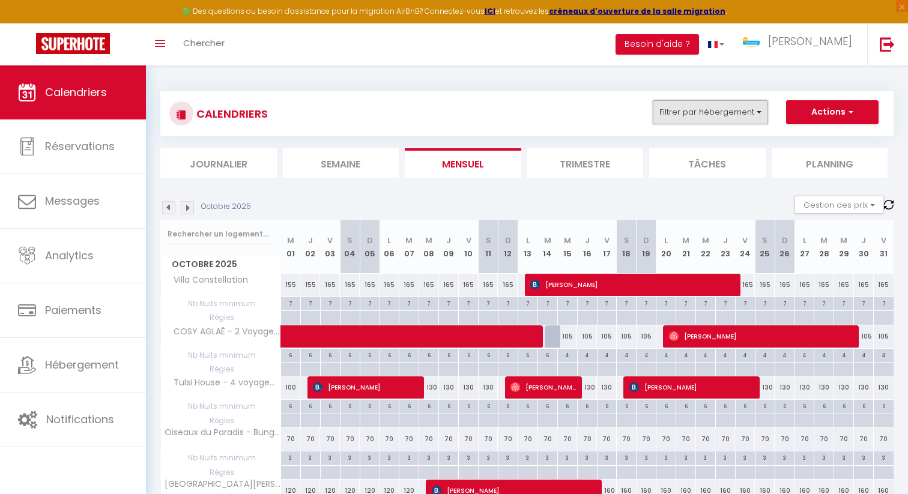
click at [700, 115] on button "Filtrer par hébergement" at bounding box center [710, 112] width 115 height 24
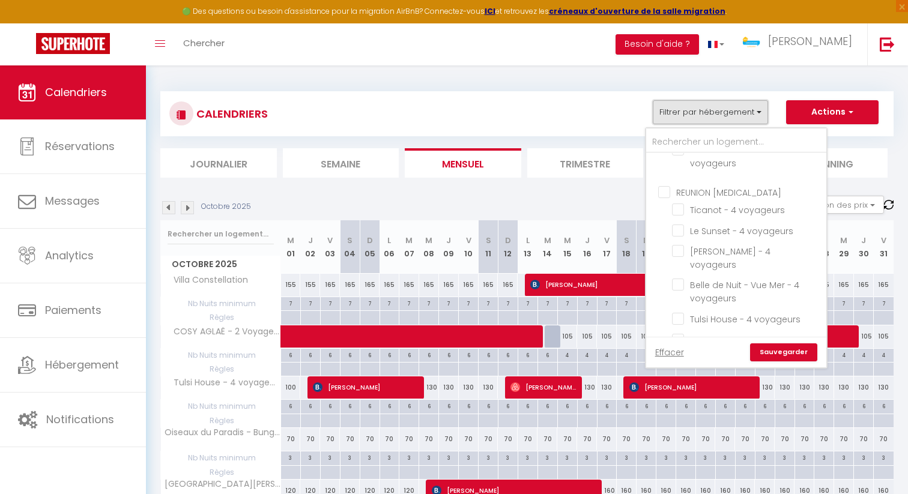
scroll to position [444, 0]
click at [664, 190] on input "REUNION [MEDICAL_DATA]" at bounding box center [748, 192] width 180 height 12
checkbox input "true"
checkbox input "false"
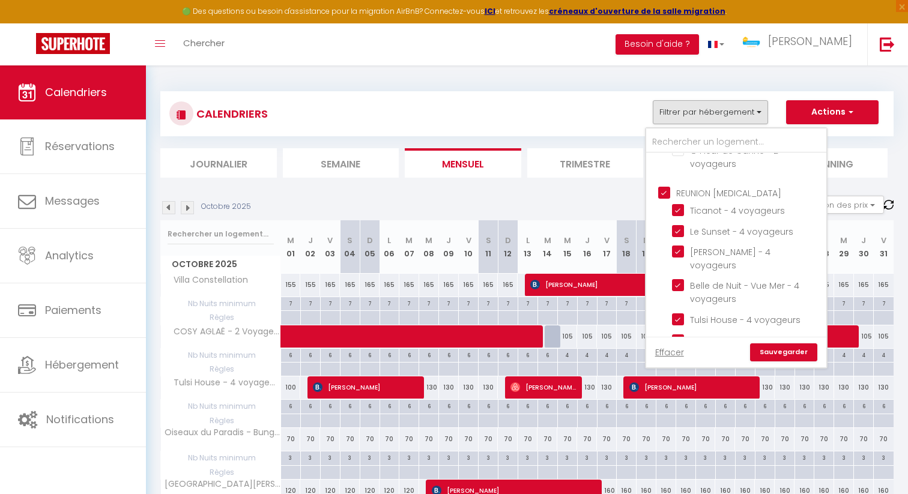
checkbox input "false"
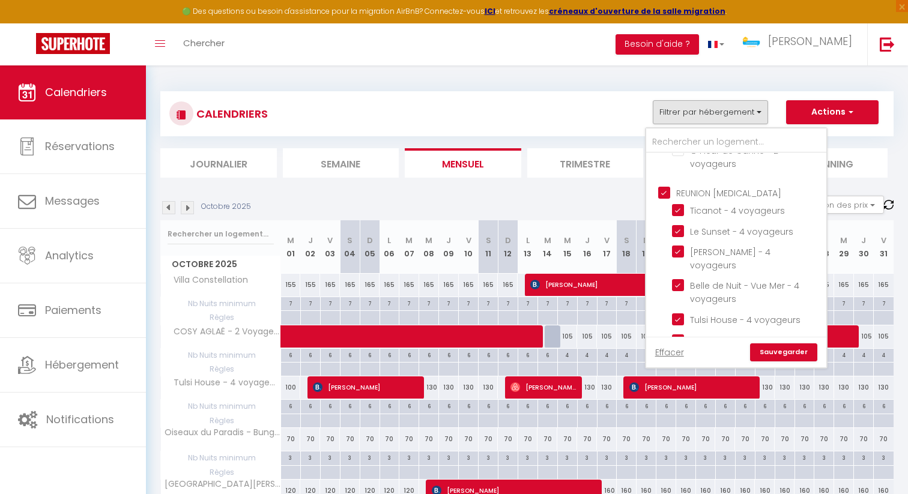
checkbox input "false"
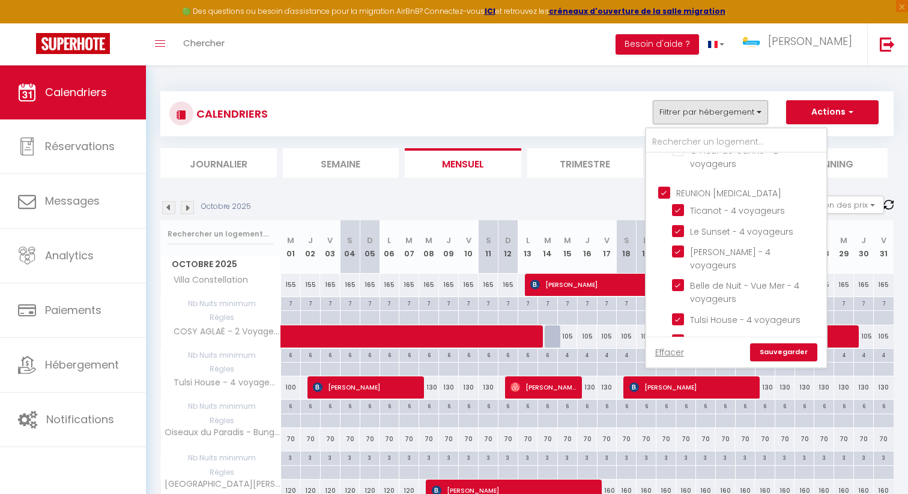
checkbox input "true"
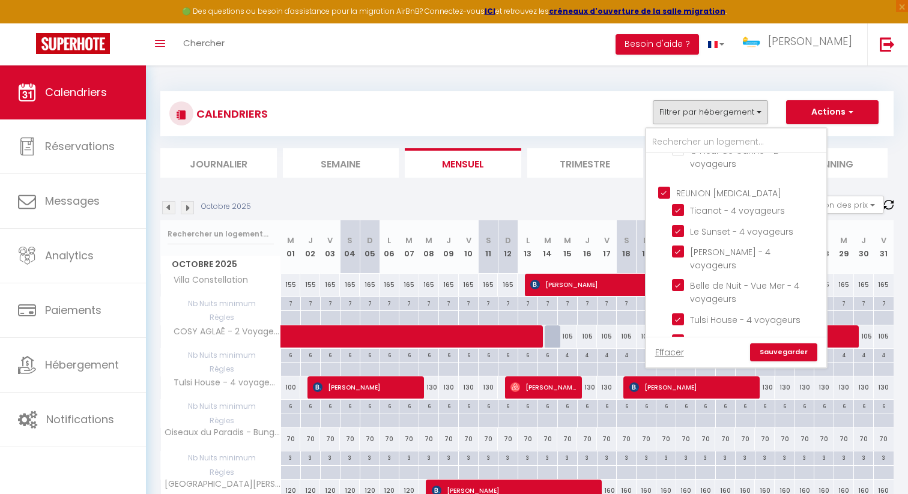
checkbox input "true"
checkbox input "false"
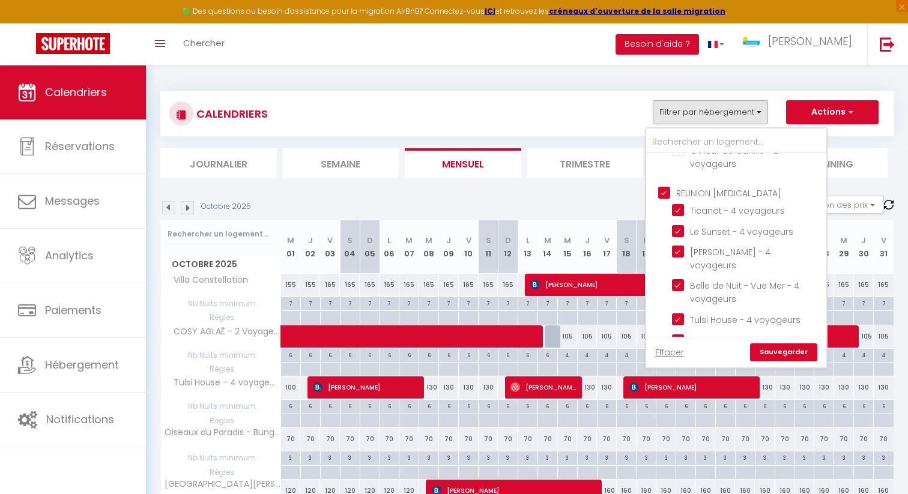
checkbox input "false"
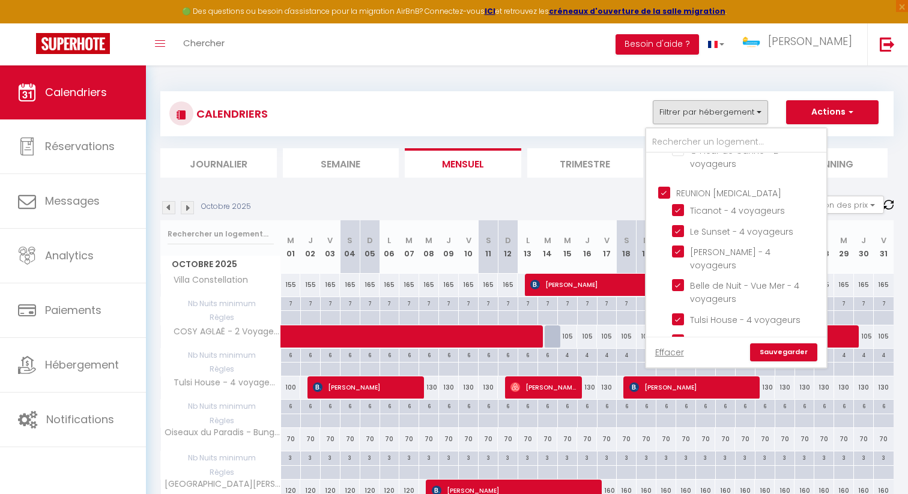
checkbox input "false"
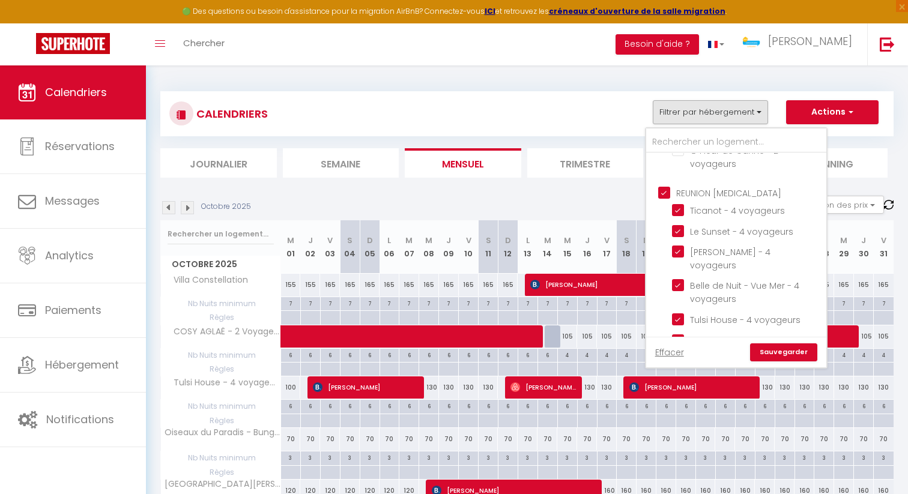
checkbox input "false"
click at [776, 355] on link "Sauvegarder" at bounding box center [783, 353] width 67 height 18
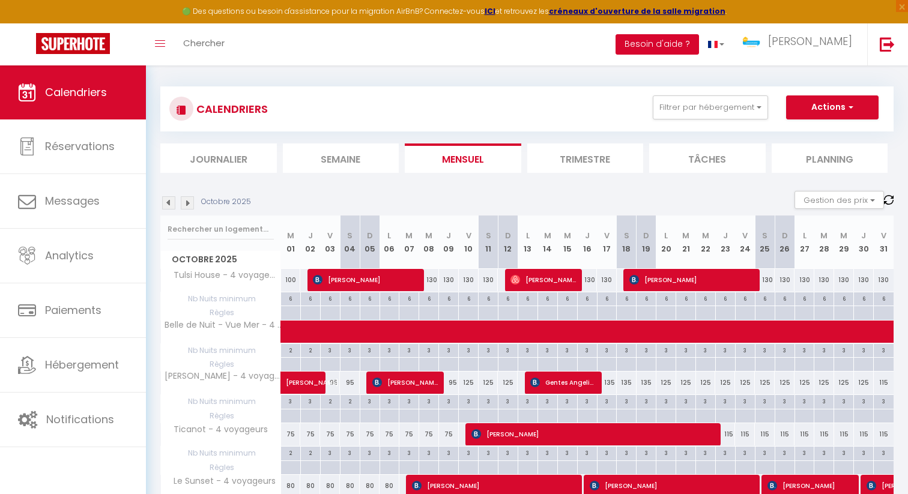
scroll to position [0, 0]
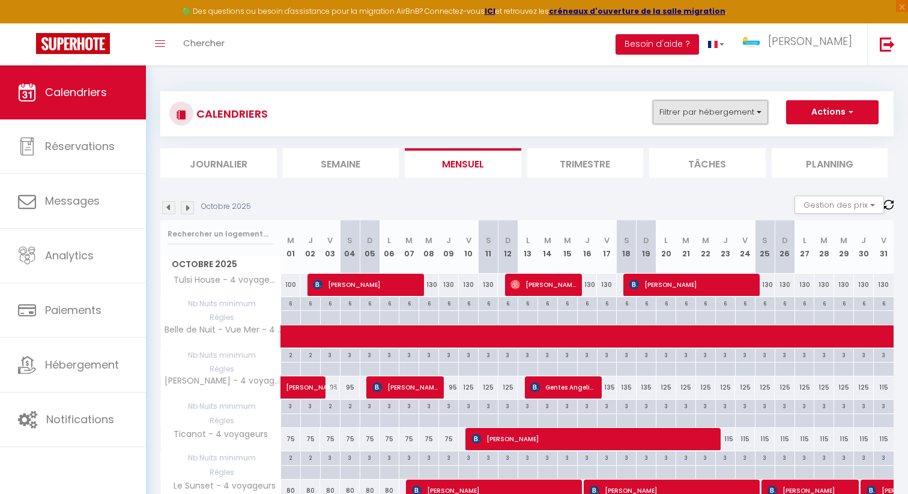
click at [741, 117] on button "Filtrer par hébergement" at bounding box center [710, 112] width 115 height 24
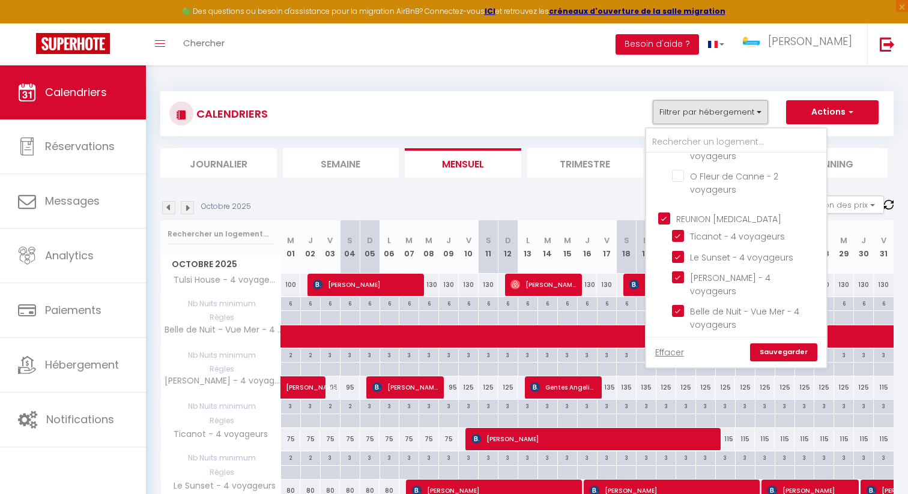
scroll to position [443, 0]
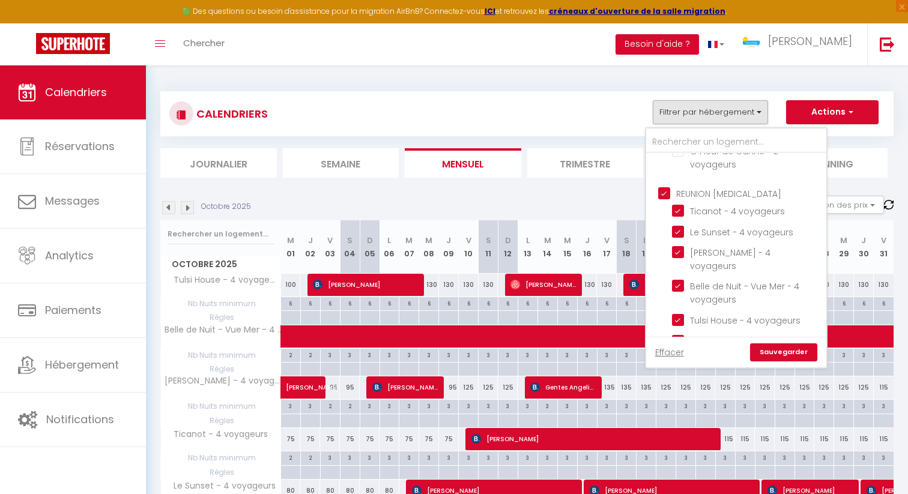
click at [662, 192] on input "REUNION [MEDICAL_DATA]" at bounding box center [748, 193] width 180 height 12
checkbox input "false"
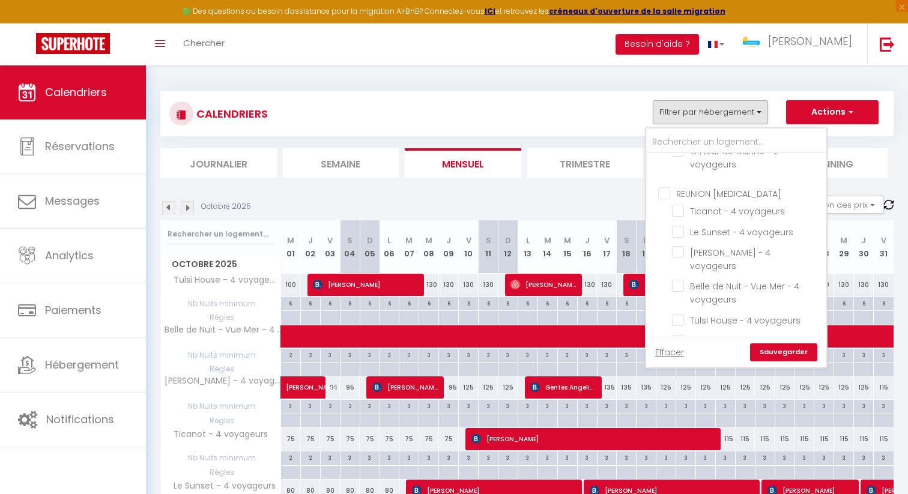
checkbox input "false"
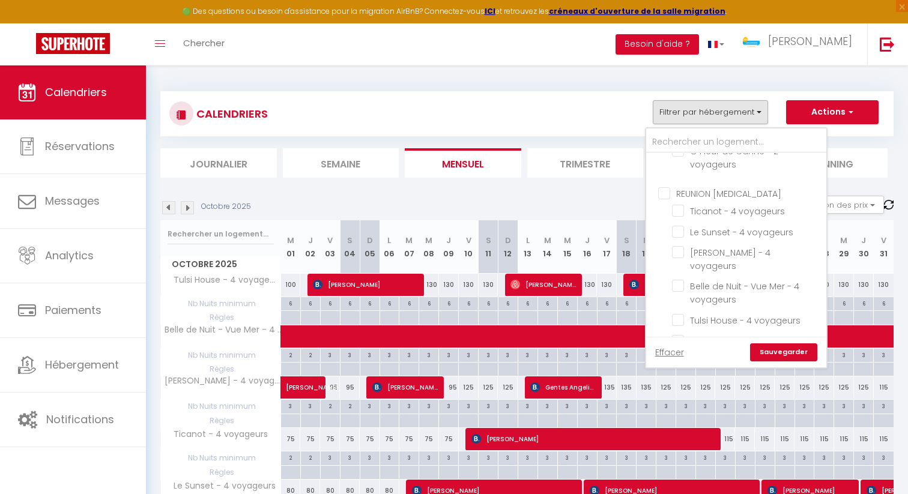
checkbox input "false"
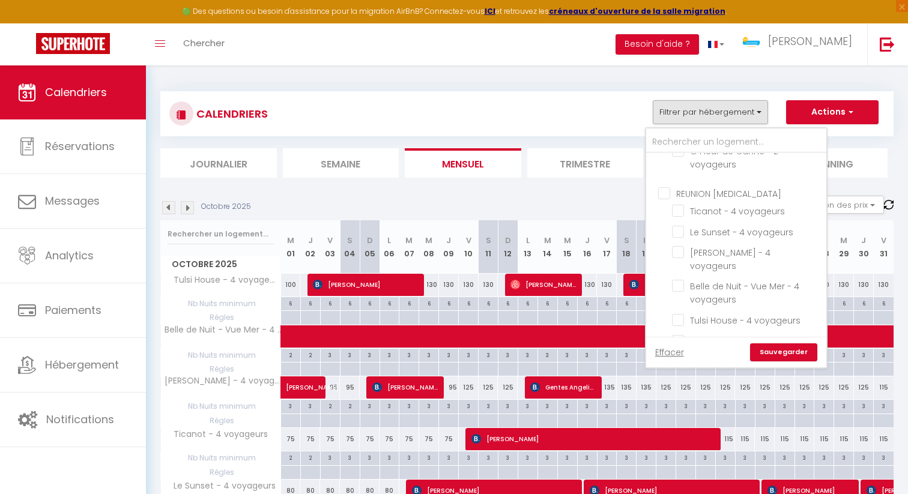
checkbox input "false"
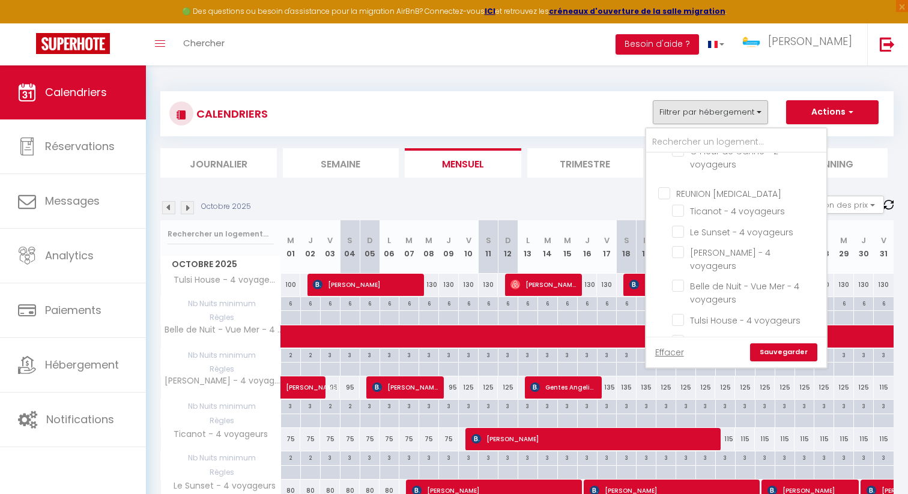
checkbox input "false"
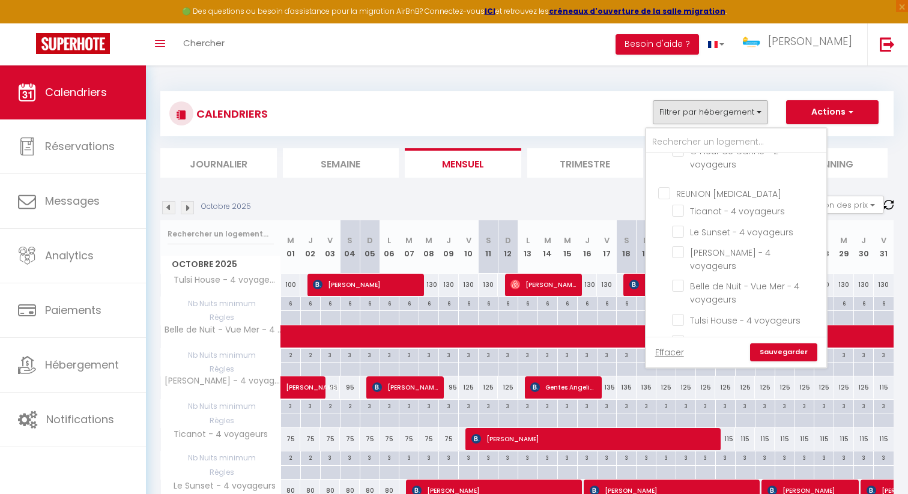
checkbox input "false"
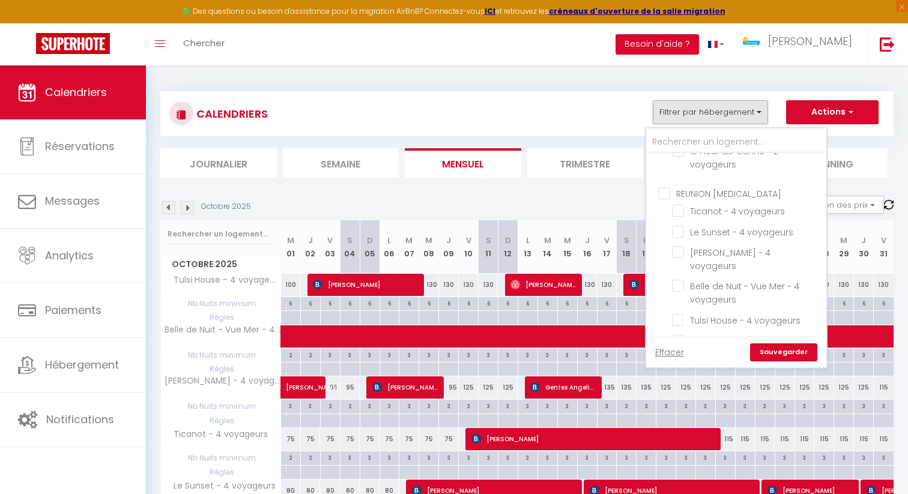
checkbox input "false"
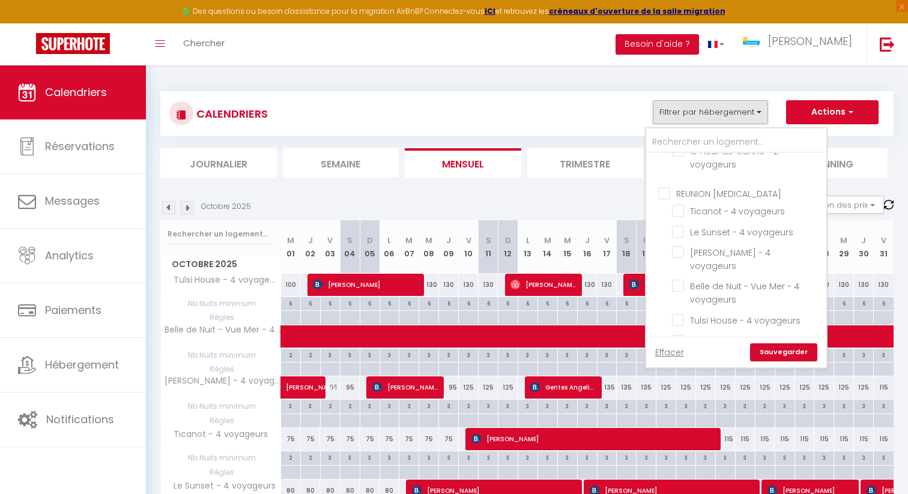
checkbox input "false"
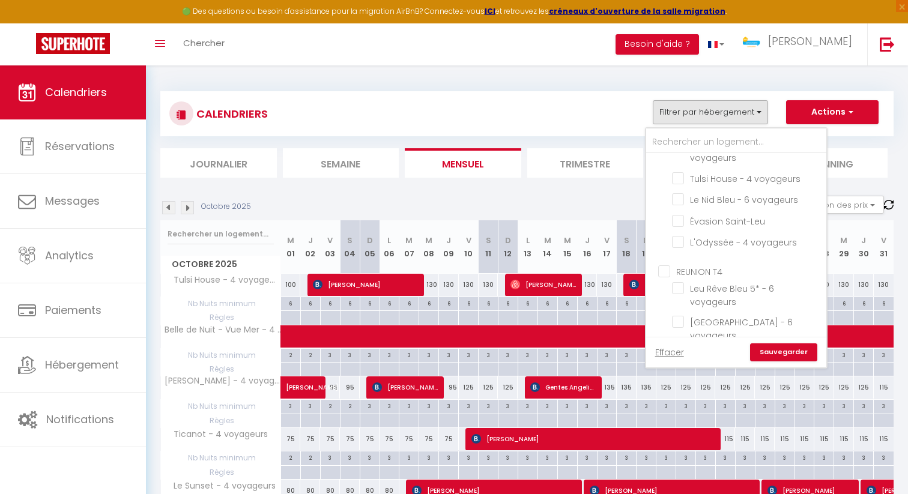
scroll to position [598, 0]
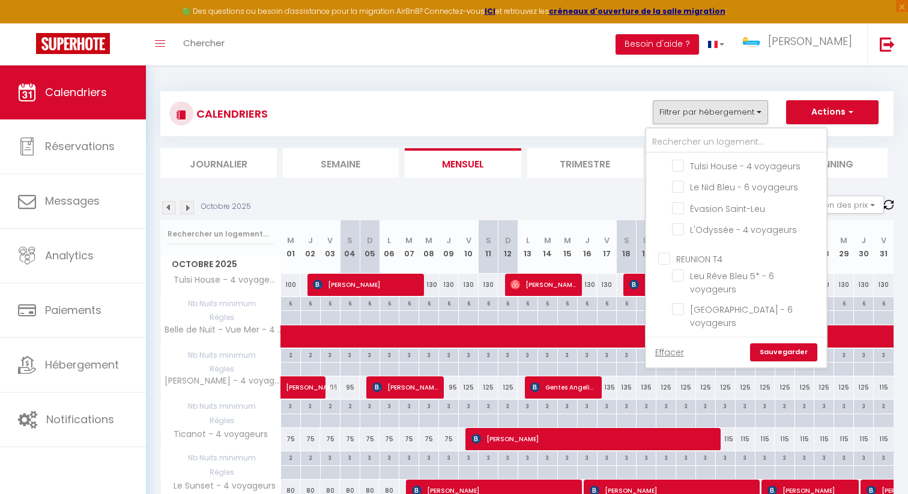
click at [666, 252] on input "REUNION T4" at bounding box center [748, 258] width 180 height 12
checkbox input "true"
checkbox input "false"
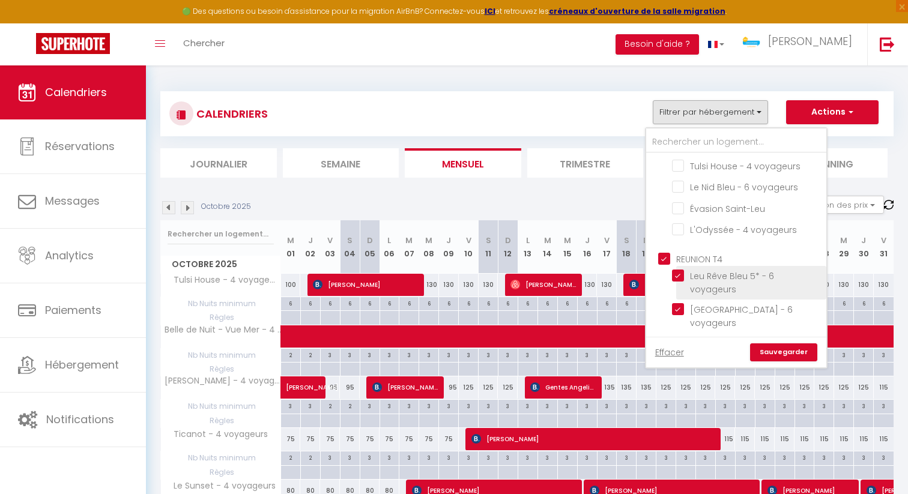
checkbox input "false"
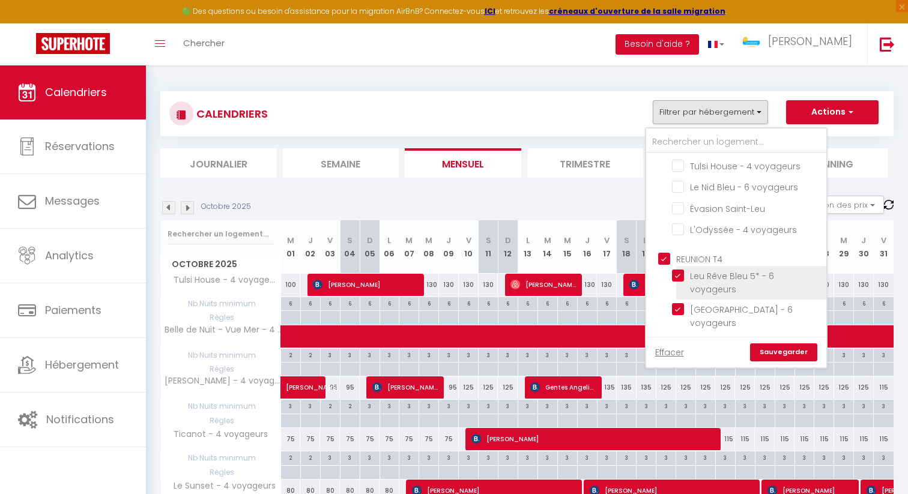
checkbox input "false"
checkbox input "true"
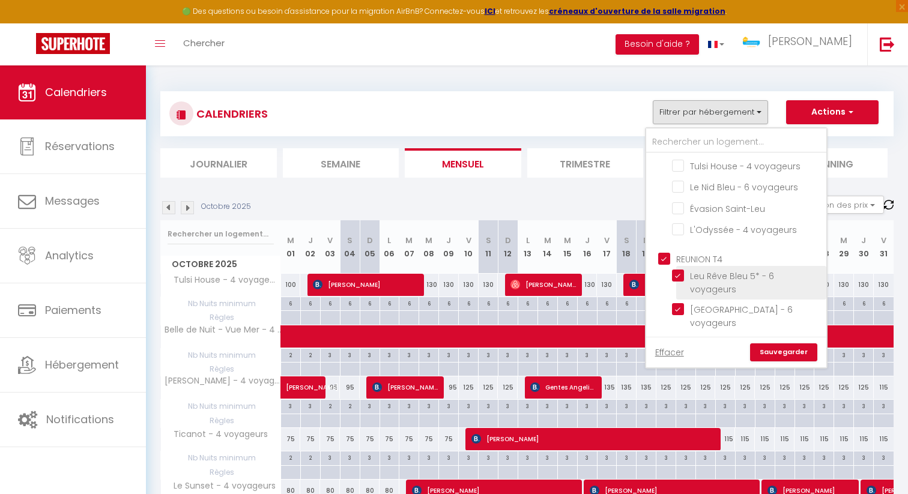
checkbox input "true"
click at [770, 353] on link "Sauvegarder" at bounding box center [783, 353] width 67 height 18
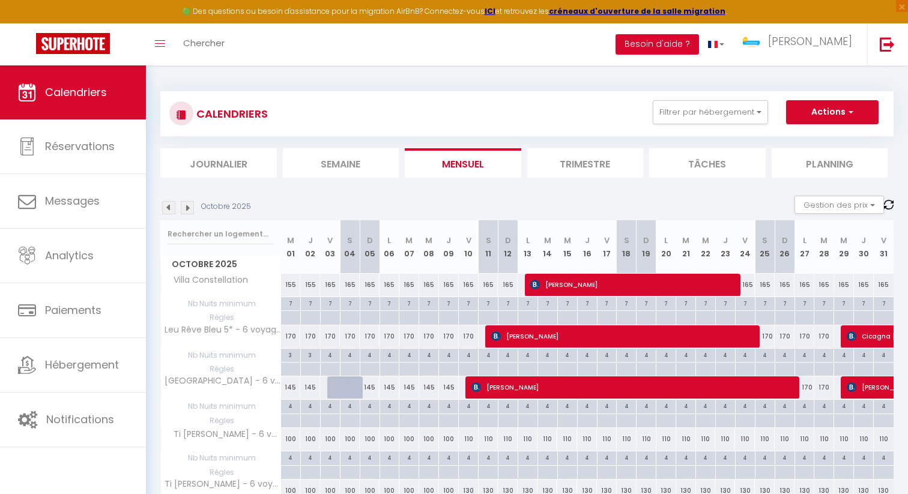
click at [169, 210] on img at bounding box center [168, 207] width 13 height 13
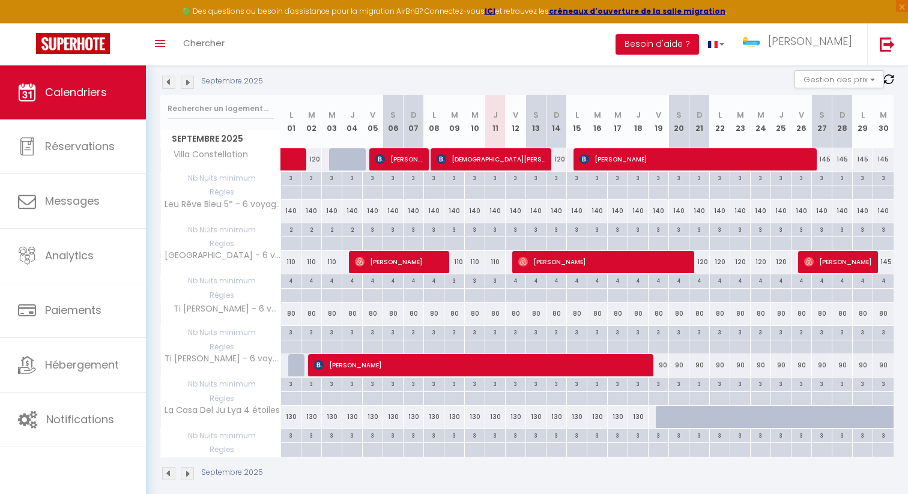
scroll to position [138, 0]
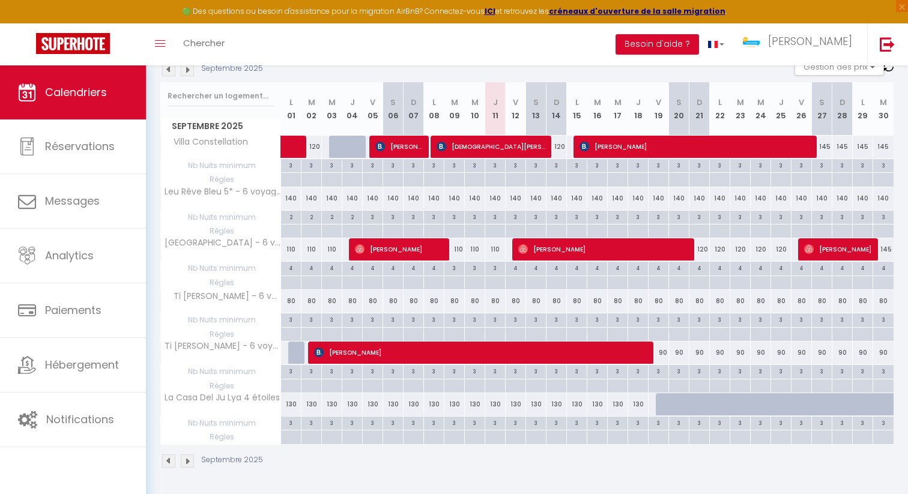
click at [494, 215] on div "3" at bounding box center [495, 216] width 20 height 11
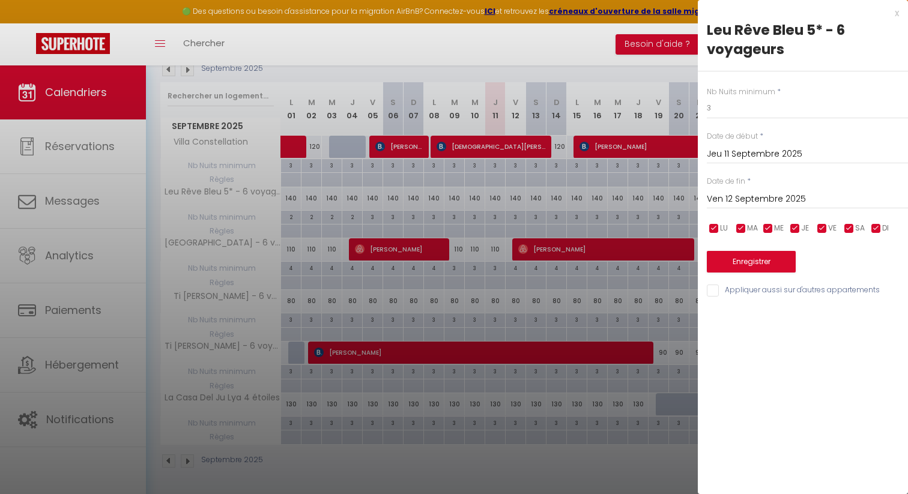
click at [786, 201] on input "Ven 12 Septembre 2025" at bounding box center [807, 200] width 201 height 16
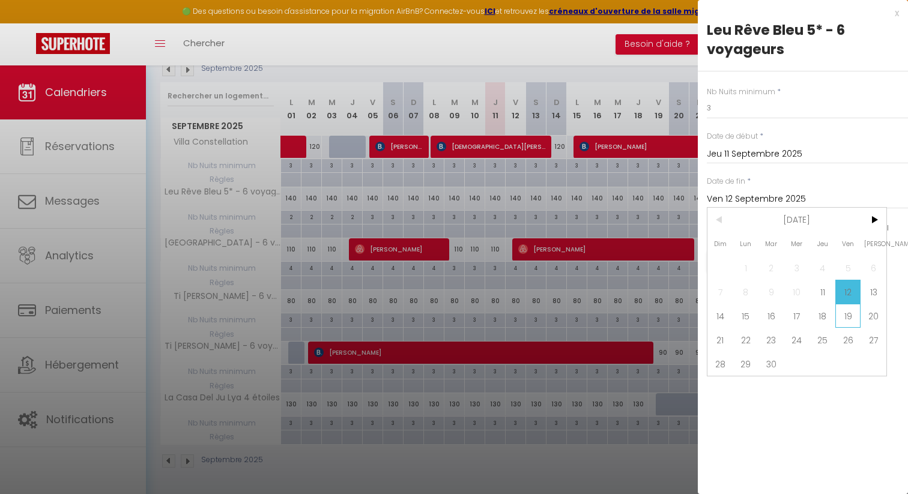
click at [851, 308] on span "19" at bounding box center [849, 316] width 26 height 24
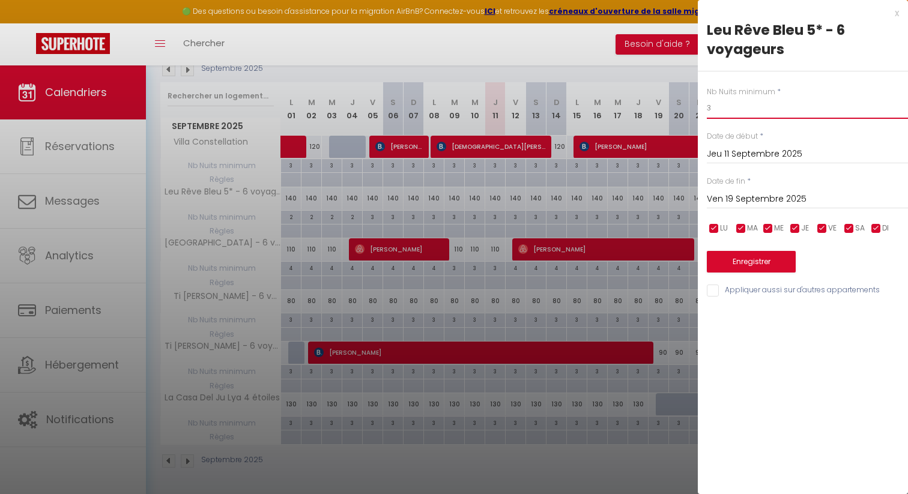
click at [727, 112] on input "3" at bounding box center [807, 108] width 201 height 22
click at [743, 260] on button "Enregistrer" at bounding box center [751, 262] width 89 height 22
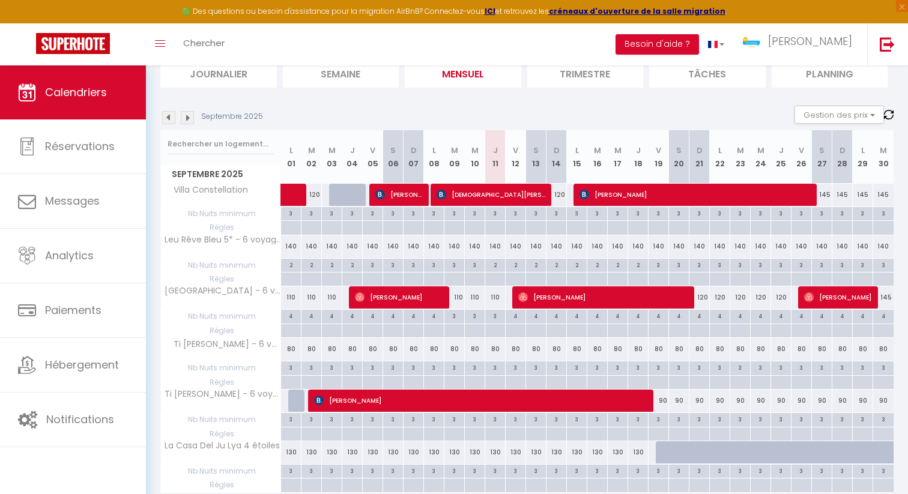
scroll to position [88, 0]
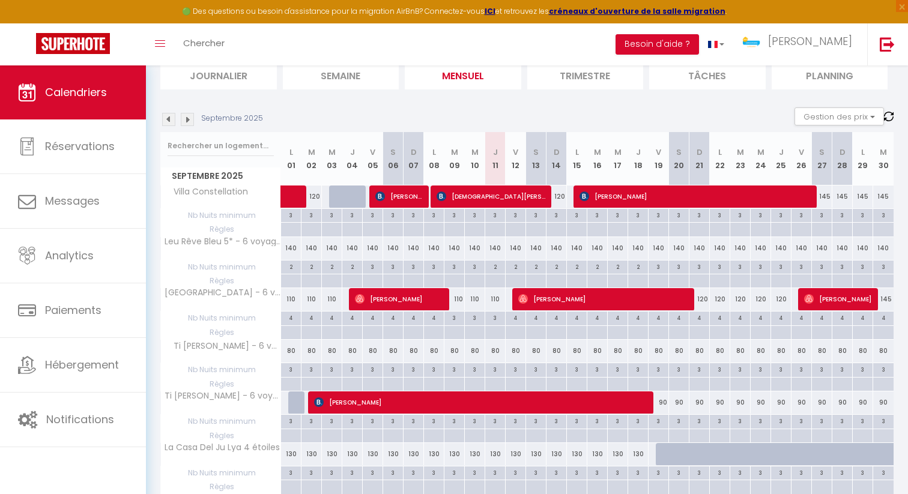
click at [701, 302] on div "120" at bounding box center [700, 299] width 20 height 22
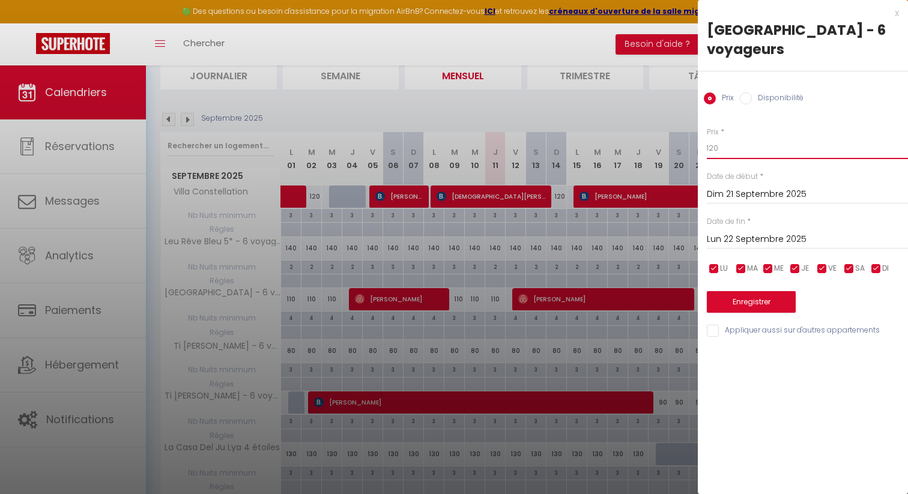
click at [742, 138] on input "120" at bounding box center [807, 149] width 201 height 22
click at [780, 232] on input "Lun 22 Septembre 2025" at bounding box center [807, 240] width 201 height 16
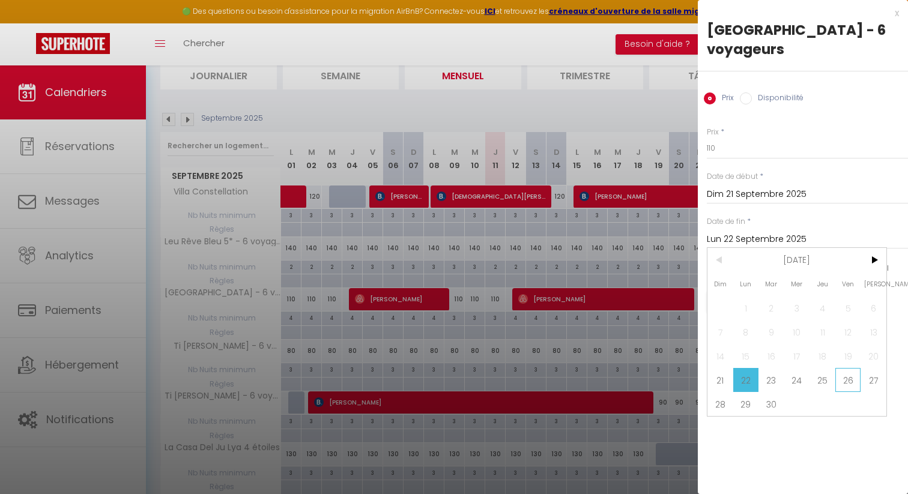
click at [855, 368] on span "26" at bounding box center [849, 380] width 26 height 24
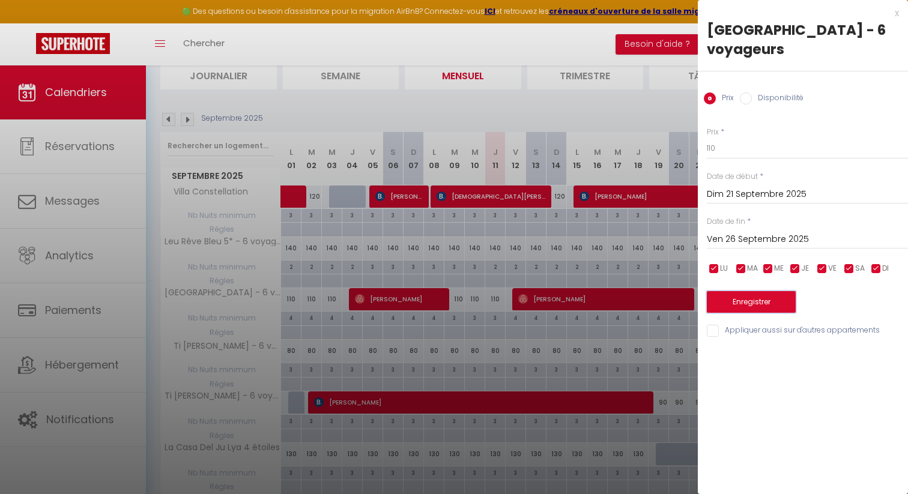
click at [768, 291] on button "Enregistrer" at bounding box center [751, 302] width 89 height 22
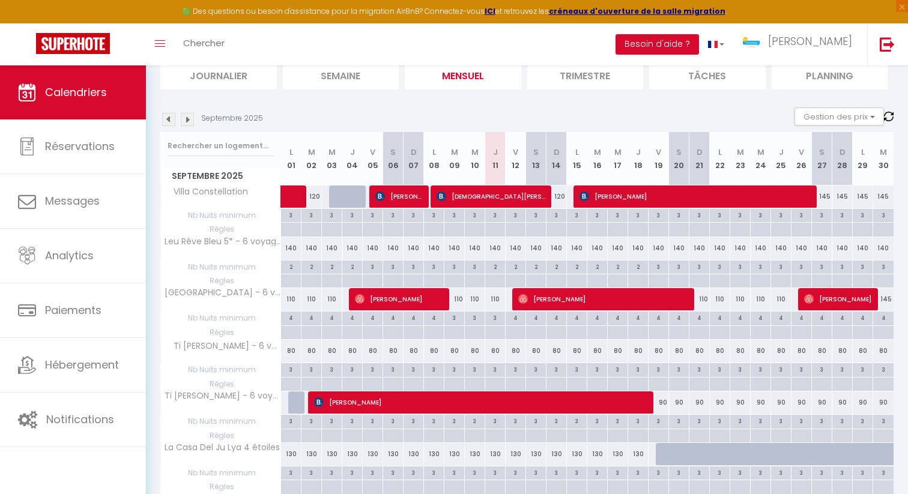
click at [187, 123] on img at bounding box center [187, 119] width 13 height 13
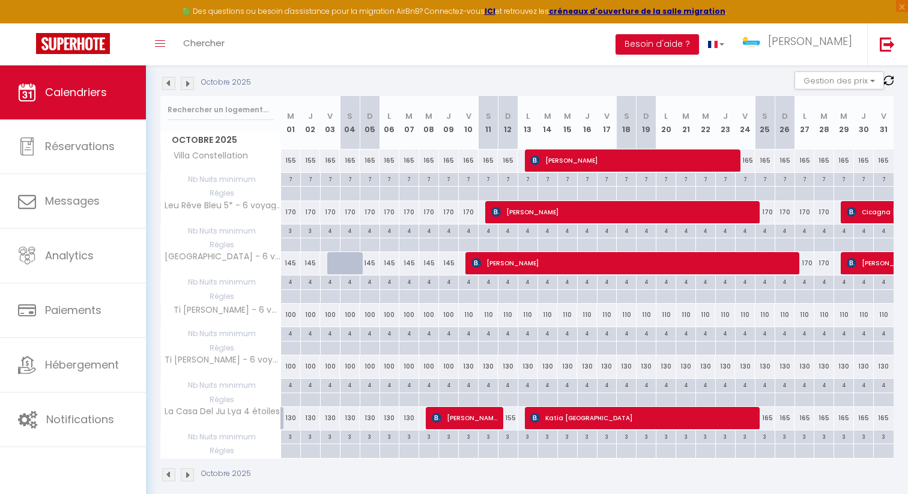
scroll to position [138, 0]
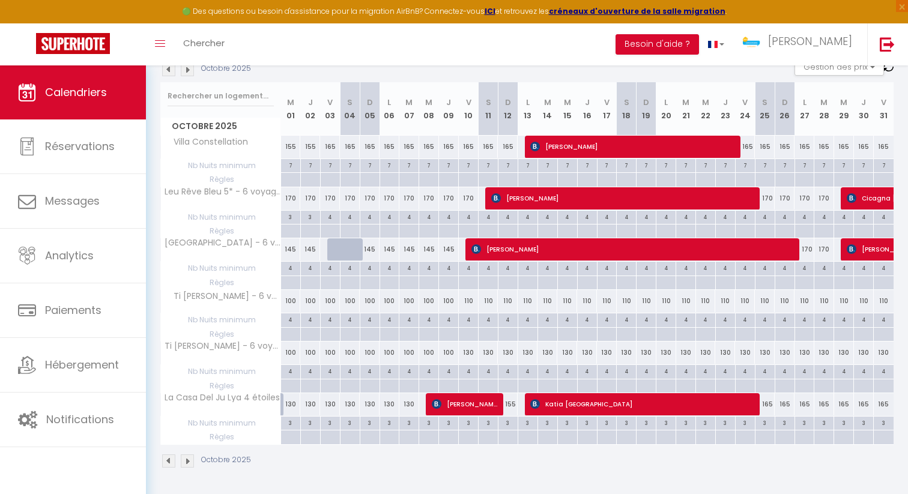
click at [168, 69] on img at bounding box center [168, 69] width 13 height 13
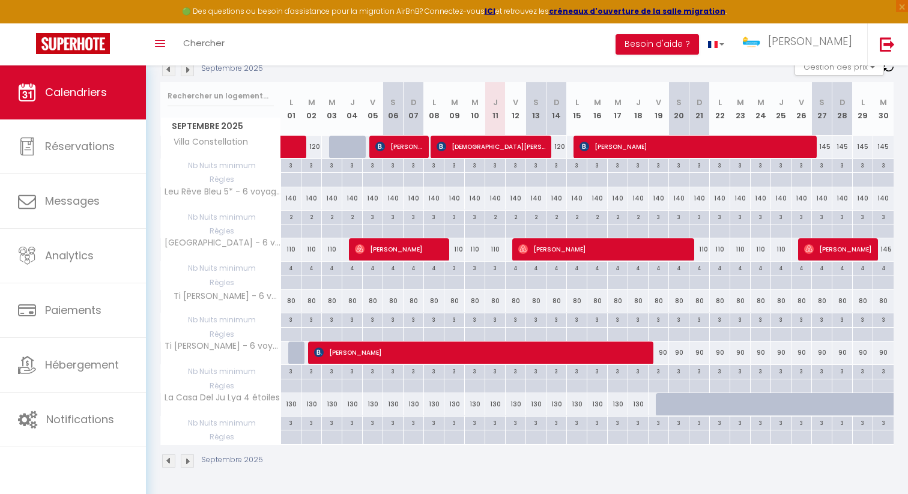
click at [887, 248] on div "145" at bounding box center [883, 249] width 20 height 22
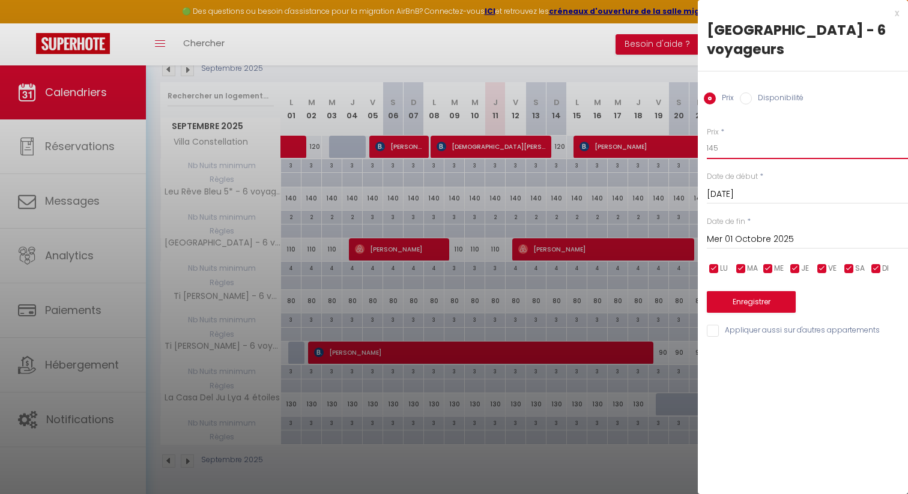
click at [717, 138] on input "145" at bounding box center [807, 149] width 201 height 22
click at [759, 232] on input "Mer 01 Octobre 2025" at bounding box center [807, 240] width 201 height 16
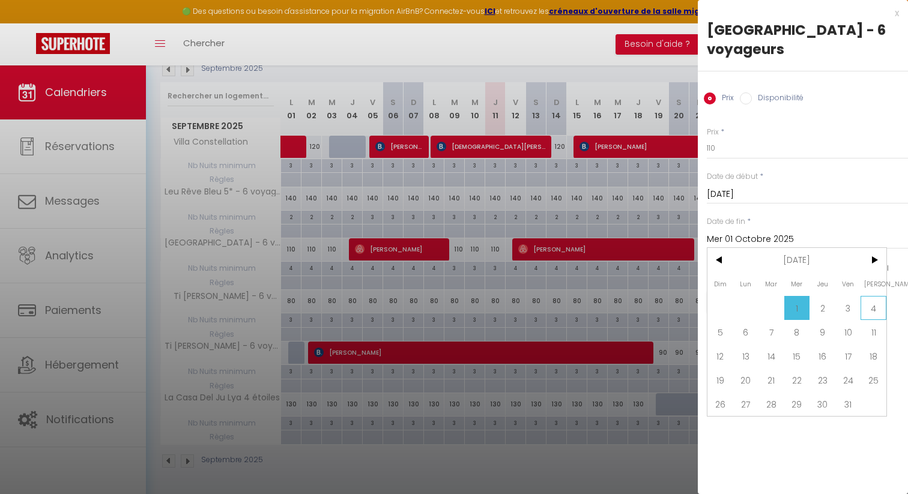
click at [869, 296] on span "4" at bounding box center [874, 308] width 26 height 24
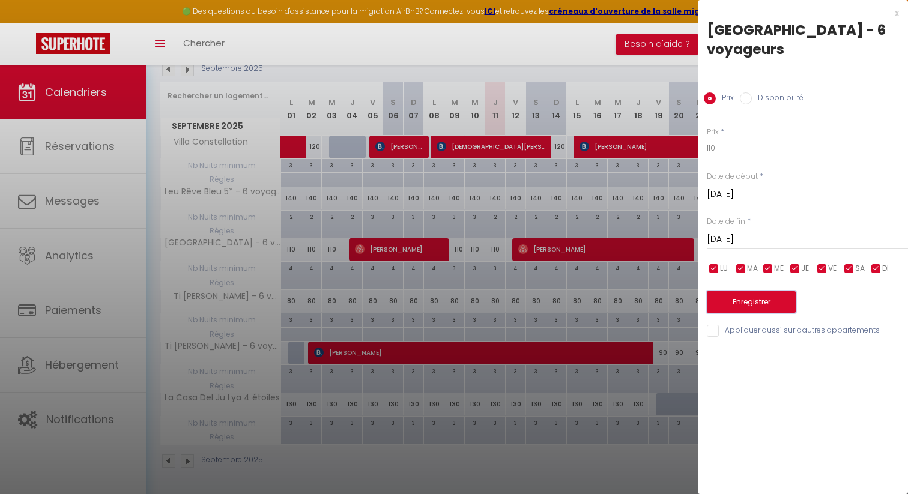
click at [756, 291] on button "Enregistrer" at bounding box center [751, 302] width 89 height 22
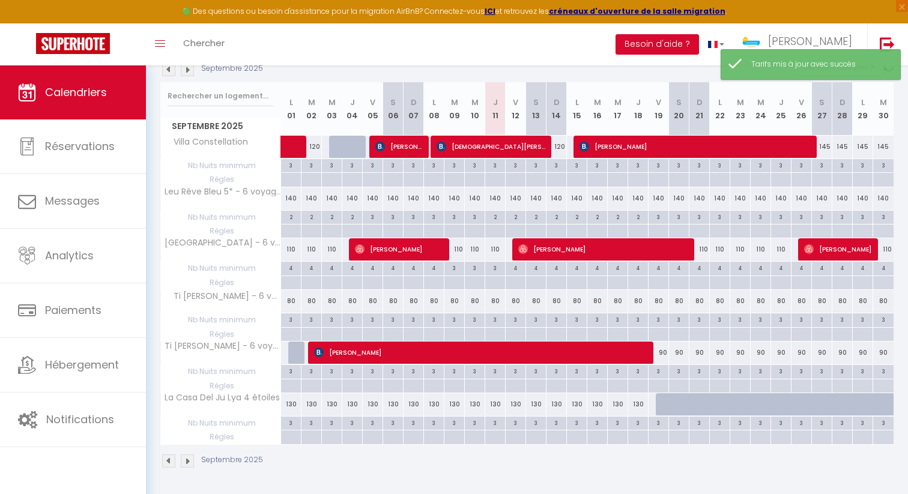
click at [883, 269] on div "4" at bounding box center [883, 267] width 20 height 11
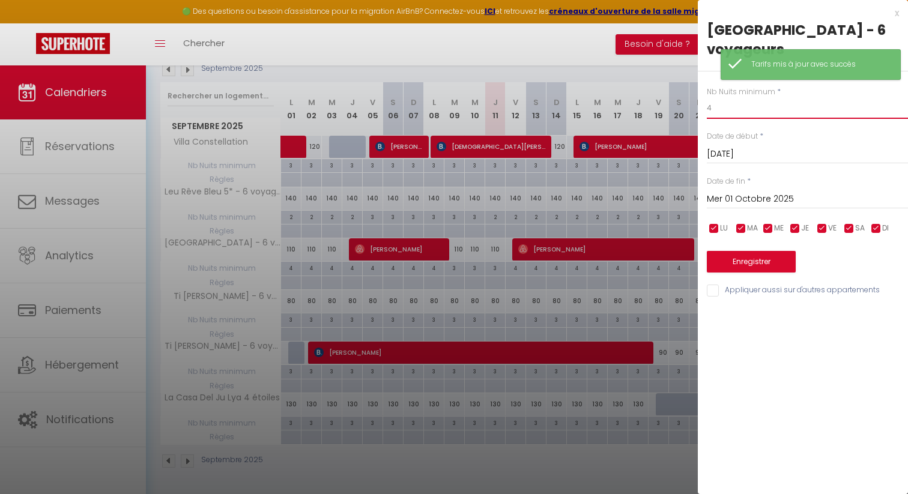
click at [714, 97] on input "4" at bounding box center [807, 108] width 201 height 22
drag, startPoint x: 782, startPoint y: 184, endPoint x: 800, endPoint y: 269, distance: 86.1
click at [782, 192] on input "Mer 01 Octobre 2025" at bounding box center [807, 200] width 201 height 16
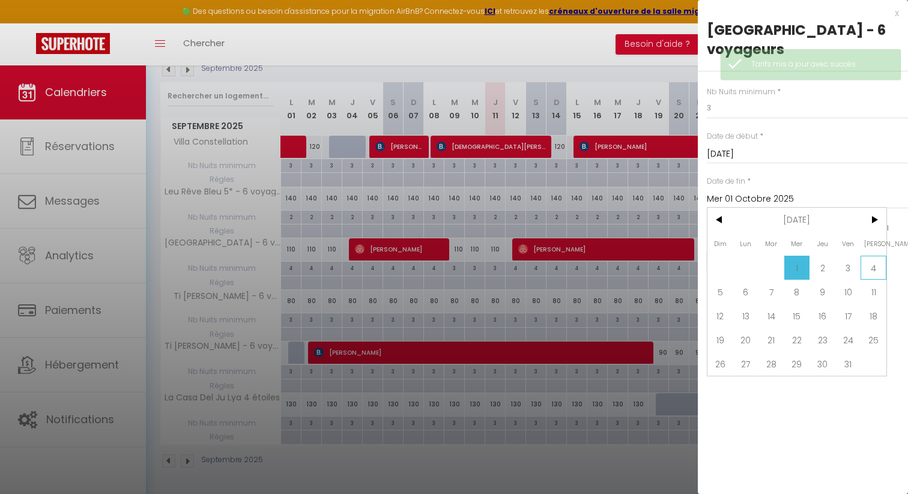
click at [869, 256] on span "4" at bounding box center [874, 268] width 26 height 24
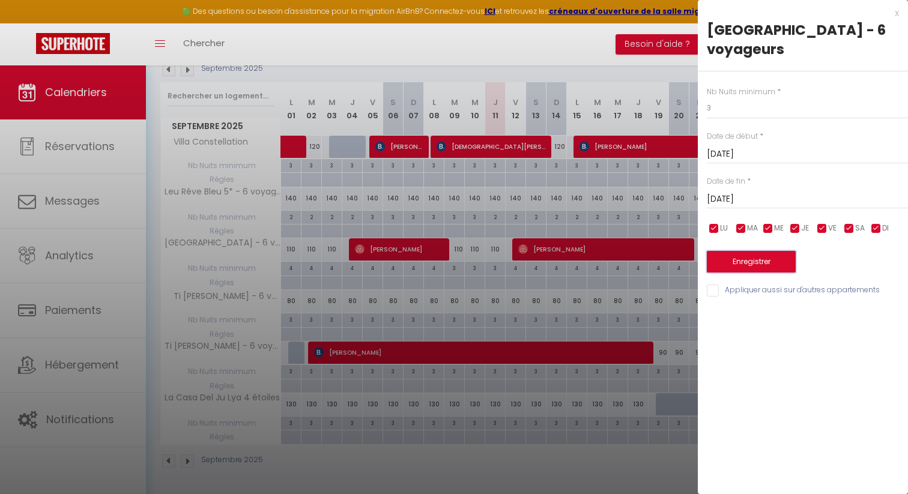
click at [779, 251] on button "Enregistrer" at bounding box center [751, 262] width 89 height 22
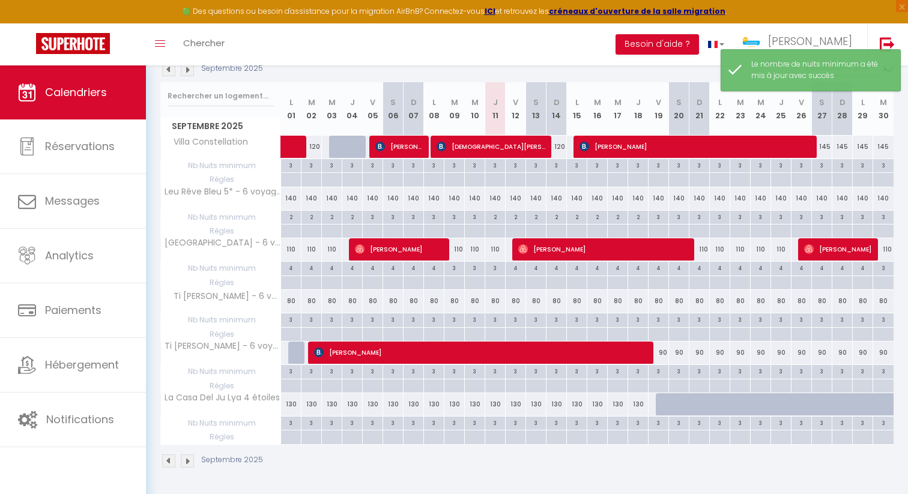
click at [186, 70] on img at bounding box center [187, 69] width 13 height 13
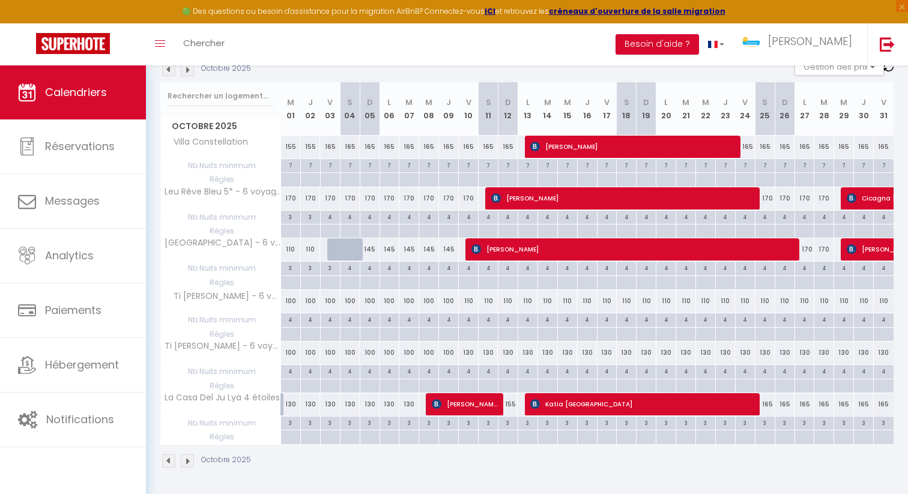
click at [373, 251] on div "145" at bounding box center [370, 249] width 20 height 22
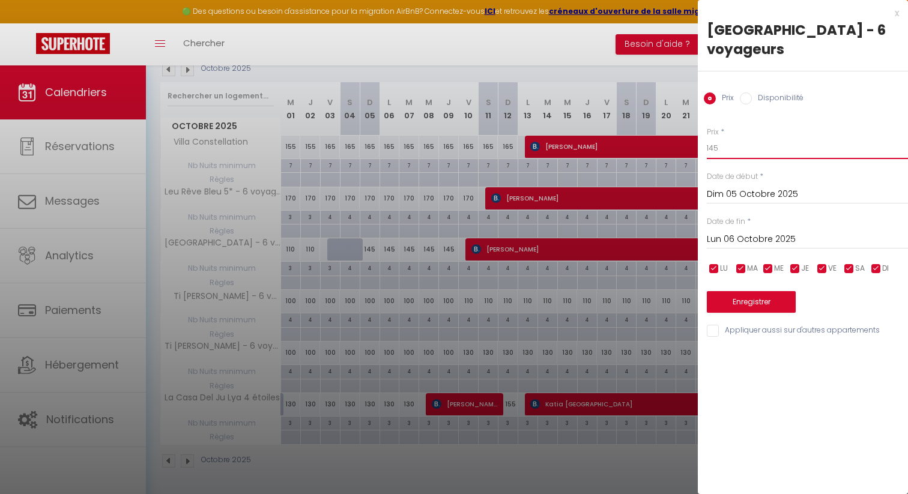
click at [797, 138] on input "145" at bounding box center [807, 149] width 201 height 22
click at [773, 291] on button "Enregistrer" at bounding box center [751, 302] width 89 height 22
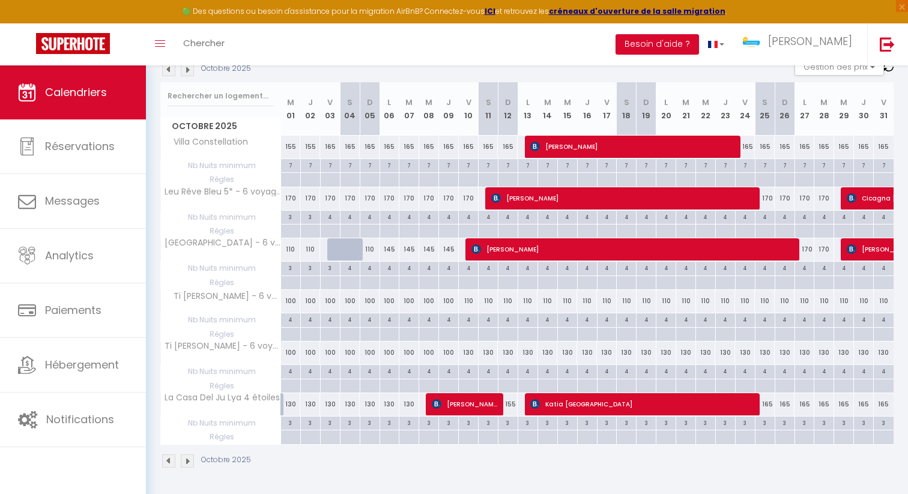
click at [168, 69] on img at bounding box center [168, 69] width 13 height 13
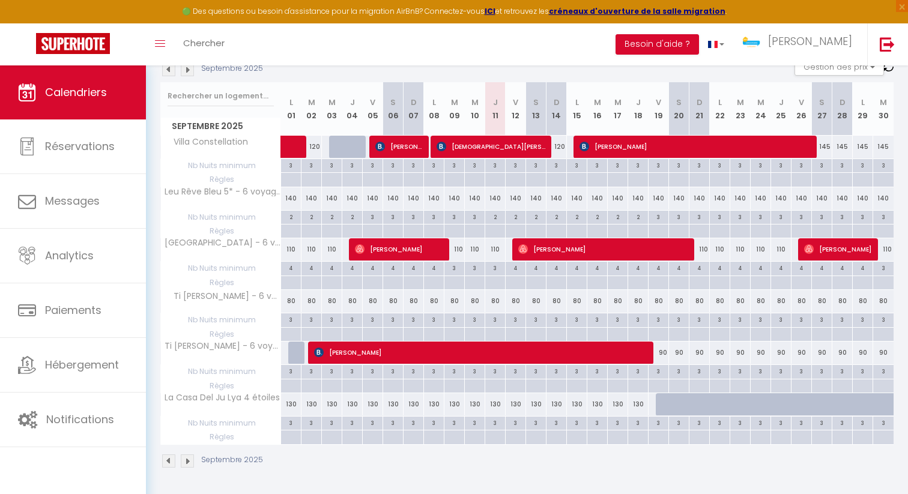
click at [189, 68] on img at bounding box center [187, 69] width 13 height 13
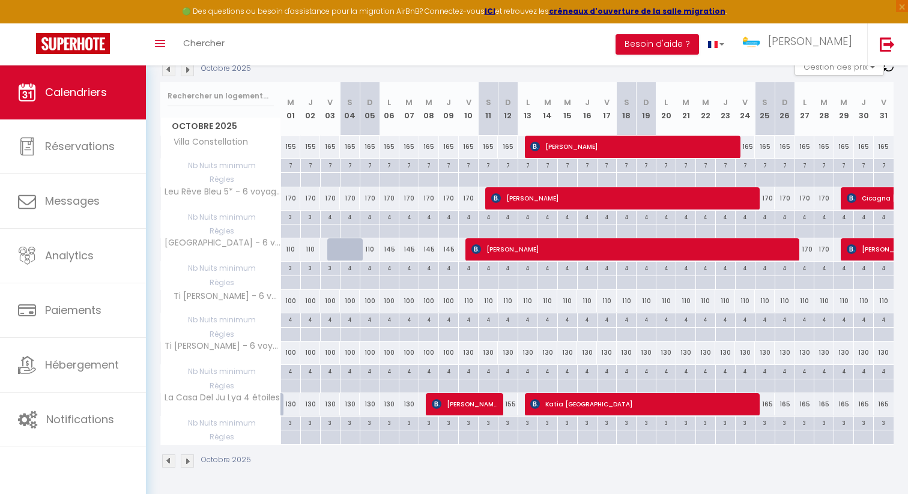
click at [290, 197] on div "170" at bounding box center [291, 198] width 20 height 22
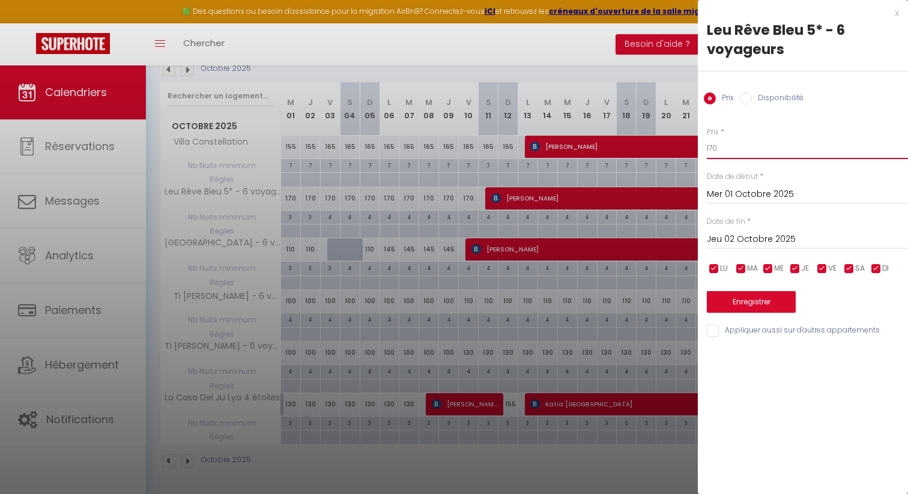
drag, startPoint x: 722, startPoint y: 149, endPoint x: 654, endPoint y: 149, distance: 68.5
click at [657, 149] on body "🟢 Des questions ou besoin d'assistance pour la migration AirBnB? Connectez-vous…" at bounding box center [454, 211] width 908 height 568
click at [768, 240] on input "Jeu 02 Octobre 2025" at bounding box center [807, 240] width 201 height 16
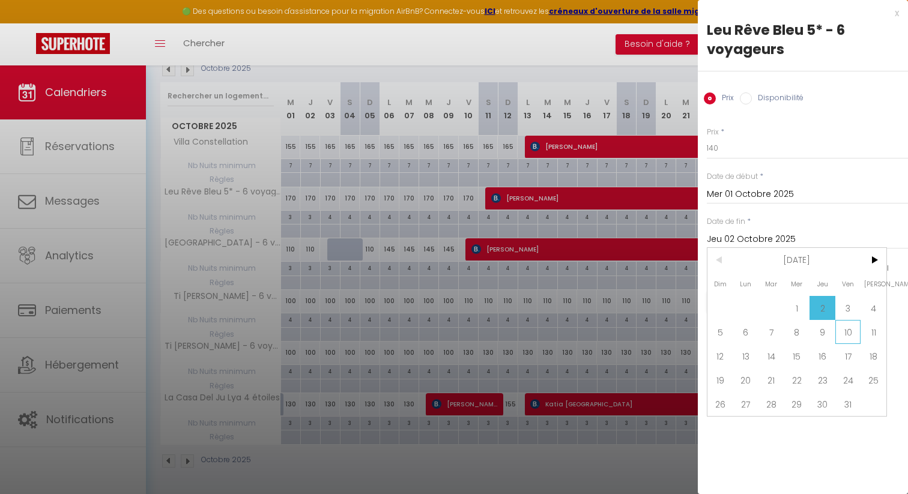
click at [854, 327] on span "10" at bounding box center [849, 332] width 26 height 24
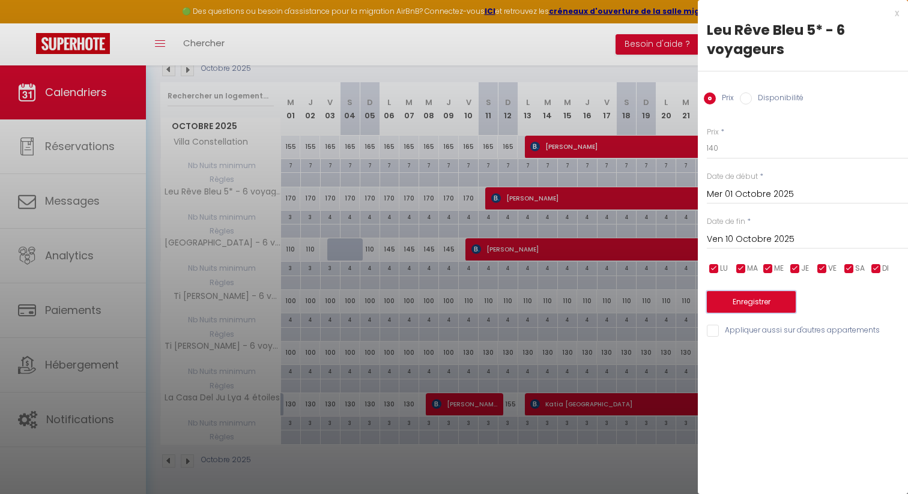
click at [779, 300] on button "Enregistrer" at bounding box center [751, 302] width 89 height 22
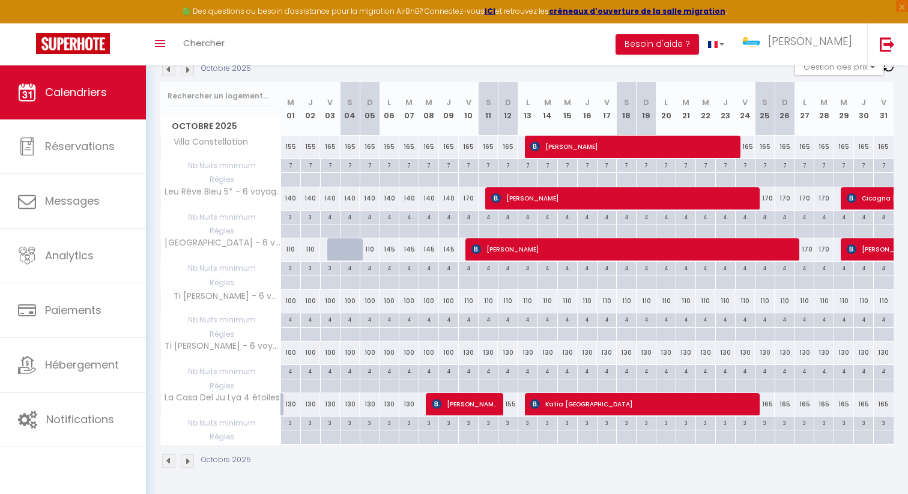
click at [188, 71] on img at bounding box center [187, 69] width 13 height 13
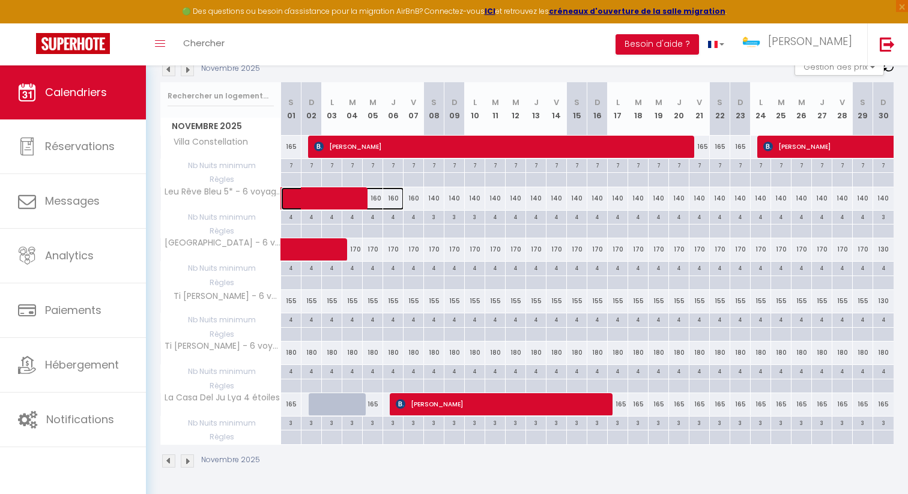
click at [378, 197] on span at bounding box center [349, 198] width 111 height 23
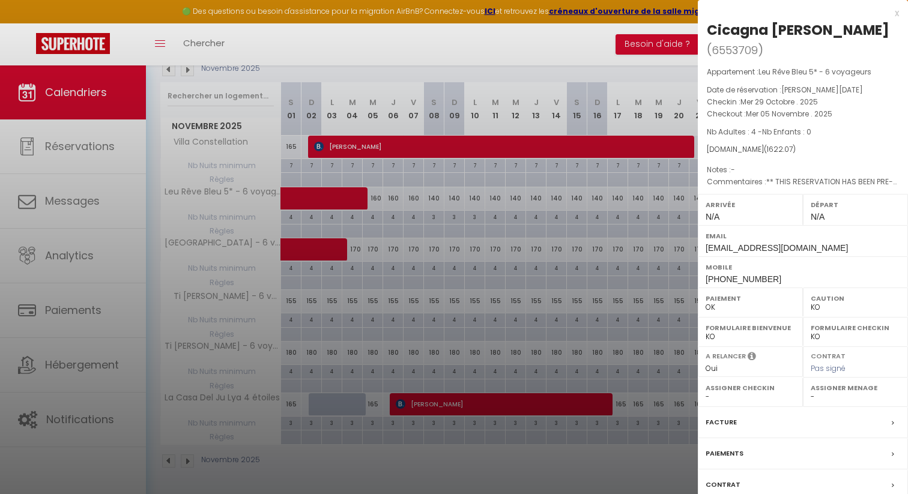
click at [897, 12] on div "x" at bounding box center [798, 13] width 201 height 14
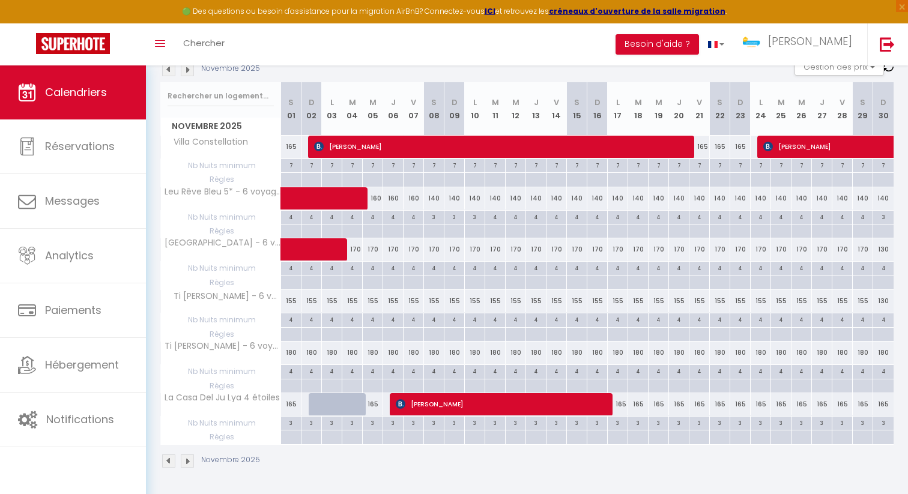
click at [496, 199] on div "140" at bounding box center [495, 198] width 20 height 22
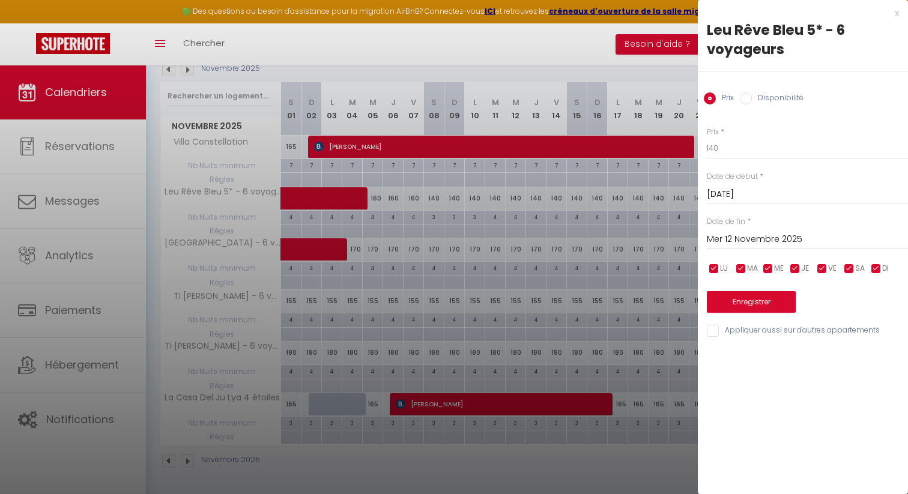
click at [777, 190] on input "Mar 11 Novembre 2025" at bounding box center [807, 195] width 201 height 16
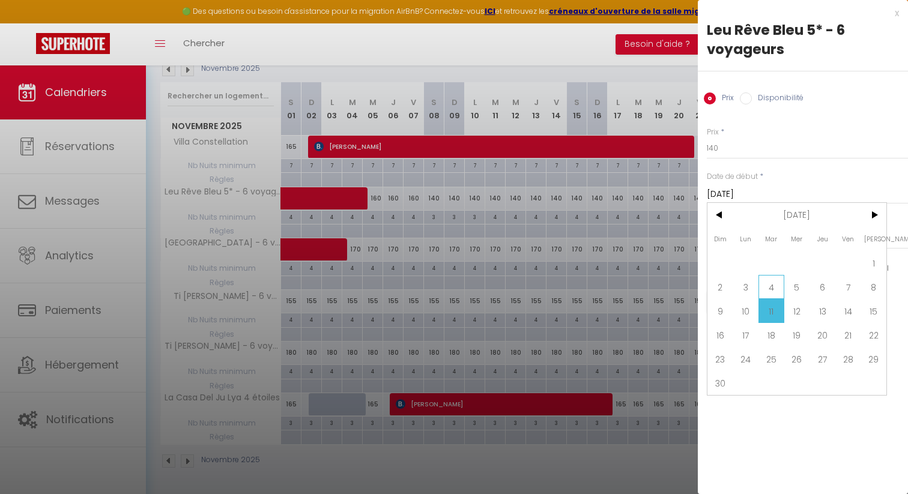
click at [773, 278] on span "4" at bounding box center [772, 287] width 26 height 24
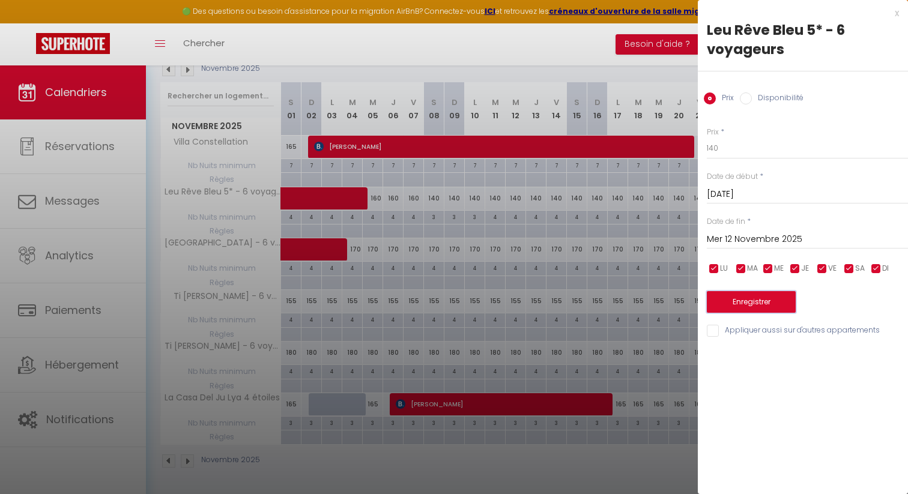
click at [739, 301] on button "Enregistrer" at bounding box center [751, 302] width 89 height 22
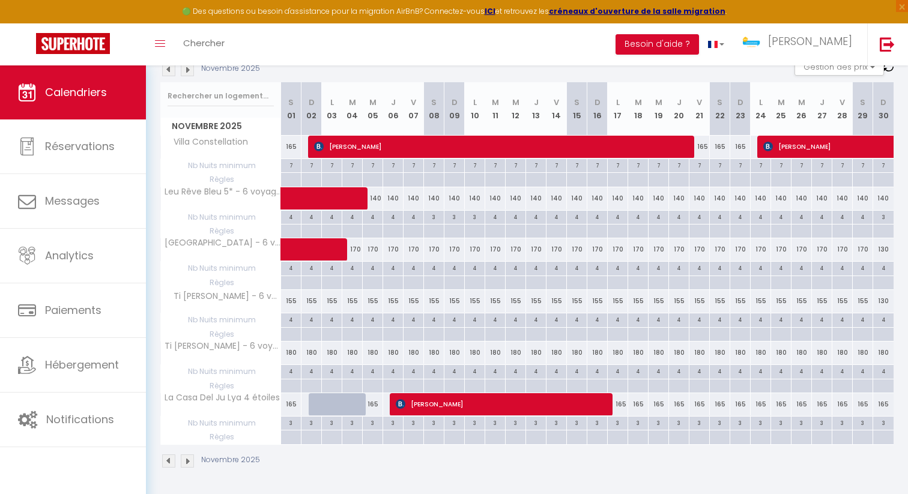
click at [166, 71] on img at bounding box center [168, 69] width 13 height 13
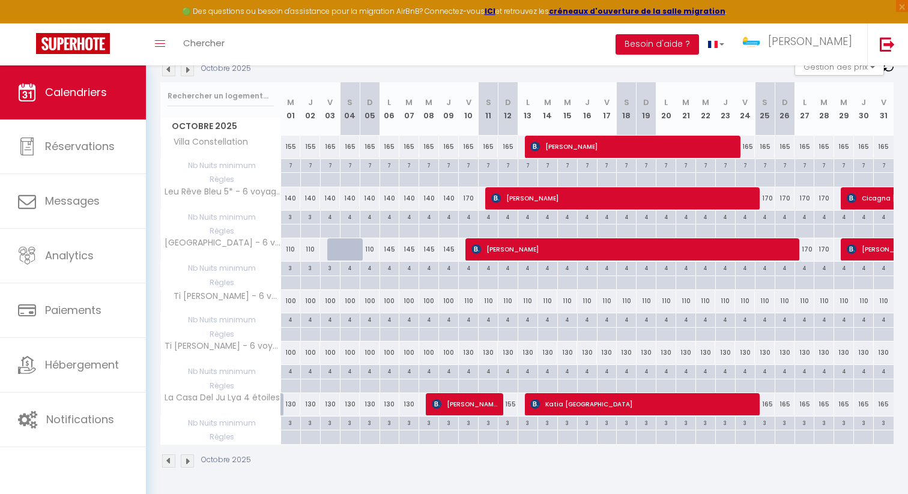
click at [166, 71] on img at bounding box center [168, 69] width 13 height 13
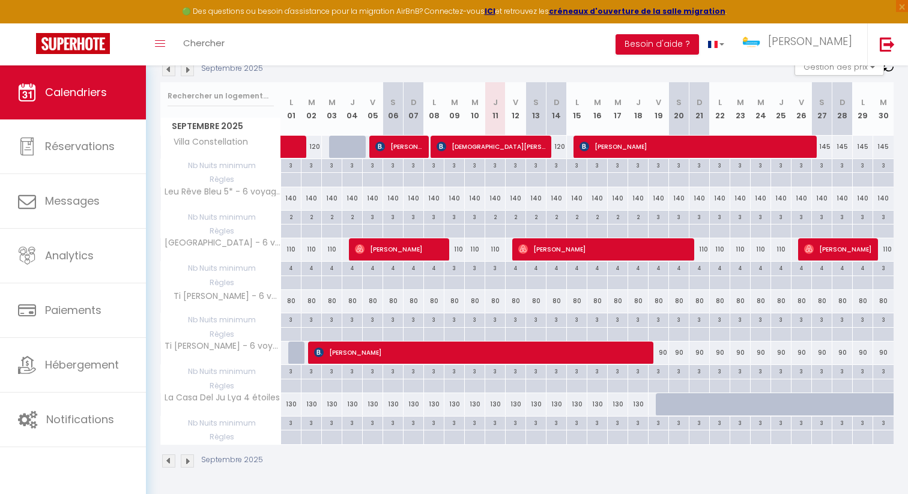
click at [184, 72] on img at bounding box center [187, 69] width 13 height 13
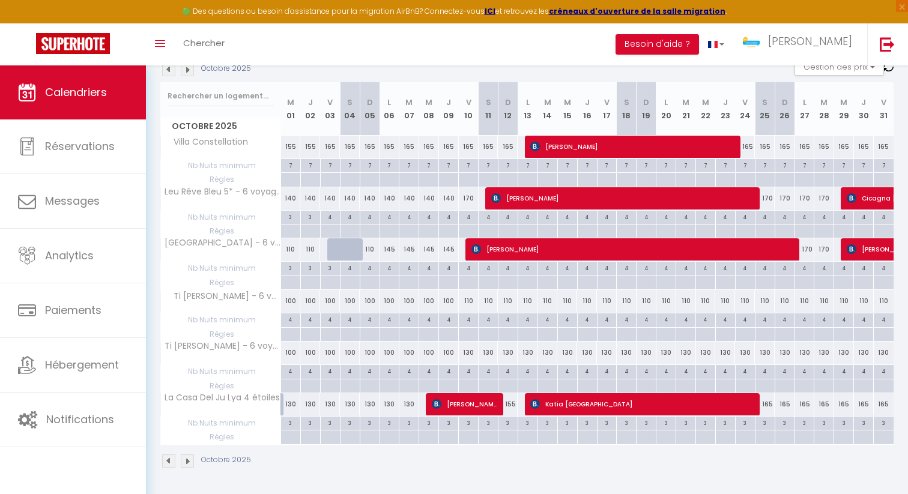
click at [184, 72] on img at bounding box center [187, 69] width 13 height 13
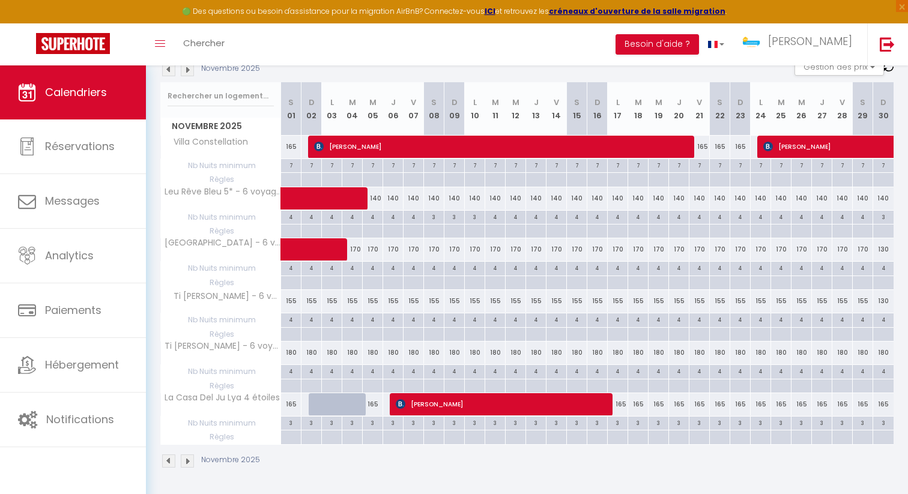
click at [291, 302] on div "155" at bounding box center [291, 301] width 20 height 22
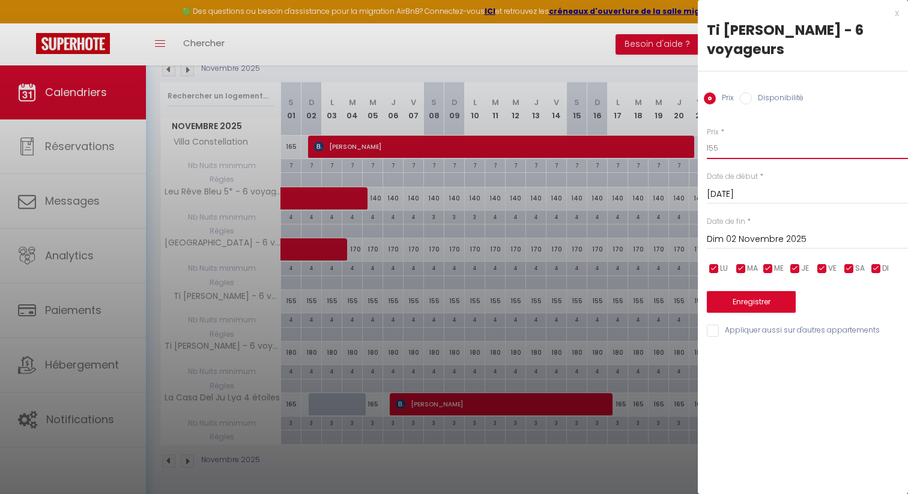
click at [727, 138] on input "155" at bounding box center [807, 149] width 201 height 22
click at [797, 232] on input "Dim 02 Novembre 2025" at bounding box center [807, 240] width 201 height 16
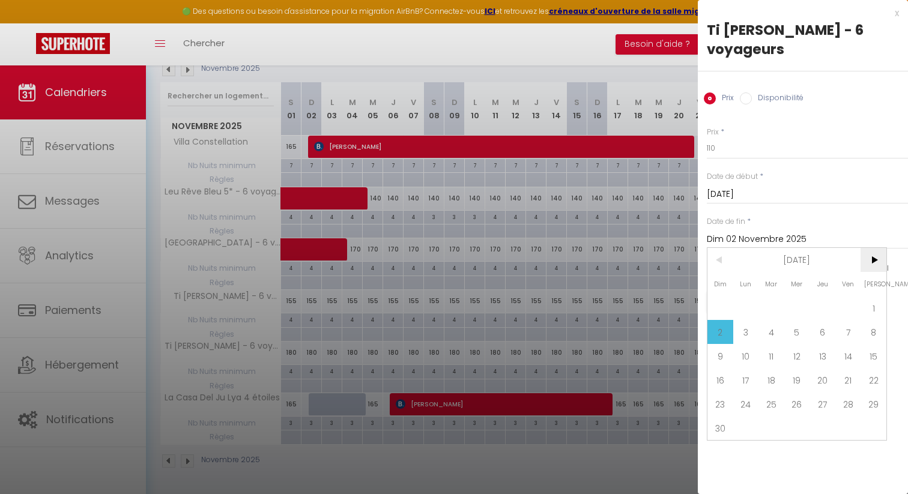
click at [870, 248] on span ">" at bounding box center [874, 260] width 26 height 24
click at [867, 344] on span "20" at bounding box center [874, 356] width 26 height 24
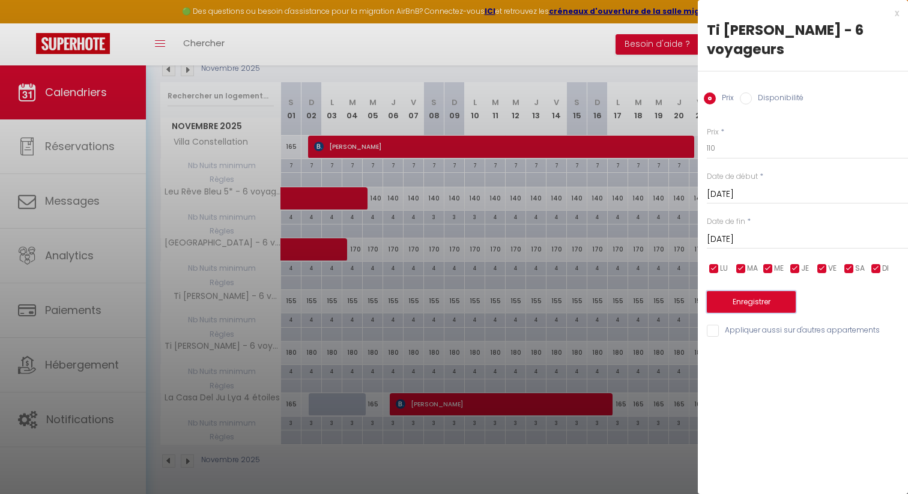
click at [753, 291] on button "Enregistrer" at bounding box center [751, 302] width 89 height 22
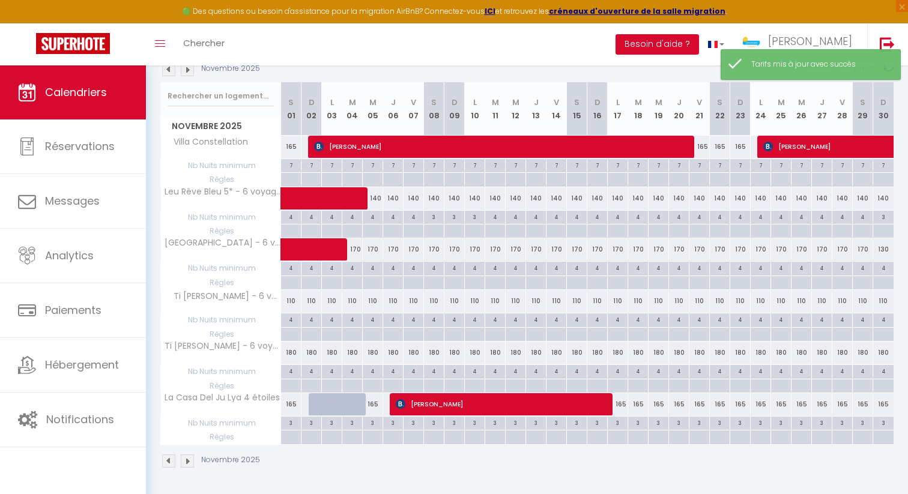
click at [288, 350] on div "180" at bounding box center [291, 353] width 20 height 22
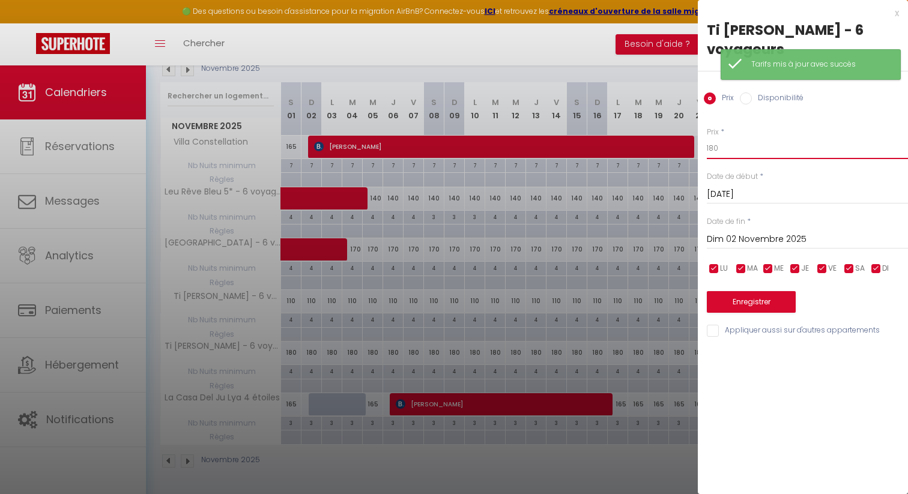
click at [721, 148] on input "180" at bounding box center [807, 149] width 201 height 22
click at [755, 234] on input "Dim 02 Novembre 2025" at bounding box center [807, 240] width 201 height 16
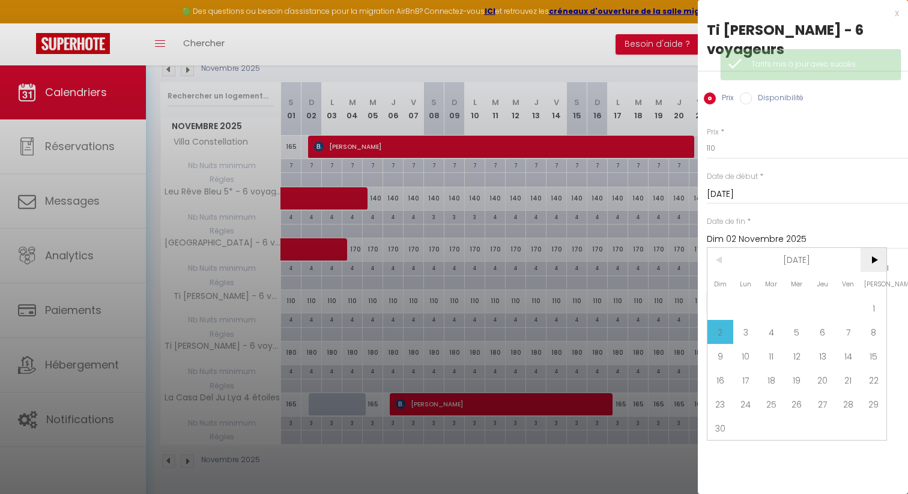
click at [877, 258] on span ">" at bounding box center [874, 260] width 26 height 24
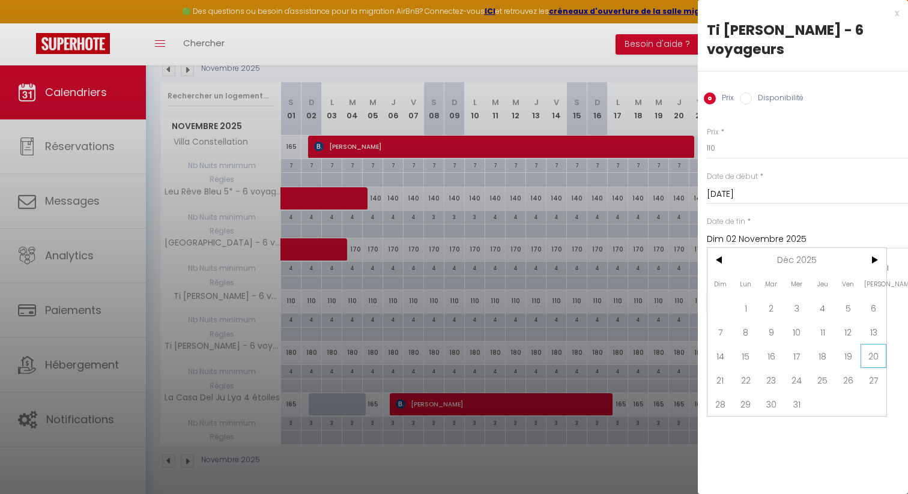
click at [865, 356] on span "20" at bounding box center [874, 356] width 26 height 24
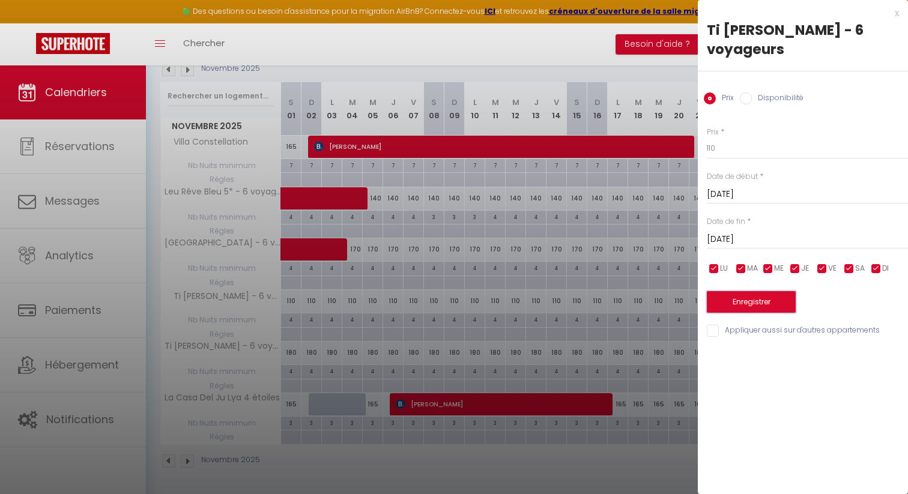
click at [771, 309] on button "Enregistrer" at bounding box center [751, 302] width 89 height 22
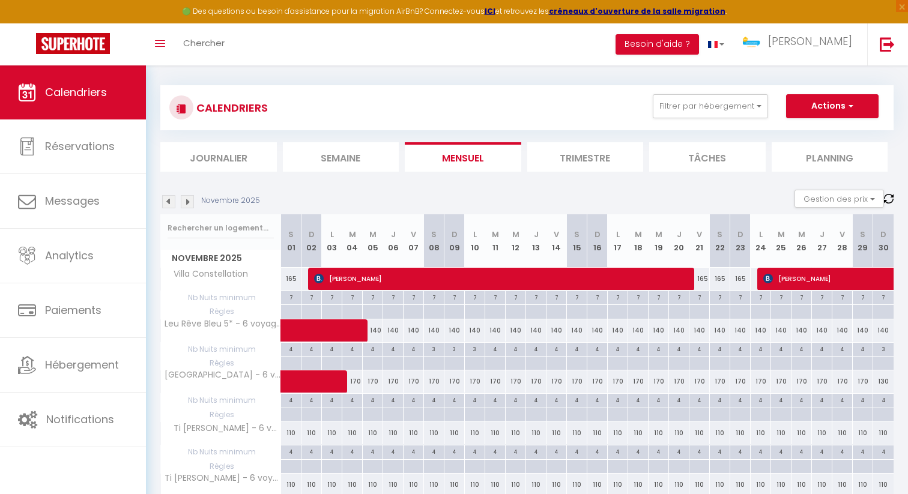
scroll to position [0, 0]
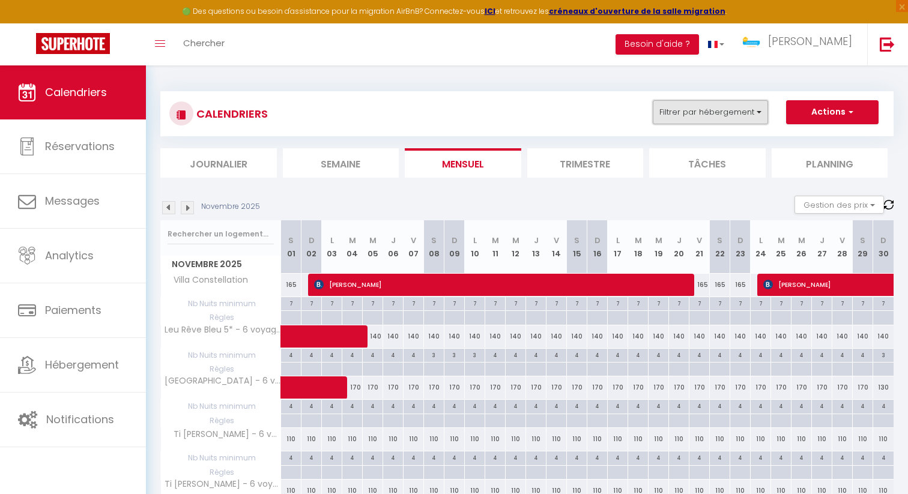
click at [750, 118] on button "Filtrer par hébergement" at bounding box center [710, 112] width 115 height 24
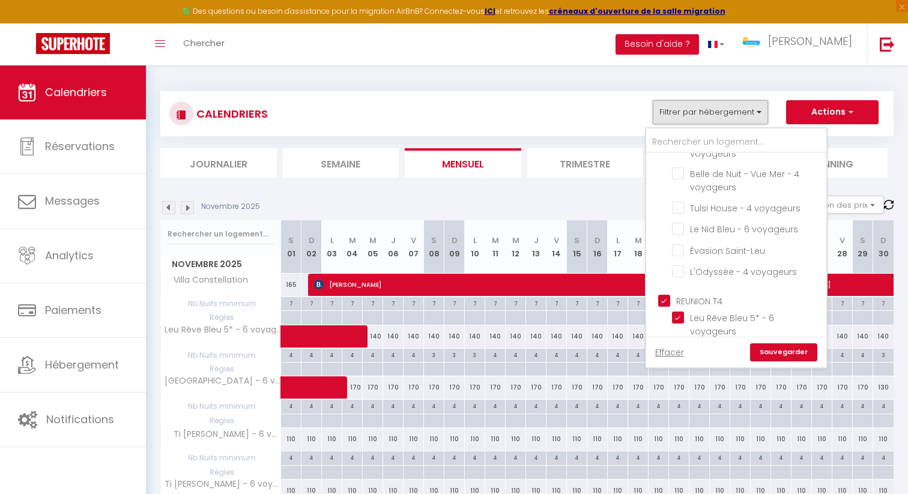
scroll to position [563, 0]
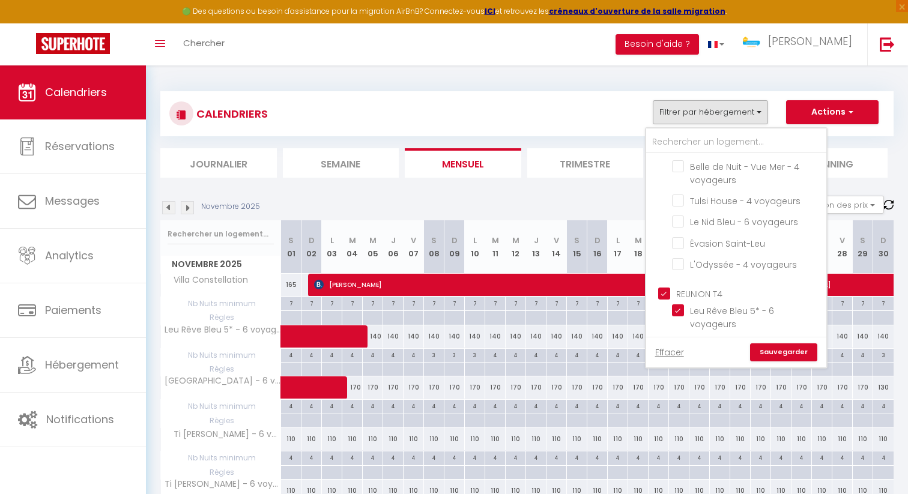
click at [666, 287] on input "REUNION T4" at bounding box center [748, 293] width 180 height 12
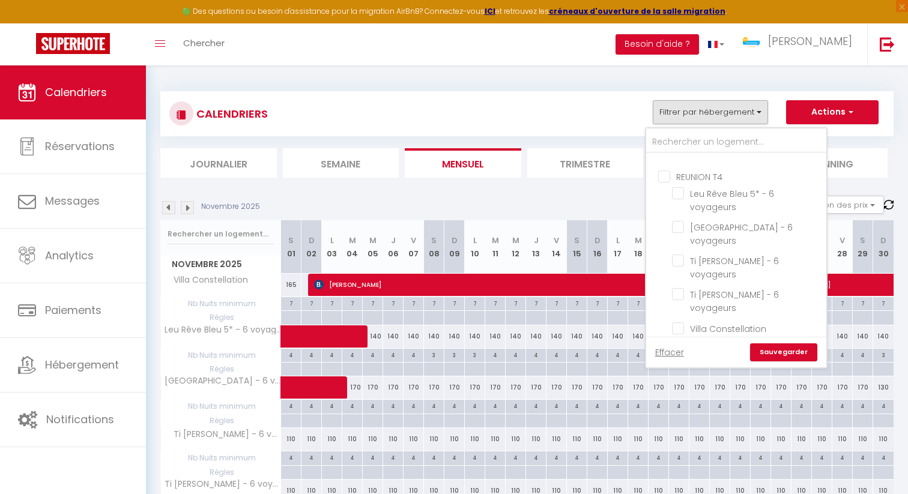
scroll to position [687, 0]
click at [662, 365] on input "RÉUNION T5" at bounding box center [748, 371] width 180 height 12
click at [806, 362] on div "Effacer Sauvegarder" at bounding box center [736, 352] width 180 height 31
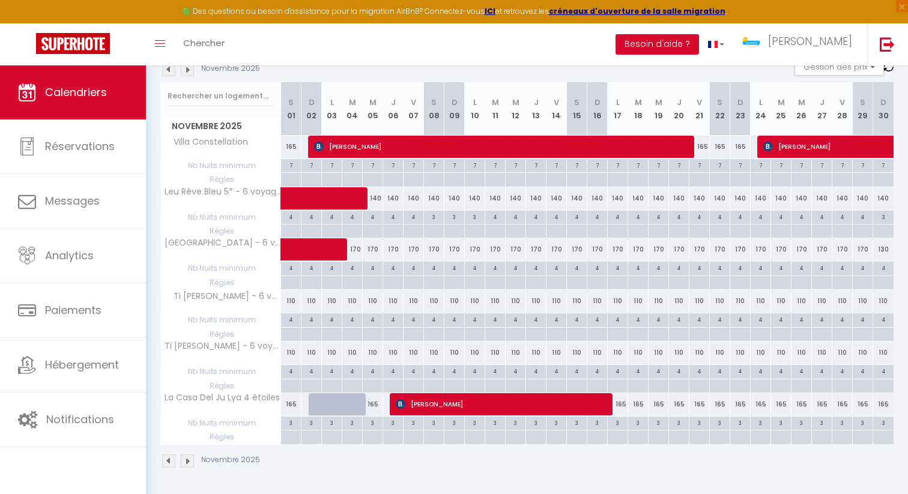
scroll to position [0, 0]
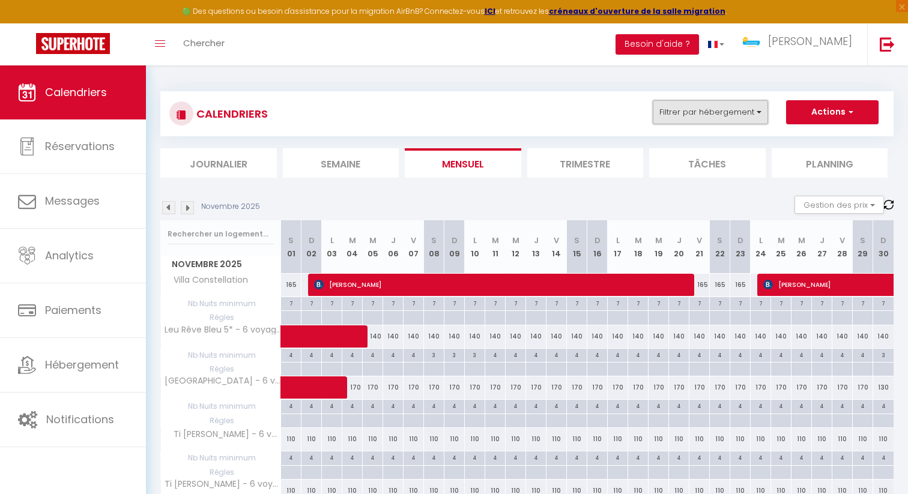
click at [709, 110] on button "Filtrer par hébergement" at bounding box center [710, 112] width 115 height 24
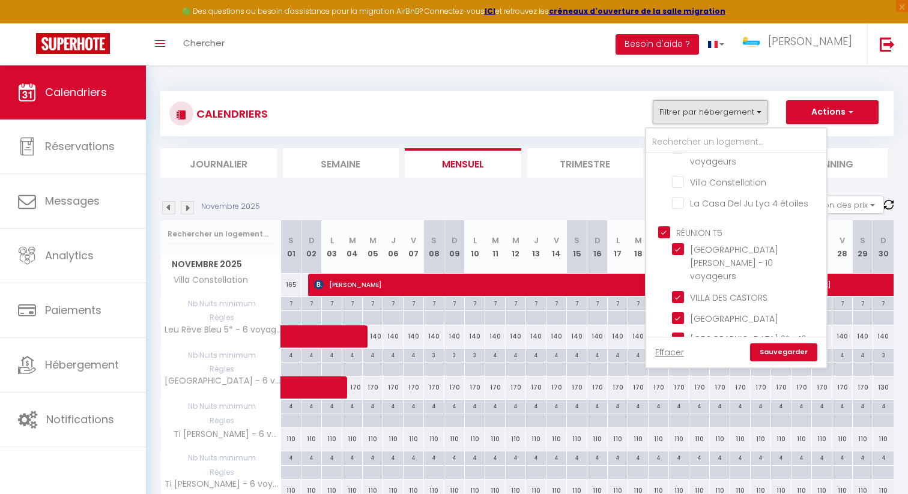
scroll to position [929, 0]
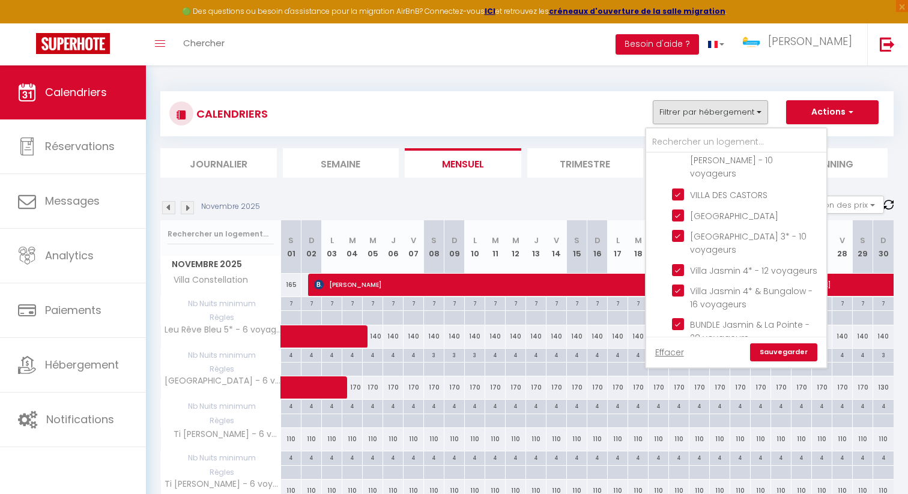
click at [766, 355] on link "Sauvegarder" at bounding box center [783, 353] width 67 height 18
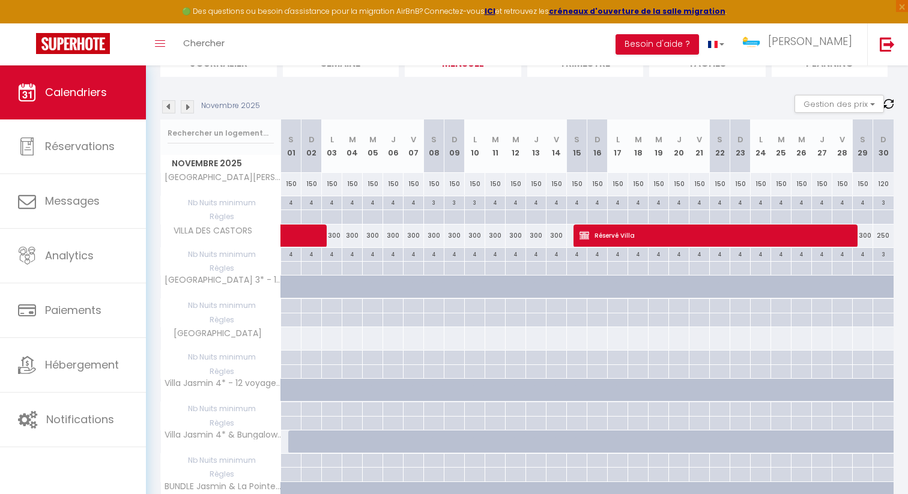
scroll to position [0, 0]
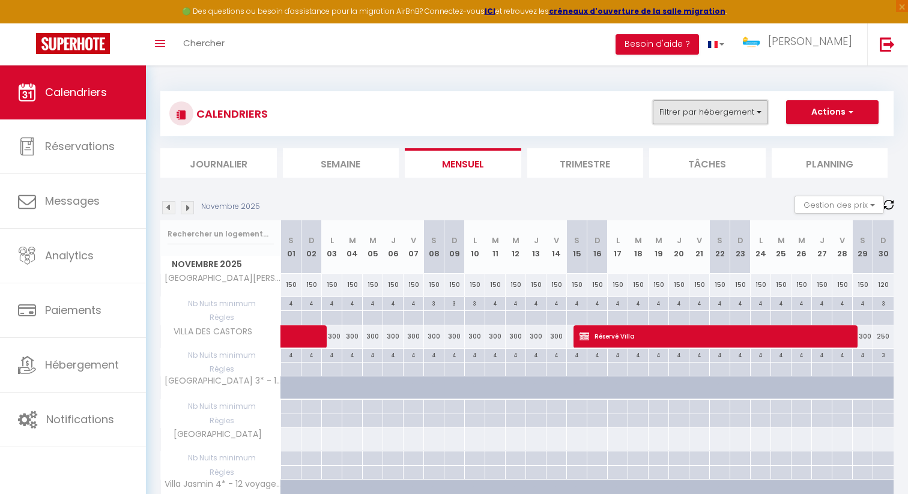
click at [730, 106] on button "Filtrer par hébergement" at bounding box center [710, 112] width 115 height 24
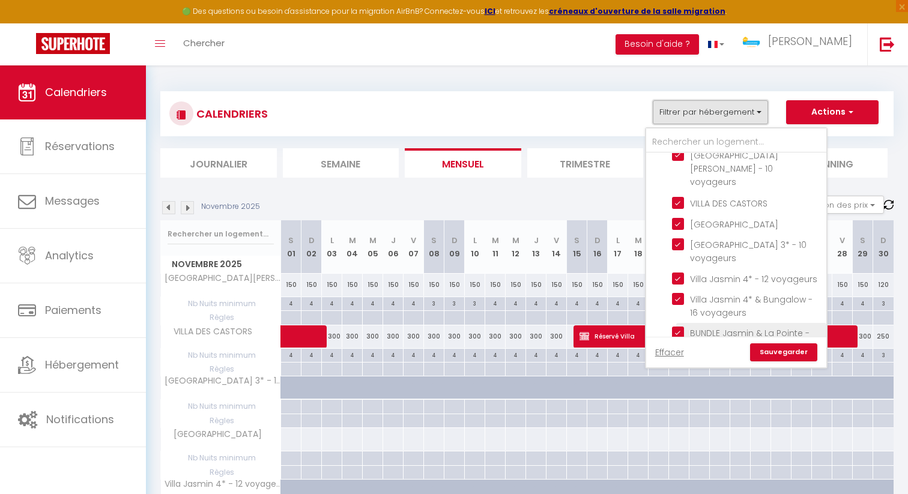
scroll to position [901, 0]
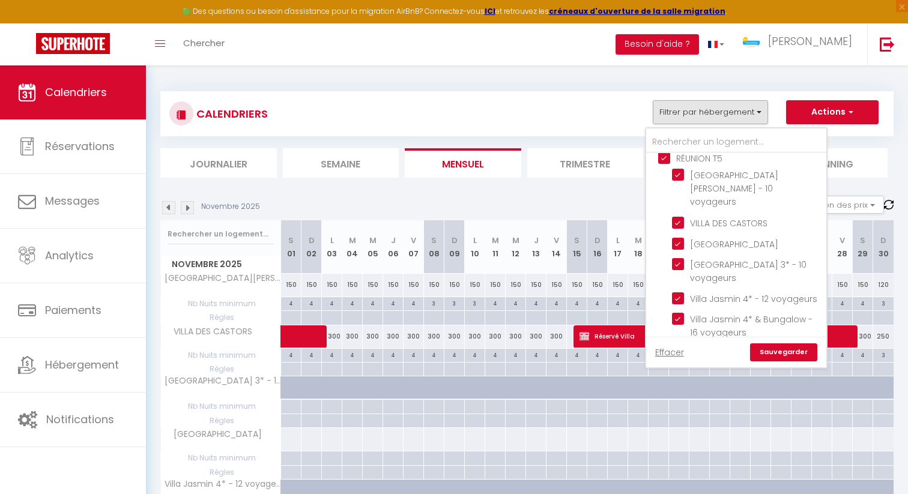
click at [680, 347] on input "BUNDLE Jasmin & La Pointe - 28 voyageurs" at bounding box center [747, 353] width 150 height 12
click at [679, 313] on input "Villa Jasmin 4* & Bungalow - 16 voyageurs" at bounding box center [747, 319] width 150 height 12
click at [679, 292] on input "Villa Jasmin 4* - 12 voyageurs" at bounding box center [747, 298] width 150 height 12
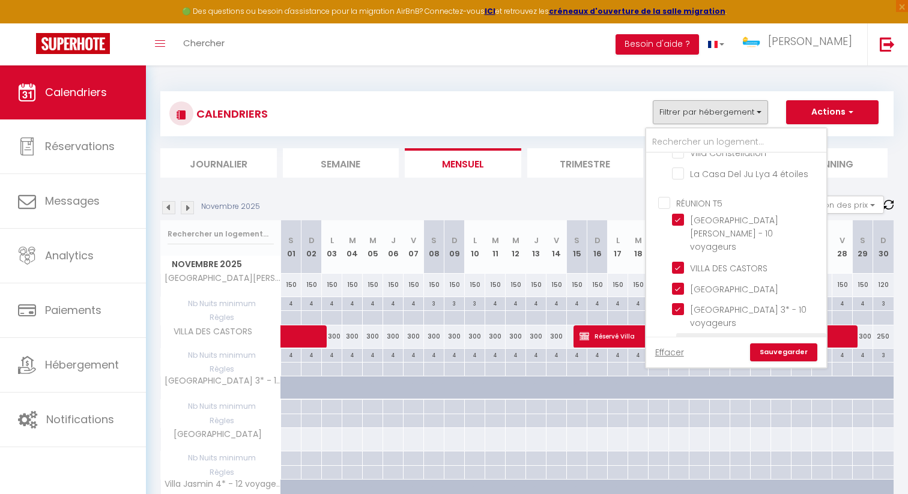
scroll to position [850, 0]
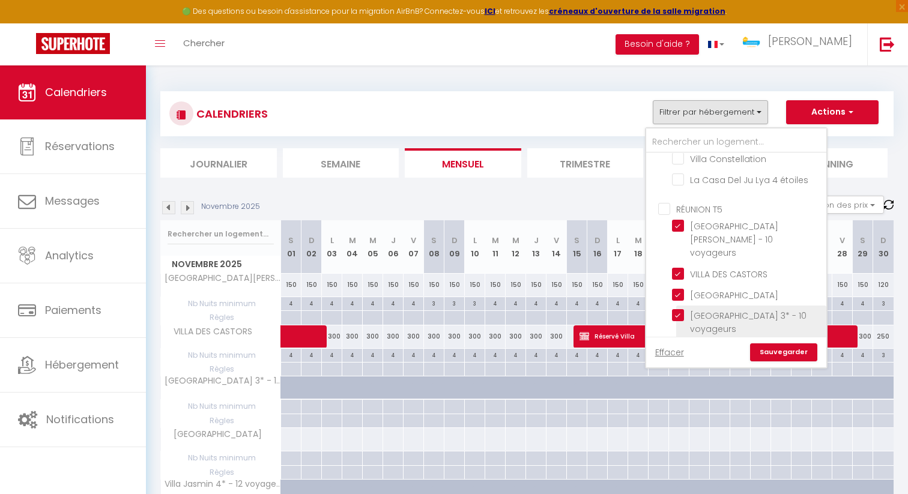
click at [679, 309] on input "[GEOGRAPHIC_DATA] 3* - 10 voyageurs" at bounding box center [747, 315] width 150 height 12
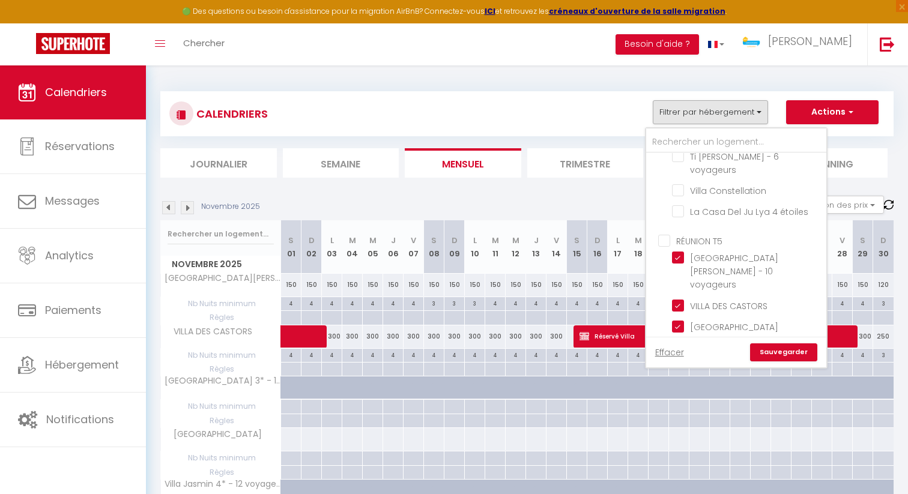
scroll to position [814, 0]
click at [676, 324] on input "[GEOGRAPHIC_DATA]" at bounding box center [747, 330] width 150 height 12
click at [779, 350] on link "Sauvegarder" at bounding box center [783, 353] width 67 height 18
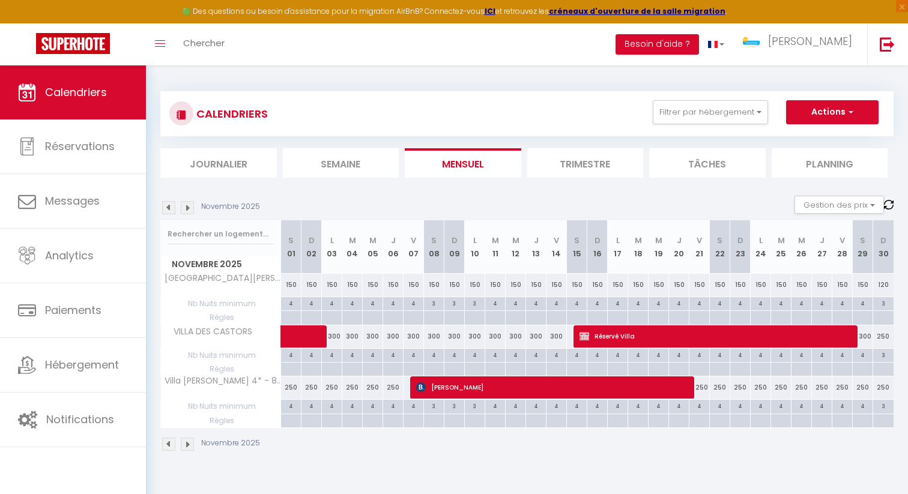
click at [171, 207] on img at bounding box center [168, 207] width 13 height 13
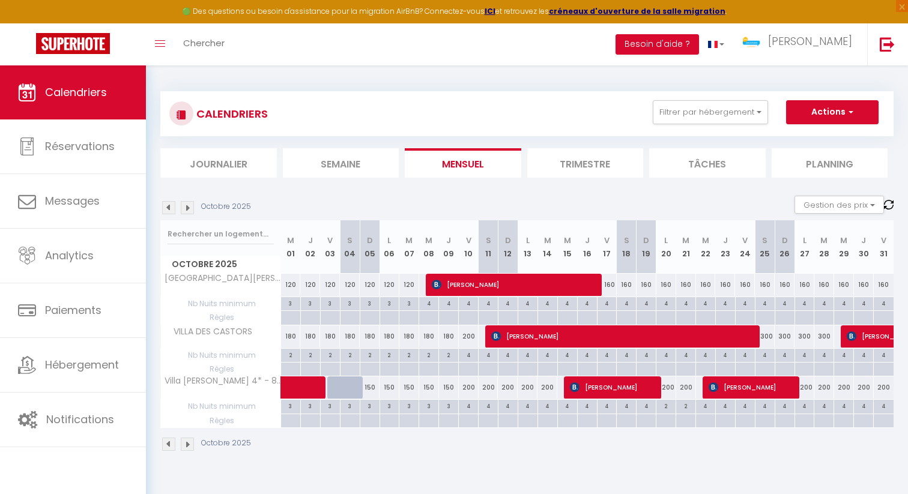
click at [171, 207] on img at bounding box center [168, 207] width 13 height 13
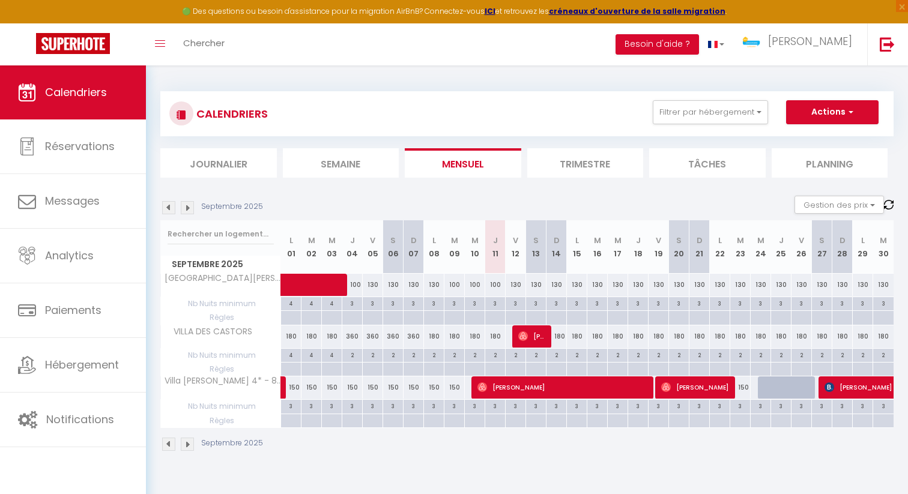
click at [658, 336] on div "180" at bounding box center [659, 337] width 20 height 22
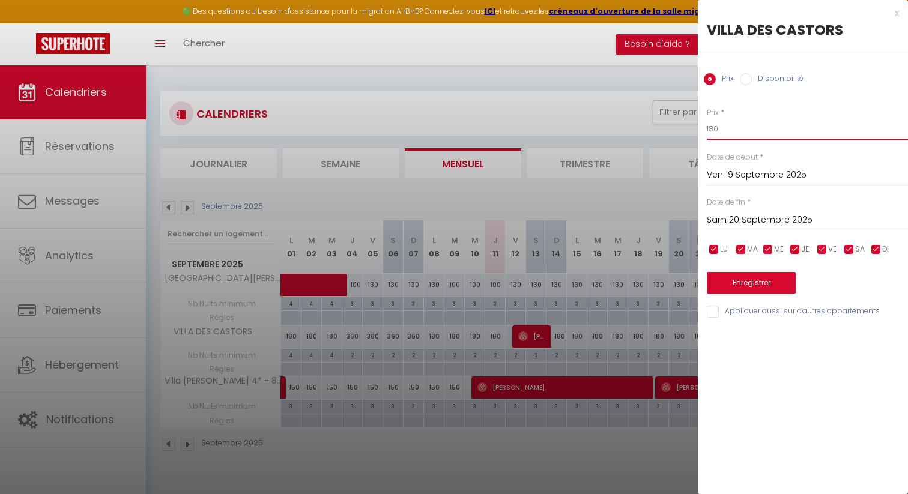
click at [732, 133] on input "180" at bounding box center [807, 129] width 201 height 22
click at [896, 12] on div "x" at bounding box center [798, 13] width 201 height 14
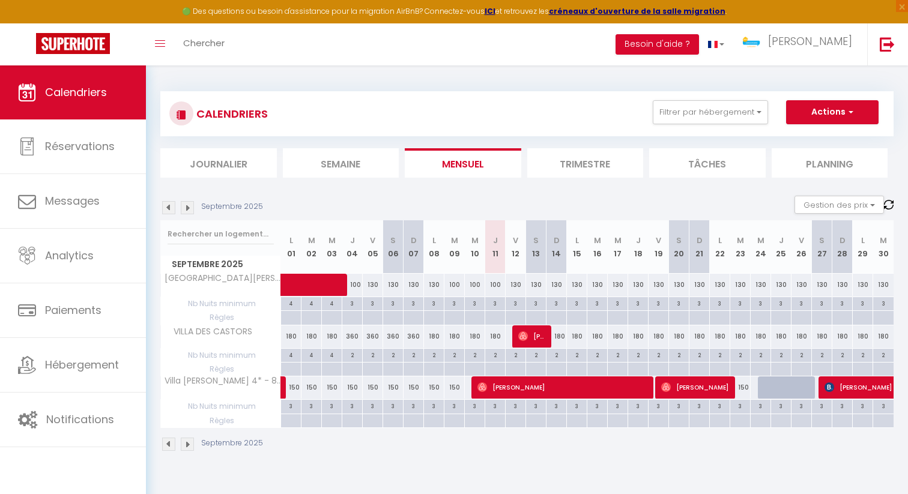
click at [189, 209] on img at bounding box center [187, 207] width 13 height 13
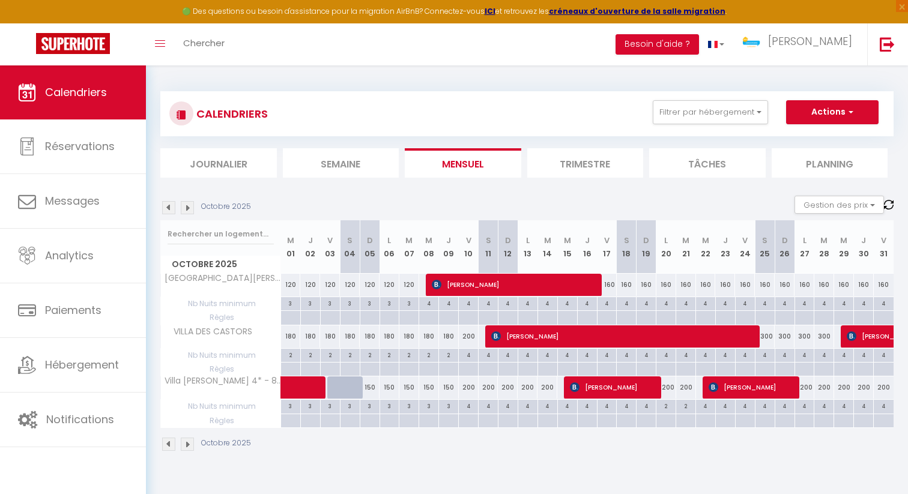
click at [509, 408] on div "4" at bounding box center [508, 405] width 19 height 11
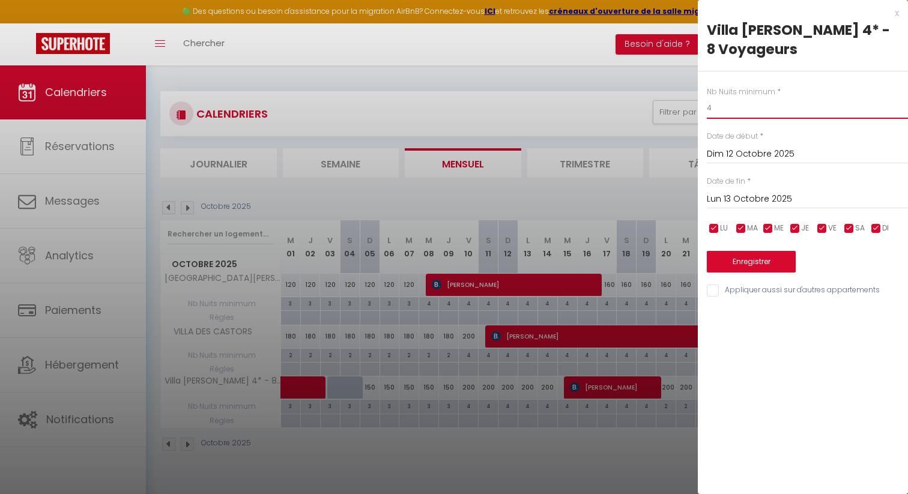
click at [728, 112] on input "4" at bounding box center [807, 108] width 201 height 22
click at [771, 197] on input "Lun 13 Octobre 2025" at bounding box center [807, 200] width 201 height 16
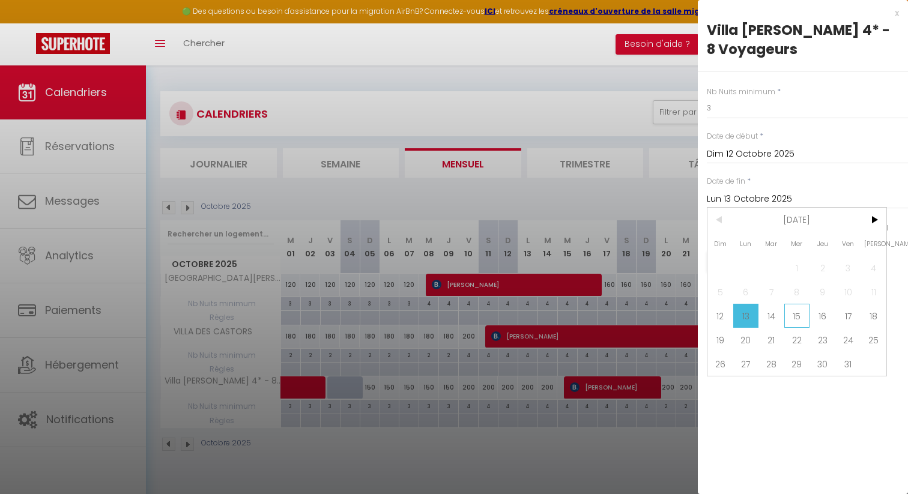
click at [806, 320] on span "15" at bounding box center [798, 316] width 26 height 24
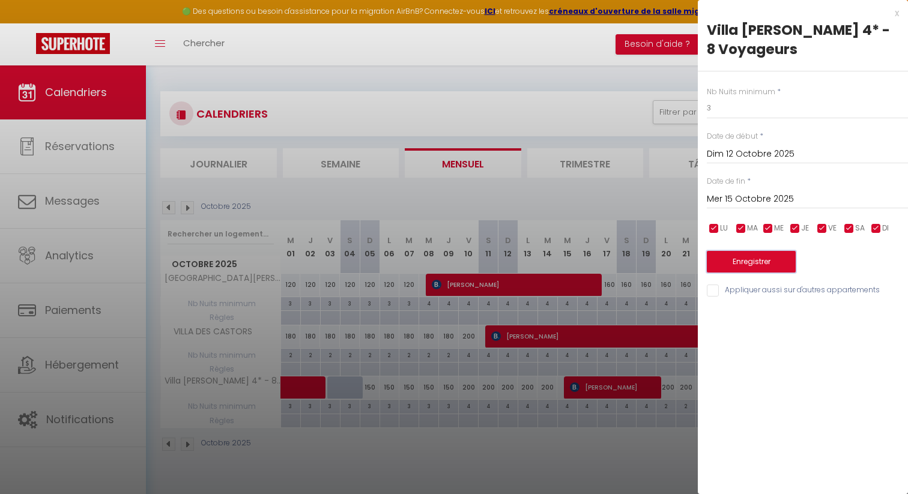
click at [747, 266] on button "Enregistrer" at bounding box center [751, 262] width 89 height 22
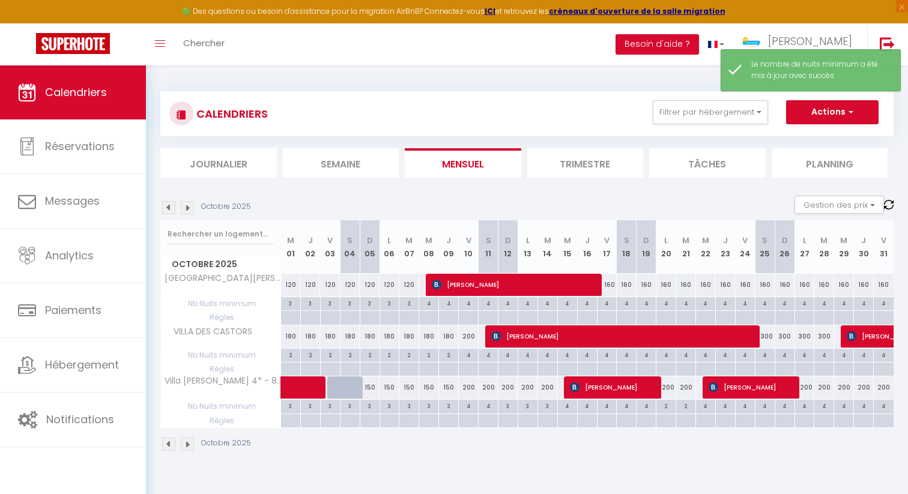
click at [467, 408] on div "4" at bounding box center [468, 405] width 19 height 11
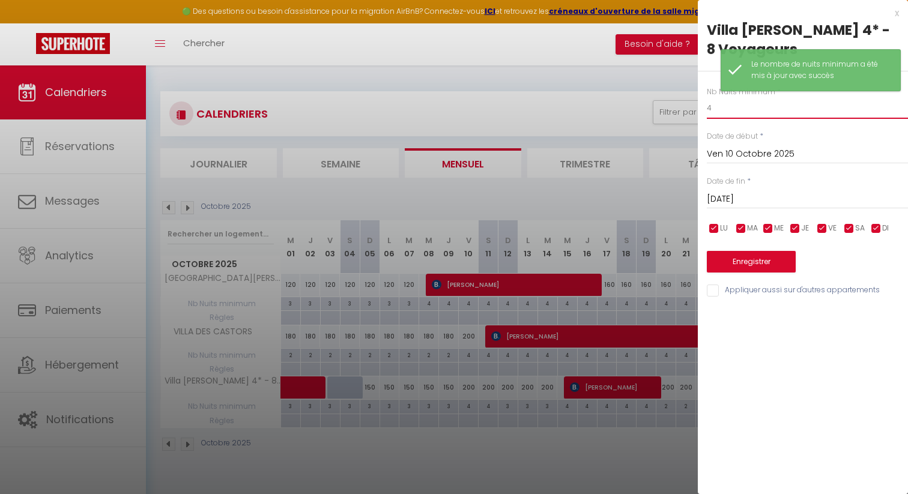
click at [795, 115] on input "4" at bounding box center [807, 108] width 201 height 22
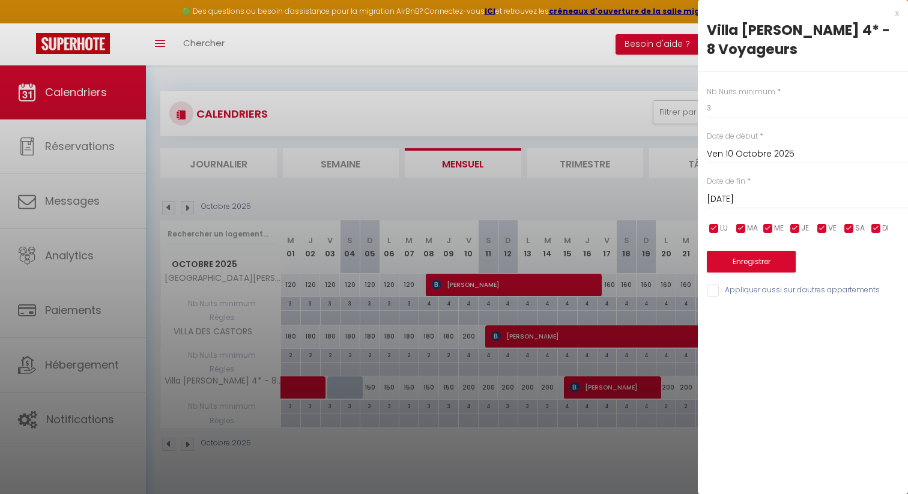
click at [726, 201] on input "Sam 11 Octobre 2025" at bounding box center [807, 200] width 201 height 16
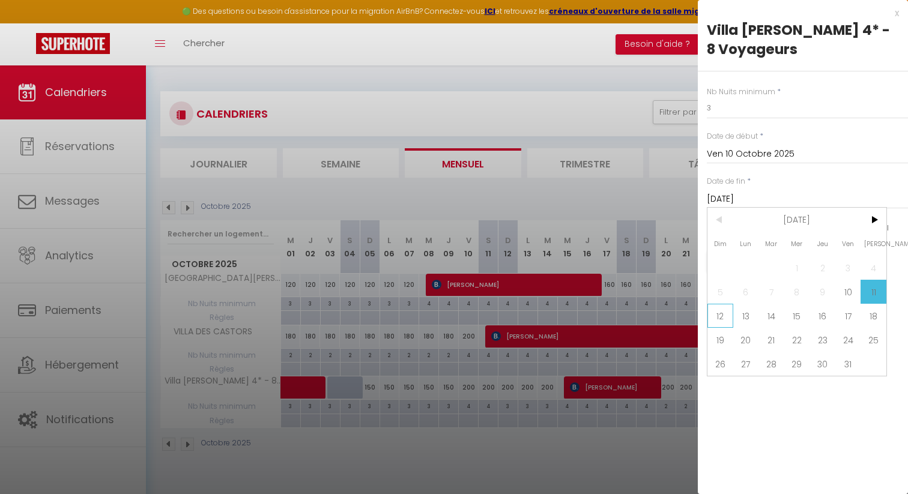
click at [722, 316] on span "12" at bounding box center [721, 316] width 26 height 24
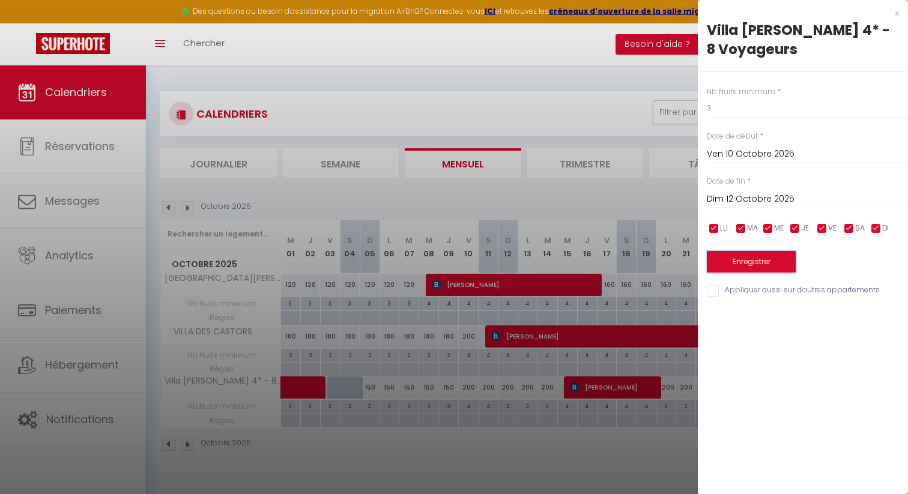
click at [728, 266] on button "Enregistrer" at bounding box center [751, 262] width 89 height 22
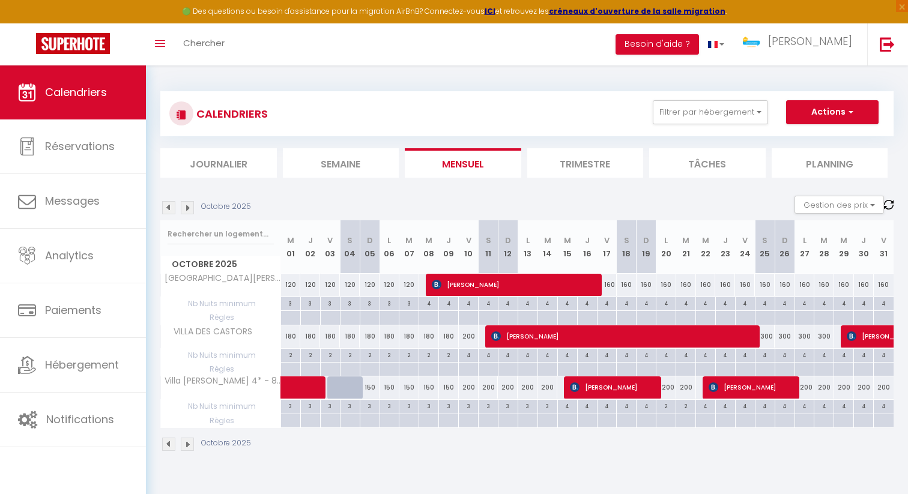
click at [768, 336] on div "300" at bounding box center [765, 337] width 20 height 22
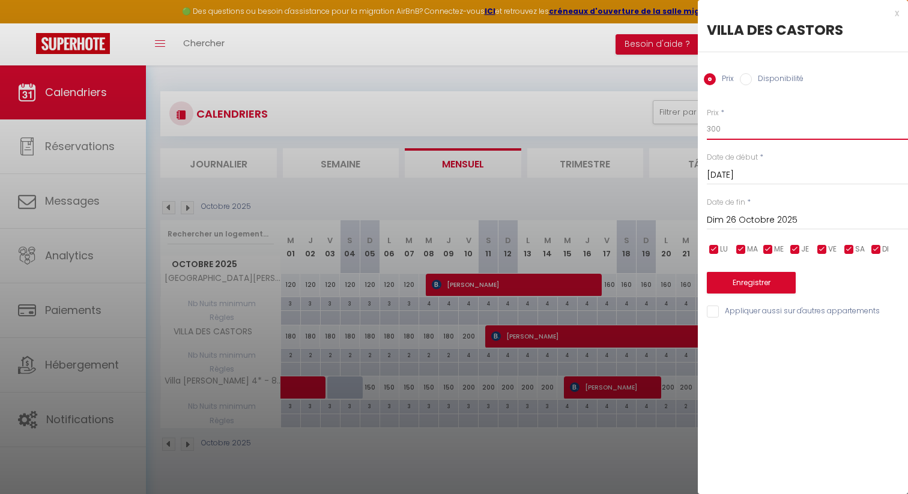
click at [720, 124] on input "300" at bounding box center [807, 129] width 201 height 22
click at [777, 217] on input "Dim 26 Octobre 2025" at bounding box center [807, 221] width 201 height 16
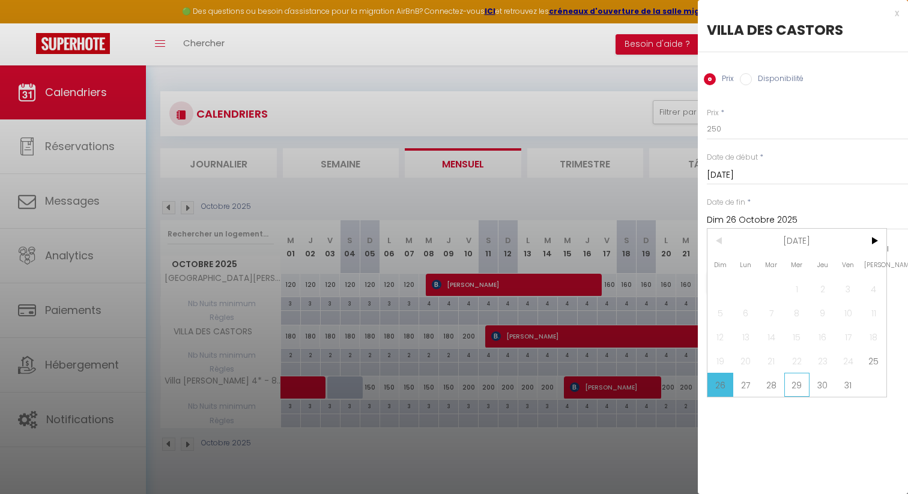
click at [799, 381] on span "29" at bounding box center [798, 385] width 26 height 24
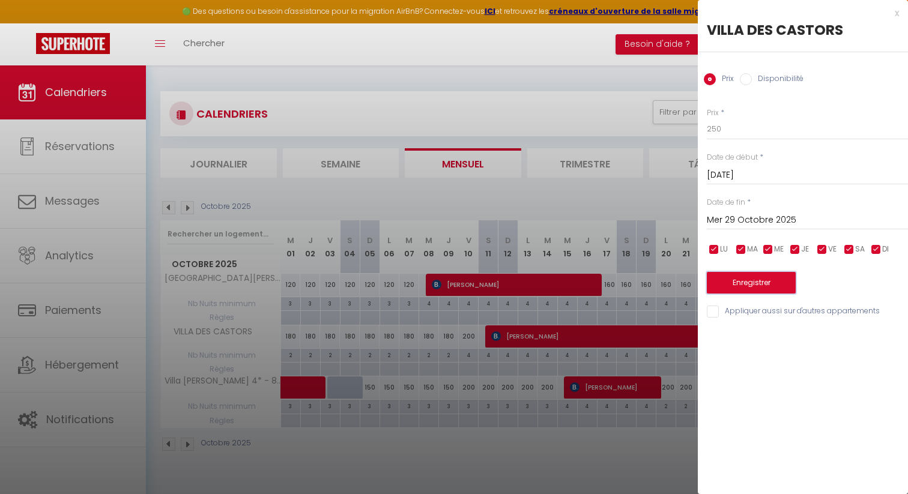
click at [753, 283] on button "Enregistrer" at bounding box center [751, 283] width 89 height 22
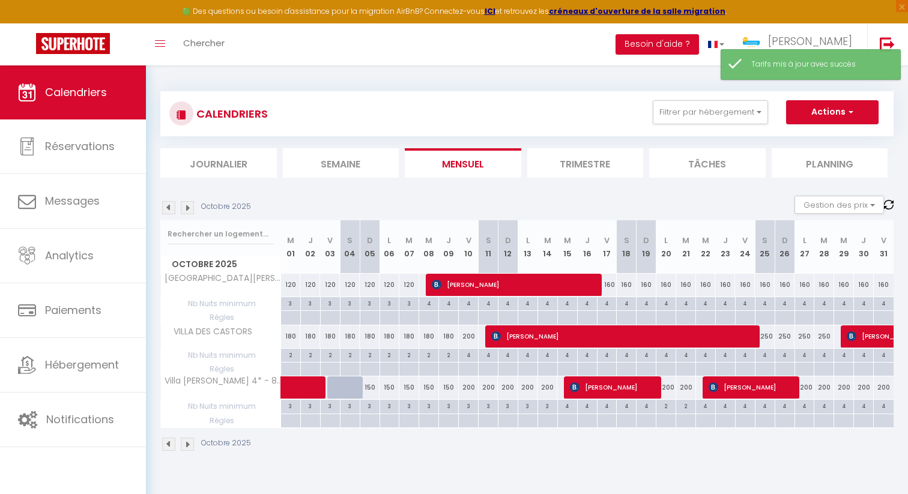
click at [189, 208] on img at bounding box center [187, 207] width 13 height 13
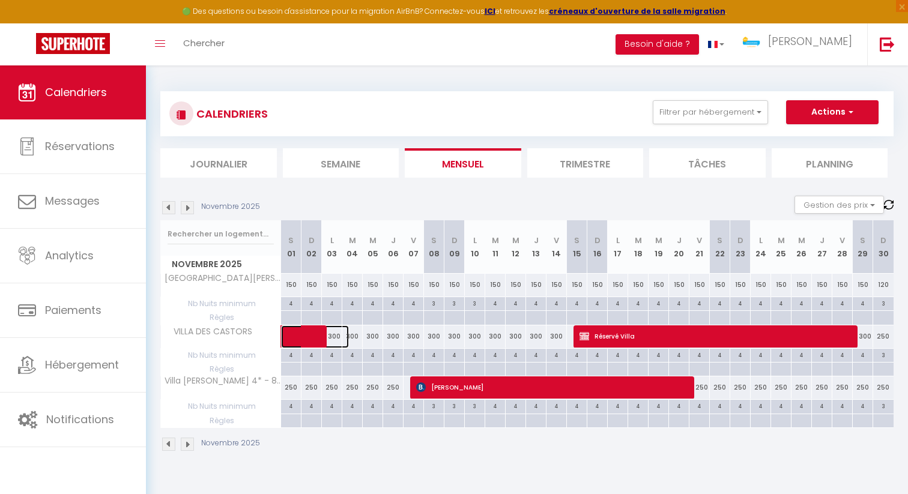
click at [336, 338] on span at bounding box center [321, 337] width 55 height 23
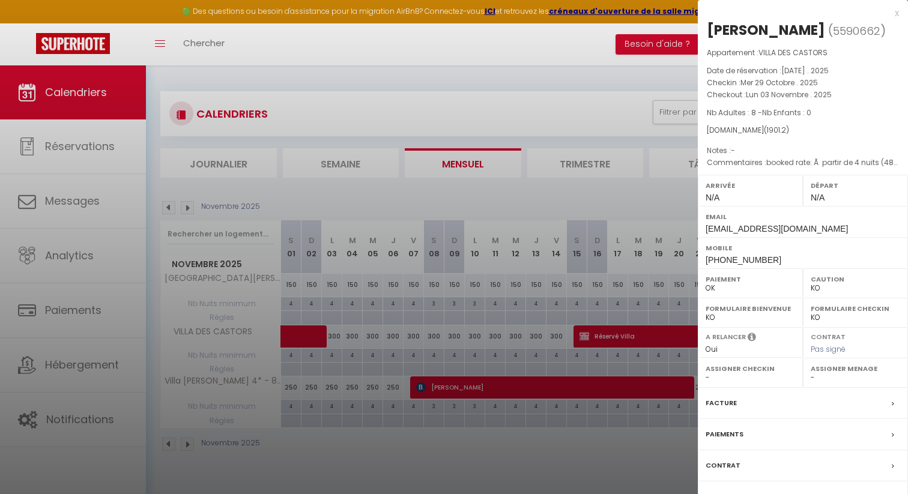
click at [894, 14] on div "x" at bounding box center [798, 13] width 201 height 14
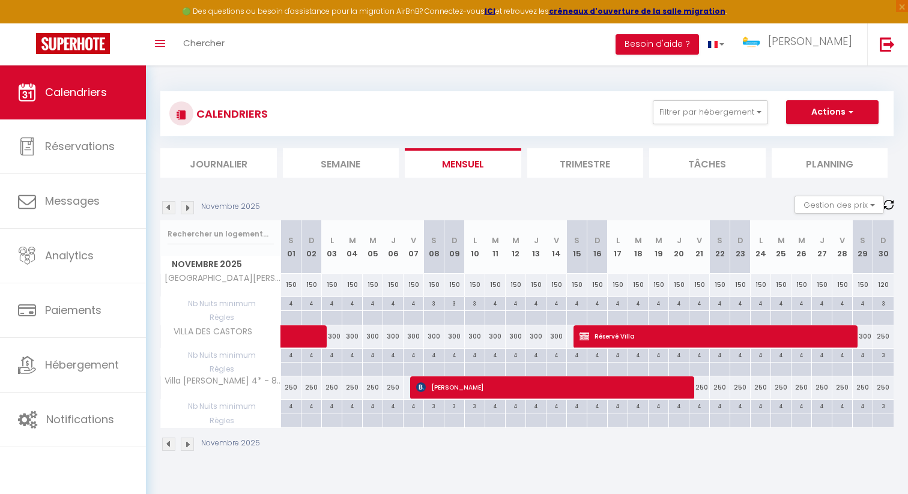
click at [413, 339] on div "300" at bounding box center [414, 337] width 20 height 22
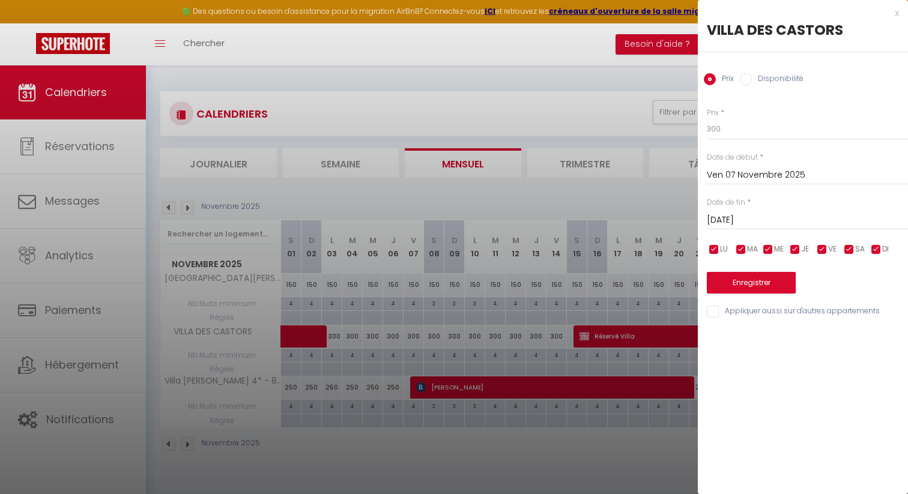
click at [734, 181] on input "Ven 07 Novembre 2025" at bounding box center [807, 176] width 201 height 16
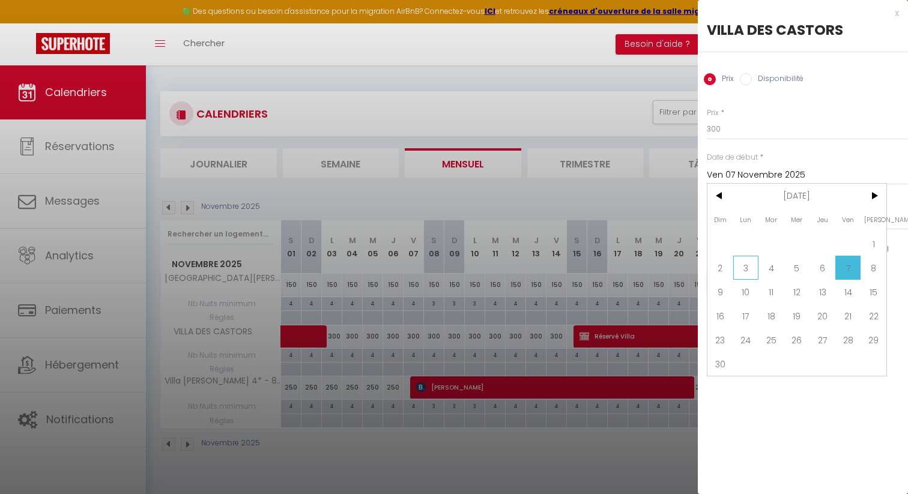
click at [743, 273] on span "3" at bounding box center [746, 268] width 26 height 24
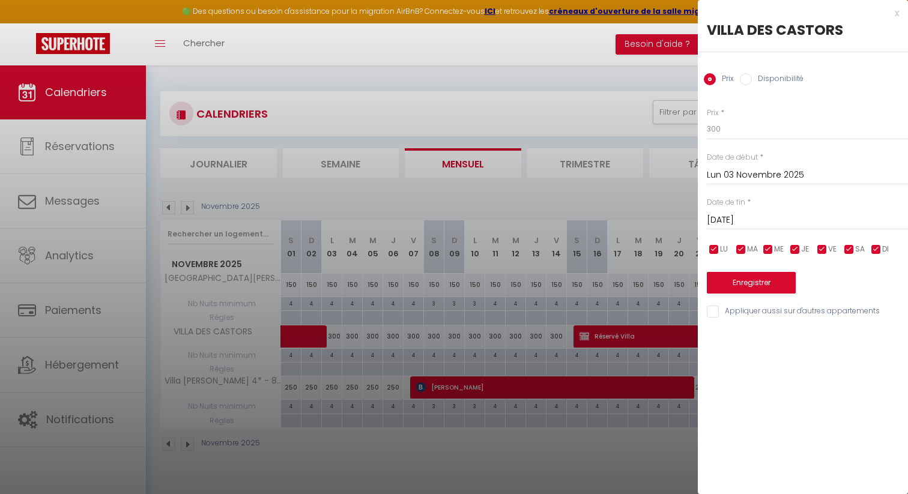
click at [789, 215] on input "Sam 08 Novembre 2025" at bounding box center [807, 221] width 201 height 16
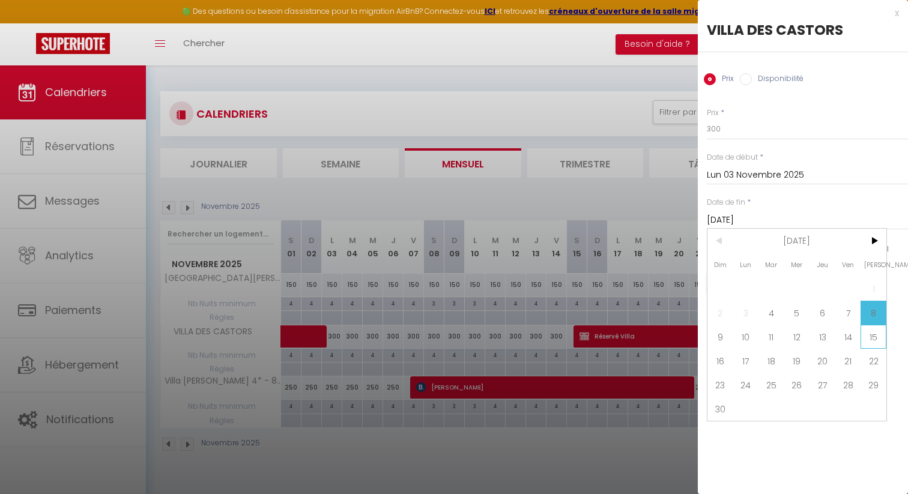
click at [871, 330] on span "15" at bounding box center [874, 337] width 26 height 24
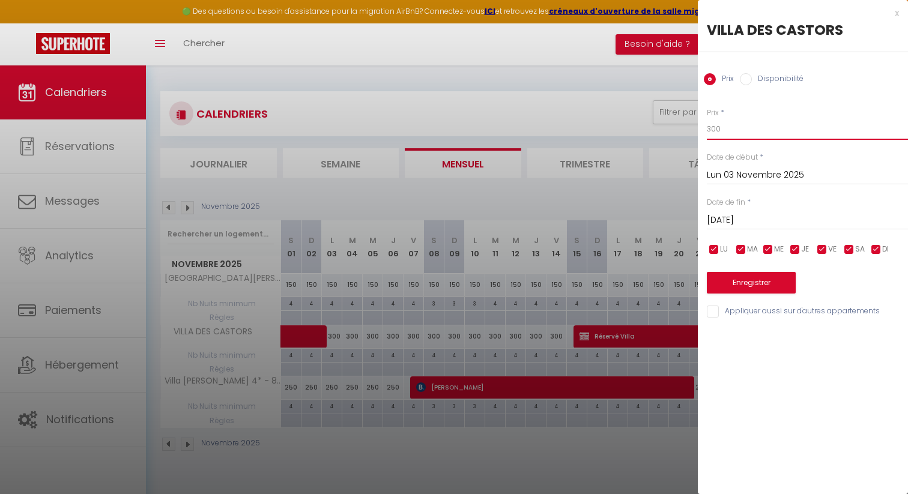
drag, startPoint x: 728, startPoint y: 129, endPoint x: 657, endPoint y: 130, distance: 71.5
click at [657, 130] on body "🟢 Des questions ou besoin d'assistance pour la migration AirBnB? Connectez-vous…" at bounding box center [454, 312] width 908 height 494
click at [730, 286] on button "Enregistrer" at bounding box center [751, 283] width 89 height 22
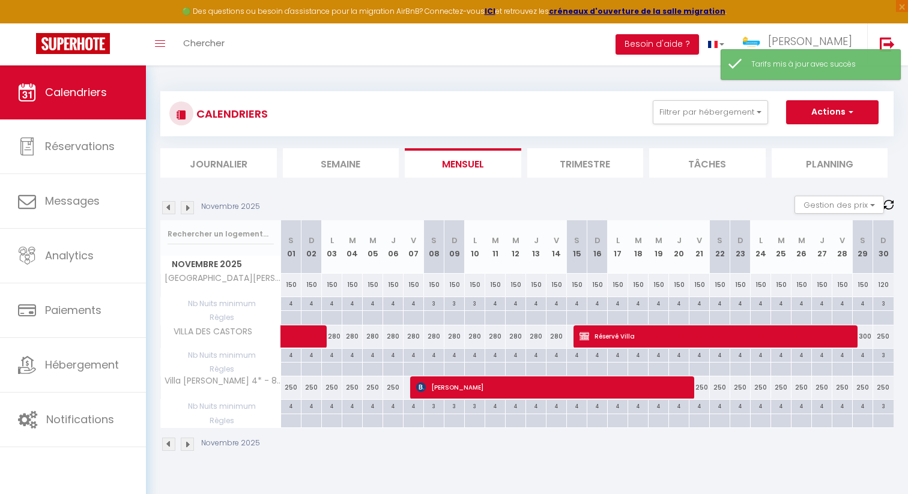
click at [866, 338] on div "300" at bounding box center [863, 337] width 20 height 22
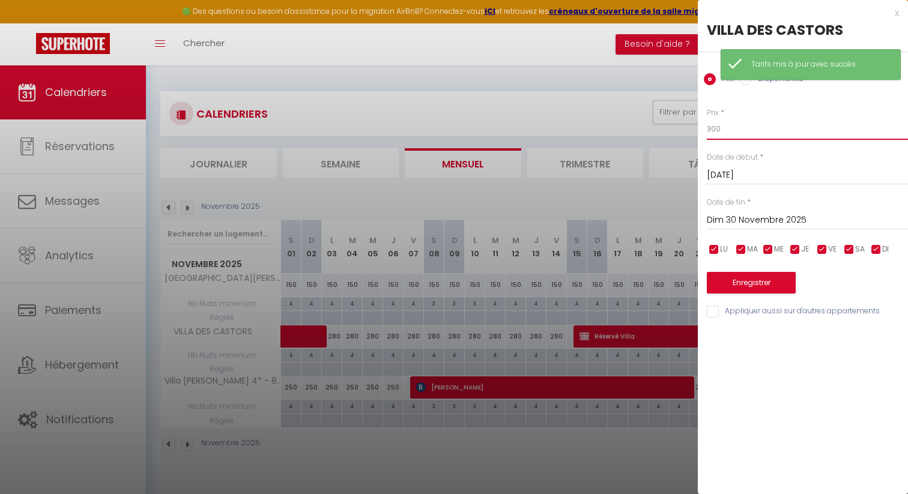
click at [726, 131] on input "300" at bounding box center [807, 129] width 201 height 22
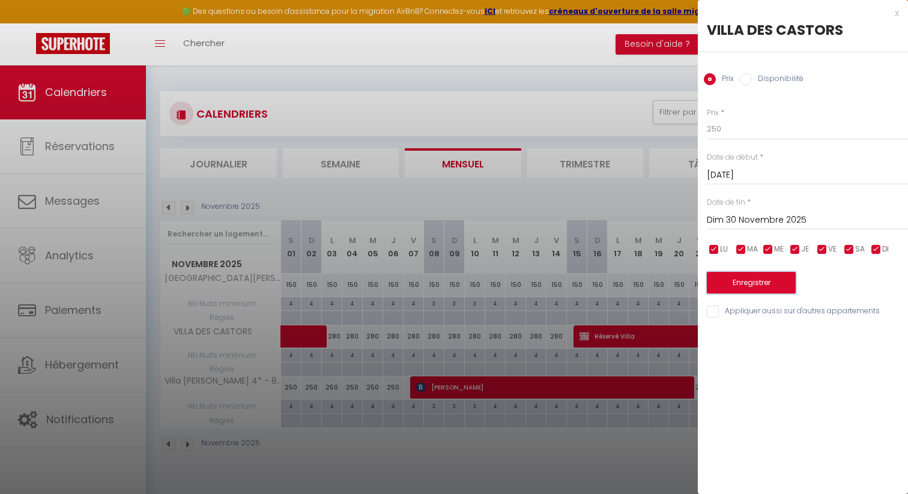
click at [753, 281] on button "Enregistrer" at bounding box center [751, 283] width 89 height 22
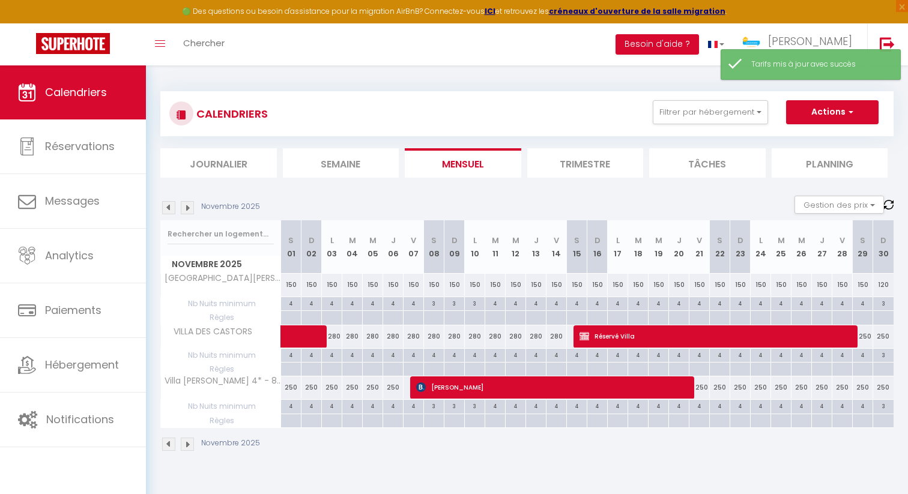
click at [189, 205] on img at bounding box center [187, 207] width 13 height 13
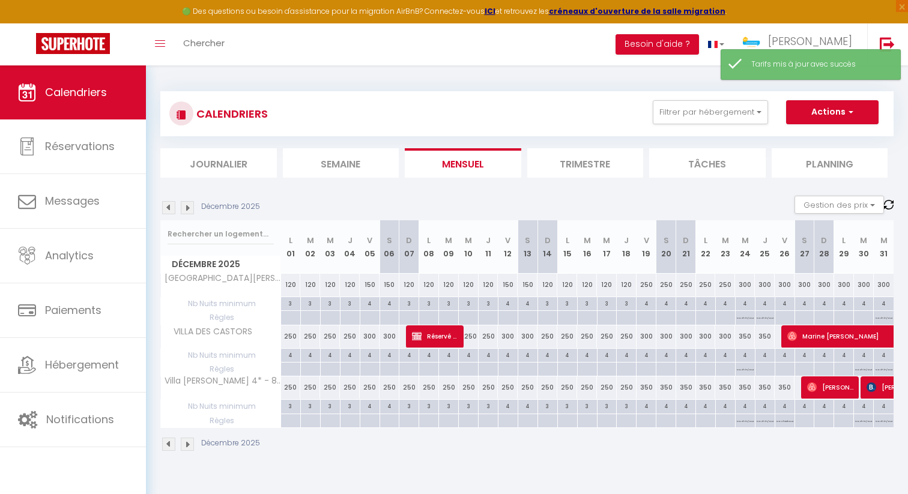
click at [374, 336] on div "300" at bounding box center [370, 337] width 20 height 22
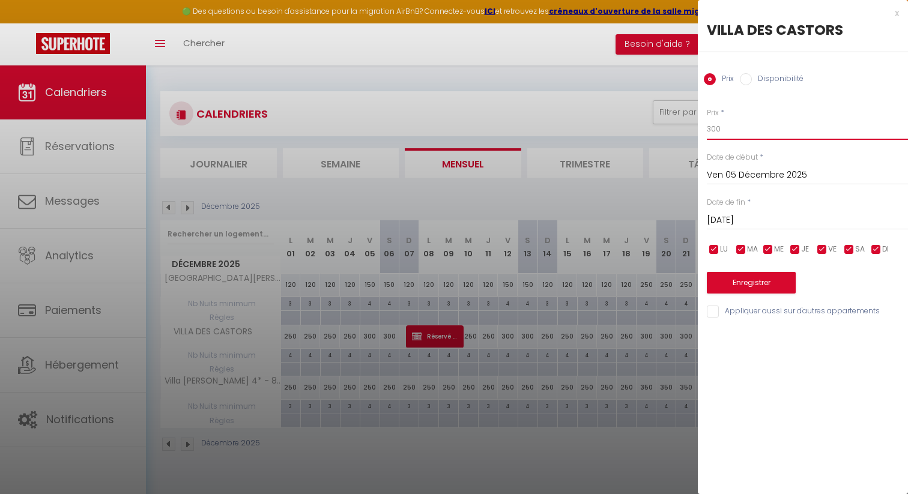
drag, startPoint x: 744, startPoint y: 129, endPoint x: 678, endPoint y: 129, distance: 66.1
click at [678, 129] on body "🟢 Des questions ou besoin d'assistance pour la migration AirBnB? Connectez-vous…" at bounding box center [454, 312] width 908 height 494
click at [815, 211] on div "Sam 06 Décembre 2025 < Déc 2025 > Dim Lun Mar Mer Jeu Ven Sam 1 2 3 4 5 6 7 8 9…" at bounding box center [807, 219] width 201 height 22
click at [840, 219] on input "Sam 06 Décembre 2025" at bounding box center [807, 221] width 201 height 16
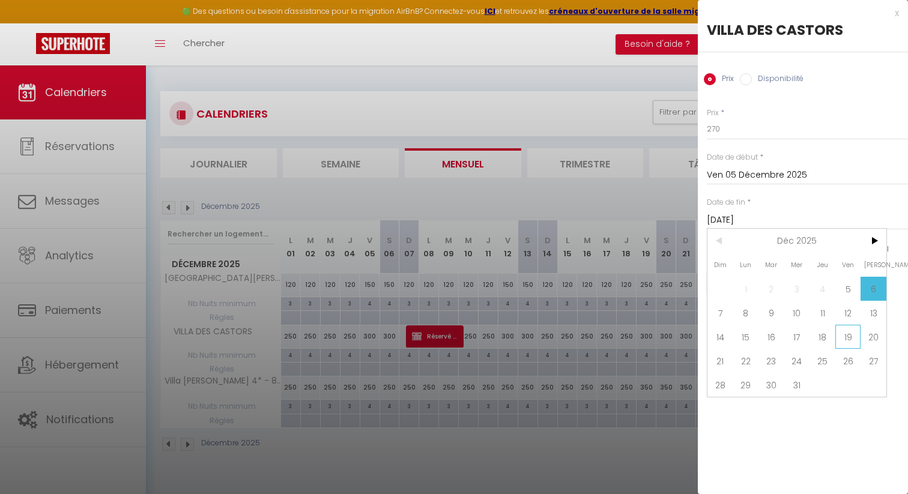
click at [843, 335] on span "19" at bounding box center [849, 337] width 26 height 24
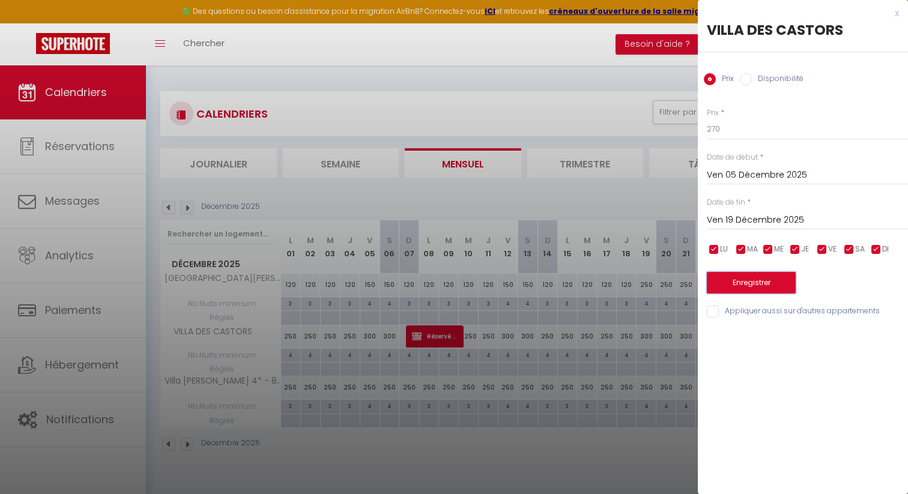
click at [772, 281] on button "Enregistrer" at bounding box center [751, 283] width 89 height 22
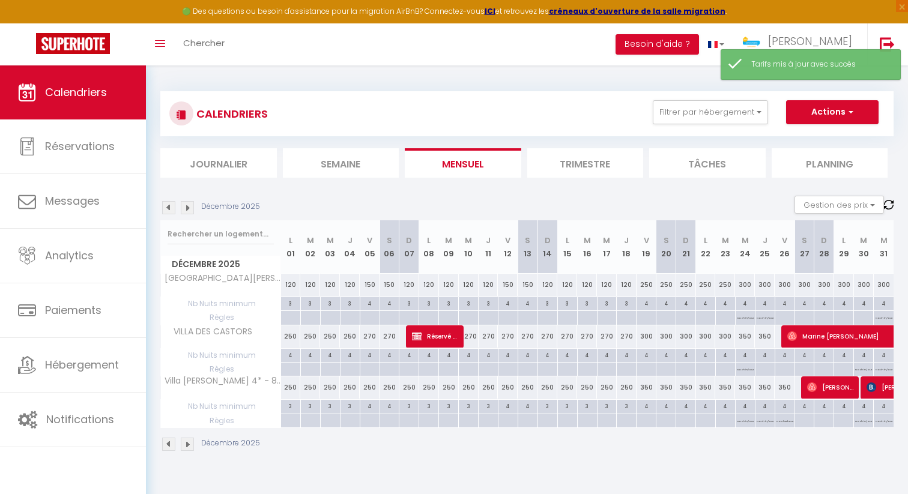
click at [648, 335] on div "300" at bounding box center [647, 337] width 20 height 22
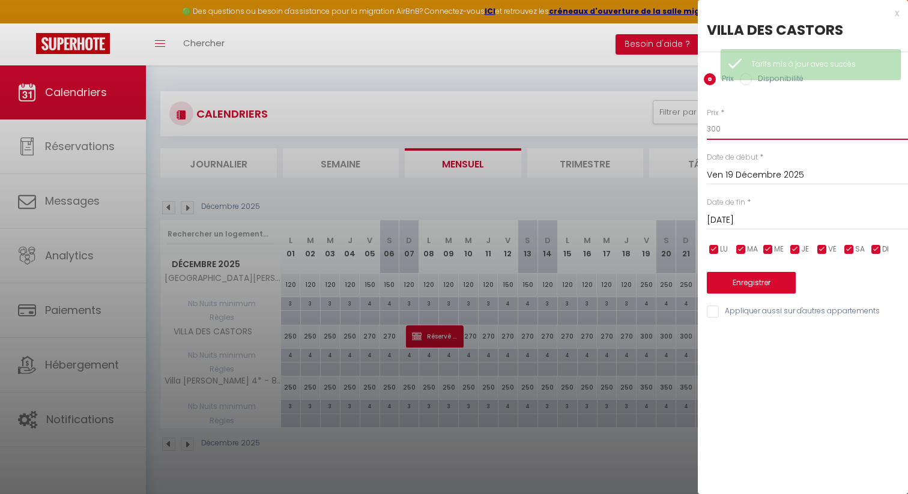
click at [756, 129] on input "300" at bounding box center [807, 129] width 201 height 22
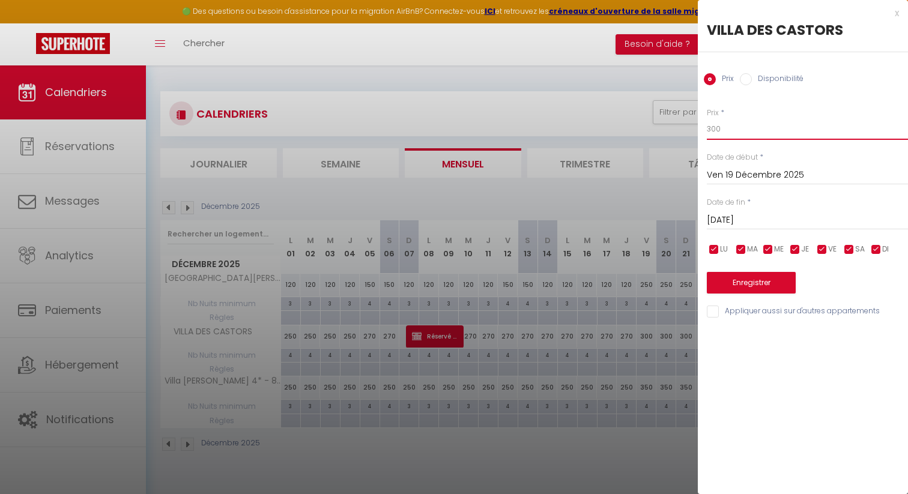
click at [756, 129] on input "300" at bounding box center [807, 129] width 201 height 22
click at [756, 277] on button "Enregistrer" at bounding box center [751, 283] width 89 height 22
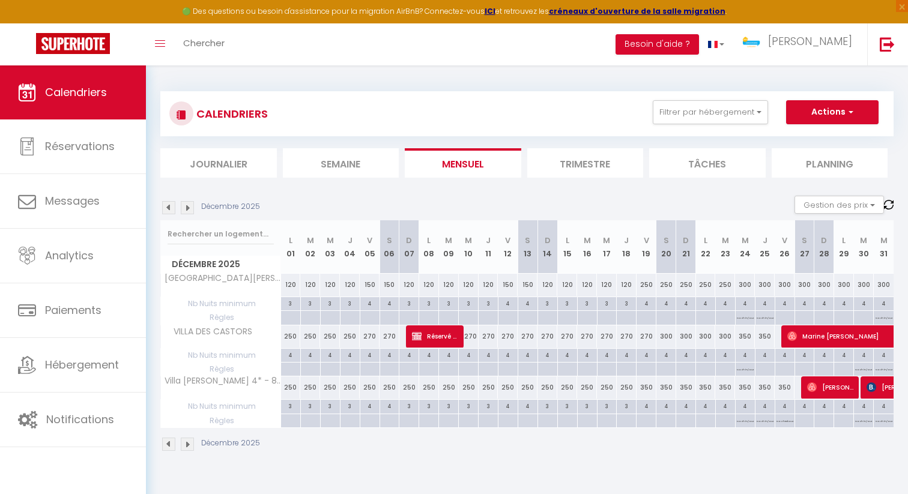
click at [667, 335] on div "300" at bounding box center [667, 337] width 20 height 22
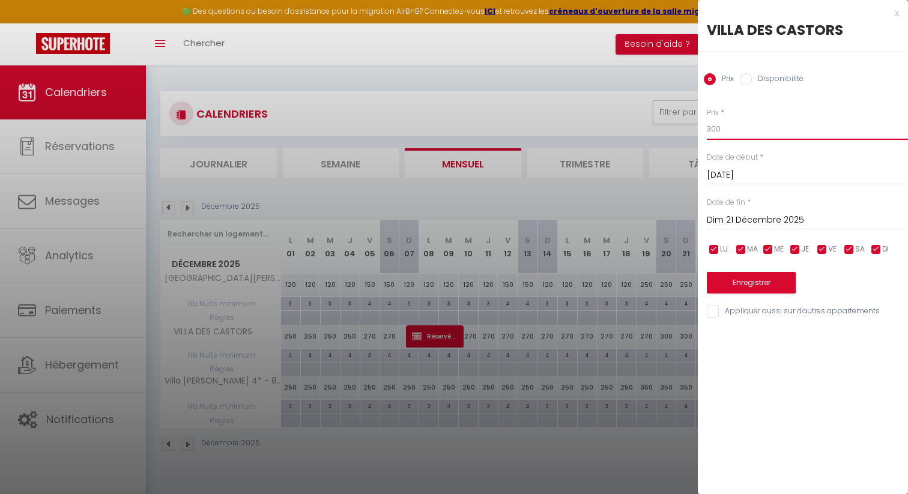
drag, startPoint x: 724, startPoint y: 126, endPoint x: 675, endPoint y: 127, distance: 49.9
click at [691, 127] on body "🟢 Des questions ou besoin d'assistance pour la migration AirBnB? Connectez-vous…" at bounding box center [454, 312] width 908 height 494
click at [747, 222] on input "Dim 21 Décembre 2025" at bounding box center [807, 221] width 201 height 16
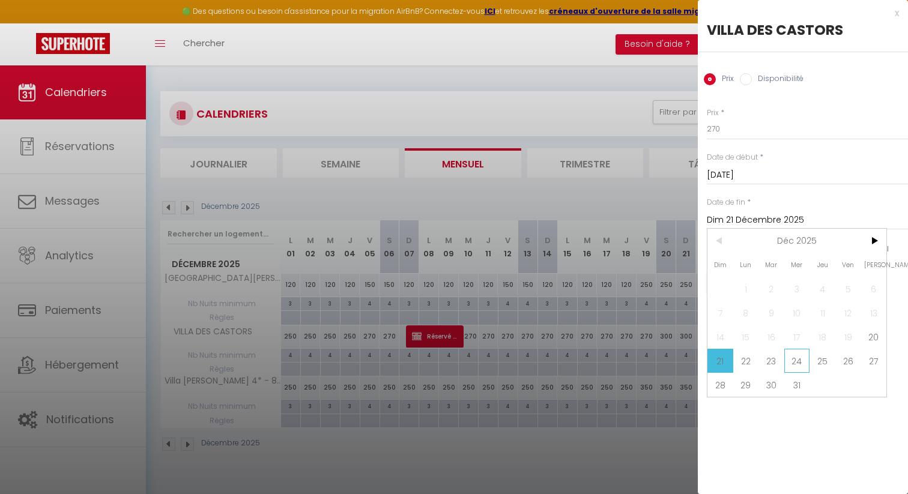
click at [791, 357] on span "24" at bounding box center [798, 361] width 26 height 24
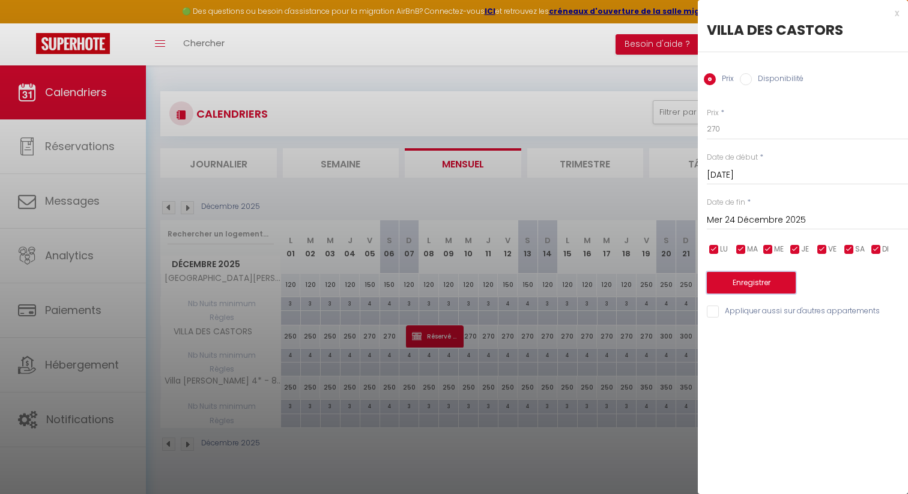
click at [730, 283] on button "Enregistrer" at bounding box center [751, 283] width 89 height 22
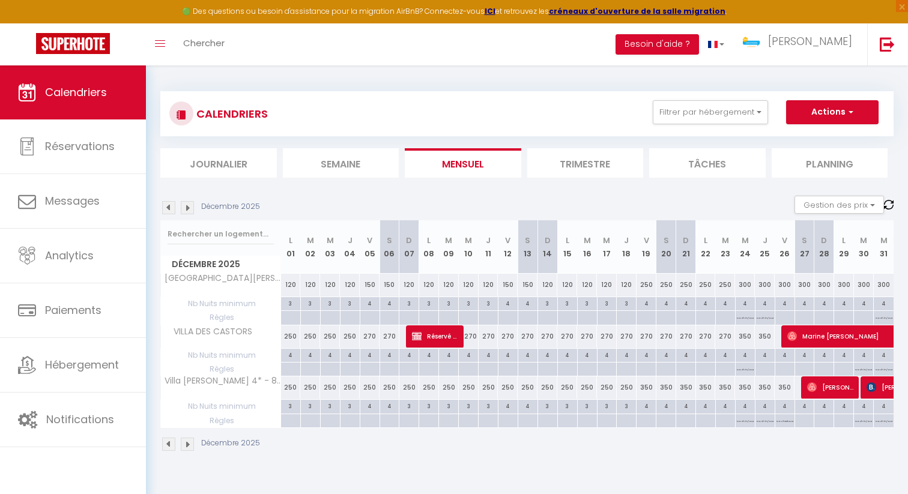
click at [646, 405] on div "4" at bounding box center [646, 405] width 19 height 11
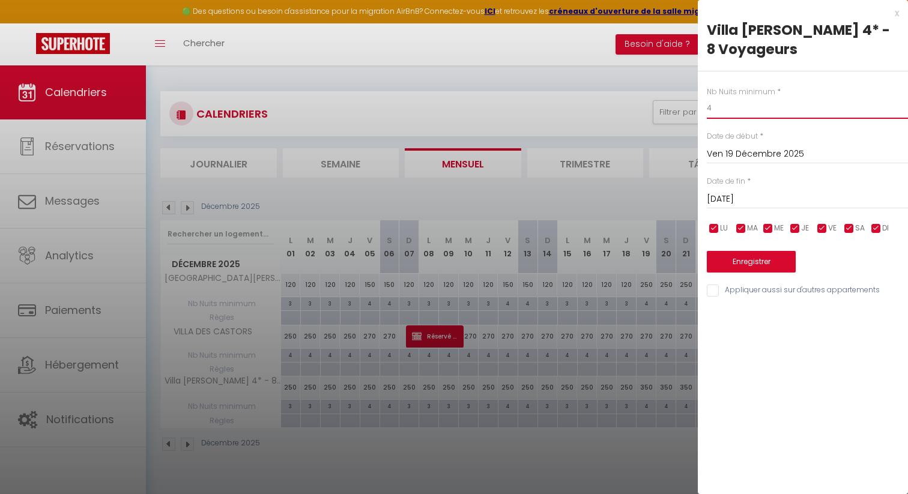
click at [711, 109] on input "4" at bounding box center [807, 108] width 201 height 22
click at [722, 261] on button "Enregistrer" at bounding box center [751, 262] width 89 height 22
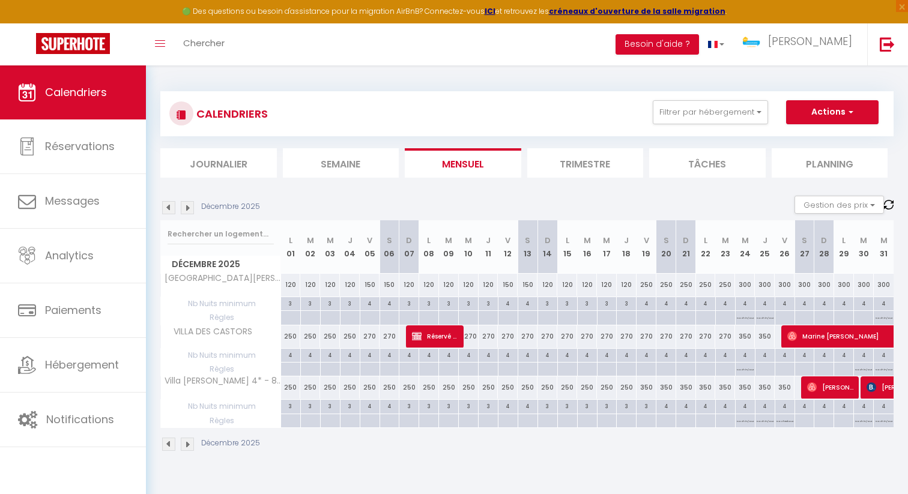
click at [703, 460] on div "Décembre 2025" at bounding box center [526, 445] width 733 height 35
click at [705, 405] on div "4" at bounding box center [705, 405] width 19 height 11
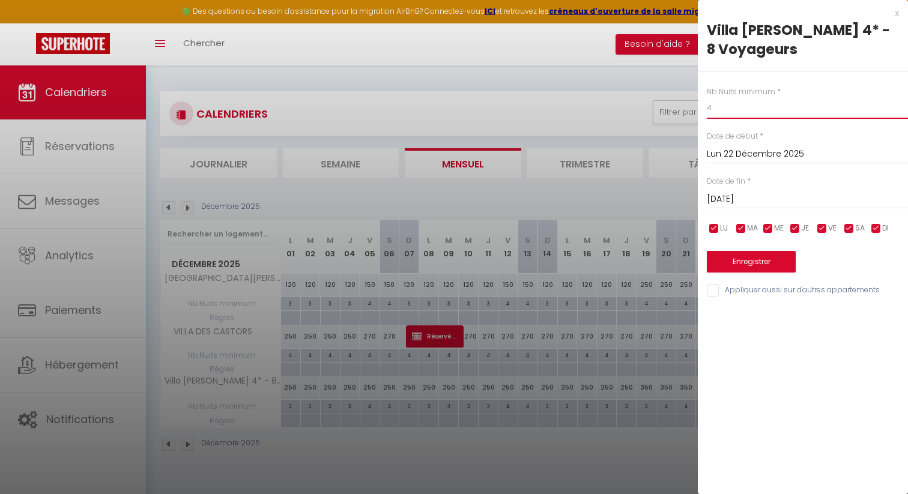
click at [738, 106] on input "4" at bounding box center [807, 108] width 201 height 22
click at [751, 263] on button "Enregistrer" at bounding box center [751, 262] width 89 height 22
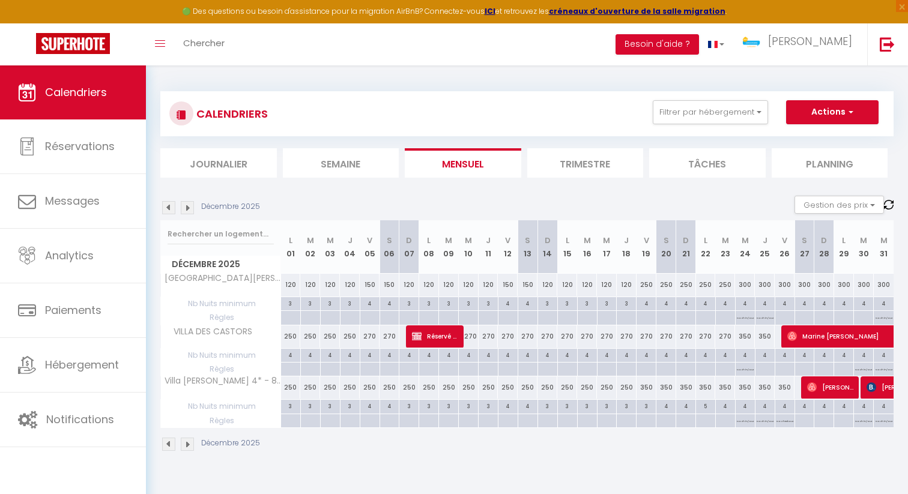
click at [171, 207] on img at bounding box center [168, 207] width 13 height 13
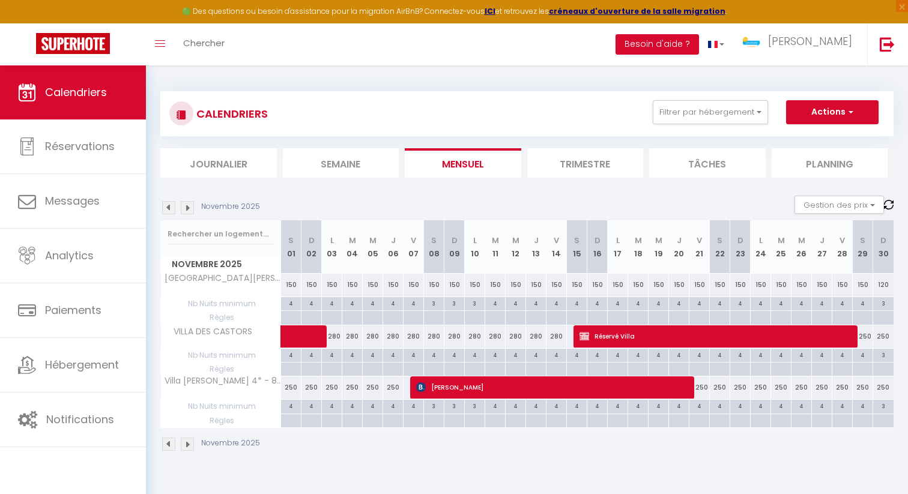
click at [171, 207] on img at bounding box center [168, 207] width 13 height 13
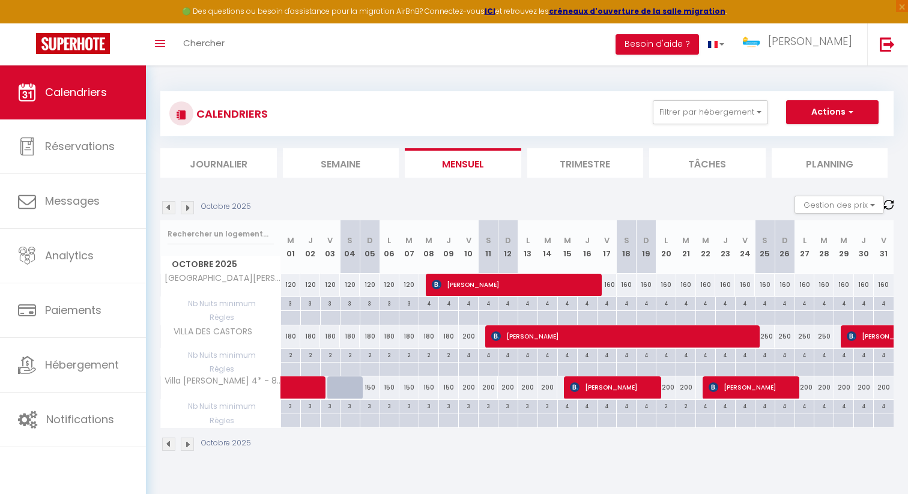
click at [171, 208] on img at bounding box center [168, 207] width 13 height 13
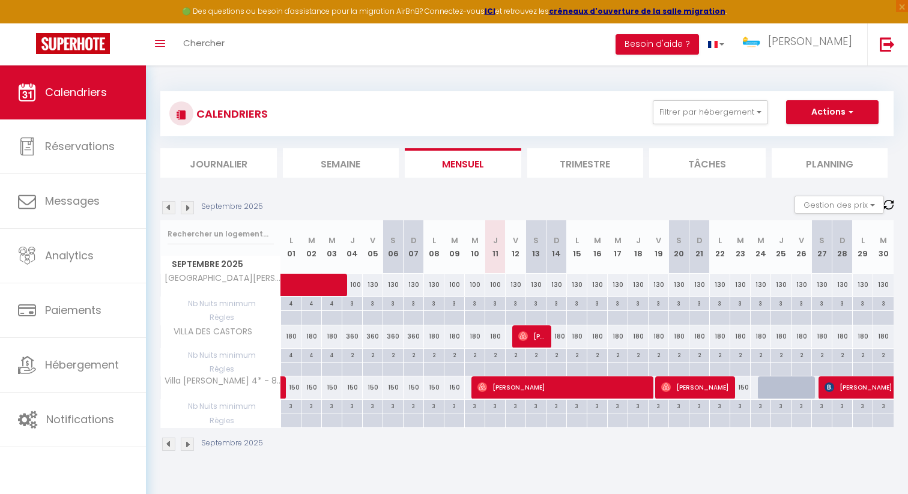
click at [499, 285] on div "100" at bounding box center [495, 285] width 20 height 22
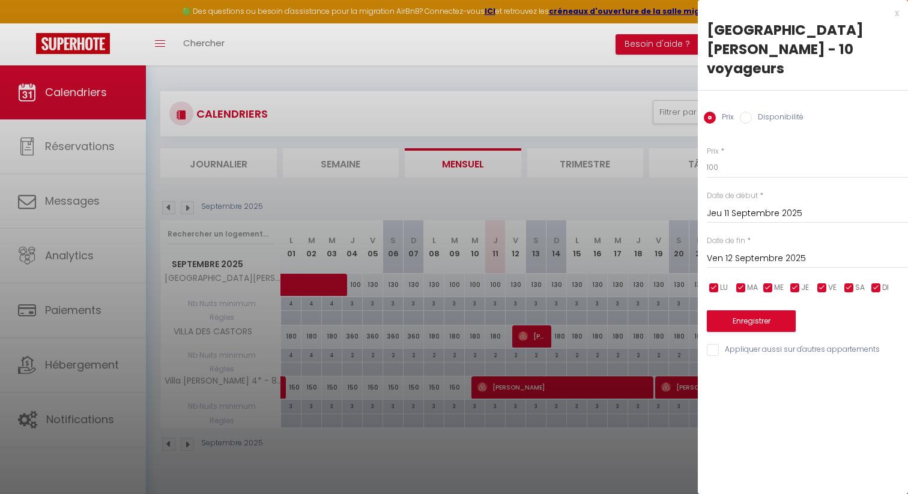
click at [800, 251] on input "Ven 12 Septembre 2025" at bounding box center [807, 259] width 201 height 16
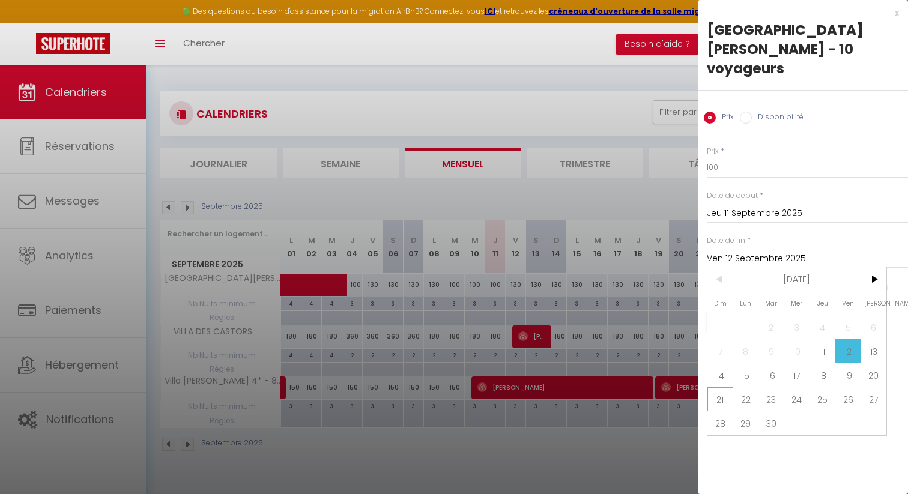
click at [726, 387] on span "21" at bounding box center [721, 399] width 26 height 24
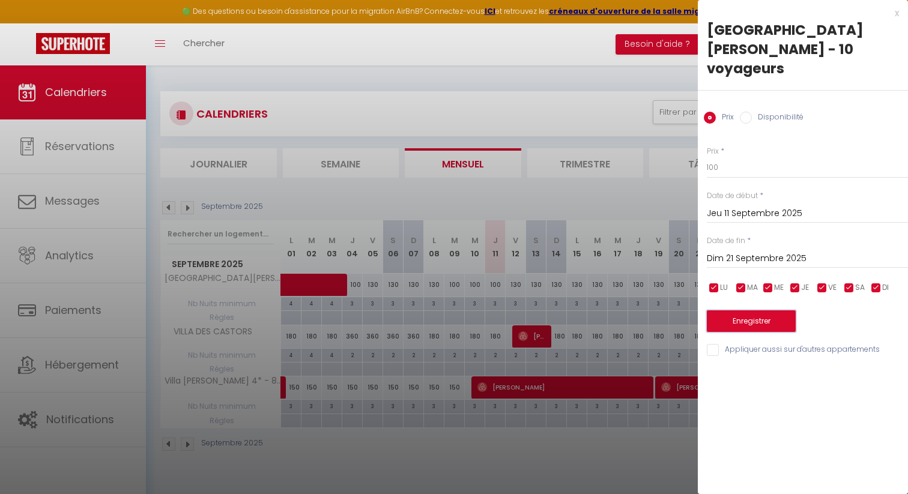
click at [753, 311] on button "Enregistrer" at bounding box center [751, 322] width 89 height 22
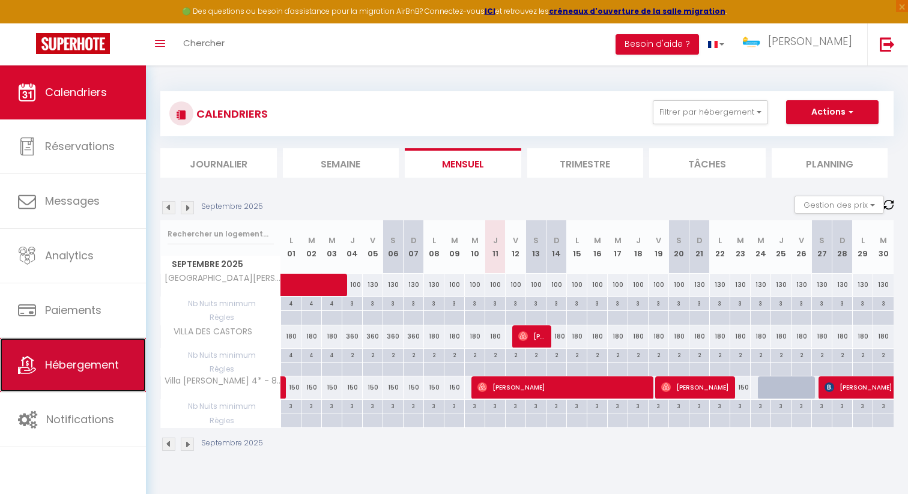
click at [65, 362] on span "Hébergement" at bounding box center [82, 364] width 74 height 15
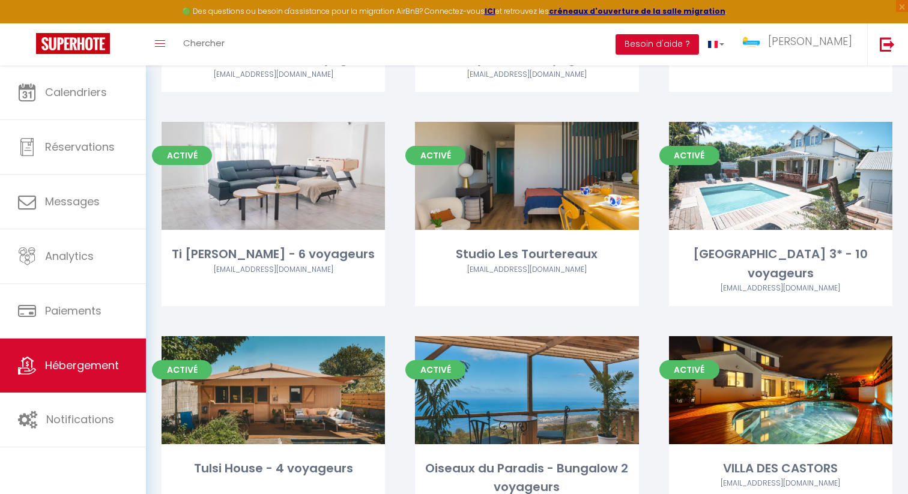
scroll to position [1961, 0]
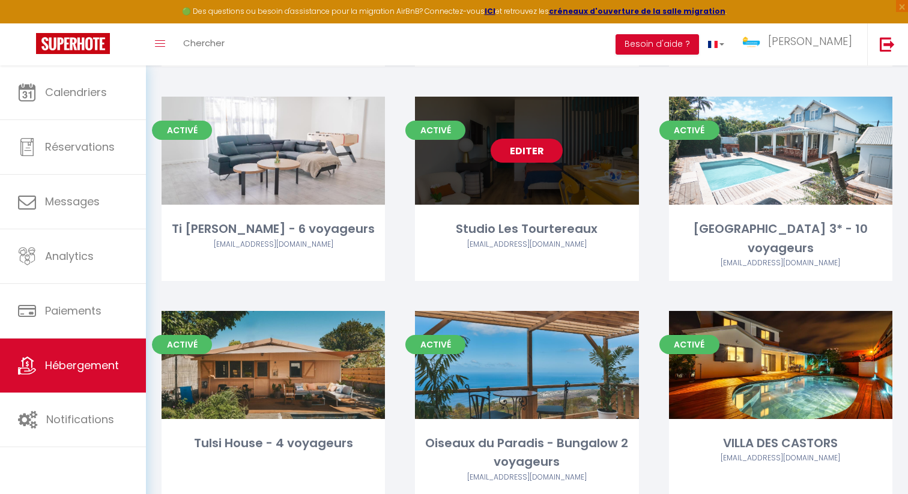
click at [533, 135] on div "Editer" at bounding box center [526, 151] width 223 height 108
click at [532, 139] on link "Editer" at bounding box center [527, 151] width 72 height 24
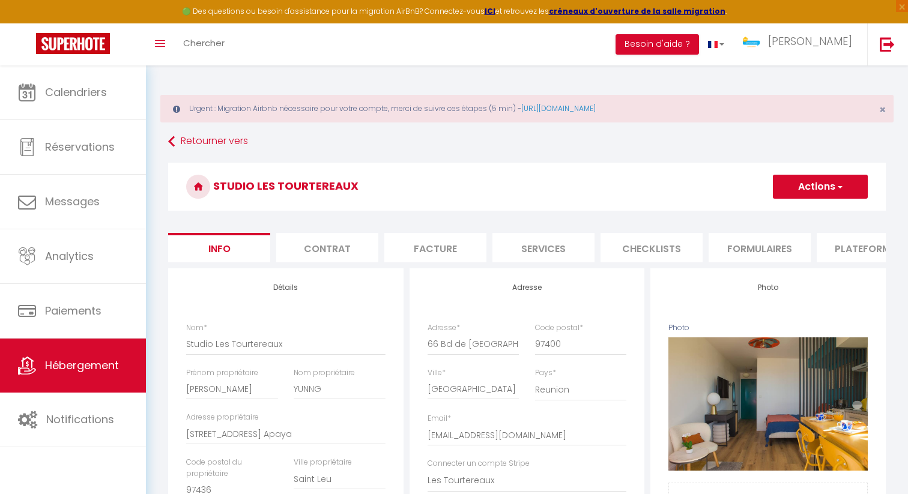
click at [845, 248] on li "Plateformes" at bounding box center [868, 247] width 102 height 29
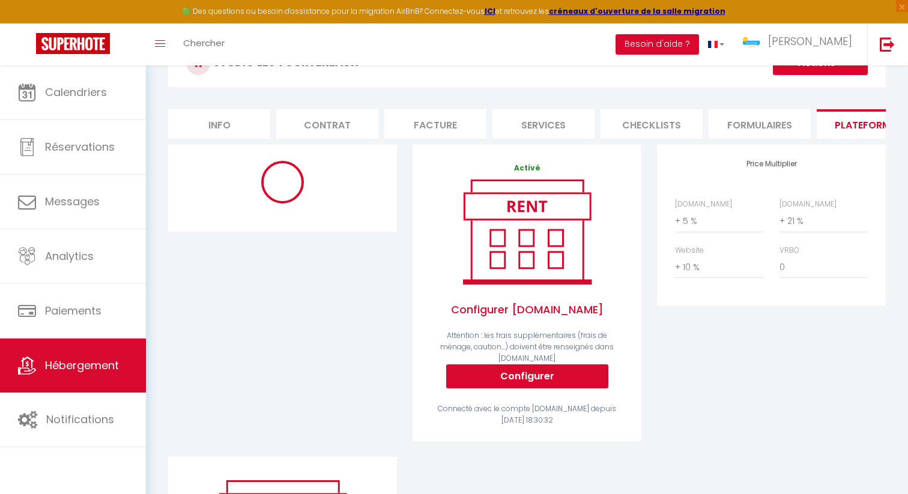
scroll to position [172, 0]
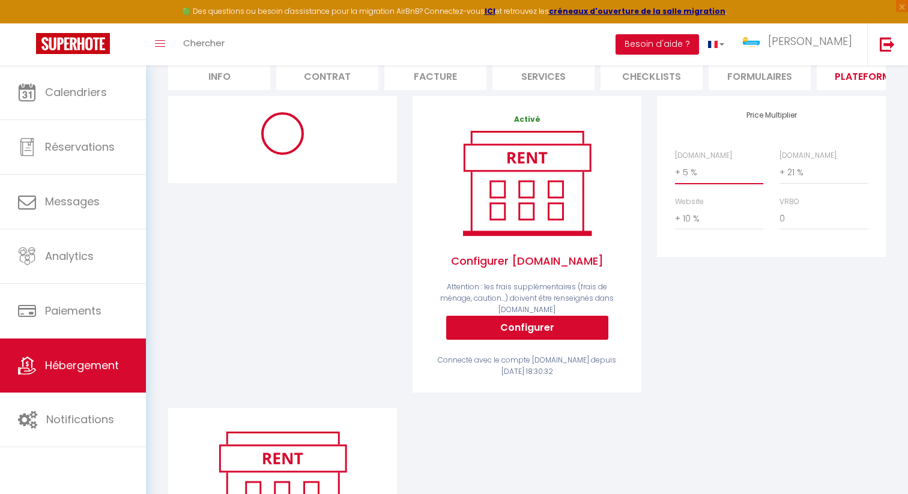
click at [691, 175] on select "0 + 1 % + 2 % + 3 % + 4 % + 5 % + 6 % + 7 % + 8 % + 9 %" at bounding box center [719, 172] width 88 height 23
click at [675, 161] on select "0 + 1 % + 2 % + 3 % + 4 % + 5 % + 6 % + 7 % + 8 % + 9 %" at bounding box center [719, 172] width 88 height 23
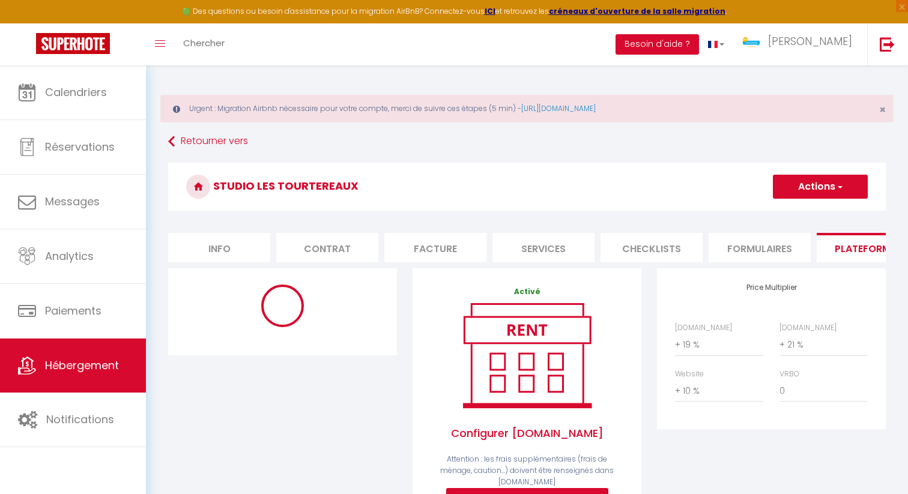
click at [827, 190] on button "Actions" at bounding box center [820, 187] width 95 height 24
click at [814, 212] on link "Enregistrer" at bounding box center [820, 213] width 95 height 16
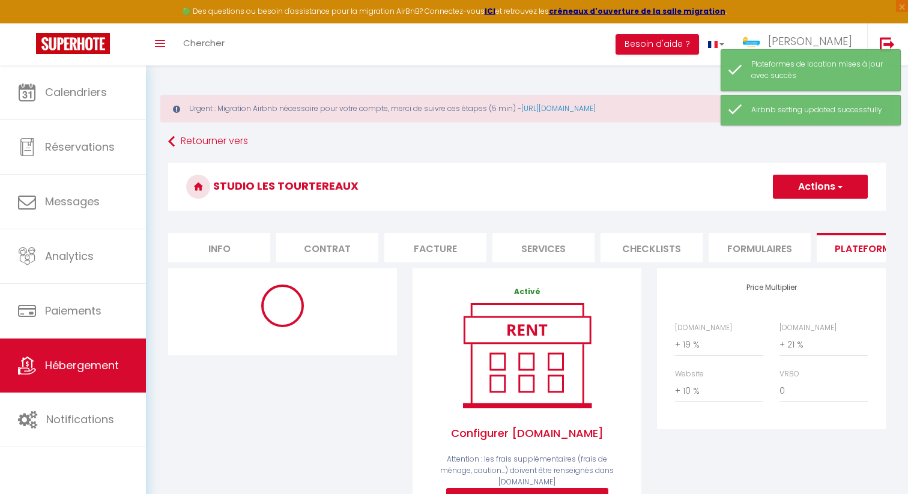
click at [225, 244] on li "Info" at bounding box center [219, 247] width 102 height 29
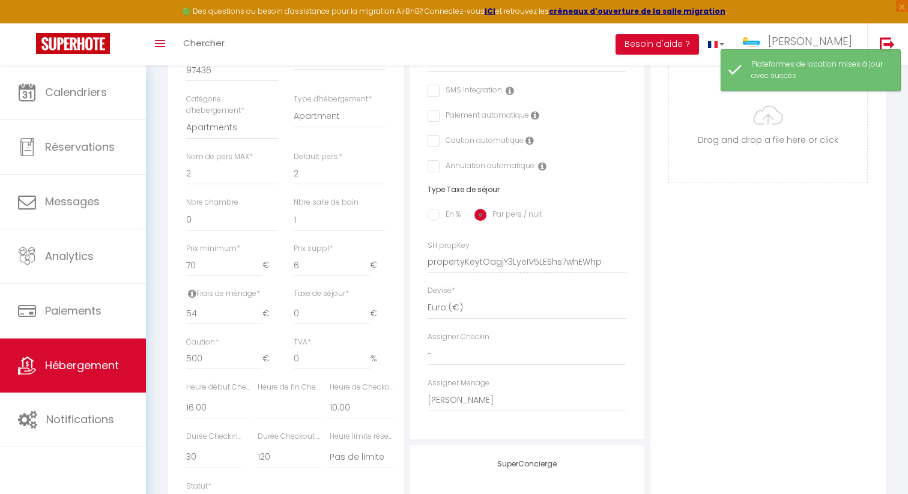
scroll to position [421, 0]
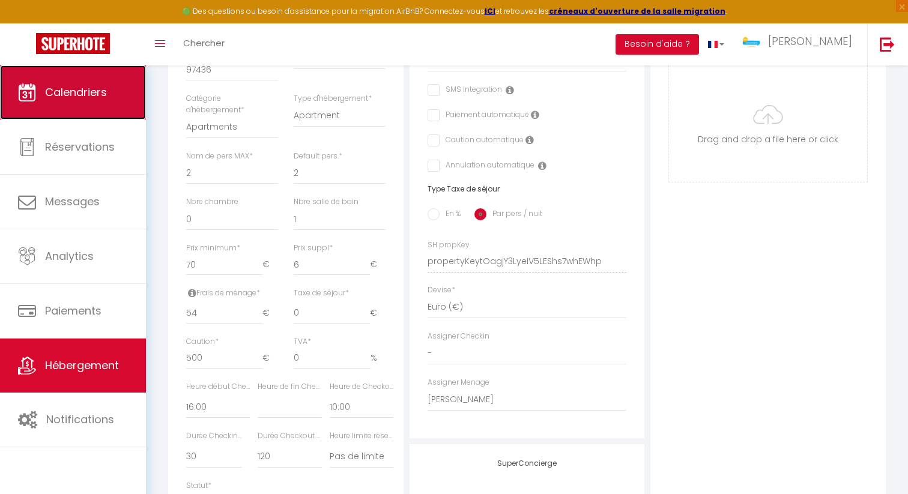
click at [93, 80] on link "Calendriers" at bounding box center [73, 92] width 146 height 54
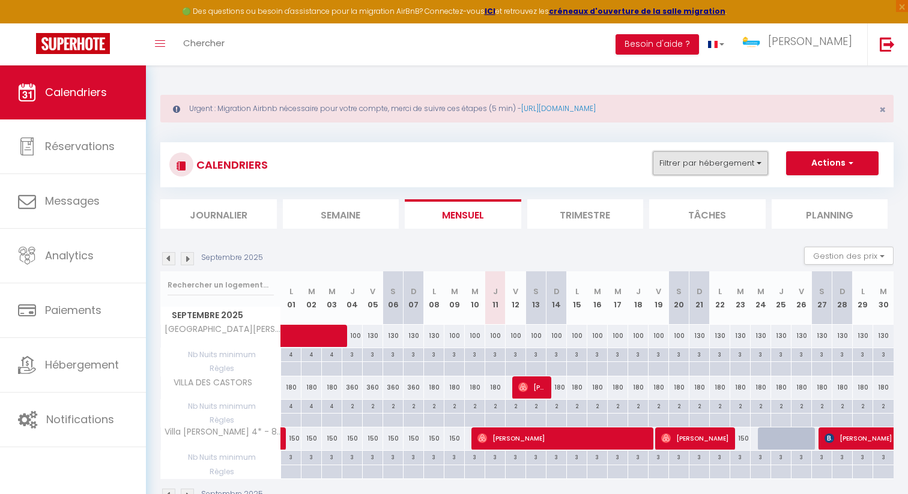
click at [729, 157] on button "Filtrer par hébergement" at bounding box center [710, 163] width 115 height 24
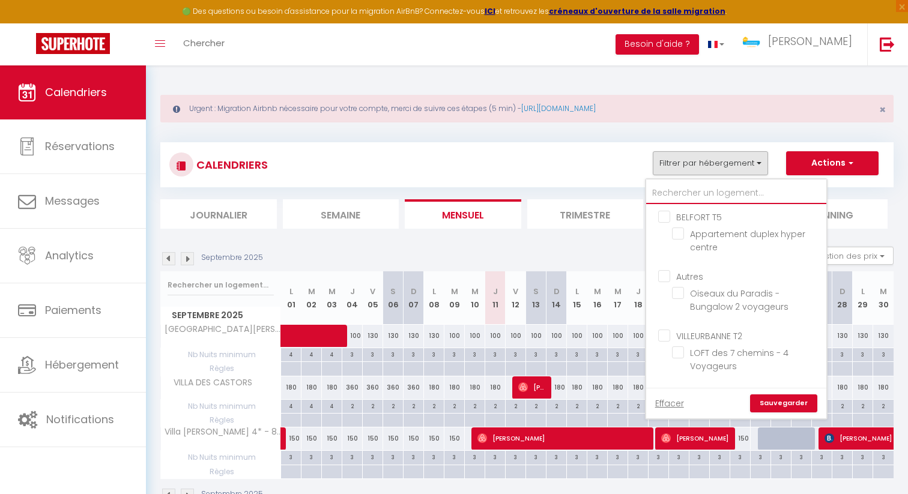
click at [684, 199] on input "text" at bounding box center [736, 194] width 180 height 22
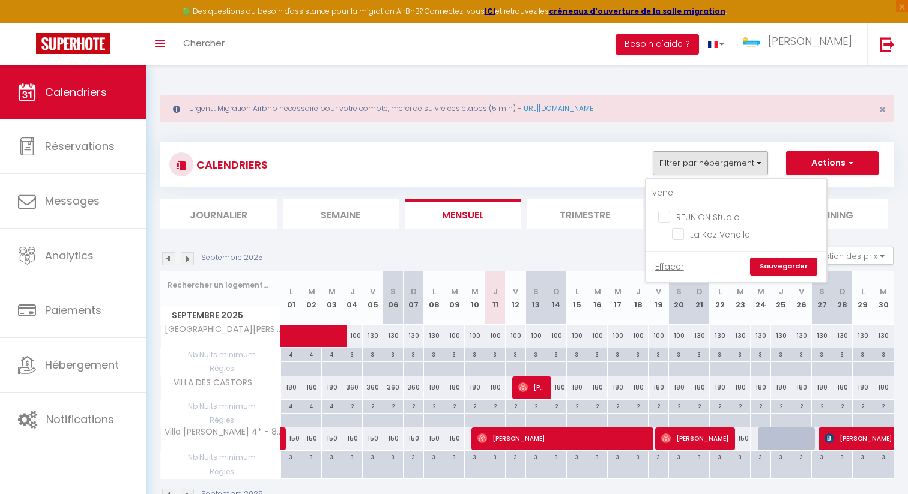
click at [722, 216] on input "REUNION Studio" at bounding box center [748, 216] width 180 height 12
click at [786, 268] on link "Sauvegarder" at bounding box center [783, 267] width 67 height 18
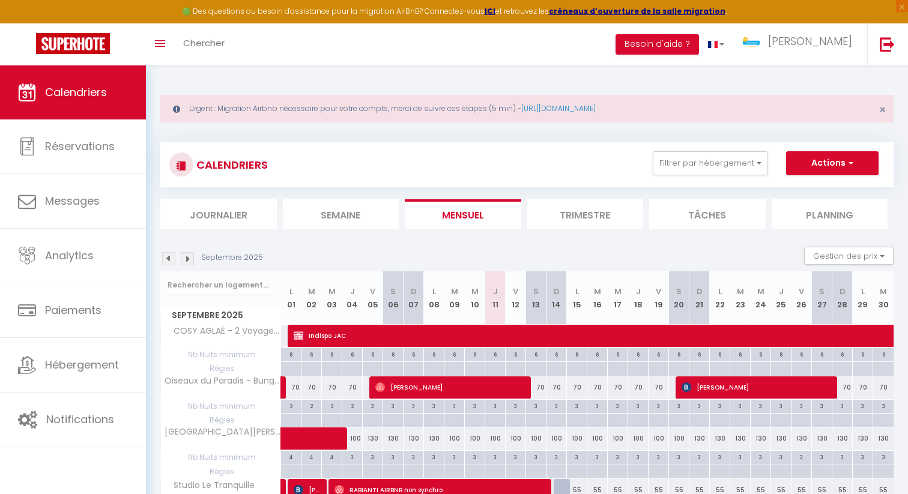
click at [192, 255] on img at bounding box center [187, 258] width 13 height 13
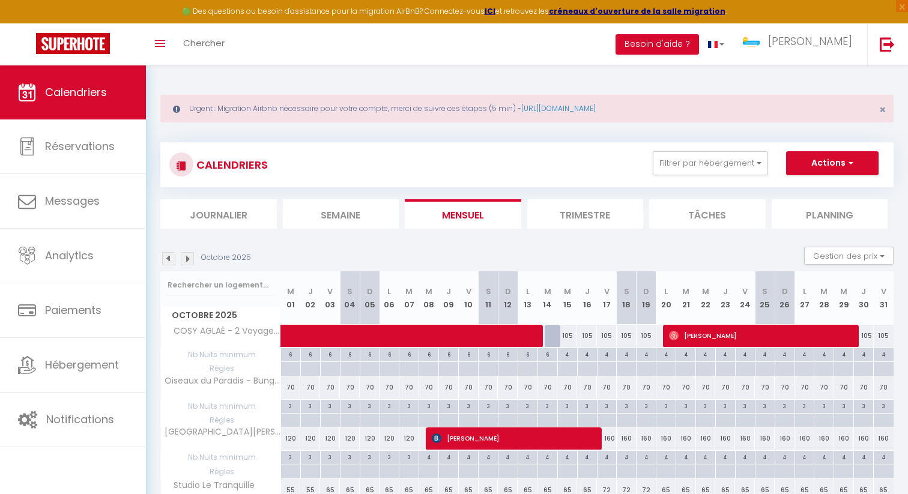
click at [192, 255] on img at bounding box center [187, 258] width 13 height 13
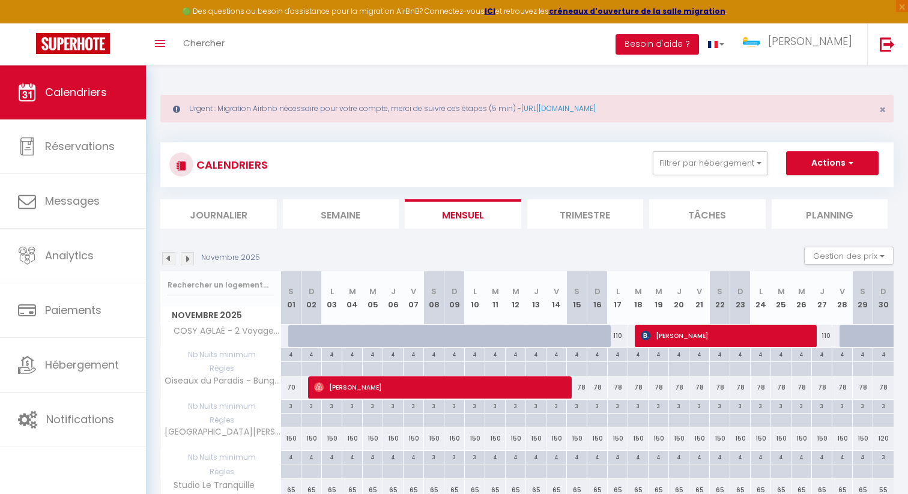
click at [192, 255] on img at bounding box center [187, 258] width 13 height 13
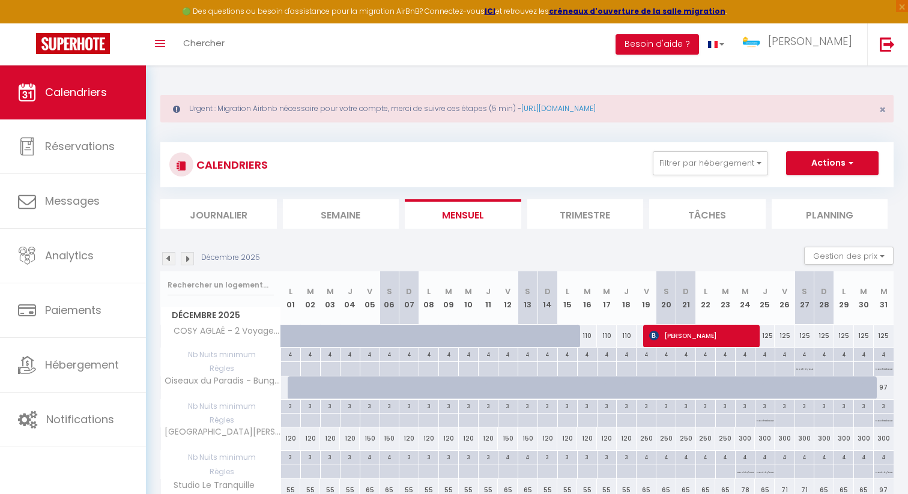
click at [192, 255] on img at bounding box center [187, 258] width 13 height 13
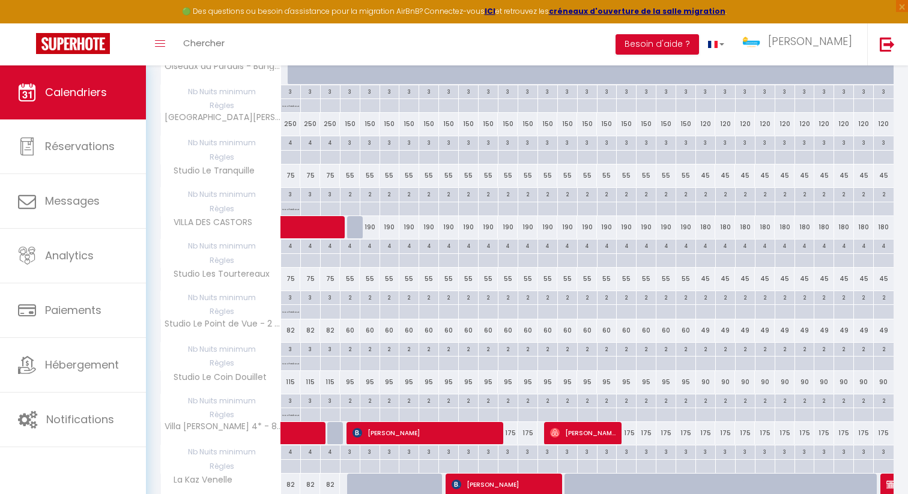
scroll to position [395, 0]
